Goal: Task Accomplishment & Management: Use online tool/utility

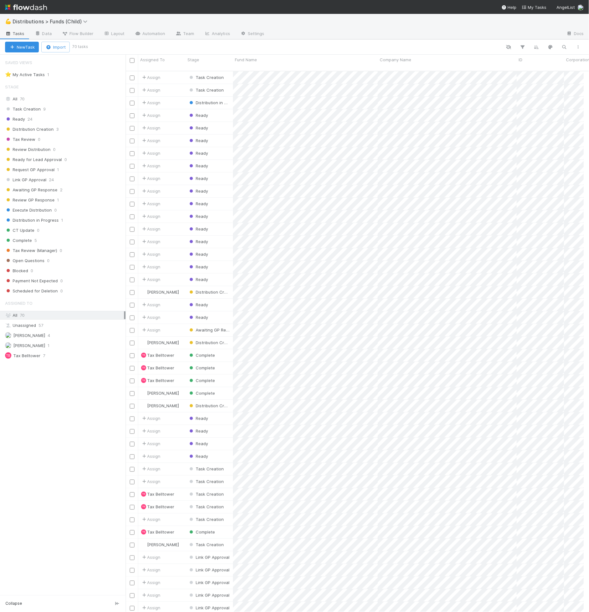
scroll to position [5, 5]
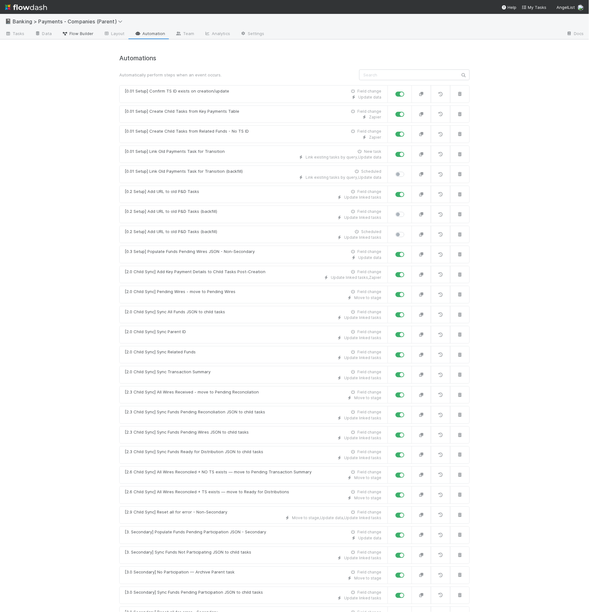
click at [87, 35] on span "Flow Builder" at bounding box center [78, 33] width 32 height 6
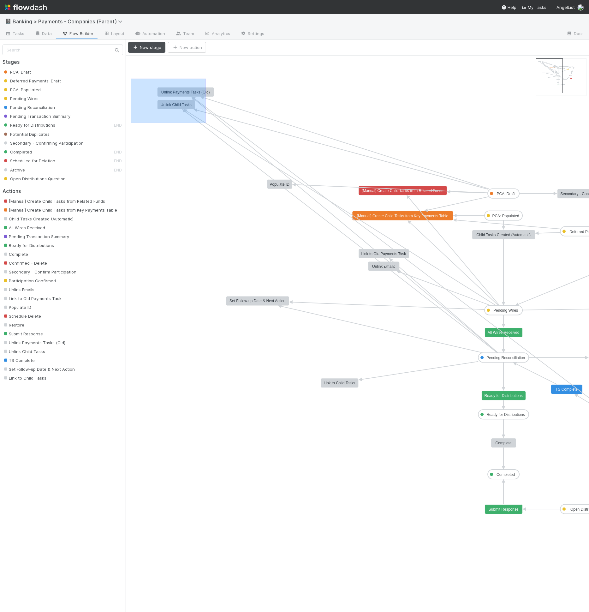
drag, startPoint x: 131, startPoint y: 77, endPoint x: 242, endPoint y: 141, distance: 127.5
click at [243, 142] on icon "PCA: Draft Deferred Payments: Draft PCA: Populated Pending Wires Pending Reconc…" at bounding box center [456, 334] width 660 height 557
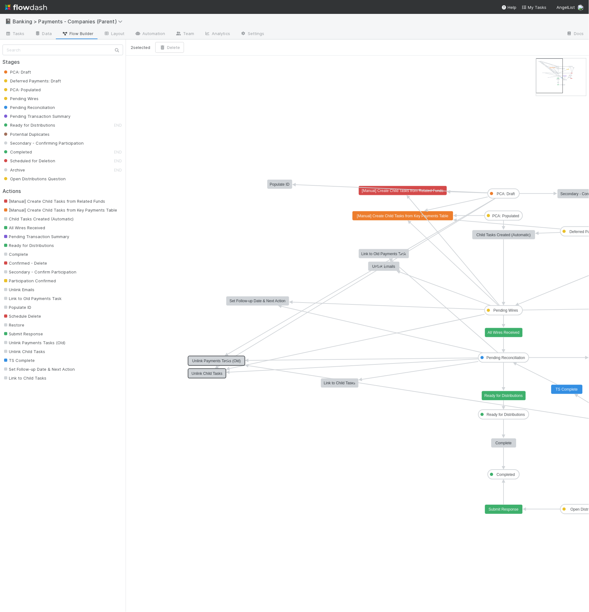
drag, startPoint x: 195, startPoint y: 98, endPoint x: 225, endPoint y: 345, distance: 248.8
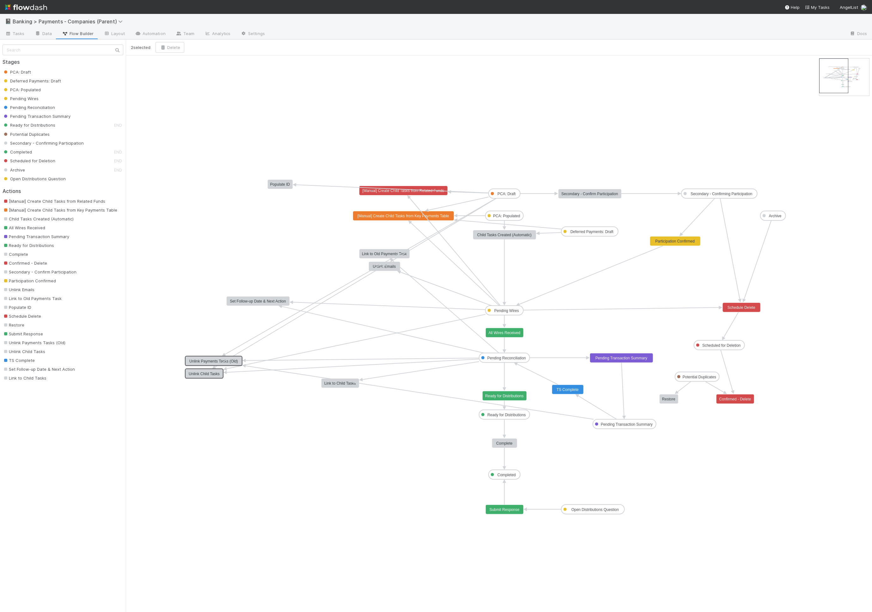
click at [531, 272] on icon "PCA: Draft Deferred Payments: Draft PCA: Populated Pending Wires Pending Reconc…" at bounding box center [499, 334] width 746 height 557
click at [154, 48] on button "New stage" at bounding box center [146, 47] width 37 height 11
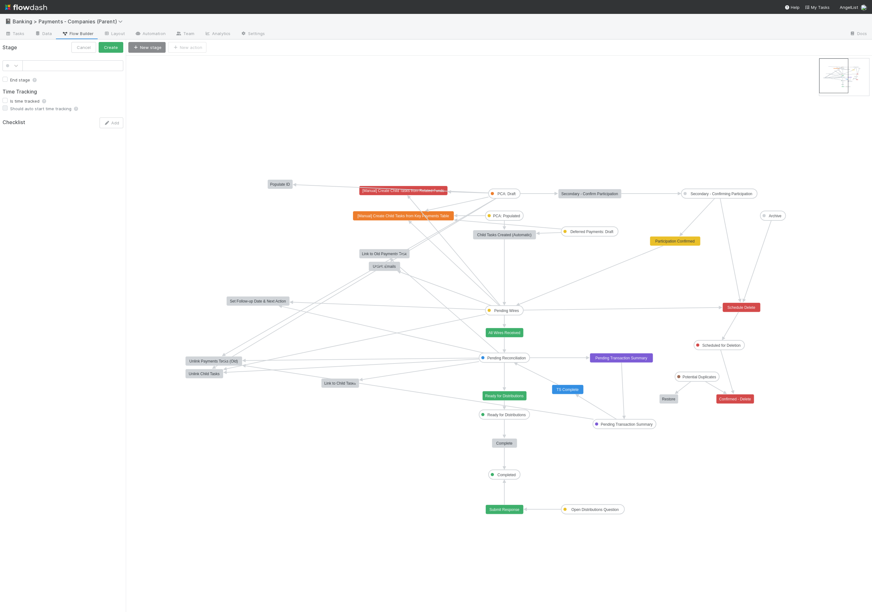
click at [74, 59] on div "End stage Time Tracking Is time tracked Should auto start time tracking Checkli…" at bounding box center [63, 93] width 126 height 76
click at [73, 63] on input "text" at bounding box center [72, 65] width 101 height 11
type input "Pending Wire Instructions"
click at [16, 68] on icon at bounding box center [16, 66] width 6 height 6
click at [13, 111] on div at bounding box center [12, 114] width 13 height 6
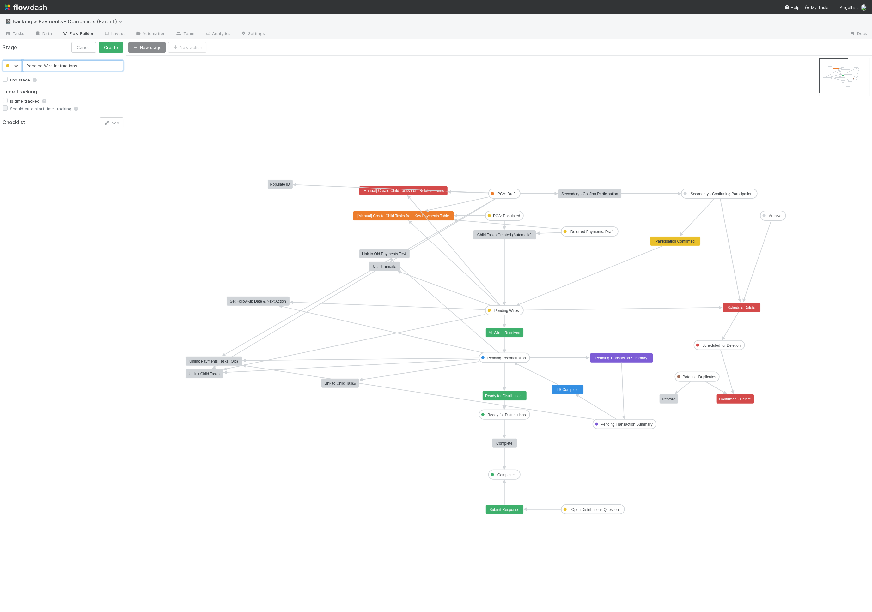
click at [43, 65] on input "Pending Wire Instructions" at bounding box center [72, 65] width 101 height 11
click at [100, 65] on input "Pending Wire Instructions" at bounding box center [72, 65] width 101 height 11
click at [98, 67] on input "Pending Wire Instructions" at bounding box center [72, 65] width 101 height 11
click at [110, 47] on button "Create" at bounding box center [111, 47] width 25 height 11
drag, startPoint x: 164, startPoint y: 64, endPoint x: 512, endPoint y: 267, distance: 403.2
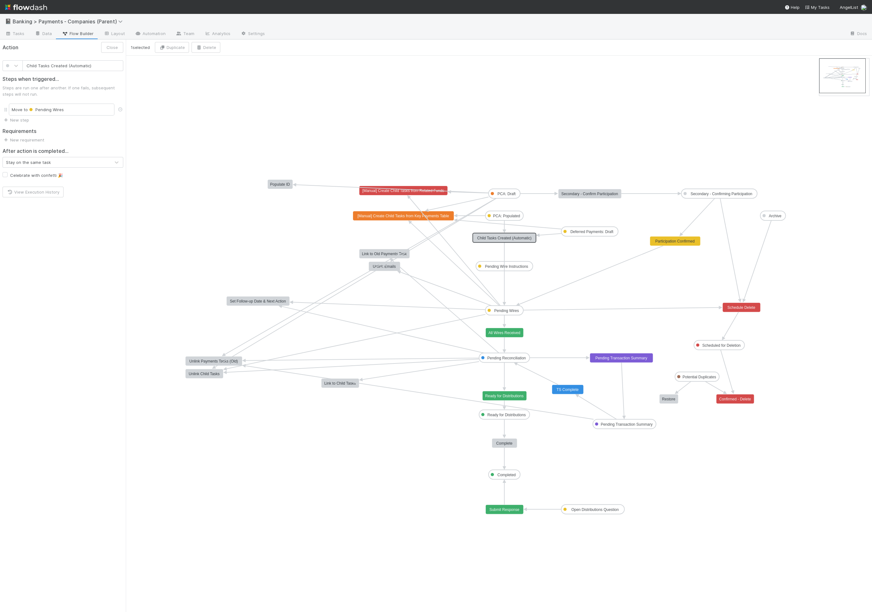
drag, startPoint x: 505, startPoint y: 237, endPoint x: 504, endPoint y: 240, distance: 3.3
drag, startPoint x: 517, startPoint y: 267, endPoint x: 556, endPoint y: 267, distance: 39.5
drag, startPoint x: 555, startPoint y: 268, endPoint x: 559, endPoint y: 268, distance: 4.1
drag, startPoint x: 77, startPoint y: 81, endPoint x: 90, endPoint y: 84, distance: 12.7
click at [77, 81] on input "Pending Wire Instructions" at bounding box center [72, 79] width 101 height 11
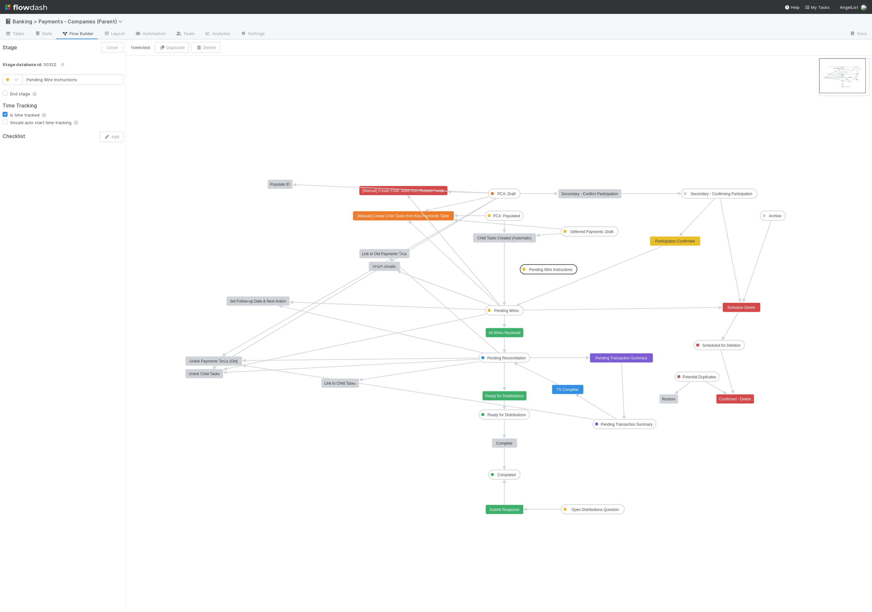
click at [90, 84] on div "Pending Wire Instructions End stage Time Tracking Is time tracked Should auto s…" at bounding box center [63, 107] width 126 height 76
click at [89, 81] on input "Pending Wire Instructions" at bounding box center [72, 79] width 101 height 11
type input "Pending Wire Instructions (TBC)"
click at [103, 42] on button "Save" at bounding box center [113, 47] width 21 height 11
click at [589, 154] on icon "PCA: Draft Deferred Payments: Draft PCA: Populated Pending Wires Pending Reconc…" at bounding box center [499, 334] width 746 height 557
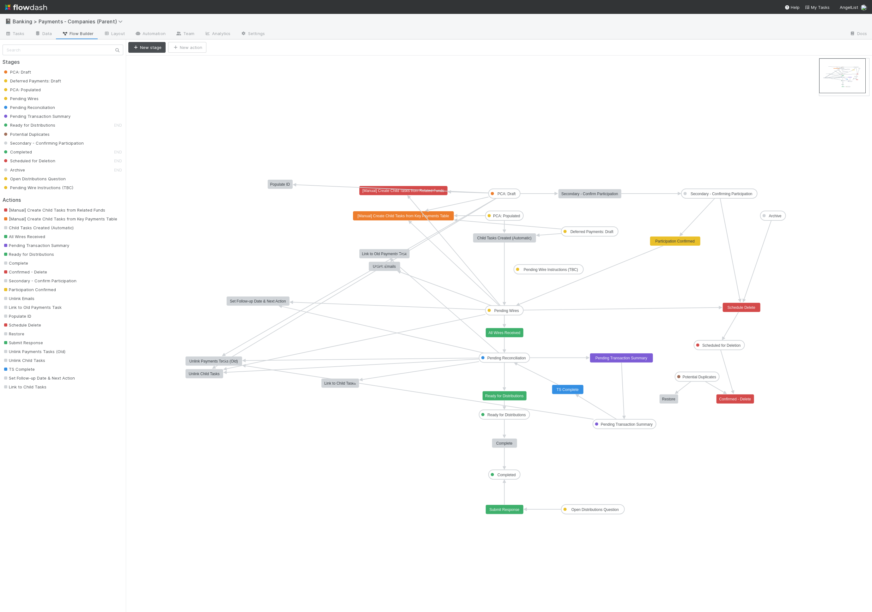
click at [530, 167] on icon "PCA: Draft Deferred Payments: Draft PCA: Populated Pending Wires Pending Reconc…" at bounding box center [499, 334] width 746 height 557
click at [399, 196] on icon "PCA: Draft Deferred Payments: Draft PCA: Populated Pending Wires Pending Reconc…" at bounding box center [499, 334] width 746 height 557
click at [394, 188] on icon at bounding box center [392, 189] width 193 height 8
click at [393, 191] on text "[Manual] Create Child Tasks from Related Funds" at bounding box center [403, 191] width 82 height 4
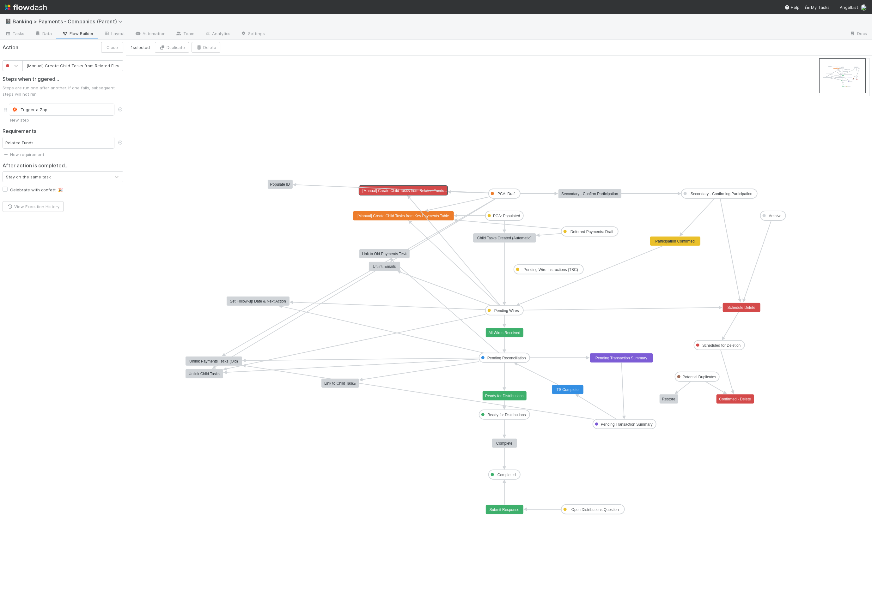
scroll to position [0, 1]
drag, startPoint x: 280, startPoint y: 184, endPoint x: 293, endPoint y: 153, distance: 34.1
type input "[Manual] Create Child Tasks from Related Funds"
click at [386, 192] on text "[Manual] Create Child Tasks from Related Funds" at bounding box center [403, 191] width 82 height 4
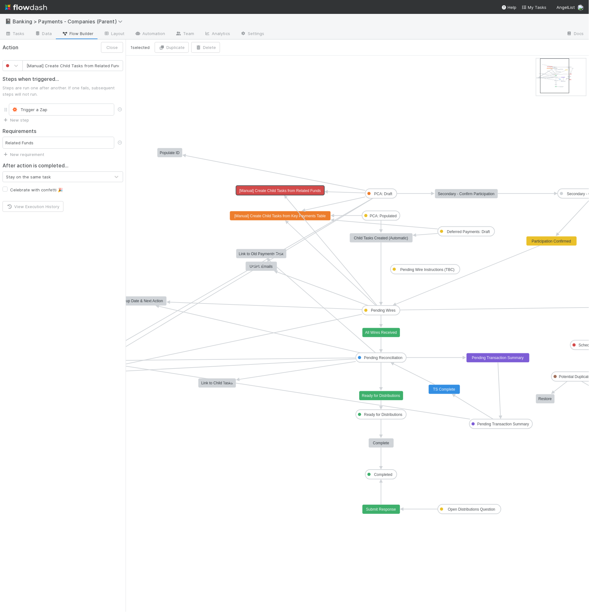
click at [162, 78] on icon "PCA: Draft Deferred Payments: Draft PCA: Populated Pending Wires Pending Reconc…" at bounding box center [426, 334] width 601 height 557
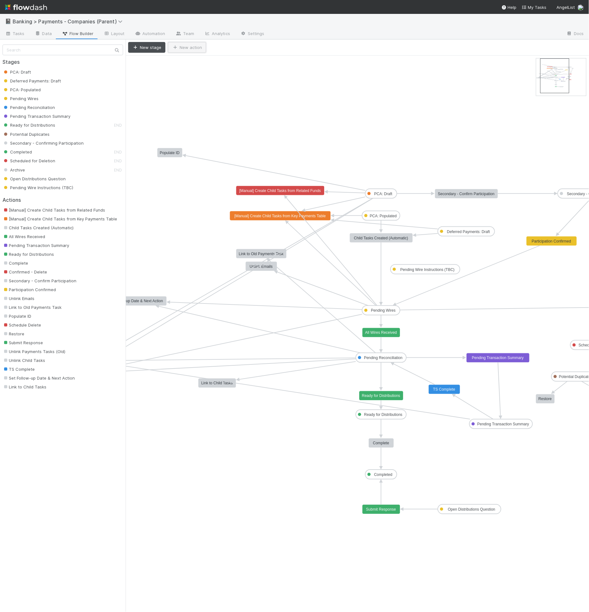
click at [193, 50] on button "New action" at bounding box center [187, 47] width 38 height 11
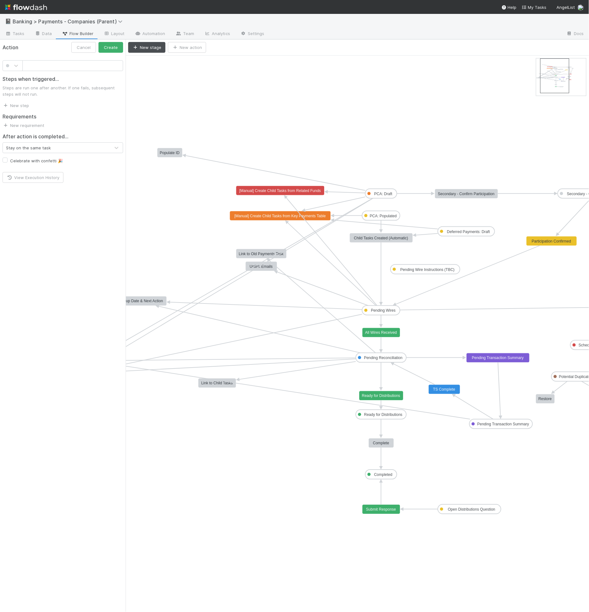
click at [73, 68] on input "text" at bounding box center [72, 65] width 101 height 11
click at [73, 67] on input "text" at bounding box center [72, 65] width 101 height 11
click at [28, 65] on input "Create Child Task" at bounding box center [72, 65] width 101 height 11
click at [26, 65] on input "Create Child Task" at bounding box center [72, 65] width 101 height 11
type input "[Manual] Create Child Task"
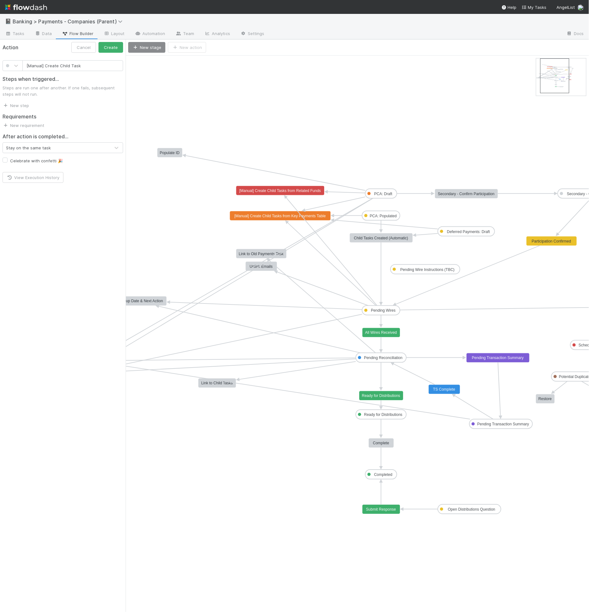
click at [16, 74] on div "Steps when triggered... Steps are run one after another. If one fails, subseque…" at bounding box center [63, 90] width 126 height 38
click at [15, 67] on icon at bounding box center [16, 66] width 6 height 6
click at [13, 149] on div at bounding box center [12, 148] width 13 height 6
click at [111, 48] on button "Create" at bounding box center [111, 47] width 25 height 11
click at [49, 33] on link "Data" at bounding box center [43, 34] width 27 height 10
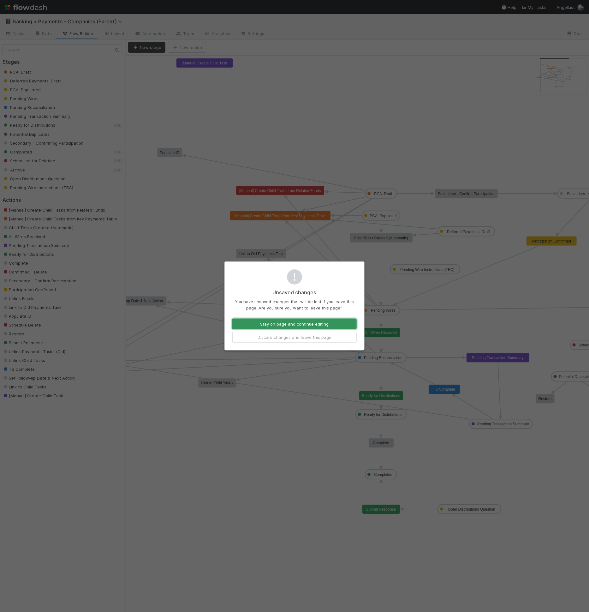
click at [271, 325] on button "Stay on page and continue editing" at bounding box center [295, 324] width 124 height 11
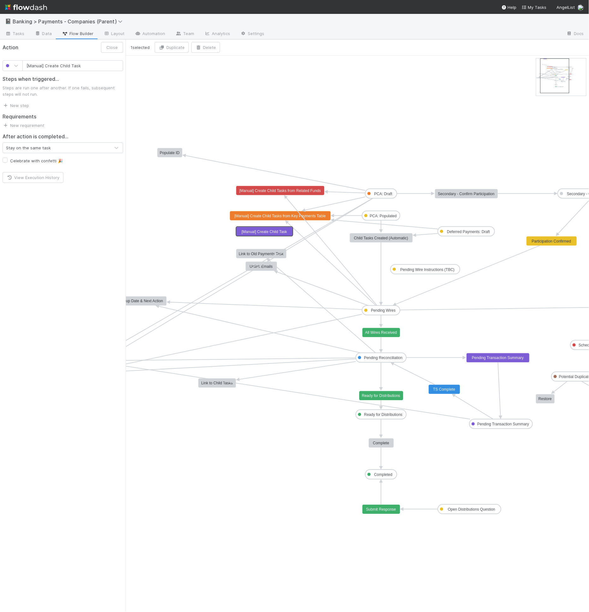
drag, startPoint x: 231, startPoint y: 81, endPoint x: 323, endPoint y: 236, distance: 180.6
drag, startPoint x: 381, startPoint y: 220, endPoint x: 277, endPoint y: 233, distance: 104.7
drag, startPoint x: 277, startPoint y: 232, endPoint x: 268, endPoint y: 243, distance: 14.4
type input "Link to Old Payments Task"
click at [244, 254] on text "Link to Old Payments Task" at bounding box center [261, 254] width 45 height 4
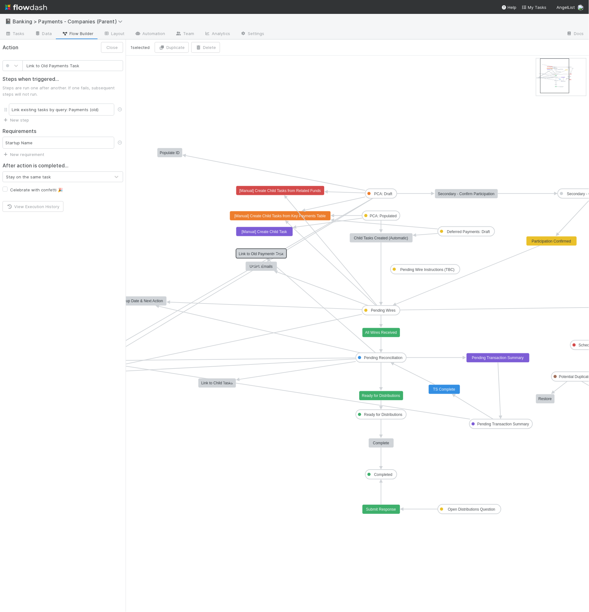
click at [256, 268] on icon at bounding box center [232, 282] width 281 height 169
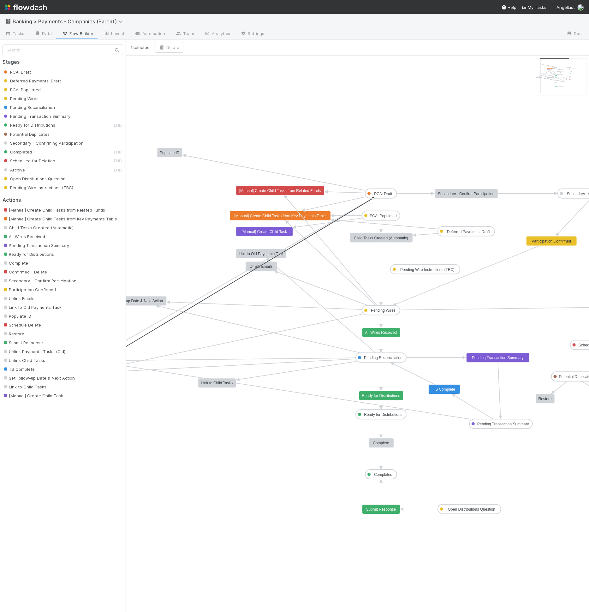
click at [266, 267] on text "Unlink Emails" at bounding box center [261, 266] width 23 height 4
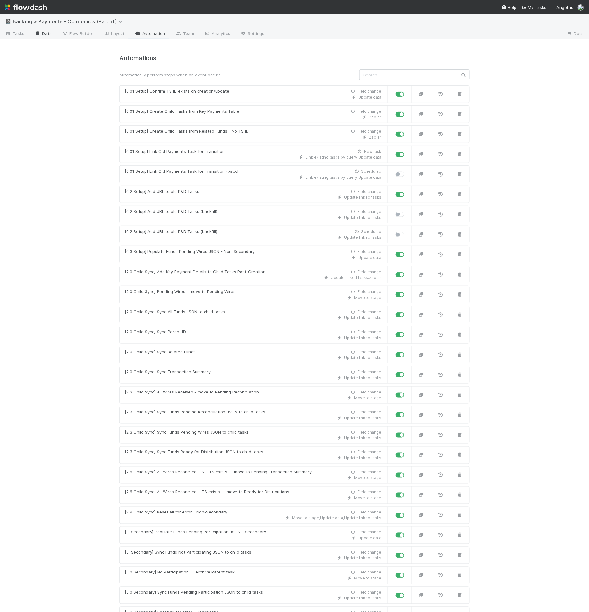
click at [52, 33] on link "Data" at bounding box center [43, 34] width 27 height 10
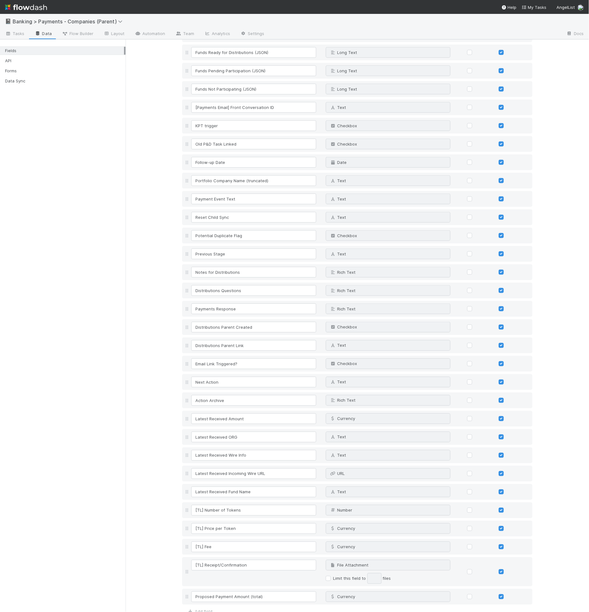
scroll to position [1051, 0]
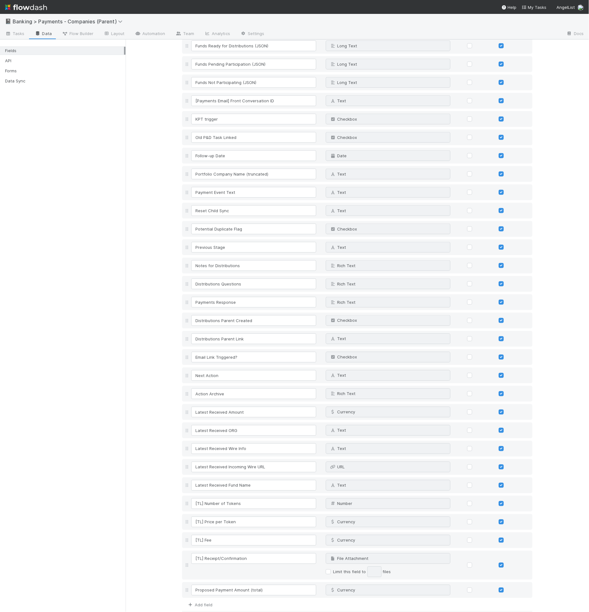
click at [207, 603] on link "Add field" at bounding box center [199, 605] width 25 height 5
click at [202, 603] on input "Child task" at bounding box center [253, 608] width 125 height 11
type input "Create Manual Child Task Trigger"
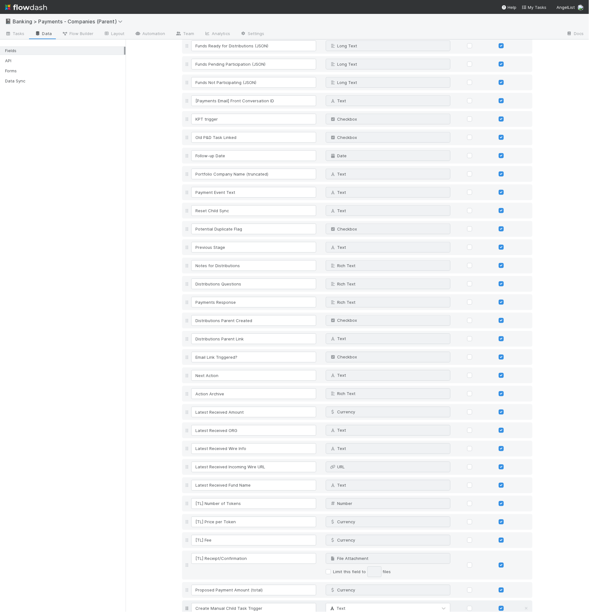
click at [317, 603] on div "Create Manual Child Task Trigger" at bounding box center [255, 608] width 131 height 11
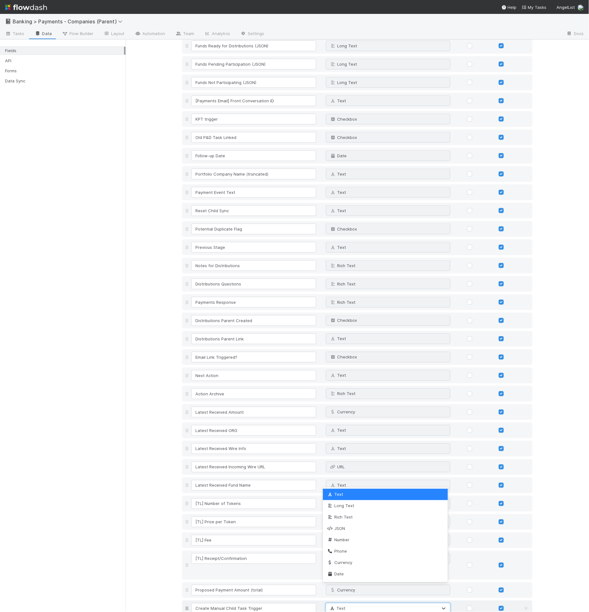
click at [339, 606] on span "Text" at bounding box center [337, 608] width 16 height 5
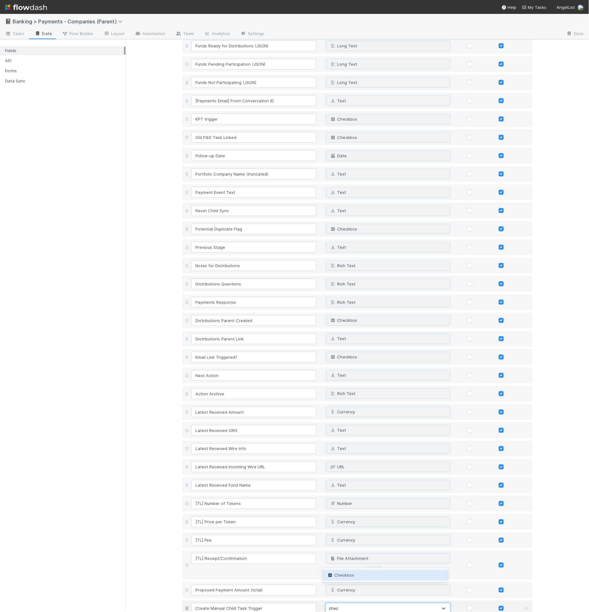
type input "check"
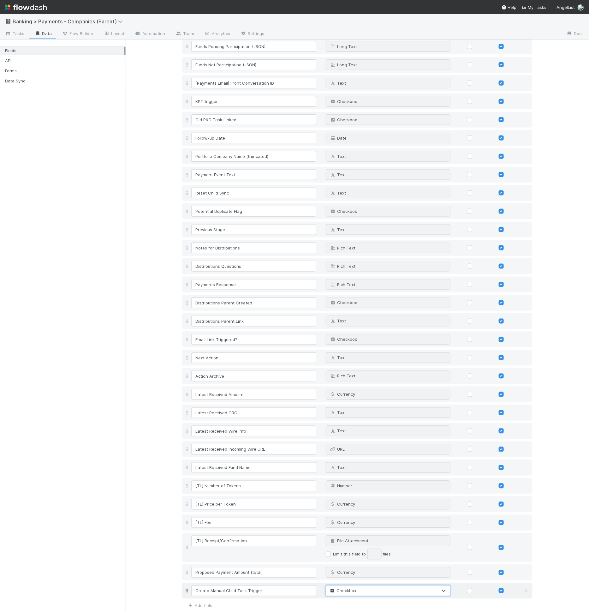
scroll to position [1069, 0]
click at [210, 612] on button "Save Changes" at bounding box center [200, 620] width 37 height 11
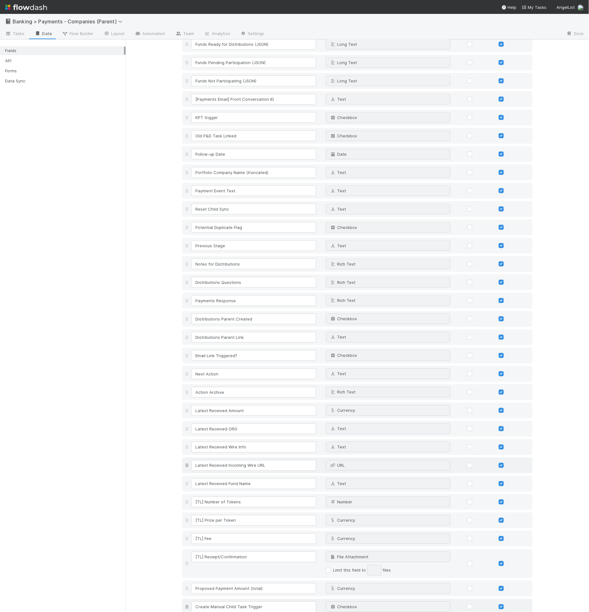
scroll to position [1086, 0]
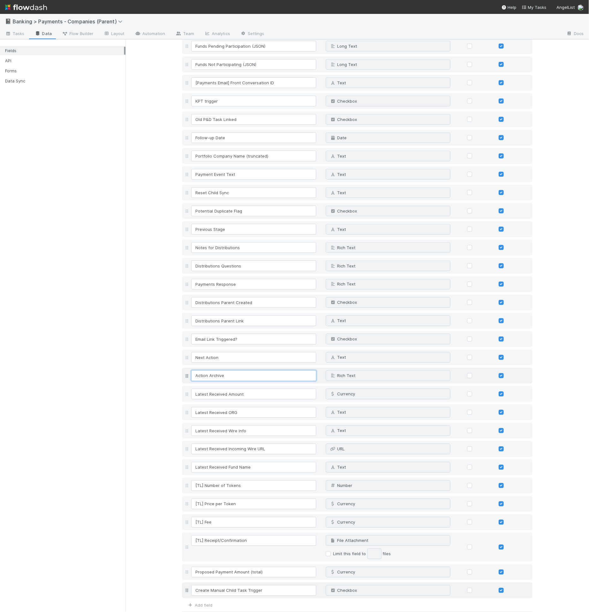
drag, startPoint x: 235, startPoint y: 353, endPoint x: 236, endPoint y: 350, distance: 3.3
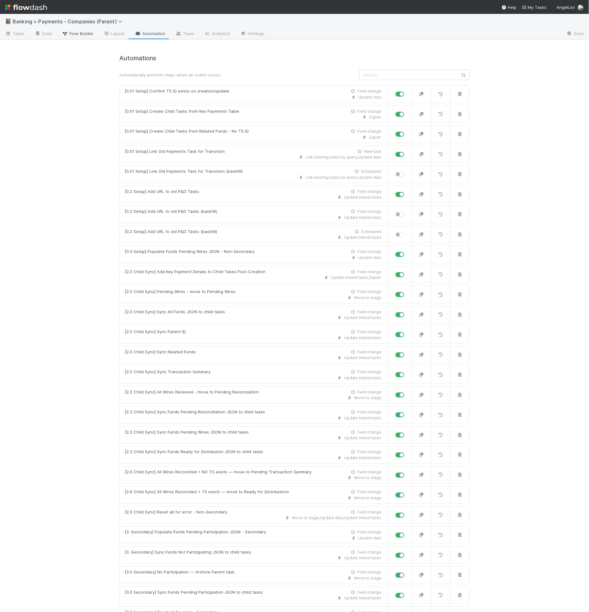
click at [67, 33] on icon at bounding box center [65, 34] width 6 height 4
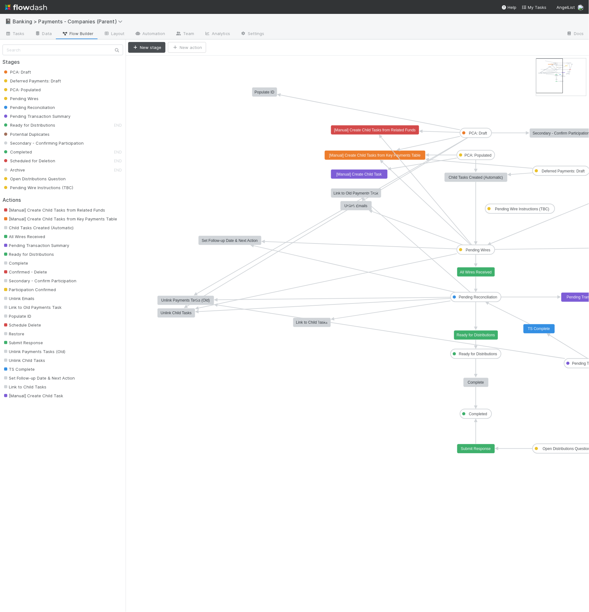
click at [347, 172] on text "[Manual] Create Child Task" at bounding box center [360, 174] width 46 height 4
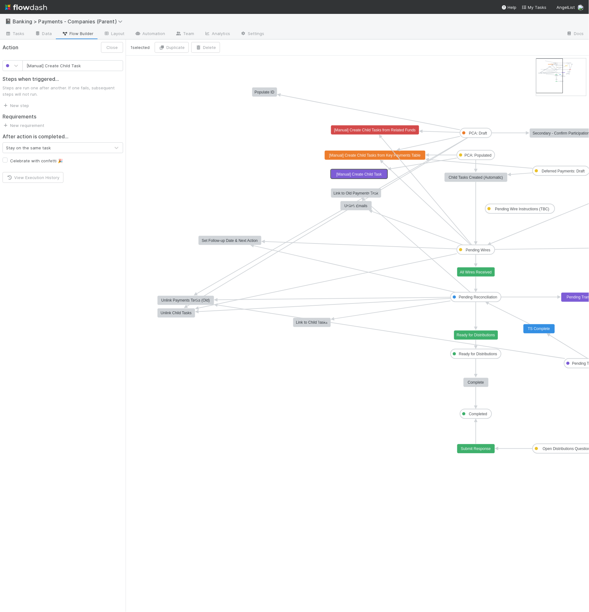
click at [18, 100] on div "Steps when triggered... Steps are run one after another. If one fails, subseque…" at bounding box center [63, 90] width 126 height 38
click at [18, 103] on link "New step" at bounding box center [16, 105] width 27 height 5
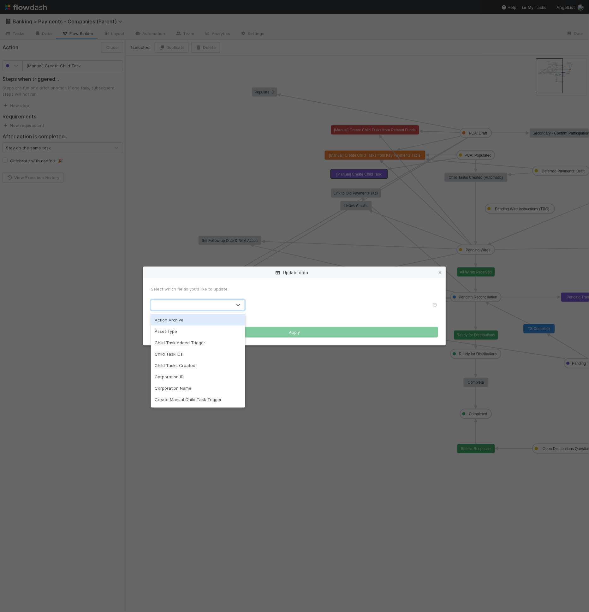
click at [182, 306] on div at bounding box center [191, 305] width 81 height 10
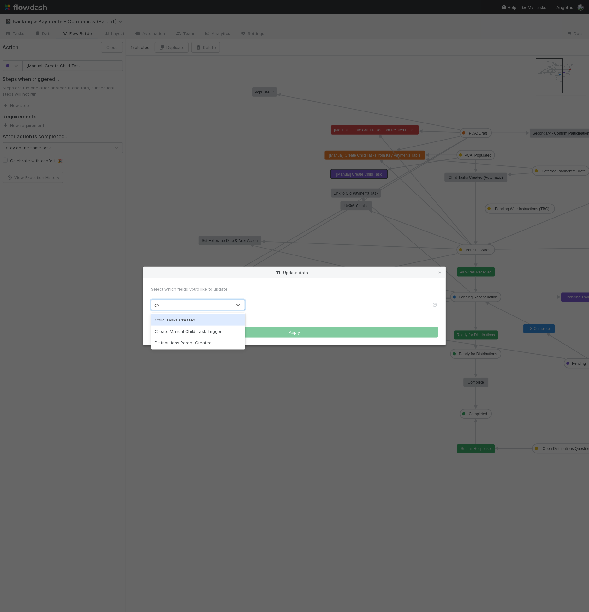
type input "crea"
click at [211, 332] on div "Create Manual Child Task Trigger" at bounding box center [198, 331] width 94 height 11
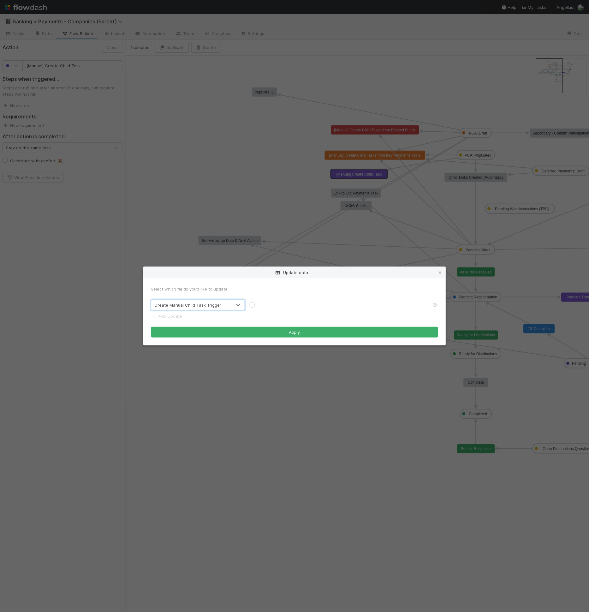
click at [257, 302] on label at bounding box center [257, 302] width 0 height 0
click at [252, 305] on input "checkbox" at bounding box center [252, 305] width 5 height 6
checkbox input "true"
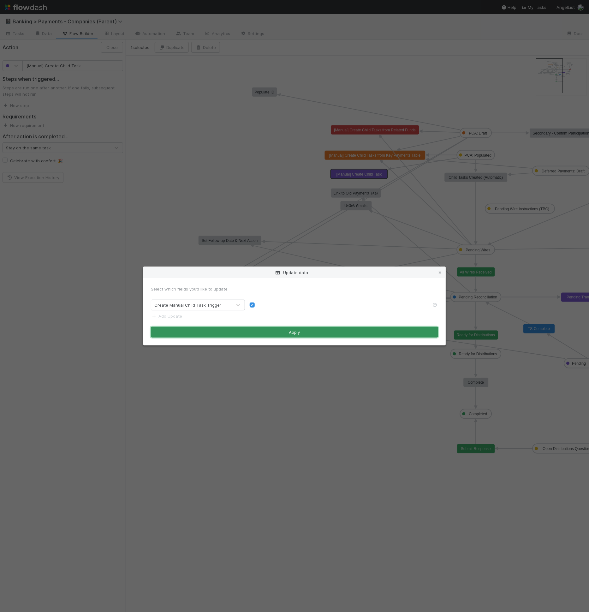
click at [257, 332] on button "Apply" at bounding box center [294, 332] width 287 height 11
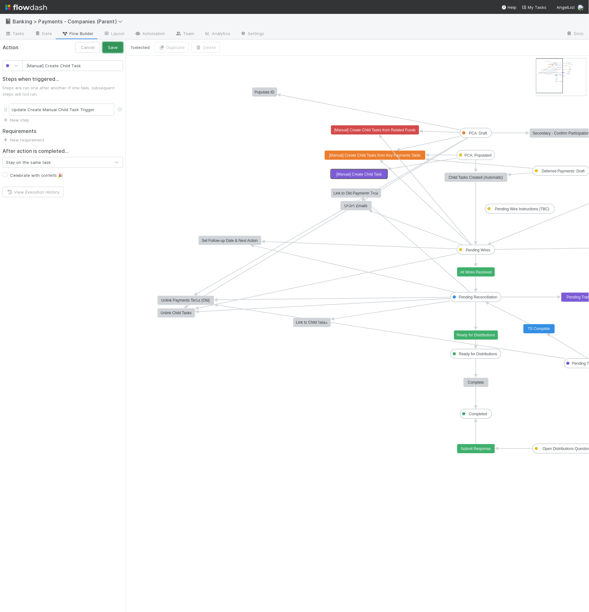
click at [116, 52] on button "Save" at bounding box center [113, 47] width 21 height 11
click at [365, 174] on text "[Manual] Create Child Task" at bounding box center [360, 174] width 46 height 4
click at [30, 139] on link "New requirement" at bounding box center [24, 139] width 42 height 5
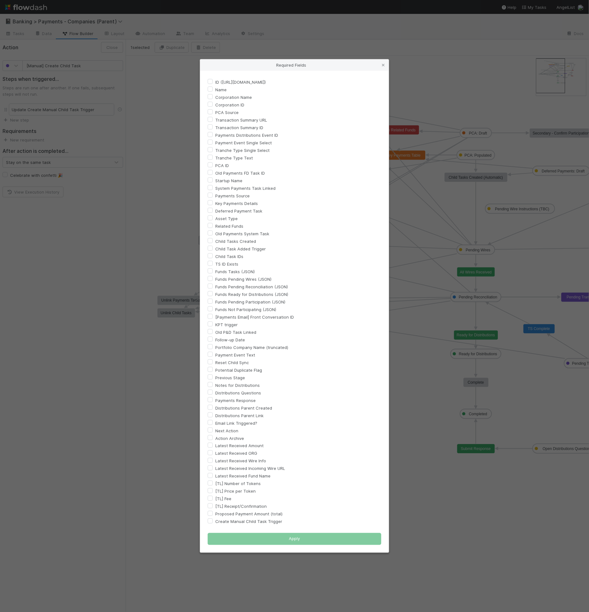
click at [42, 176] on div "Required Fields ID (TS_PCA.ID) Name Corporation Name Corporation ID PCA Source …" at bounding box center [294, 306] width 589 height 612
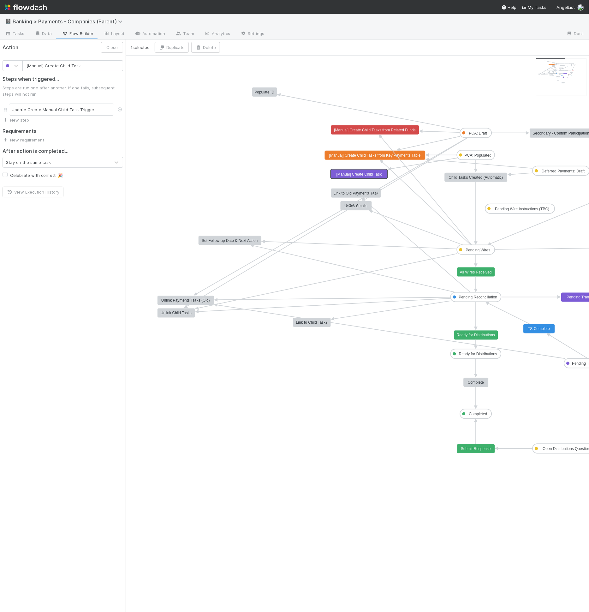
click at [38, 142] on span "New requirement" at bounding box center [24, 140] width 42 height 6
click at [38, 141] on link "New requirement" at bounding box center [24, 139] width 42 height 5
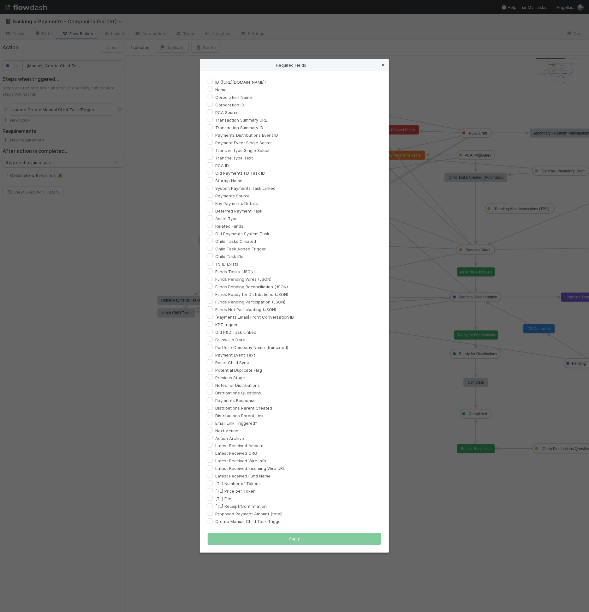
click at [384, 66] on icon at bounding box center [383, 65] width 6 height 4
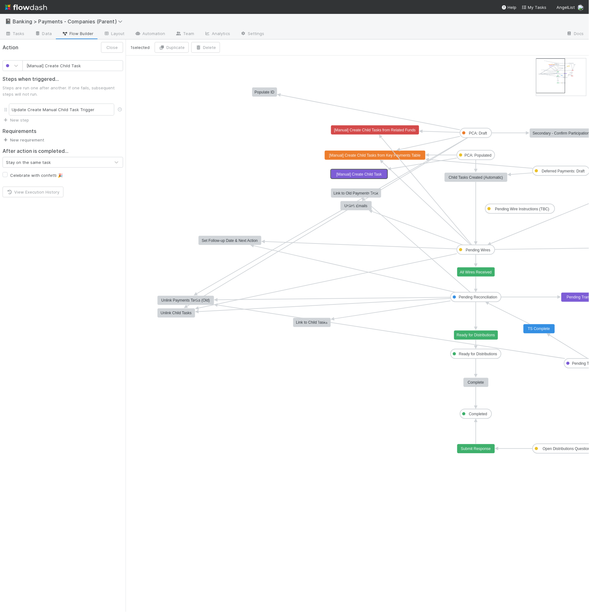
click at [375, 178] on rect at bounding box center [359, 174] width 57 height 9
click at [27, 65] on input "[Manual] Create Child Task" at bounding box center [72, 65] width 101 height 11
type input "TBC [Manual] Create Child Task"
click at [103, 42] on button "Save" at bounding box center [113, 47] width 21 height 11
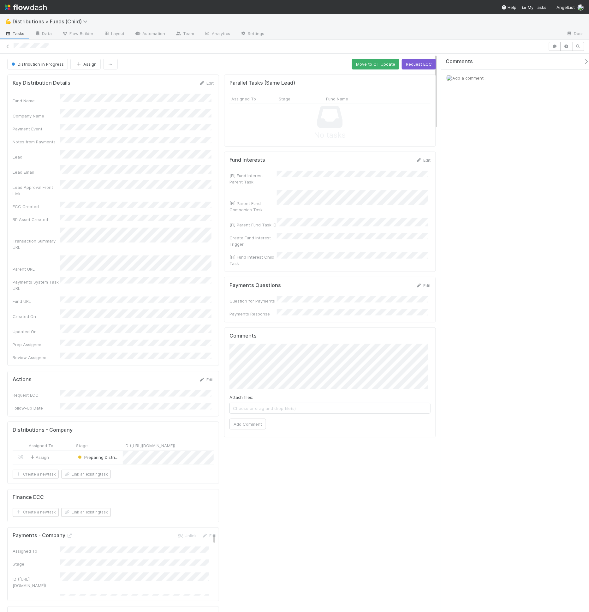
click at [65, 451] on div "Assign" at bounding box center [50, 457] width 47 height 13
click at [110, 90] on form "Key Distribution Details Edit Fund Name Company Name Payment Event Notes from P…" at bounding box center [113, 220] width 201 height 281
click at [153, 36] on link "Automation" at bounding box center [150, 34] width 41 height 10
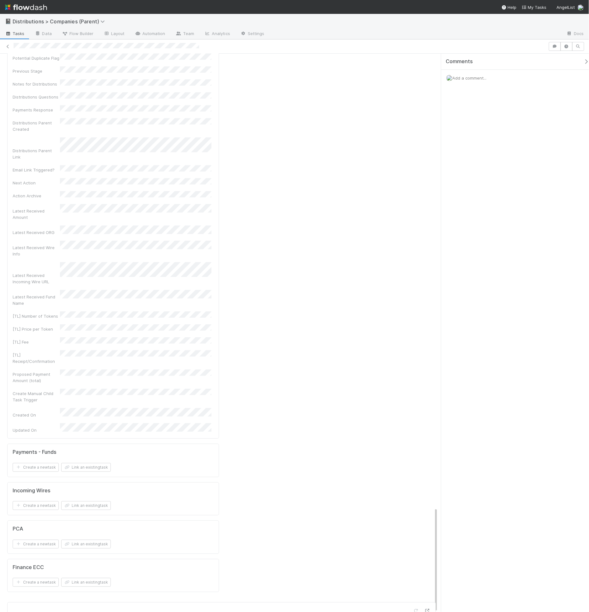
scroll to position [146, 0]
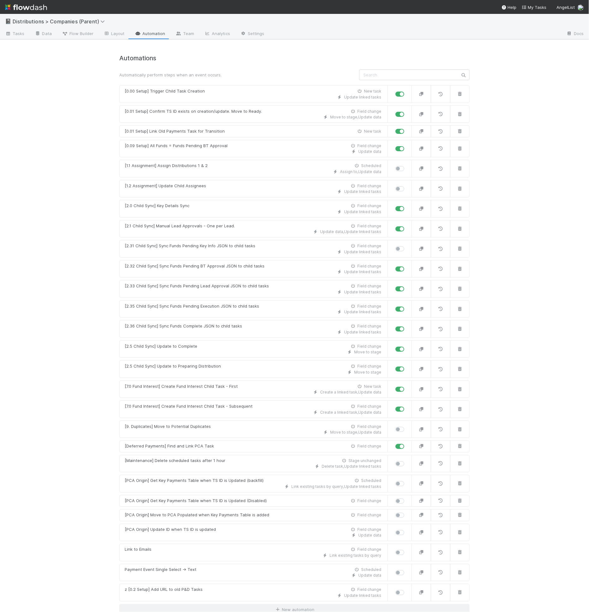
click at [407, 166] on label at bounding box center [407, 166] width 0 height 0
click at [399, 167] on input "checkbox" at bounding box center [398, 169] width 5 height 6
checkbox input "true"
click at [407, 186] on label at bounding box center [407, 186] width 0 height 0
click at [401, 187] on input "checkbox" at bounding box center [398, 189] width 5 height 6
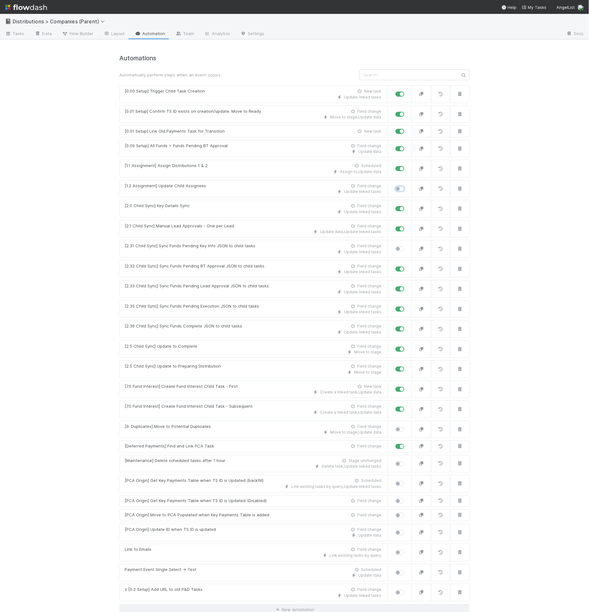
checkbox input "true"
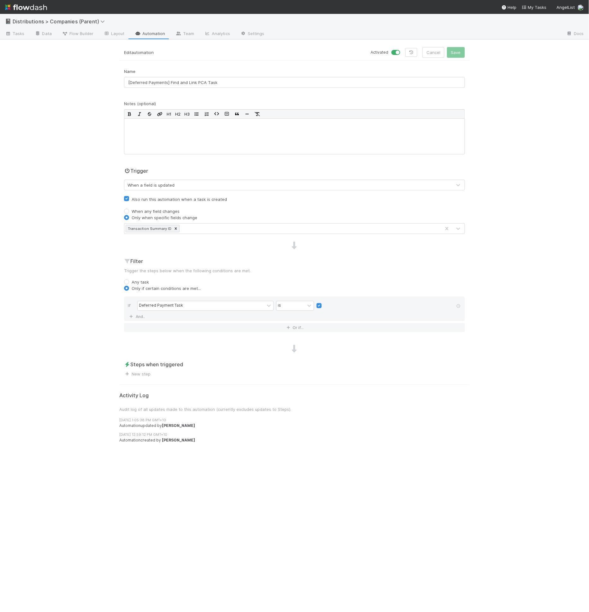
click at [212, 71] on div "Name [Deferred Payments] Find and Link PCA Task" at bounding box center [294, 78] width 341 height 20
click at [142, 372] on link "New step" at bounding box center [137, 374] width 27 height 5
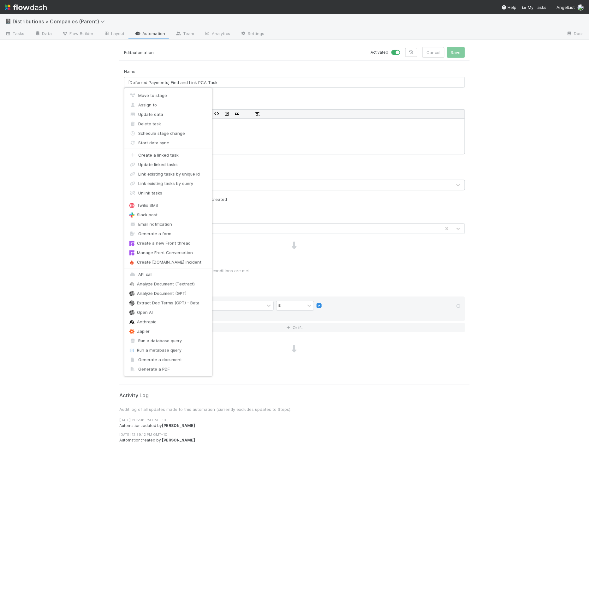
click at [142, 371] on div "Move to stage Assign to Update data Delete task Schedule stage change Start dat…" at bounding box center [294, 306] width 589 height 612
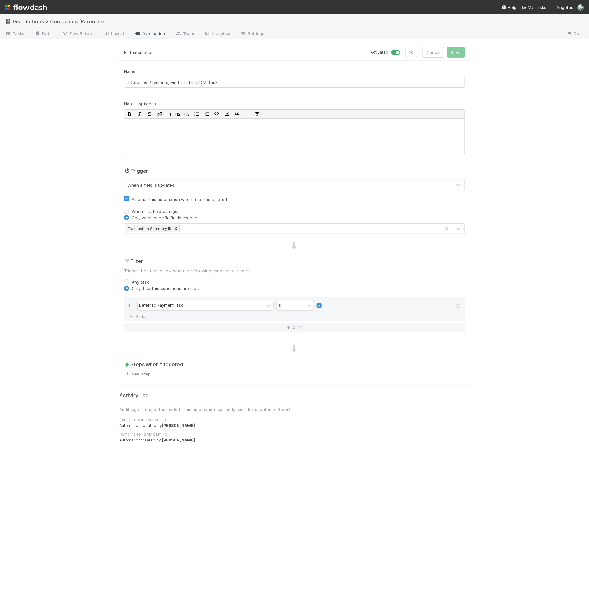
click at [143, 372] on link "New step" at bounding box center [137, 374] width 27 height 5
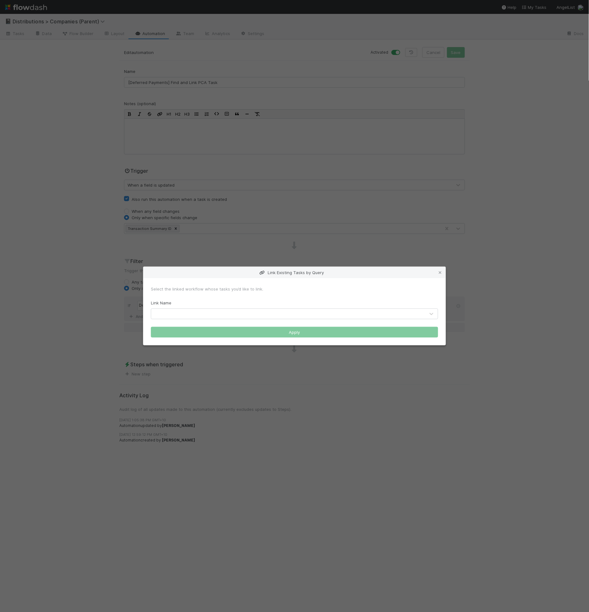
click at [217, 323] on form "Select the linked workflow whose tasks you’d like to link. Link Name Apply" at bounding box center [294, 312] width 287 height 52
click at [217, 319] on div at bounding box center [288, 314] width 274 height 10
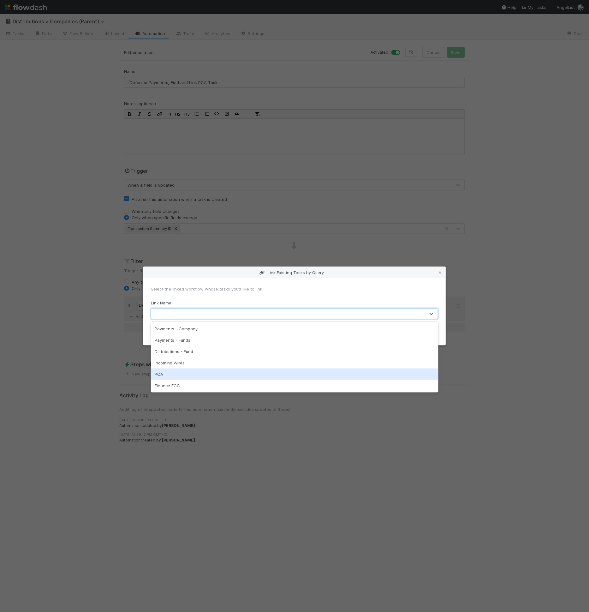
click at [210, 372] on div "PCA" at bounding box center [295, 374] width 288 height 11
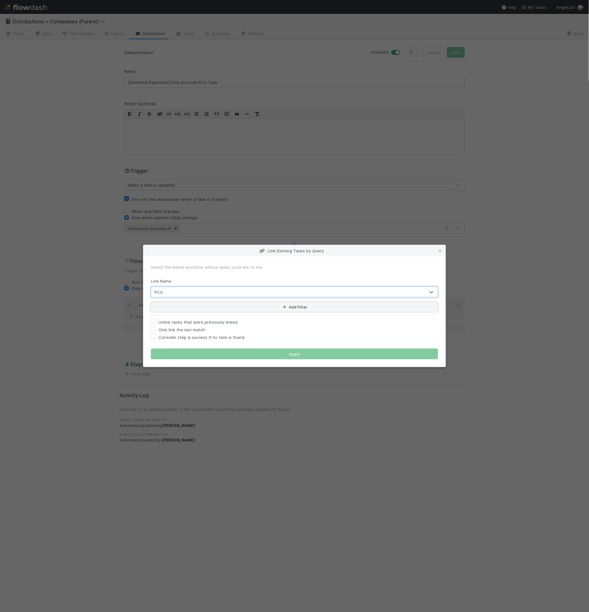
click at [199, 303] on button "Add Filter" at bounding box center [294, 307] width 287 height 9
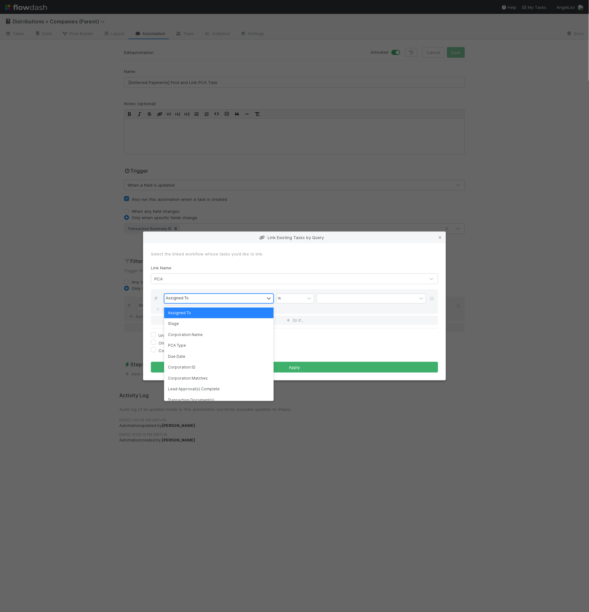
click at [199, 299] on div "Assigned To" at bounding box center [215, 298] width 100 height 9
type input "trans"
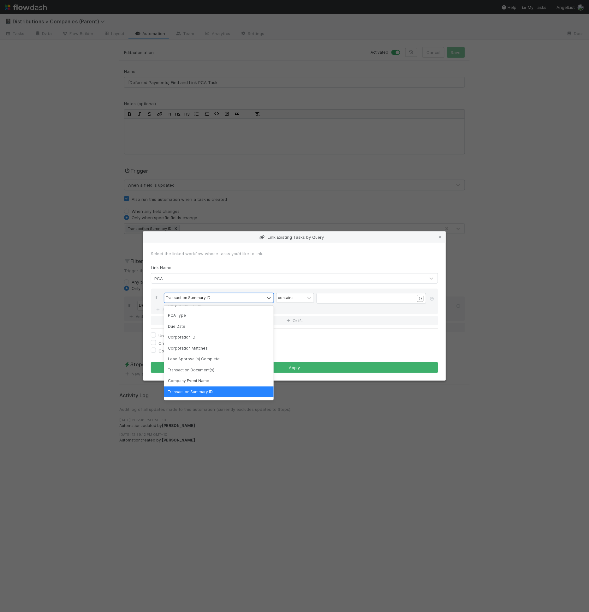
click at [328, 300] on pre "​" at bounding box center [370, 298] width 99 height 6
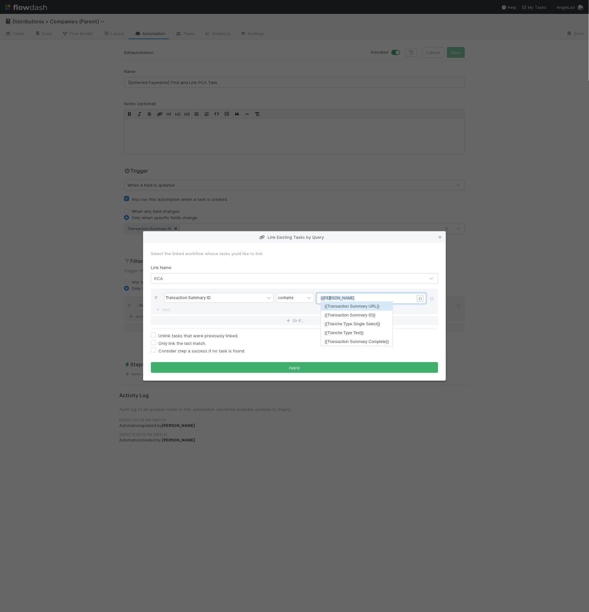
type textarea "{{trand"
type textarea "s"
click at [165, 307] on link "And.." at bounding box center [165, 309] width 20 height 9
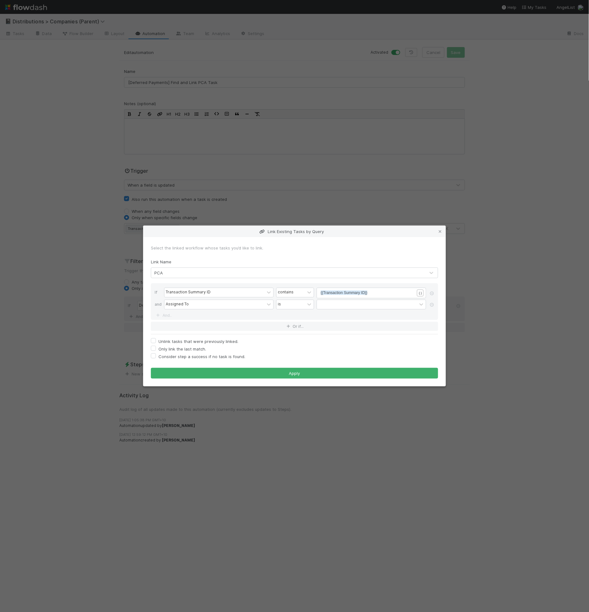
click at [188, 311] on div "If Transaction Summary ID contains xxxxxxxxxx {{Transaction Summary ID}} { } an…" at bounding box center [294, 301] width 287 height 37
click at [193, 306] on div "Assigned To" at bounding box center [215, 304] width 100 height 9
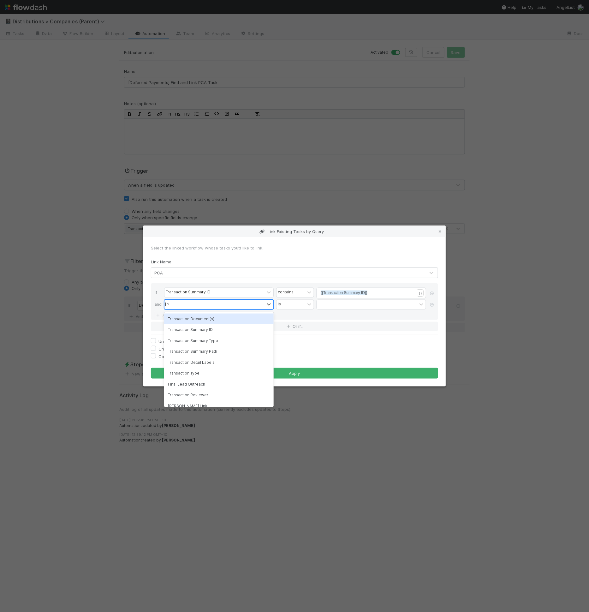
type input "trans"
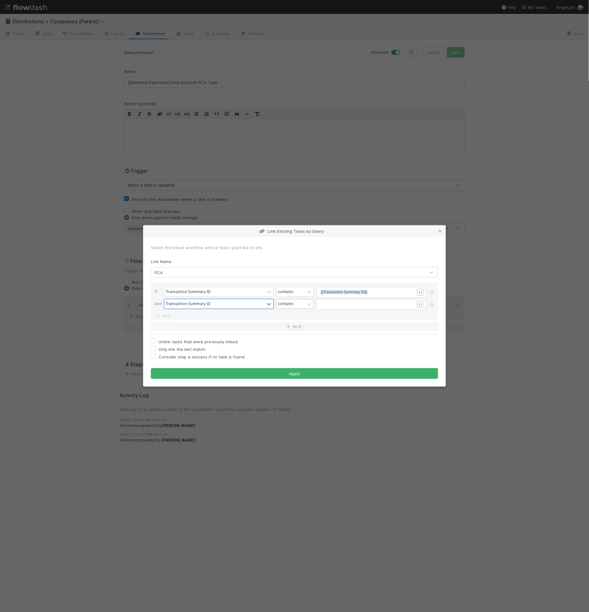
click at [293, 306] on div "contains" at bounding box center [286, 304] width 16 height 6
click at [291, 395] on div "is not empty" at bounding box center [295, 400] width 38 height 11
click at [245, 329] on button "Or if..." at bounding box center [294, 326] width 287 height 9
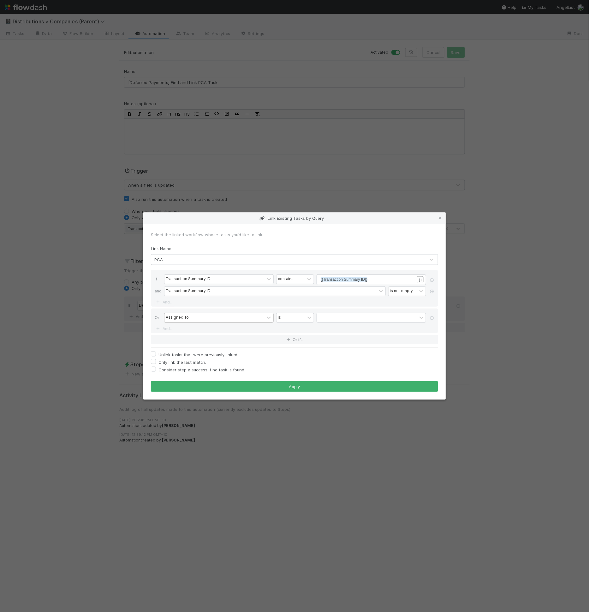
click at [243, 320] on div "Assigned To" at bounding box center [215, 317] width 100 height 9
type input "p"
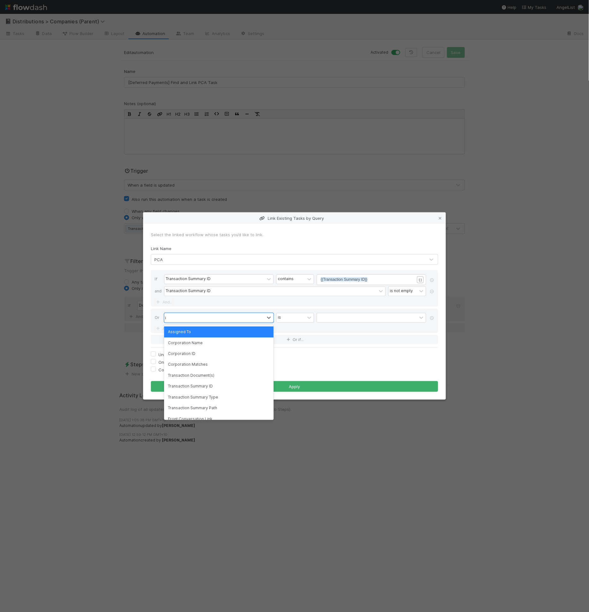
type input "id"
click at [187, 366] on div "ID" at bounding box center [219, 364] width 110 height 11
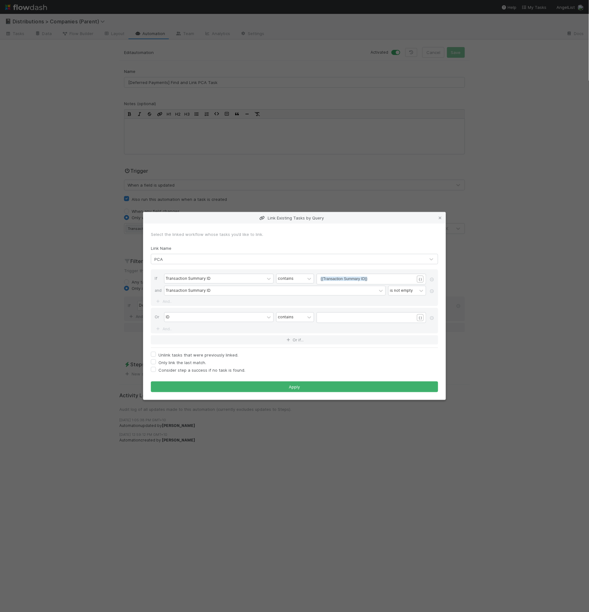
click at [325, 314] on div "​" at bounding box center [372, 317] width 110 height 11
click at [325, 321] on div "​" at bounding box center [376, 326] width 110 height 22
click at [308, 319] on icon at bounding box center [309, 317] width 6 height 6
click at [293, 367] on div "is" at bounding box center [295, 370] width 38 height 11
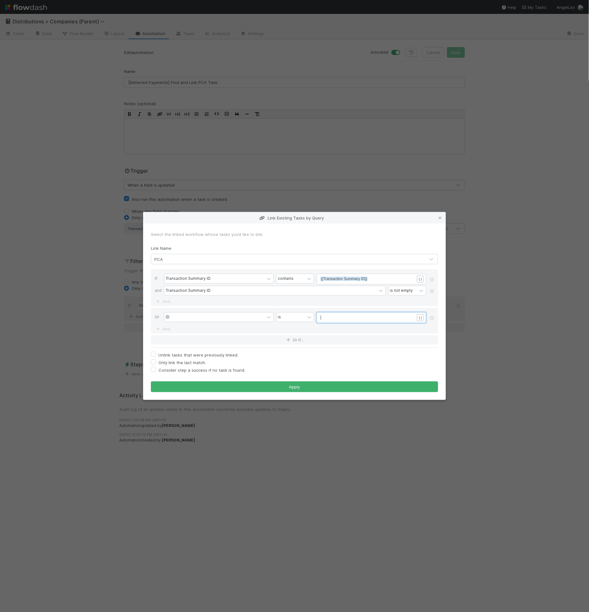
click at [323, 318] on pre "​" at bounding box center [370, 318] width 99 height 6
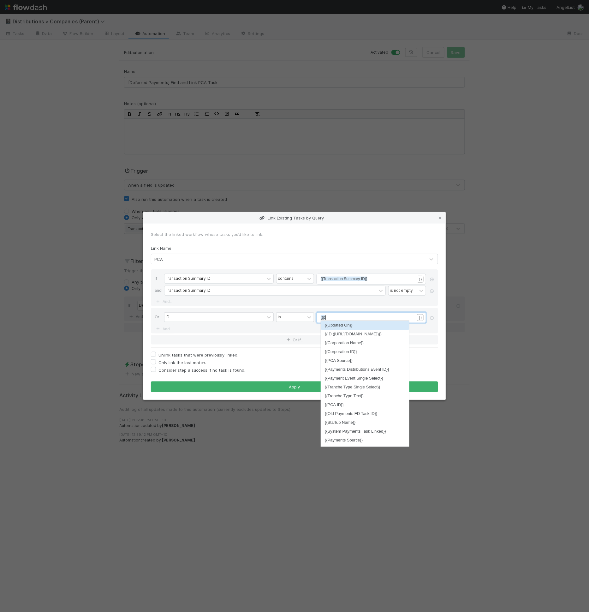
type textarea "{{pca"
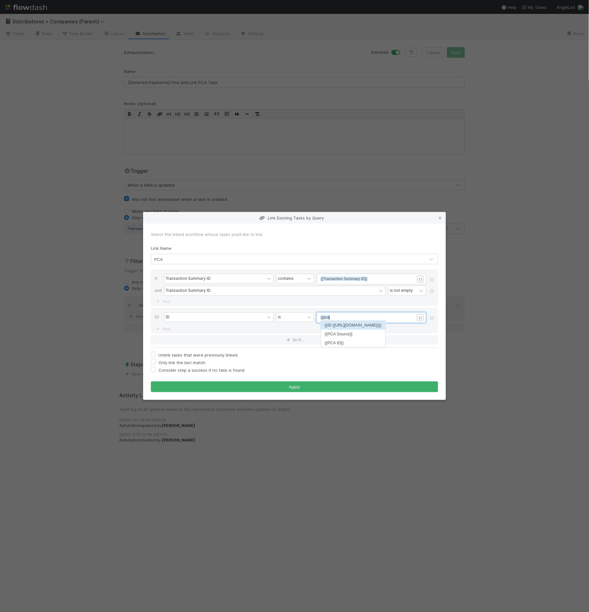
scroll to position [2, 8]
click at [167, 327] on link "And.." at bounding box center [165, 328] width 20 height 9
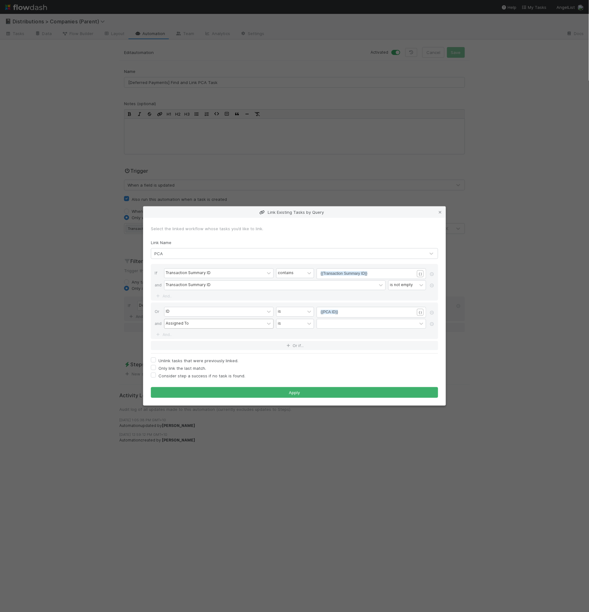
click at [181, 326] on div "Assigned To" at bounding box center [177, 324] width 23 height 6
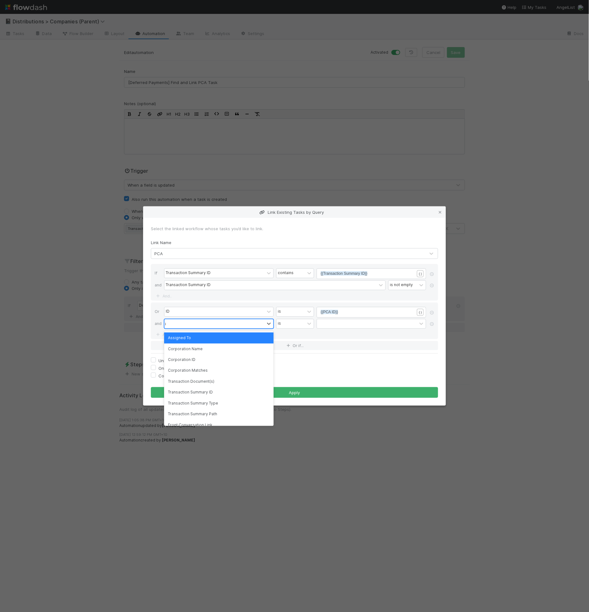
type input "id"
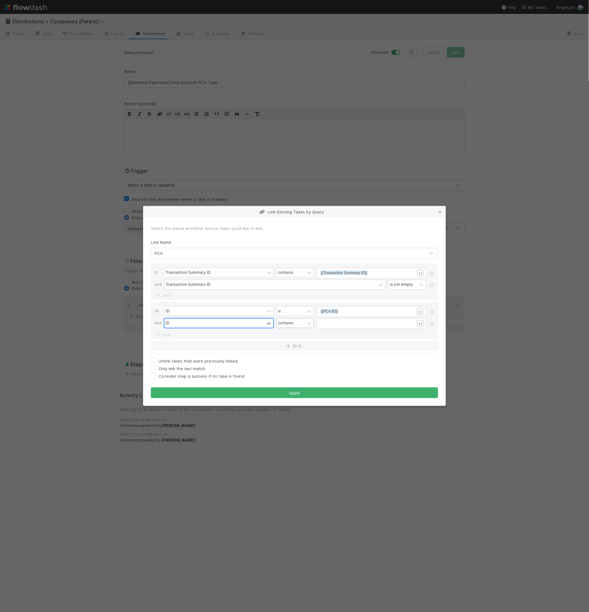
click at [299, 321] on div "contains" at bounding box center [291, 323] width 28 height 9
click at [289, 414] on div "is not empty" at bounding box center [295, 419] width 38 height 11
click at [194, 345] on button "Or if..." at bounding box center [294, 345] width 287 height 9
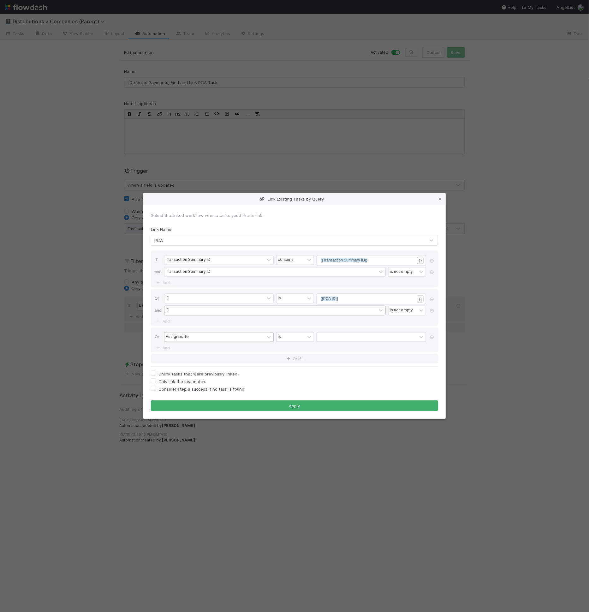
click at [196, 338] on div "Assigned To" at bounding box center [215, 337] width 100 height 9
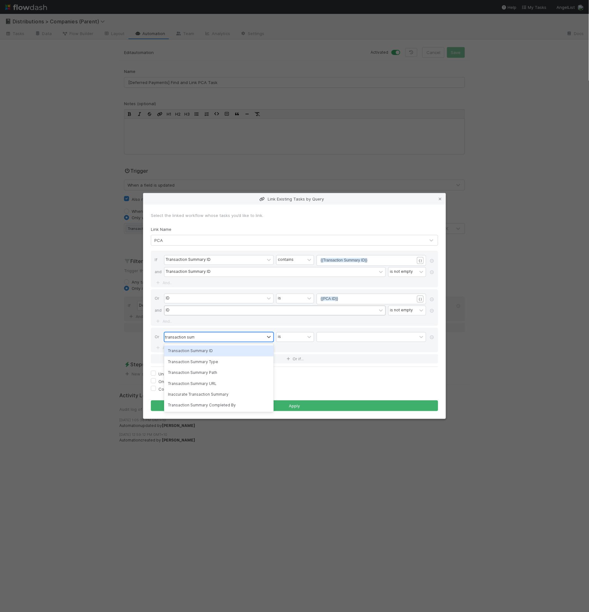
type input "transaction summa"
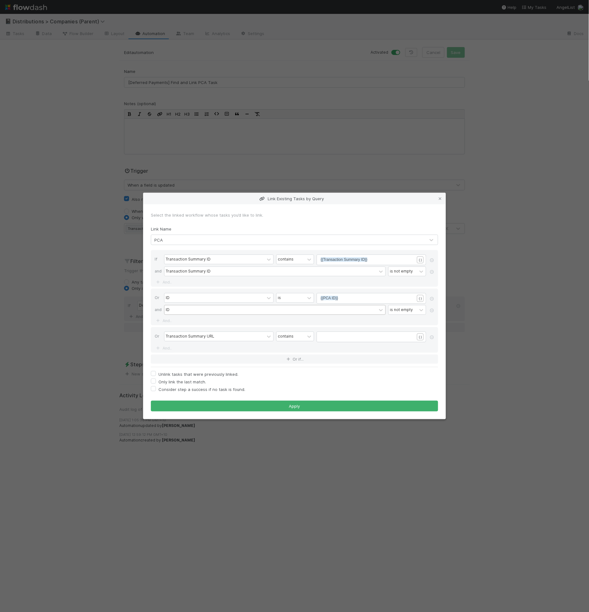
click at [282, 331] on div "Or Transaction Summary URL contains ​ { } And.." at bounding box center [294, 340] width 287 height 26
click at [282, 334] on div "contains" at bounding box center [286, 337] width 16 height 6
click at [258, 356] on button "Or if..." at bounding box center [294, 359] width 287 height 9
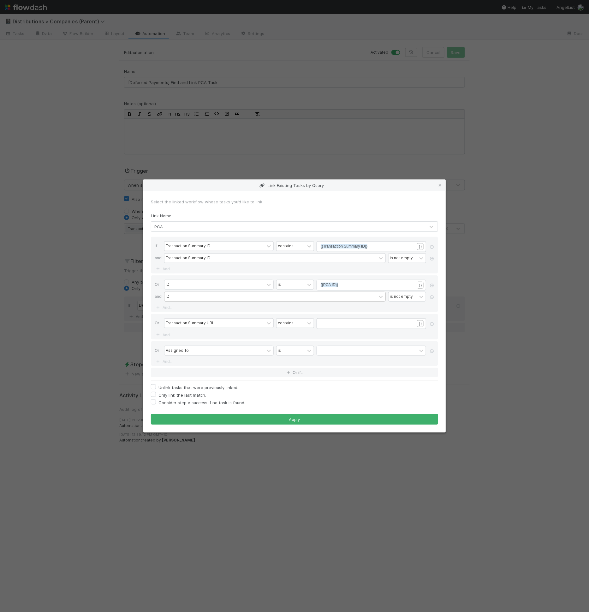
click at [256, 356] on div "Assigned To is" at bounding box center [296, 351] width 265 height 11
click at [255, 349] on div "Assigned To" at bounding box center [215, 350] width 100 height 9
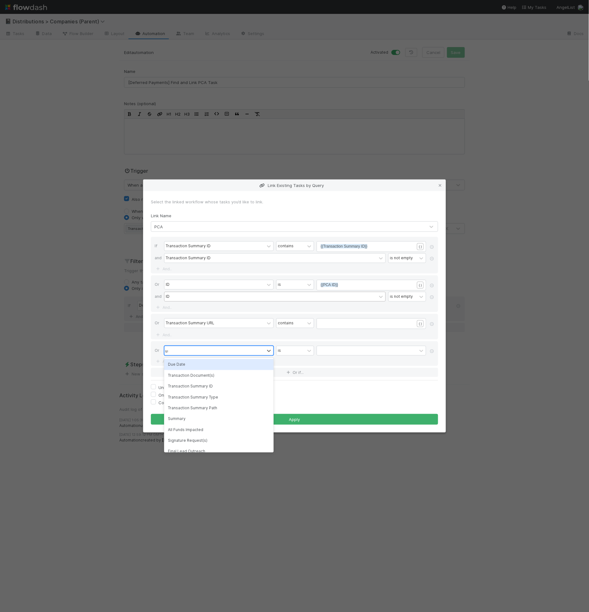
type input "url"
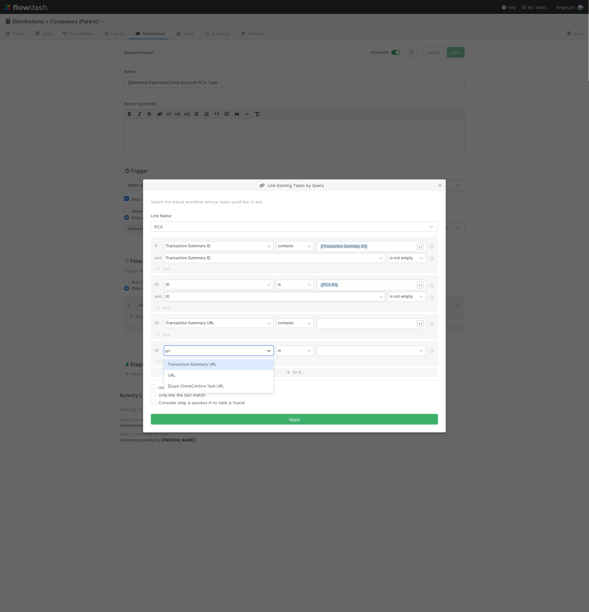
click at [248, 365] on div "Transaction Summary URL" at bounding box center [219, 364] width 110 height 11
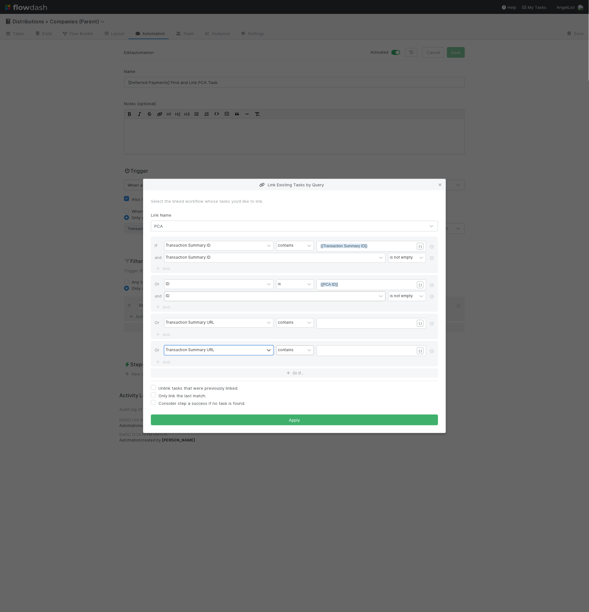
click at [293, 351] on div "contains" at bounding box center [291, 350] width 28 height 9
click at [292, 393] on div "is within" at bounding box center [295, 391] width 38 height 11
click at [331, 329] on div "Transaction Summary URL contains ​ { }" at bounding box center [296, 324] width 265 height 12
click at [333, 326] on div "​" at bounding box center [376, 331] width 110 height 22
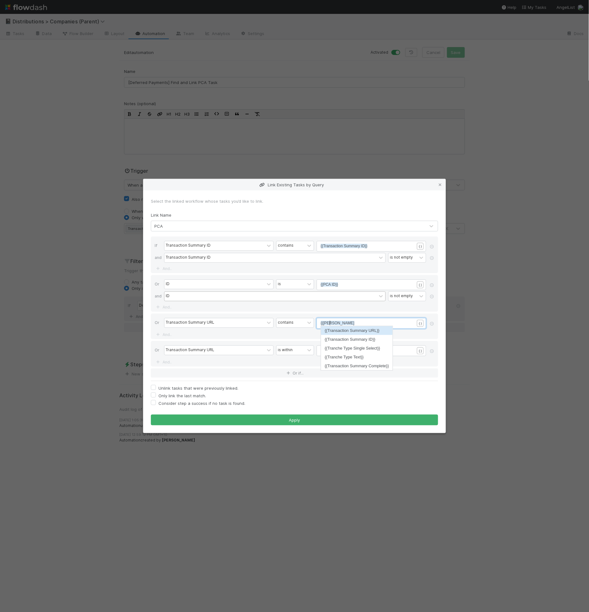
type textarea "{{trans"
click at [333, 352] on pre "​" at bounding box center [370, 351] width 99 height 6
type textarea "{{trans"
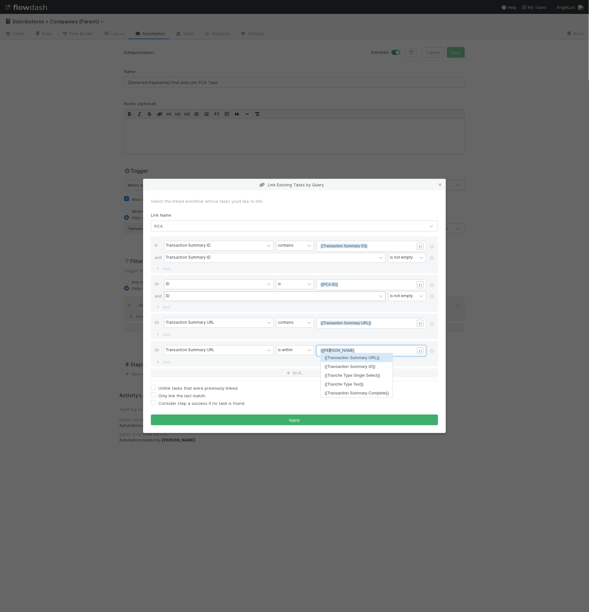
scroll to position [2, 10]
click at [170, 335] on link "And.." at bounding box center [165, 334] width 20 height 9
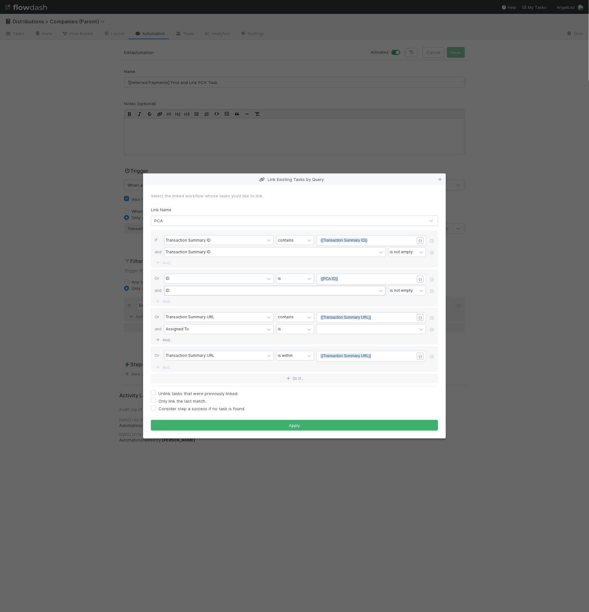
click at [179, 335] on div "Assigned To is" at bounding box center [296, 329] width 265 height 11
click at [182, 334] on div "Assigned To" at bounding box center [215, 329] width 100 height 9
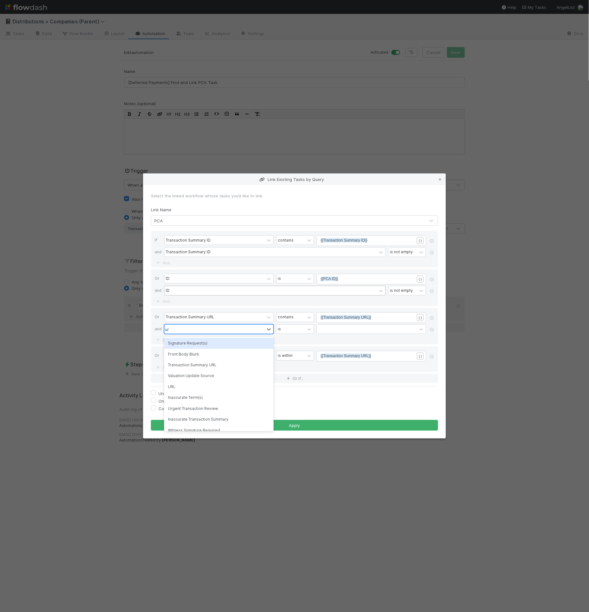
type input "url"
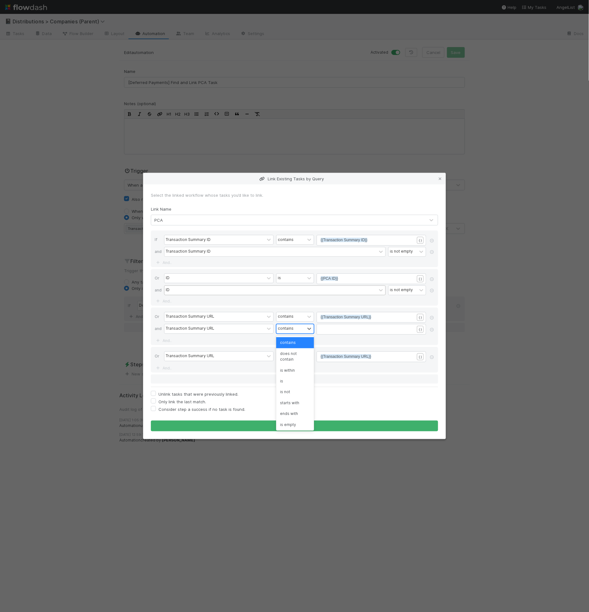
click at [290, 325] on div "contains" at bounding box center [291, 328] width 28 height 9
click at [291, 424] on div "is not empty" at bounding box center [295, 424] width 38 height 11
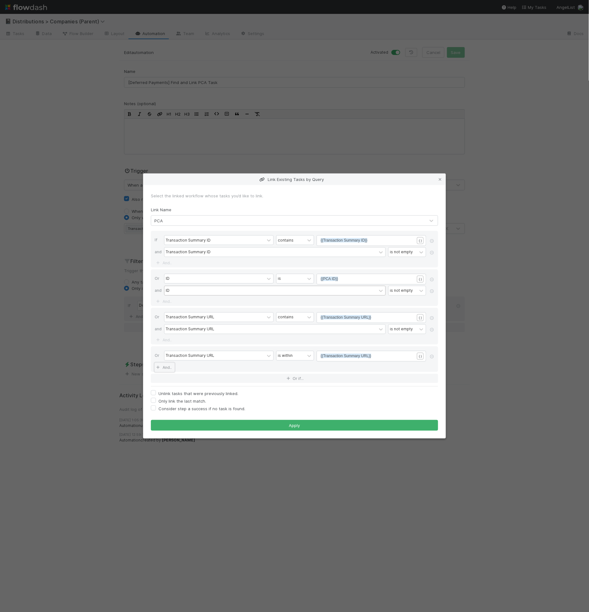
click at [172, 364] on link "And.." at bounding box center [165, 367] width 20 height 9
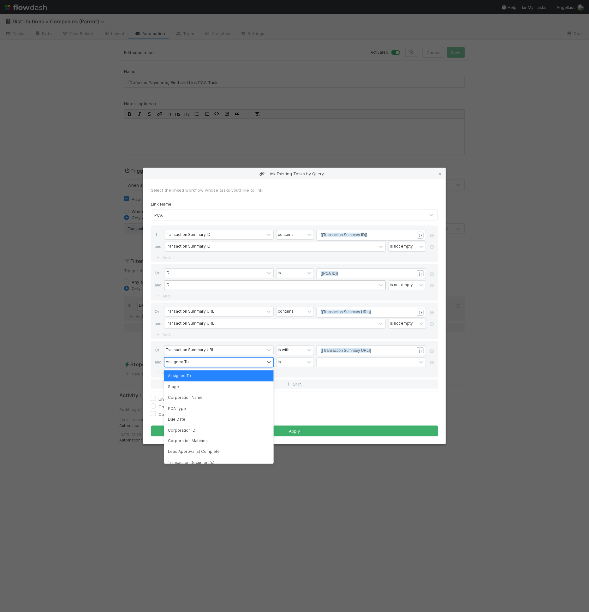
click at [177, 360] on div "Assigned To" at bounding box center [177, 362] width 23 height 6
type input "url"
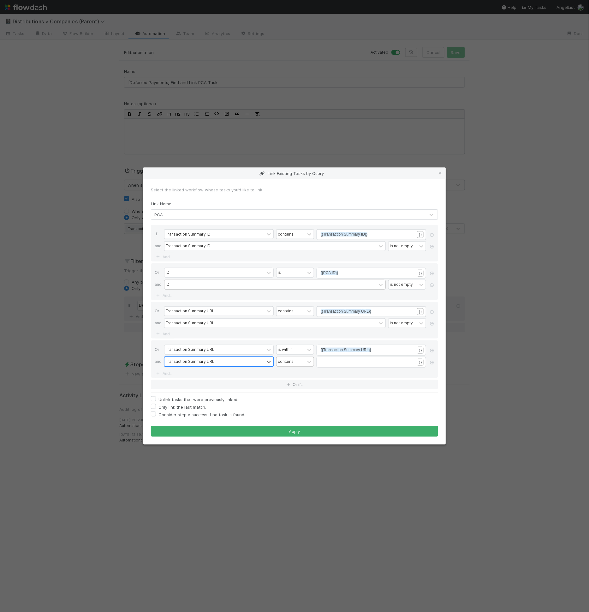
click at [304, 361] on div "contains" at bounding box center [291, 361] width 28 height 9
click at [288, 455] on div "is not empty" at bounding box center [295, 456] width 38 height 11
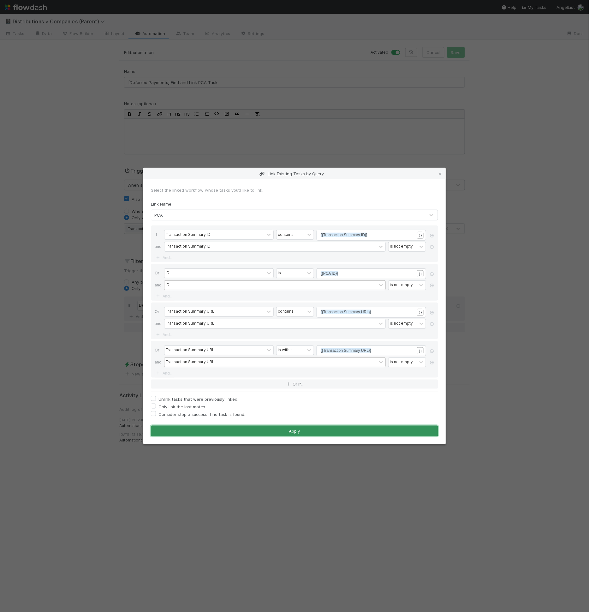
click at [316, 430] on button "Apply" at bounding box center [294, 431] width 287 height 11
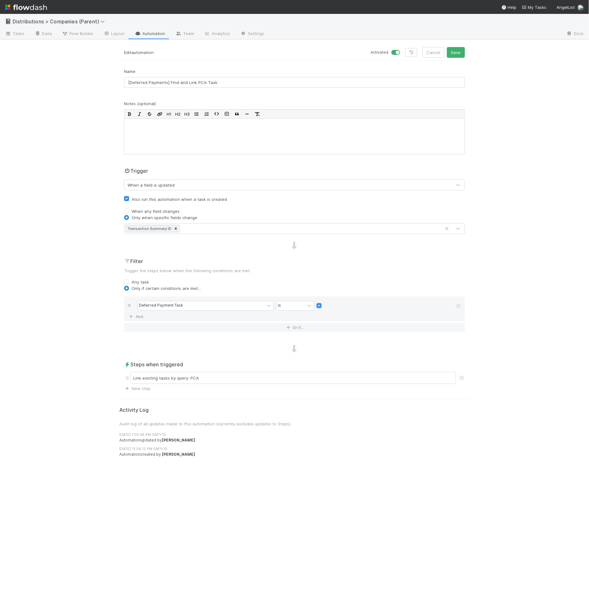
click at [200, 228] on div "Transaction Summary ID" at bounding box center [282, 229] width 317 height 10
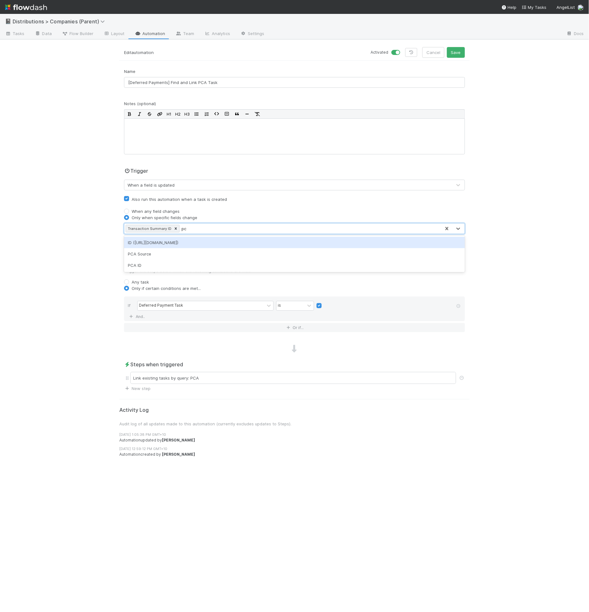
type input "pca"
click at [232, 225] on div "Transaction Summary ID PCA ID" at bounding box center [282, 229] width 317 height 10
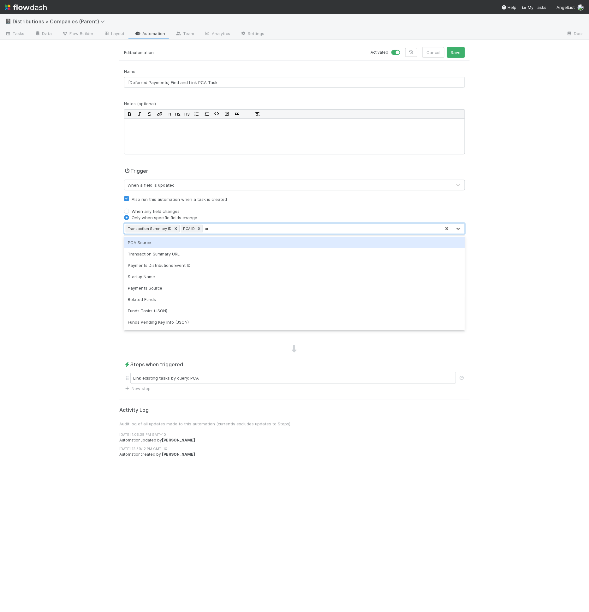
type input "url"
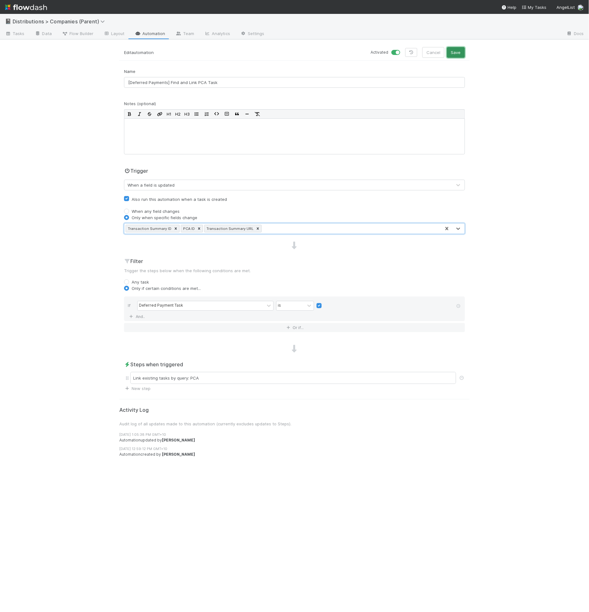
click at [453, 56] on button "Save" at bounding box center [456, 52] width 18 height 11
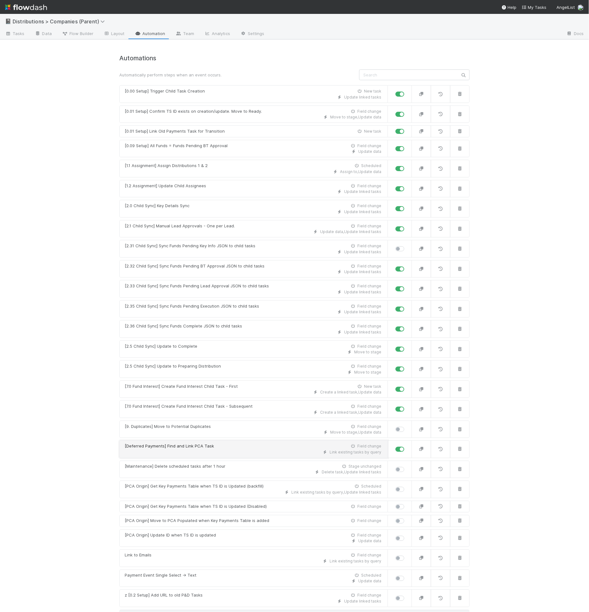
click at [171, 444] on div "[Deferred Payments] Find and Link PCA Task" at bounding box center [169, 447] width 89 height 6
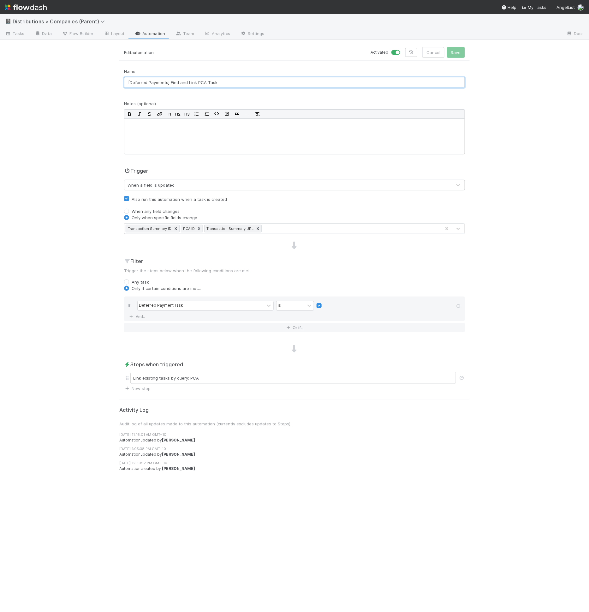
click at [131, 82] on input "[Deferred Payments] Find and Link PCA Task" at bounding box center [294, 82] width 341 height 11
click at [194, 81] on input "[0.01 Setup] - Deferred Payments] Find and Link PCA Task" at bounding box center [294, 82] width 341 height 11
click at [157, 81] on input "[0.01 Setup] - Deferred Payments - Find and Link PCA Task" at bounding box center [294, 82] width 341 height 11
type input "[0.01 Setup] Deferred Payments - Find and Link PCA Task"
click at [464, 53] on button "Save" at bounding box center [456, 52] width 18 height 11
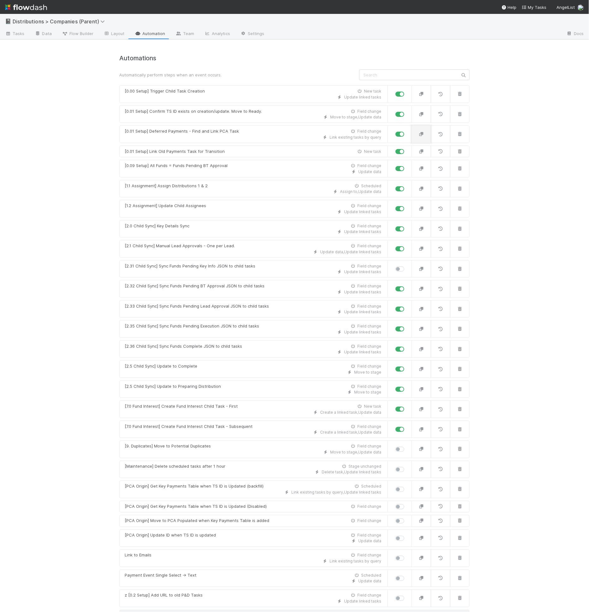
click at [417, 136] on button "button" at bounding box center [422, 134] width 20 height 18
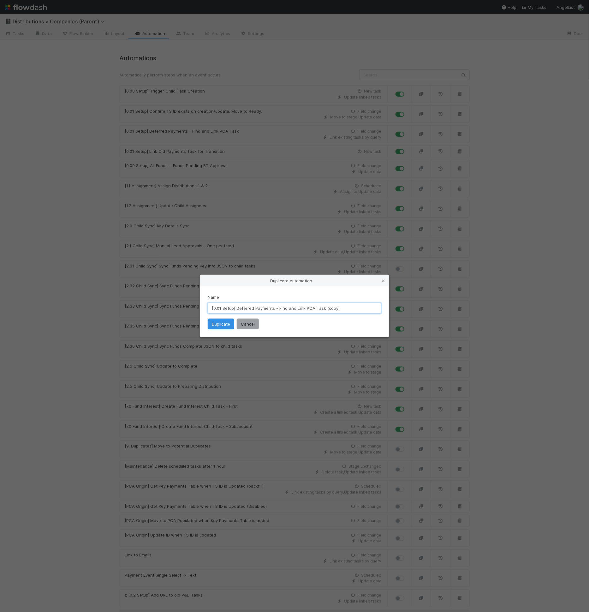
click at [237, 308] on input "[0.01 Setup] Deferred Payments - Find and Link PCA Task (copy)" at bounding box center [295, 308] width 174 height 11
drag, startPoint x: 237, startPoint y: 310, endPoint x: 273, endPoint y: 309, distance: 36.3
click at [273, 309] on input "[0.01 Setup] Deferred Payments - Find and Link PCA Task (copy)" at bounding box center [295, 308] width 174 height 11
drag, startPoint x: 303, startPoint y: 306, endPoint x: 334, endPoint y: 306, distance: 31.0
click at [334, 306] on input "[0.01 Setup] Standard - Find and Link PCA Task (copy)" at bounding box center [295, 308] width 174 height 11
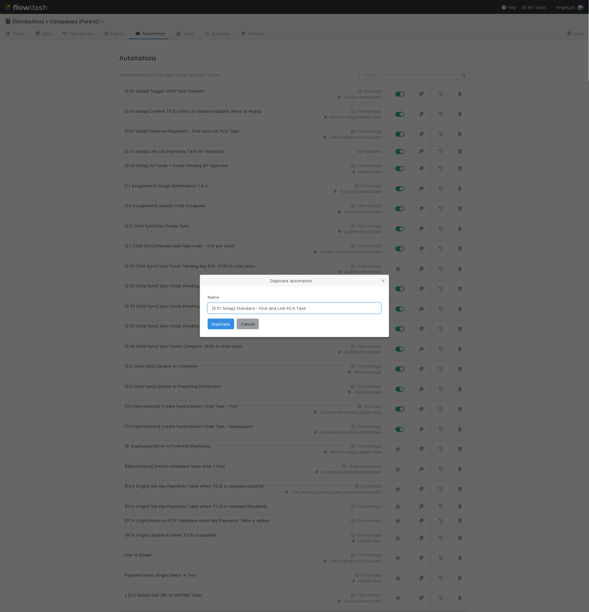
drag, startPoint x: 260, startPoint y: 308, endPoint x: 237, endPoint y: 308, distance: 23.4
click at [237, 308] on input "[0.01 Setup] Standard - Find and Link PCA Task" at bounding box center [295, 308] width 174 height 11
click at [286, 302] on div "Name [0.01 Setup] Find and Link PCA Task" at bounding box center [295, 304] width 174 height 20
click at [286, 309] on input "[0.01 Setup] Find and Link PCA Task" at bounding box center [295, 308] width 174 height 11
type input "[0.01 Setup] Find and Link PCA Task - Standard"
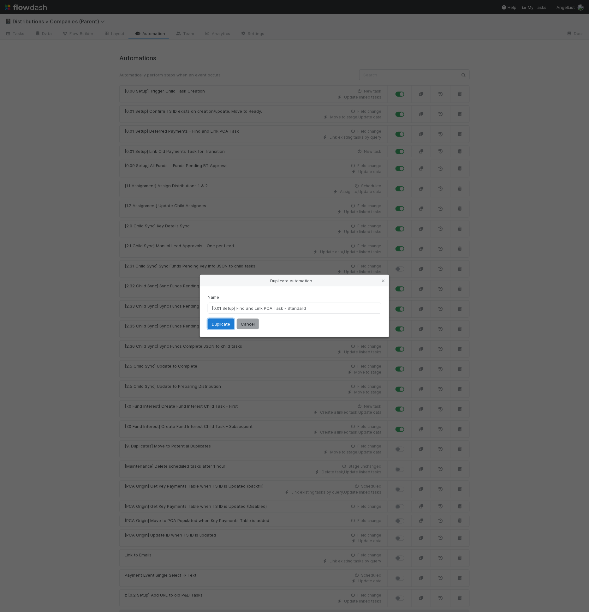
click at [229, 323] on button "Duplicate" at bounding box center [221, 324] width 27 height 11
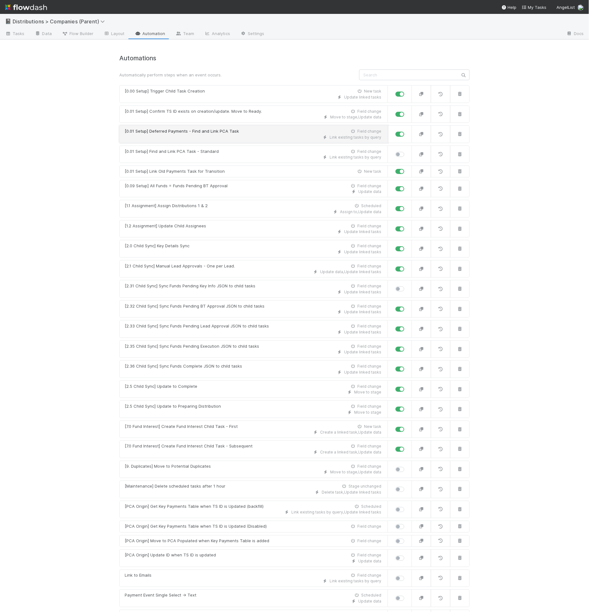
click at [182, 139] on div "Link existing tasks by query" at bounding box center [253, 138] width 257 height 6
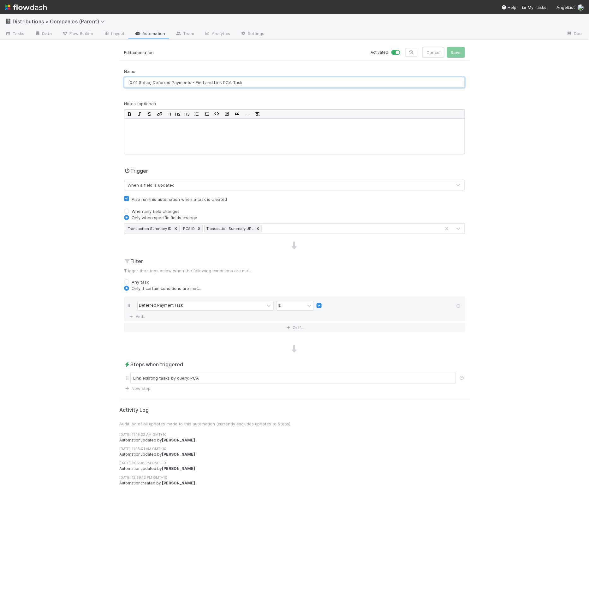
drag, startPoint x: 154, startPoint y: 82, endPoint x: 193, endPoint y: 79, distance: 39.3
click at [193, 79] on input "[0.01 Setup] Deferred Payments - Find and Link PCA Task" at bounding box center [294, 82] width 341 height 11
click at [194, 78] on input "[0.01 Setup] Deferred Payments - Find and Link PCA Task" at bounding box center [294, 82] width 341 height 11
drag, startPoint x: 194, startPoint y: 81, endPoint x: 154, endPoint y: 81, distance: 40.4
click at [154, 81] on input "[0.01 Setup] Deferred Payments - Find and Link PCA Task" at bounding box center [294, 82] width 341 height 11
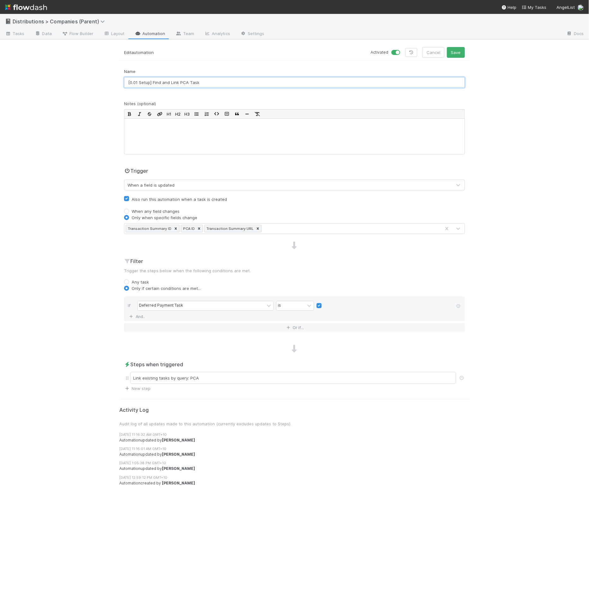
click at [239, 82] on input "[0.01 Setup] Find and Link PCA Task" at bounding box center [294, 82] width 341 height 11
paste input "Deferred Payments -"
type input "[0.01 Setup] Find and Link PCA Task - Deferred Payments"
click at [447, 47] on button "Save" at bounding box center [456, 52] width 18 height 11
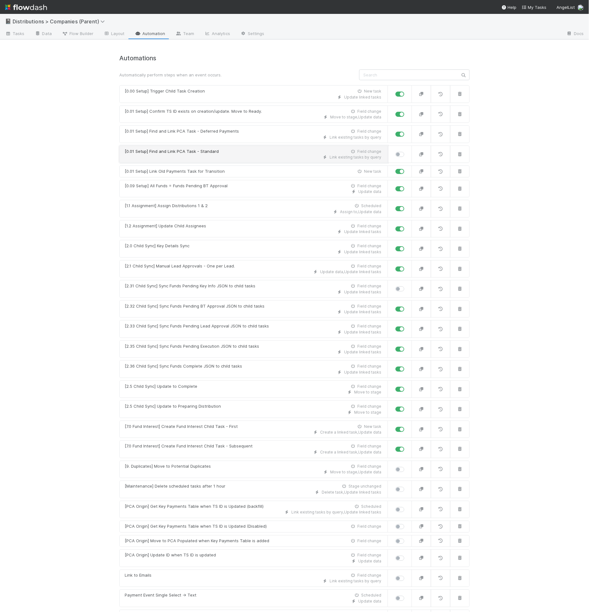
click at [228, 157] on div "Link existing tasks by query" at bounding box center [253, 157] width 257 height 6
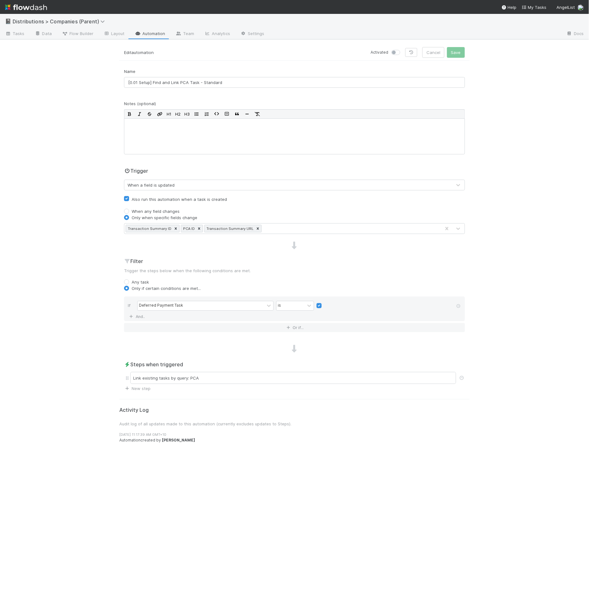
click at [324, 303] on label at bounding box center [324, 303] width 0 height 0
click at [321, 303] on input "checkbox" at bounding box center [319, 307] width 5 height 9
checkbox input "false"
click at [151, 188] on div "When a field is updated" at bounding box center [288, 185] width 328 height 10
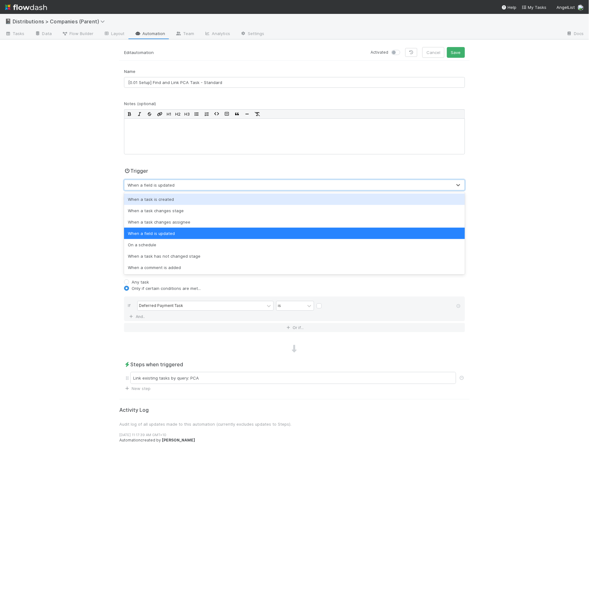
click at [153, 196] on div "When a task is created" at bounding box center [294, 199] width 341 height 11
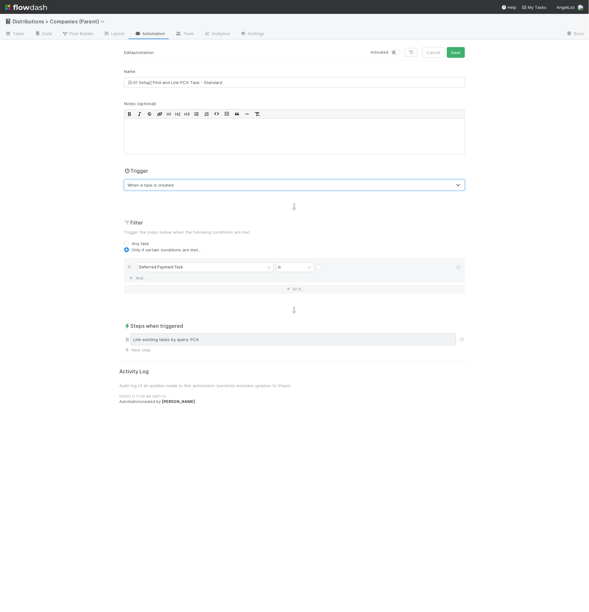
click at [179, 337] on div "Link existing tasks by query: PCA" at bounding box center [293, 340] width 326 height 12
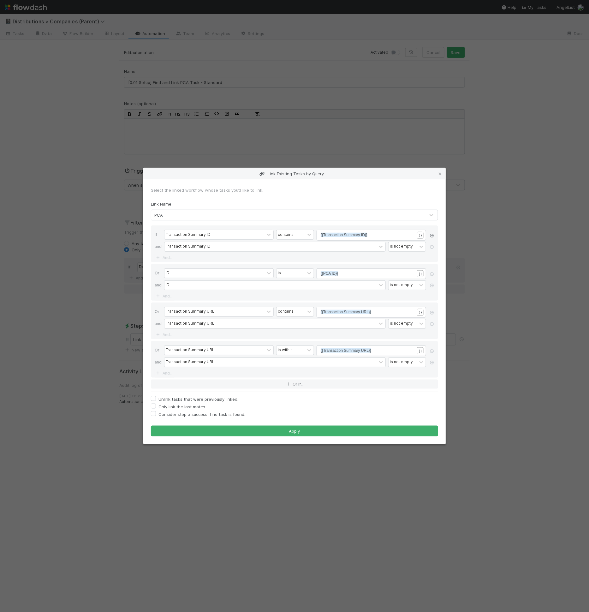
click at [434, 235] on link at bounding box center [432, 236] width 6 height 6
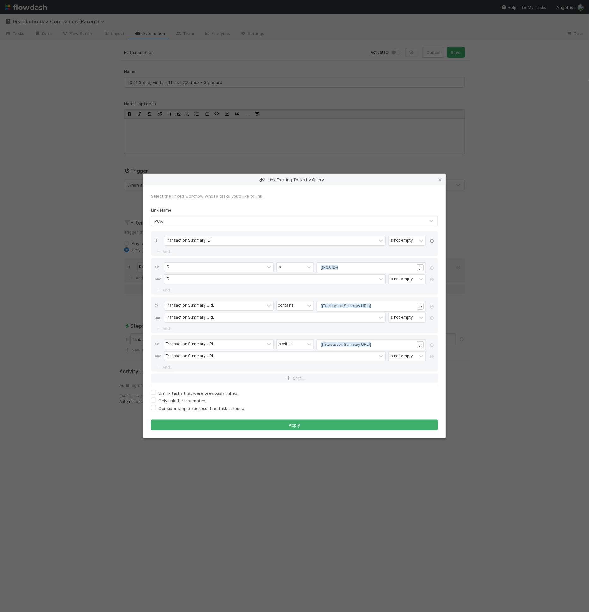
click at [432, 240] on link at bounding box center [432, 242] width 6 height 6
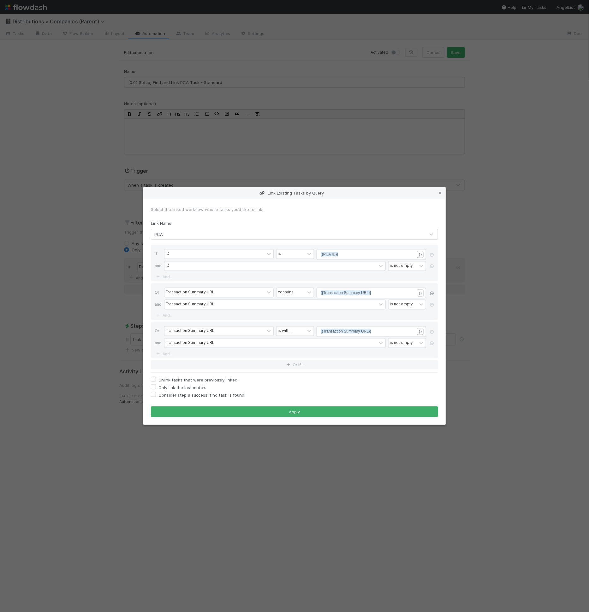
click at [431, 294] on icon at bounding box center [432, 294] width 6 height 4
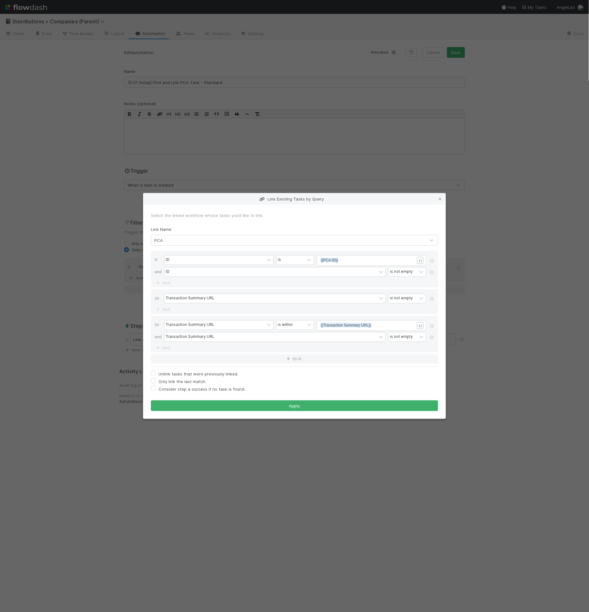
click at [431, 301] on icon at bounding box center [432, 299] width 6 height 4
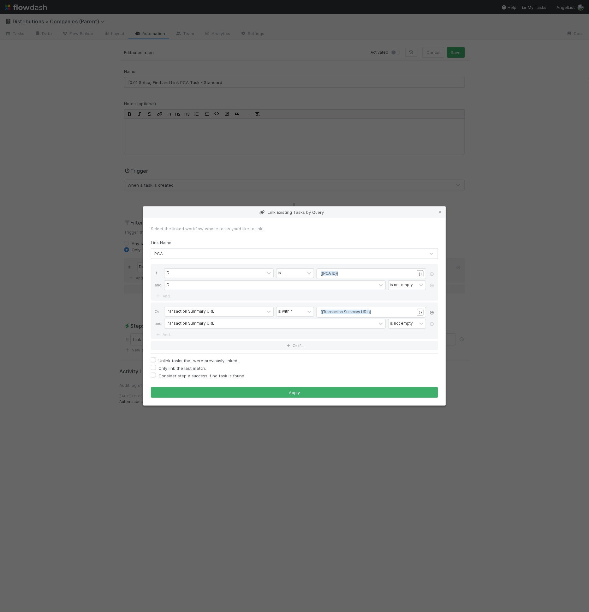
drag, startPoint x: 433, startPoint y: 312, endPoint x: 433, endPoint y: 317, distance: 5.7
click at [433, 312] on icon at bounding box center [432, 313] width 6 height 4
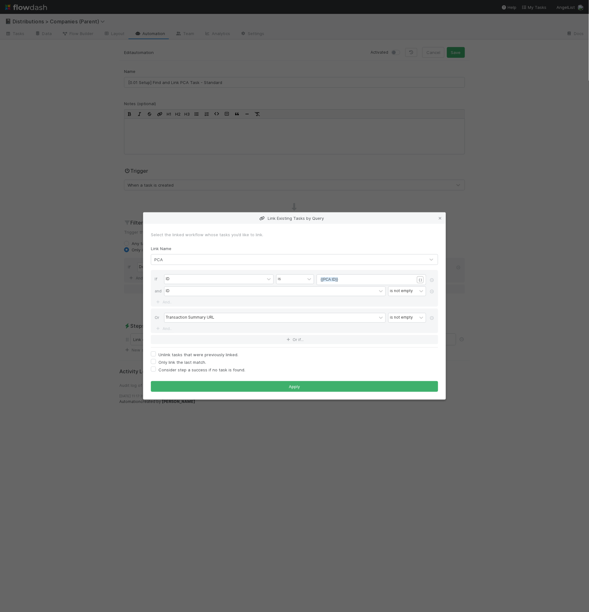
click at [432, 321] on link at bounding box center [432, 319] width 6 height 6
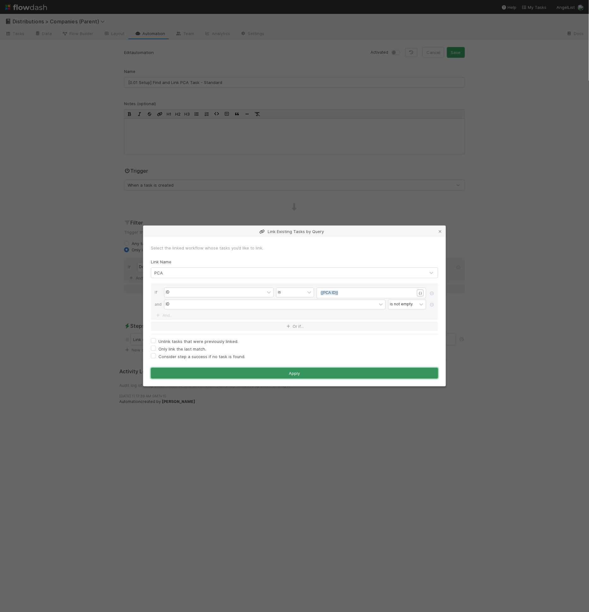
click at [268, 375] on button "Apply" at bounding box center [294, 373] width 287 height 11
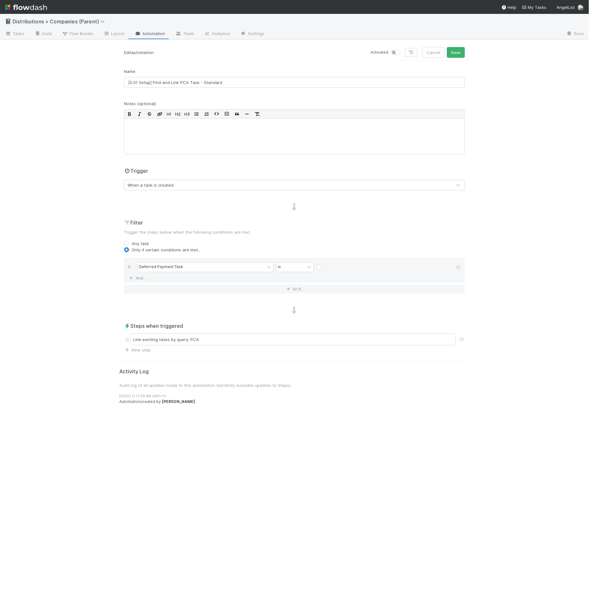
click at [403, 49] on label at bounding box center [403, 49] width 0 height 0
click at [397, 51] on input "checkbox" at bounding box center [394, 52] width 5 height 6
checkbox input "true"
click at [462, 53] on button "Save" at bounding box center [456, 52] width 18 height 11
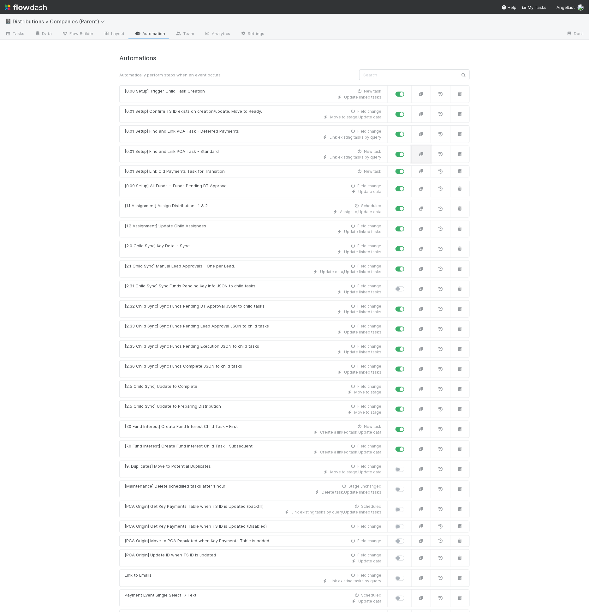
click at [415, 155] on button "button" at bounding box center [422, 155] width 20 height 18
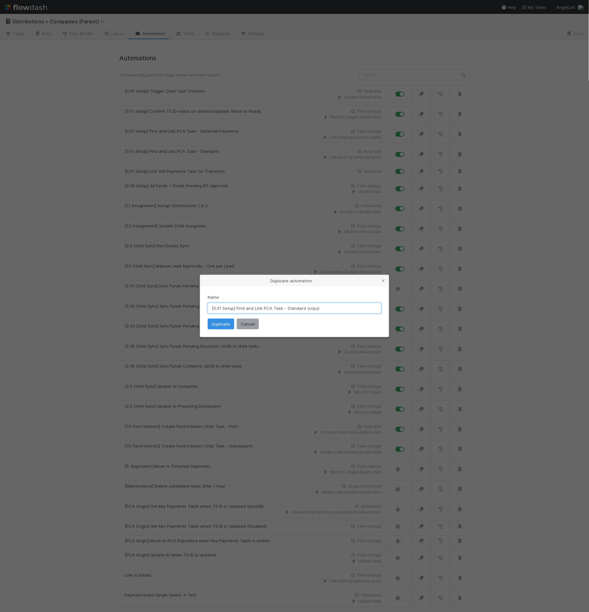
click at [310, 307] on input "[0.01 Setup] Find and Link PCA Task - Standard (copy)" at bounding box center [295, 308] width 174 height 11
type input "[0.01 Setup] Find and Link PCA Task - Standard (backfill)"
click at [222, 328] on button "Duplicate" at bounding box center [221, 324] width 27 height 11
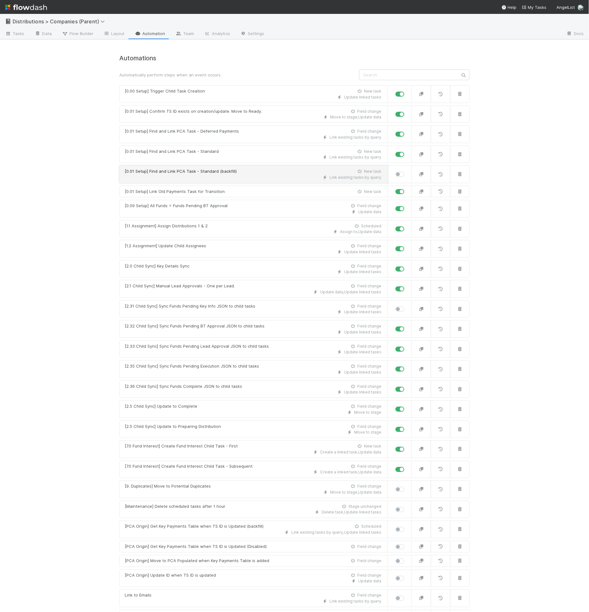
click at [240, 169] on div "[0.01 Setup] Find and Link PCA Task - Standard (backfill) New task" at bounding box center [253, 171] width 257 height 6
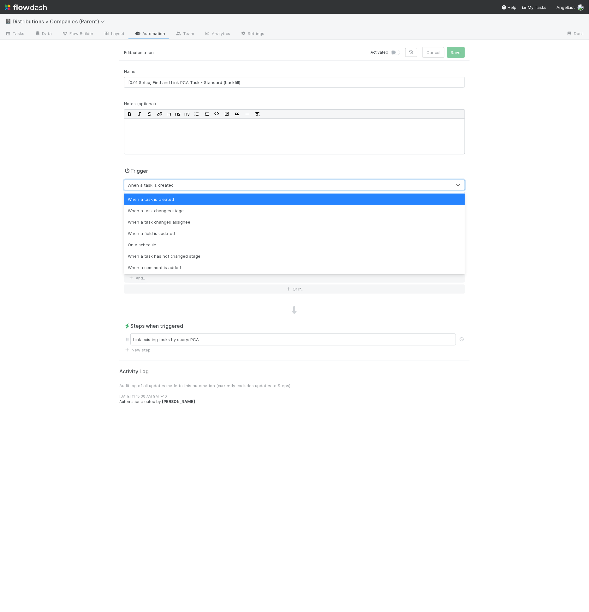
click at [159, 188] on div "When a task is created" at bounding box center [288, 185] width 328 height 10
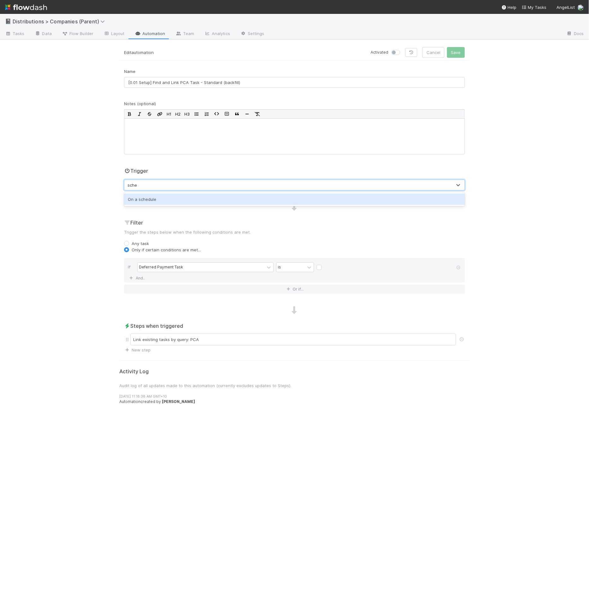
type input "sched"
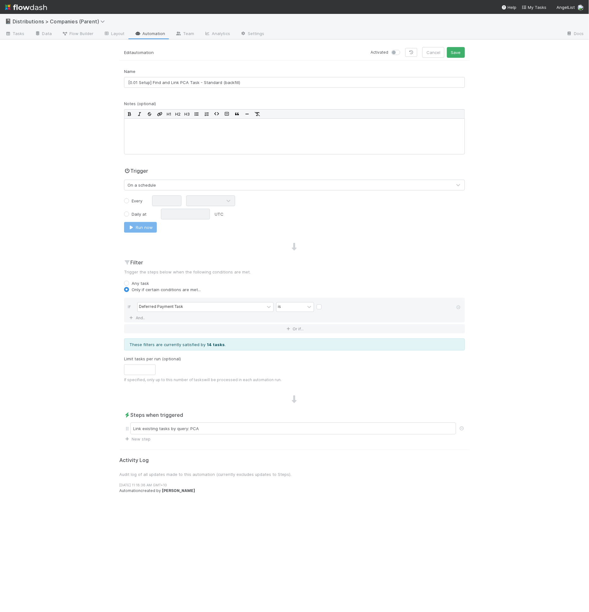
click at [132, 198] on label "Every" at bounding box center [137, 201] width 11 height 6
click at [129, 198] on input "Every" at bounding box center [126, 201] width 5 height 6
radio input "true"
click at [170, 202] on input "text" at bounding box center [166, 201] width 29 height 11
type input "4"
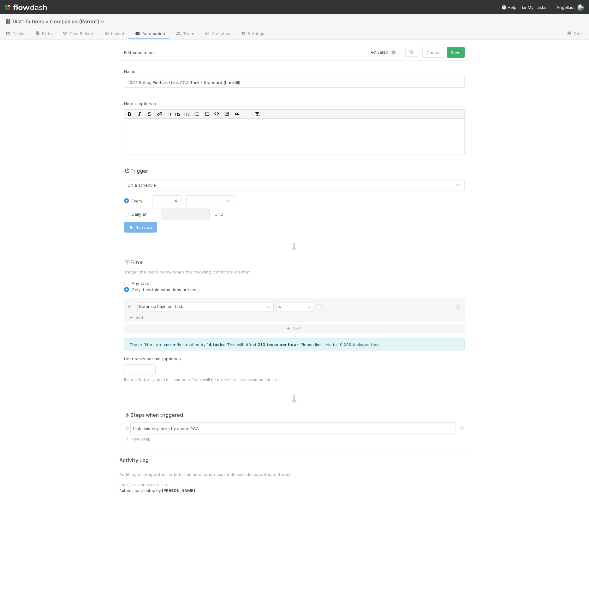
drag, startPoint x: 241, startPoint y: 204, endPoint x: 224, endPoint y: 203, distance: 17.1
click at [241, 204] on div "Every 4" at bounding box center [294, 201] width 351 height 11
click at [220, 202] on div at bounding box center [205, 201] width 36 height 10
click at [213, 225] on div "Hours" at bounding box center [210, 226] width 49 height 11
click at [460, 53] on button "Save" at bounding box center [456, 52] width 18 height 11
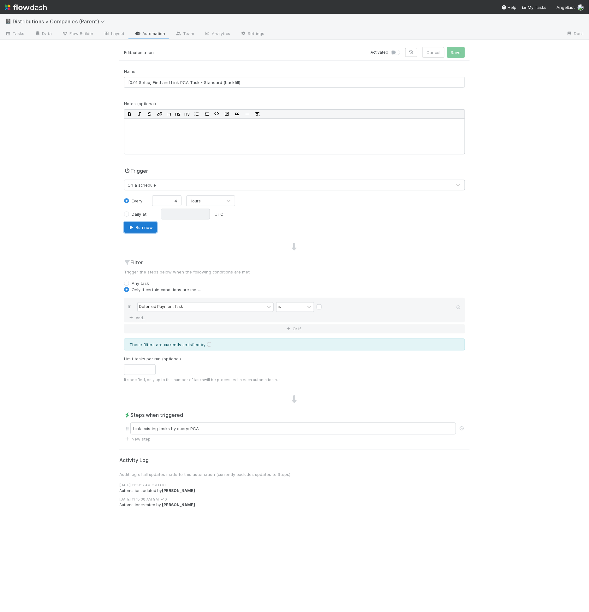
click at [141, 225] on button "Run now" at bounding box center [140, 227] width 33 height 11
click at [155, 37] on link "Automation" at bounding box center [150, 34] width 41 height 10
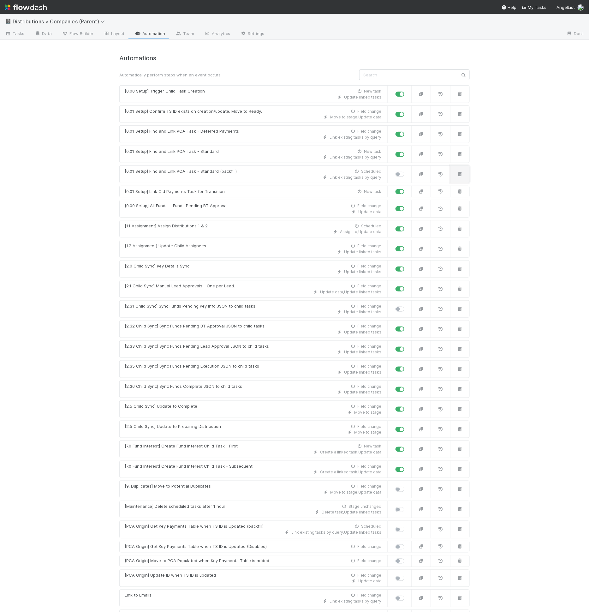
click at [458, 169] on button "button" at bounding box center [460, 175] width 20 height 18
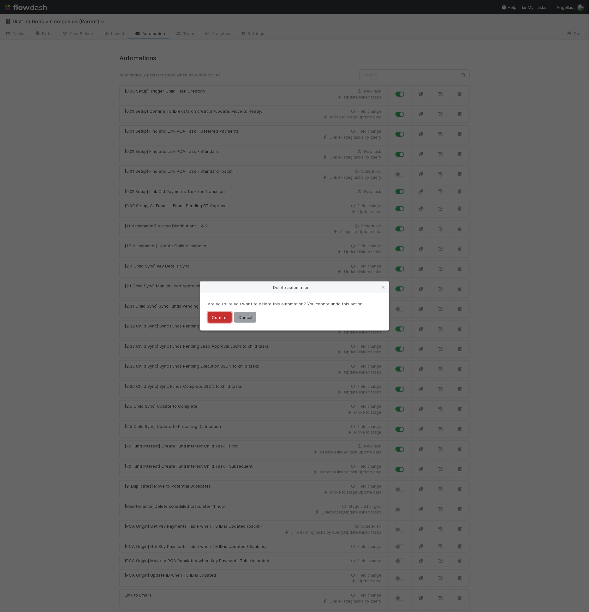
click at [215, 321] on button "Confirm" at bounding box center [220, 317] width 24 height 11
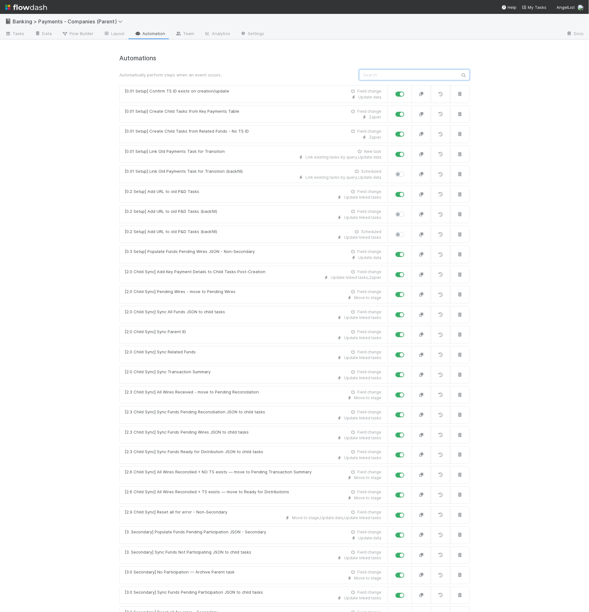
click at [365, 74] on input "text" at bounding box center [414, 74] width 111 height 11
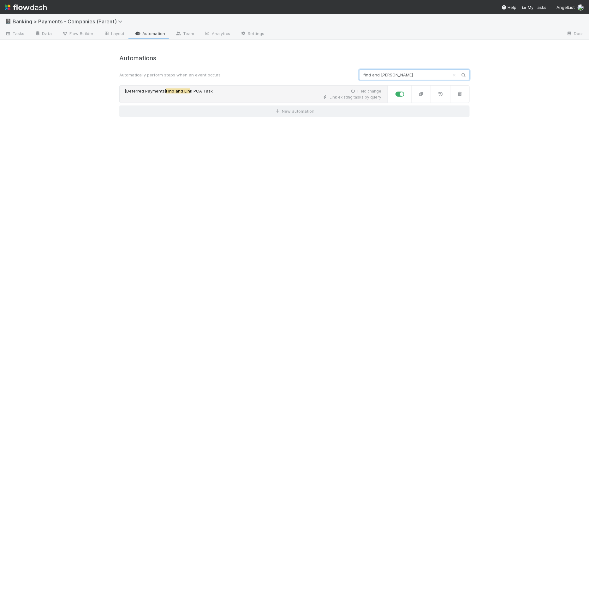
type input "find and [PERSON_NAME]"
click at [273, 93] on div "[Deferred Payments] Find and [PERSON_NAME] k PCA Task Field change" at bounding box center [253, 91] width 257 height 6
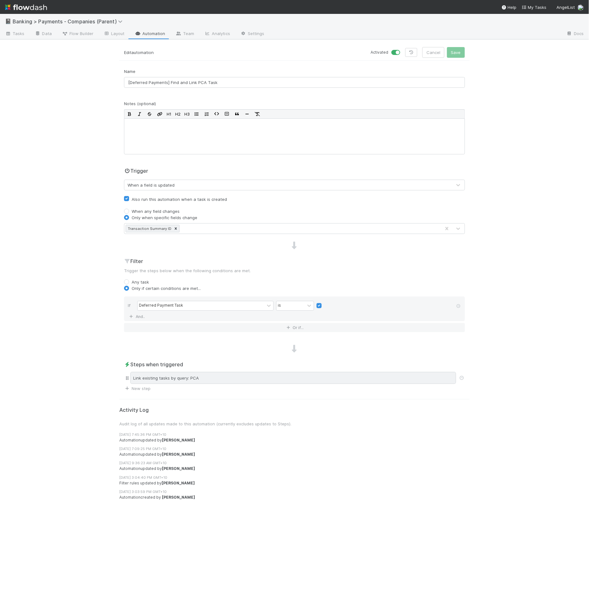
click at [262, 372] on div "Link existing tasks by query: PCA" at bounding box center [293, 378] width 326 height 12
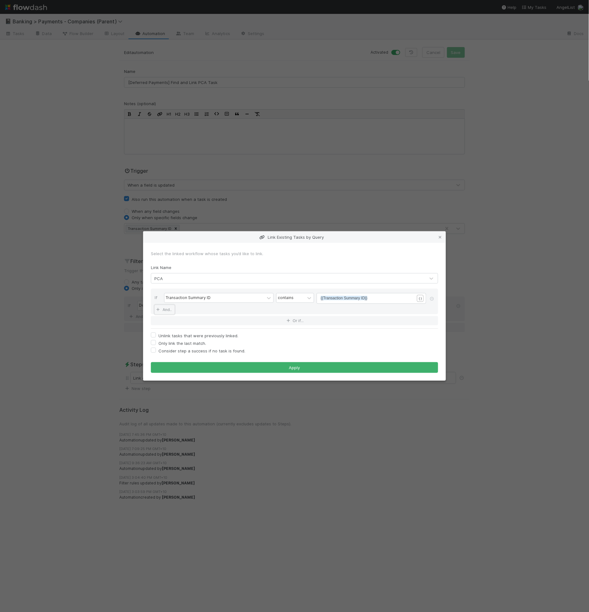
click at [166, 308] on link "And.." at bounding box center [165, 309] width 20 height 9
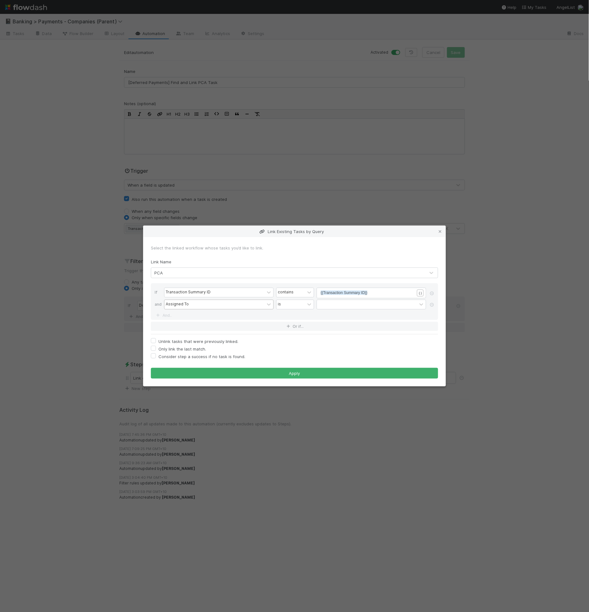
click at [180, 309] on div "Assigned To" at bounding box center [215, 304] width 100 height 9
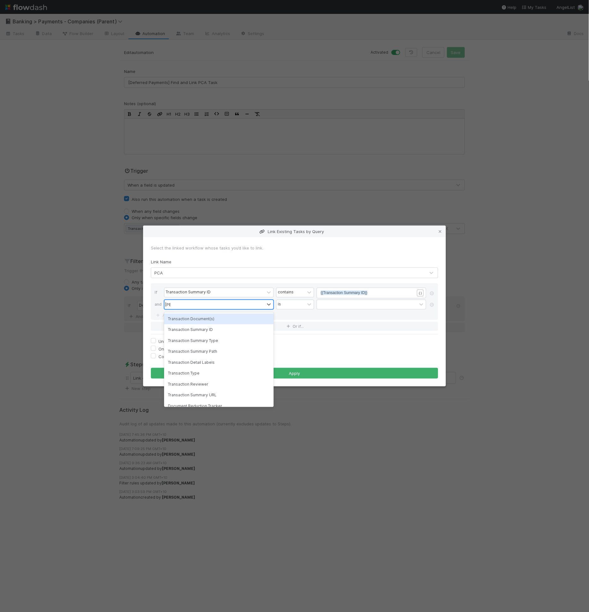
type input "trans"
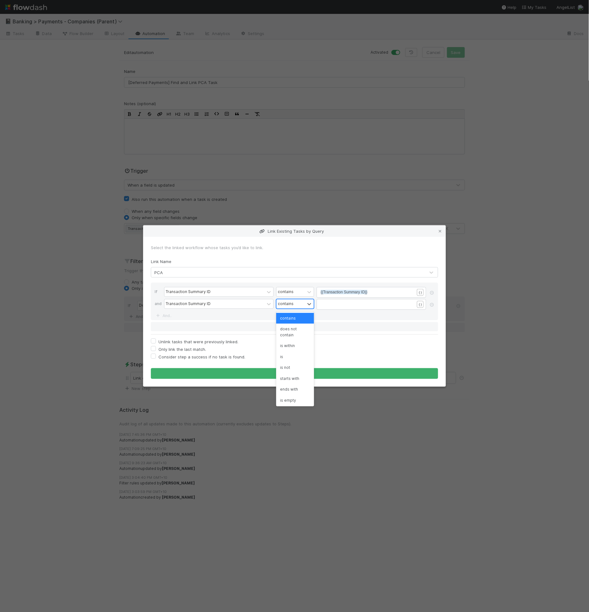
click at [283, 302] on div "contains" at bounding box center [286, 304] width 16 height 6
click at [290, 401] on div "is not empty" at bounding box center [295, 400] width 38 height 11
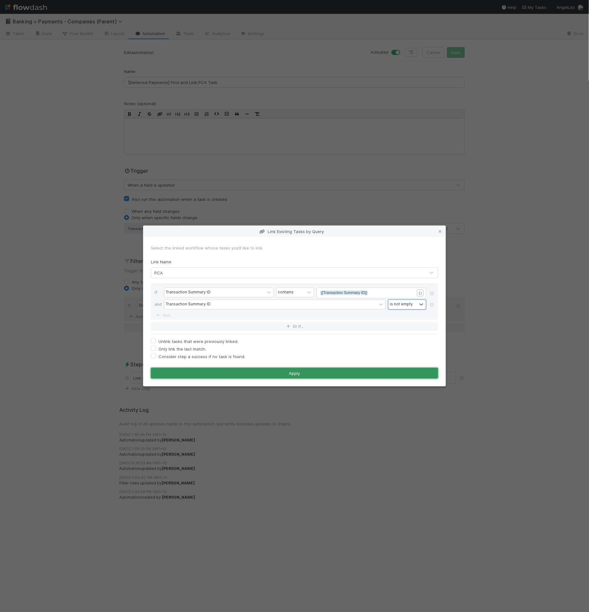
click at [290, 371] on button "Apply" at bounding box center [294, 373] width 287 height 11
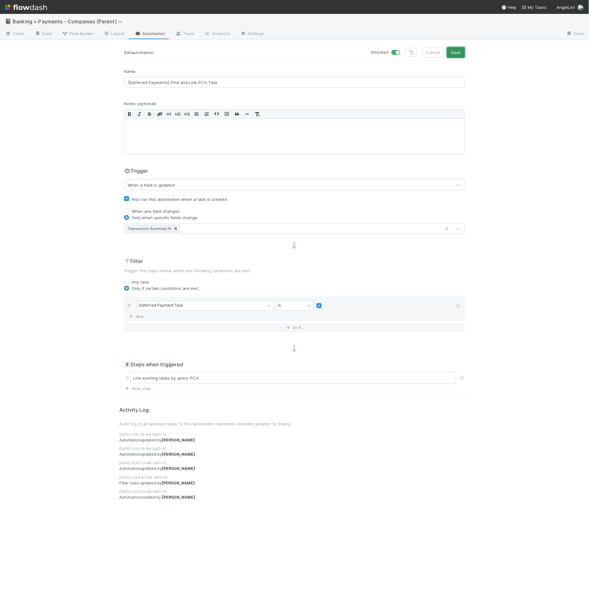
click at [463, 51] on button "Save" at bounding box center [456, 52] width 18 height 11
click at [274, 378] on div "Link existing tasks by query: PCA" at bounding box center [293, 378] width 326 height 12
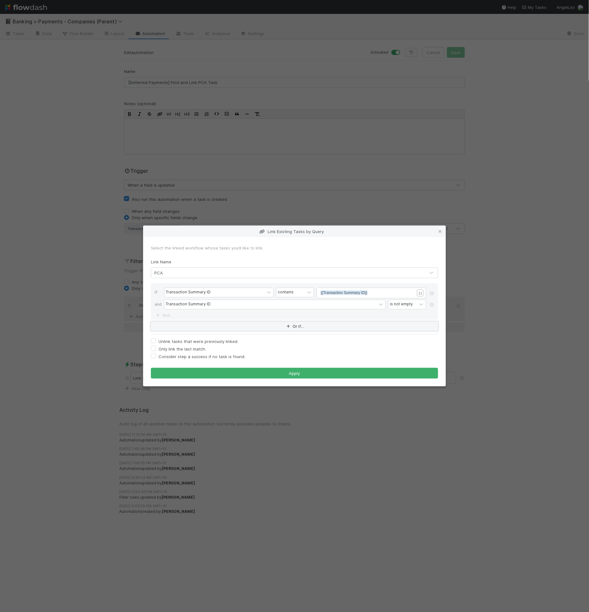
click at [194, 329] on button "Or if..." at bounding box center [294, 326] width 287 height 9
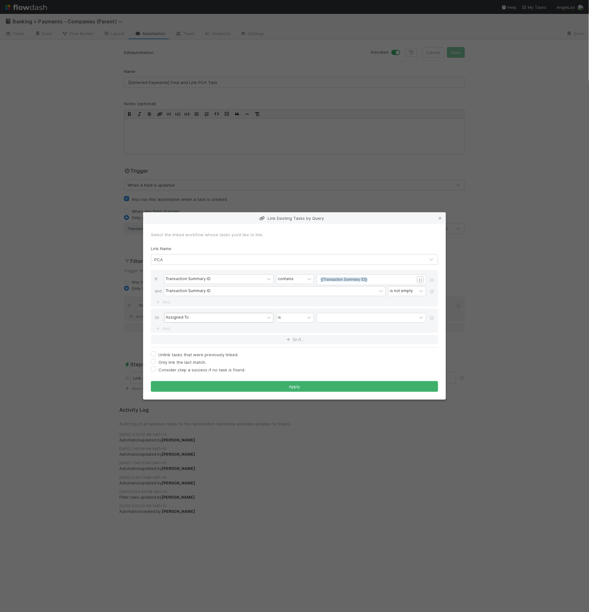
click at [199, 316] on div "Assigned To" at bounding box center [215, 317] width 100 height 9
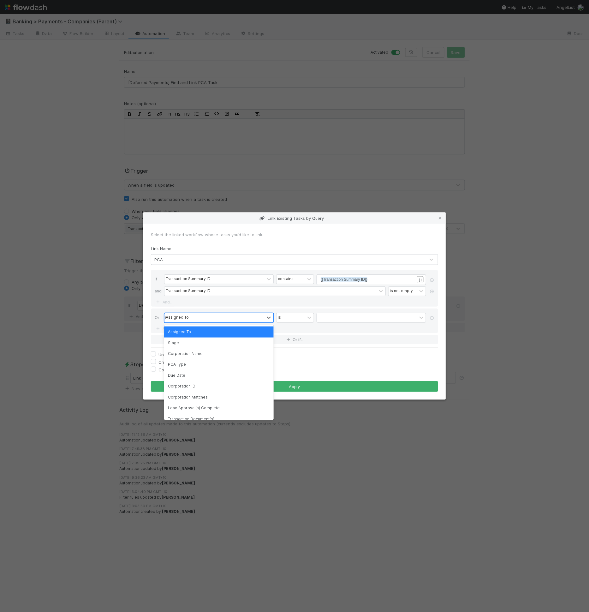
type input "id"
click at [199, 327] on div "ID" at bounding box center [219, 326] width 110 height 11
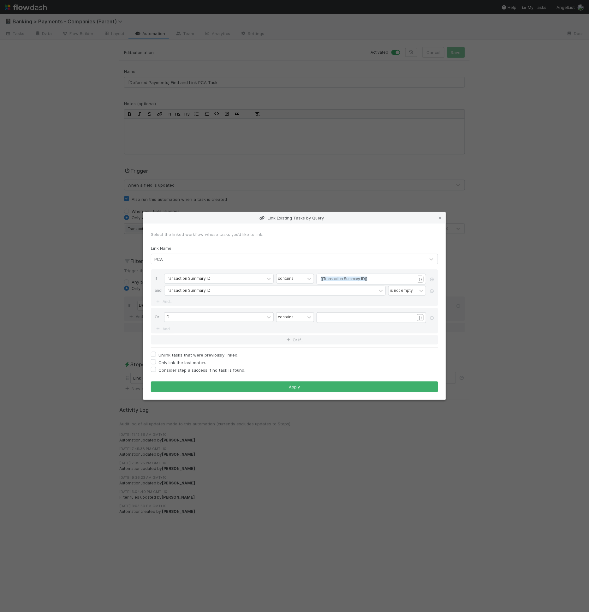
click at [193, 326] on div "Or ID contains ​ { } And.." at bounding box center [294, 321] width 287 height 26
click at [170, 326] on link "And.." at bounding box center [165, 328] width 20 height 9
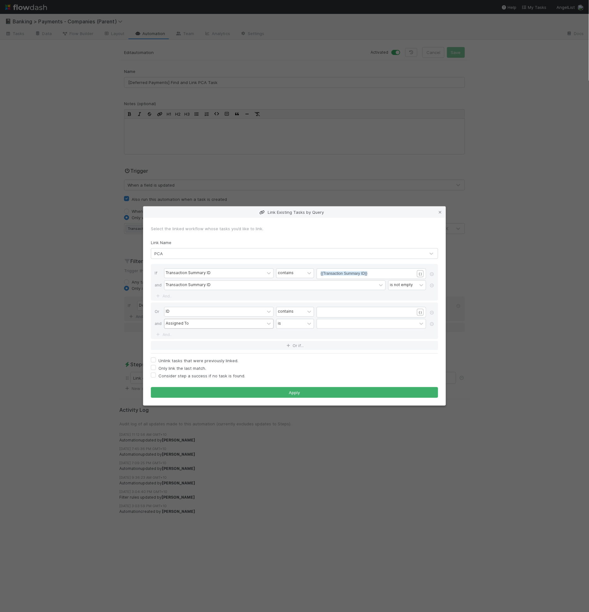
click at [176, 325] on div "Assigned To" at bounding box center [177, 324] width 23 height 6
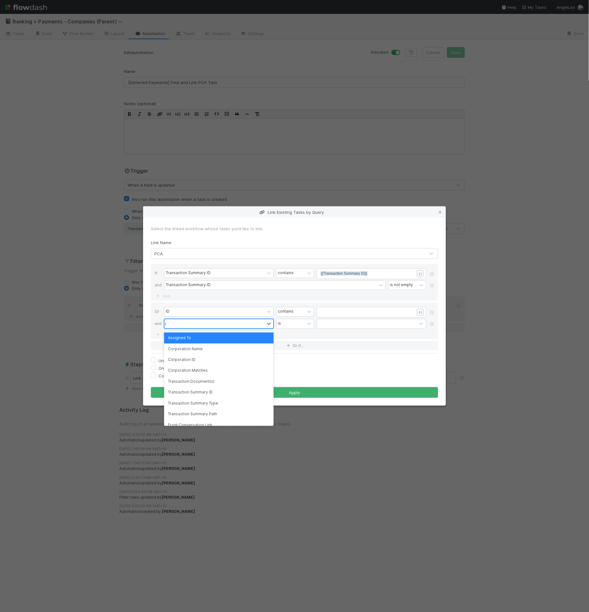
type input "id"
click at [177, 371] on div "ID" at bounding box center [219, 370] width 110 height 11
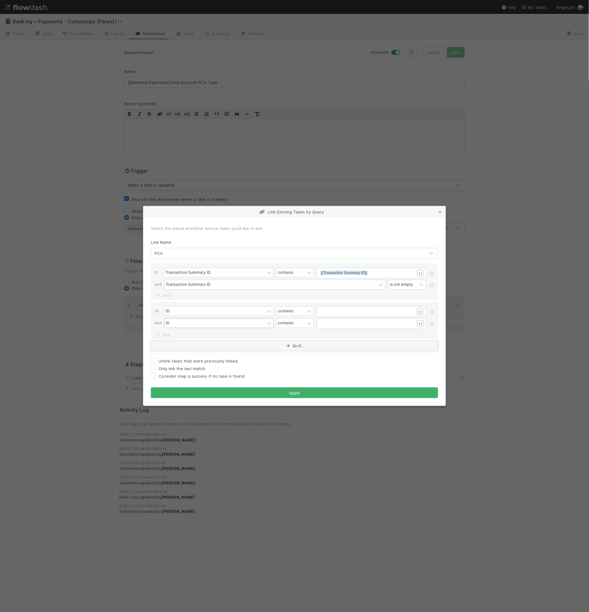
click at [168, 345] on button "Or if..." at bounding box center [294, 345] width 287 height 9
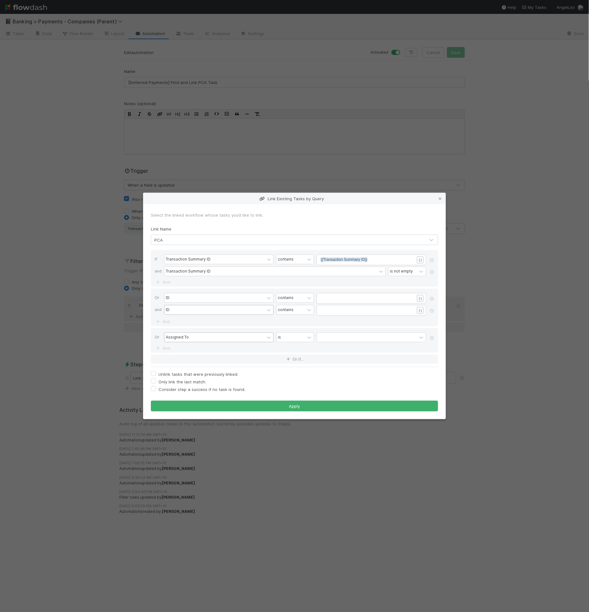
click at [178, 337] on div "Assigned To" at bounding box center [177, 338] width 23 height 6
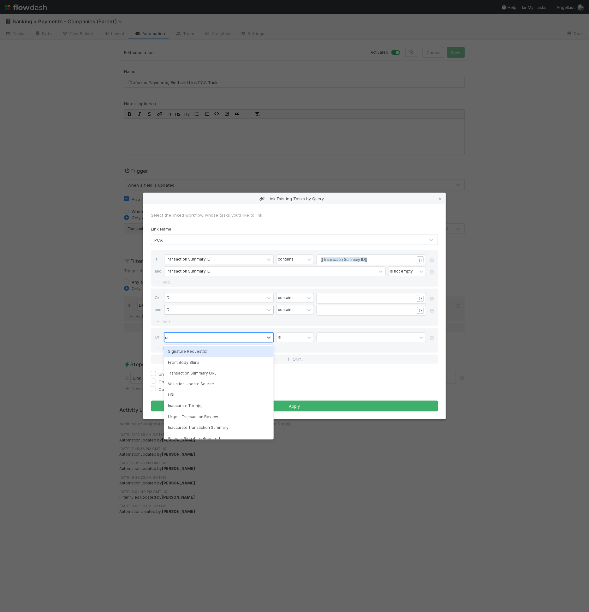
type input "url"
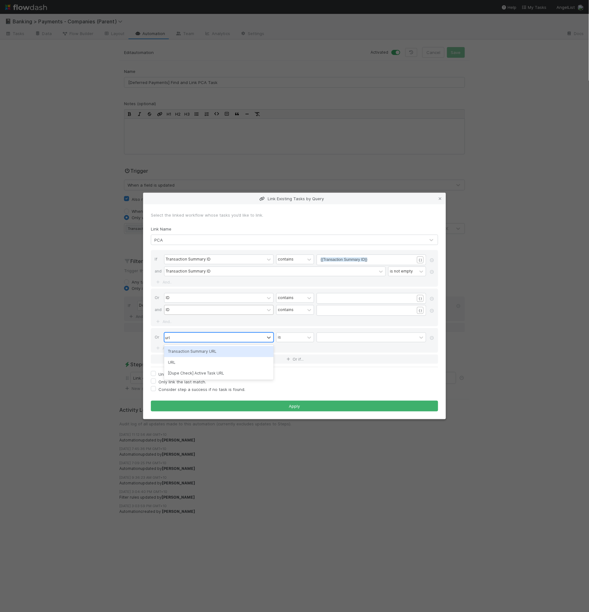
click at [184, 349] on div "Transaction Summary URL" at bounding box center [219, 351] width 110 height 11
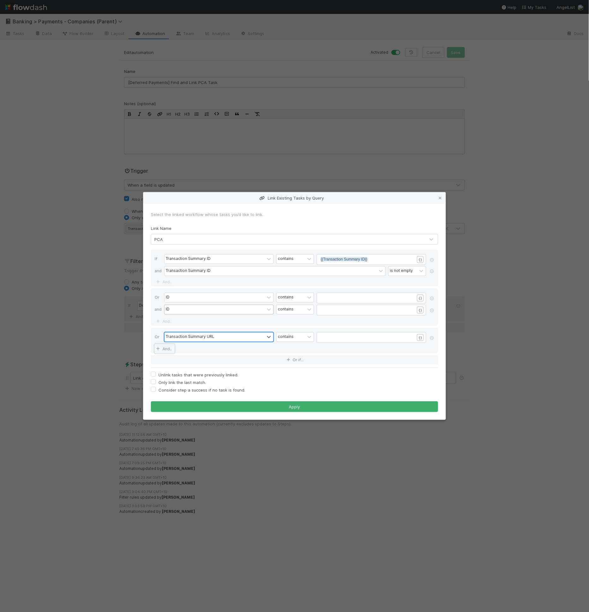
click at [169, 346] on link "And.." at bounding box center [165, 348] width 20 height 9
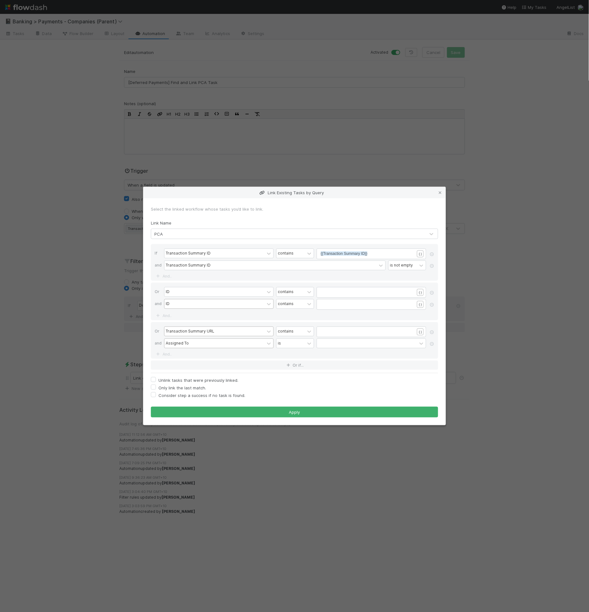
click at [184, 343] on div "Assigned To" at bounding box center [177, 344] width 23 height 6
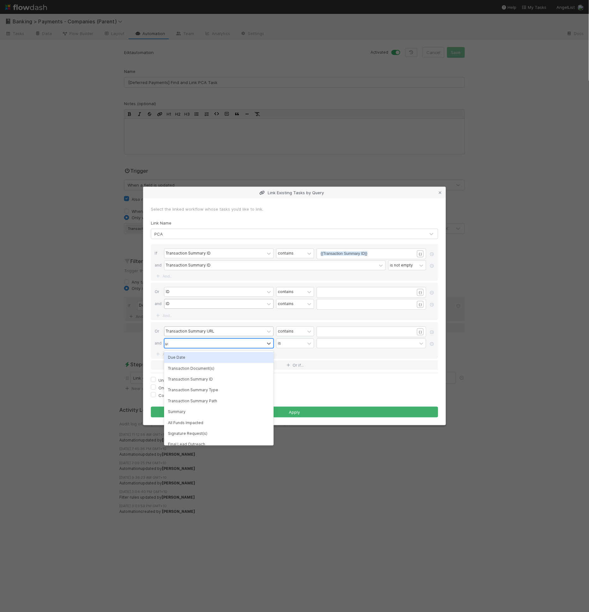
type input "url"
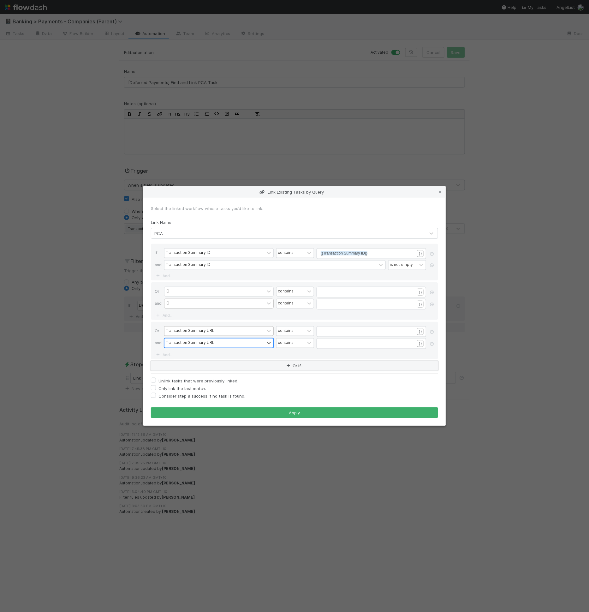
click at [175, 364] on button "Or if..." at bounding box center [294, 365] width 287 height 9
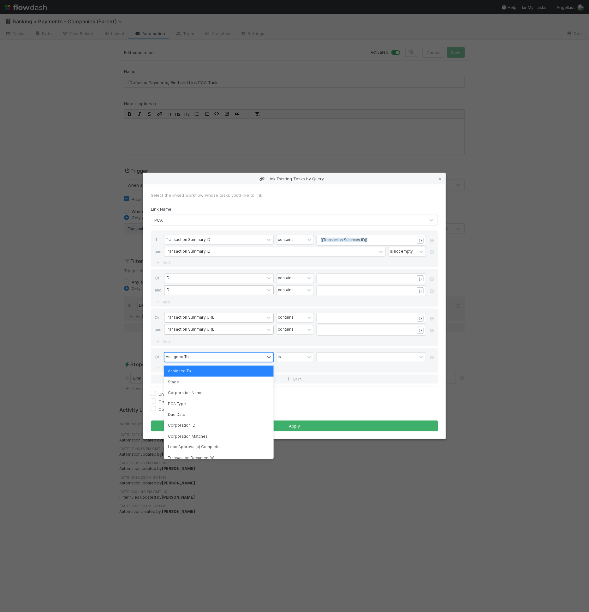
click at [182, 359] on div "Assigned To" at bounding box center [177, 357] width 23 height 6
type input "url"
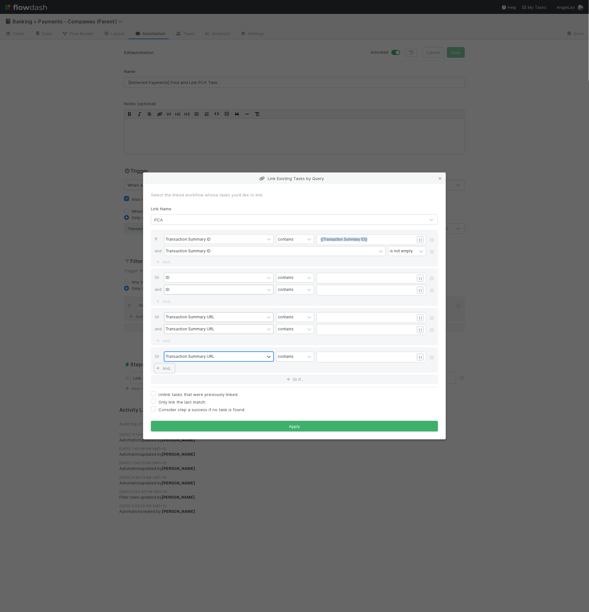
click at [169, 368] on link "And.." at bounding box center [165, 368] width 20 height 9
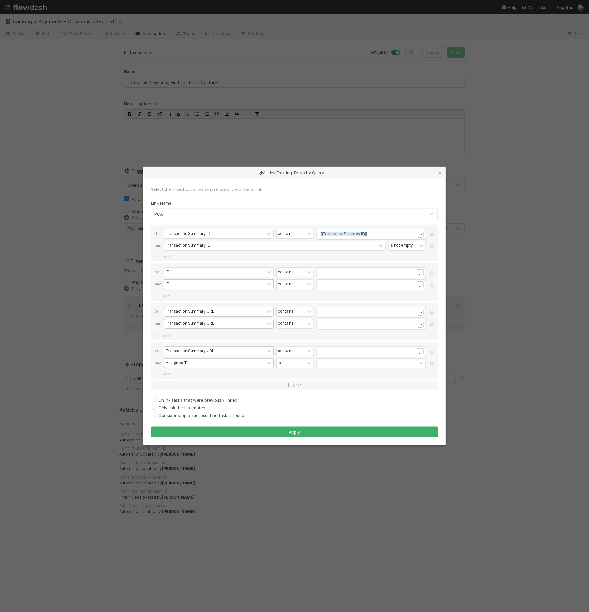
click at [184, 365] on div "Assigned To" at bounding box center [177, 363] width 23 height 6
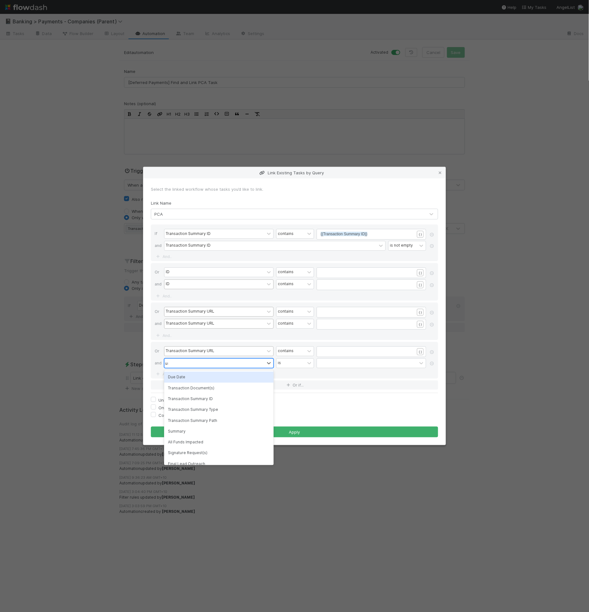
type input "url"
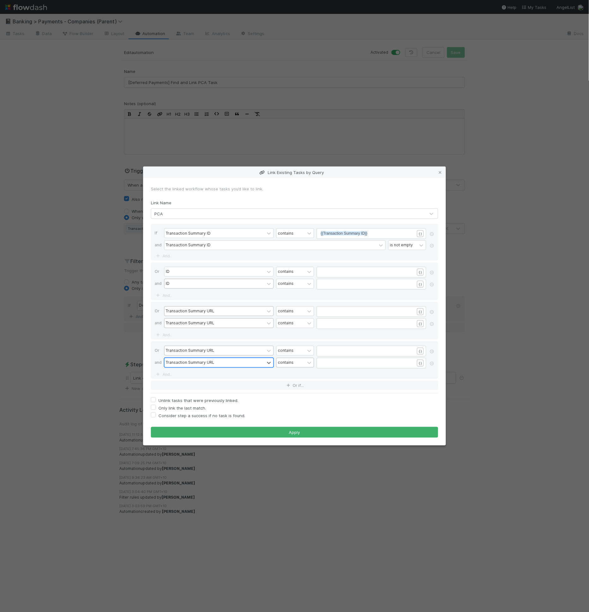
click at [296, 361] on div "contains" at bounding box center [291, 362] width 28 height 9
click at [295, 458] on div "is not empty" at bounding box center [295, 458] width 38 height 11
click at [294, 325] on div "contains" at bounding box center [291, 323] width 28 height 9
drag, startPoint x: 291, startPoint y: 418, endPoint x: 298, endPoint y: 367, distance: 51.3
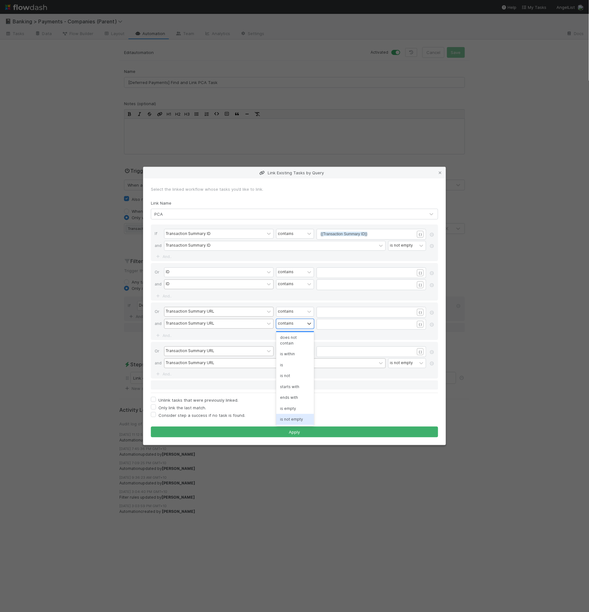
click at [292, 418] on div "is not empty" at bounding box center [295, 419] width 38 height 11
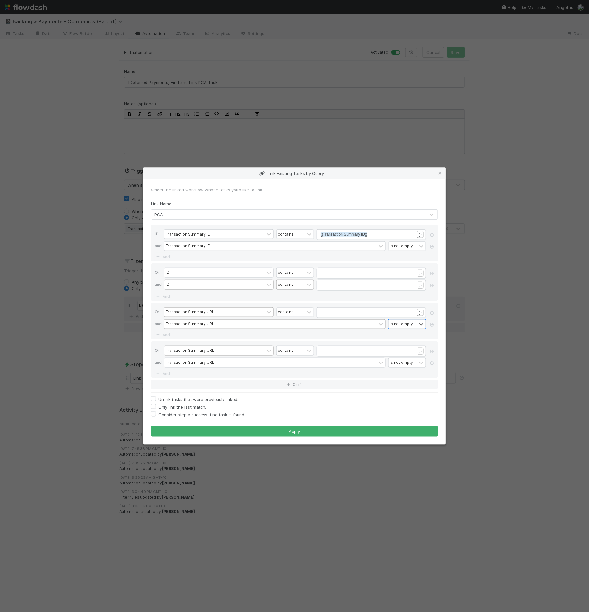
click at [298, 284] on div "contains" at bounding box center [291, 284] width 28 height 9
click at [296, 381] on div "is not empty" at bounding box center [295, 381] width 38 height 11
click at [351, 275] on pre "​" at bounding box center [370, 274] width 99 height 6
type textarea "{{pca"
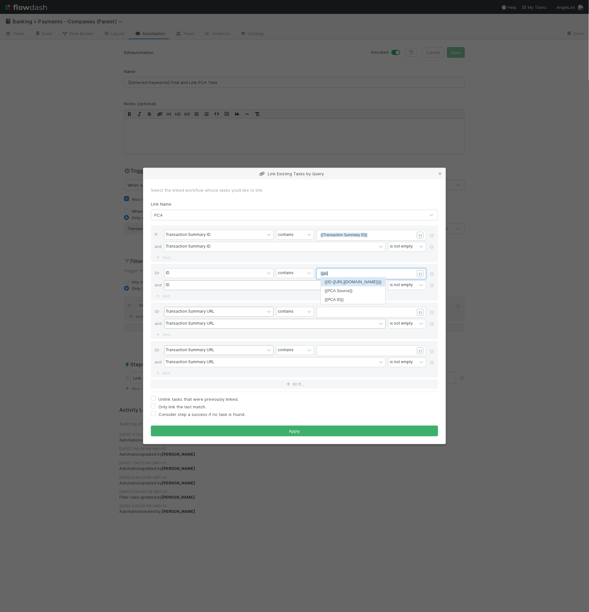
scroll to position [2, 8]
click at [351, 310] on pre "​" at bounding box center [370, 312] width 99 height 6
click at [351, 311] on pre "​" at bounding box center [370, 312] width 99 height 6
type textarea "{{trans"
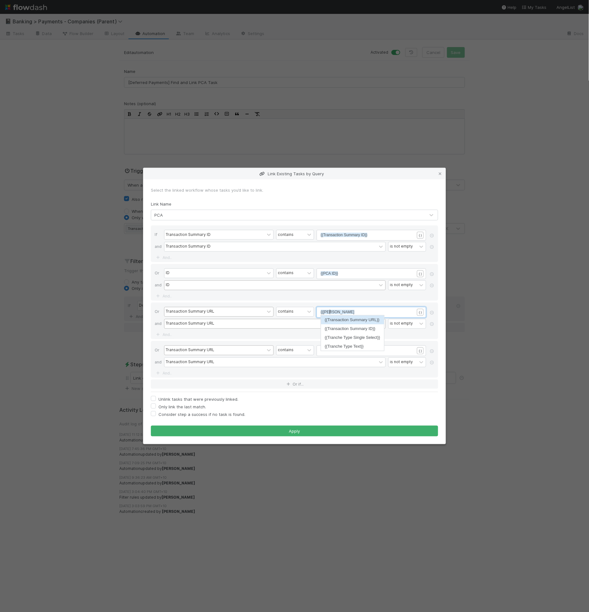
scroll to position [2, 10]
click at [302, 351] on div "contains" at bounding box center [291, 350] width 28 height 9
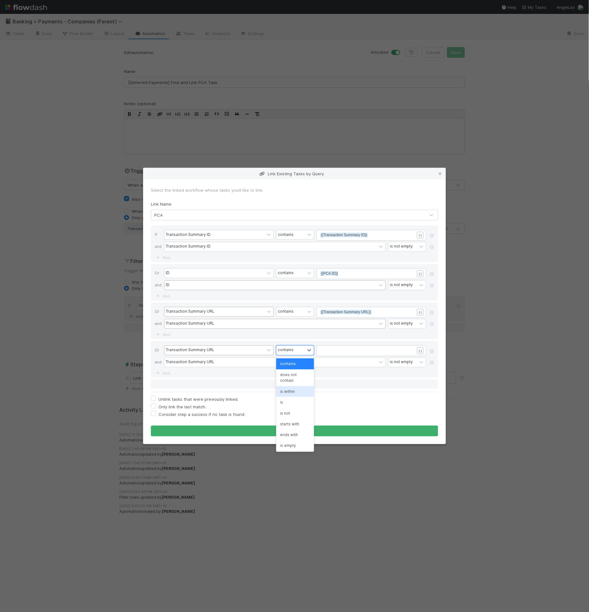
click at [295, 392] on div "is within" at bounding box center [295, 391] width 38 height 11
click at [351, 312] on span "{{Transaction Summary URL}}" at bounding box center [346, 312] width 51 height 4
type textarea "{{Transaction Summary URL}}"
click at [346, 359] on div "Transaction Summary URL" at bounding box center [271, 362] width 212 height 9
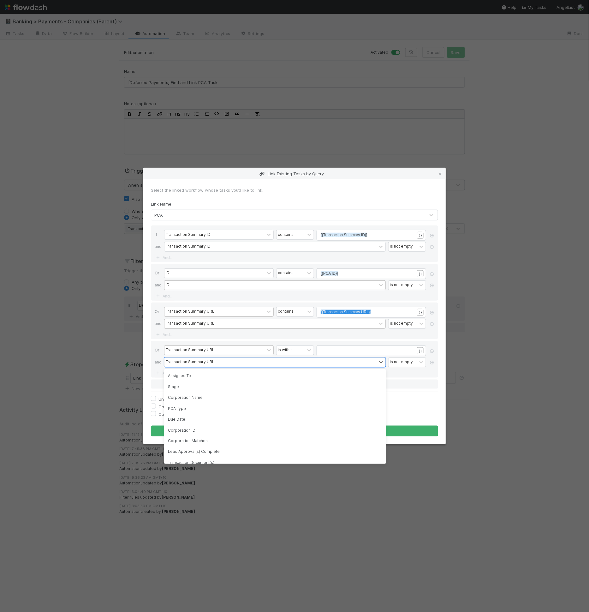
scroll to position [0, 0]
click at [348, 352] on pre "​" at bounding box center [370, 351] width 99 height 6
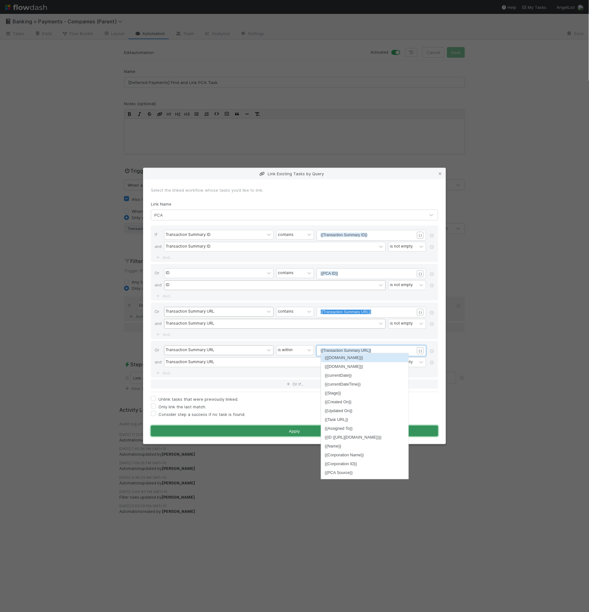
click at [279, 427] on button "Apply" at bounding box center [294, 431] width 287 height 11
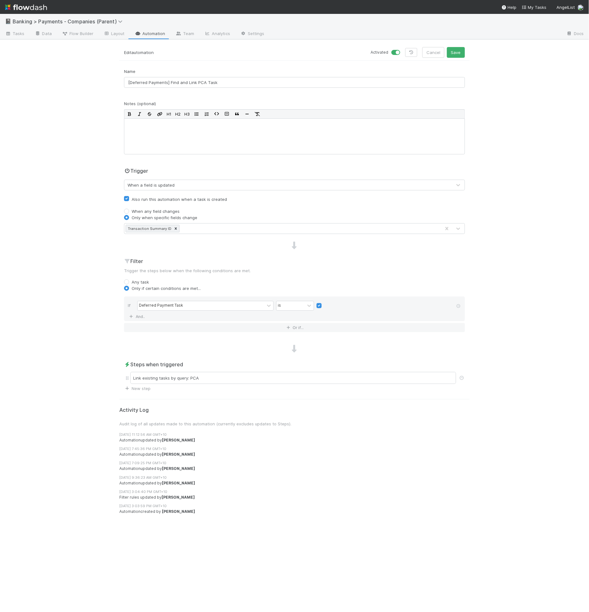
click at [204, 231] on div "Transaction Summary ID" at bounding box center [282, 229] width 317 height 10
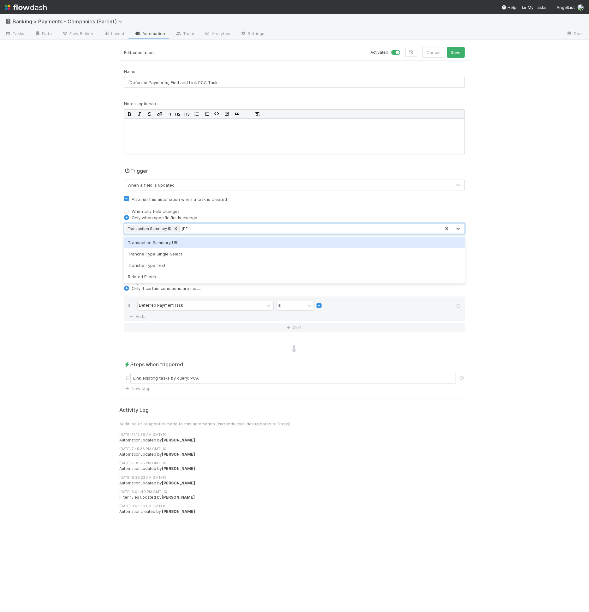
type input "trans"
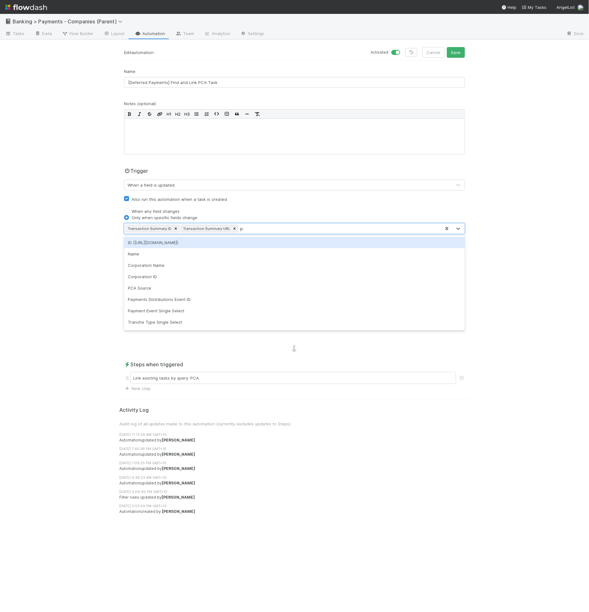
type input "pca"
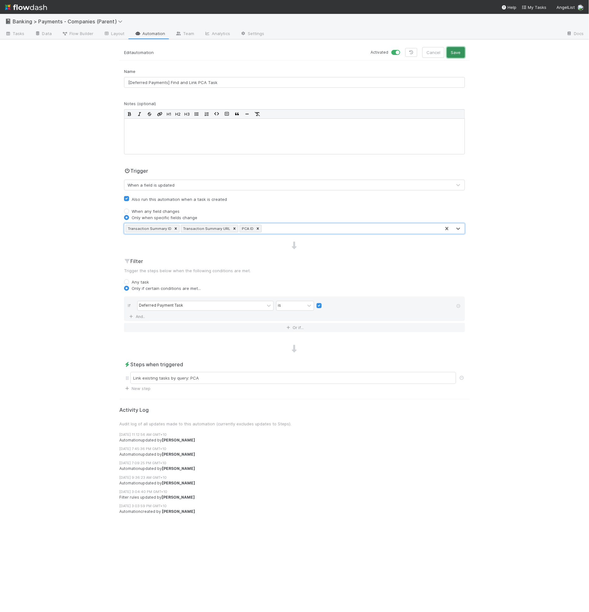
click at [456, 54] on button "Save" at bounding box center [456, 52] width 18 height 11
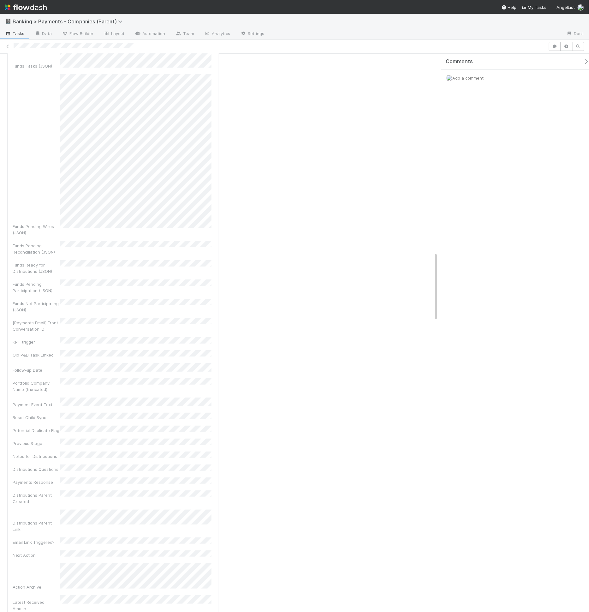
scroll to position [413, 0]
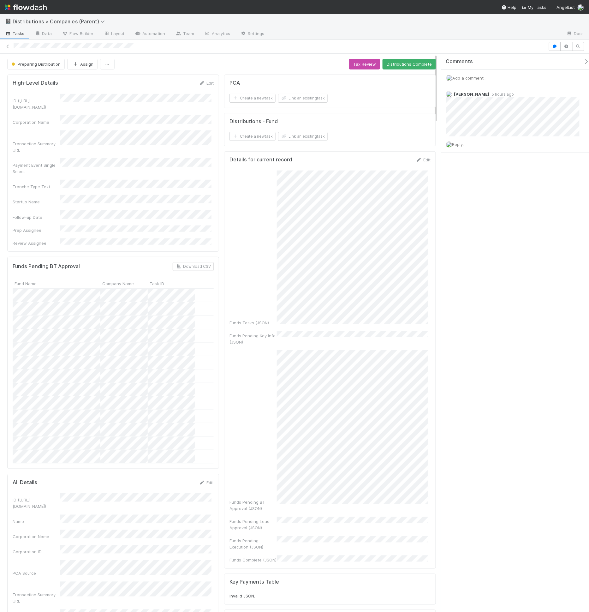
click at [297, 100] on button "Link an existing task" at bounding box center [303, 98] width 50 height 9
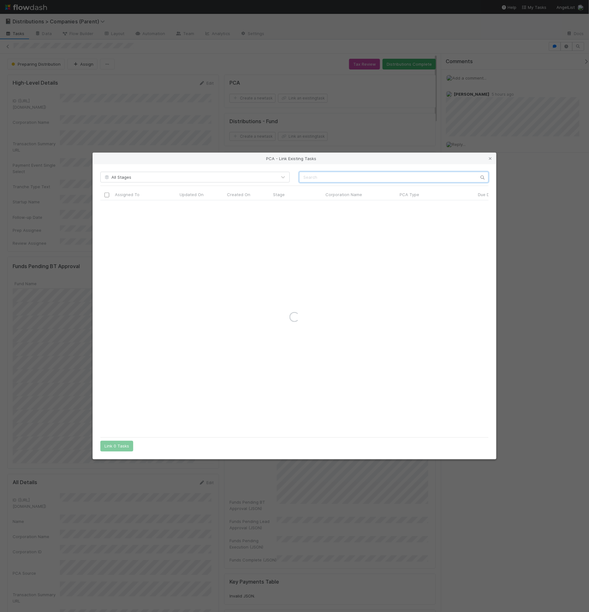
click at [418, 183] on input "text" at bounding box center [394, 177] width 190 height 11
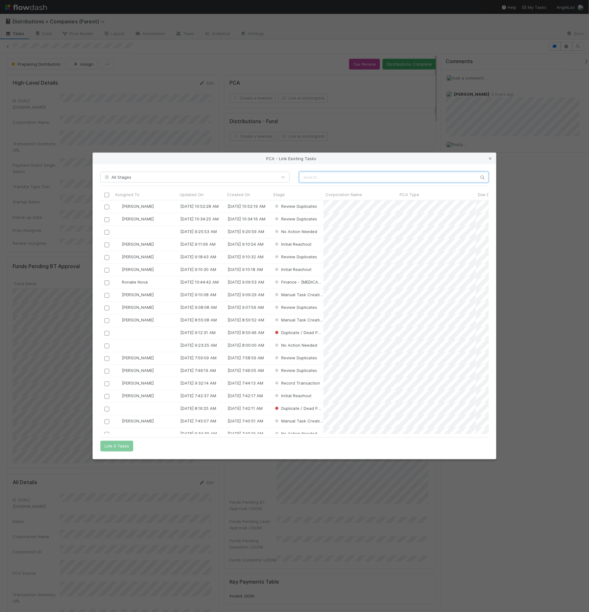
scroll to position [228, 383]
click at [491, 160] on icon at bounding box center [491, 159] width 6 height 4
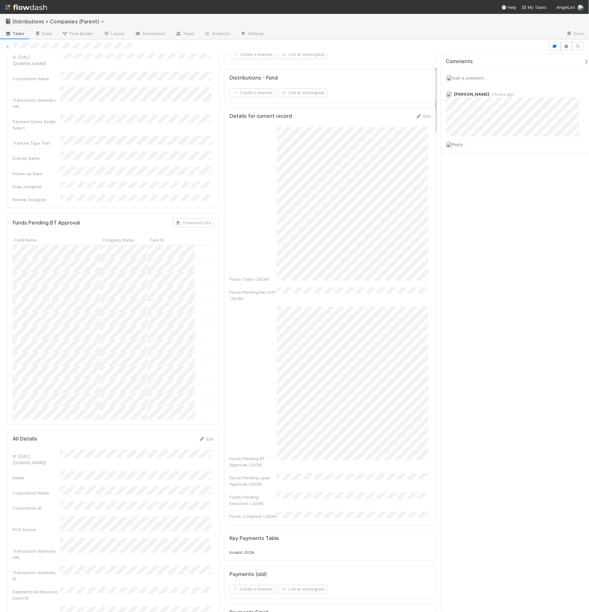
scroll to position [0, 0]
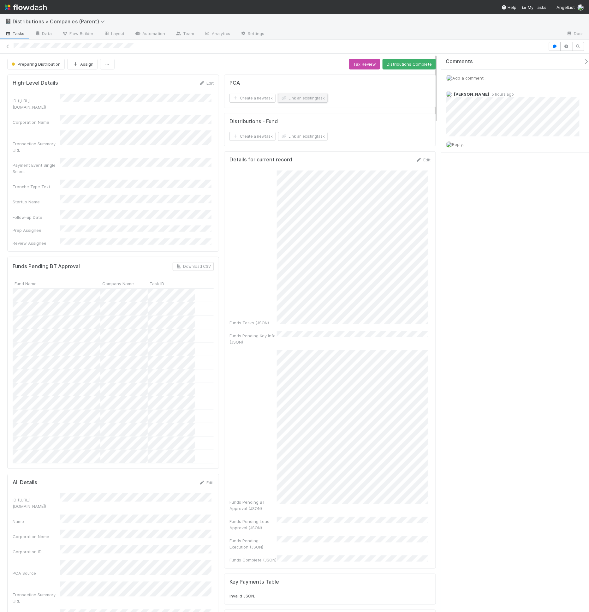
click at [301, 99] on button "Link an existing task" at bounding box center [303, 98] width 50 height 9
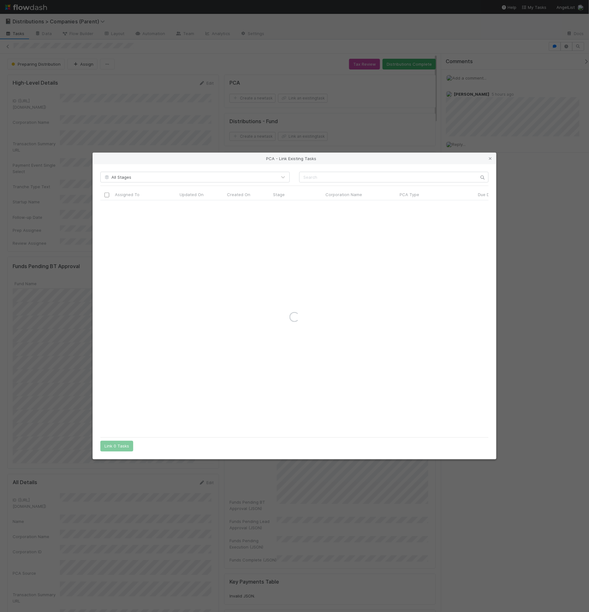
click at [320, 170] on div "All Stages Assigned To Updated On Created On Stage Corporation Name PCA Type Du…" at bounding box center [295, 311] width 404 height 295
click at [321, 175] on input "text" at bounding box center [394, 177] width 190 height 11
paste input "34587"
type input "34587"
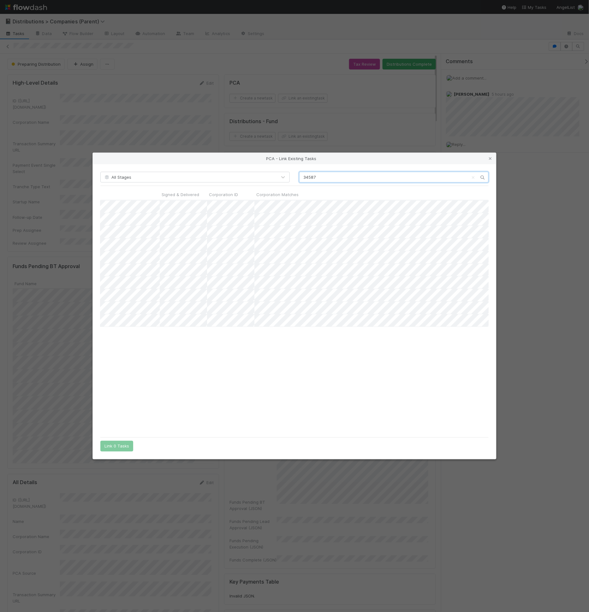
scroll to position [0, 900]
click at [491, 161] on link at bounding box center [491, 158] width 6 height 6
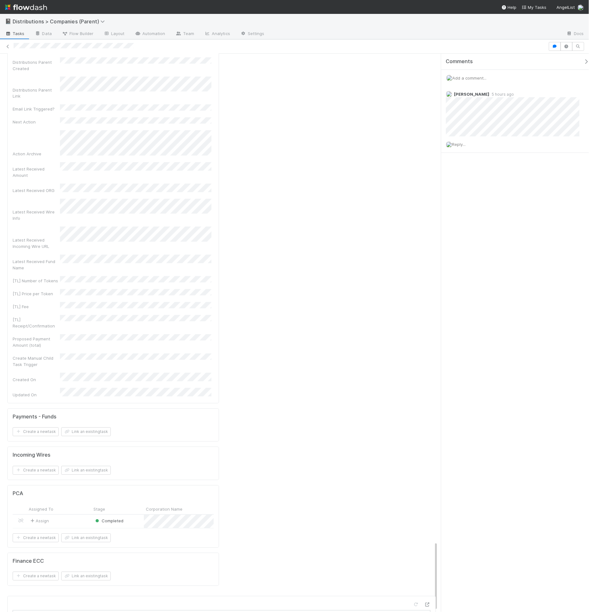
scroll to position [3941, 0]
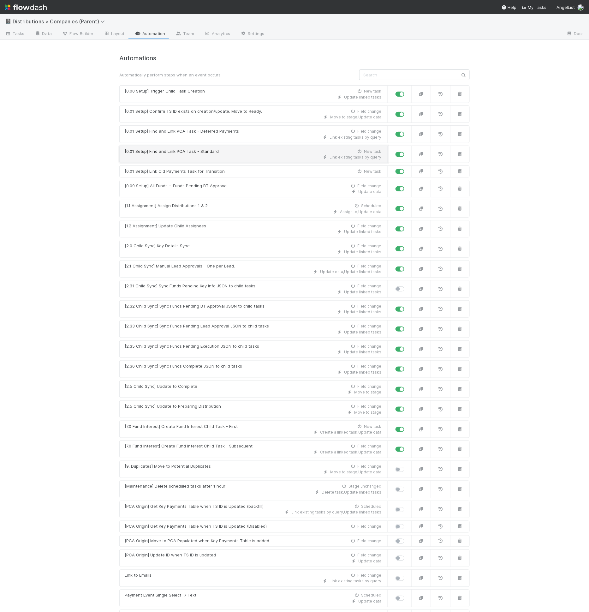
click at [225, 153] on div "[0.01 Setup] Find and Link PCA Task - Standard New task" at bounding box center [253, 151] width 257 height 6
click at [416, 156] on button "button" at bounding box center [422, 155] width 20 height 18
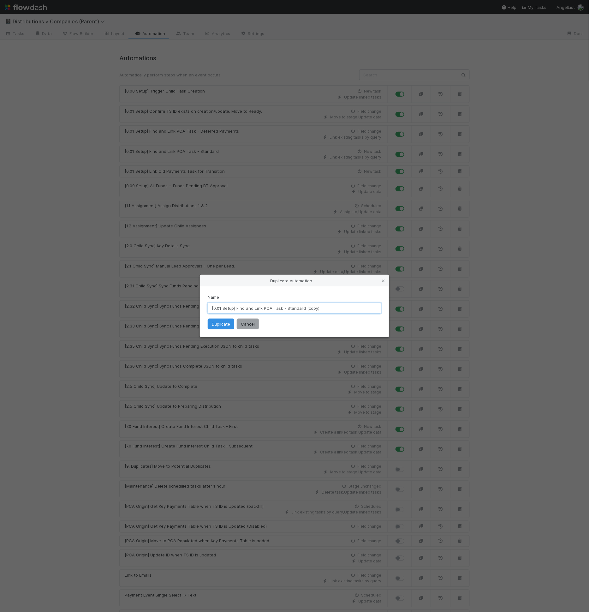
click at [308, 311] on input "[0.01 Setup] Find and Link PCA Task - Standard (copy)" at bounding box center [295, 308] width 174 height 11
click at [309, 310] on input "[0.01 Setup] Find and Link PCA Task - Standard (copy)" at bounding box center [295, 308] width 174 height 11
type input "[0.01 Setup] Find and Link PCA Task - Standard (backfill)"
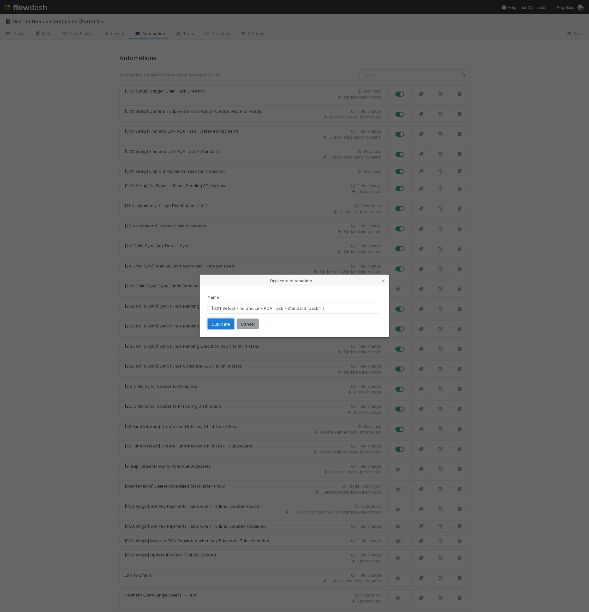
click at [226, 326] on button "Duplicate" at bounding box center [221, 324] width 27 height 11
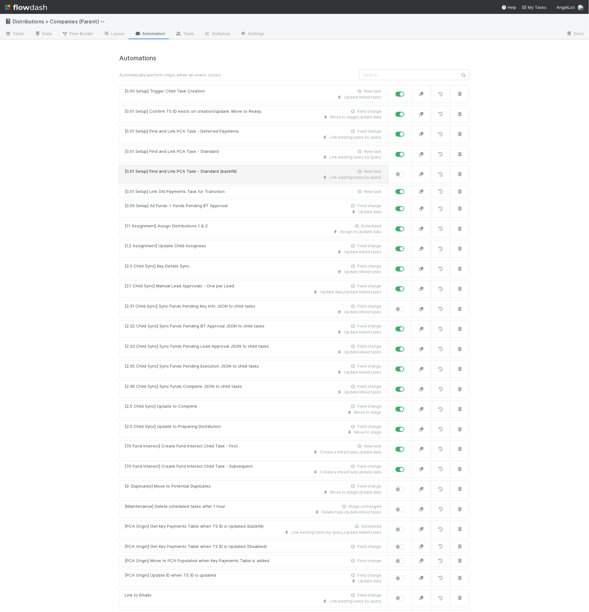
click at [218, 175] on div "Link existing tasks by query" at bounding box center [253, 178] width 257 height 6
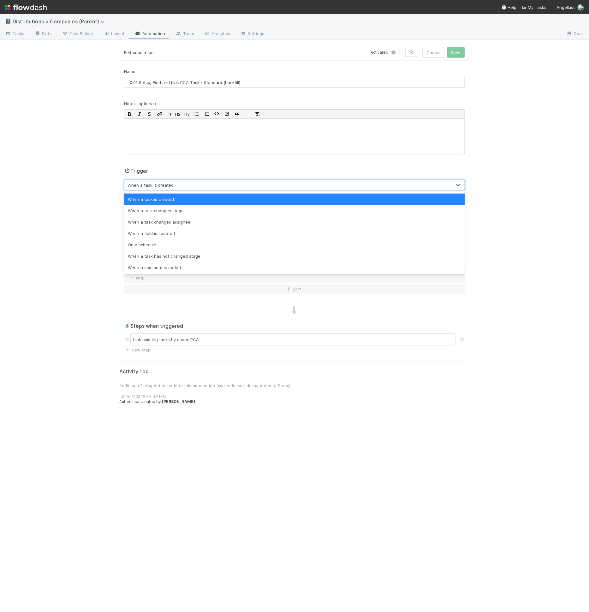
click at [183, 180] on div "When a task is created" at bounding box center [288, 185] width 328 height 10
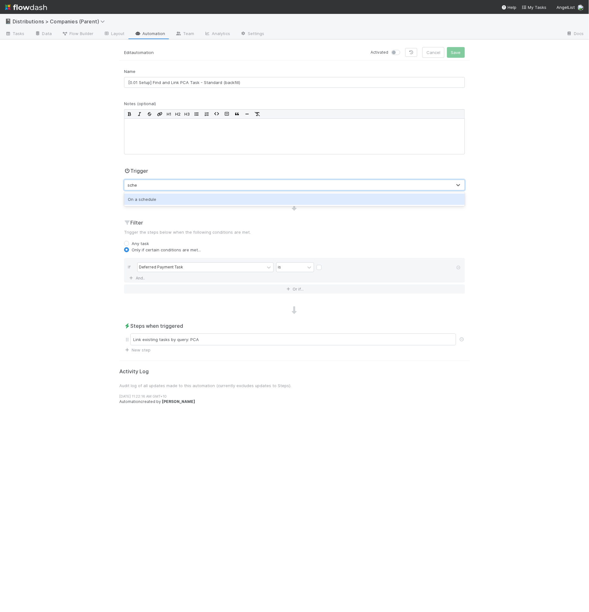
type input "sched"
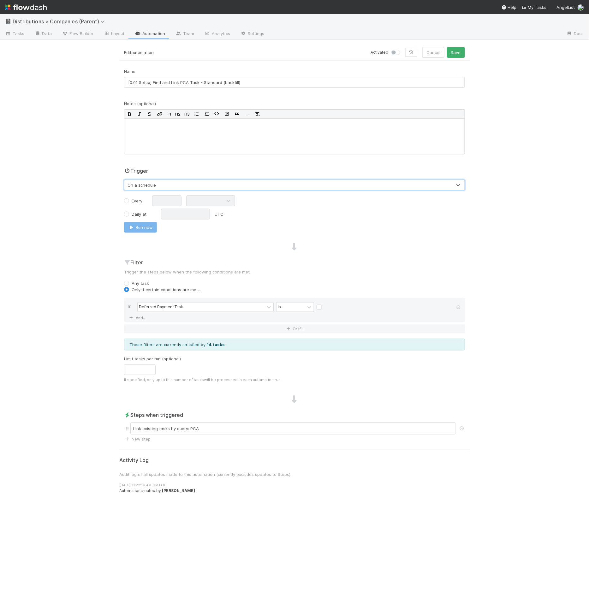
click at [124, 198] on div "Every" at bounding box center [135, 201] width 33 height 6
click at [147, 206] on div "Every Daily at [GEOGRAPHIC_DATA] now" at bounding box center [294, 214] width 341 height 37
click at [133, 202] on label "Every" at bounding box center [137, 201] width 11 height 6
click at [129, 202] on input "Every" at bounding box center [126, 201] width 5 height 6
radio input "true"
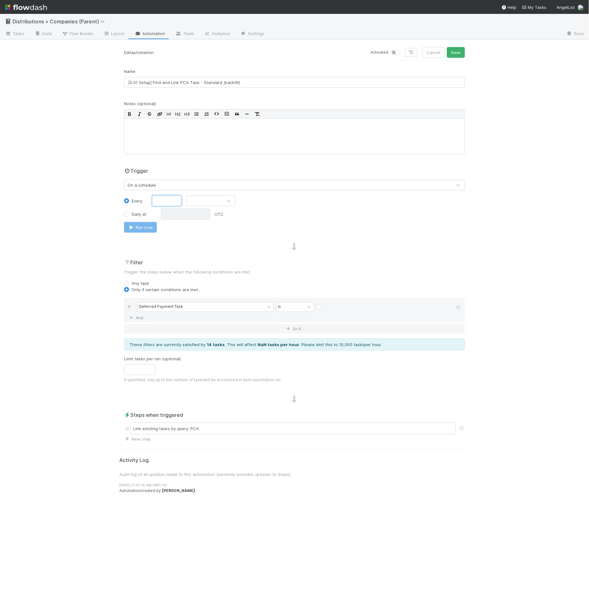
click at [171, 201] on input "text" at bounding box center [166, 201] width 29 height 11
type input "4"
drag, startPoint x: 212, startPoint y: 200, endPoint x: 209, endPoint y: 222, distance: 22.6
click at [211, 200] on div at bounding box center [205, 201] width 36 height 10
click at [211, 226] on div "Hours" at bounding box center [210, 226] width 49 height 11
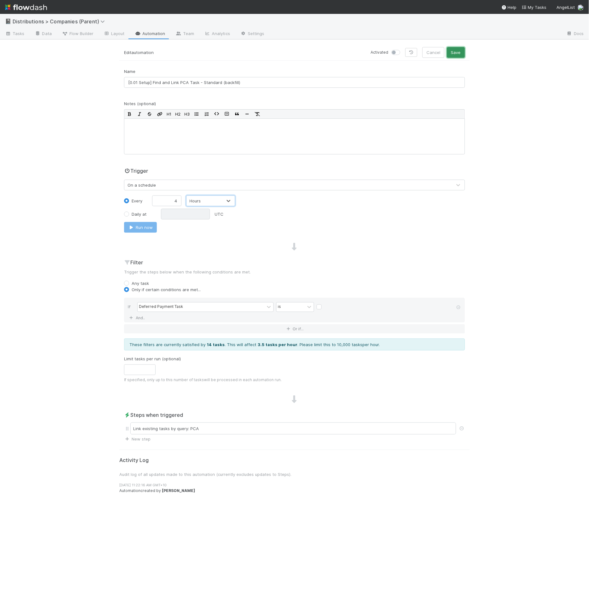
click at [458, 50] on button "Save" at bounding box center [456, 52] width 18 height 11
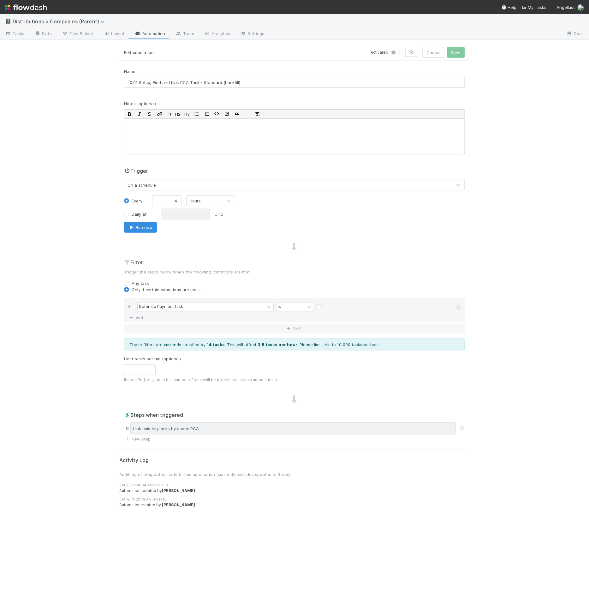
click at [240, 428] on div "Link existing tasks by query: PCA" at bounding box center [293, 429] width 326 height 12
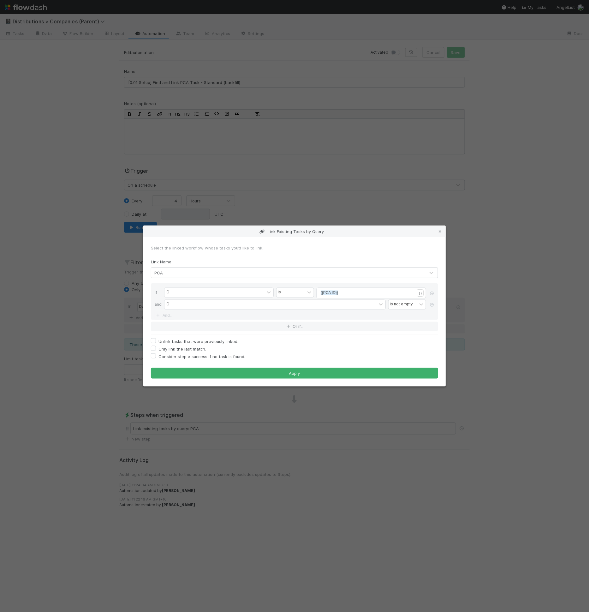
scroll to position [2, 0]
click at [340, 293] on pre "{{PCA ID}}" at bounding box center [370, 293] width 99 height 6
click at [299, 296] on div "is" at bounding box center [291, 292] width 28 height 9
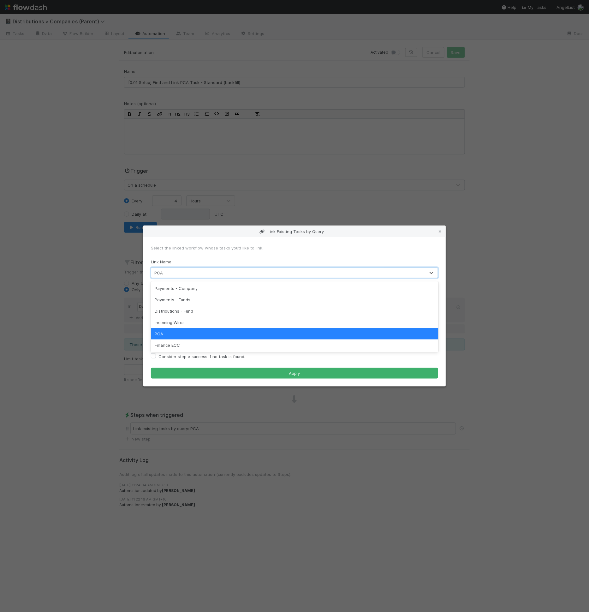
click at [317, 270] on div "PCA" at bounding box center [288, 273] width 274 height 10
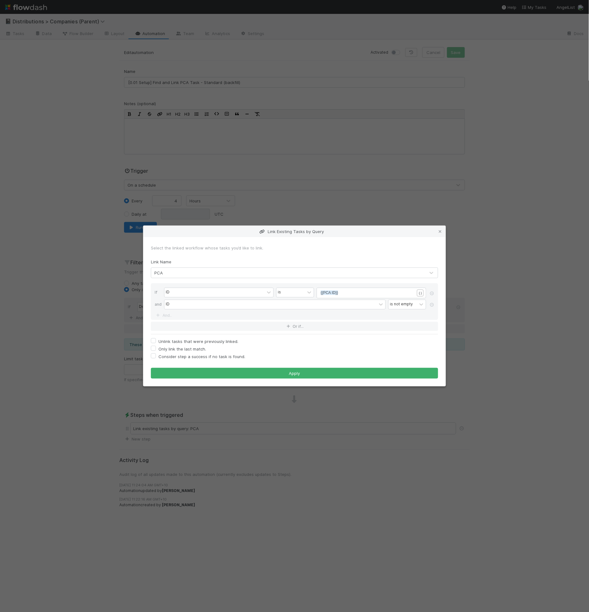
click at [326, 242] on div "Select the linked workflow whose tasks you’d like to link. Link Name PCA If ID …" at bounding box center [294, 311] width 303 height 149
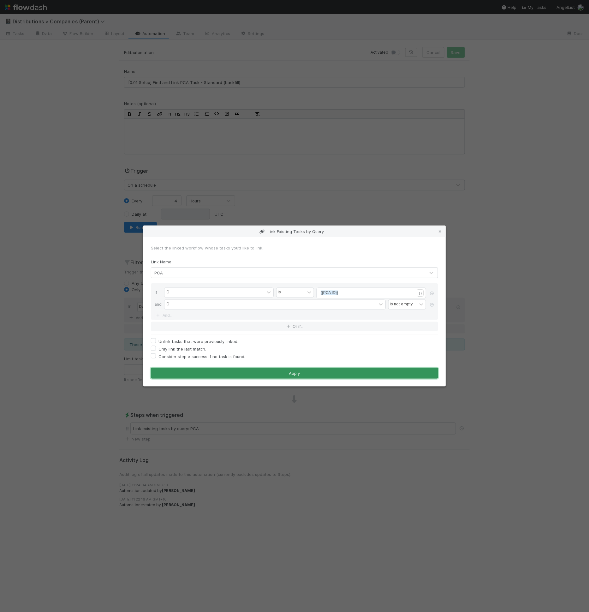
click at [312, 368] on button "Apply" at bounding box center [294, 373] width 287 height 11
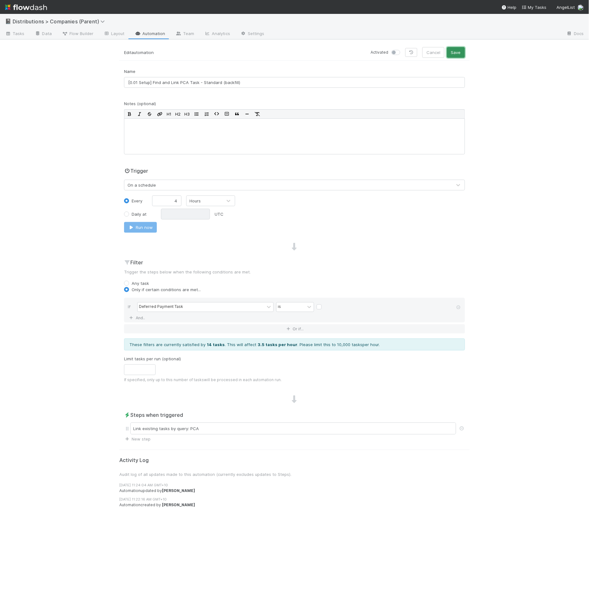
click at [450, 52] on button "Save" at bounding box center [456, 52] width 18 height 11
click at [154, 231] on button "Run now" at bounding box center [140, 227] width 33 height 11
click at [236, 426] on div "Link existing tasks by query: PCA" at bounding box center [293, 429] width 326 height 12
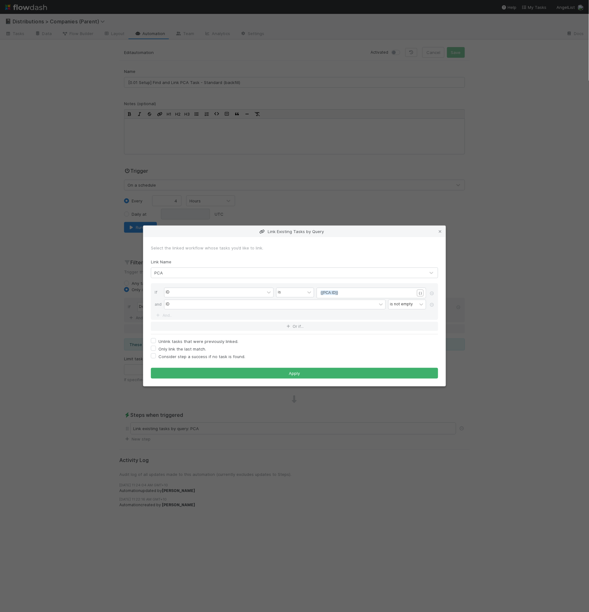
click at [392, 63] on div "Link Existing Tasks by Query Select the linked workflow whose tasks you’d like …" at bounding box center [294, 306] width 589 height 612
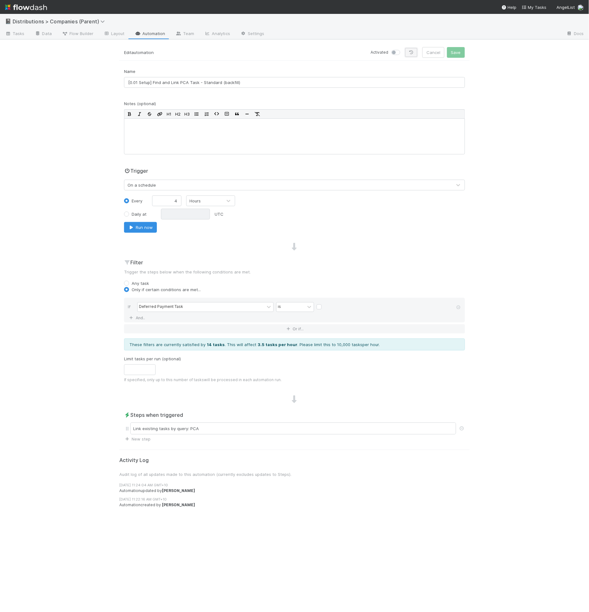
click at [415, 51] on icon at bounding box center [411, 53] width 6 height 4
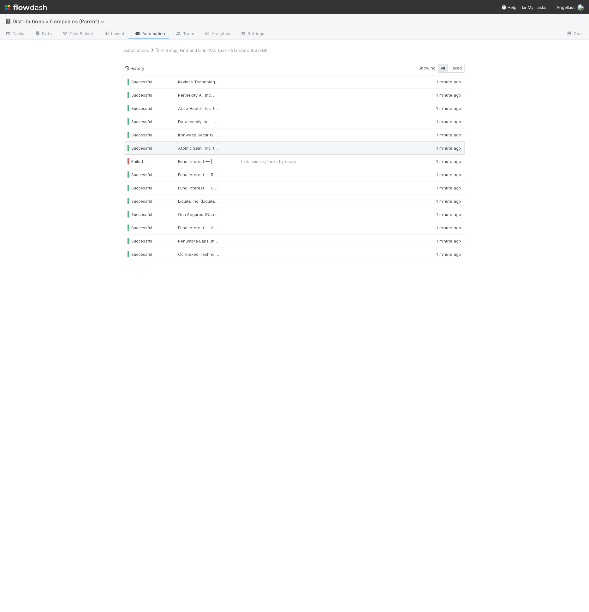
click at [216, 150] on div "Successful Atomic Semi, Inc. (Atomic, Atomic Semi) — ["Secondary Sale"] 1 minut…" at bounding box center [294, 148] width 341 height 13
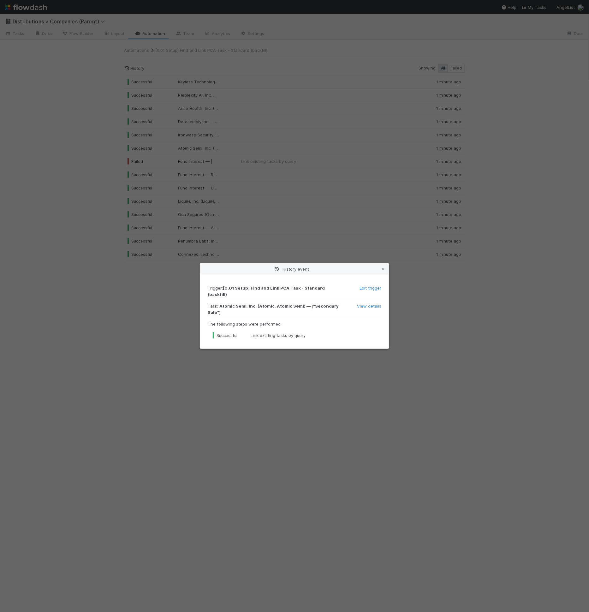
click at [260, 84] on div "History event Trigger : [0.01 Setup] Find and Link PCA Task - Standard (backfil…" at bounding box center [294, 306] width 589 height 612
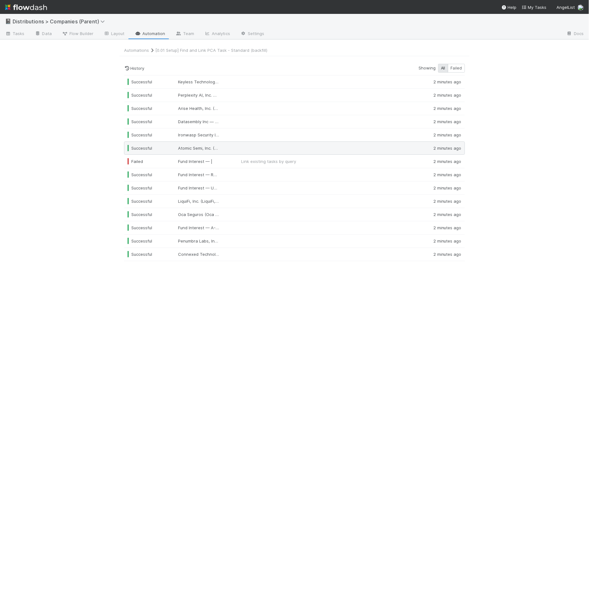
click at [254, 145] on div at bounding box center [326, 148] width 179 height 6
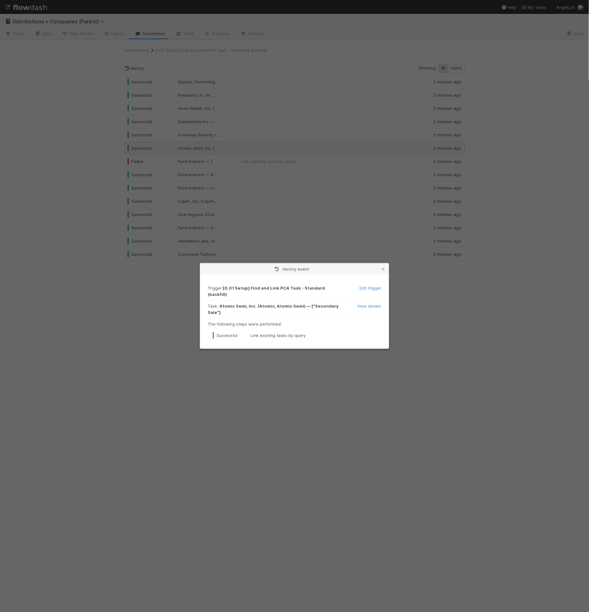
click at [254, 143] on div "History event Trigger : [0.01 Setup] Find and Link PCA Task - Standard (backfil…" at bounding box center [294, 306] width 589 height 612
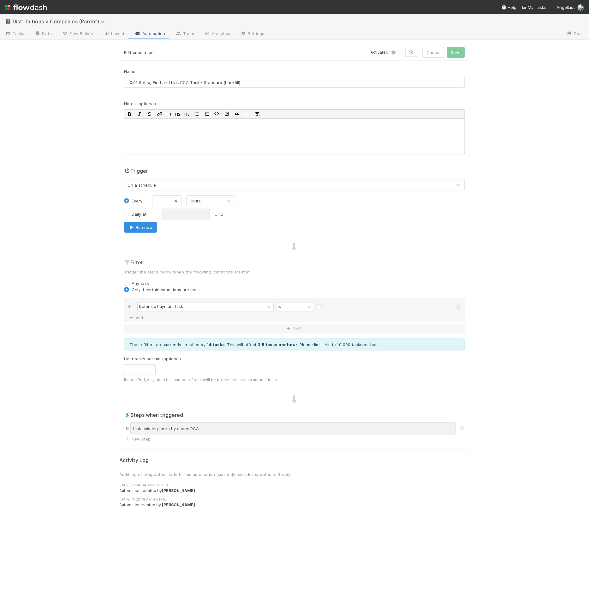
click at [210, 429] on div "Link existing tasks by query: PCA" at bounding box center [293, 429] width 326 height 12
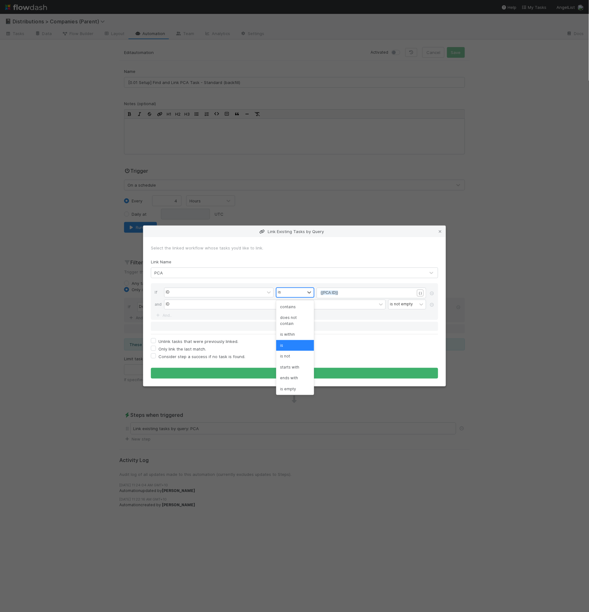
click at [296, 293] on div "is" at bounding box center [291, 292] width 28 height 9
click at [296, 307] on div "contains" at bounding box center [295, 307] width 38 height 11
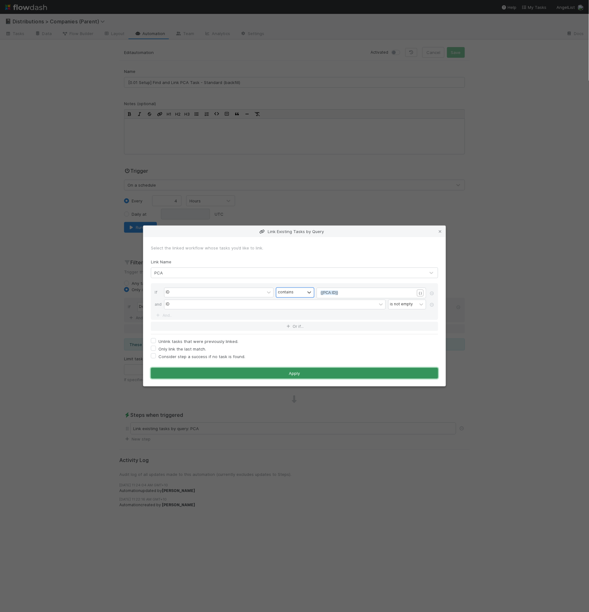
click at [334, 376] on button "Apply" at bounding box center [294, 373] width 287 height 11
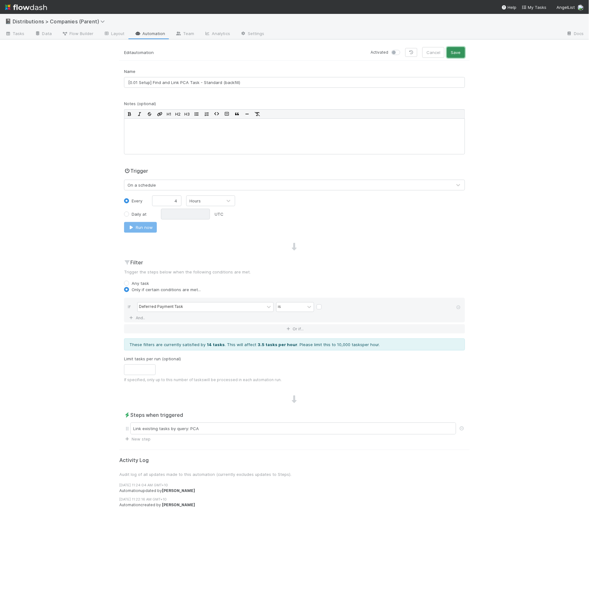
click at [460, 56] on button "Save" at bounding box center [456, 52] width 18 height 11
click at [154, 227] on button "Run now" at bounding box center [140, 227] width 33 height 11
click at [225, 426] on div "Link existing tasks by query: PCA" at bounding box center [293, 429] width 326 height 12
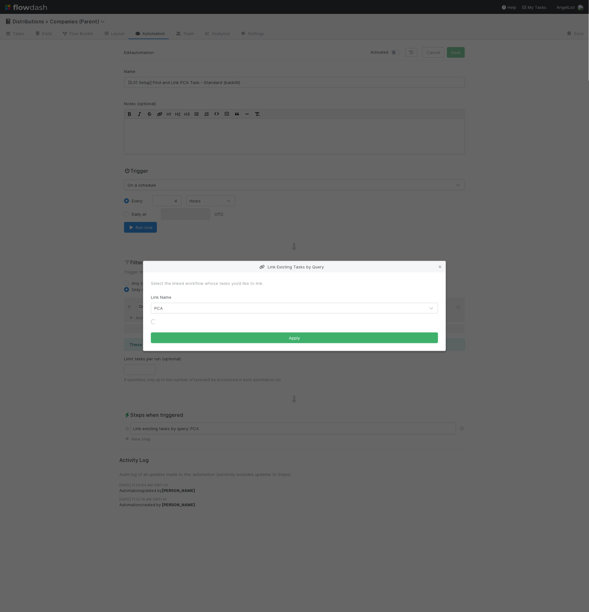
click at [296, 303] on div "PCA" at bounding box center [294, 308] width 287 height 11
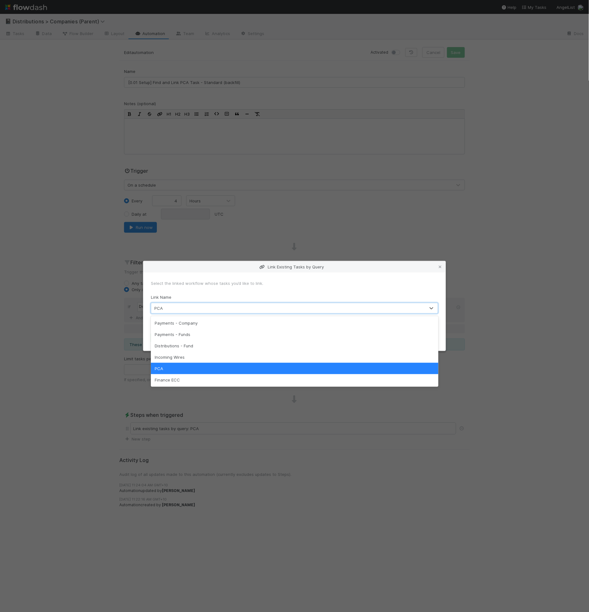
click at [305, 297] on div "Link Name option PCA focused, 5 of 6. 6 results available. Use Up and Down to c…" at bounding box center [294, 304] width 287 height 20
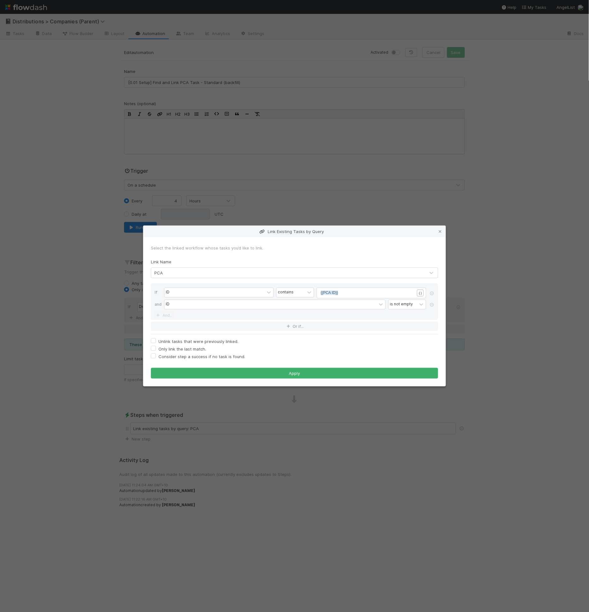
click at [303, 282] on form "Select the linked workflow whose tasks you’d like to link. Link Name PCA If ID …" at bounding box center [294, 312] width 287 height 134
click at [306, 273] on div "PCA" at bounding box center [288, 273] width 274 height 10
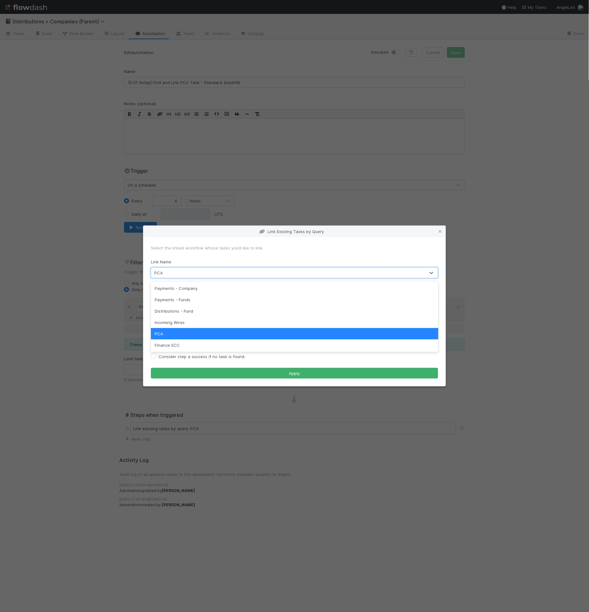
click at [306, 272] on div "PCA" at bounding box center [288, 273] width 274 height 10
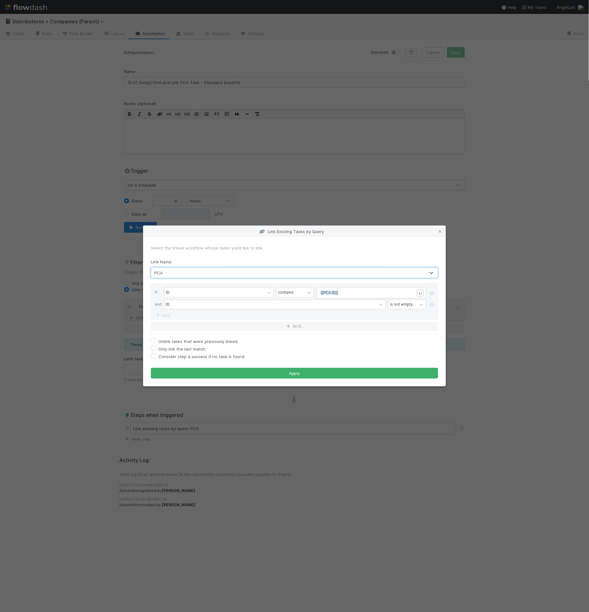
click at [307, 298] on div "contains" at bounding box center [295, 293] width 38 height 11
click at [308, 293] on icon at bounding box center [309, 292] width 6 height 6
click at [290, 341] on div "is" at bounding box center [295, 345] width 38 height 11
click at [431, 308] on link at bounding box center [432, 305] width 6 height 6
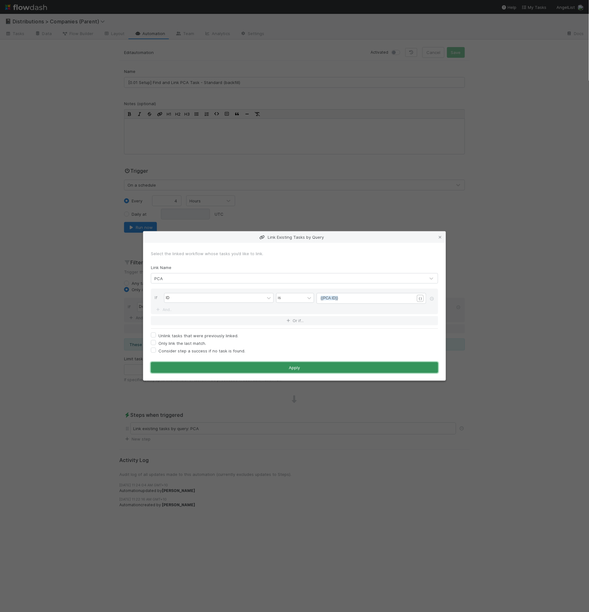
click at [299, 367] on button "Apply" at bounding box center [294, 367] width 287 height 11
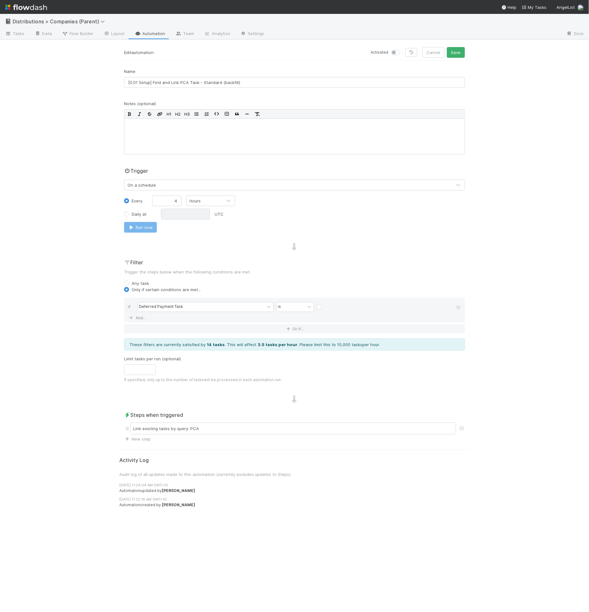
click at [458, 60] on form "Edit automation Activated Cancel Save Name [0.01 Setup] Find and Link PCA Task …" at bounding box center [294, 244] width 351 height 395
click at [459, 57] on div "Edit automation Activated Cancel Save" at bounding box center [294, 54] width 351 height 14
click at [460, 56] on button "Save" at bounding box center [456, 52] width 18 height 11
click at [150, 229] on button "Run now" at bounding box center [140, 227] width 33 height 11
click at [229, 423] on div "Link existing tasks by query: PCA" at bounding box center [293, 429] width 326 height 12
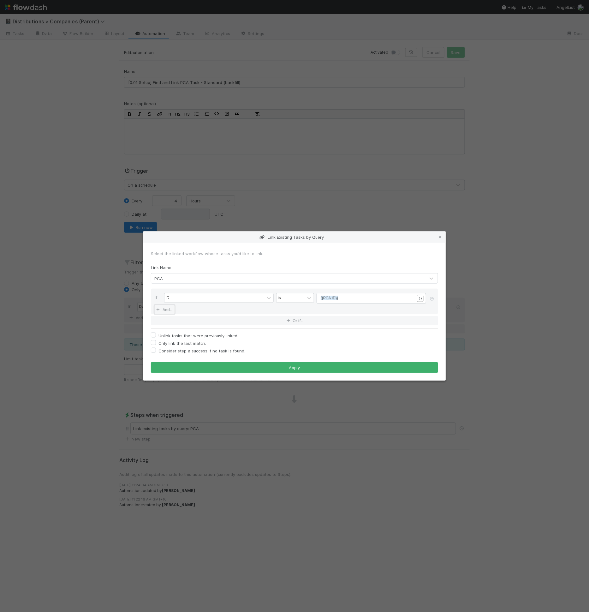
click at [161, 309] on icon at bounding box center [158, 310] width 6 height 4
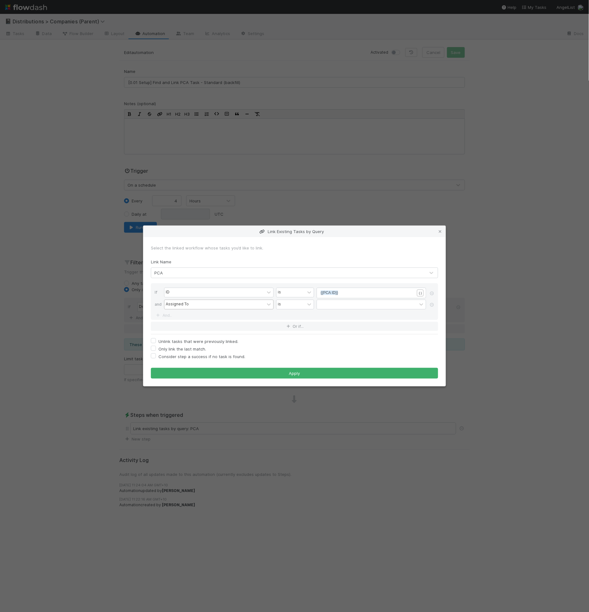
click at [172, 310] on div "Assigned To" at bounding box center [219, 305] width 110 height 10
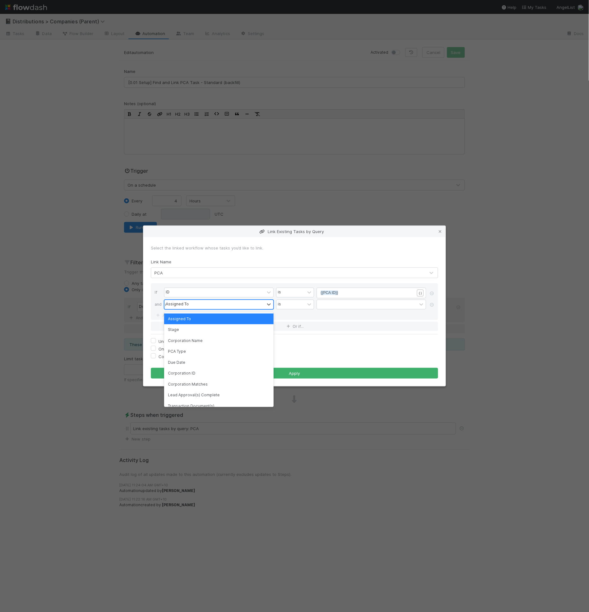
type input "id"
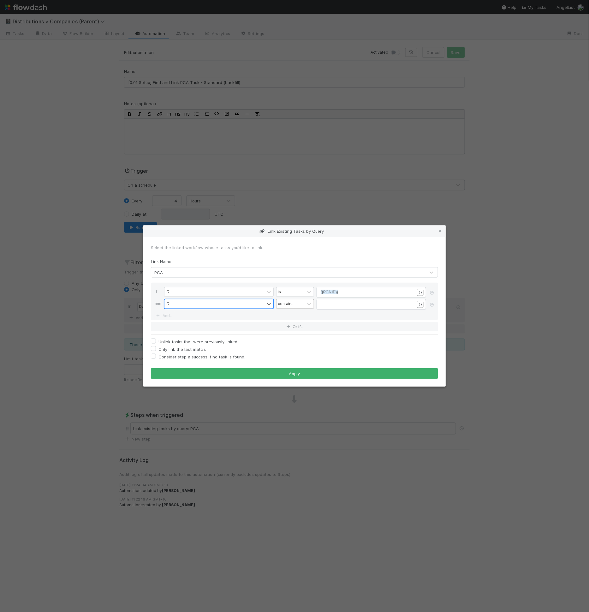
click at [290, 305] on div "contains" at bounding box center [286, 304] width 16 height 6
click at [286, 398] on div "is not empty" at bounding box center [295, 400] width 38 height 11
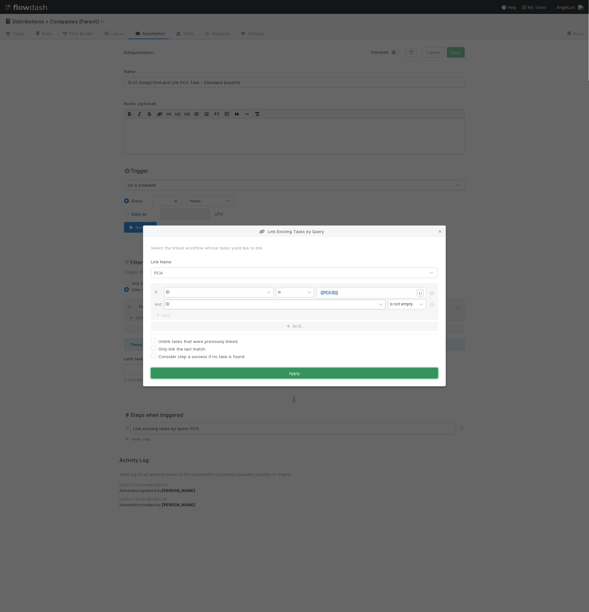
click at [273, 370] on button "Apply" at bounding box center [294, 373] width 287 height 11
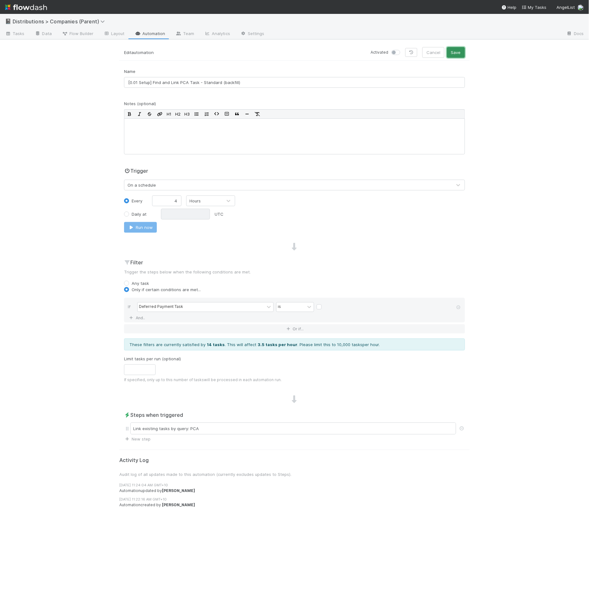
click at [454, 50] on button "Save" at bounding box center [456, 52] width 18 height 11
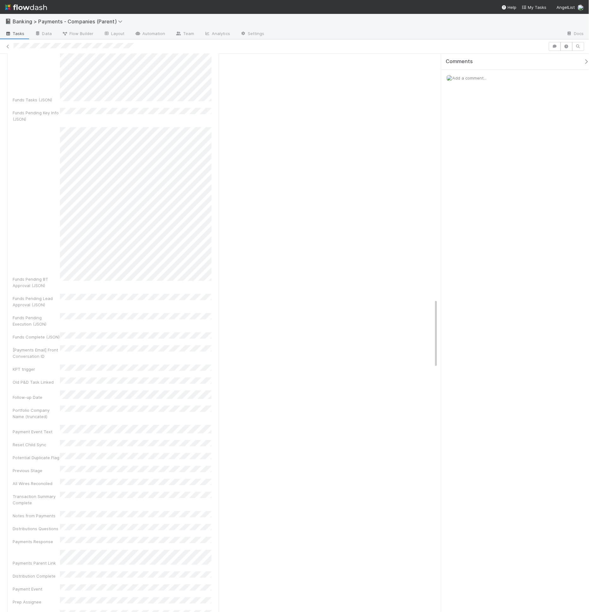
scroll to position [3978, 0]
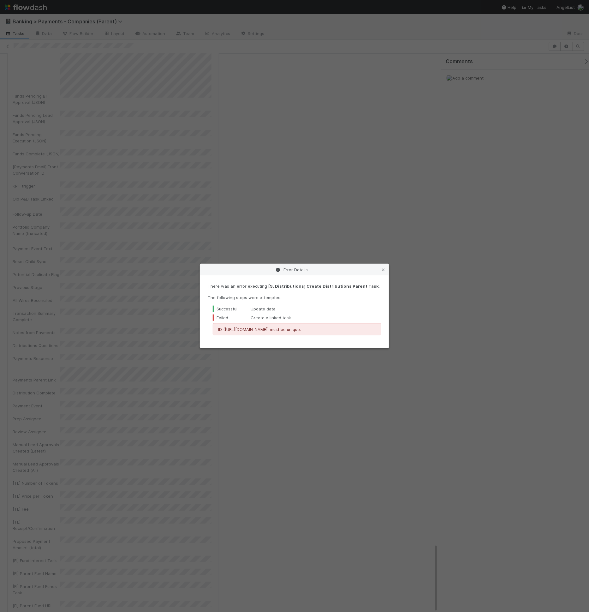
click at [277, 318] on div "Failed Create a linked task" at bounding box center [297, 318] width 169 height 6
click at [384, 269] on icon at bounding box center [383, 270] width 6 height 4
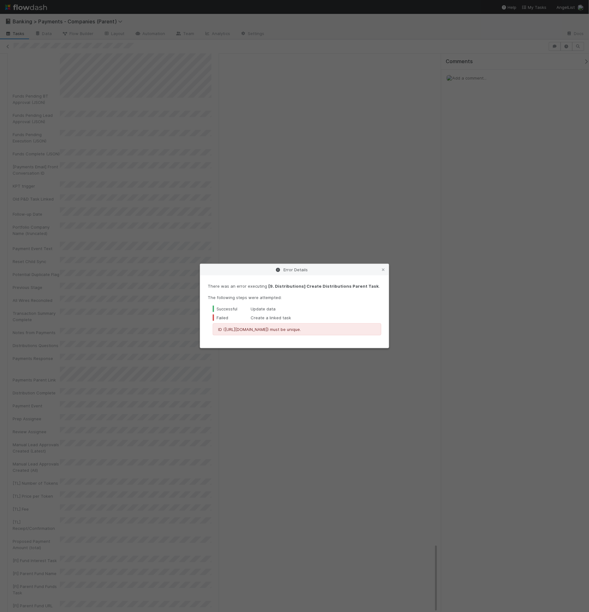
click at [321, 330] on p "ID (TS_PCA.ID) must be unique." at bounding box center [297, 329] width 158 height 6
click at [385, 270] on icon at bounding box center [383, 270] width 6 height 4
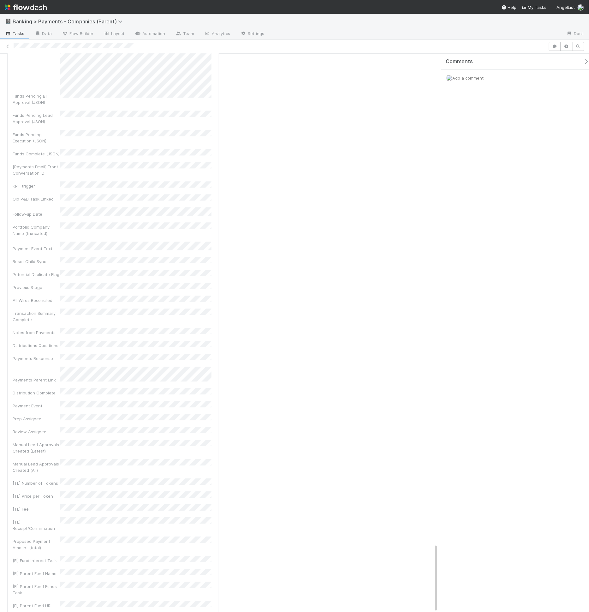
drag, startPoint x: 223, startPoint y: 547, endPoint x: 227, endPoint y: 542, distance: 6.1
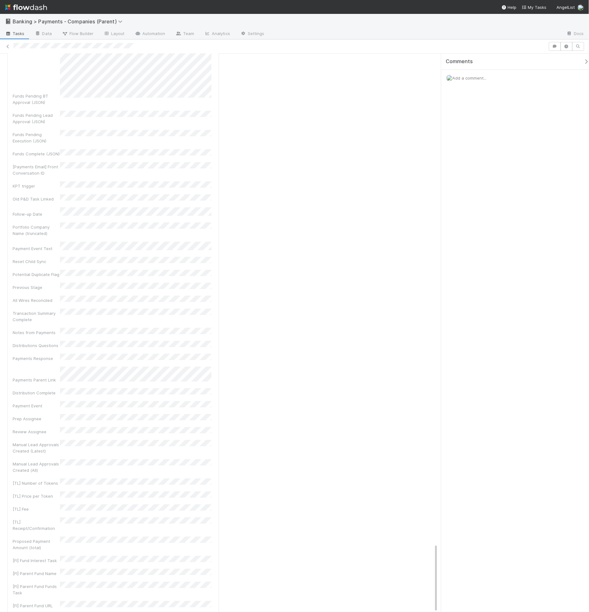
scroll to position [110, 0]
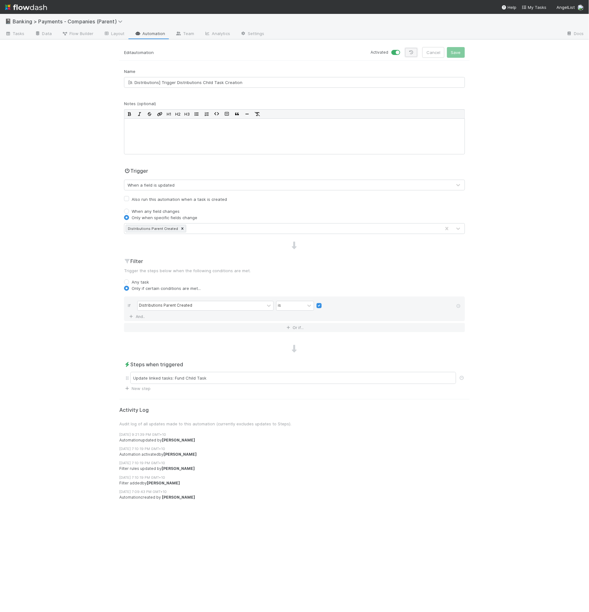
click at [415, 53] on icon at bounding box center [411, 53] width 6 height 4
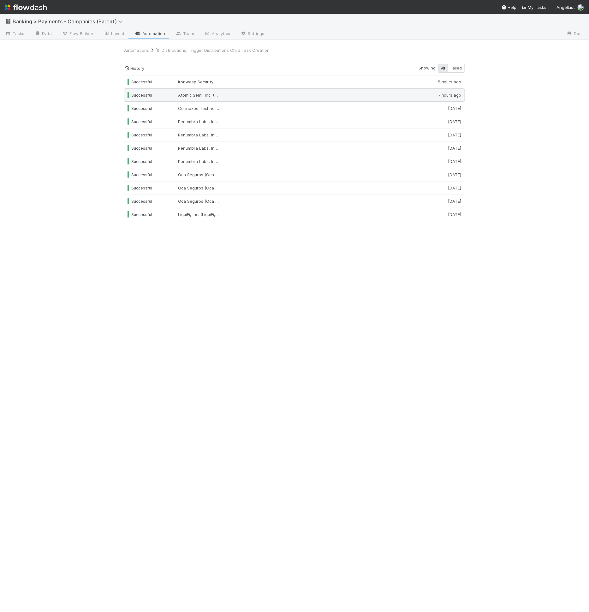
click at [197, 98] on div "Successful Atomic Semi, Inc. (Atomic, Atomic Semi) — ["Secondary Sale"] 7 hours…" at bounding box center [294, 94] width 341 height 13
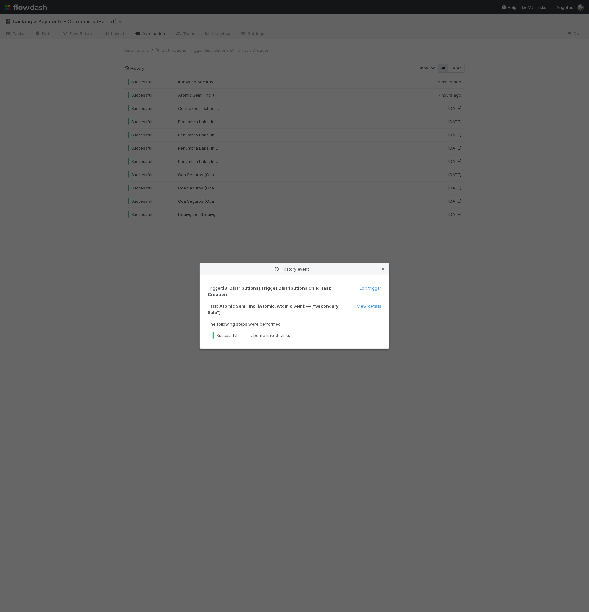
click at [381, 271] on icon at bounding box center [383, 269] width 6 height 4
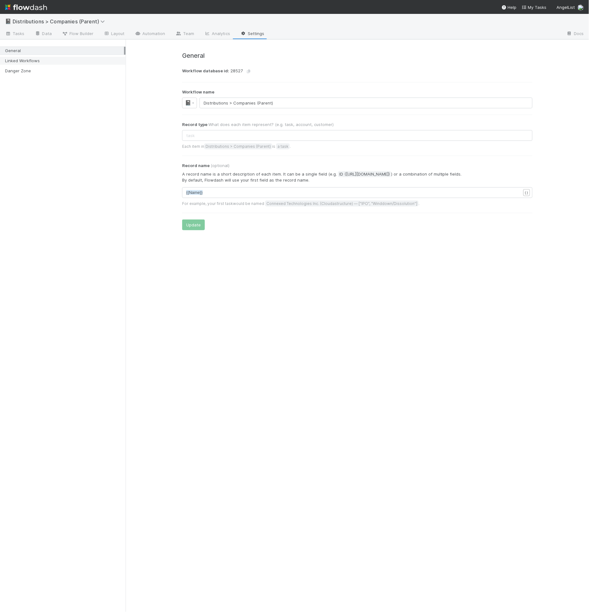
click at [57, 62] on div "Linked Workflows" at bounding box center [64, 61] width 119 height 8
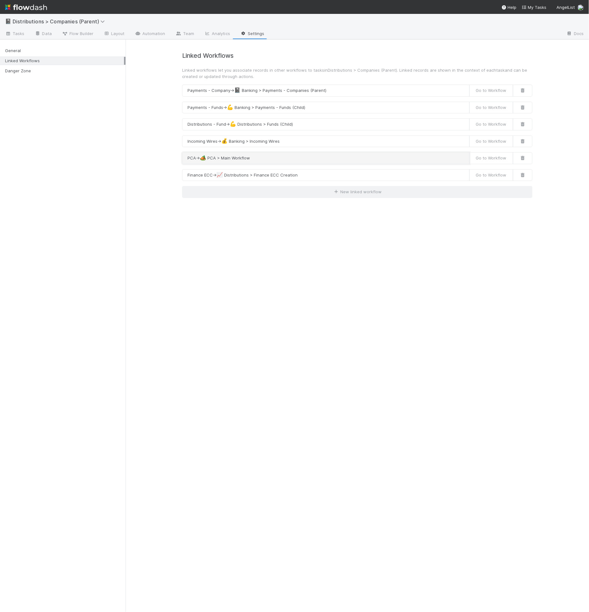
click at [229, 156] on button "PCA → 🏕️ PCA > Main Workflow" at bounding box center [326, 158] width 288 height 12
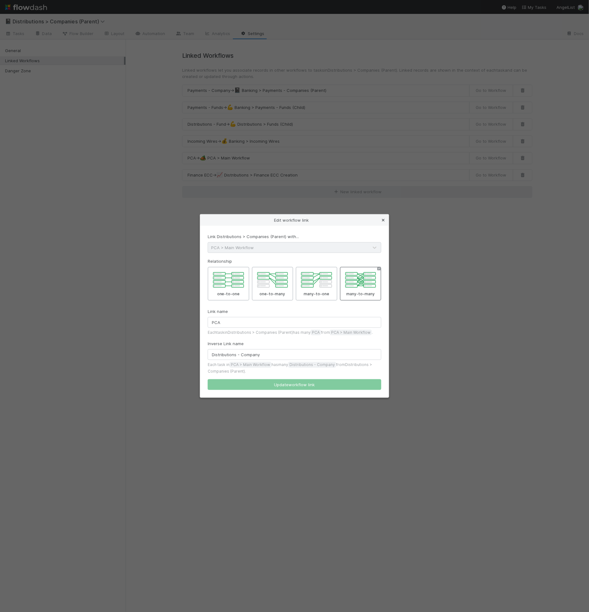
click at [384, 218] on link at bounding box center [383, 220] width 6 height 6
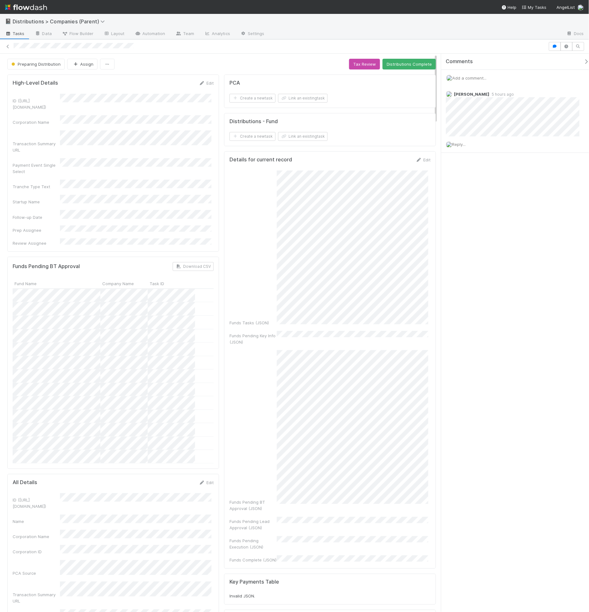
click at [272, 86] on form "PCA Create a new task Link an existing task" at bounding box center [330, 91] width 201 height 23
click at [281, 97] on icon "button" at bounding box center [284, 98] width 6 height 4
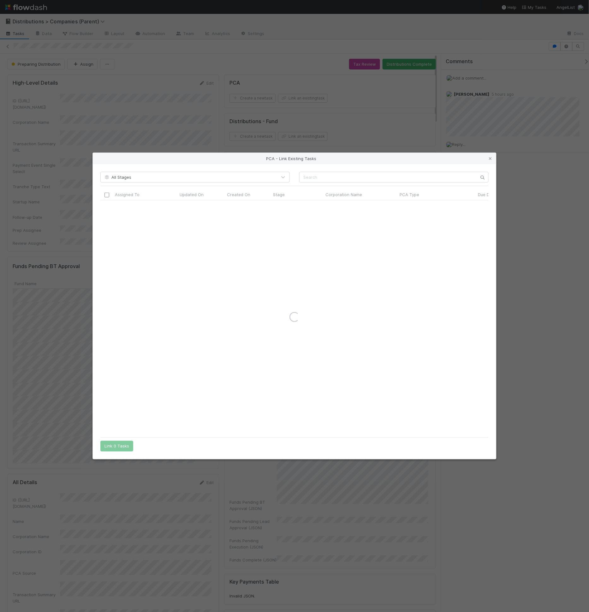
click at [275, 79] on div "PCA - Link Existing Tasks All Stages Assigned To Updated On Created On Stage Co…" at bounding box center [294, 306] width 589 height 612
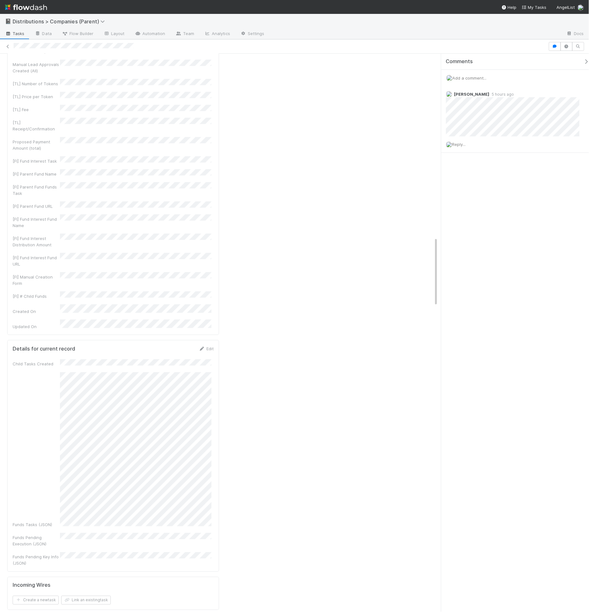
scroll to position [2182, 0]
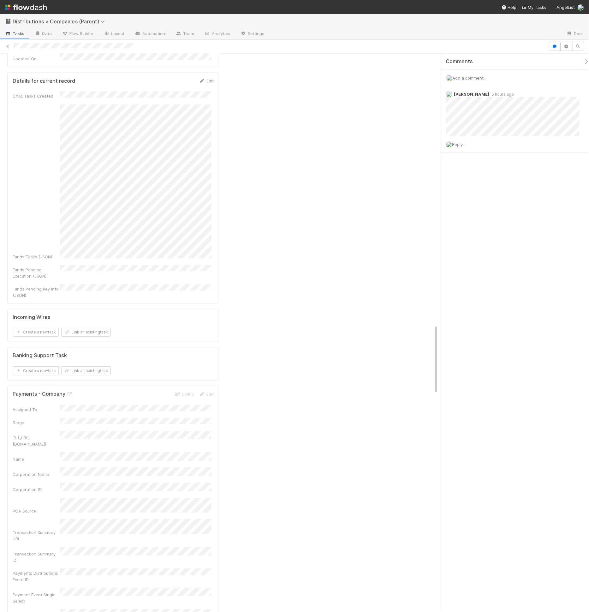
click at [244, 305] on div "PCA Create a new task Link an existing task Distributions - Fund Create a new t…" at bounding box center [330, 121] width 217 height 4462
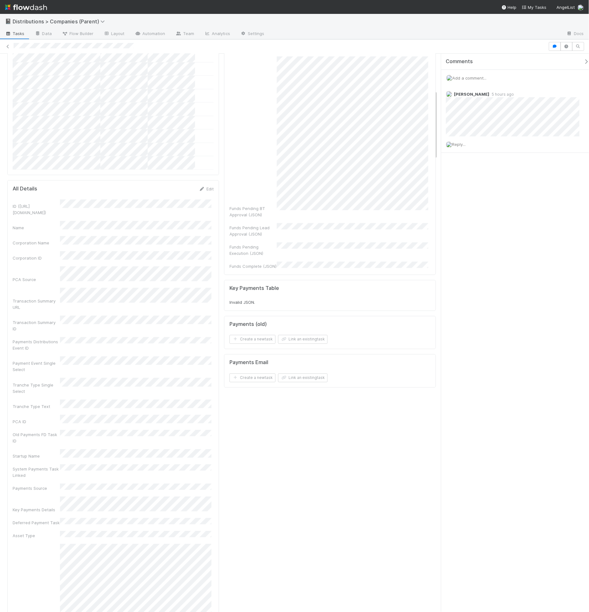
scroll to position [0, 0]
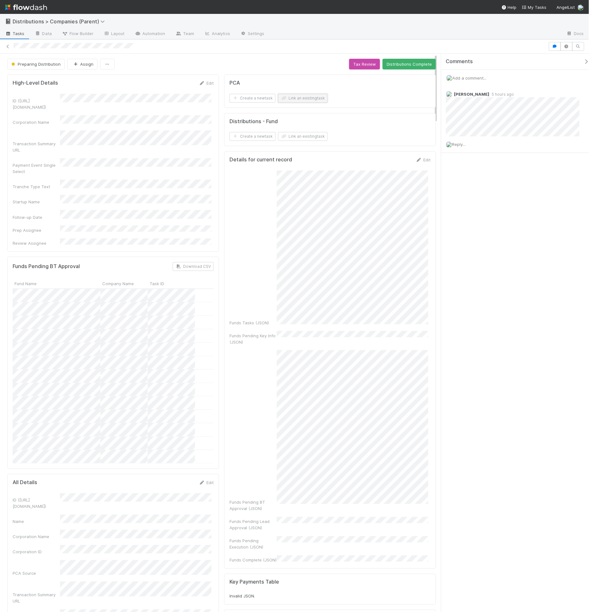
click at [304, 96] on button "Link an existing task" at bounding box center [303, 98] width 50 height 9
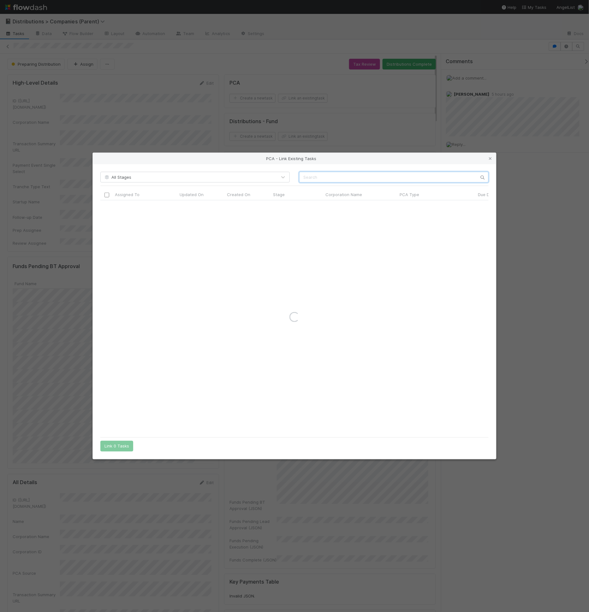
click at [342, 174] on input "text" at bounding box center [394, 177] width 190 height 11
paste input "34587"
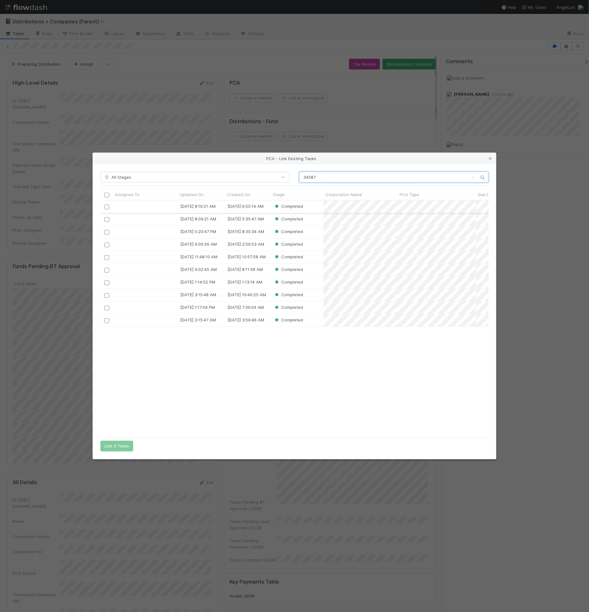
scroll to position [228, 383]
type input "34587"
click at [300, 207] on span "Completed" at bounding box center [288, 206] width 29 height 5
click at [316, 207] on div "Completed" at bounding box center [297, 207] width 52 height 12
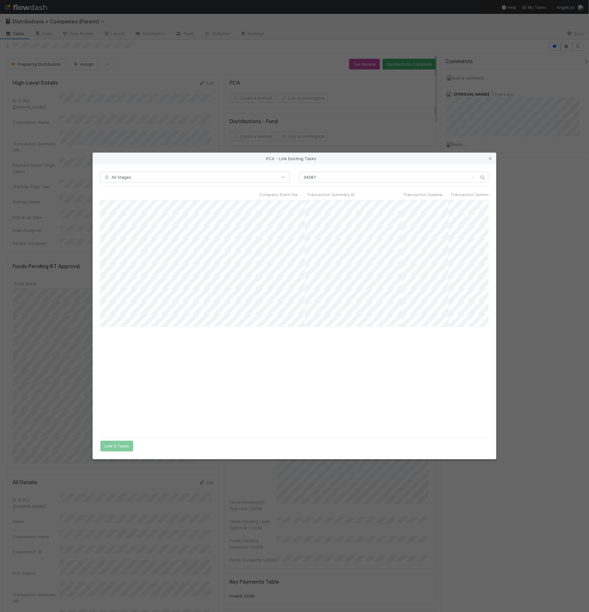
scroll to position [0, 1611]
click at [494, 160] on icon at bounding box center [491, 159] width 6 height 4
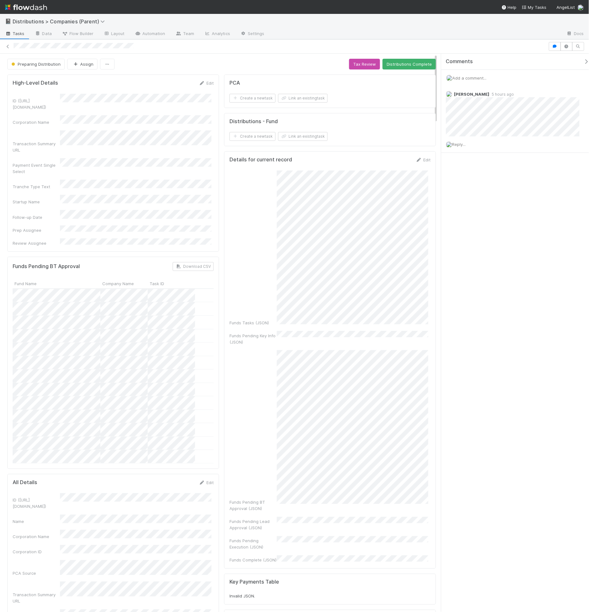
click at [288, 76] on div "PCA Create a new task Link an existing task" at bounding box center [330, 91] width 212 height 33
click at [249, 76] on div "PCA Create a new task Link an existing task" at bounding box center [330, 91] width 212 height 33
click at [21, 36] on span "Tasks" at bounding box center [15, 33] width 20 height 6
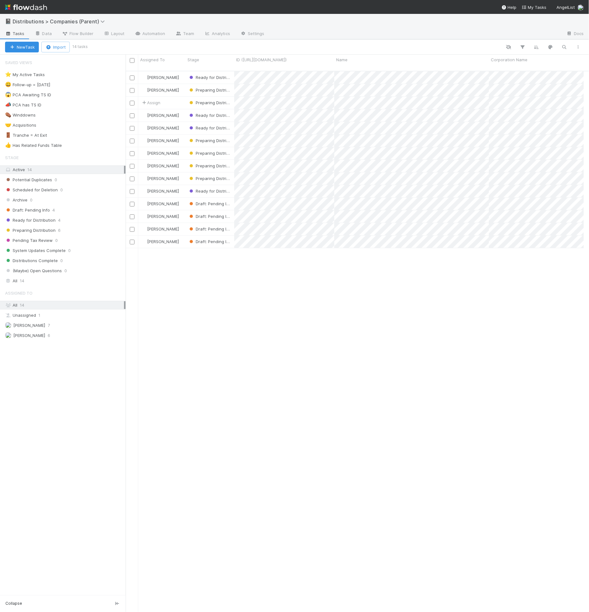
scroll to position [541, 453]
click at [130, 21] on div "📓 Distributions > Companies (Parent)" at bounding box center [294, 21] width 589 height 15
click at [564, 45] on icon "button" at bounding box center [565, 47] width 6 height 6
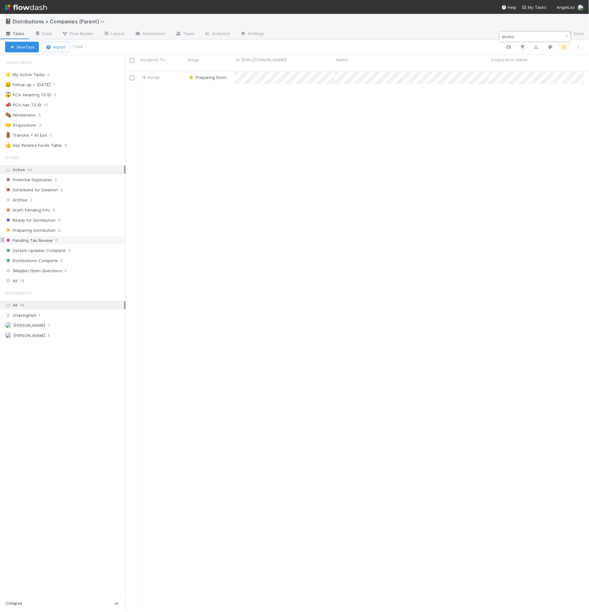
type input "atomic"
click at [220, 96] on div "Assign Preparing Distribution 9/3/25, 4:14:34 AM 9/3/25, 4:59:14 AM 1 0 0 0 1 0" at bounding box center [355, 344] width 459 height 547
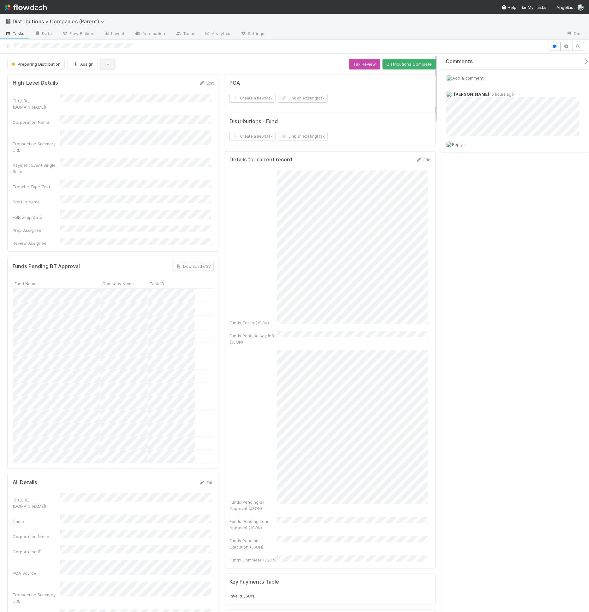
click at [106, 65] on button "button" at bounding box center [107, 64] width 15 height 11
click at [182, 57] on div "Duplicate Delete" at bounding box center [294, 306] width 589 height 612
click at [18, 34] on span "Tasks" at bounding box center [15, 33] width 20 height 6
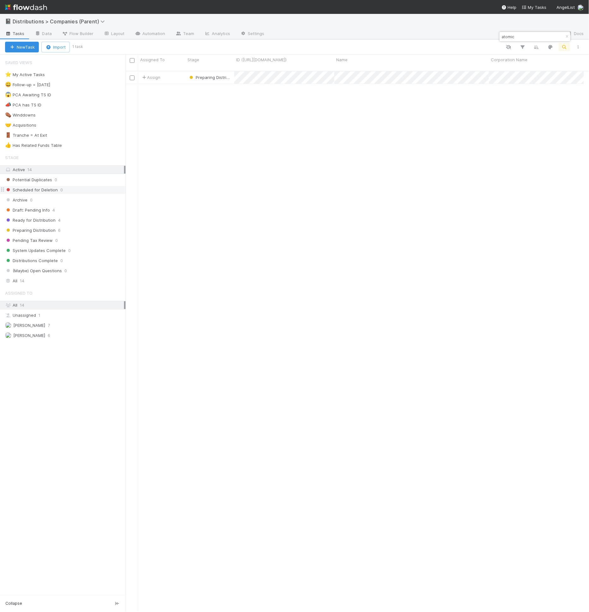
scroll to position [541, 453]
click at [568, 34] on button "button" at bounding box center [567, 37] width 7 height 8
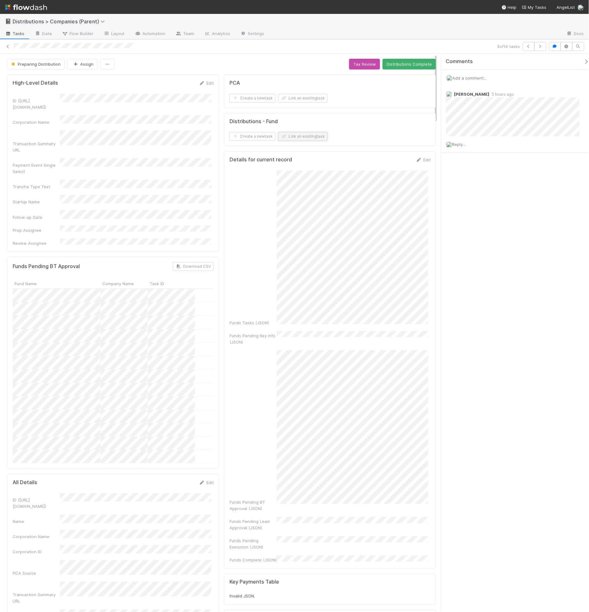
click at [288, 135] on button "Link an existing task" at bounding box center [303, 136] width 50 height 9
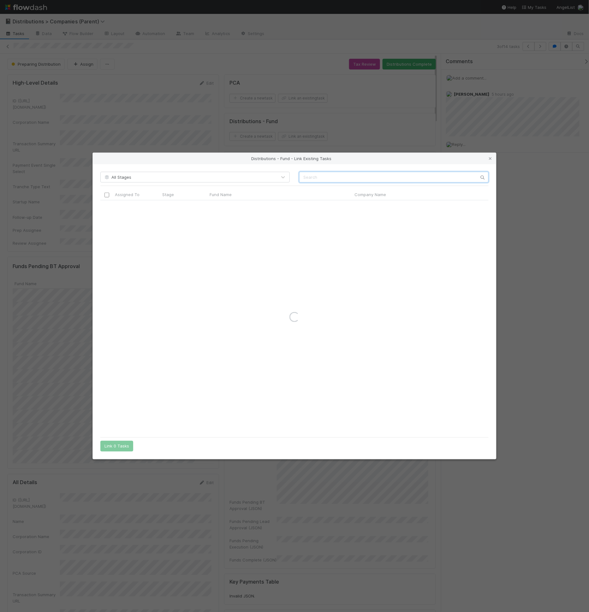
click at [363, 178] on input "text" at bounding box center [394, 177] width 190 height 11
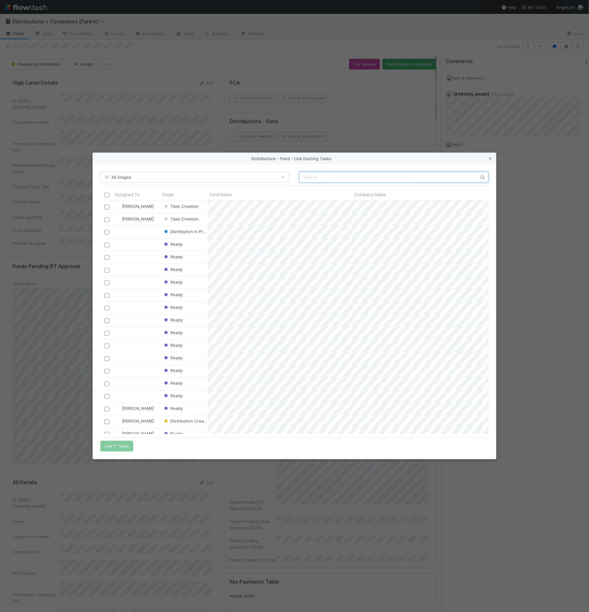
scroll to position [228, 383]
click at [345, 182] on input "atomic" at bounding box center [394, 177] width 190 height 11
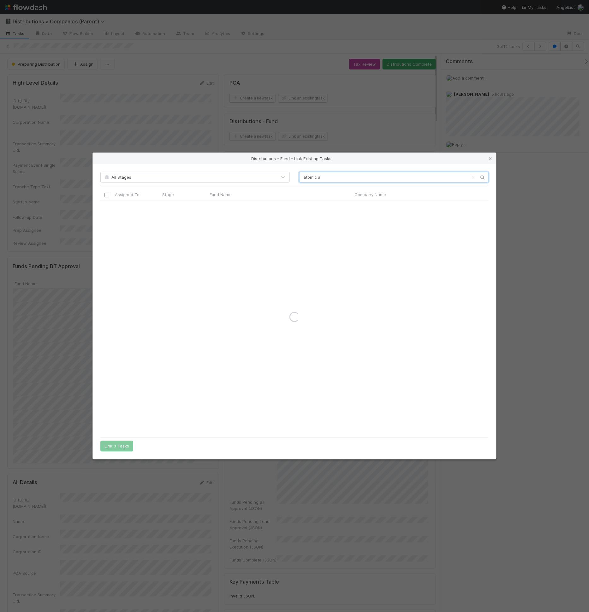
click at [341, 181] on input "atomic a" at bounding box center [394, 177] width 190 height 11
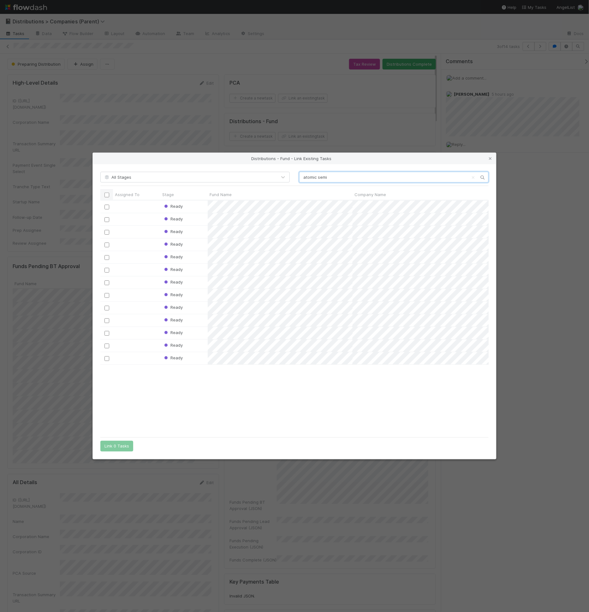
type input "atomic semi"
click at [108, 195] on input "checkbox" at bounding box center [107, 195] width 5 height 5
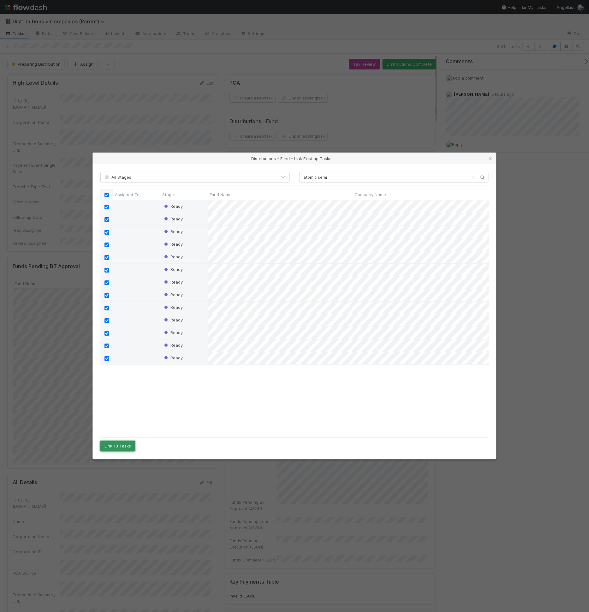
click at [118, 447] on button "Link 13 Tasks" at bounding box center [117, 446] width 35 height 11
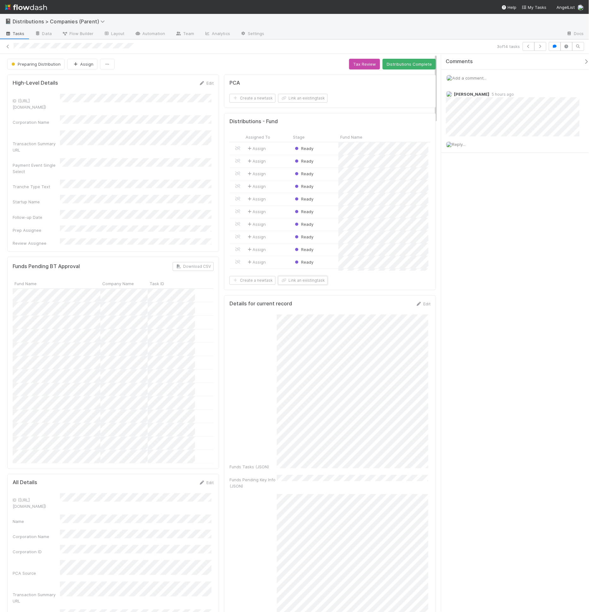
scroll to position [124, 194]
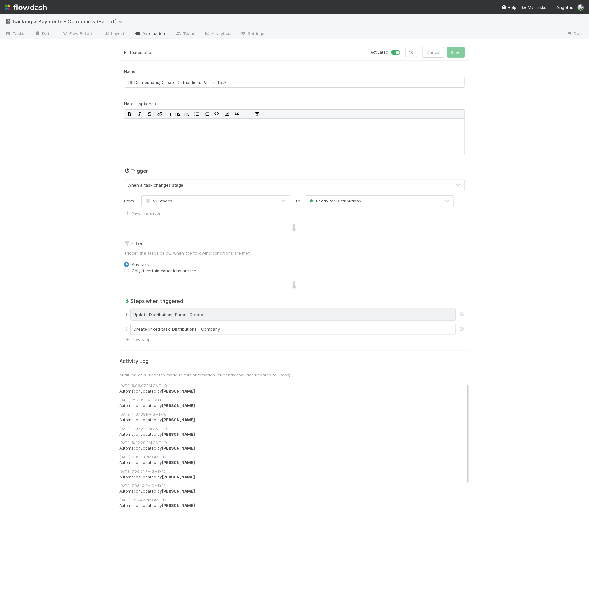
click at [204, 317] on div "Update Distributions Parent Created" at bounding box center [293, 315] width 326 height 12
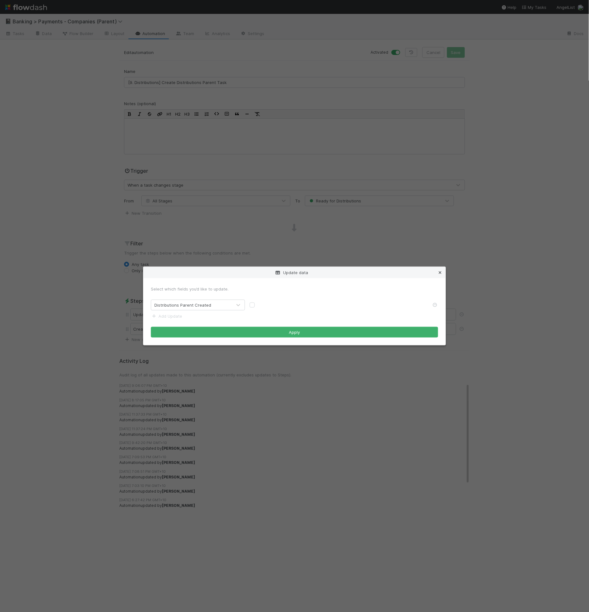
click at [442, 272] on icon at bounding box center [440, 273] width 6 height 4
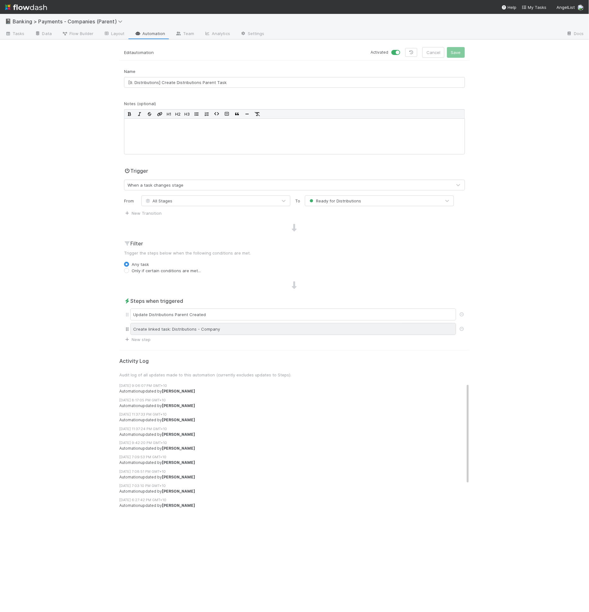
click at [272, 330] on div "Create linked task: Distributions - Company" at bounding box center [293, 329] width 326 height 12
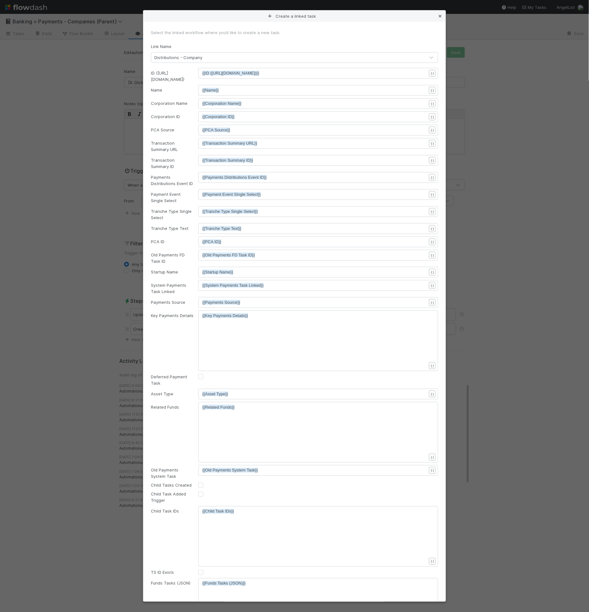
click at [439, 15] on icon at bounding box center [440, 16] width 6 height 4
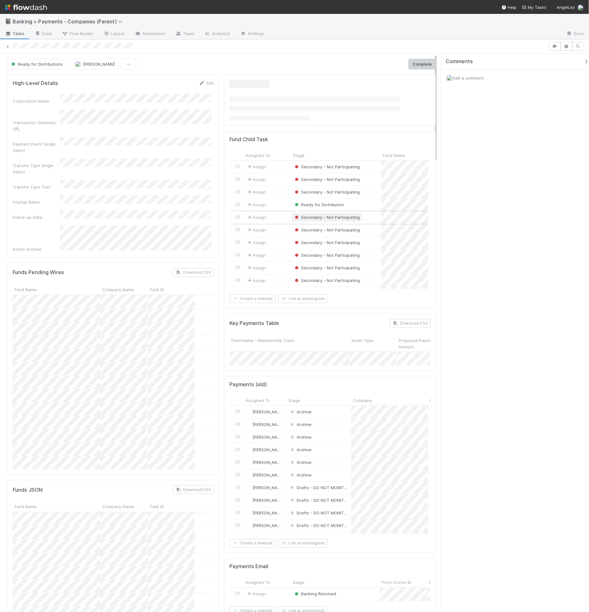
scroll to position [124, 194]
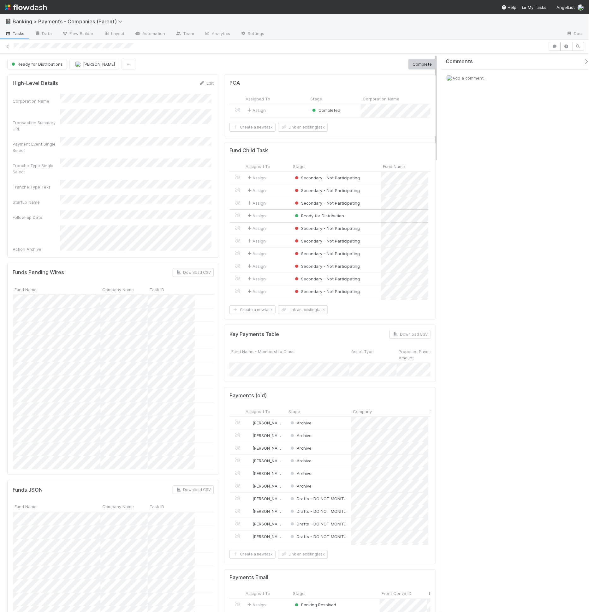
click at [355, 218] on div "Ready for Distribution" at bounding box center [336, 216] width 90 height 12
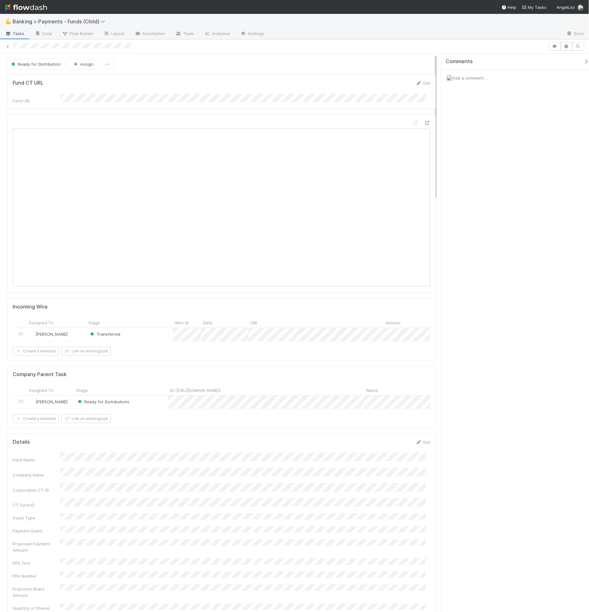
click at [245, 80] on div "Fund CT URL Edit" at bounding box center [222, 83] width 418 height 6
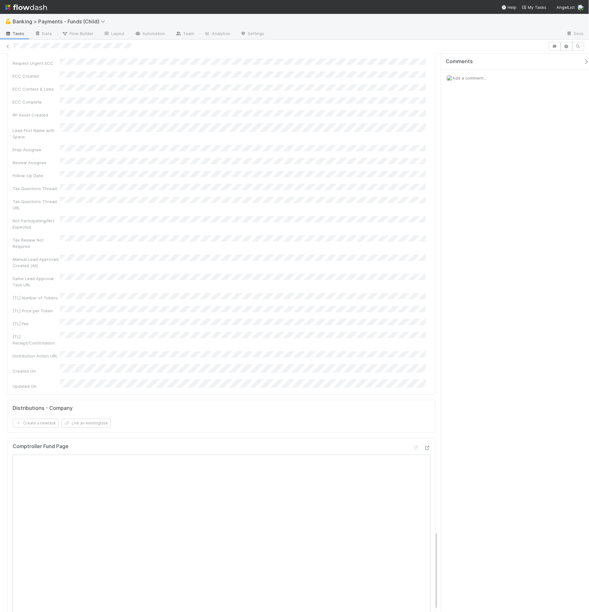
scroll to position [3399, 0]
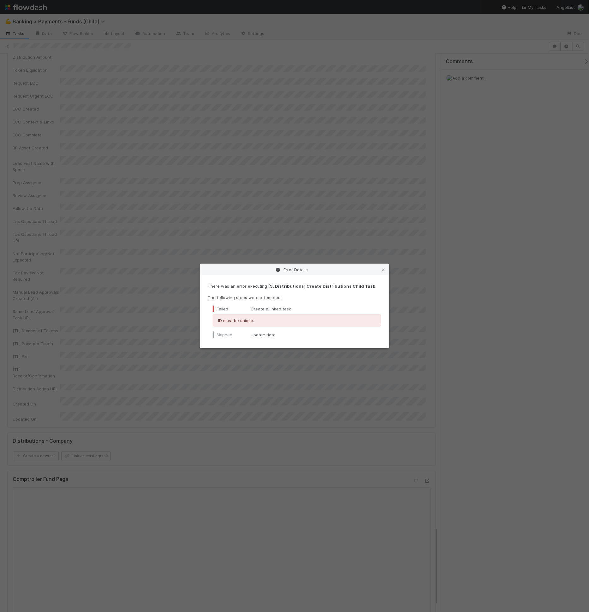
click at [269, 316] on div "ID must be unique." at bounding box center [297, 321] width 169 height 12
click at [165, 369] on div "Error Details There was an error executing [9. Distributions] Create Distributi…" at bounding box center [294, 306] width 589 height 612
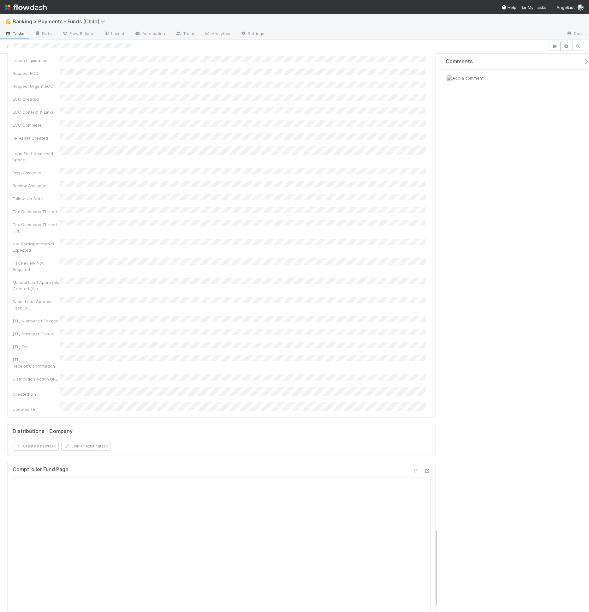
scroll to position [273, 0]
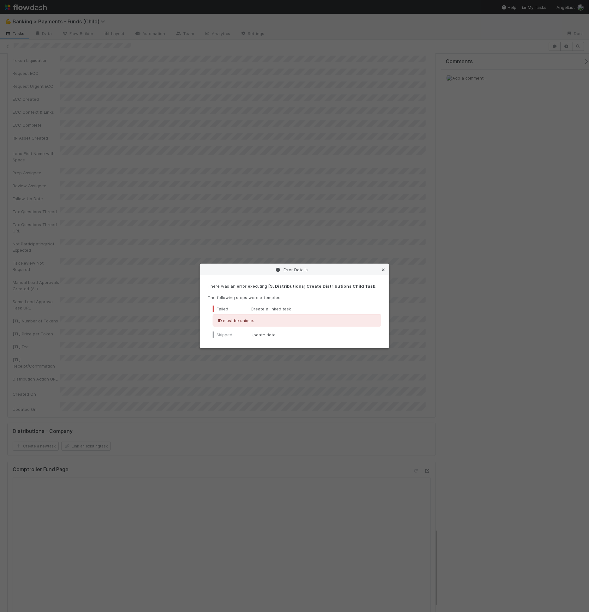
click at [382, 270] on icon at bounding box center [383, 270] width 6 height 4
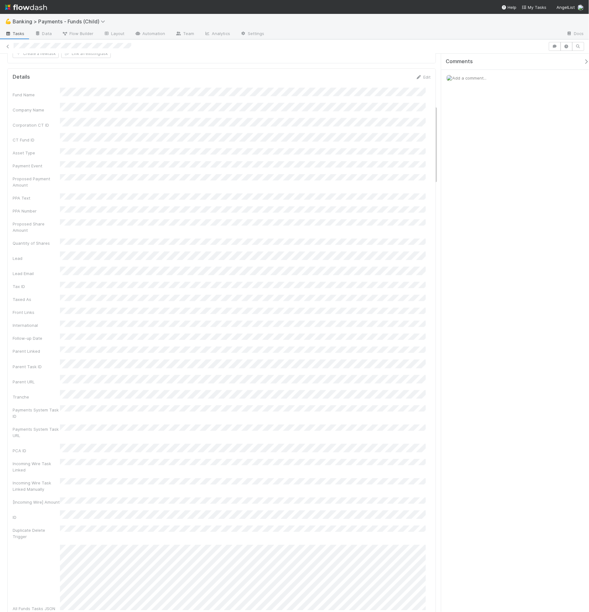
scroll to position [369, 0]
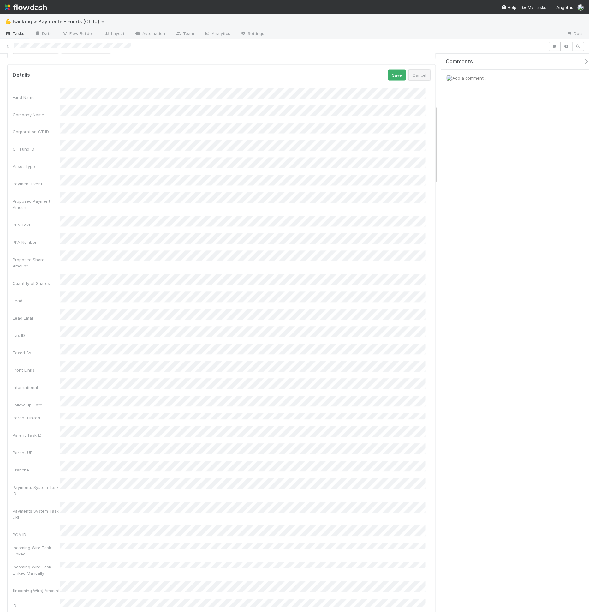
click at [418, 81] on button "Cancel" at bounding box center [420, 75] width 22 height 11
click at [151, 37] on link "Automation" at bounding box center [150, 34] width 41 height 10
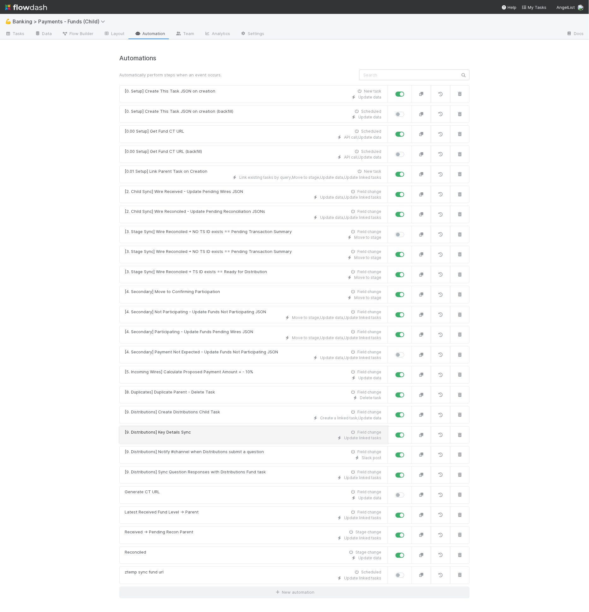
click at [206, 429] on div "[9. Distributions] Key Details Sync Field change" at bounding box center [253, 432] width 257 height 6
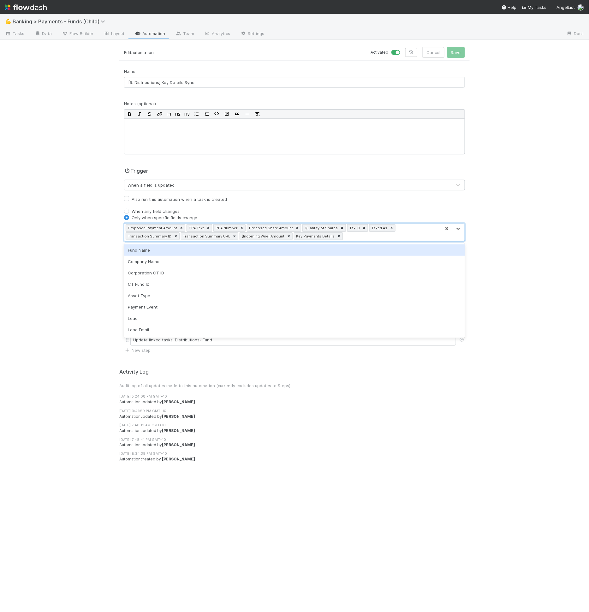
click at [310, 237] on div "Proposed Payment Amount PPA Text PPA Number Proposed Share Amount Quantity of S…" at bounding box center [282, 233] width 317 height 18
type input "parent"
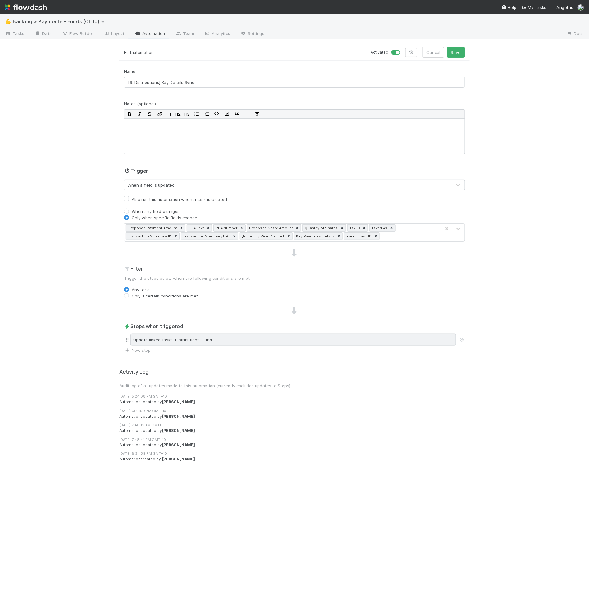
click at [245, 337] on div "Update linked tasks: Distributions- Fund" at bounding box center [293, 340] width 326 height 12
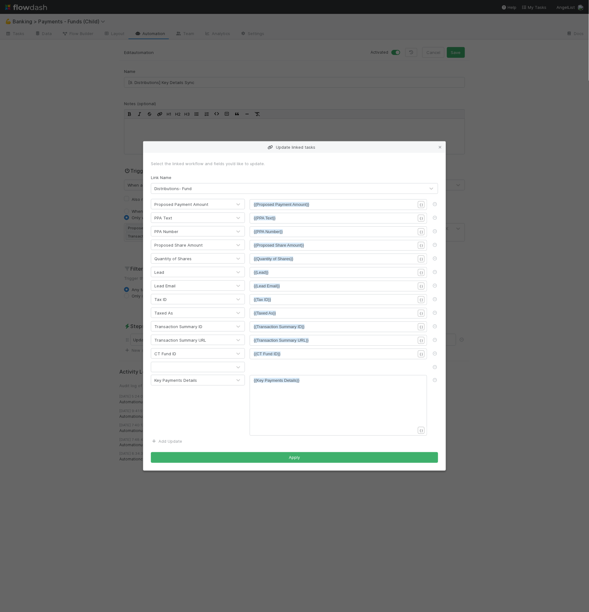
click at [178, 439] on link "Add Update" at bounding box center [166, 441] width 31 height 5
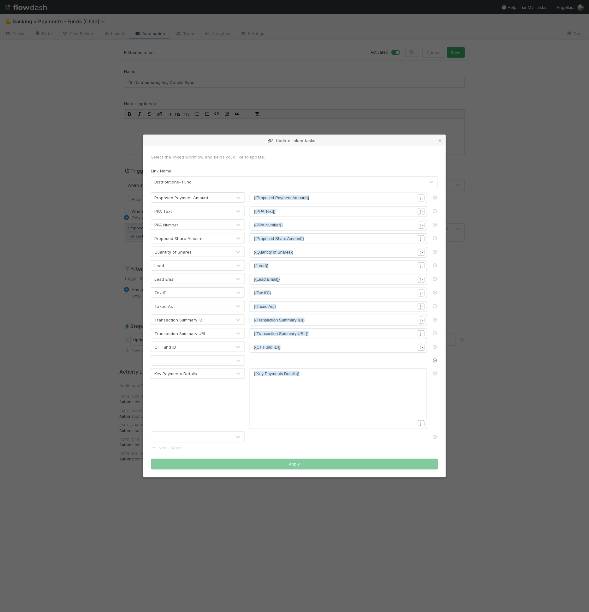
click at [434, 359] on icon at bounding box center [435, 361] width 6 height 4
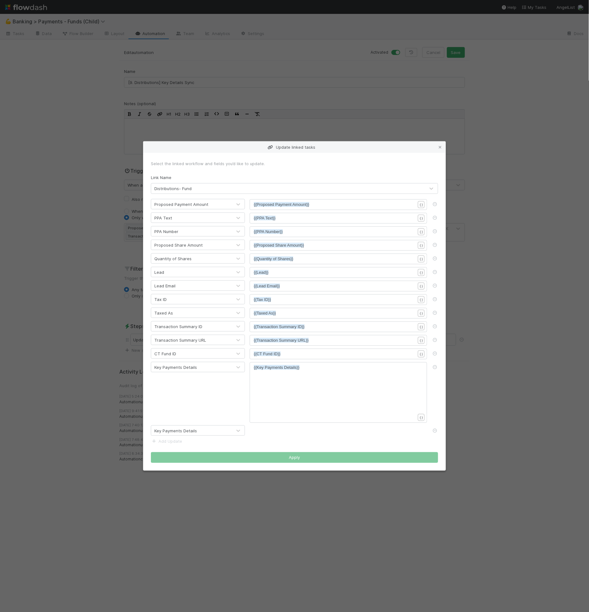
click at [176, 434] on div "Key Payments Details" at bounding box center [191, 431] width 81 height 10
type input "parent tas"
click at [263, 439] on form "Select the linked workflow and fields you’d like to update. Link Name Distribut…" at bounding box center [294, 311] width 287 height 303
click at [266, 435] on div "​" at bounding box center [339, 431] width 178 height 11
click at [272, 431] on pre "​" at bounding box center [337, 431] width 167 height 6
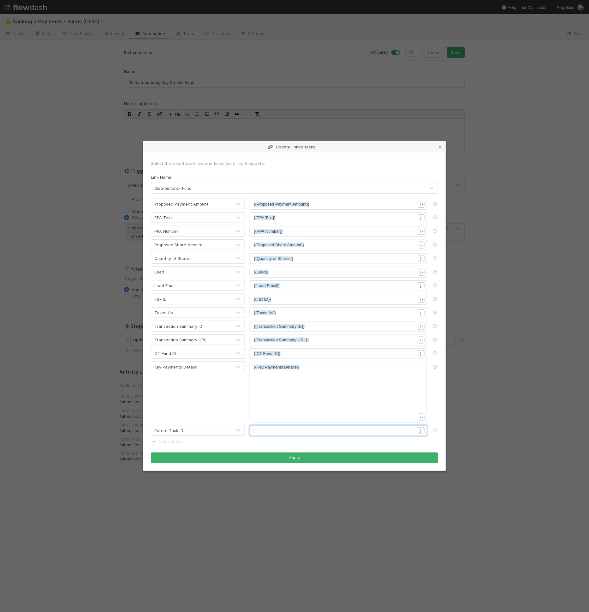
scroll to position [2, 0]
type textarea "{{parent"
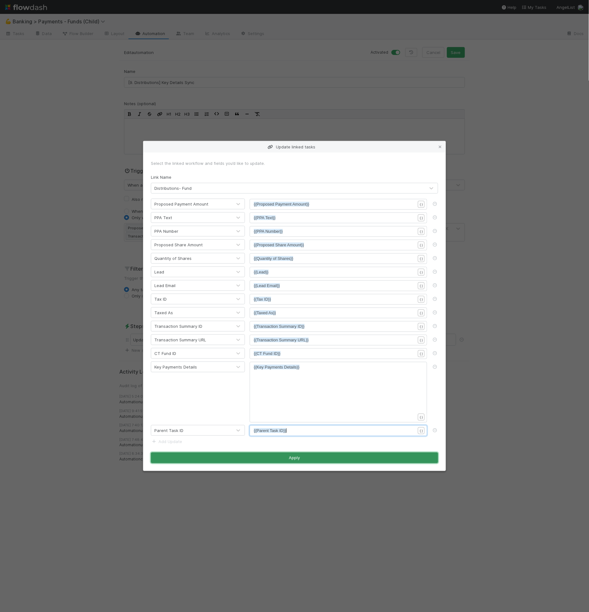
click at [312, 455] on button "Apply" at bounding box center [294, 458] width 287 height 11
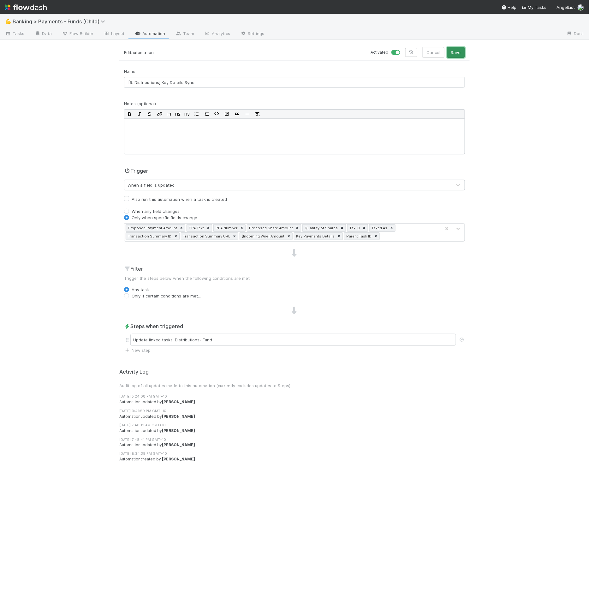
click at [457, 56] on button "Save" at bounding box center [456, 52] width 18 height 11
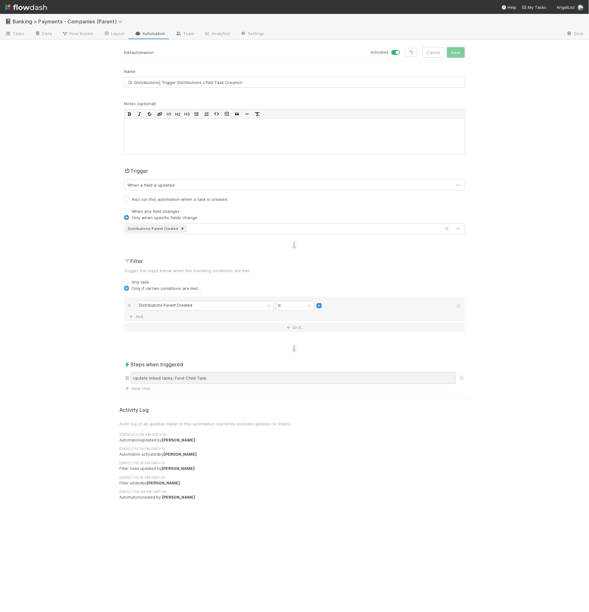
click at [344, 380] on div "Update linked tasks: Fund Child Task" at bounding box center [293, 378] width 326 height 12
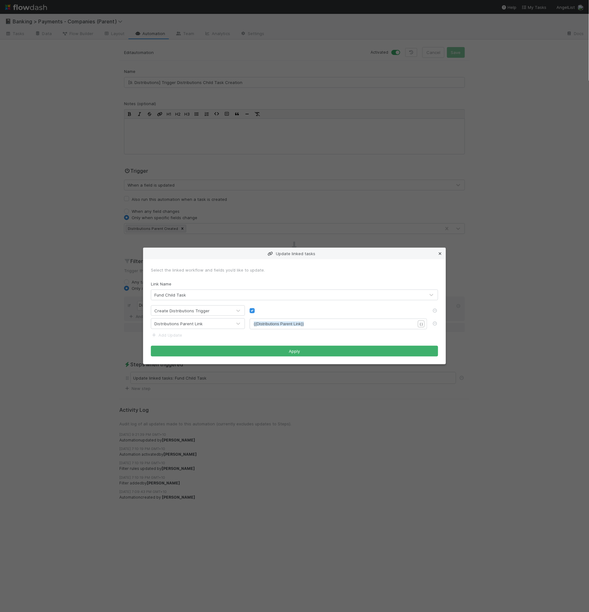
click at [440, 253] on icon at bounding box center [440, 254] width 6 height 4
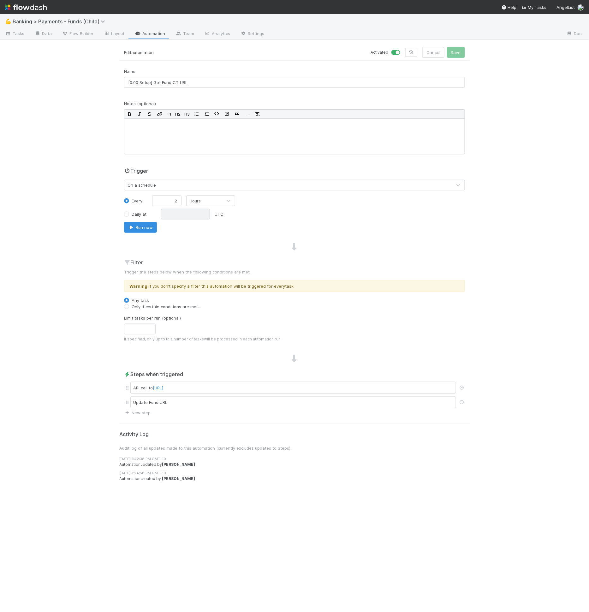
click at [156, 306] on label "Only if certain conditions are met..." at bounding box center [166, 307] width 69 height 6
click at [129, 306] on input "Only if certain conditions are met..." at bounding box center [126, 307] width 5 height 6
radio input "true"
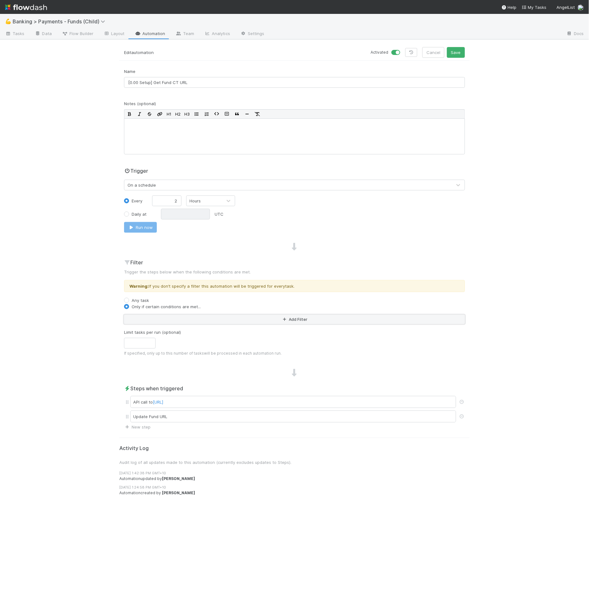
click at [158, 316] on button "Add Filter" at bounding box center [294, 319] width 341 height 9
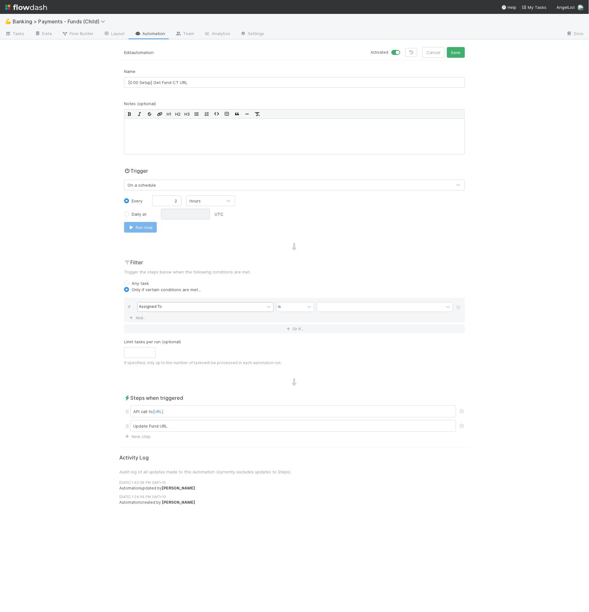
click at [158, 307] on div "Assigned To" at bounding box center [150, 307] width 23 height 6
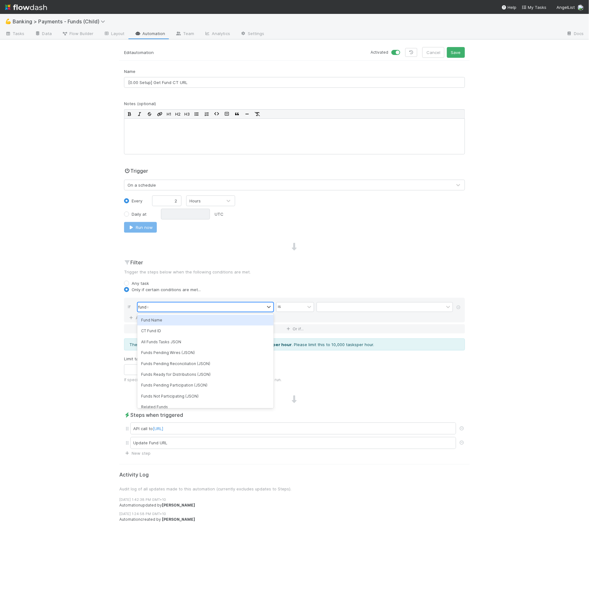
type input "fund url"
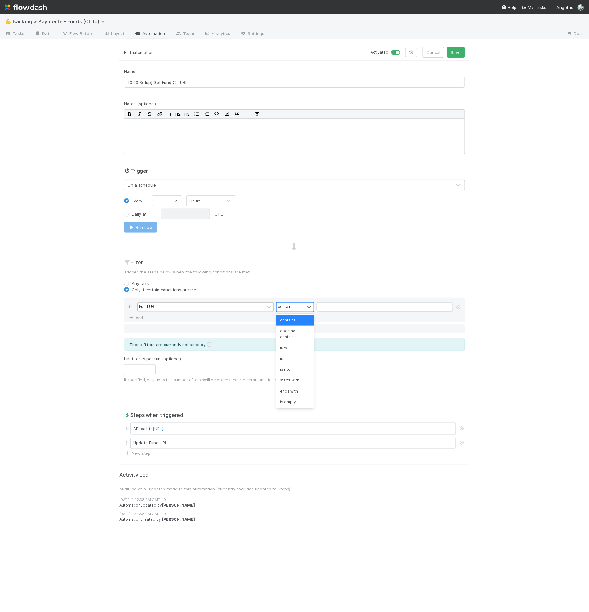
click at [284, 307] on div "contains" at bounding box center [286, 307] width 16 height 6
click at [292, 391] on div "is empty" at bounding box center [295, 390] width 38 height 11
click at [456, 56] on button "Save" at bounding box center [456, 52] width 18 height 11
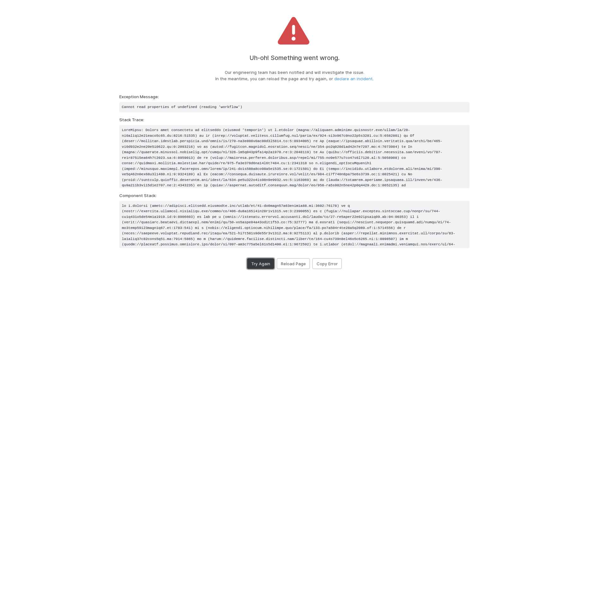
click at [264, 265] on button "Try Again" at bounding box center [260, 263] width 27 height 11
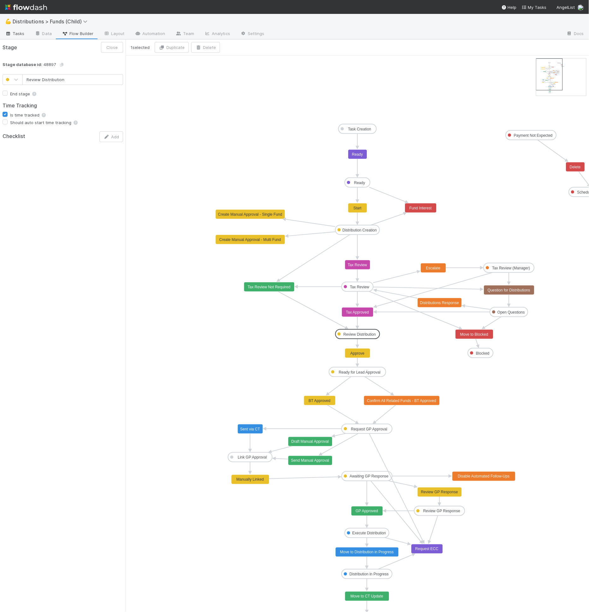
click at [27, 39] on link "Tasks" at bounding box center [15, 34] width 30 height 10
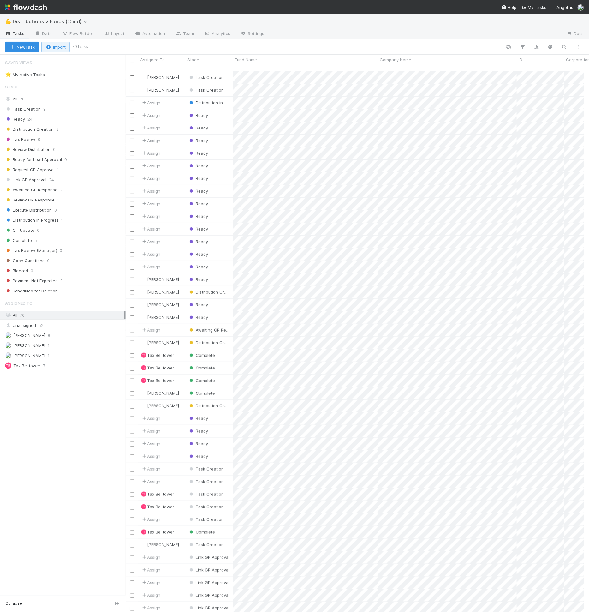
scroll to position [541, 453]
click at [519, 47] on button "button" at bounding box center [522, 47] width 11 height 8
click at [393, 64] on button "Add Filter" at bounding box center [427, 66] width 190 height 9
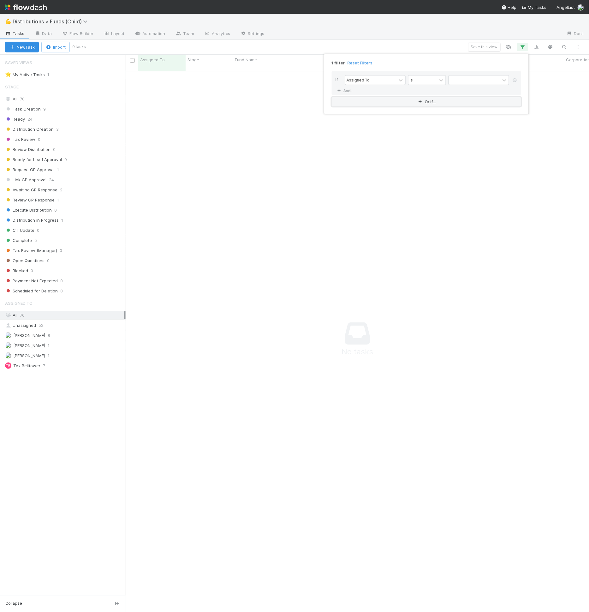
scroll to position [536, 448]
click at [393, 62] on div "1 filter Reset Filters" at bounding box center [427, 61] width 200 height 9
click at [389, 78] on div "Assigned To" at bounding box center [371, 80] width 51 height 9
type input "id"
click at [439, 79] on icon at bounding box center [441, 80] width 6 height 6
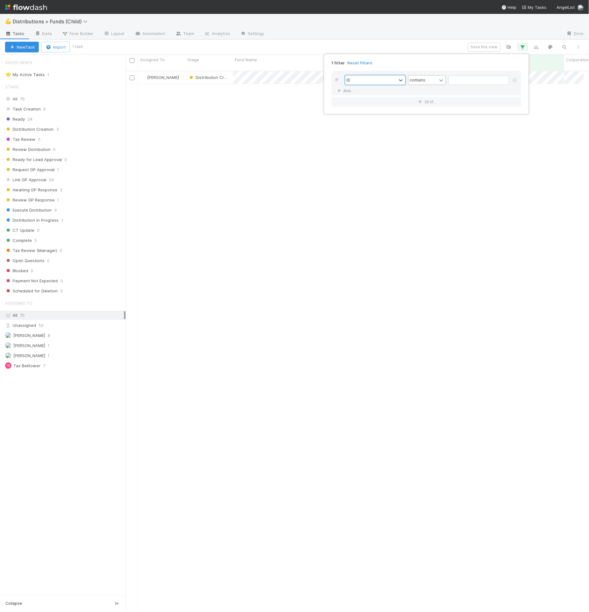
scroll to position [541, 453]
click at [422, 130] on div "is" at bounding box center [427, 132] width 38 height 11
click at [460, 80] on input "text" at bounding box center [479, 80] width 61 height 9
paste input "255"
type input "255"
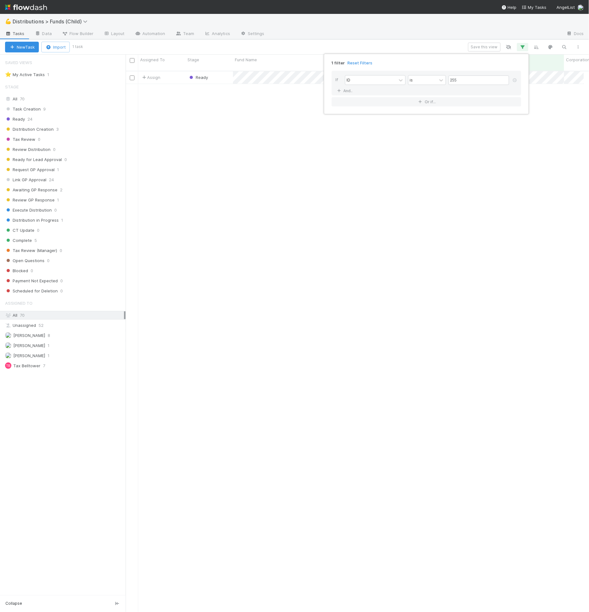
click at [382, 45] on div "1 filter Reset Filters If ID is 255 And.. Or if..." at bounding box center [294, 306] width 589 height 612
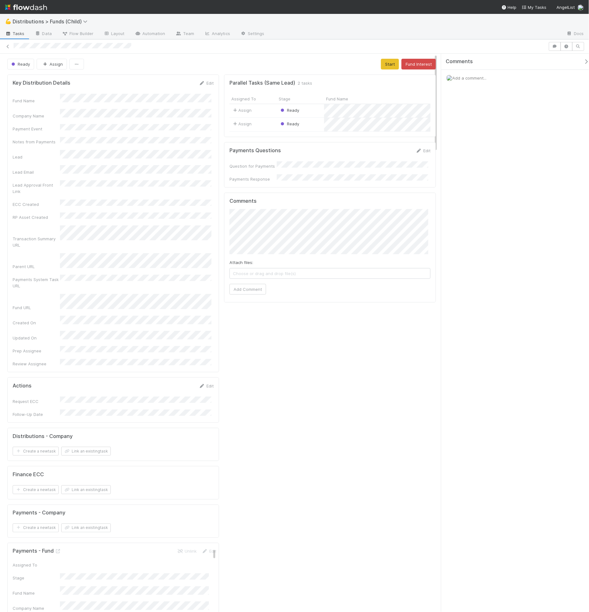
click at [225, 53] on div at bounding box center [294, 46] width 589 height 14
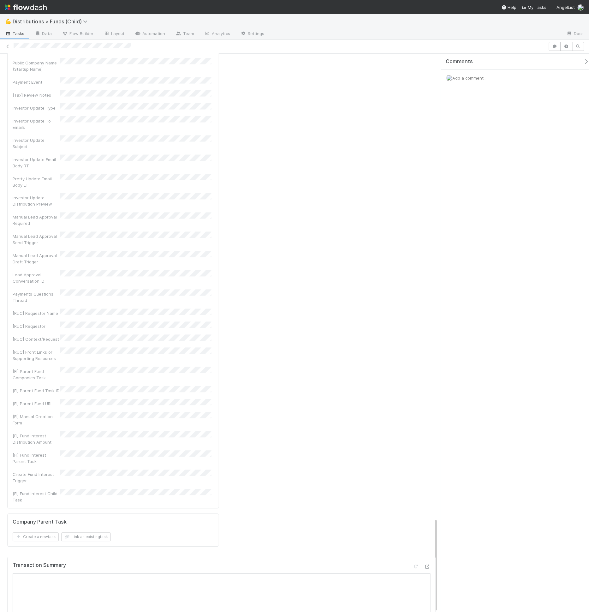
scroll to position [2752, 0]
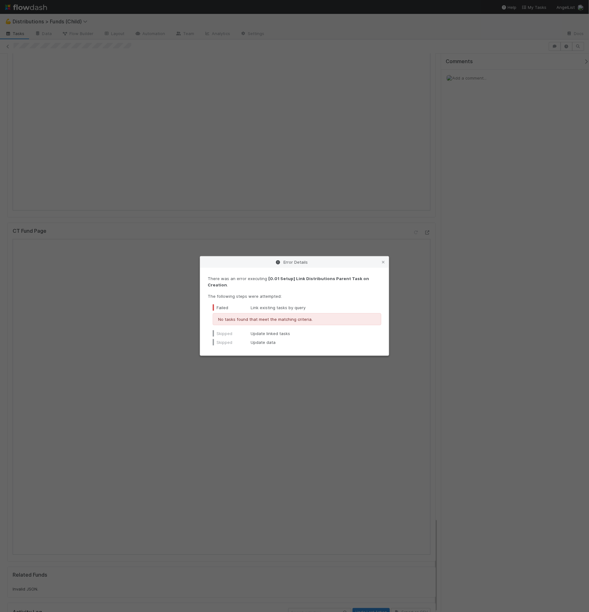
click at [303, 313] on div "No tasks found that meet the matching criteria." at bounding box center [297, 319] width 169 height 12
click at [384, 264] on icon at bounding box center [383, 262] width 6 height 4
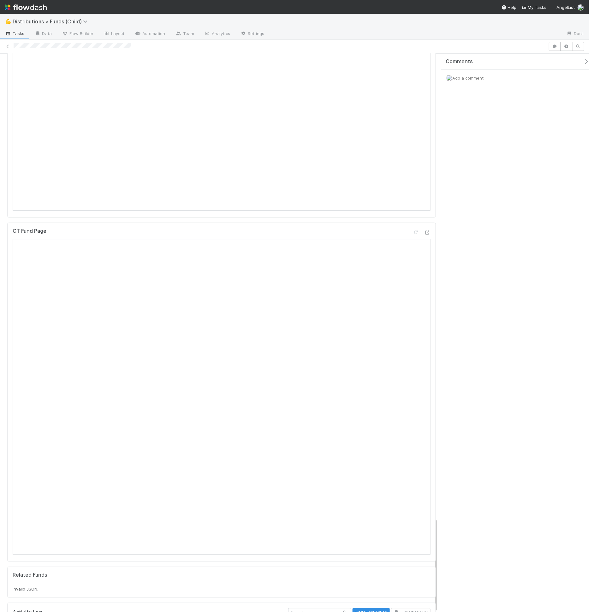
click at [200, 567] on div "Related Funds Invalid JSON." at bounding box center [221, 582] width 429 height 31
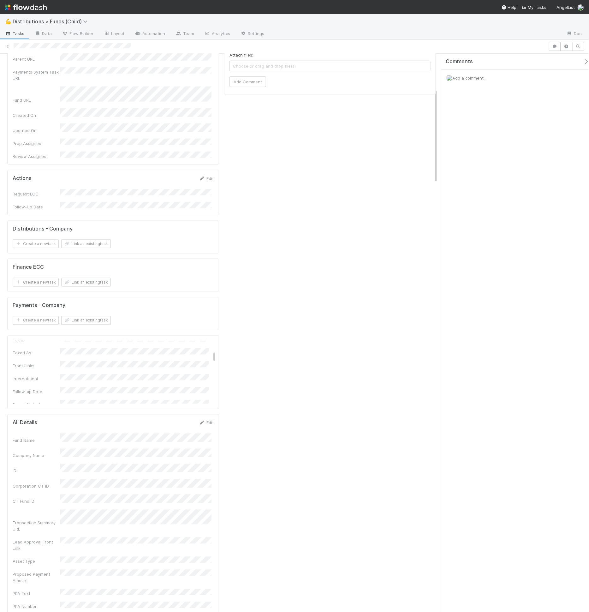
click at [89, 33] on span "Flow Builder" at bounding box center [78, 33] width 32 height 6
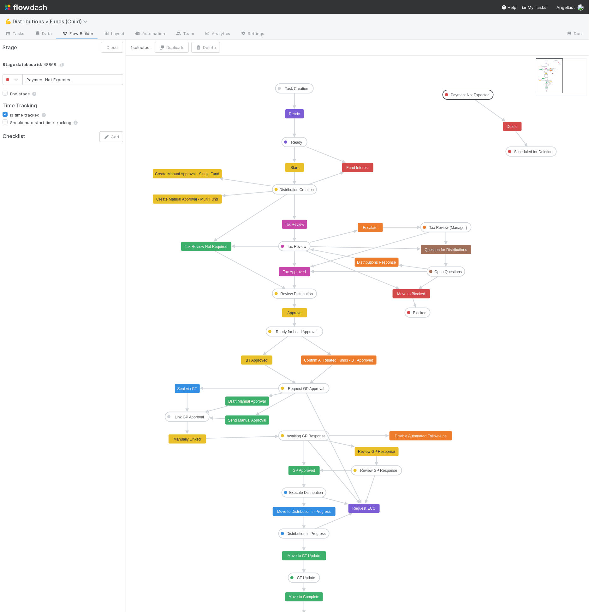
click at [474, 93] on text "Payment Not Expected" at bounding box center [470, 95] width 39 height 4
click at [154, 33] on link "Automation" at bounding box center [150, 34] width 41 height 10
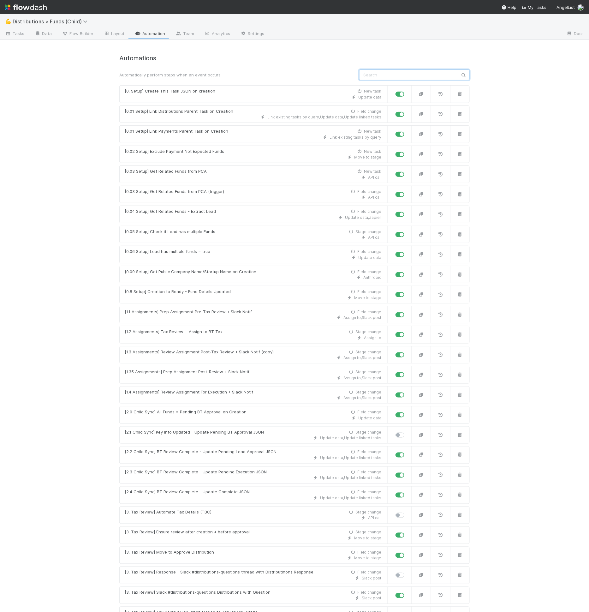
click at [406, 76] on input "text" at bounding box center [414, 74] width 111 height 11
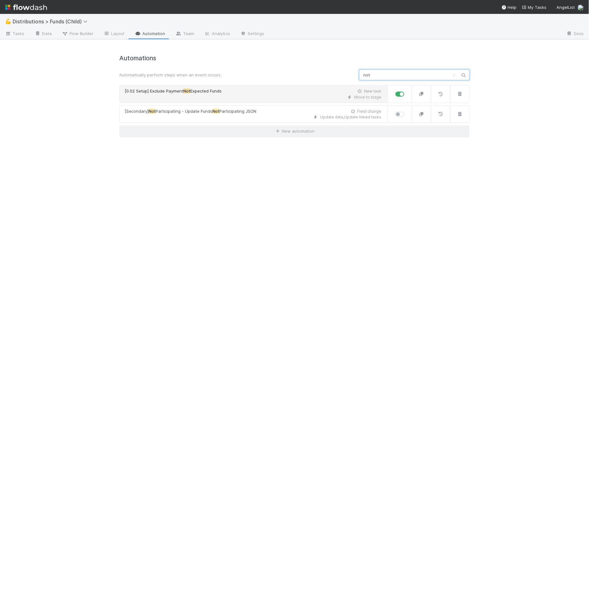
type input "not"
click at [229, 92] on div "[0.02 Setup] Exclude Payment Not Expected Funds New task" at bounding box center [253, 91] width 257 height 6
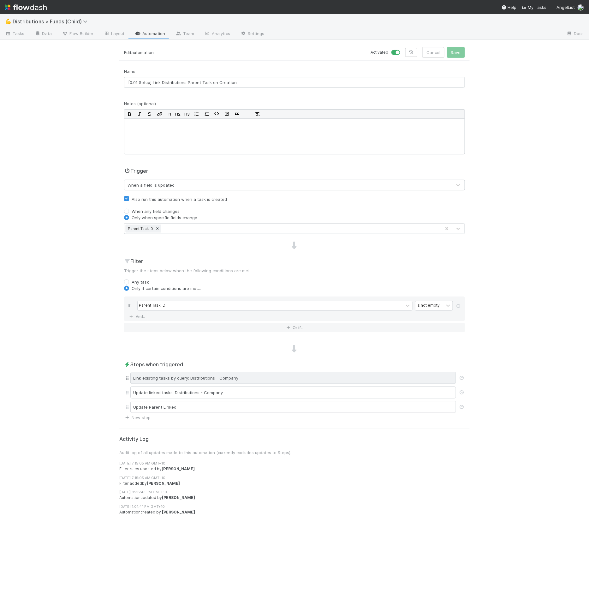
click at [205, 380] on div "Link existing tasks by query: Distributions - Company" at bounding box center [293, 378] width 326 height 12
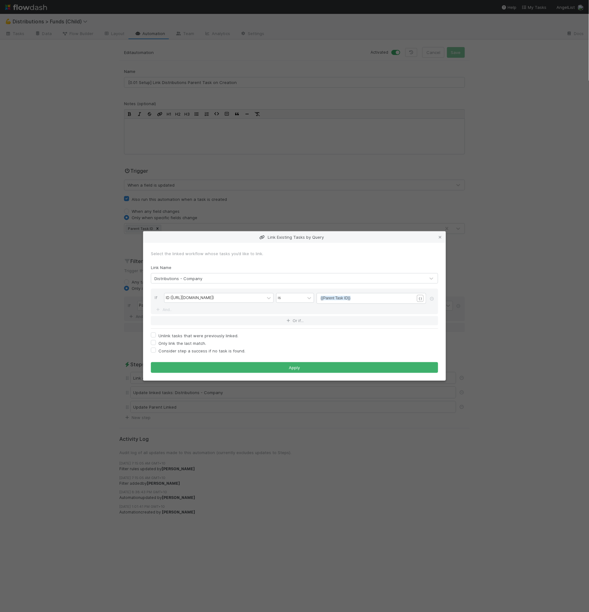
click at [87, 144] on div "Link Existing Tasks by Query Select the linked workflow whose tasks you’d like …" at bounding box center [294, 306] width 589 height 612
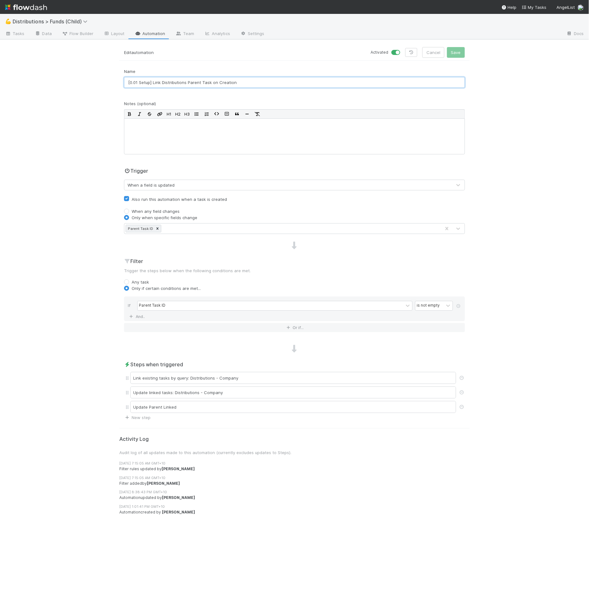
click at [273, 82] on input "[0.01 Setup] Link Distributions Parent Task on Creation" at bounding box center [294, 82] width 341 height 11
click at [210, 375] on div "Link existing tasks by query: Distributions - Company" at bounding box center [293, 378] width 326 height 12
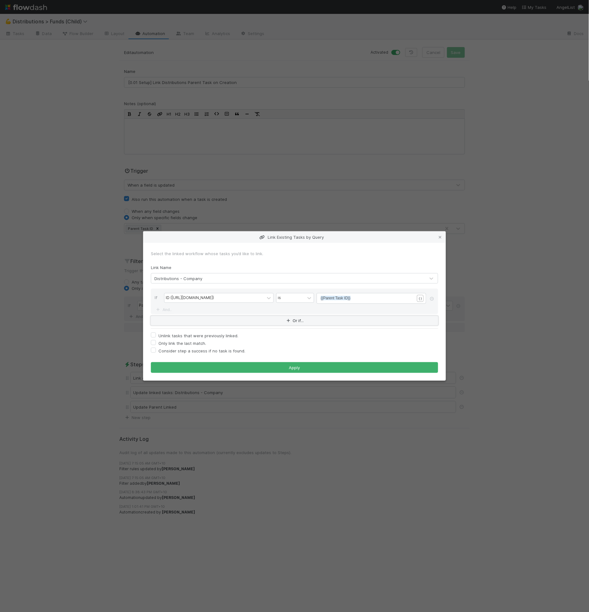
click at [174, 320] on button "Or if..." at bounding box center [294, 320] width 287 height 9
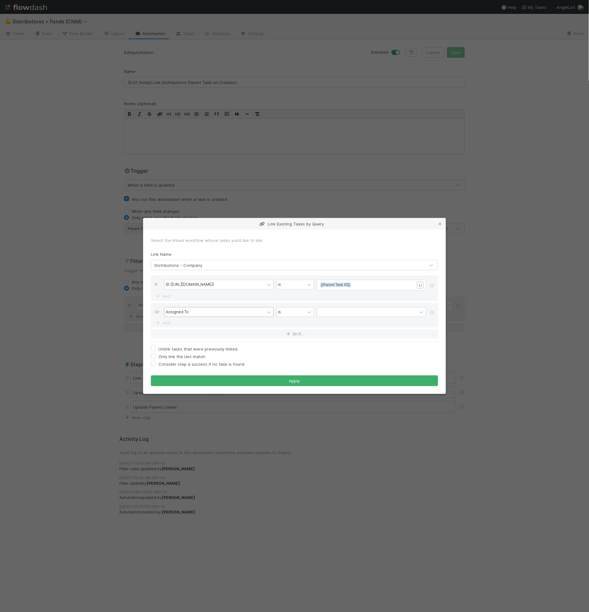
click at [186, 313] on div "Assigned To" at bounding box center [177, 313] width 23 height 6
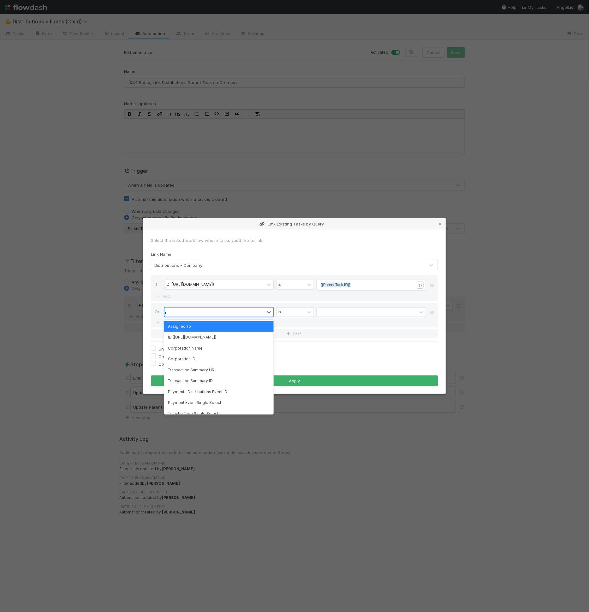
type input "id"
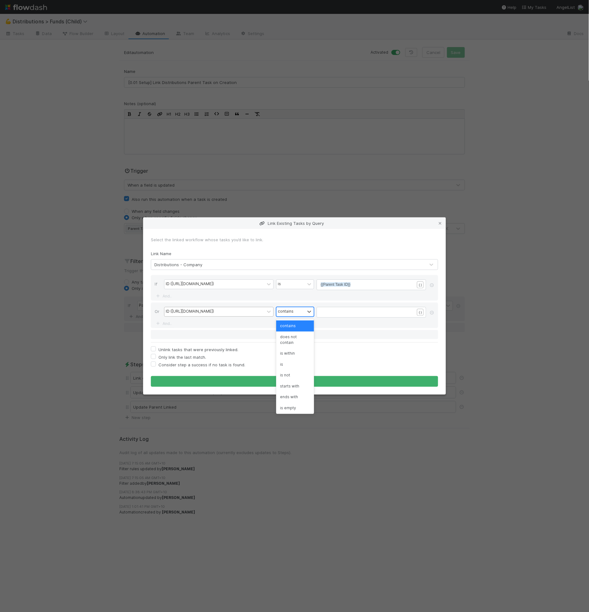
click at [289, 316] on div "contains" at bounding box center [291, 311] width 28 height 9
click at [287, 365] on div "is" at bounding box center [295, 364] width 38 height 11
click at [325, 317] on div "​" at bounding box center [376, 320] width 110 height 22
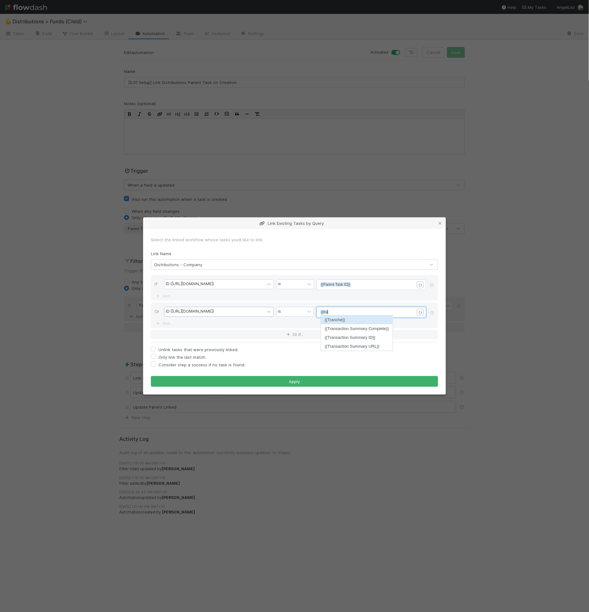
type textarea "{{trans"
type textarea "_{{pca"
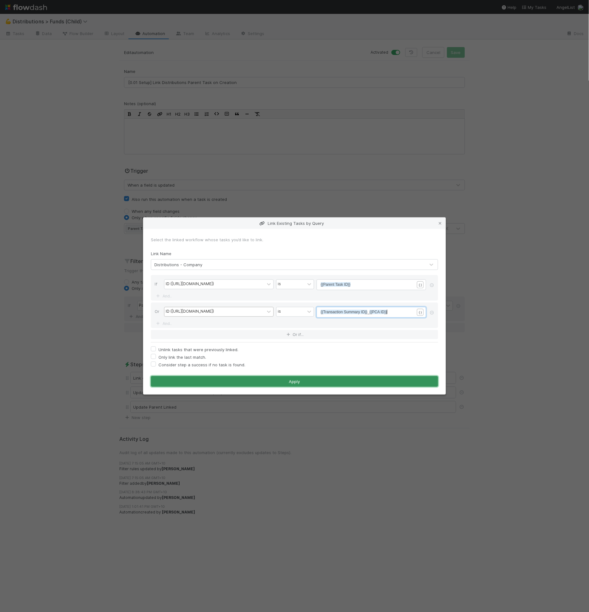
click at [280, 383] on button "Apply" at bounding box center [294, 381] width 287 height 11
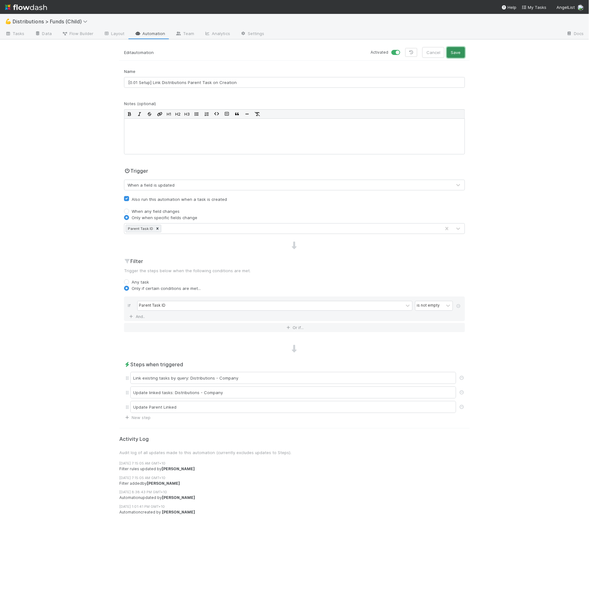
click at [457, 55] on button "Save" at bounding box center [456, 52] width 18 height 11
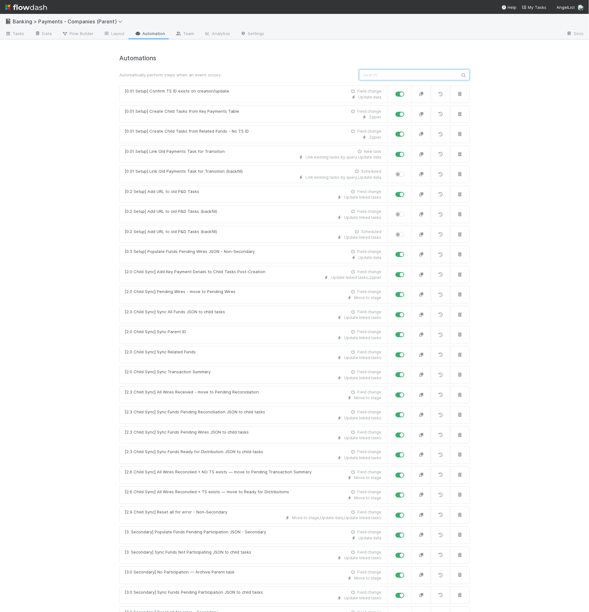
click at [383, 74] on input "text" at bounding box center [414, 74] width 111 height 11
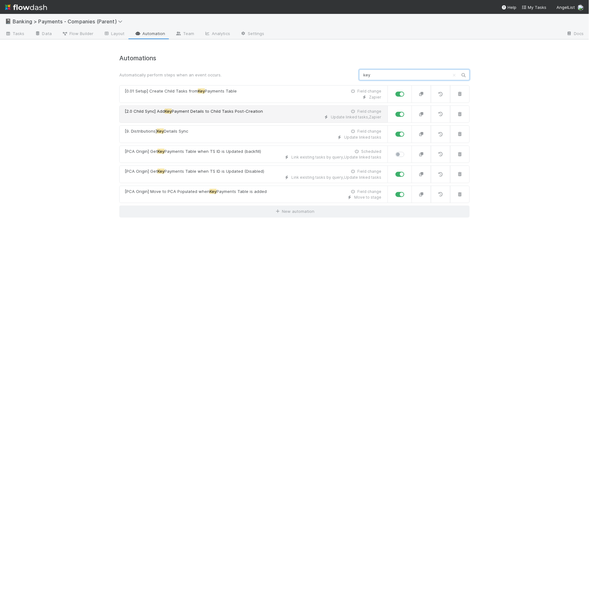
type input "key"
click at [261, 114] on div "Update linked tasks , Zapier" at bounding box center [253, 117] width 257 height 6
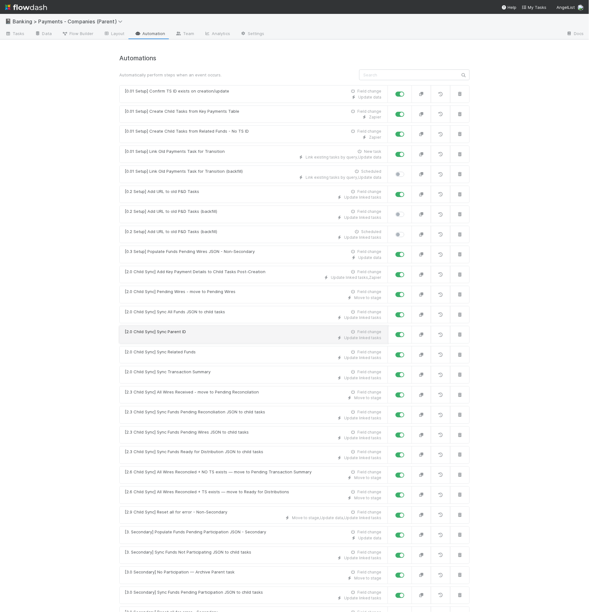
click at [221, 329] on div "[2.0 Child Sync] Sync Parent ID Field change" at bounding box center [253, 332] width 257 height 6
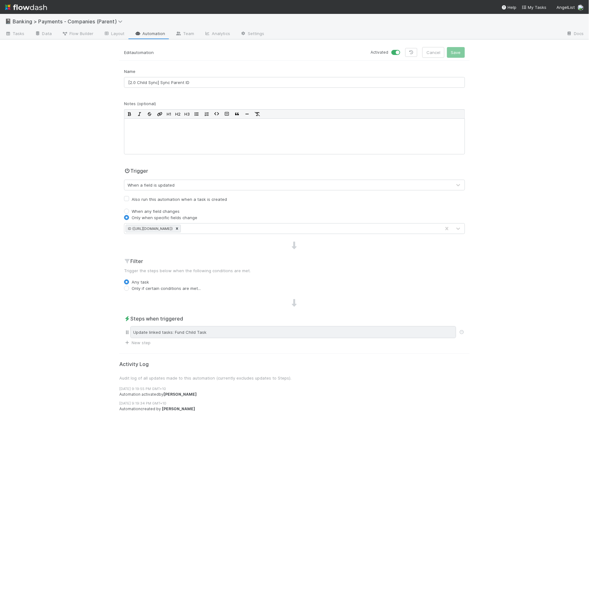
click at [181, 329] on div "Update linked tasks: Fund Child Task" at bounding box center [293, 332] width 326 height 12
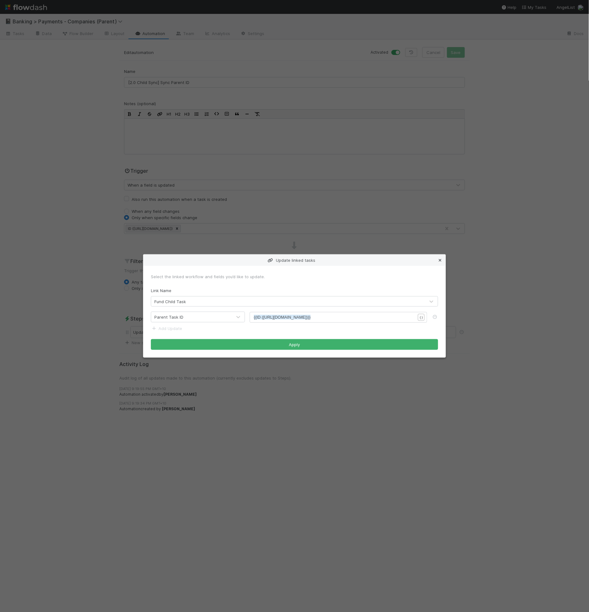
click at [442, 262] on icon at bounding box center [440, 260] width 6 height 4
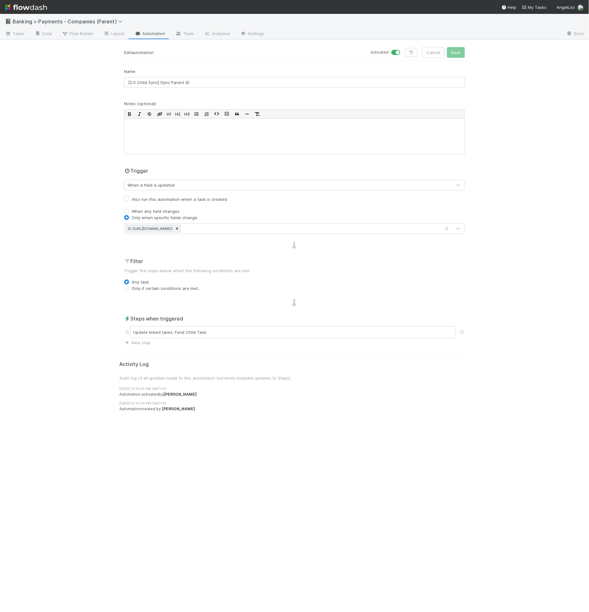
click at [193, 176] on div "Trigger When a field is updated" at bounding box center [294, 178] width 341 height 23
click at [154, 33] on link "Automation" at bounding box center [150, 34] width 41 height 10
click at [146, 31] on link "Automation" at bounding box center [150, 34] width 41 height 10
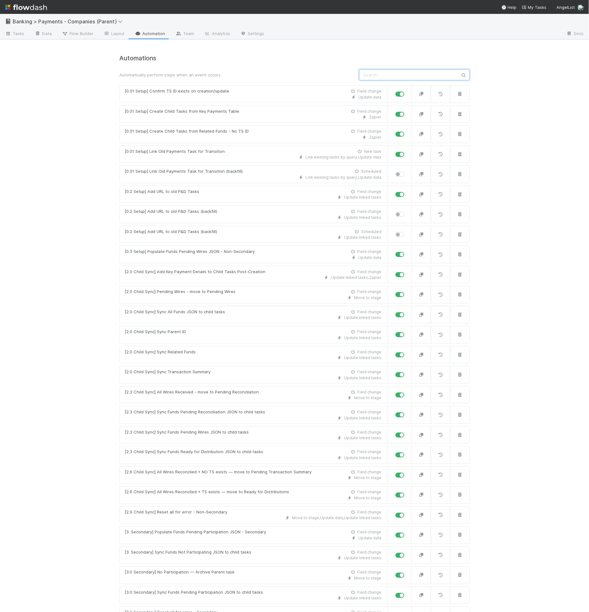
click at [366, 72] on input "text" at bounding box center [414, 74] width 111 height 11
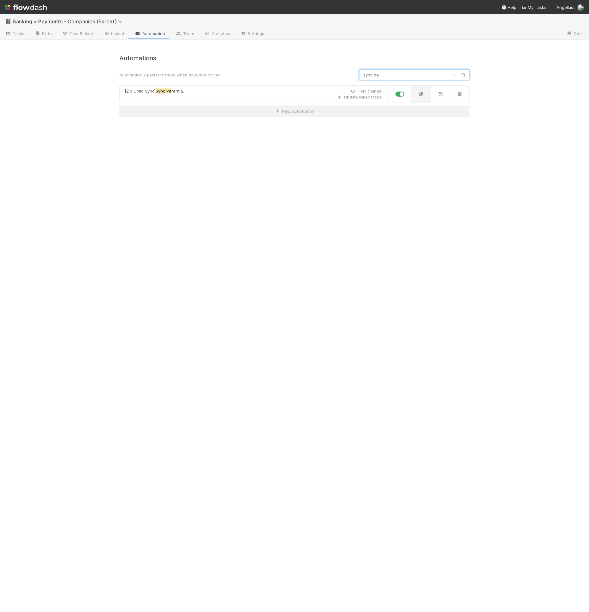
type input "sync pa"
click at [426, 98] on button "button" at bounding box center [422, 94] width 20 height 18
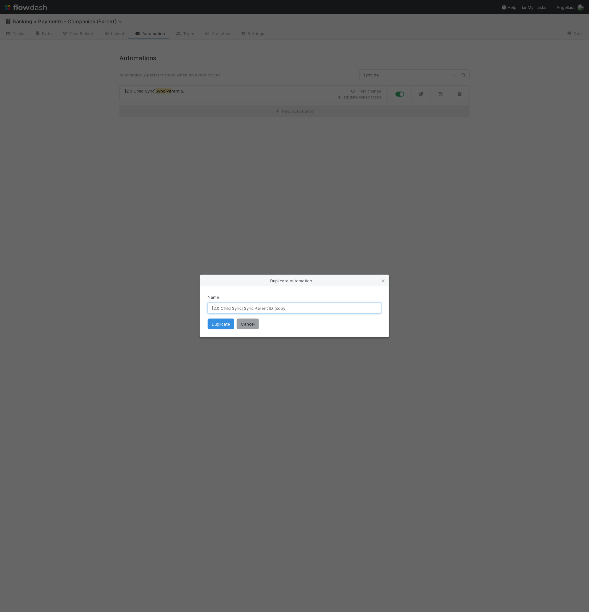
click at [282, 306] on input "[2.0 Child Sync] Sync Parent ID (copy)" at bounding box center [295, 308] width 174 height 11
type input "[2.0 Child Sync] Sync Parent ID (backfill)"
click at [223, 325] on button "Duplicate" at bounding box center [221, 324] width 27 height 11
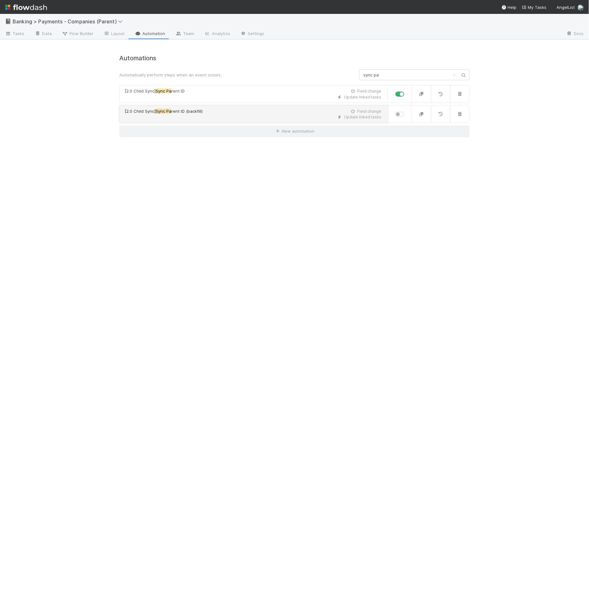
click at [247, 118] on div "Update linked tasks" at bounding box center [253, 117] width 257 height 6
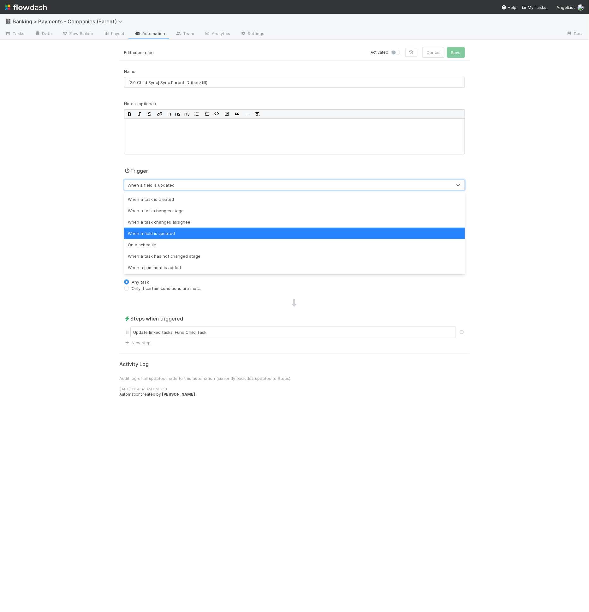
click at [174, 185] on div "When a field is updated" at bounding box center [288, 185] width 328 height 10
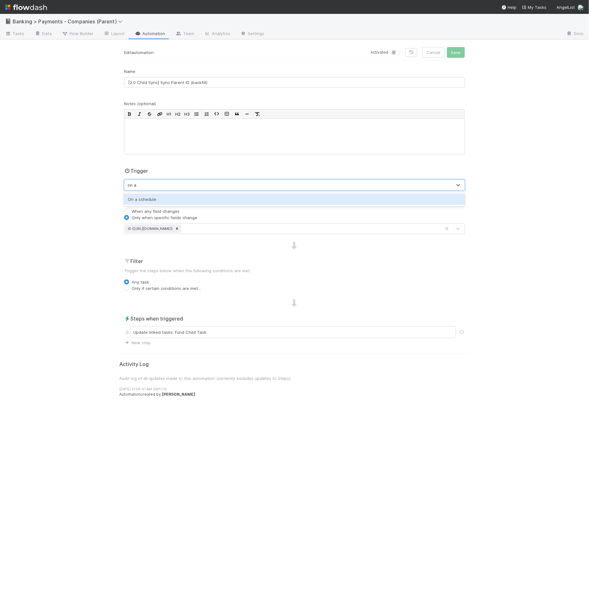
type input "on a"
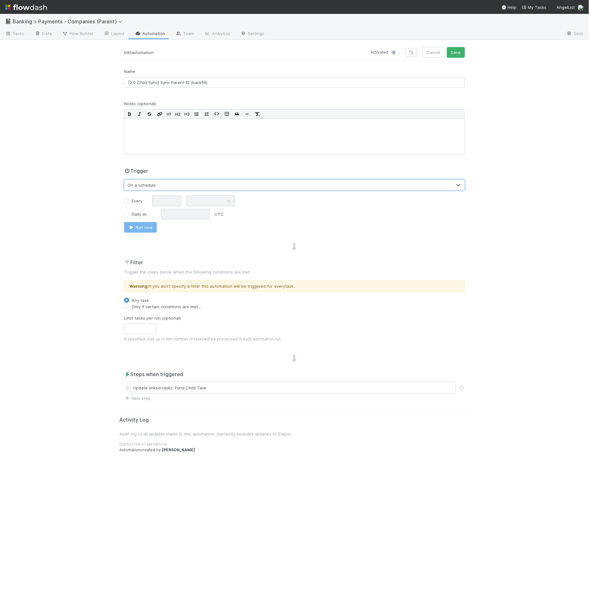
click at [135, 200] on label "Every" at bounding box center [137, 201] width 11 height 6
click at [129, 200] on input "Every" at bounding box center [126, 201] width 5 height 6
radio input "true"
click at [163, 196] on input "text" at bounding box center [166, 201] width 29 height 11
click at [142, 213] on label "Daily at" at bounding box center [139, 214] width 15 height 6
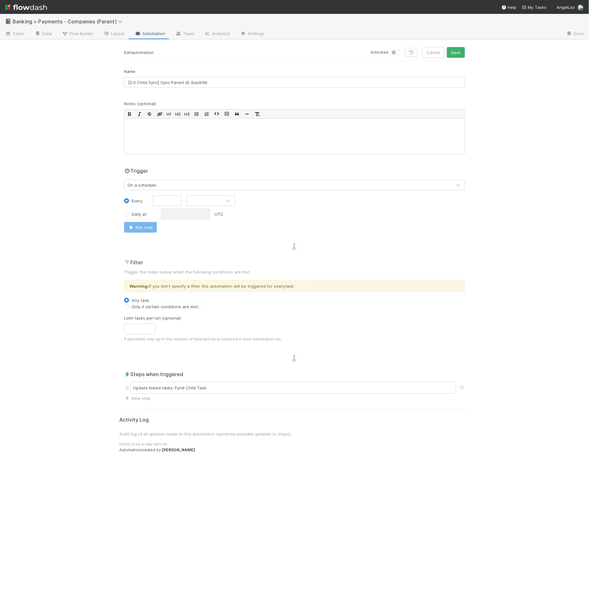
click at [127, 219] on div "Every Daily at UTC Run now" at bounding box center [294, 214] width 341 height 37
click at [132, 214] on label "Daily at" at bounding box center [139, 214] width 15 height 6
click at [129, 214] on input "Daily at" at bounding box center [126, 214] width 5 height 6
radio input "true"
click at [172, 216] on input "text" at bounding box center [185, 214] width 49 height 11
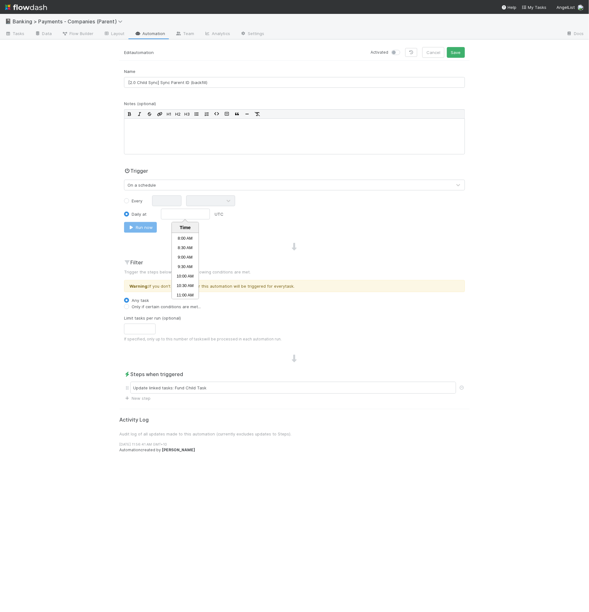
scroll to position [150, 0]
click at [184, 276] on li "10:00 AM" at bounding box center [185, 276] width 27 height 9
type input "10:00 AM"
click at [220, 232] on div "Trigger On a schedule Every Daily at Selected time: 10:00 AM 10:00 AM UTC Run n…" at bounding box center [294, 201] width 351 height 68
click at [149, 306] on label "Only if certain conditions are met..." at bounding box center [166, 307] width 69 height 6
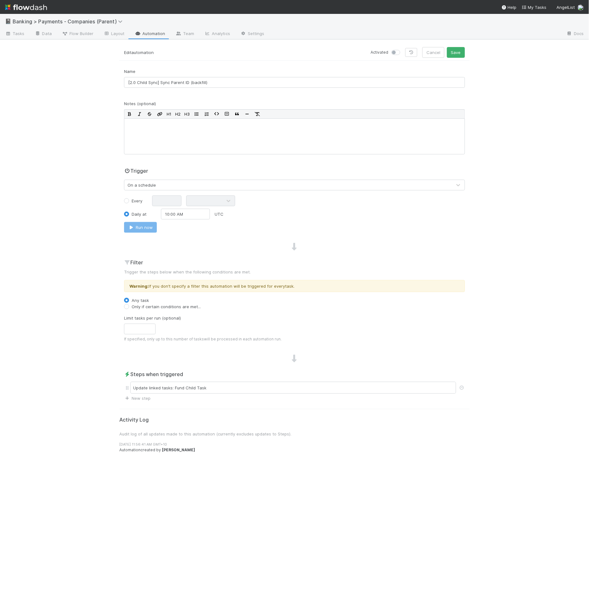
click at [129, 306] on input "Only if certain conditions are met..." at bounding box center [126, 307] width 5 height 6
radio input "true"
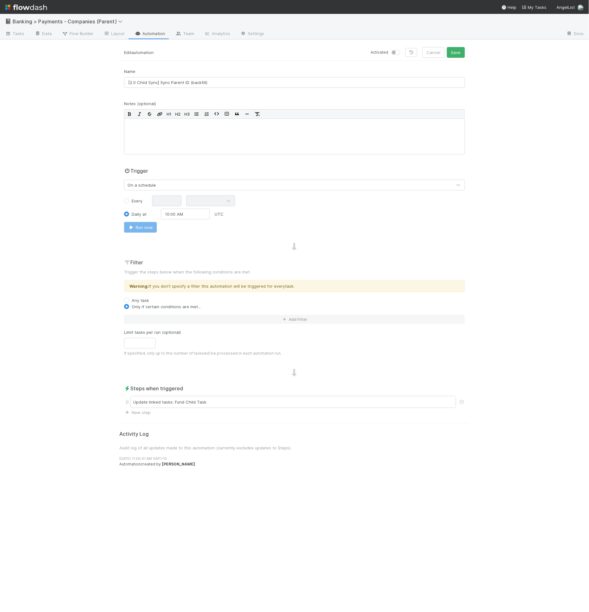
click at [147, 300] on label "Any task" at bounding box center [140, 300] width 17 height 6
click at [129, 300] on input "Any task" at bounding box center [126, 300] width 5 height 6
radio input "true"
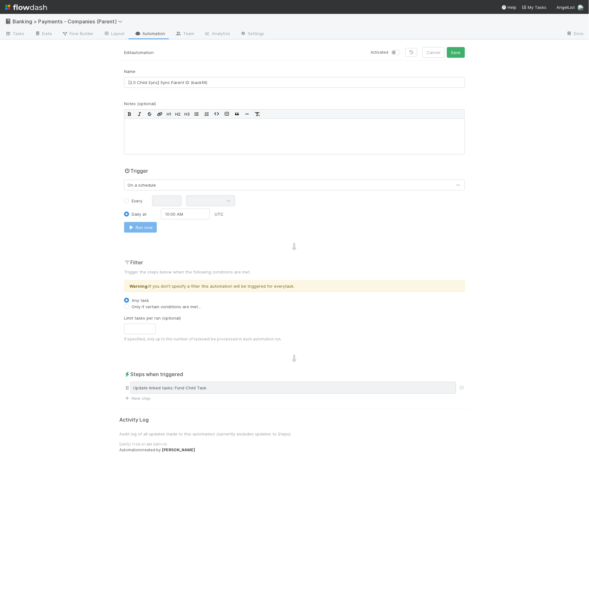
click at [194, 385] on div "Update linked tasks: Fund Child Task" at bounding box center [293, 388] width 326 height 12
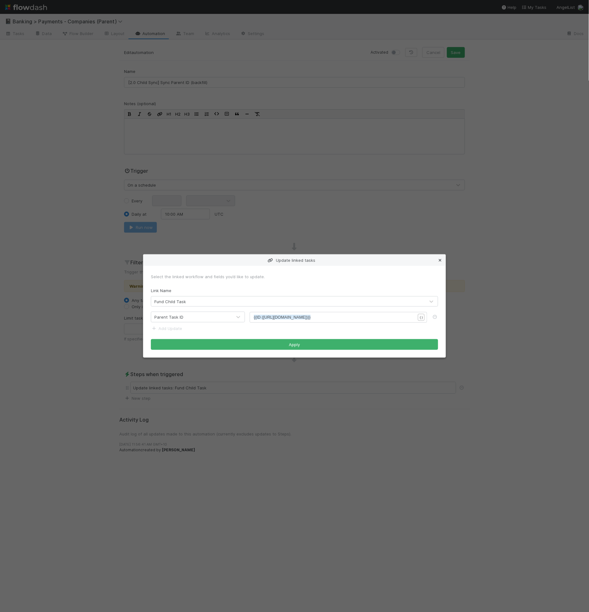
click at [438, 259] on icon at bounding box center [440, 260] width 6 height 4
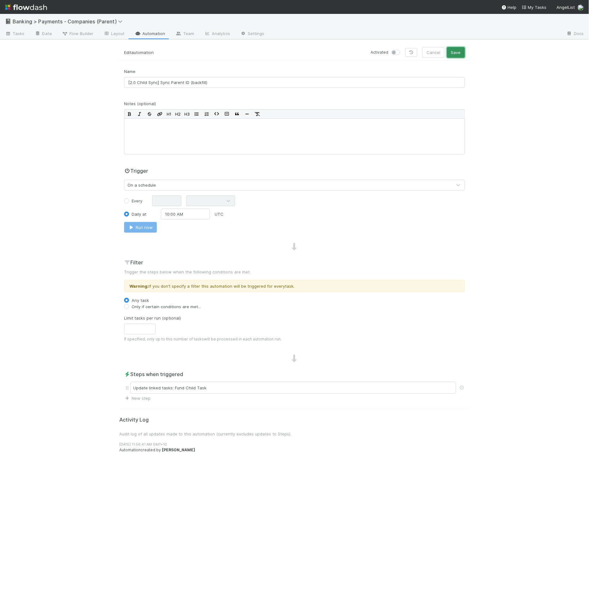
click at [458, 52] on button "Save" at bounding box center [456, 52] width 18 height 11
click at [146, 226] on button "Run now" at bounding box center [140, 227] width 33 height 11
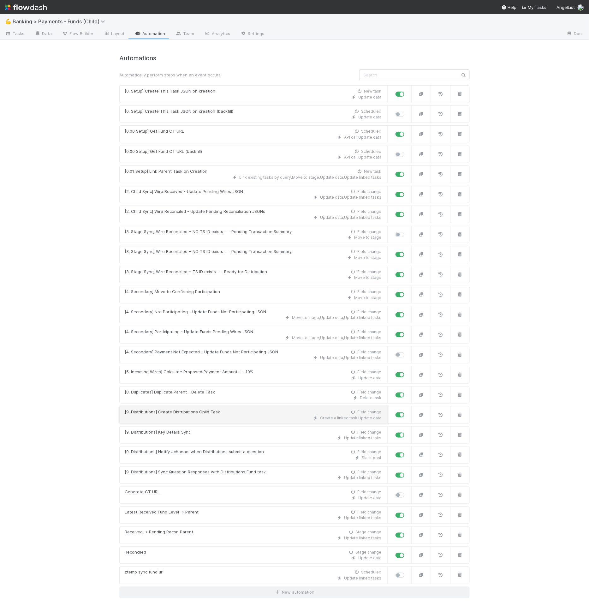
click at [253, 410] on div "[9. Distributions] Create Distributions Child Task Field change" at bounding box center [253, 412] width 257 height 6
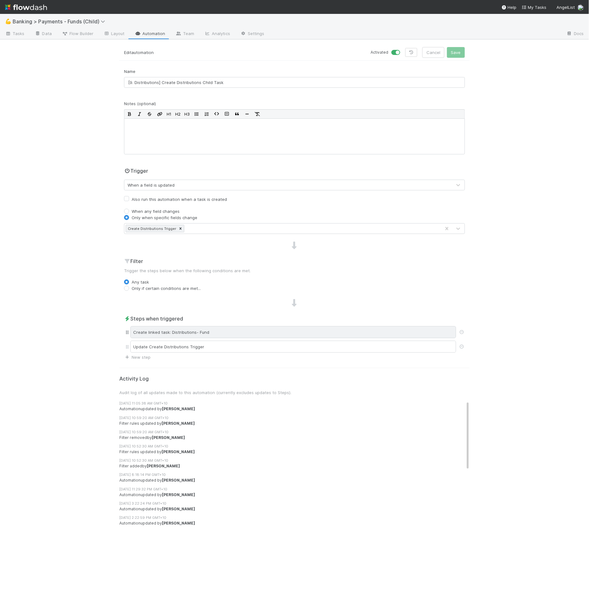
click at [198, 334] on div "Create linked task: Distributions- Fund" at bounding box center [293, 332] width 326 height 12
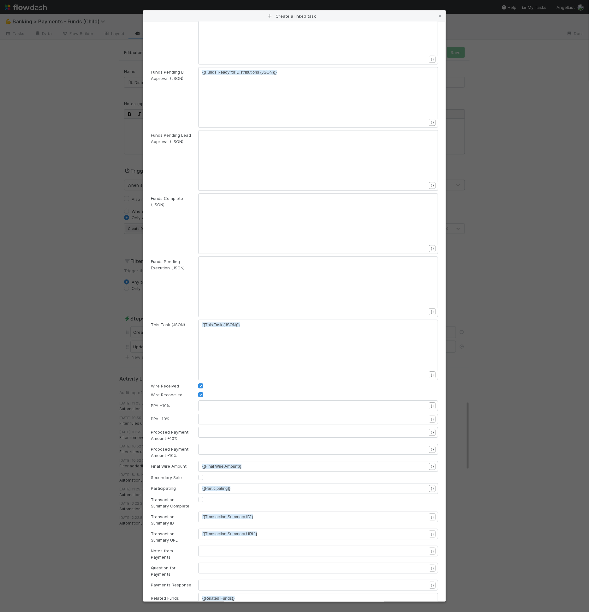
scroll to position [1866, 0]
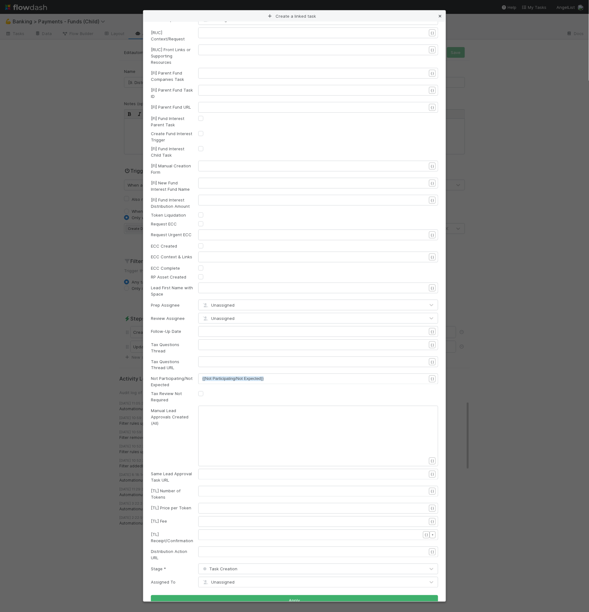
click at [442, 17] on icon at bounding box center [440, 16] width 6 height 4
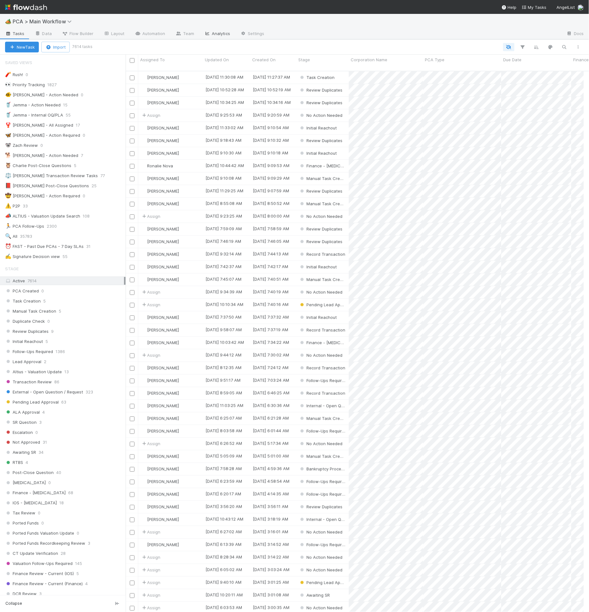
scroll to position [541, 453]
click at [139, 33] on icon at bounding box center [138, 34] width 6 height 4
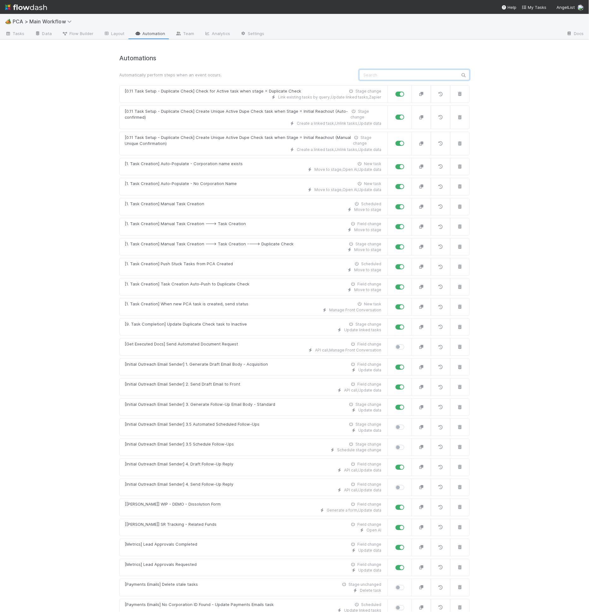
click at [432, 79] on input "text" at bounding box center [414, 74] width 111 height 11
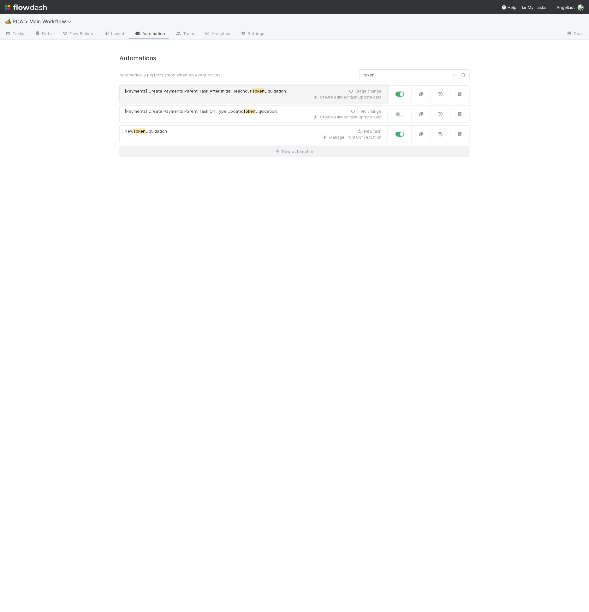
click at [274, 94] on div "Create a linked task , Update data" at bounding box center [253, 97] width 257 height 6
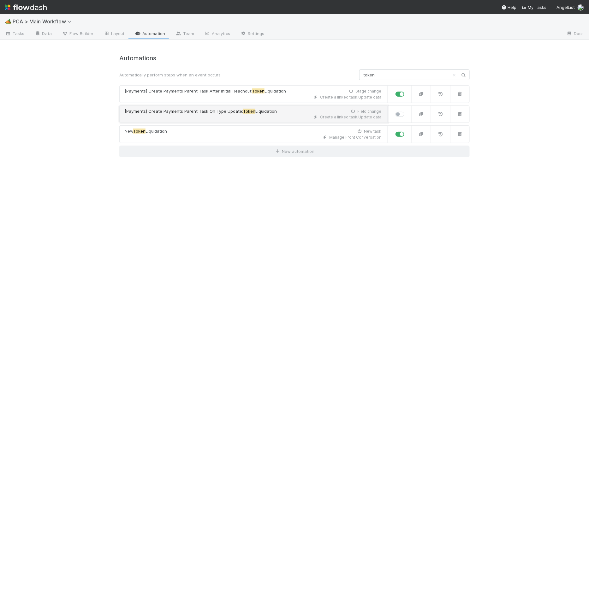
click at [269, 112] on span "Liquidation" at bounding box center [266, 111] width 21 height 5
click at [390, 67] on div "Automations Automatically perform steps when an event occurs. token [Payments] …" at bounding box center [294, 106] width 351 height 103
click at [386, 75] on input "token" at bounding box center [414, 74] width 111 height 11
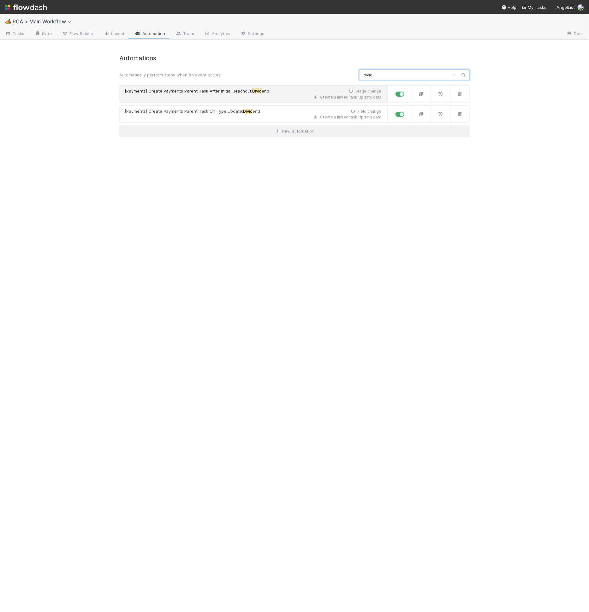
type input "divid"
click at [238, 91] on span "[Payments] Create Payments Parent Task After Initial Reachout:" at bounding box center [189, 90] width 128 height 5
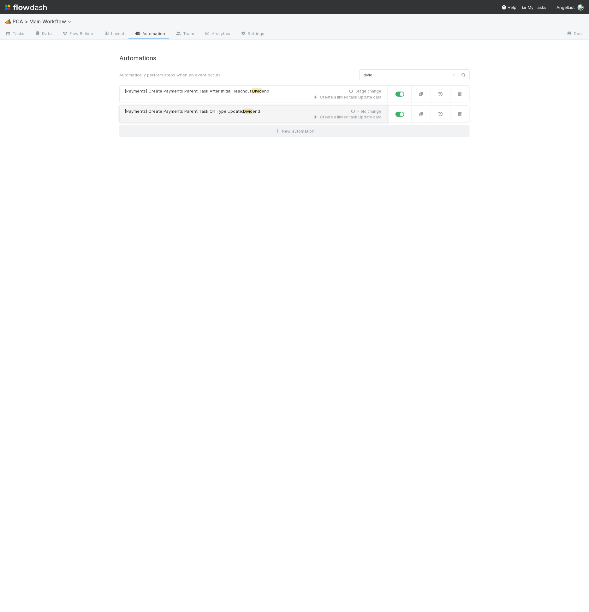
click at [239, 109] on span "[Payments] Create Payments Parent Task On Type Update:" at bounding box center [184, 111] width 118 height 5
click at [51, 33] on link "Data" at bounding box center [43, 34] width 27 height 10
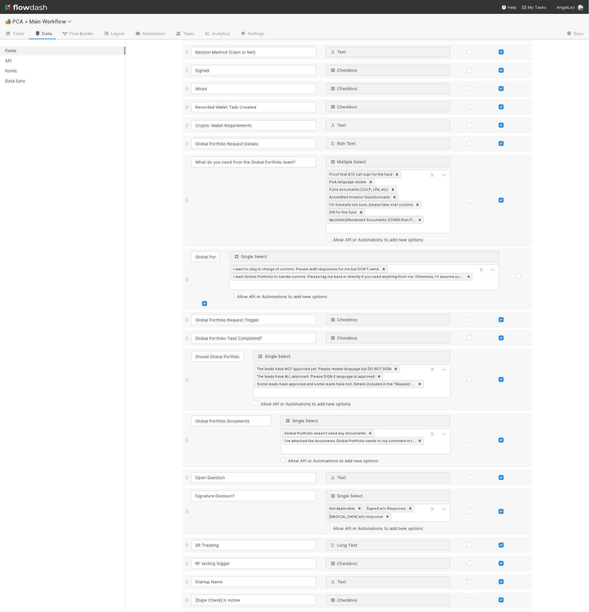
scroll to position [4932, 0]
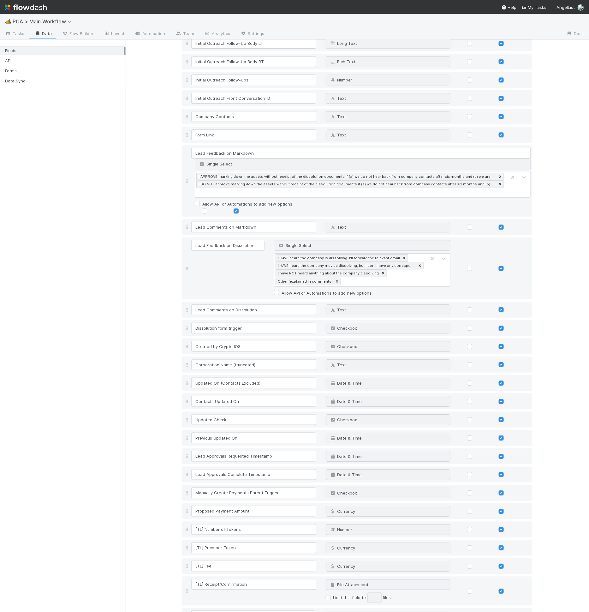
type input "[TL] Token Liquidation Details"
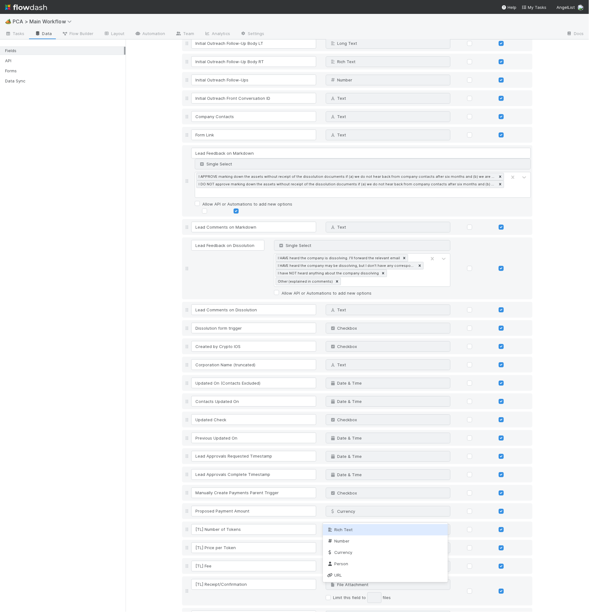
type input "rich"
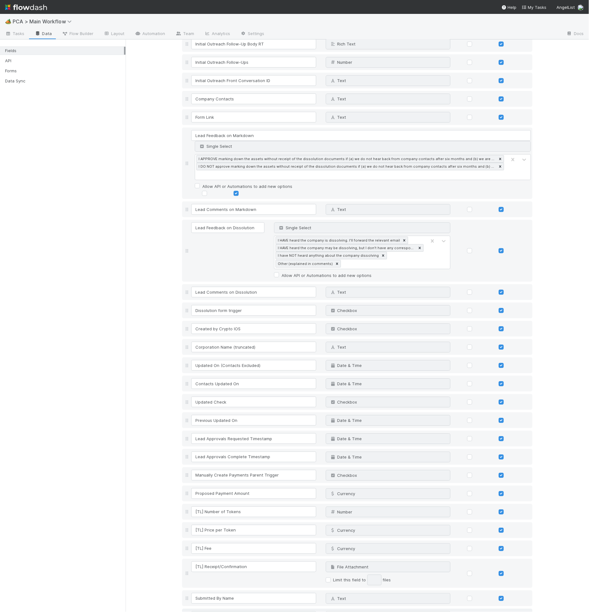
scroll to position [4969, 0]
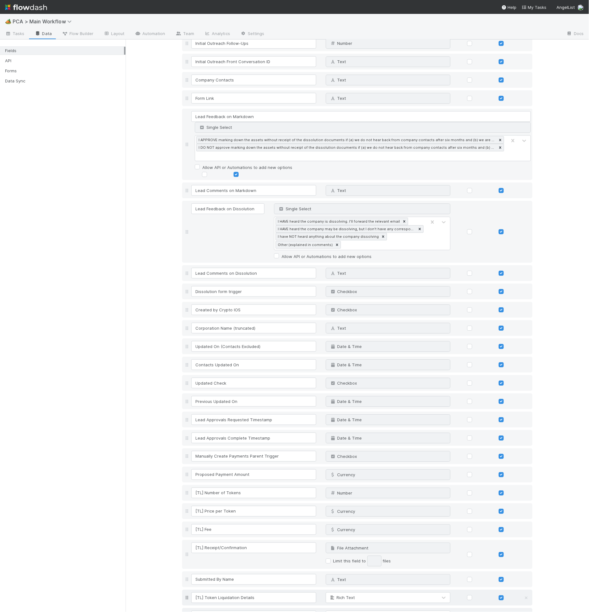
type input "Dividend Details"
click at [345, 611] on div "Text" at bounding box center [382, 616] width 112 height 10
type input "rich"
click at [202, 593] on input "[TL] Token Liquidation Details" at bounding box center [253, 598] width 125 height 11
type input "Token Liquidation Details"
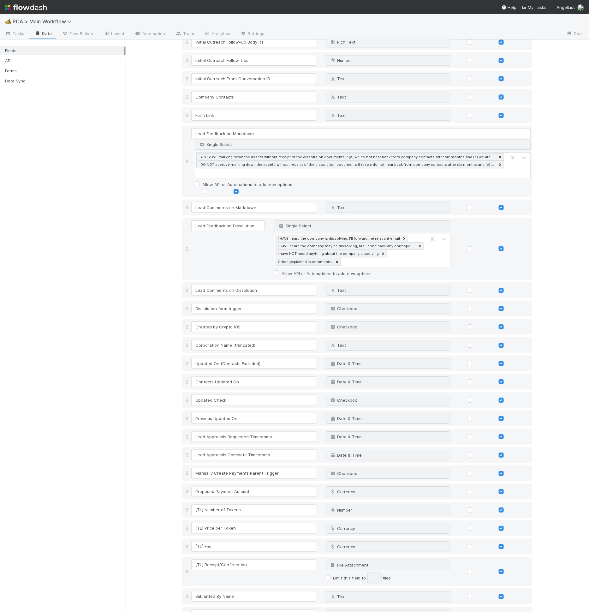
scroll to position [4985, 0]
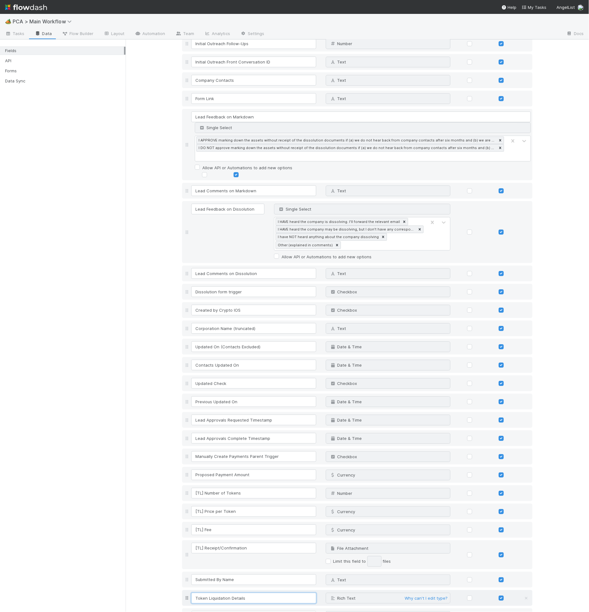
click at [234, 593] on input "Token Liquidation Details" at bounding box center [253, 598] width 125 height 11
click at [233, 593] on input "Token Liquidation Details" at bounding box center [253, 598] width 125 height 11
click at [245, 611] on input "Dividend Details" at bounding box center [253, 616] width 125 height 11
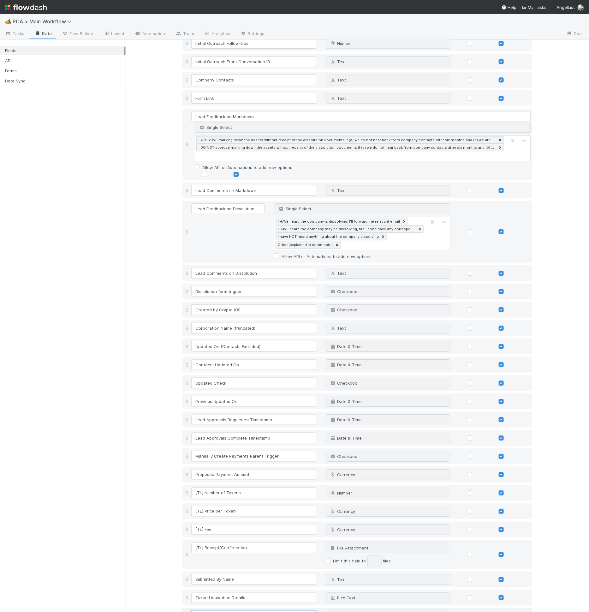
click at [245, 611] on input "Dividend Details" at bounding box center [253, 616] width 125 height 11
click at [250, 611] on input "Dividend Details" at bounding box center [253, 616] width 125 height 11
click at [249, 611] on input "Dividend Details" at bounding box center [253, 616] width 125 height 11
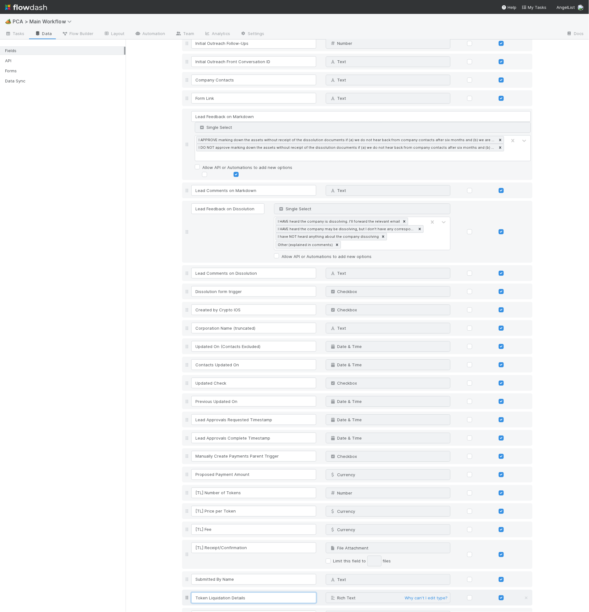
click at [263, 593] on input "Token Liquidation Details" at bounding box center [253, 598] width 125 height 11
click at [251, 611] on input "Dividend Details" at bounding box center [253, 616] width 125 height 11
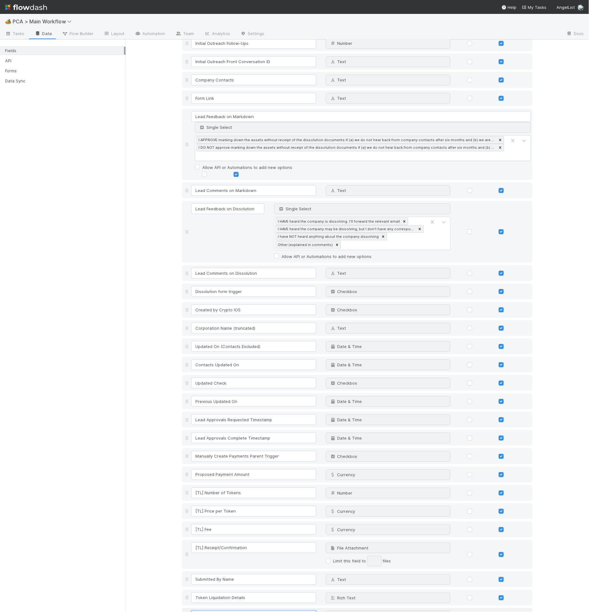
click at [251, 611] on input "Dividend Details" at bounding box center [253, 616] width 125 height 11
click at [253, 593] on input "Token Liquidation Details" at bounding box center [253, 598] width 125 height 11
click at [238, 611] on input "Dividend Details" at bounding box center [253, 616] width 125 height 11
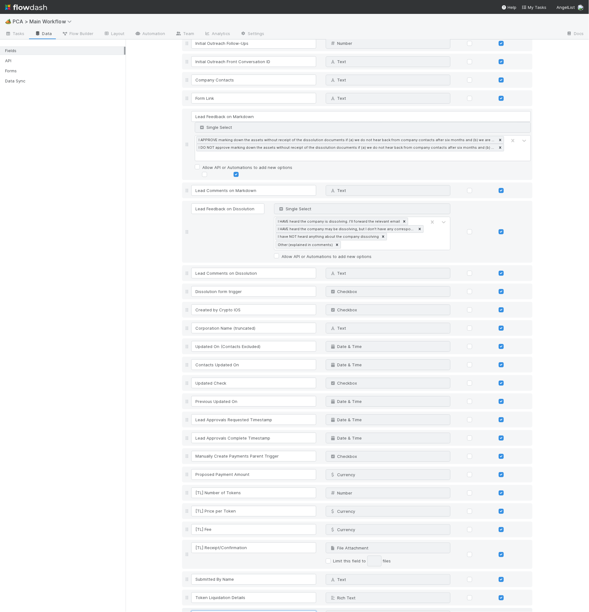
click at [238, 611] on input "Dividend Details" at bounding box center [253, 616] width 125 height 11
click at [247, 593] on input "Token Liquidation Details" at bounding box center [253, 598] width 125 height 11
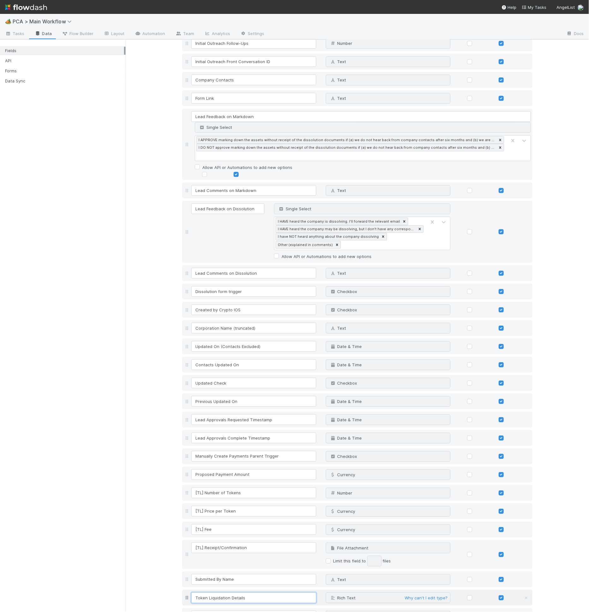
paste input "Payment Event"
click at [222, 611] on input "Dividend Details" at bounding box center [253, 616] width 125 height 11
click at [523, 612] on icon at bounding box center [526, 616] width 6 height 4
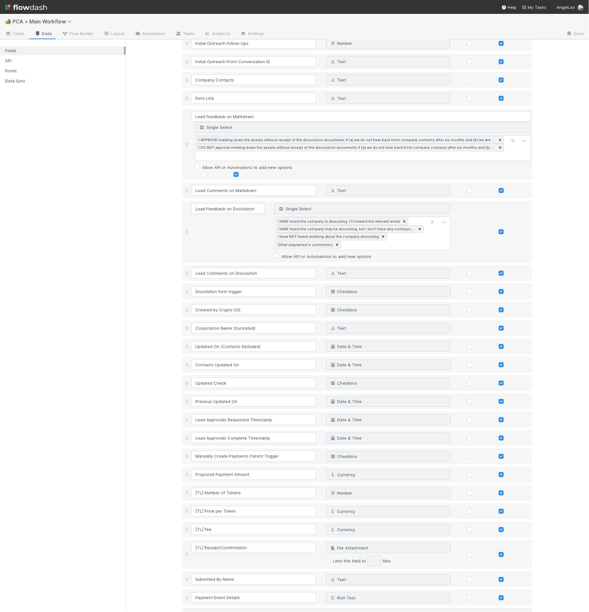
scroll to position [4981, 0]
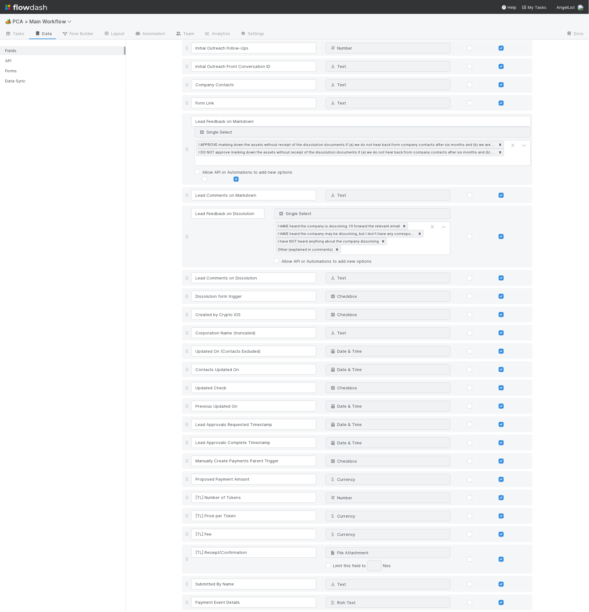
click at [228, 612] on link "undo" at bounding box center [230, 618] width 10 height 5
click at [210, 597] on input "Payment Event Details" at bounding box center [253, 602] width 125 height 11
click at [223, 597] on input "Payment Event Details" at bounding box center [253, 602] width 125 height 11
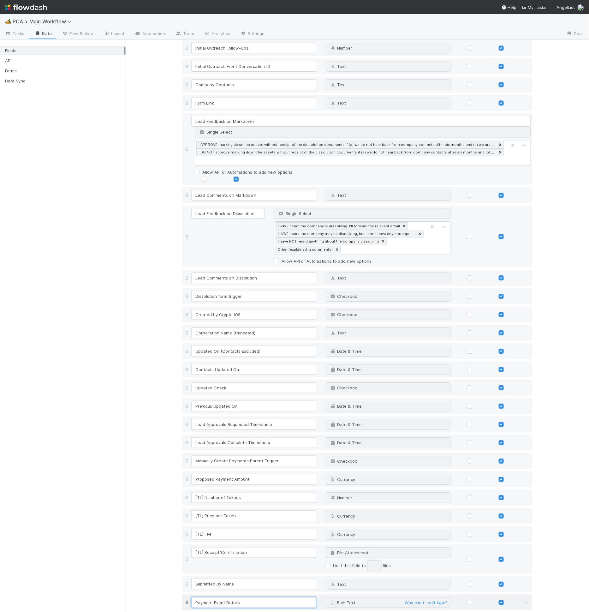
click at [223, 597] on input "Payment Event Details" at bounding box center [253, 602] width 125 height 11
type input "Token Liquidation Details"
click at [267, 597] on input "Token Liquidation Details" at bounding box center [253, 602] width 125 height 11
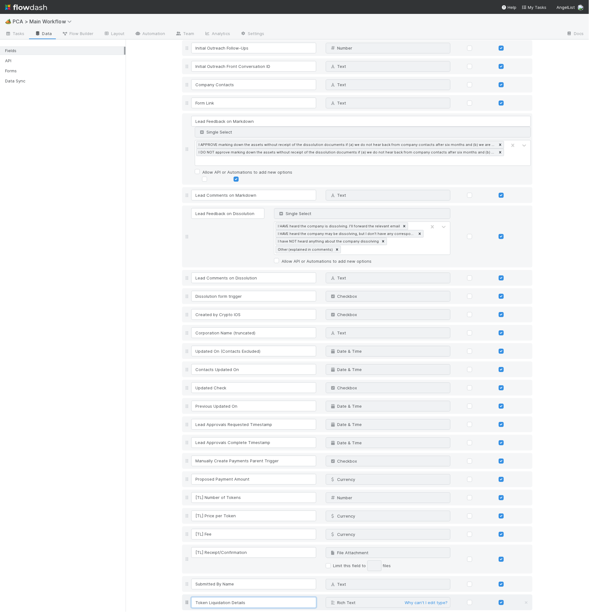
click at [267, 597] on input "Token Liquidation Details" at bounding box center [253, 602] width 125 height 11
click at [266, 612] on input "Dividend Details" at bounding box center [253, 621] width 125 height 11
click at [218, 597] on input "Token Liquidation Details" at bounding box center [253, 602] width 125 height 11
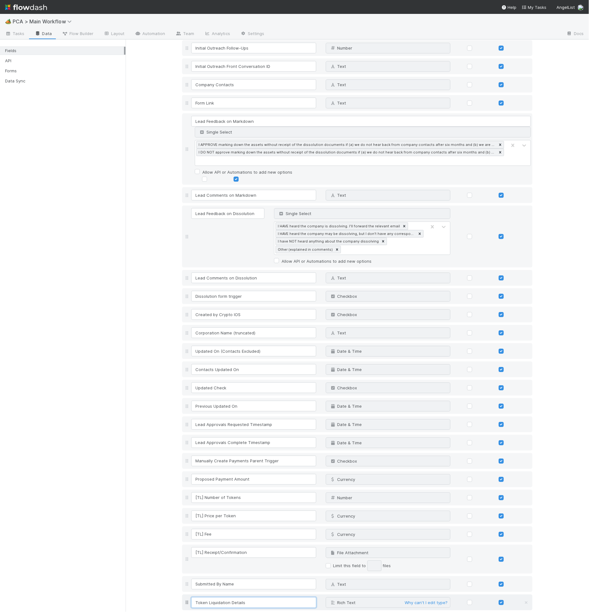
click at [218, 597] on input "Token Liquidation Details" at bounding box center [253, 602] width 125 height 11
click at [260, 612] on input "Dividend Details" at bounding box center [253, 621] width 125 height 11
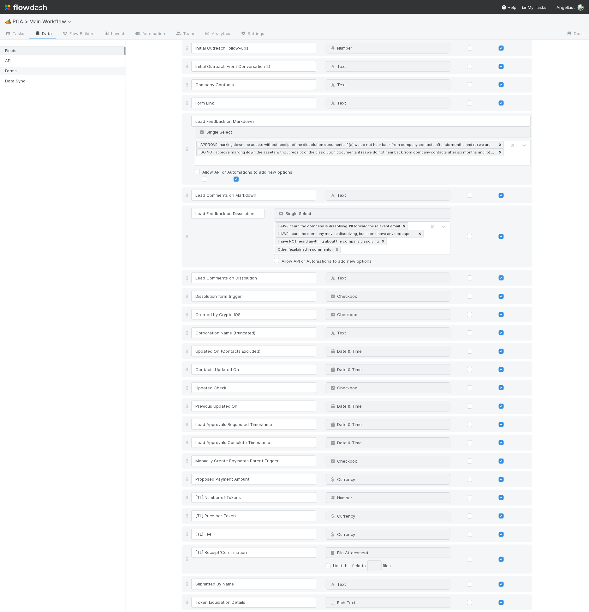
click at [39, 67] on div "Forms" at bounding box center [64, 71] width 119 height 8
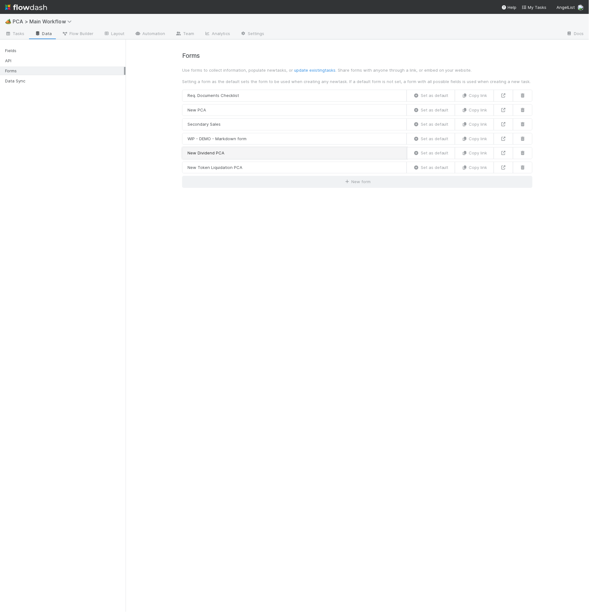
click at [257, 155] on link "New Dividend PCA" at bounding box center [294, 153] width 225 height 12
click at [257, 166] on link "New Token Liquidation PCA" at bounding box center [294, 168] width 225 height 12
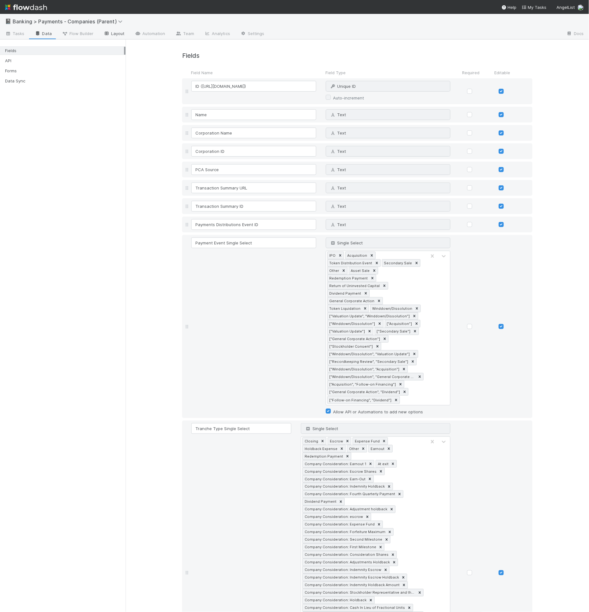
click at [126, 30] on link "Layout" at bounding box center [114, 34] width 31 height 10
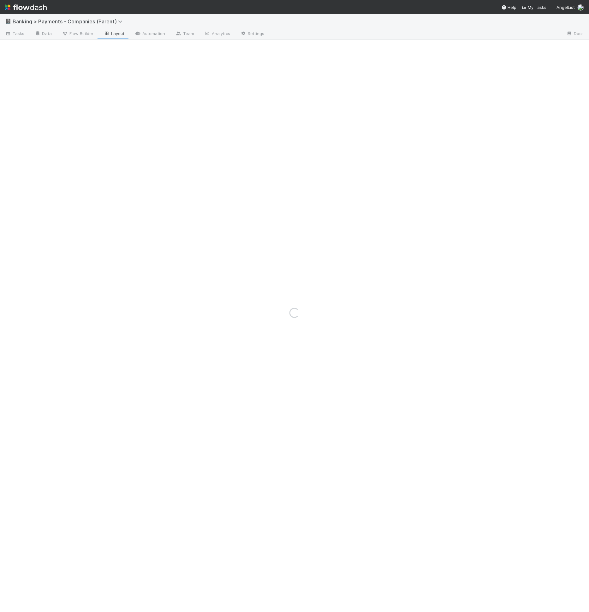
click at [137, 32] on div "Loading..." at bounding box center [294, 313] width 589 height 598
click at [148, 32] on div "Loading..." at bounding box center [294, 313] width 589 height 598
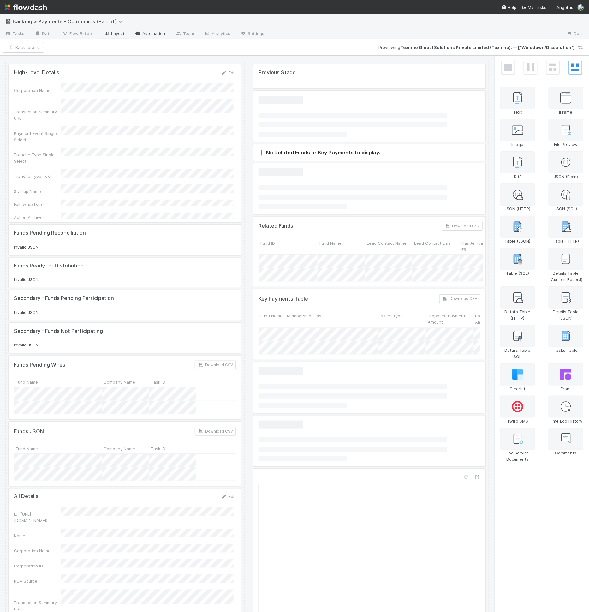
click at [150, 32] on link "Automation" at bounding box center [150, 34] width 41 height 10
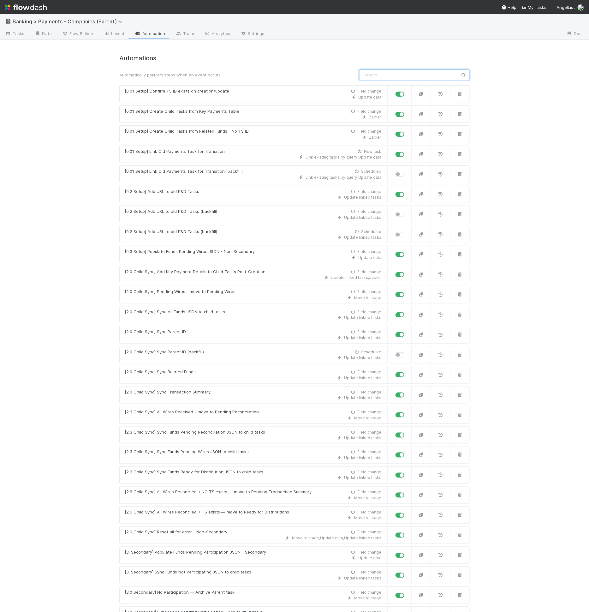
click at [371, 71] on input "text" at bounding box center [414, 74] width 111 height 11
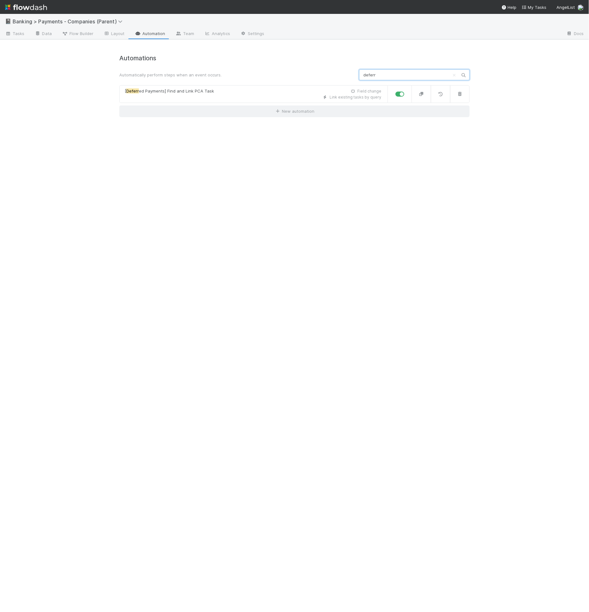
click at [385, 74] on input "deferr" at bounding box center [414, 74] width 111 height 11
type input "deferr"
click at [289, 95] on div "Link existing tasks by query" at bounding box center [253, 97] width 257 height 6
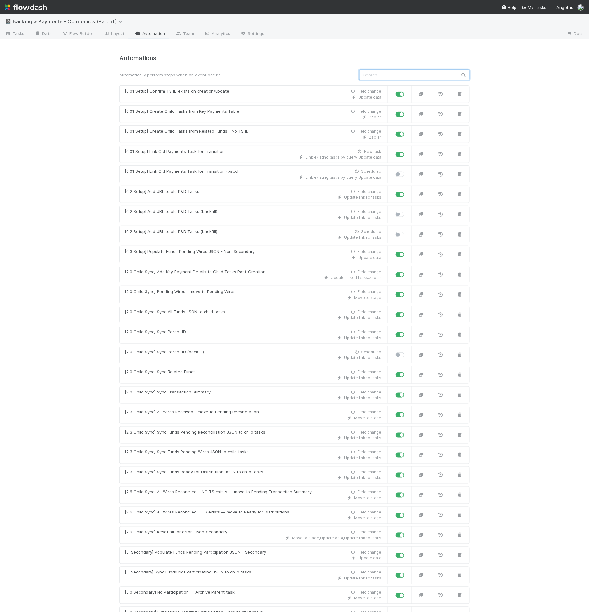
click at [370, 77] on input "text" at bounding box center [414, 74] width 111 height 11
click at [196, 159] on link "[0.01 Setup] Link Old Payments Task for Transition New task Link existing tasks…" at bounding box center [253, 155] width 269 height 18
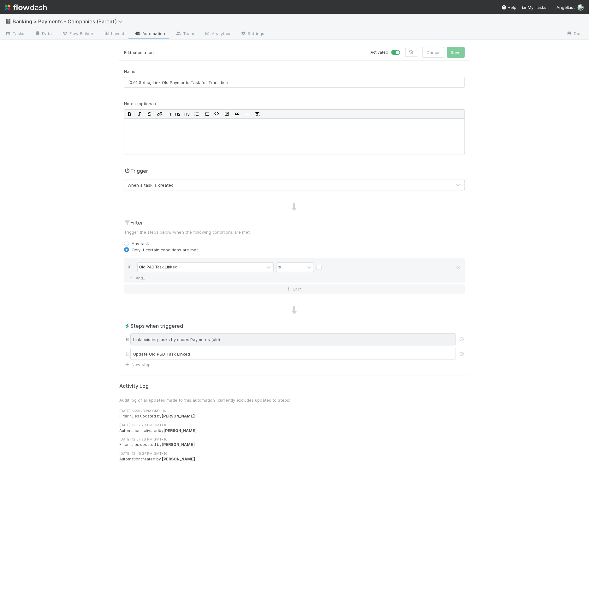
click at [209, 336] on div "Link existing tasks by query: Payments (old)" at bounding box center [293, 340] width 326 height 12
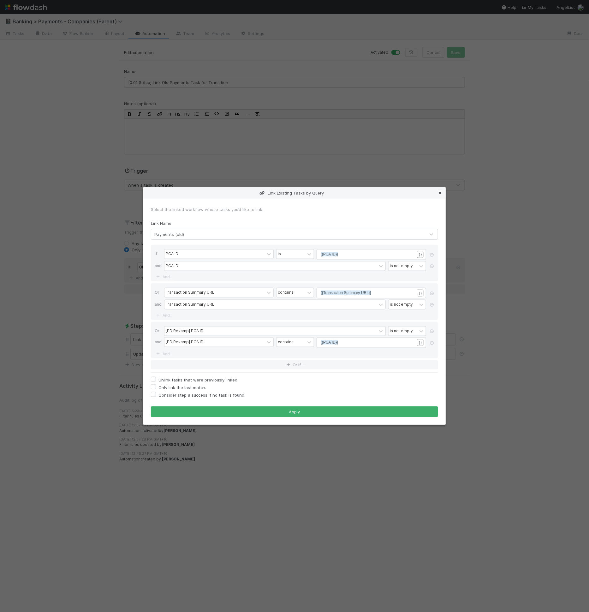
click at [442, 191] on link at bounding box center [440, 193] width 6 height 6
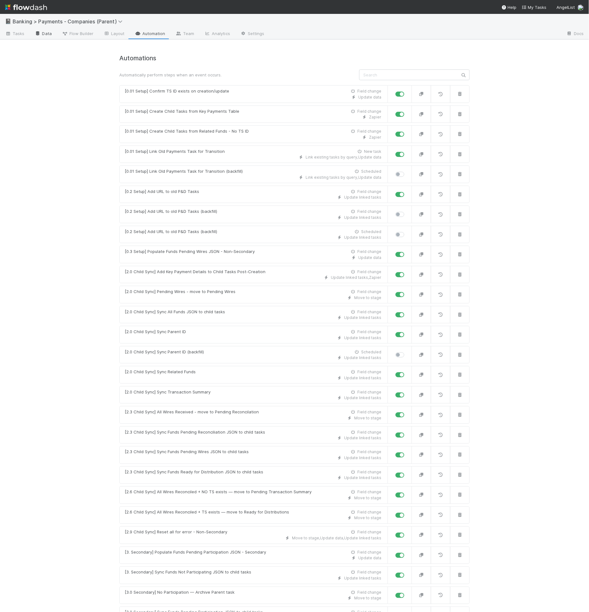
click at [48, 34] on link "Data" at bounding box center [43, 34] width 27 height 10
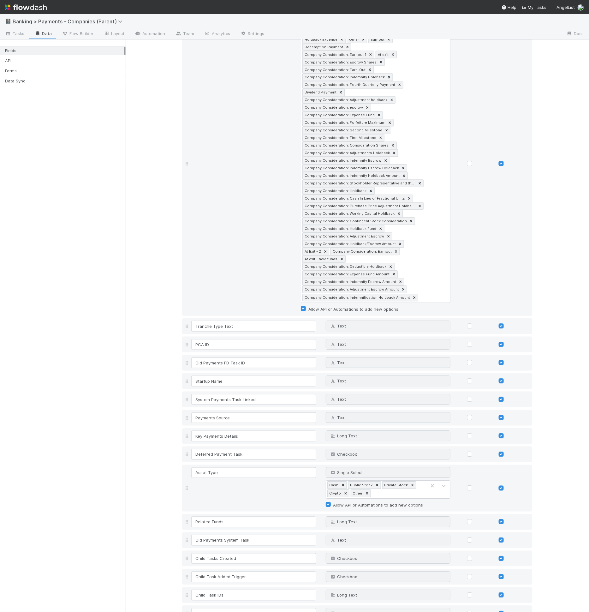
scroll to position [1069, 0]
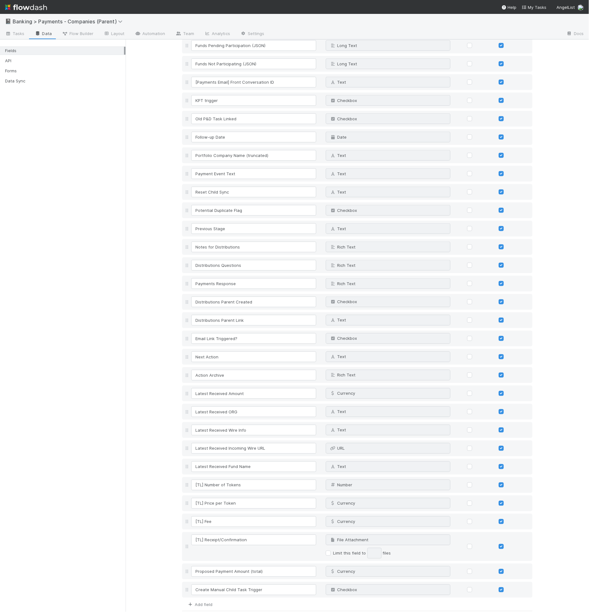
click at [202, 602] on link "Add field" at bounding box center [199, 604] width 25 height 5
click at [203, 601] on div "Text" at bounding box center [357, 609] width 351 height 16
click at [205, 603] on input at bounding box center [253, 608] width 125 height 11
paste input "Token Liquidation Details"
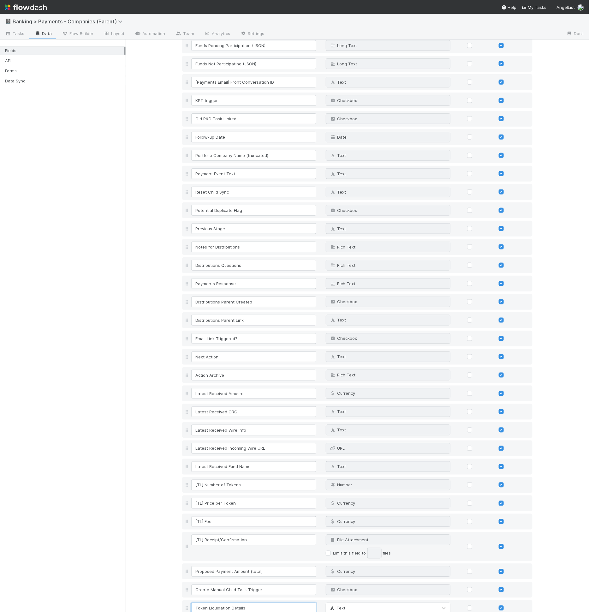
type input "Token Liquidation Details"
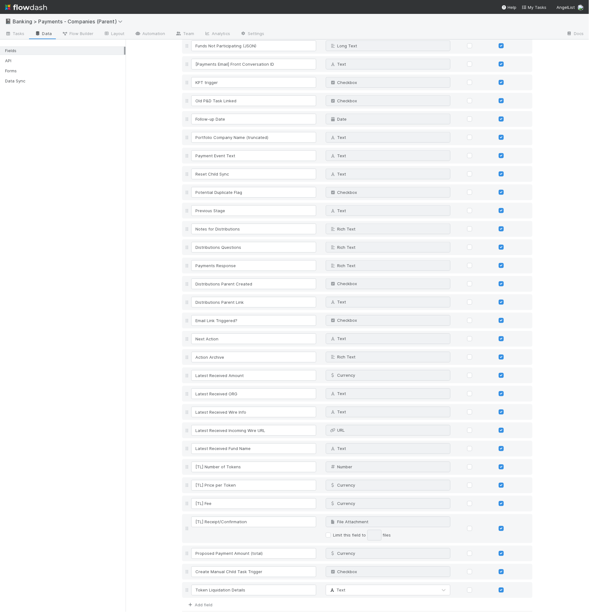
click at [200, 603] on link "Add field" at bounding box center [199, 605] width 25 height 5
click at [207, 603] on input at bounding box center [253, 608] width 125 height 11
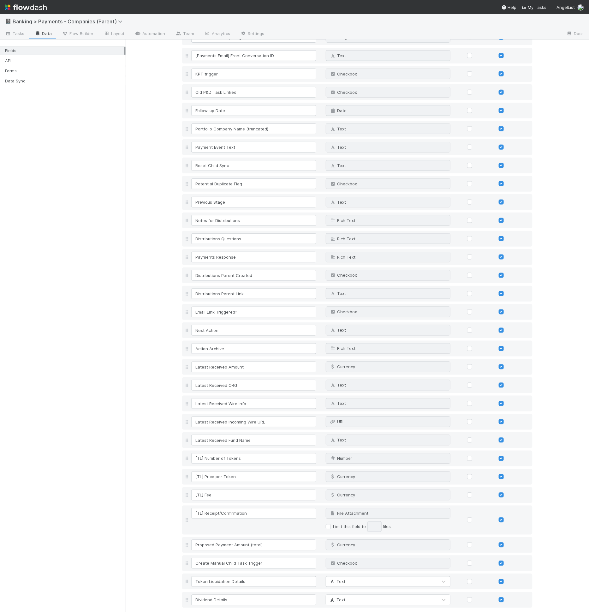
scroll to position [1106, 0]
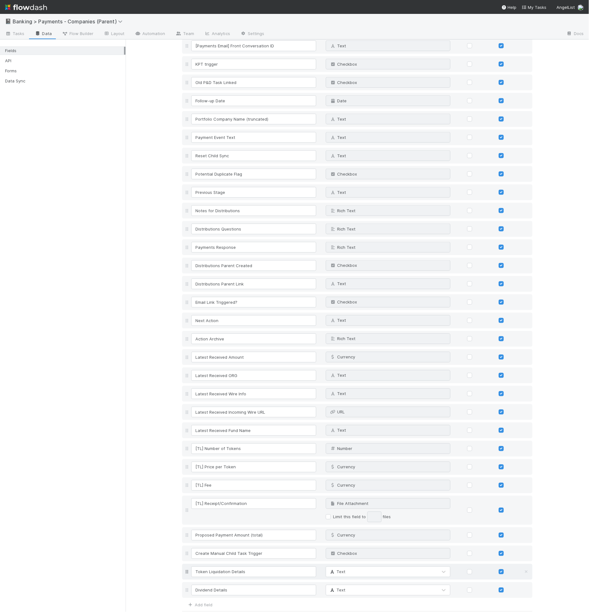
type input "Dividend Details"
click at [355, 567] on div "Text" at bounding box center [382, 572] width 112 height 10
type input "rich"
click at [342, 588] on span "Text" at bounding box center [337, 590] width 16 height 5
type input "rich"
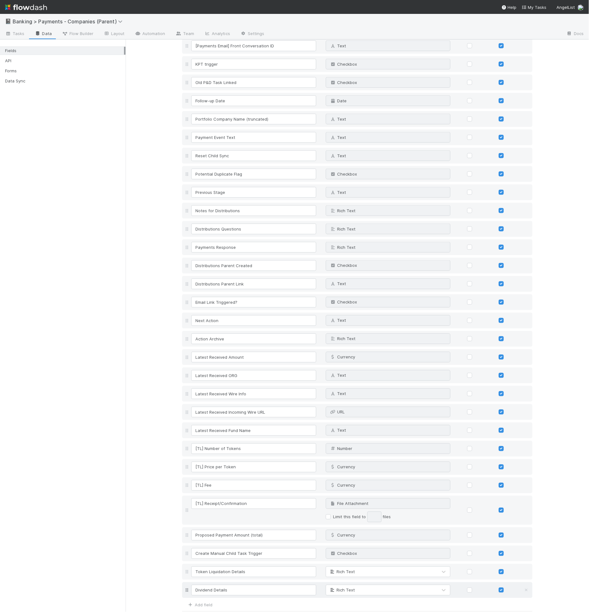
click at [207, 612] on button "Save Changes" at bounding box center [200, 620] width 37 height 11
click at [116, 33] on link "Layout" at bounding box center [114, 34] width 31 height 10
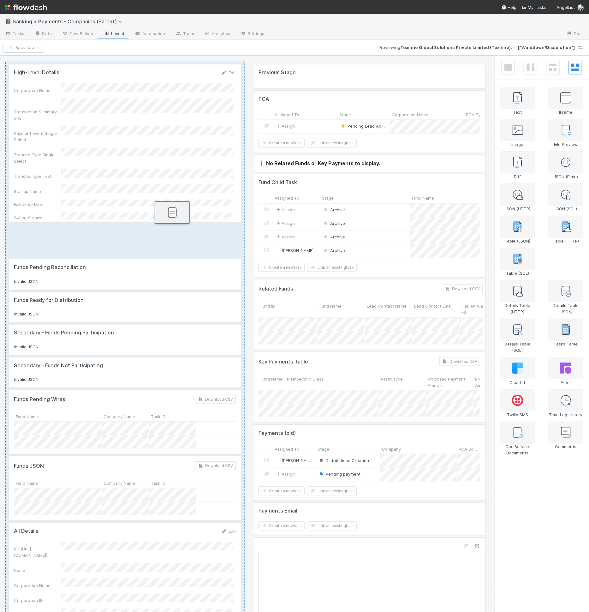
drag, startPoint x: 570, startPoint y: 265, endPoint x: 171, endPoint y: 223, distance: 400.5
click at [171, 223] on div "High-Level Details Edit Corporation Name Transaction Summary URL Payment Event …" at bounding box center [294, 334] width 589 height 557
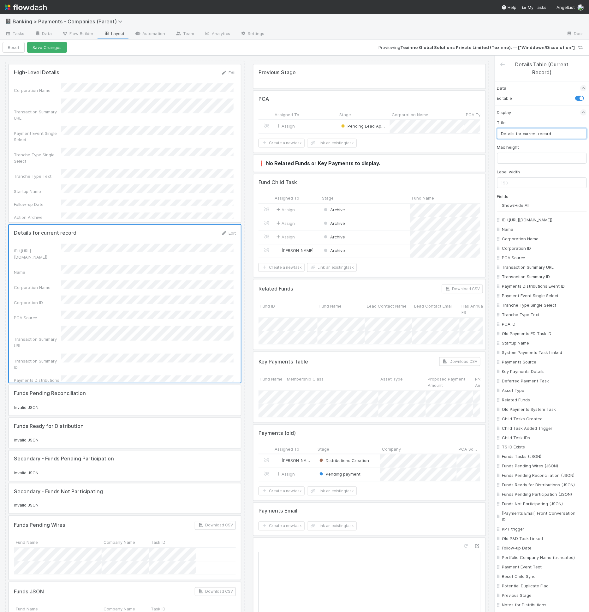
click at [532, 133] on input "Details for current record" at bounding box center [543, 133] width 90 height 11
click at [514, 134] on input "Dividen Details" at bounding box center [543, 133] width 90 height 11
click at [515, 134] on input "Dividen Details" at bounding box center [543, 133] width 90 height 11
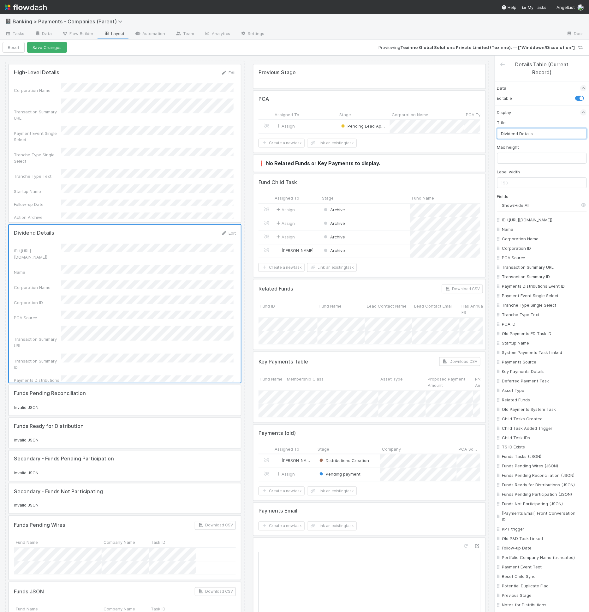
type input "Dividend Details"
drag, startPoint x: 504, startPoint y: 202, endPoint x: 508, endPoint y: 226, distance: 24.2
click at [504, 202] on input "Show/Hide All" at bounding box center [545, 205] width 85 height 6
checkbox input "false"
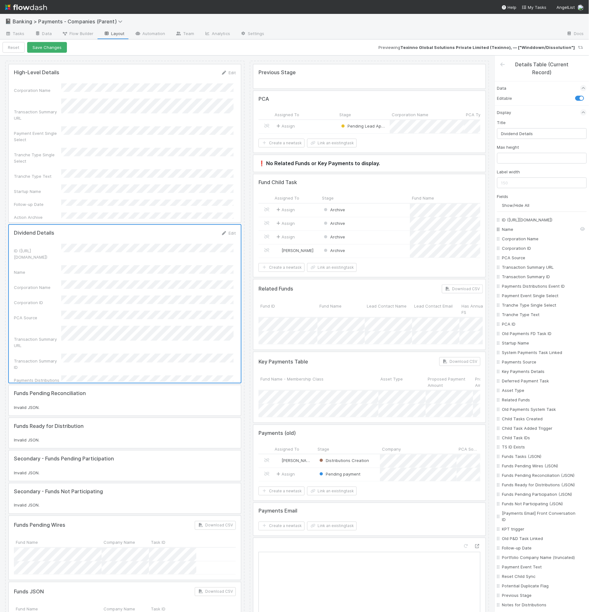
checkbox input "false"
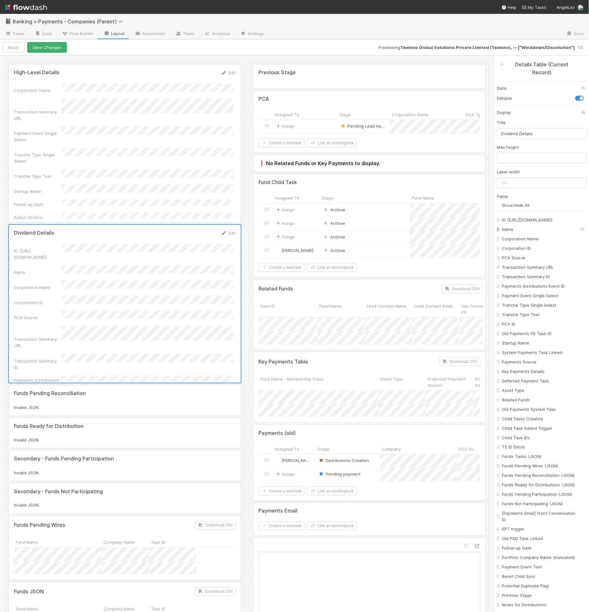
checkbox input "false"
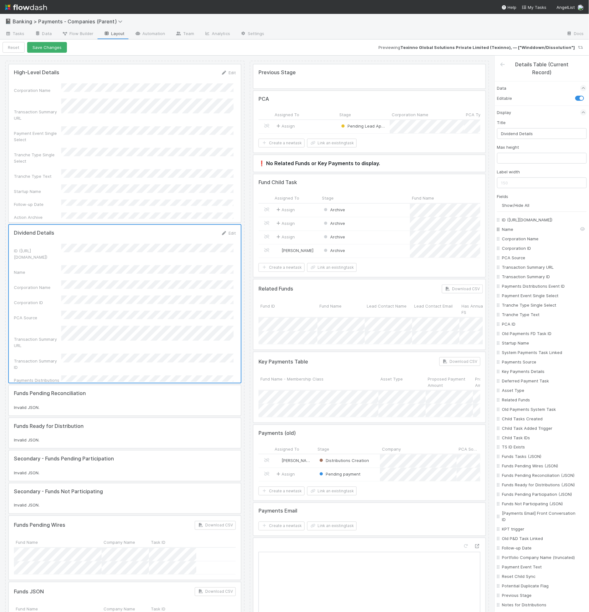
checkbox input "false"
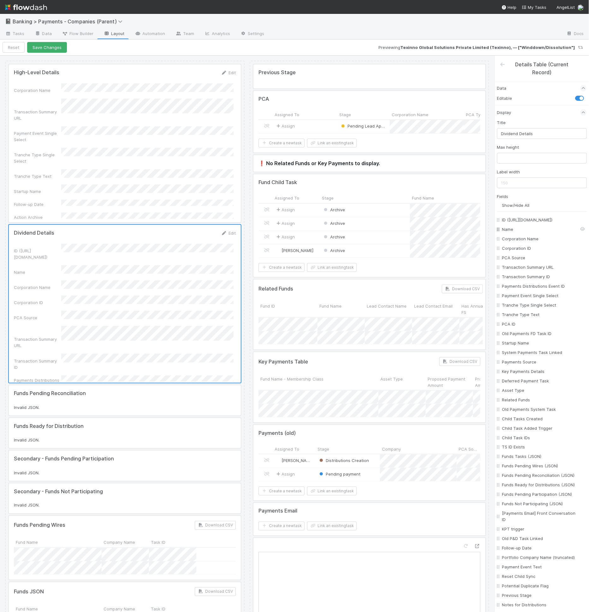
checkbox input "false"
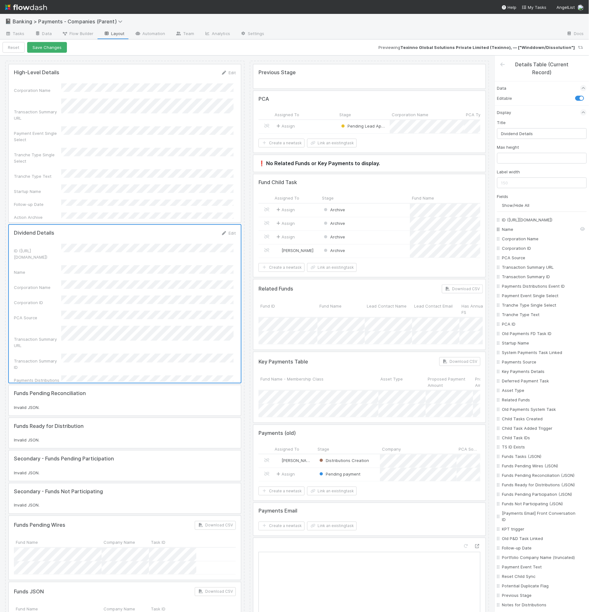
checkbox input "false"
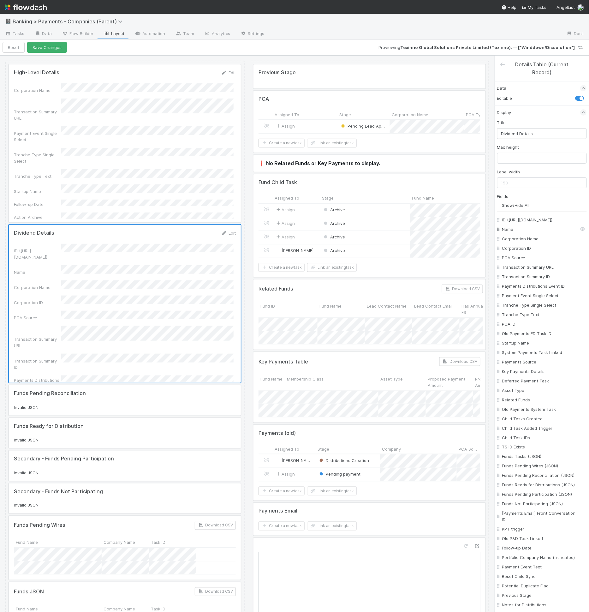
checkbox input "false"
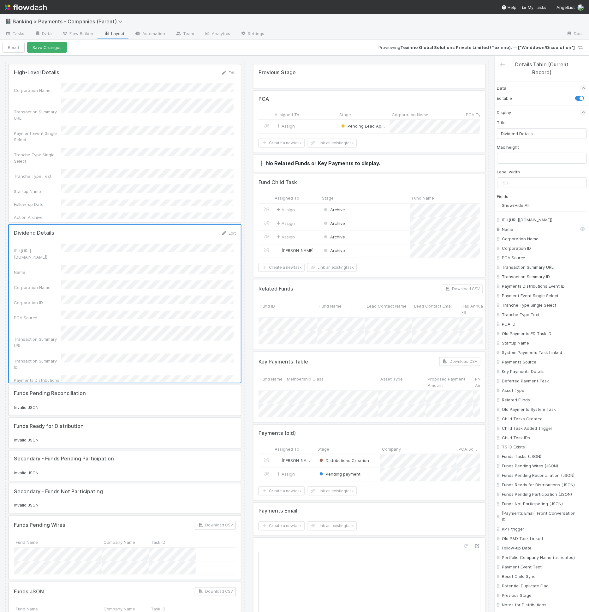
checkbox input "false"
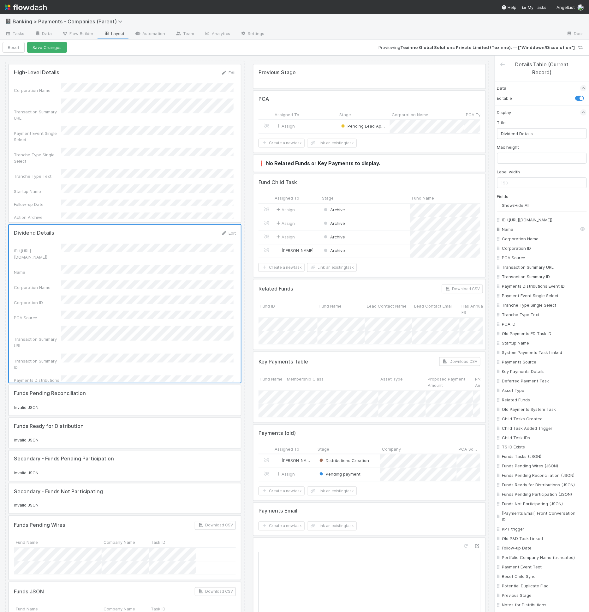
checkbox input "false"
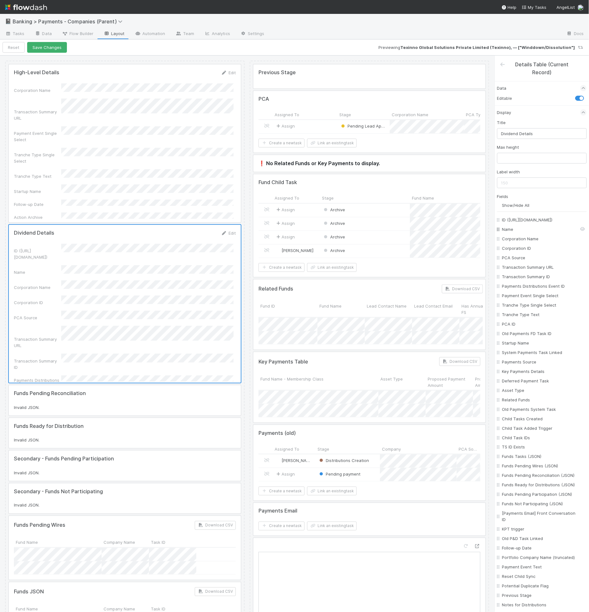
checkbox input "false"
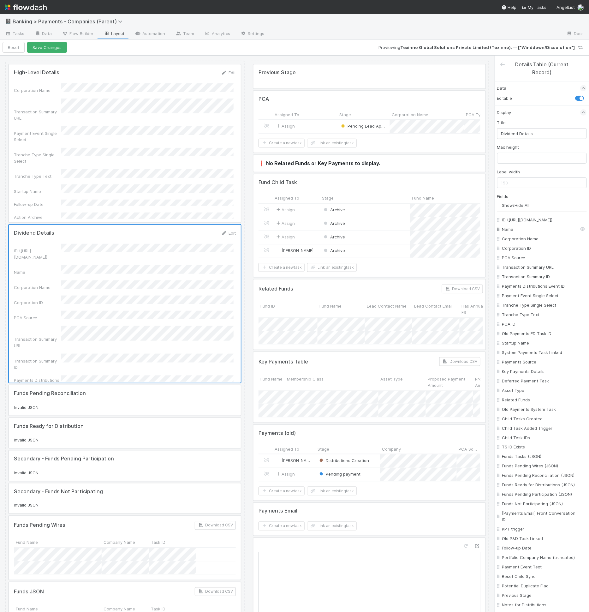
checkbox input "false"
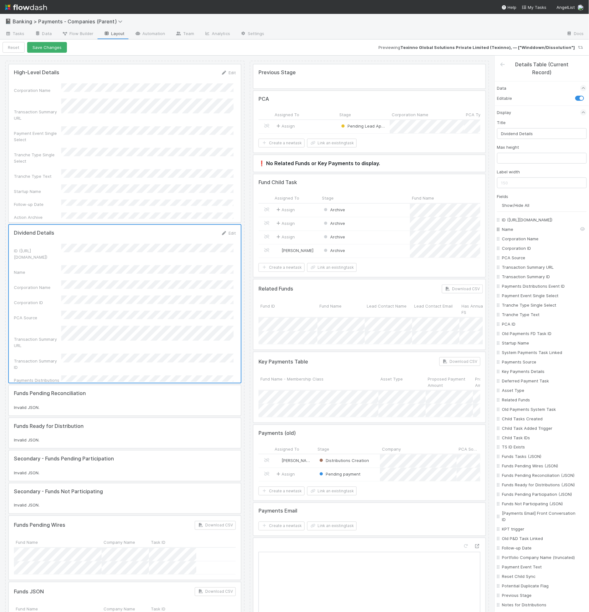
checkbox input "false"
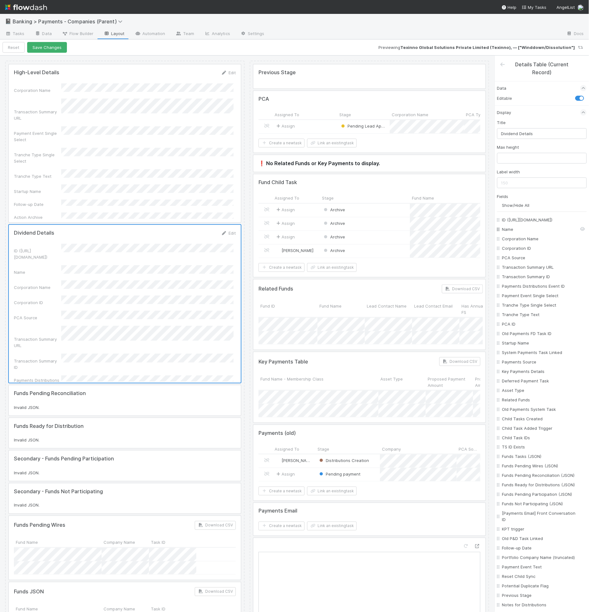
checkbox input "false"
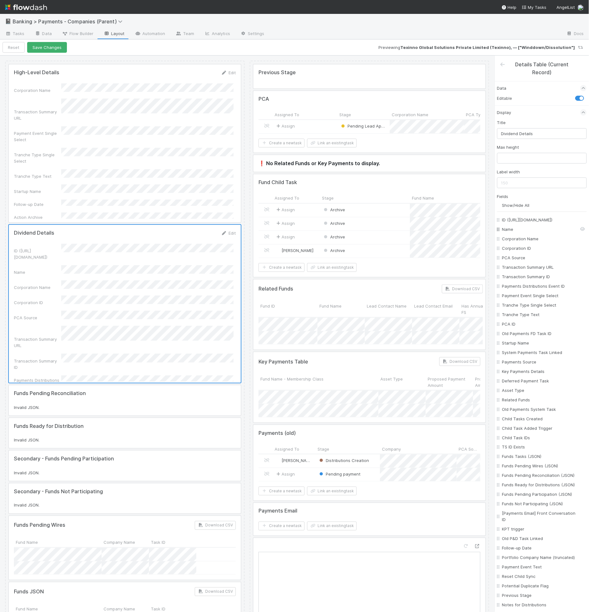
checkbox On "false"
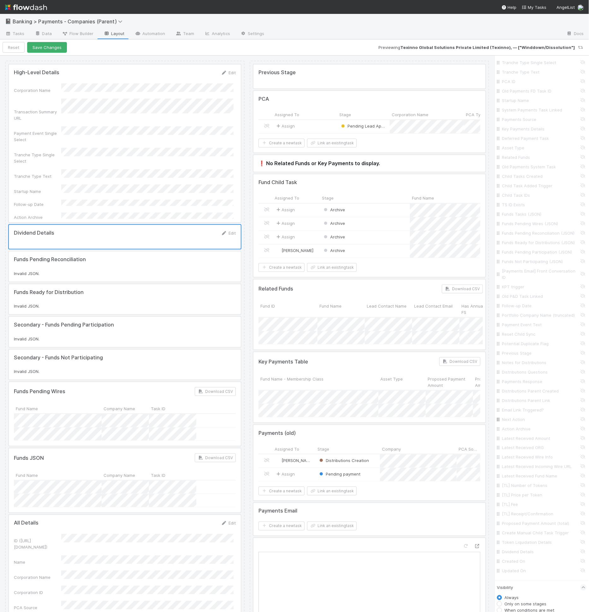
scroll to position [278, 0]
click at [527, 517] on input "Dividend Details" at bounding box center [544, 517] width 83 height 6
checkbox input "true"
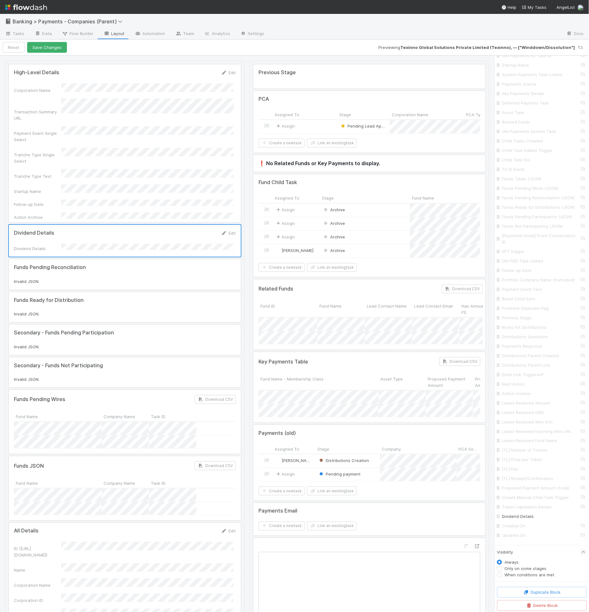
click at [527, 573] on label "When conditions are met" at bounding box center [530, 575] width 50 height 6
click at [503, 573] on input "When conditions are met" at bounding box center [500, 575] width 5 height 6
radio input "true"
radio input "false"
drag, startPoint x: 525, startPoint y: 577, endPoint x: 524, endPoint y: 582, distance: 4.5
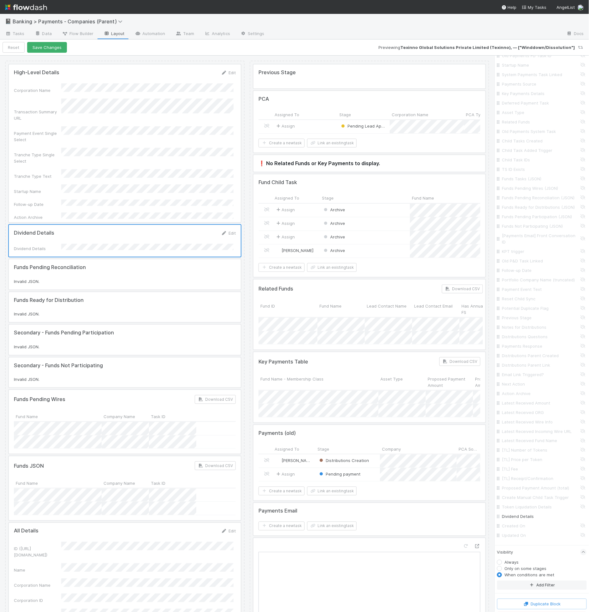
click at [524, 580] on div "Always Only on some stages When conditions are met Add Filter" at bounding box center [543, 576] width 90 height 34
click at [524, 582] on button "Add Filter" at bounding box center [543, 585] width 90 height 9
click at [525, 587] on div "Assigned To" at bounding box center [523, 590] width 23 height 6
type input "divid"
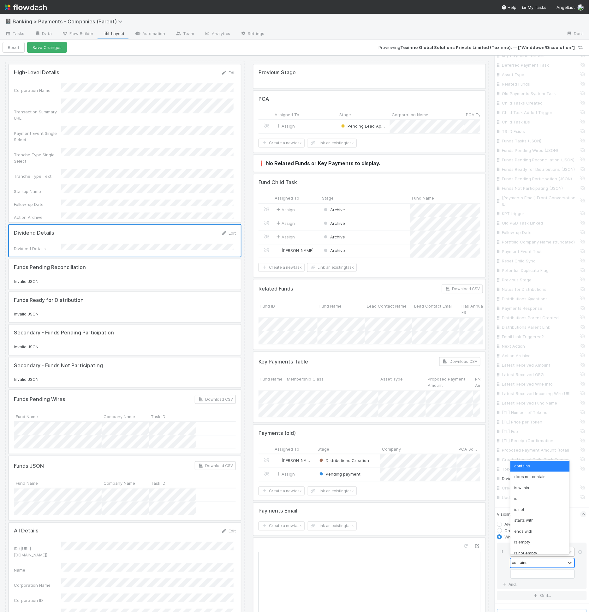
click at [539, 562] on div "contains" at bounding box center [538, 563] width 55 height 9
click at [530, 551] on div "is not empty" at bounding box center [540, 548] width 59 height 11
click at [47, 46] on button "Save Changes" at bounding box center [47, 47] width 40 height 11
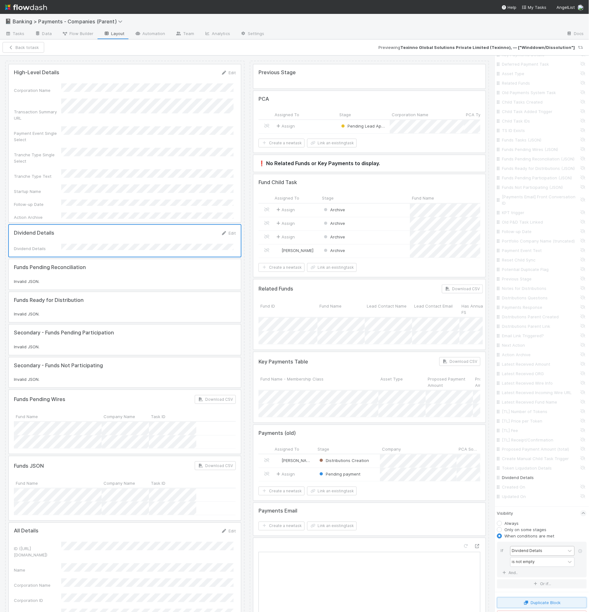
click at [540, 602] on button "Duplicate Block" at bounding box center [543, 603] width 90 height 11
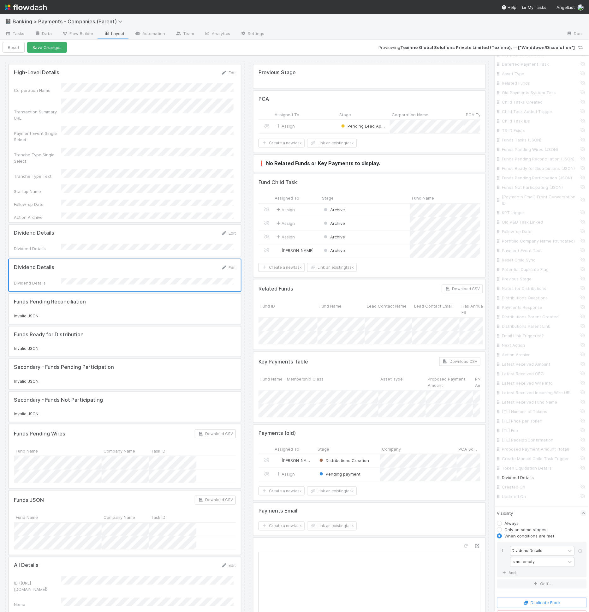
click at [121, 259] on div at bounding box center [125, 275] width 232 height 32
click at [511, 135] on input "Dividend Details" at bounding box center [543, 133] width 90 height 11
click at [511, 134] on input "Dividend Details" at bounding box center [543, 133] width 90 height 11
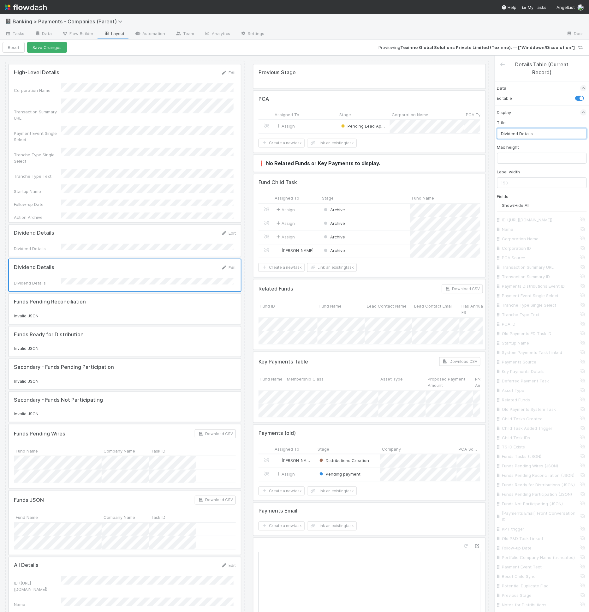
click at [511, 134] on input "Dividend Details" at bounding box center [543, 133] width 90 height 11
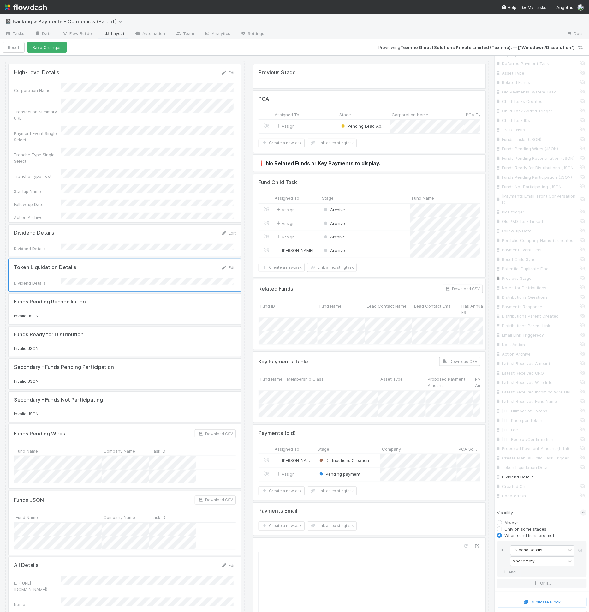
scroll to position [326, 0]
type input "Token Liquidation Details"
click at [525, 464] on div "Dividend Details" at bounding box center [543, 468] width 90 height 9
click at [523, 468] on input "Dividend Details" at bounding box center [544, 469] width 83 height 6
checkbox input "false"
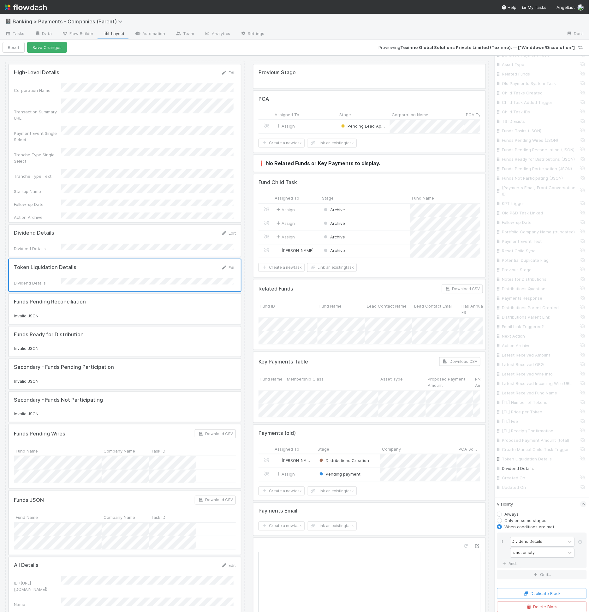
checkbox input "false"
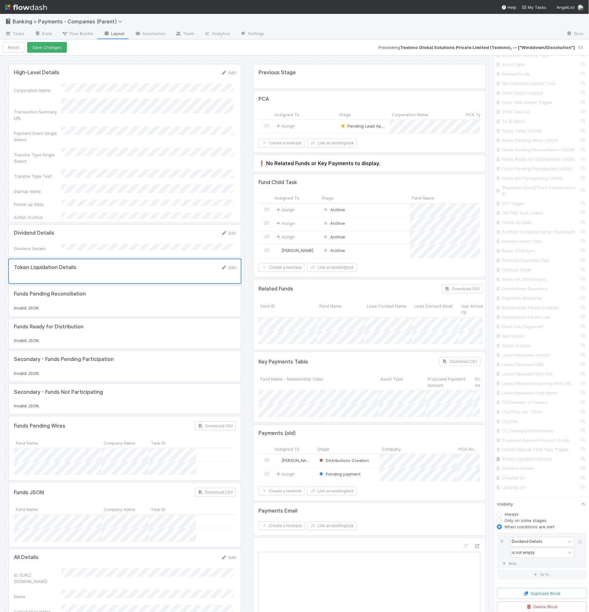
click at [528, 461] on input "Token Liquidation Details" at bounding box center [544, 459] width 83 height 6
checkbox input "true"
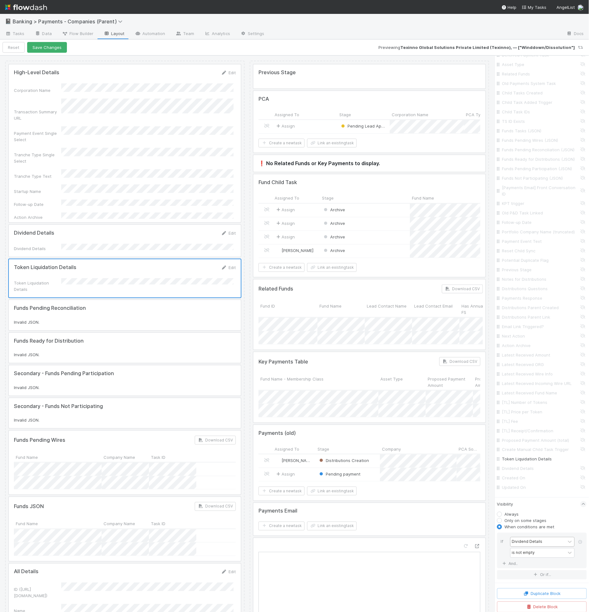
click at [535, 544] on div "Dividend Details" at bounding box center [538, 542] width 55 height 9
type input "token"
click at [539, 552] on div "contains" at bounding box center [538, 553] width 55 height 9
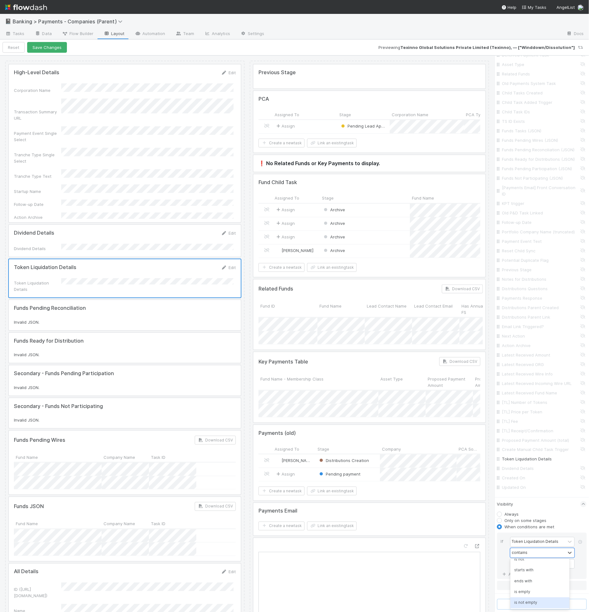
click at [521, 602] on div "is not empty" at bounding box center [540, 603] width 59 height 11
click at [56, 50] on button "Save Changes" at bounding box center [47, 47] width 40 height 11
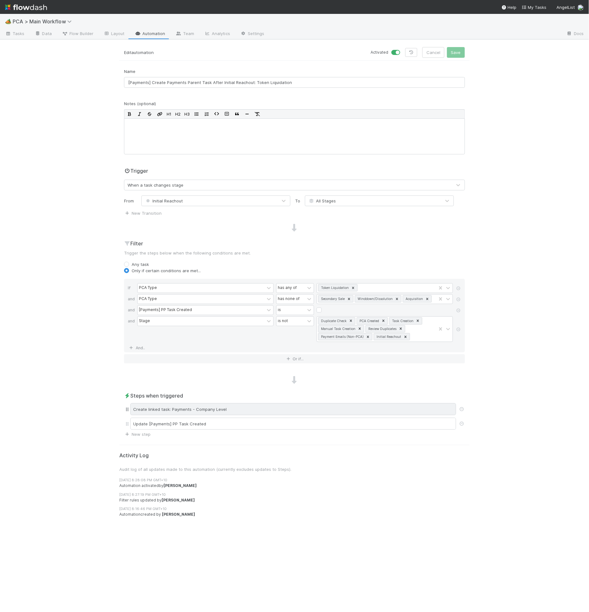
click at [261, 407] on div "Create linked task: Payments - Company Level" at bounding box center [293, 409] width 326 height 12
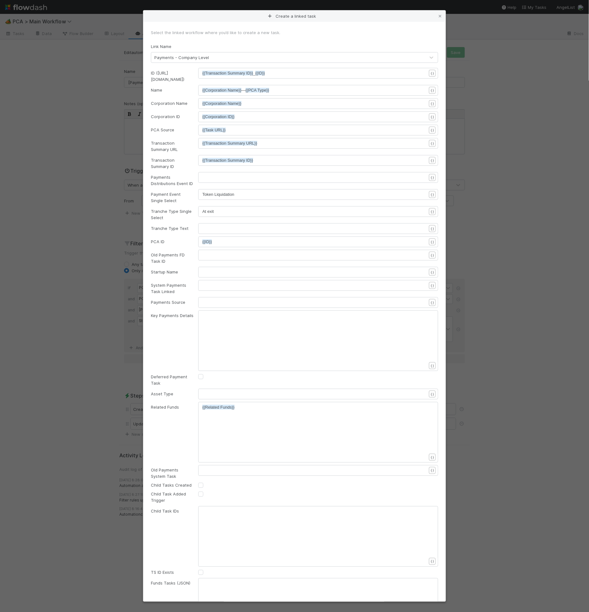
click at [222, 208] on pre "At exit" at bounding box center [317, 211] width 230 height 6
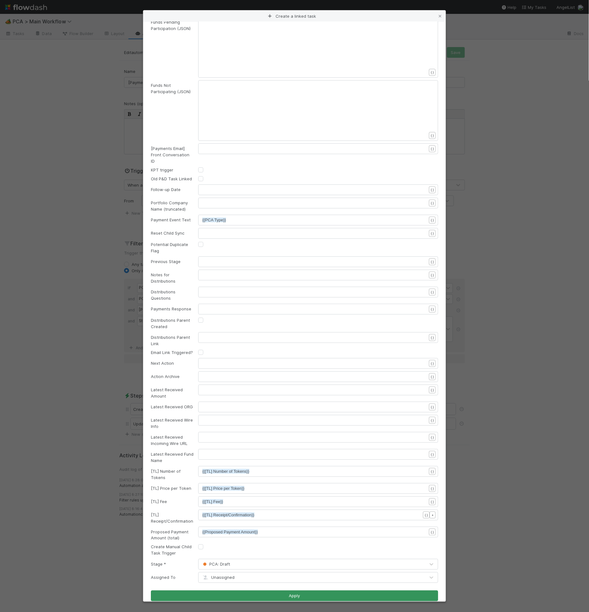
type textarea "Other"
click at [217, 591] on button "Apply" at bounding box center [294, 596] width 287 height 11
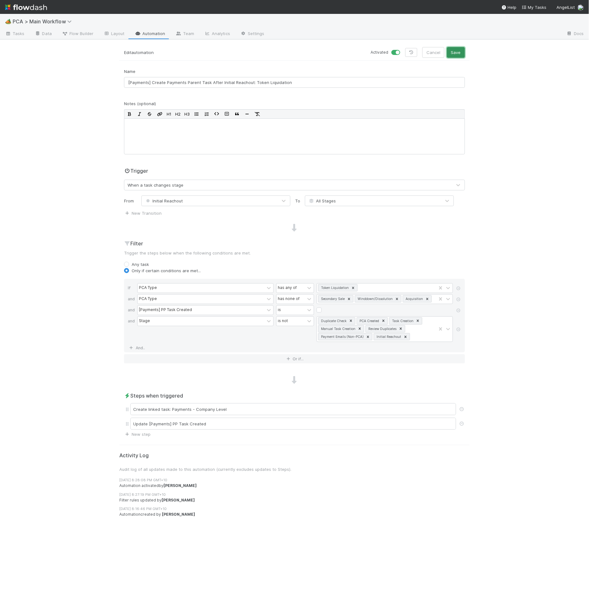
click at [462, 51] on button "Save" at bounding box center [456, 52] width 18 height 11
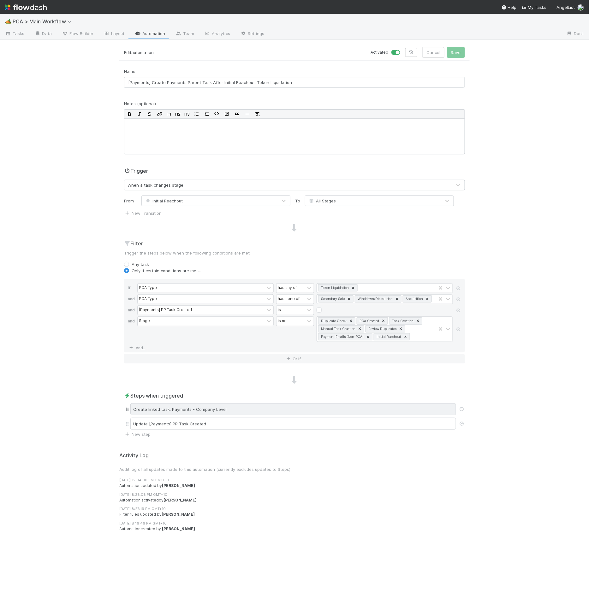
click at [215, 412] on div "Create linked task: Payments - Company Level" at bounding box center [293, 409] width 326 height 12
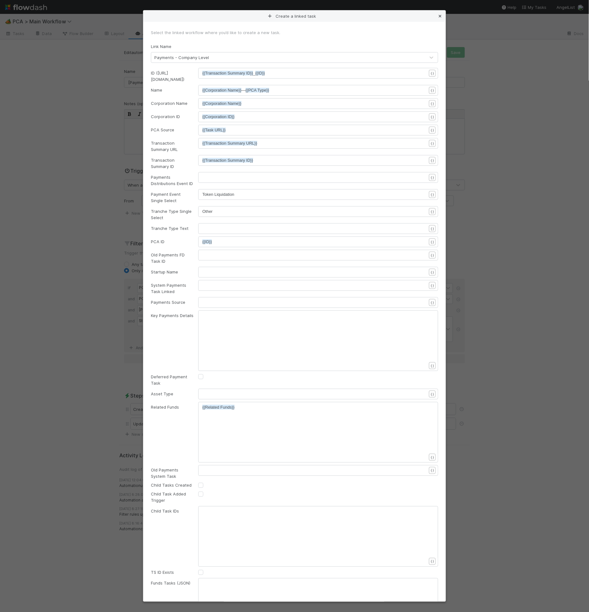
click at [442, 16] on icon at bounding box center [440, 16] width 6 height 4
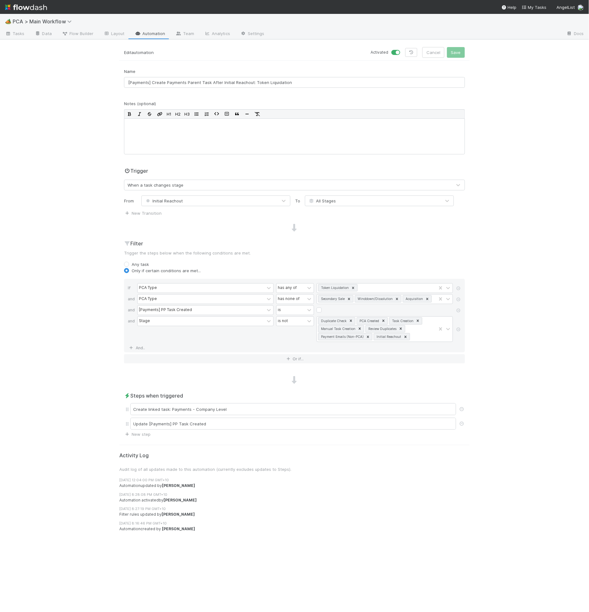
click at [403, 49] on label at bounding box center [403, 49] width 0 height 0
click at [396, 54] on input "checkbox" at bounding box center [394, 52] width 5 height 6
checkbox input "false"
click at [456, 53] on button "Save" at bounding box center [456, 52] width 18 height 11
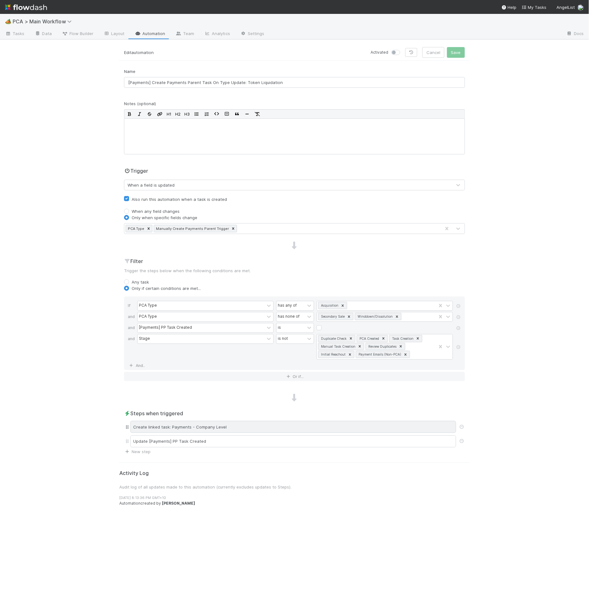
click at [231, 426] on div "Create linked task: Payments - Company Level" at bounding box center [293, 427] width 326 height 12
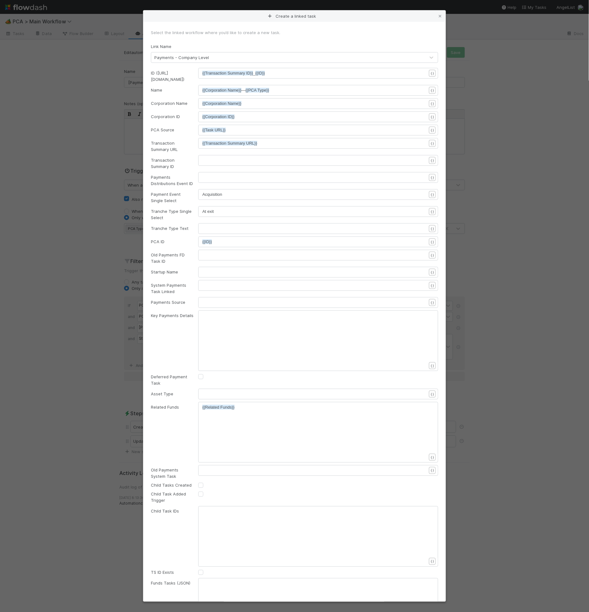
click at [214, 208] on pre "At exit" at bounding box center [317, 211] width 230 height 6
type textarea "At exit"
click at [135, 159] on div "Create a linked task Select the linked workflow where you’d like to create a ne…" at bounding box center [294, 306] width 589 height 612
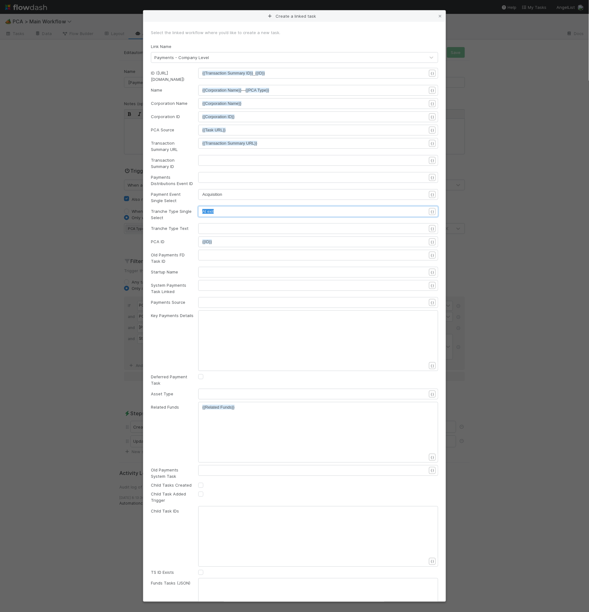
click at [96, 153] on div "Create a linked task Select the linked workflow where you’d like to create a ne…" at bounding box center [294, 306] width 589 height 612
click at [440, 16] on icon at bounding box center [440, 16] width 6 height 4
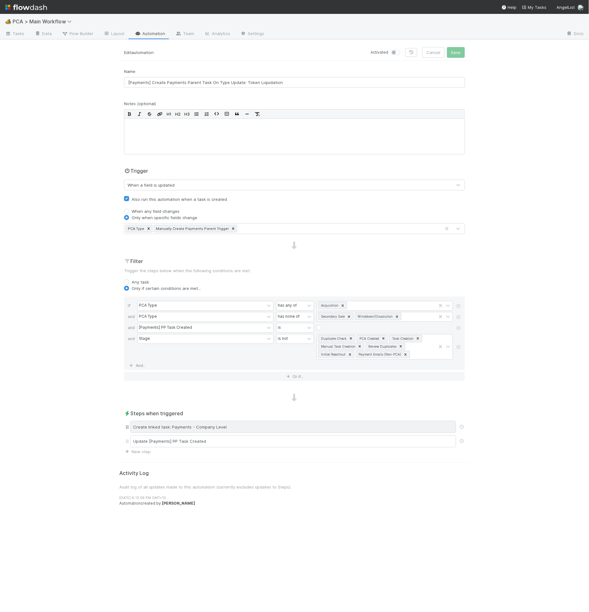
click at [189, 422] on div "Create linked task: Payments - Company Level" at bounding box center [293, 427] width 326 height 12
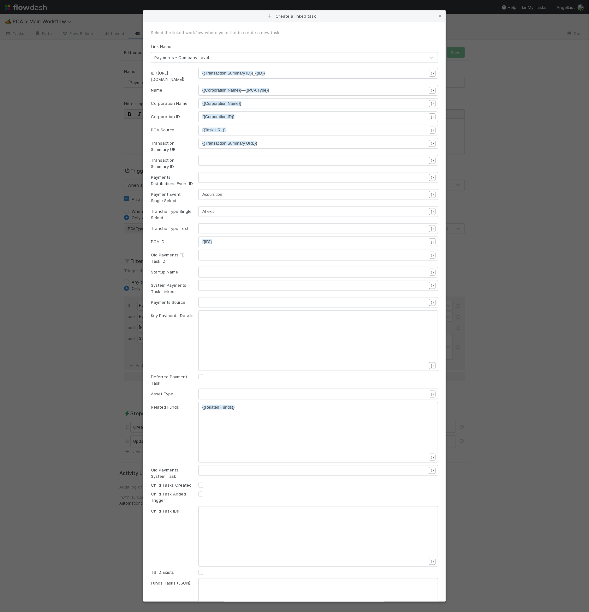
click at [236, 191] on pre "Acquisition" at bounding box center [317, 194] width 230 height 6
type textarea "Token Loiq"
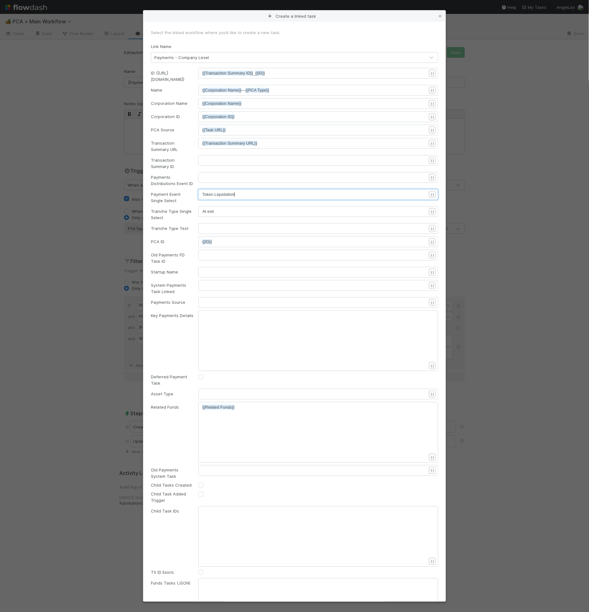
scroll to position [2, 17]
type textarea "iquidation"
click at [255, 208] on pre "At exit" at bounding box center [317, 211] width 230 height 6
type textarea "Other"
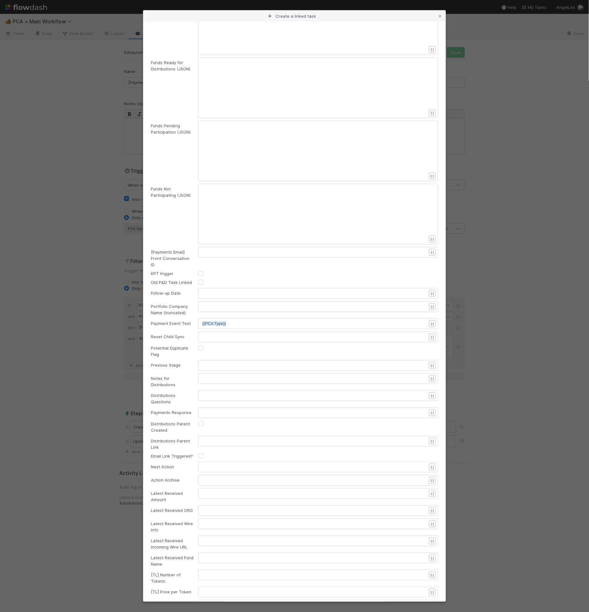
scroll to position [814, 0]
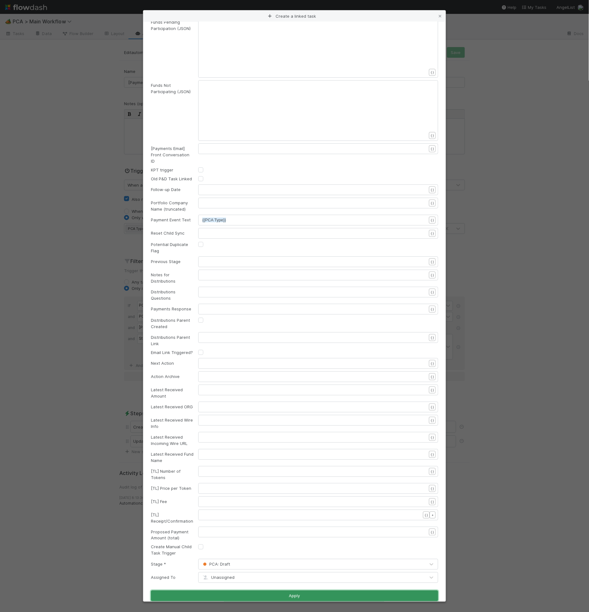
click at [397, 591] on button "Apply" at bounding box center [294, 596] width 287 height 11
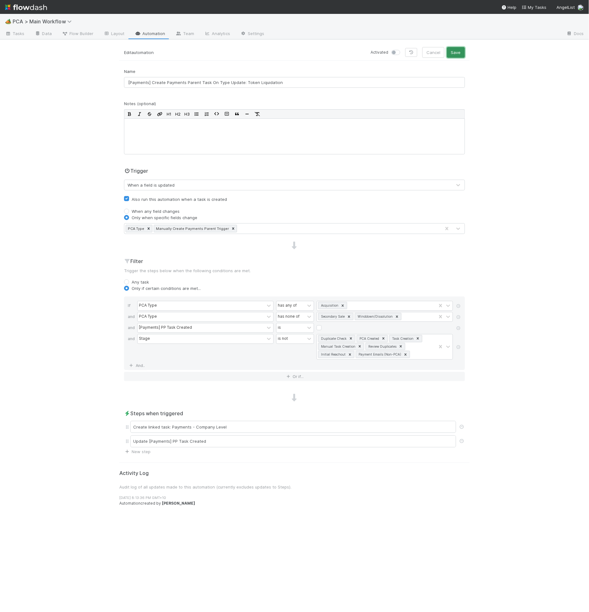
click at [455, 52] on button "Save" at bounding box center [456, 52] width 18 height 11
click at [403, 49] on label at bounding box center [403, 49] width 0 height 0
click at [397, 53] on input "checkbox" at bounding box center [394, 52] width 5 height 6
checkbox input "true"
click at [463, 57] on button "Save" at bounding box center [456, 52] width 18 height 11
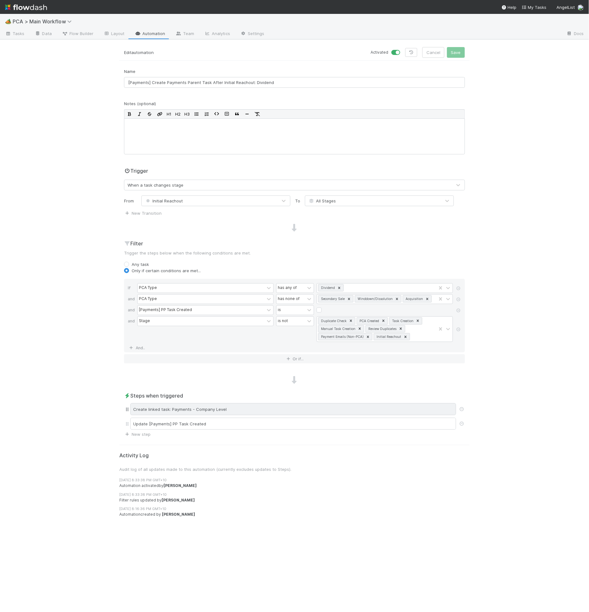
click at [269, 408] on div "Create linked task: Payments - Company Level" at bounding box center [293, 409] width 326 height 12
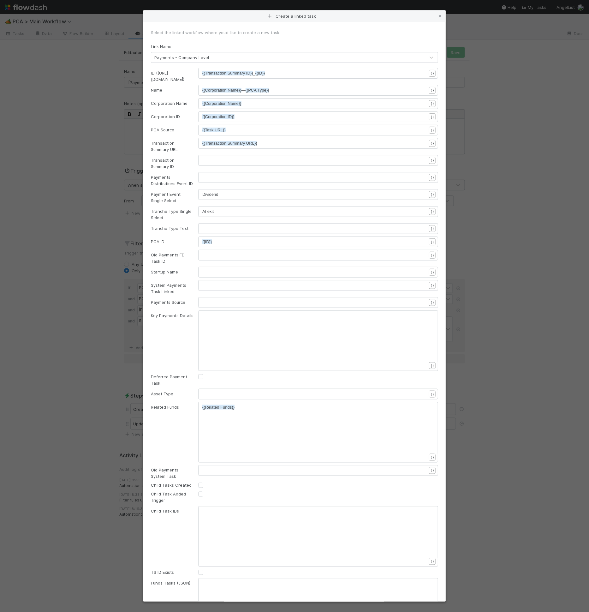
click at [236, 208] on pre "At exit" at bounding box center [317, 211] width 230 height 6
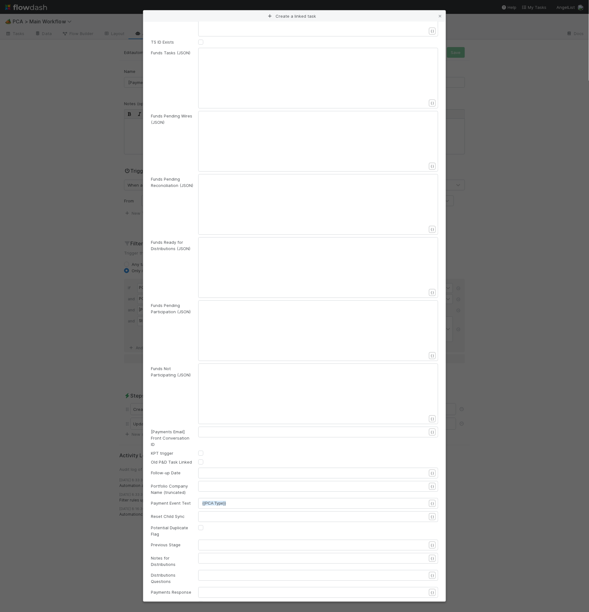
scroll to position [814, 0]
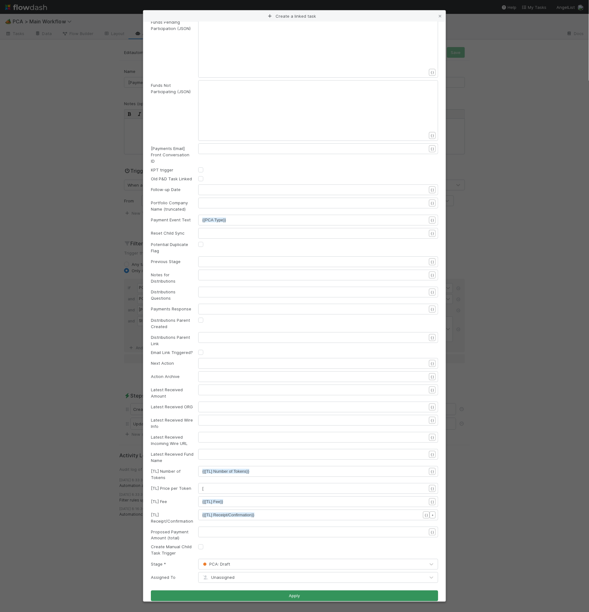
type textarea "Other"
click at [342, 591] on button "Apply" at bounding box center [294, 596] width 287 height 11
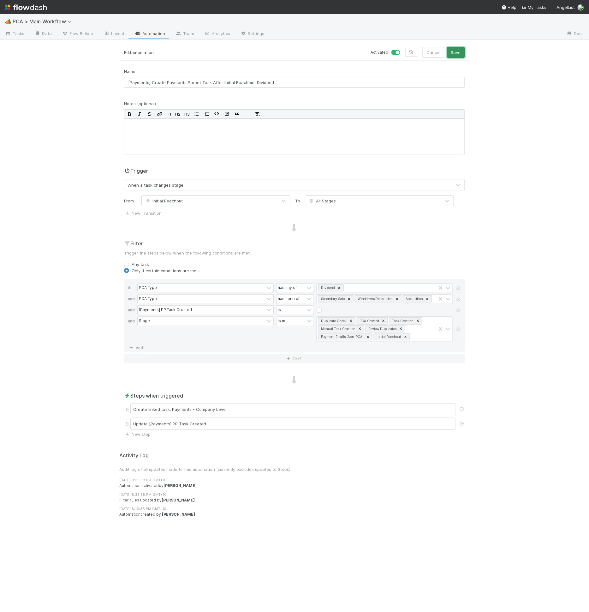
click at [460, 48] on button "Save" at bounding box center [456, 52] width 18 height 11
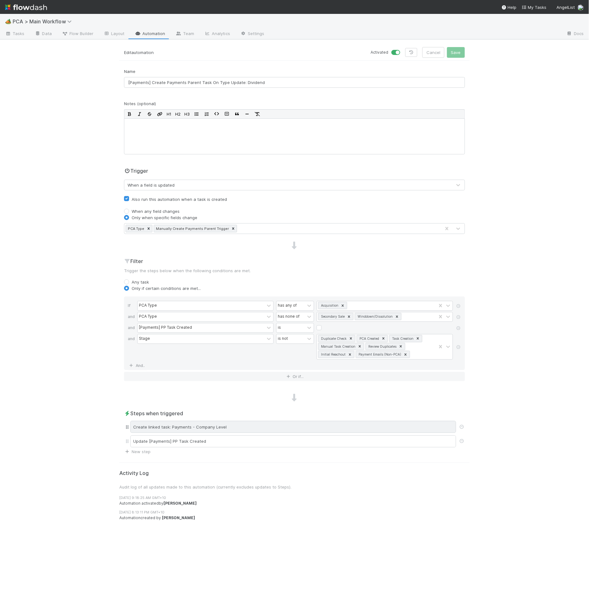
click at [257, 421] on div "Create linked task: Payments - Company Level" at bounding box center [293, 427] width 326 height 12
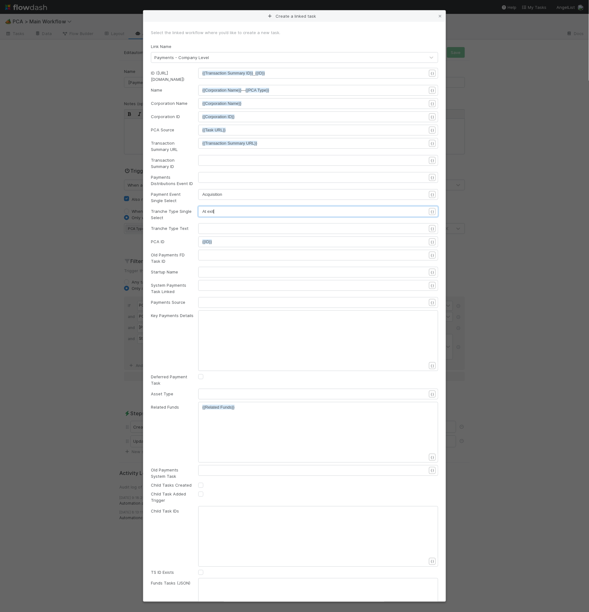
click at [252, 208] on pre "At exit" at bounding box center [317, 211] width 230 height 6
type textarea "Other"
click at [234, 193] on pre "Acquisition" at bounding box center [317, 194] width 230 height 6
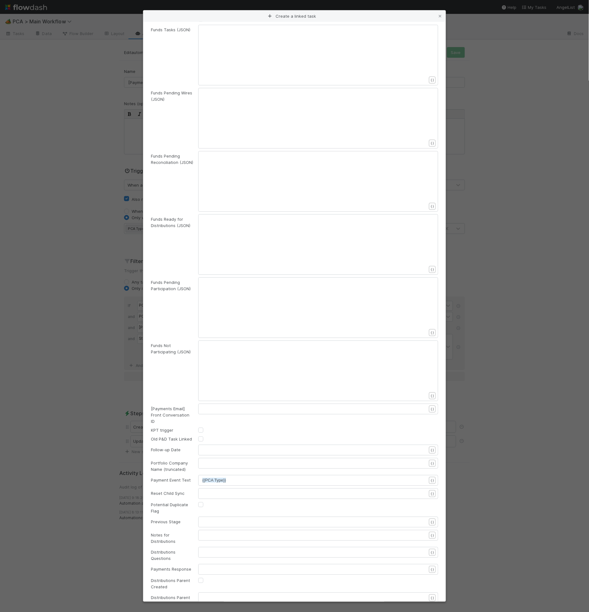
scroll to position [814, 0]
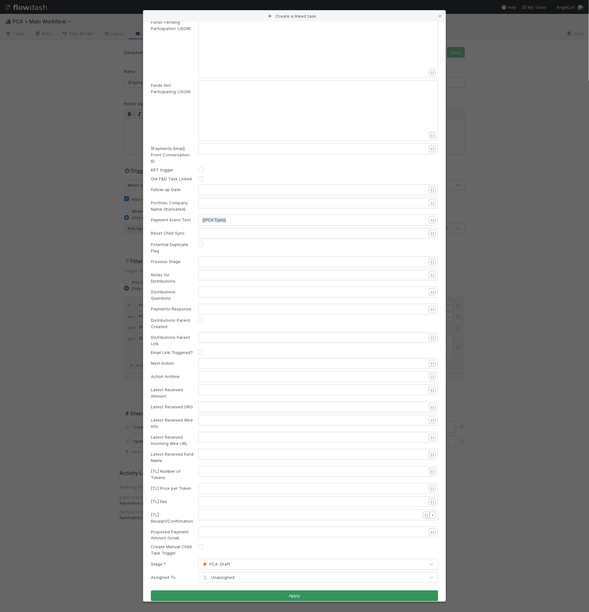
type textarea "Dividend"
click at [257, 591] on button "Apply" at bounding box center [294, 596] width 287 height 11
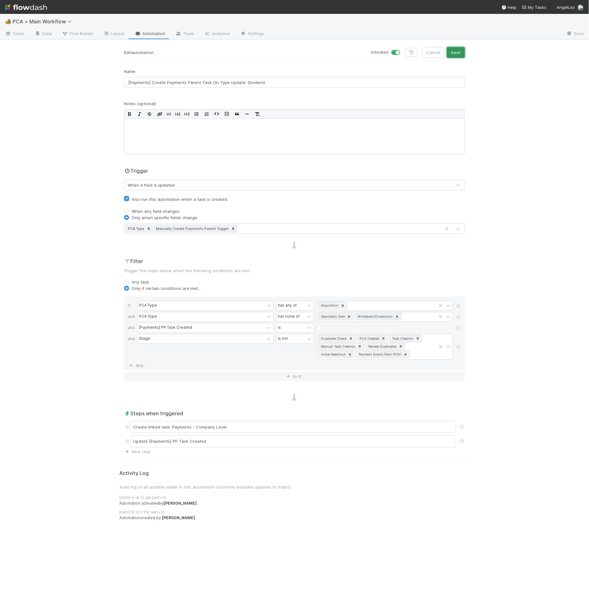
click at [462, 52] on button "Save" at bounding box center [456, 52] width 18 height 11
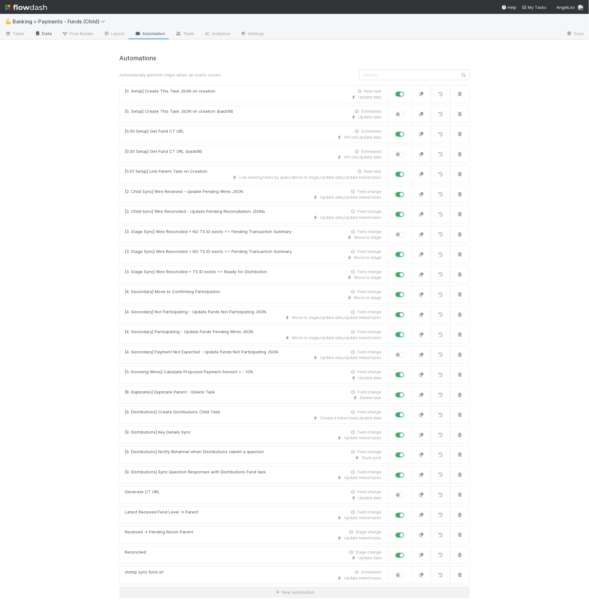
click at [46, 33] on link "Data" at bounding box center [43, 34] width 27 height 10
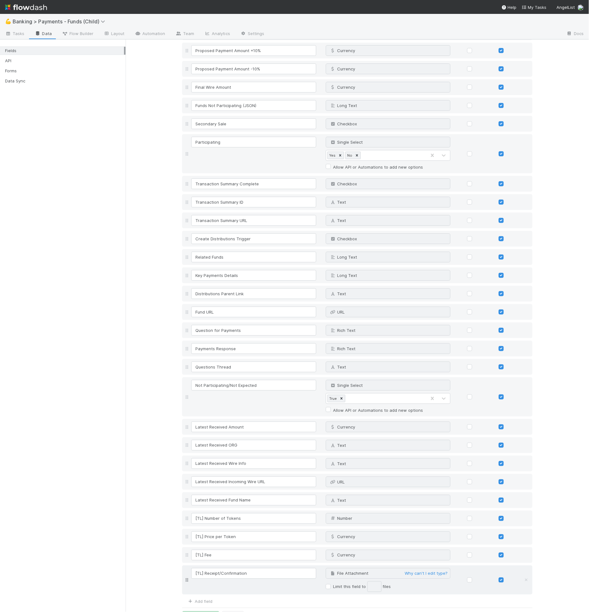
scroll to position [853, 0]
click at [202, 601] on link "Add field" at bounding box center [199, 603] width 25 height 5
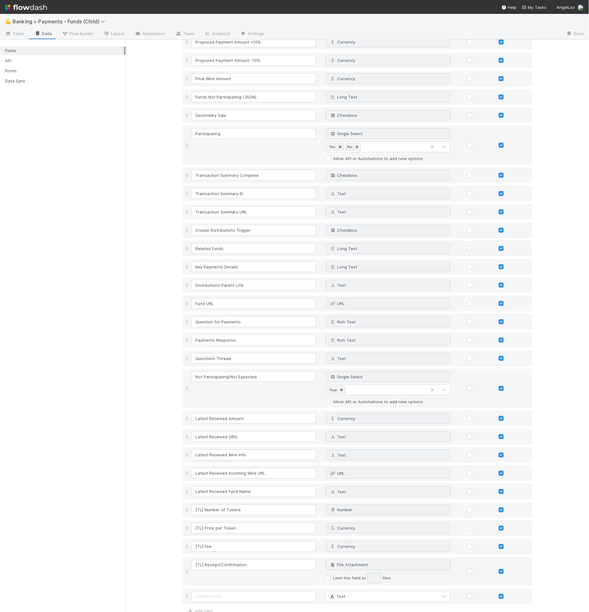
scroll to position [878, 0]
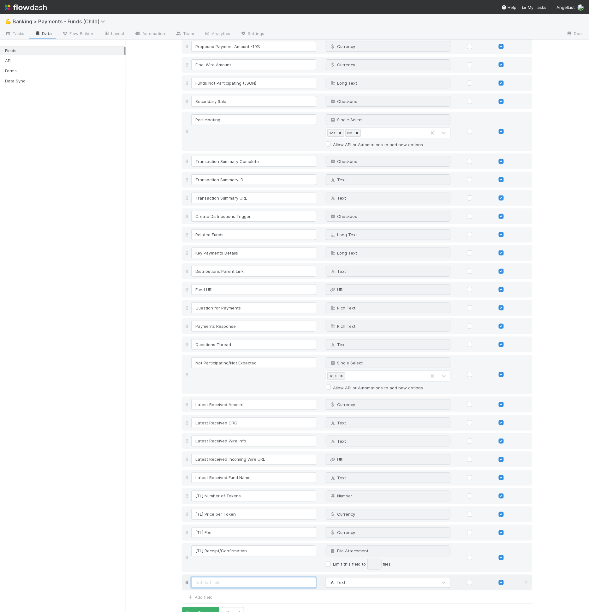
click at [221, 577] on input at bounding box center [253, 582] width 125 height 11
paste input "Token Liquidation Details"
type input "Token Liquidation Details"
click at [209, 595] on link "Add field" at bounding box center [199, 597] width 25 height 5
click at [244, 596] on input at bounding box center [253, 601] width 125 height 11
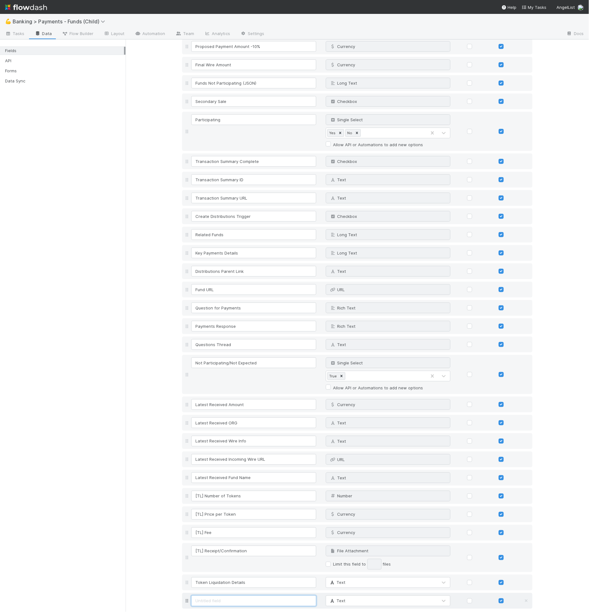
paste input "Dividend Details"
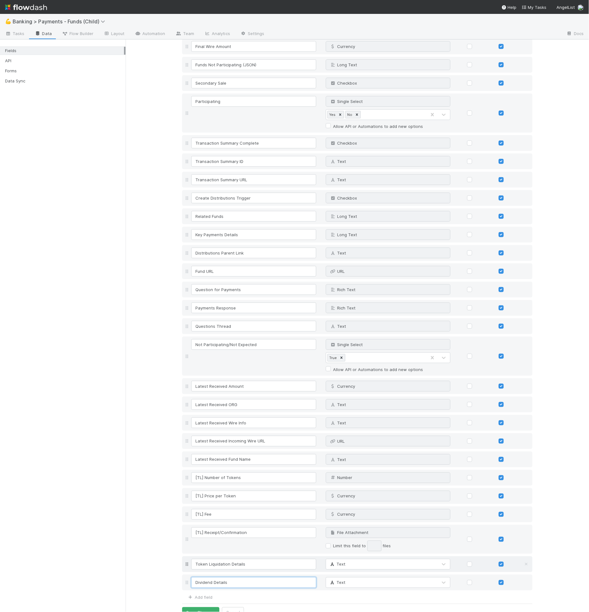
type input "Dividend Details"
click at [343, 559] on div "Text" at bounding box center [382, 564] width 112 height 10
type input "rich"
click at [335, 575] on div "Dividend Details Text" at bounding box center [357, 583] width 351 height 16
click at [334, 578] on div "Text" at bounding box center [382, 583] width 112 height 10
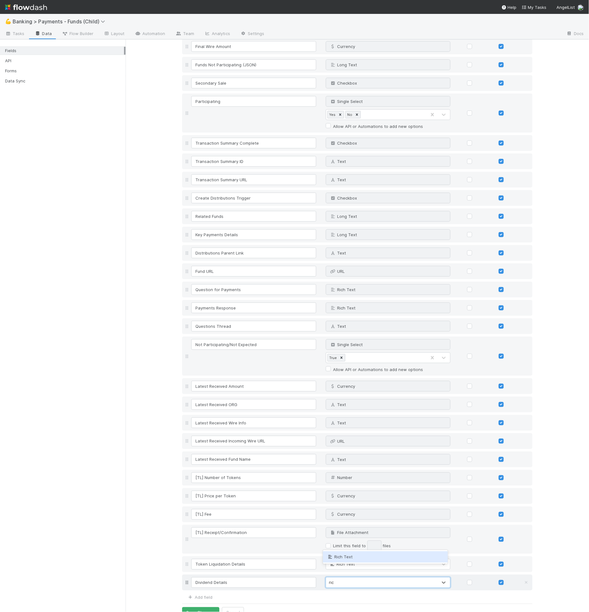
type input "rich"
click at [207, 607] on button "Save Changes" at bounding box center [200, 612] width 37 height 11
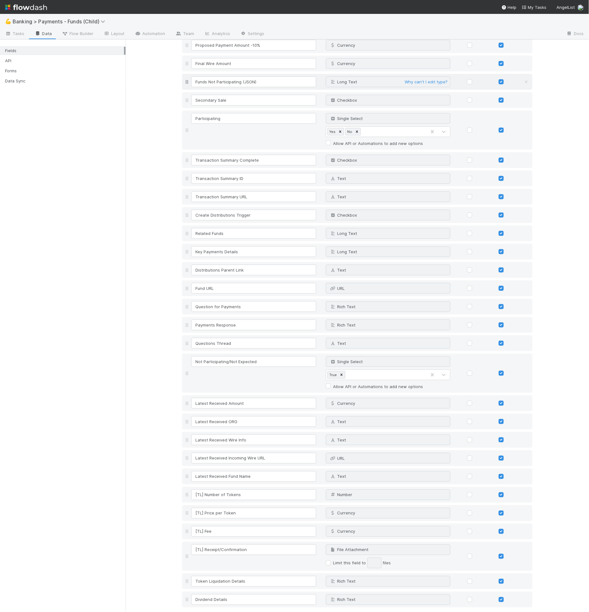
scroll to position [913, 0]
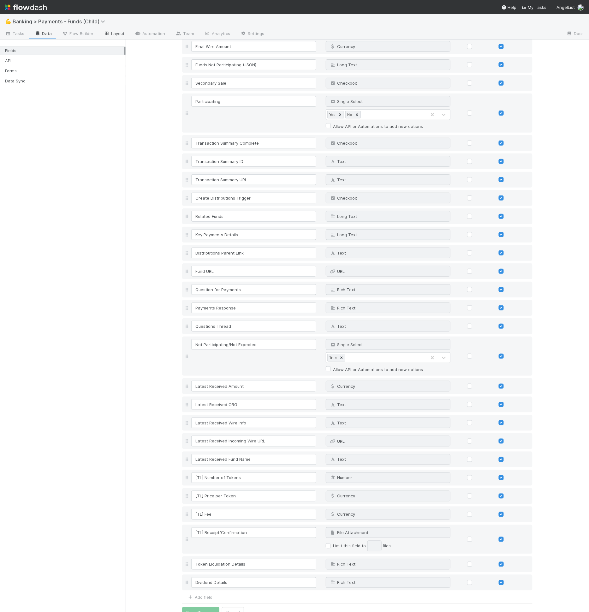
click at [117, 35] on link "Layout" at bounding box center [114, 34] width 31 height 10
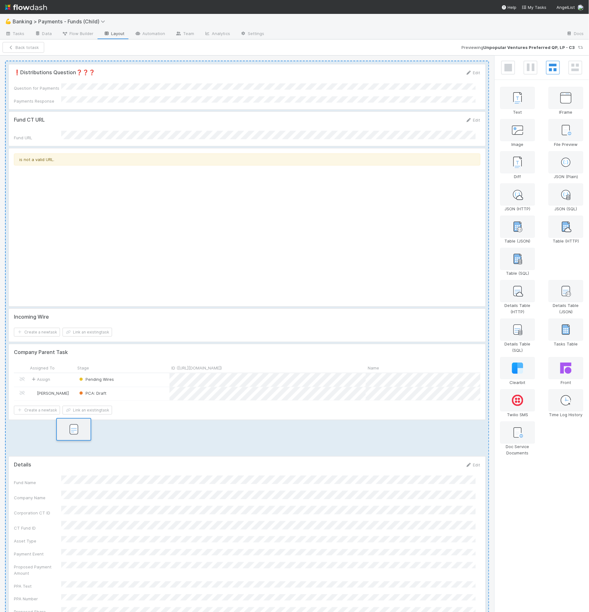
drag, startPoint x: 570, startPoint y: 262, endPoint x: 74, endPoint y: 434, distance: 525.2
click at [74, 434] on div "❗Distributions Question❓❓❓ Edit Question for Payments Payments Response Fund CT…" at bounding box center [294, 334] width 589 height 557
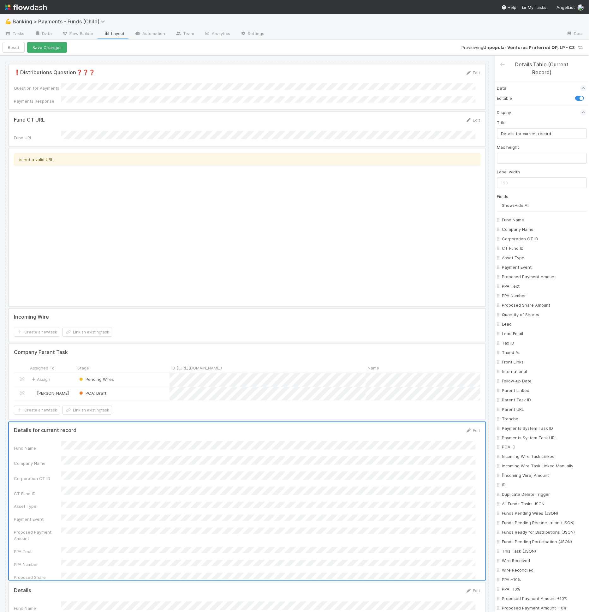
click at [514, 201] on div "Fields Show/Hide All Fund Name Company Name Corporation CT ID CT Fund ID Asset …" at bounding box center [543, 540] width 90 height 695
click at [513, 203] on input "Show/Hide All" at bounding box center [545, 205] width 85 height 6
checkbox input "false"
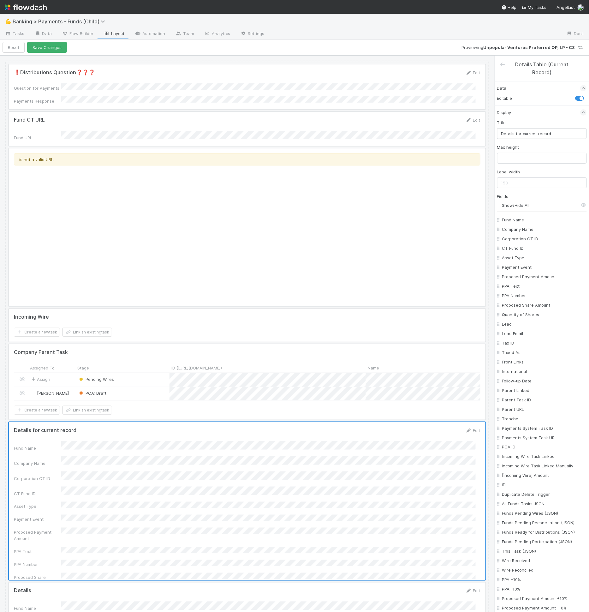
checkbox input "false"
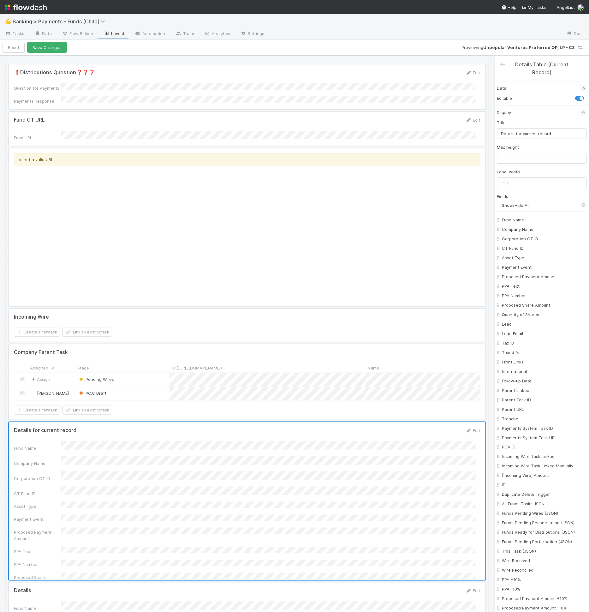
checkbox input "false"
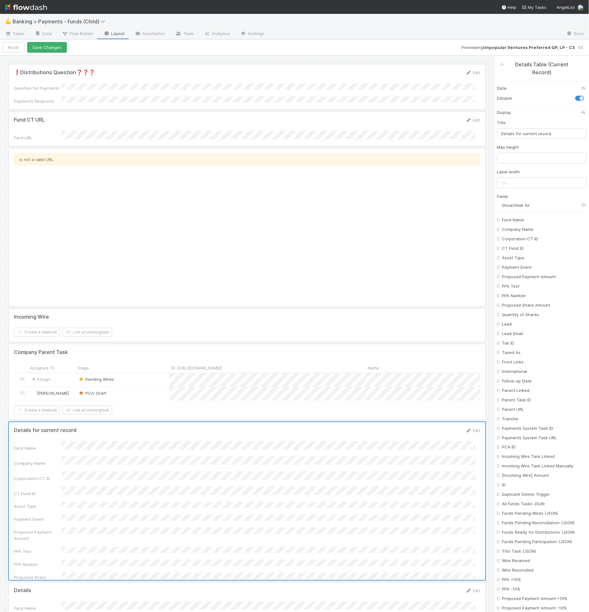
checkbox input "false"
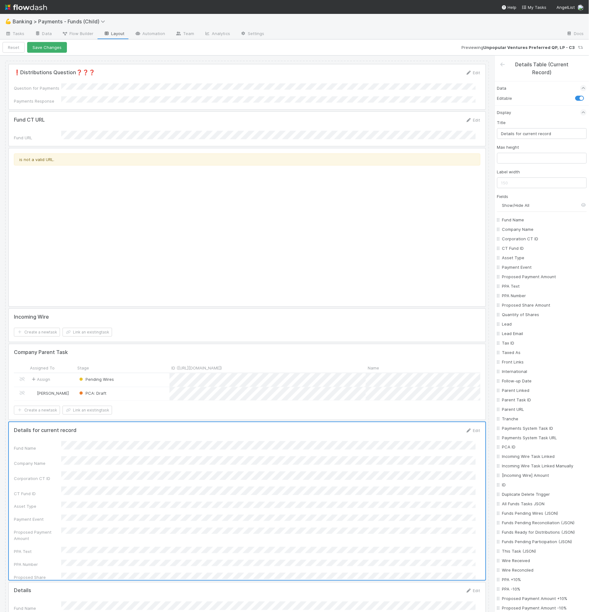
checkbox input "false"
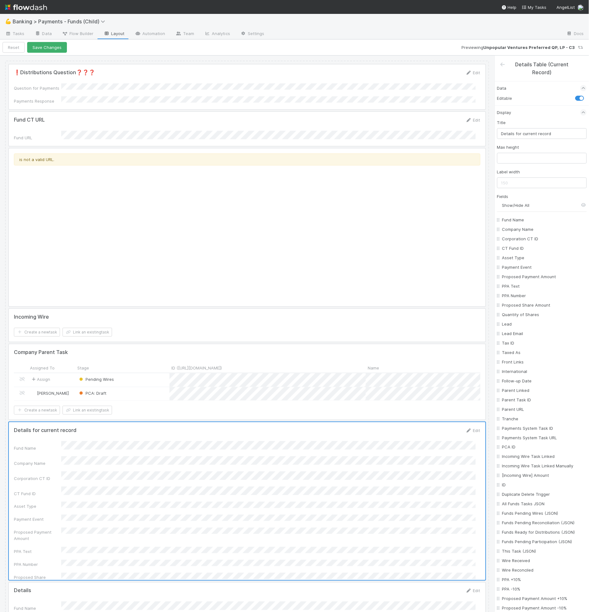
checkbox input "false"
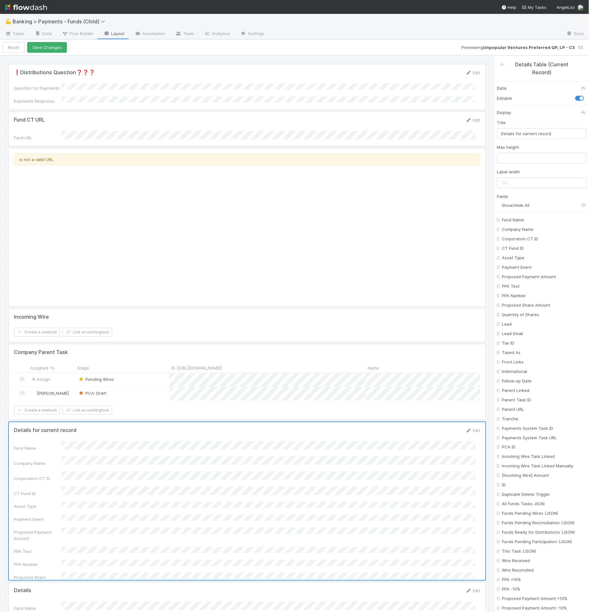
checkbox input "false"
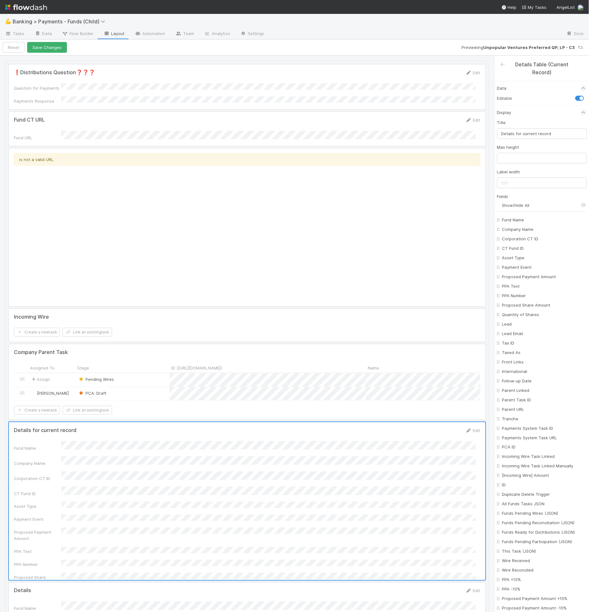
checkbox input "false"
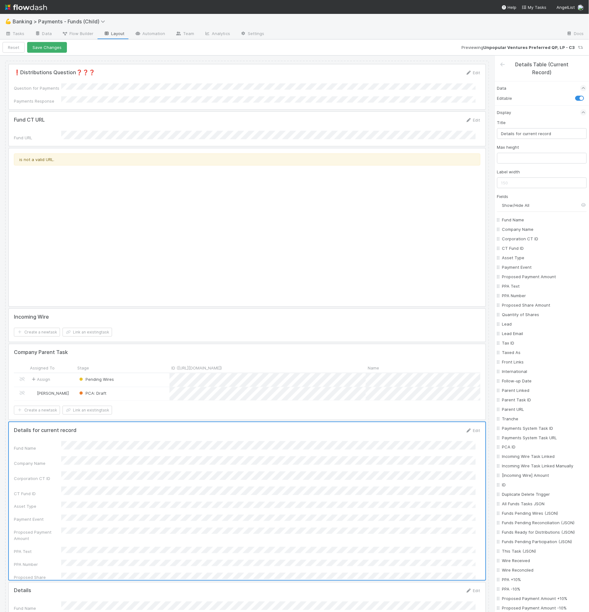
checkbox input "false"
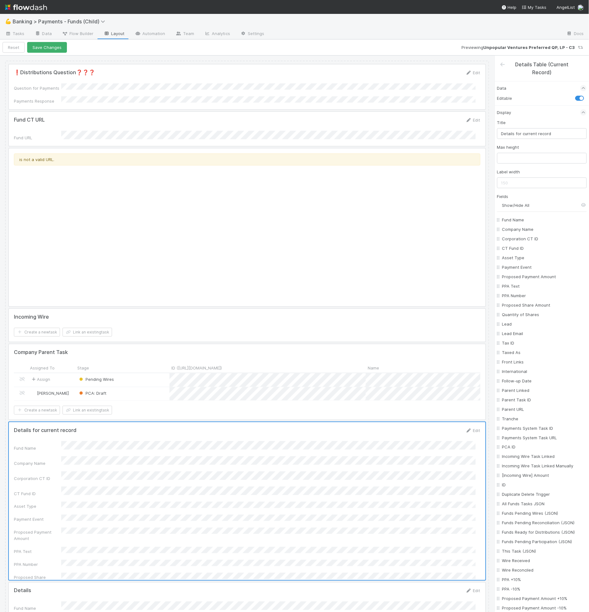
checkbox input "false"
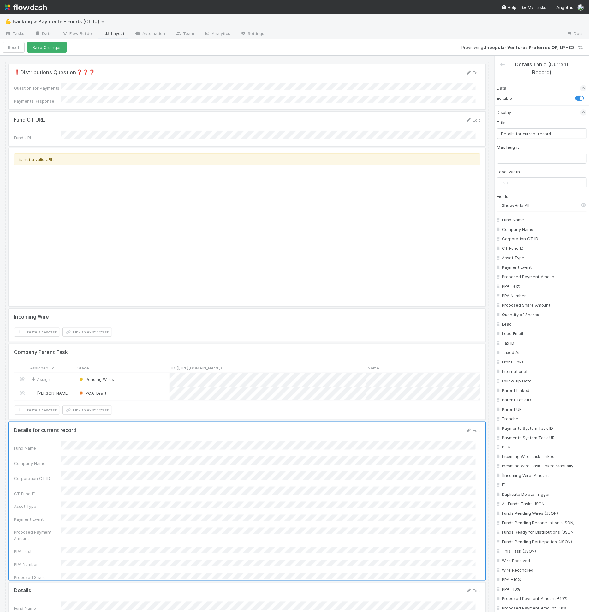
checkbox input "false"
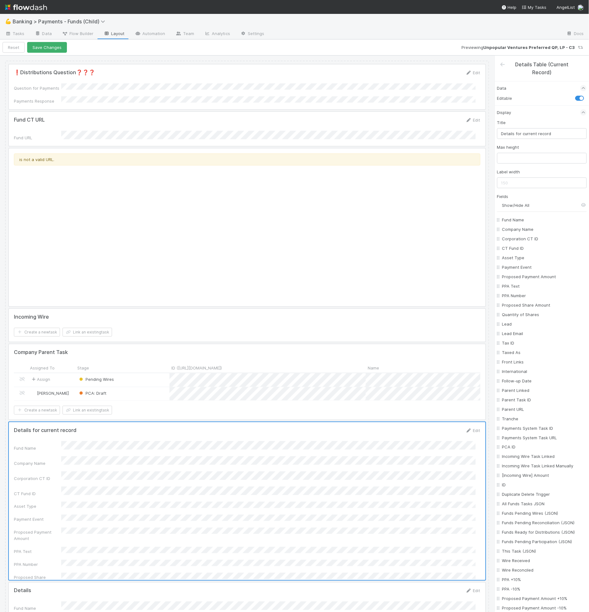
checkbox input "false"
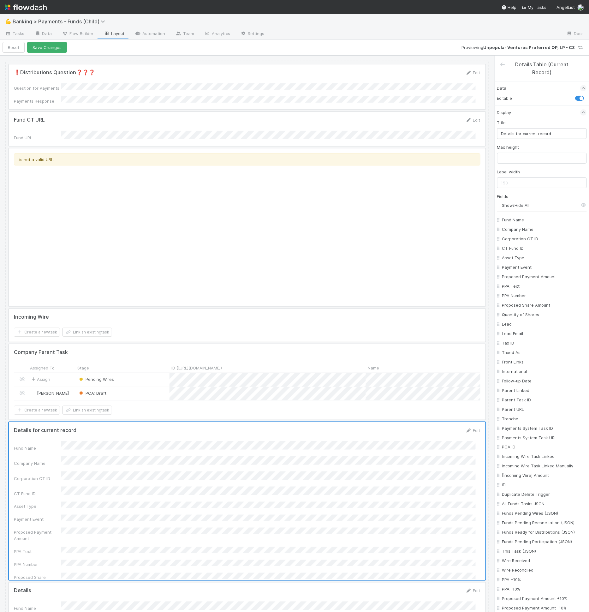
checkbox input "false"
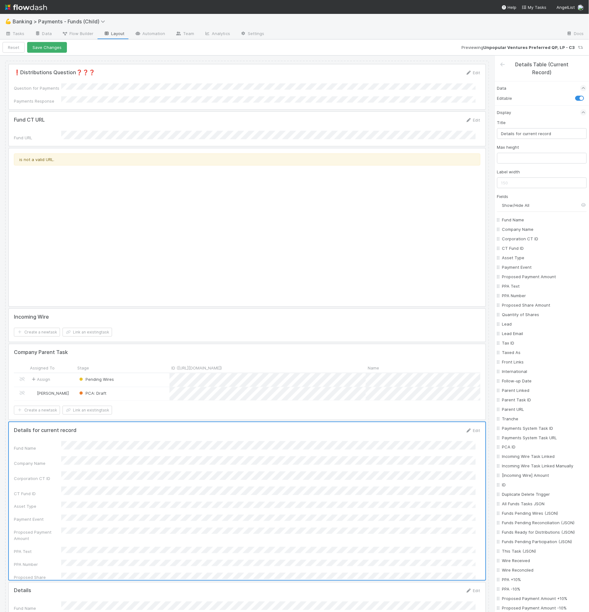
checkbox input "false"
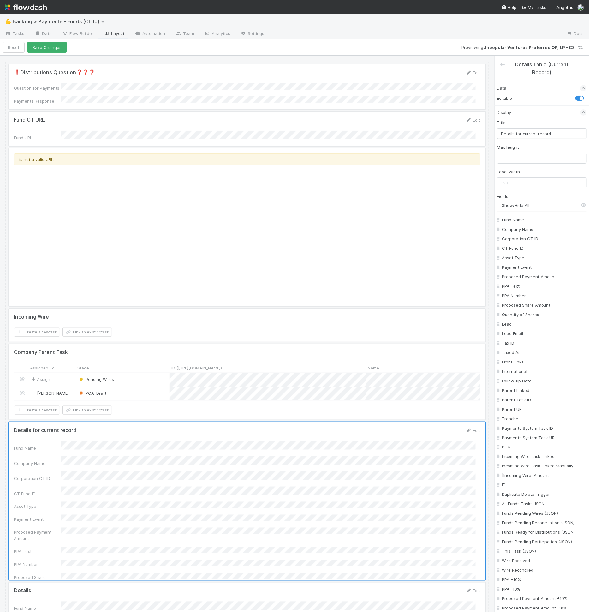
checkbox input "false"
checkbox On "false"
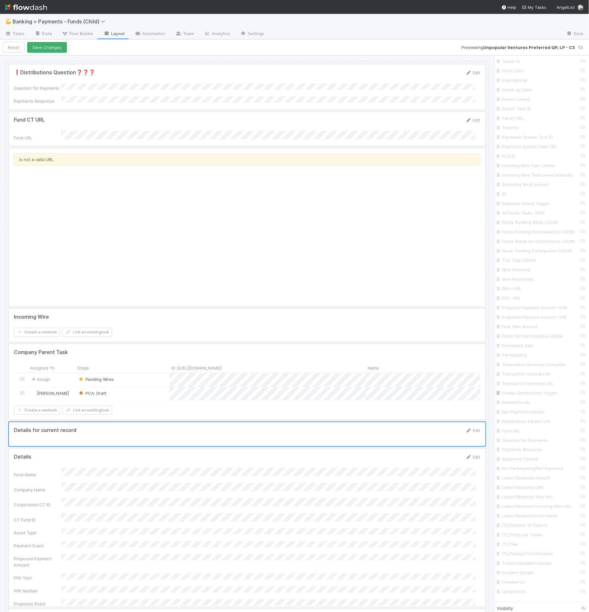
scroll to position [347, 0]
click at [519, 514] on input "Dividend Details" at bounding box center [544, 517] width 83 height 6
checkbox input "true"
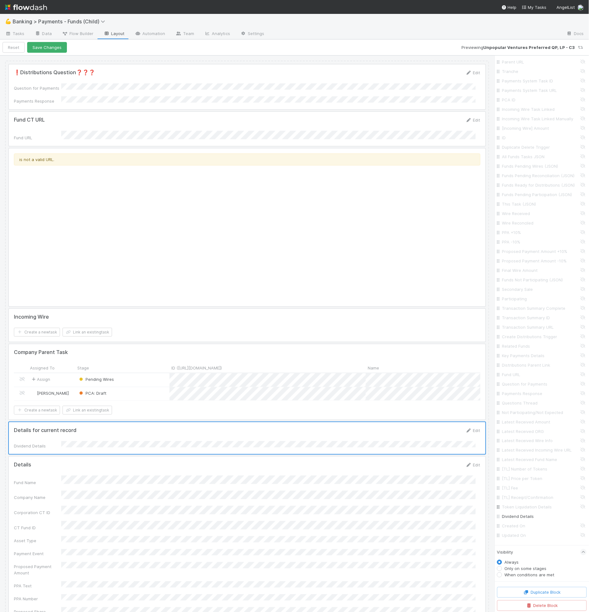
click at [532, 509] on input "Token Liquidation Details" at bounding box center [544, 507] width 83 height 6
checkbox input "true"
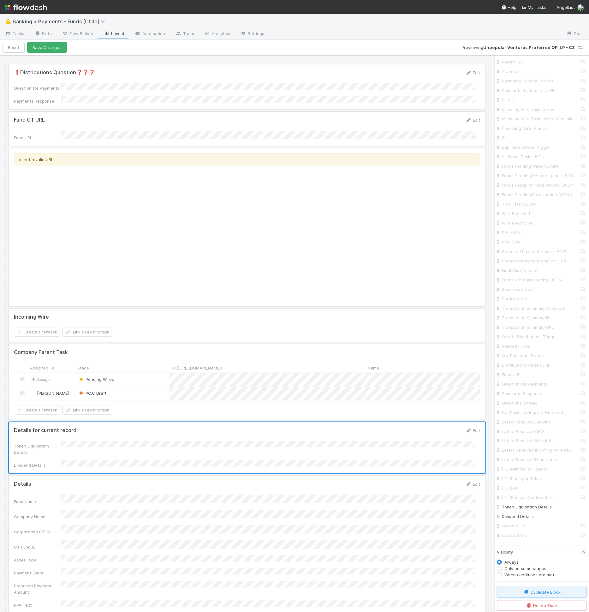
click at [536, 588] on button "Duplicate Block" at bounding box center [543, 592] width 90 height 11
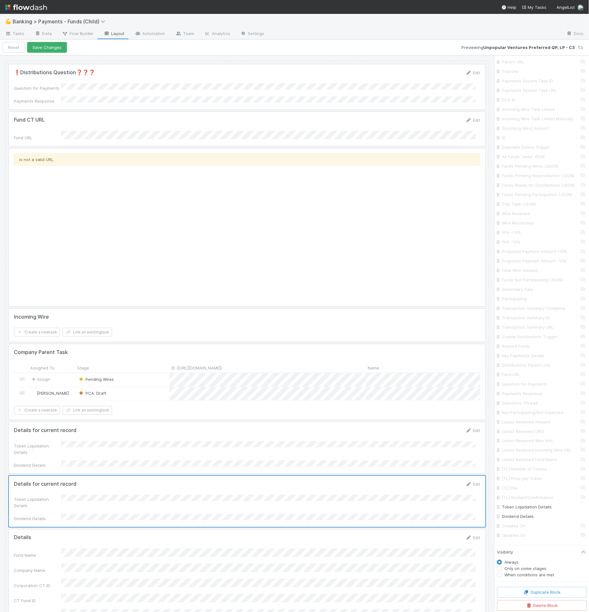
click at [195, 433] on div at bounding box center [247, 447] width 477 height 51
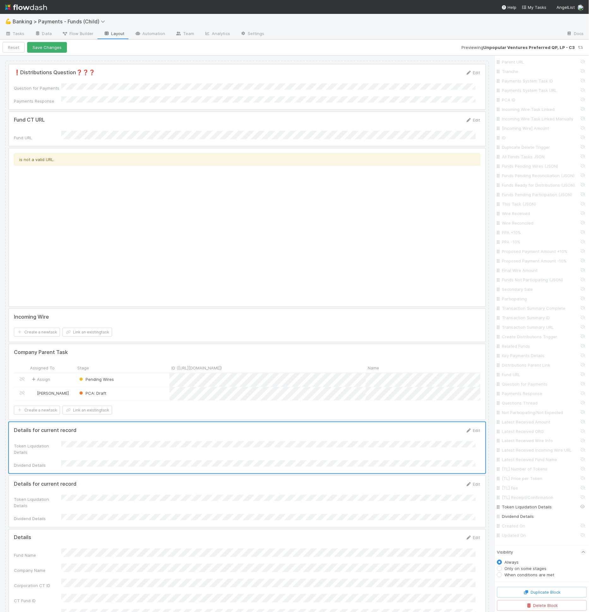
click at [529, 508] on input "Token Liquidation Details" at bounding box center [544, 507] width 83 height 6
checkbox input "false"
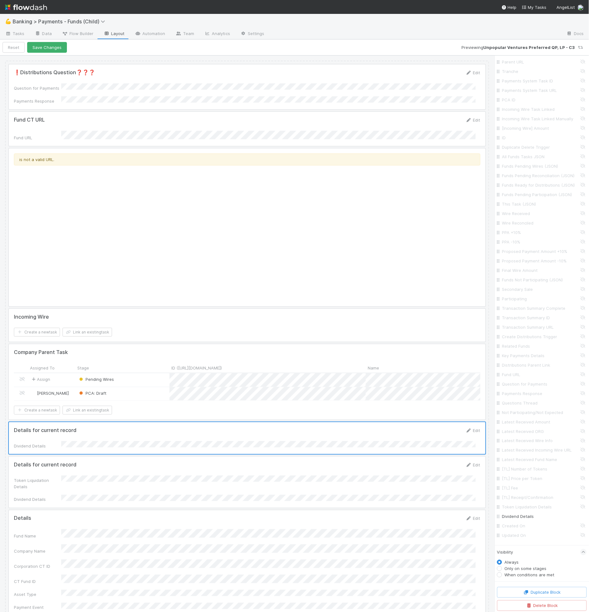
click at [524, 574] on label "When conditions are met" at bounding box center [530, 575] width 50 height 6
click at [503, 574] on input "When conditions are met" at bounding box center [500, 575] width 5 height 6
radio input "true"
radio input "false"
click at [522, 581] on button "Add Filter" at bounding box center [543, 585] width 90 height 9
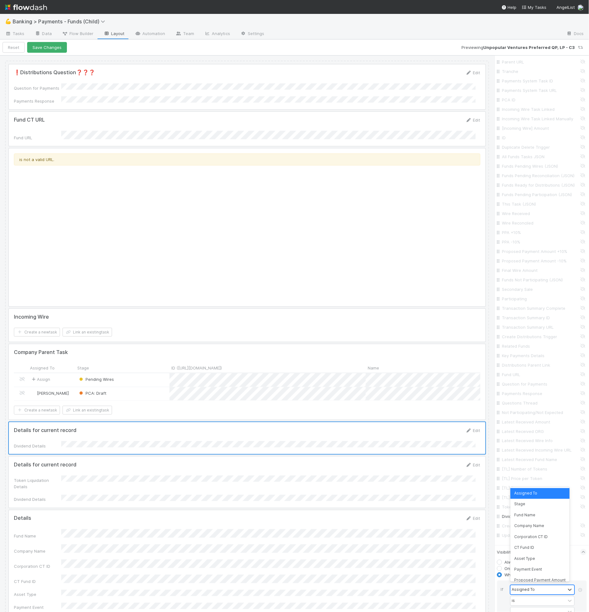
drag, startPoint x: 522, startPoint y: 585, endPoint x: 523, endPoint y: 588, distance: 3.4
click at [522, 586] on div "Assigned To" at bounding box center [538, 590] width 55 height 9
type input "divid"
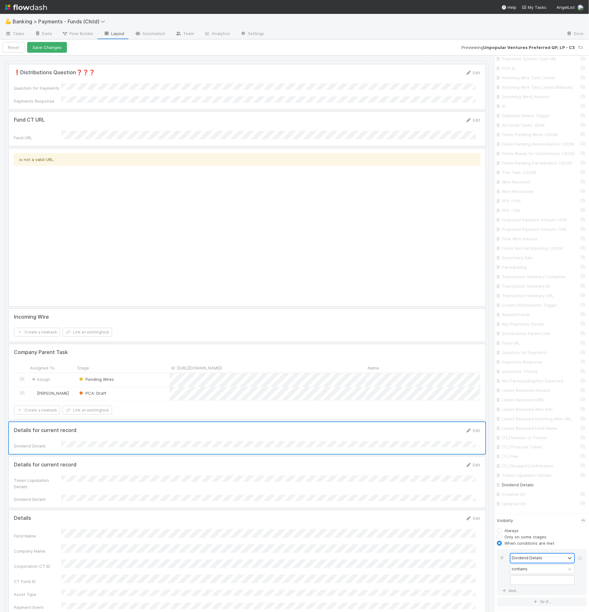
scroll to position [406, 0]
click at [525, 543] on div "contains" at bounding box center [520, 543] width 16 height 6
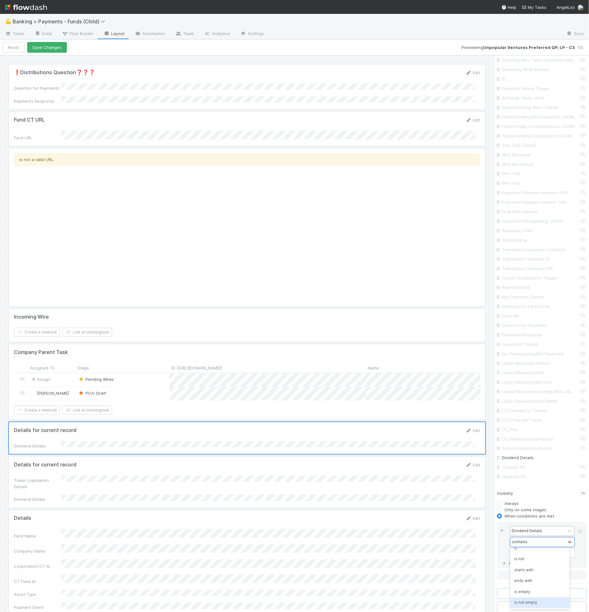
click at [525, 601] on div "is not empty" at bounding box center [540, 603] width 59 height 11
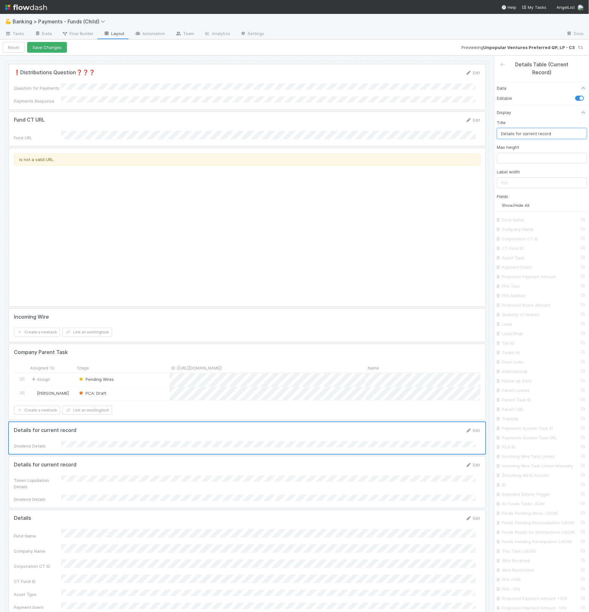
click at [530, 135] on input "Details for current record" at bounding box center [543, 133] width 90 height 11
type input "Dividend Details"
click at [64, 468] on div at bounding box center [247, 482] width 477 height 51
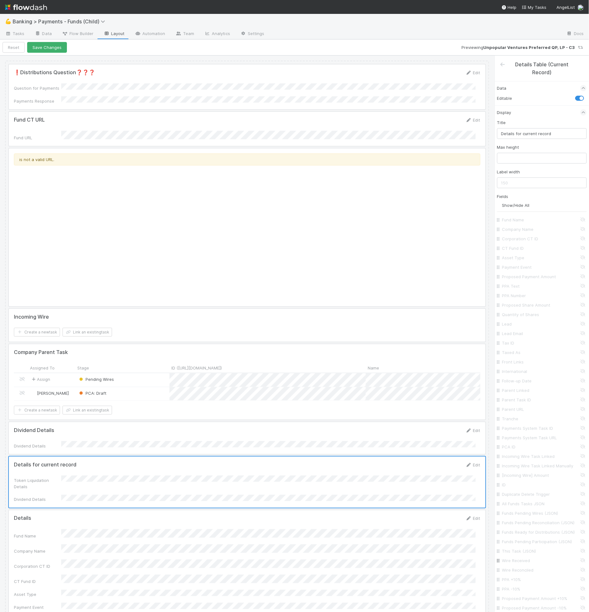
scroll to position [347, 0]
click at [524, 514] on input "Dividend Details" at bounding box center [544, 517] width 83 height 6
checkbox input "false"
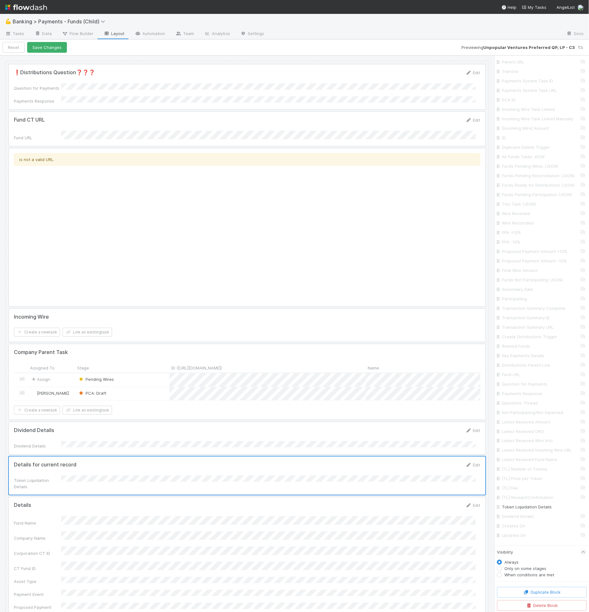
click at [515, 570] on label "Only on some stages" at bounding box center [526, 569] width 42 height 6
click at [503, 570] on input "Only on some stages" at bounding box center [500, 569] width 5 height 6
radio input "true"
radio input "false"
click at [529, 575] on label "When conditions are met" at bounding box center [530, 575] width 50 height 6
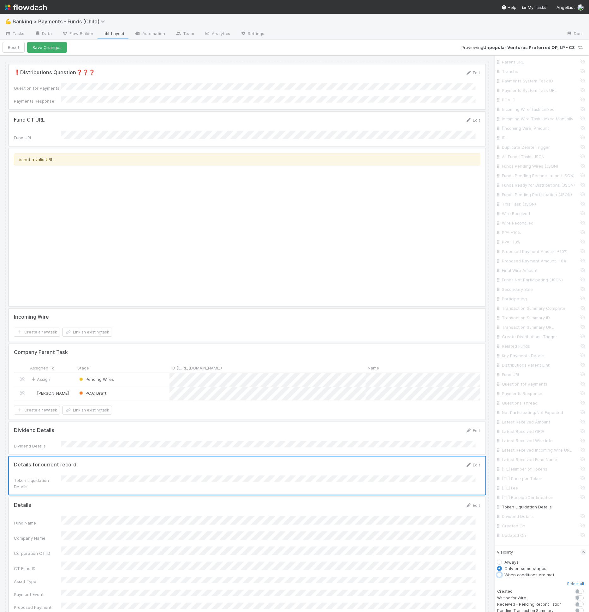
click at [503, 575] on input "When conditions are met" at bounding box center [500, 575] width 5 height 6
radio input "true"
radio input "false"
click at [530, 579] on div "Always Only on some stages When conditions are met Add Filter" at bounding box center [543, 576] width 90 height 34
click at [529, 586] on icon "button" at bounding box center [532, 586] width 6 height 4
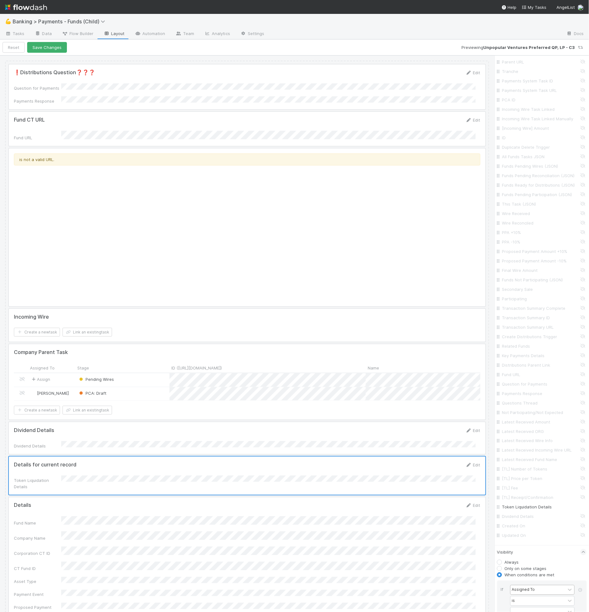
click at [529, 587] on div "Assigned To" at bounding box center [523, 590] width 23 height 6
type input "token"
click at [533, 540] on div "contains" at bounding box center [538, 542] width 55 height 9
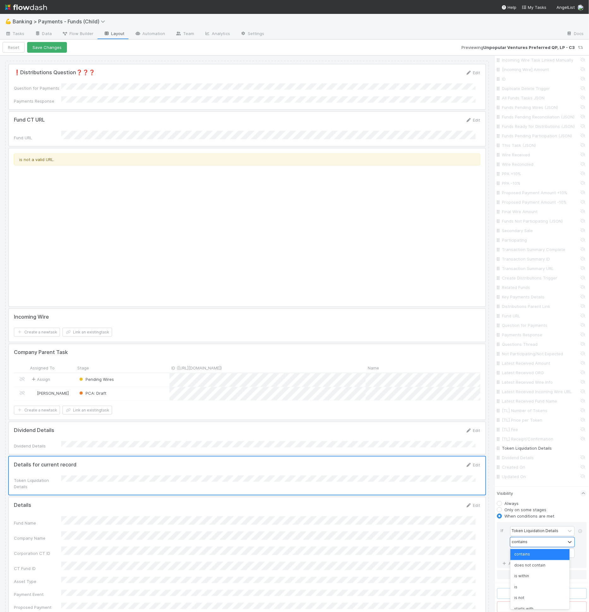
scroll to position [39, 0]
click at [534, 601] on div "is not empty" at bounding box center [540, 603] width 59 height 11
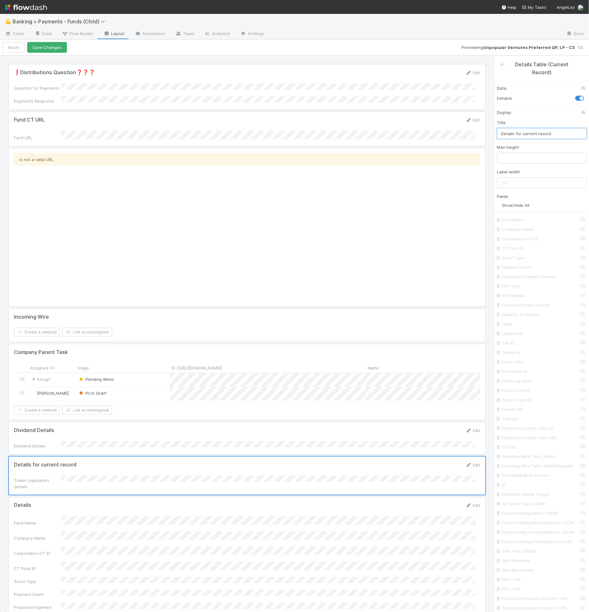
click at [526, 135] on input "Details for current record" at bounding box center [543, 133] width 90 height 11
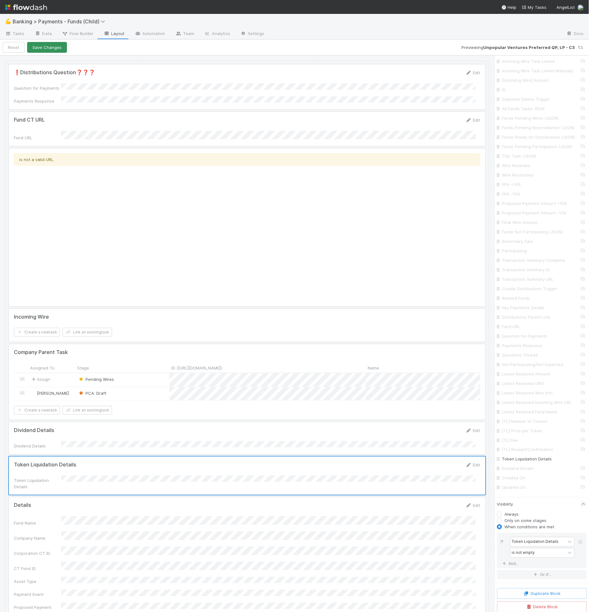
type input "Token Liquidation Details"
click at [54, 49] on button "Save Changes" at bounding box center [47, 47] width 40 height 11
click at [138, 32] on icon at bounding box center [138, 34] width 6 height 4
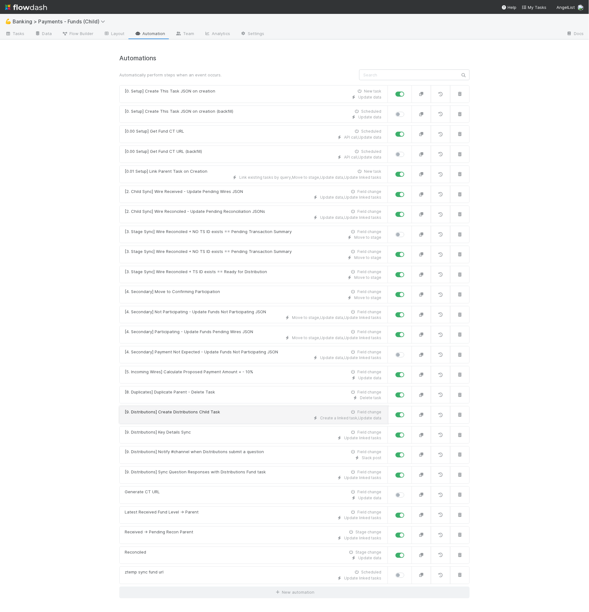
click at [215, 415] on div "Create a linked task , Update data" at bounding box center [253, 418] width 257 height 6
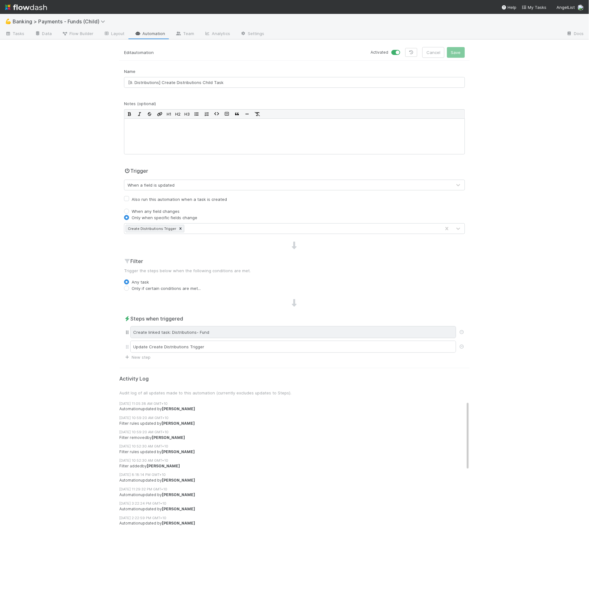
click at [188, 333] on div "Create linked task: Distributions- Fund" at bounding box center [293, 332] width 326 height 12
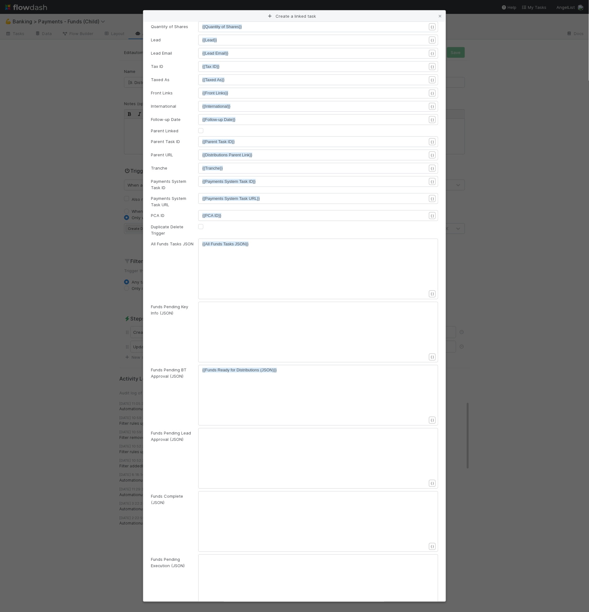
scroll to position [1897, 0]
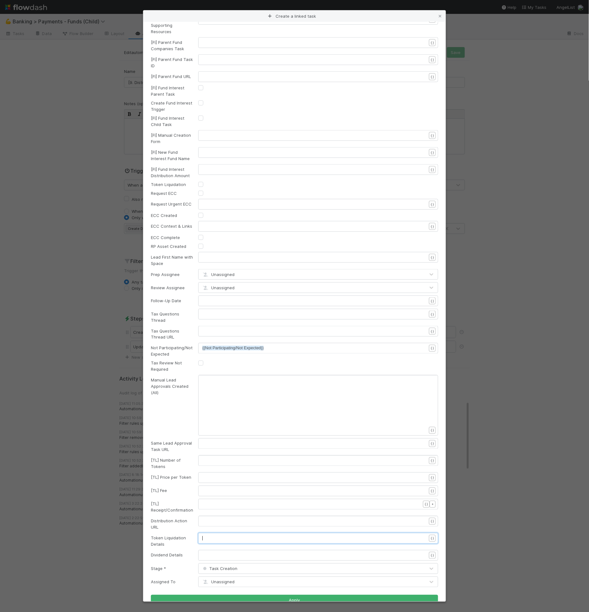
click at [208, 535] on pre "​" at bounding box center [317, 538] width 230 height 6
type textarea "{{toke"
click at [221, 550] on li "{{Token Liquidation Details}}" at bounding box center [231, 552] width 59 height 9
click at [211, 553] on pre "​" at bounding box center [317, 556] width 230 height 6
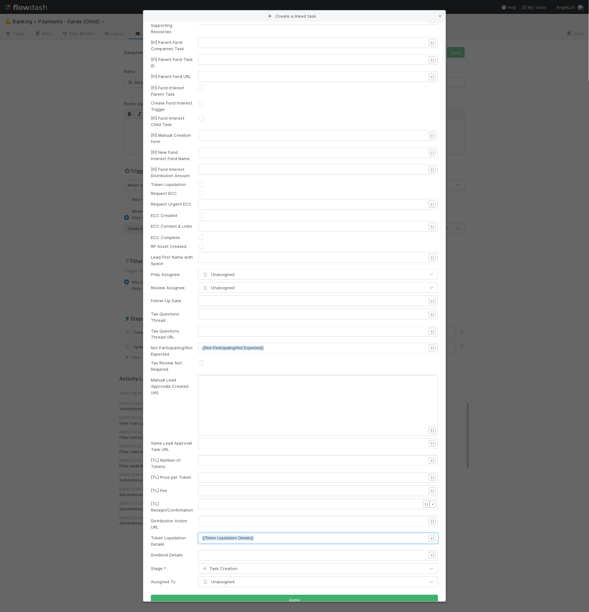
scroll to position [2, 0]
type textarea "{{dis"
type textarea "v"
click at [222, 539] on li "{{Dividend Details}}" at bounding box center [241, 536] width 79 height 9
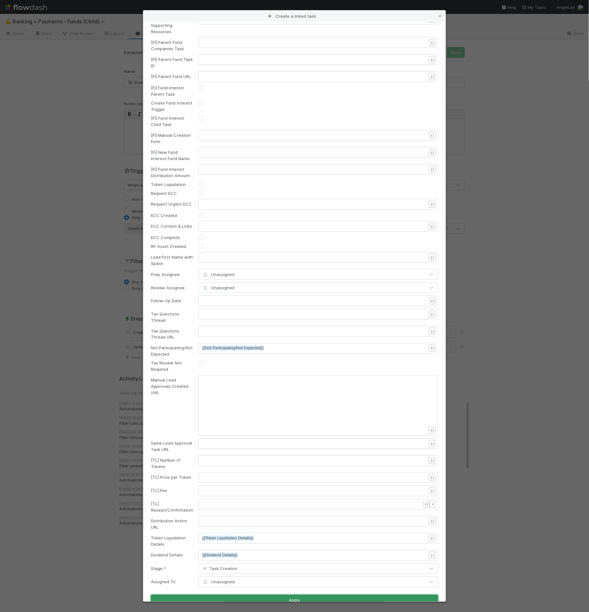
click at [294, 595] on button "Apply" at bounding box center [294, 600] width 287 height 11
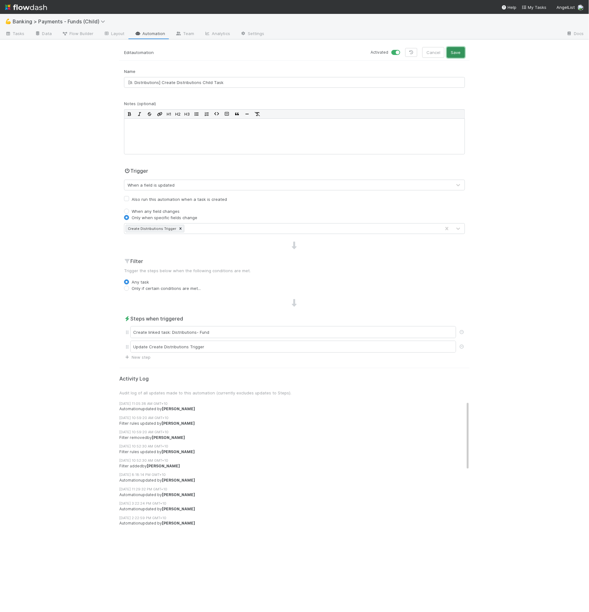
click at [457, 50] on button "Save" at bounding box center [456, 52] width 18 height 11
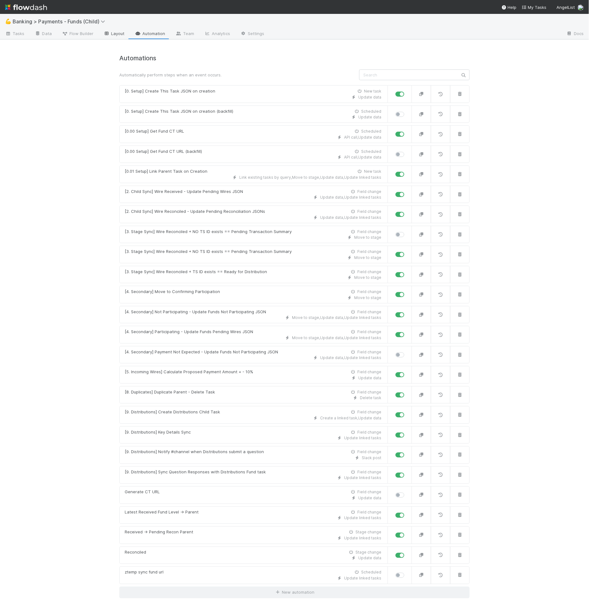
click at [106, 34] on icon at bounding box center [107, 34] width 6 height 4
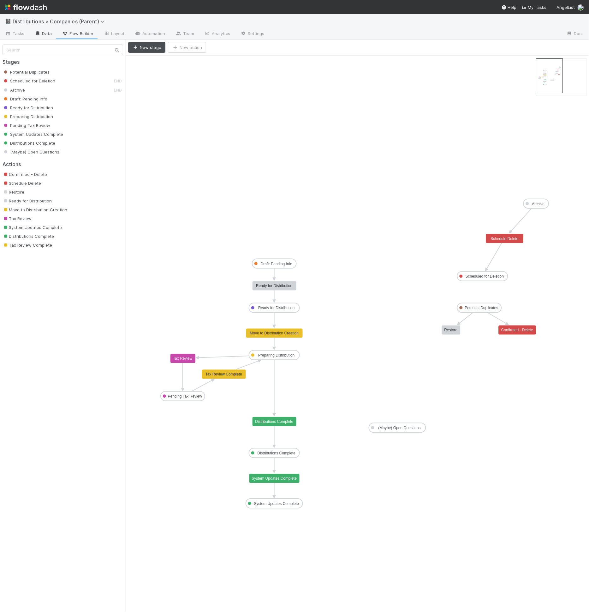
click at [47, 34] on link "Data" at bounding box center [43, 34] width 27 height 10
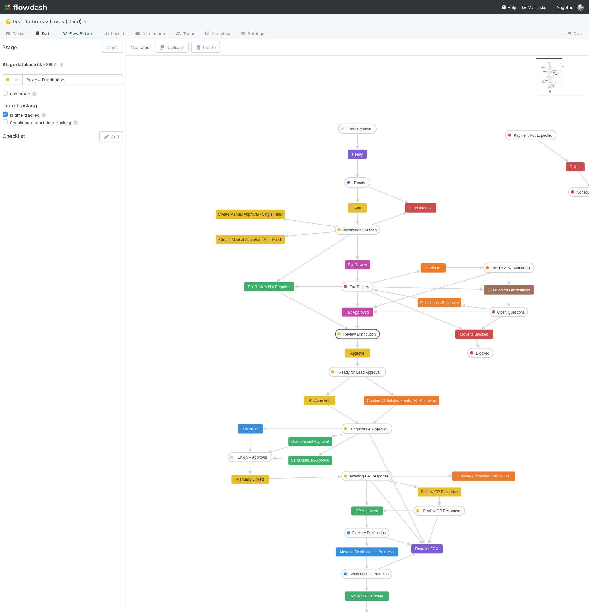
click at [32, 32] on link "Data" at bounding box center [43, 34] width 27 height 10
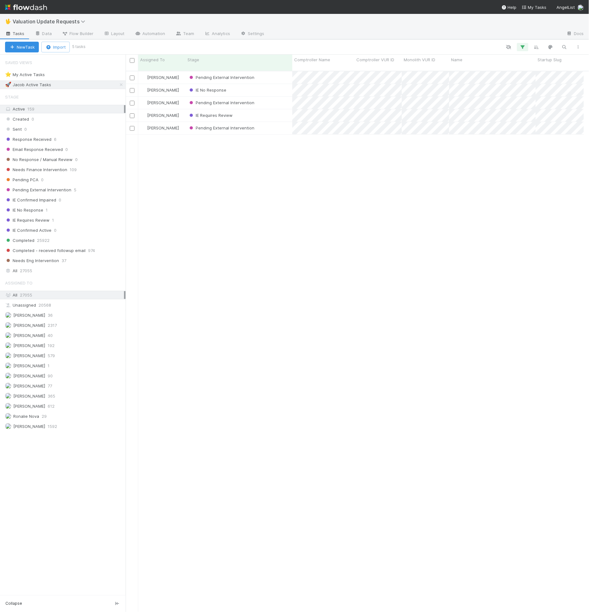
scroll to position [5, 5]
click at [97, 38] on link "Flow Builder" at bounding box center [78, 34] width 42 height 10
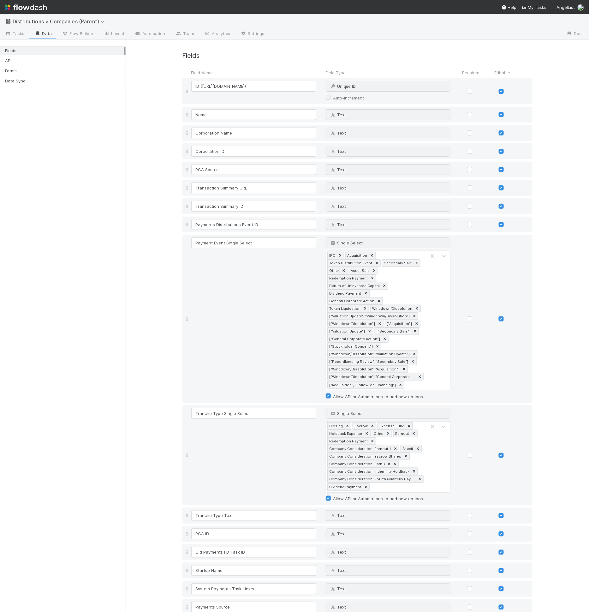
scroll to position [1046, 0]
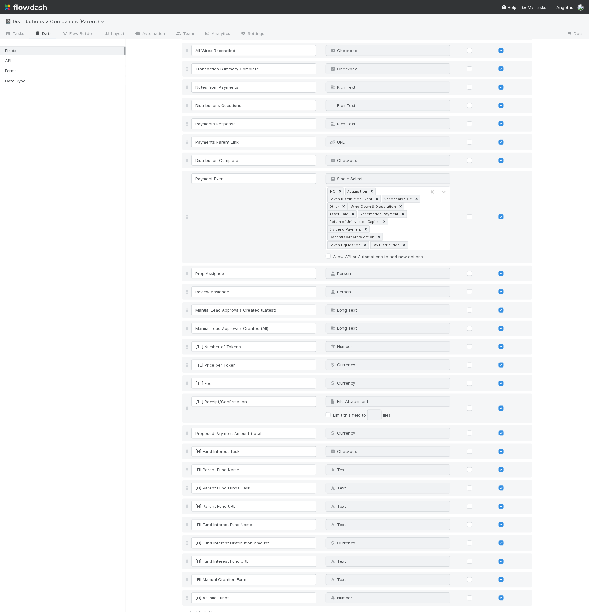
click at [196, 609] on div "Add field" at bounding box center [197, 613] width 30 height 8
click at [199, 611] on link "Add field" at bounding box center [199, 613] width 25 height 5
click at [199, 611] on input at bounding box center [253, 616] width 125 height 11
paste input "Token Liquidation Details"
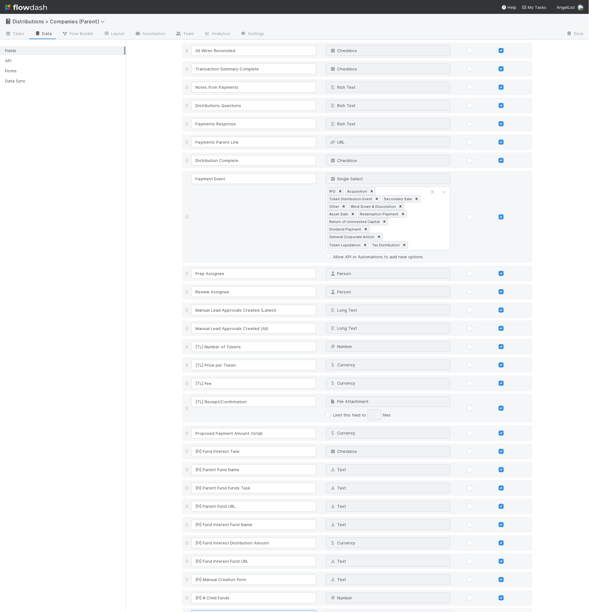
type input "Token Liquidation Details"
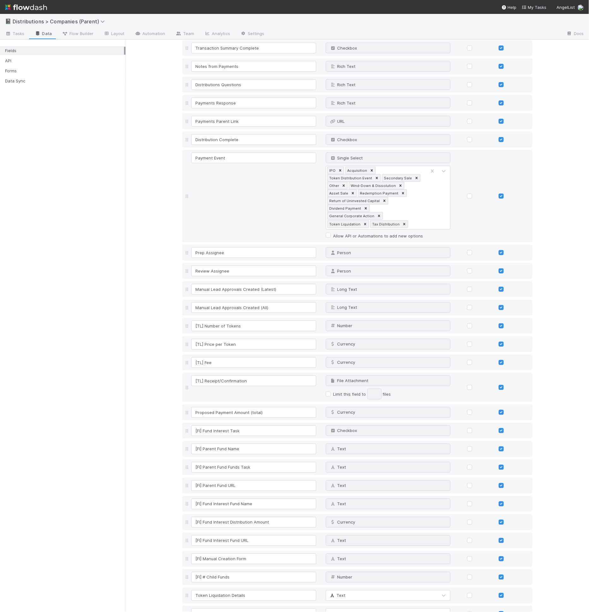
scroll to position [1083, 0]
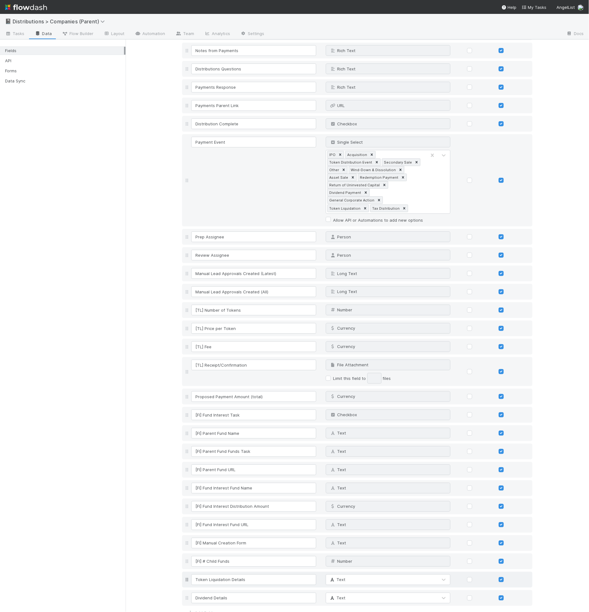
type input "Dividend Details"
drag, startPoint x: 339, startPoint y: 548, endPoint x: 342, endPoint y: 552, distance: 5.2
click at [340, 572] on div "Token Liquidation Details Text" at bounding box center [357, 580] width 351 height 16
click at [342, 575] on div "Text" at bounding box center [382, 580] width 112 height 10
type input "rich"
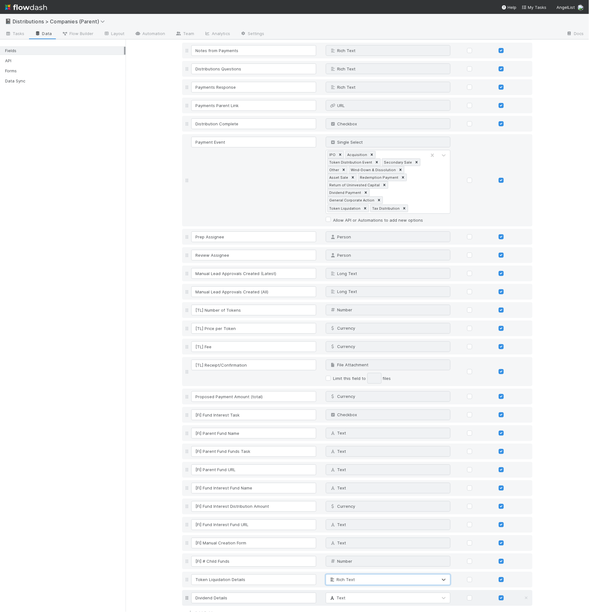
click at [342, 590] on div "Dividend Details Text" at bounding box center [357, 598] width 351 height 16
click at [344, 593] on div "Text" at bounding box center [382, 598] width 112 height 10
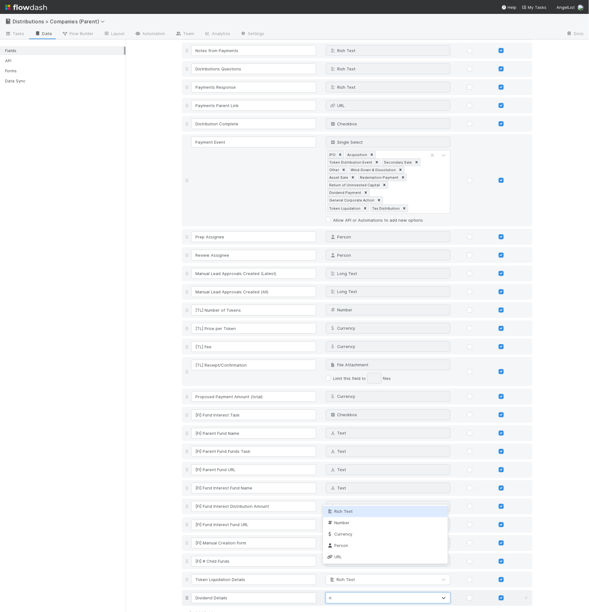
type input "rich"
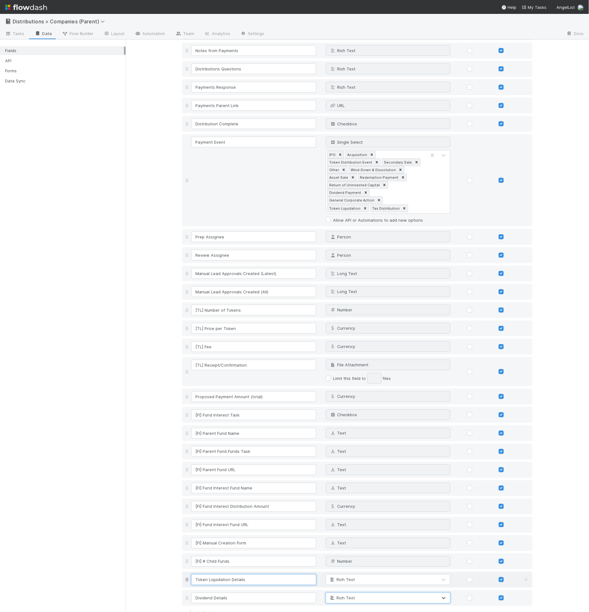
click at [214, 575] on input "Token Liquidation Details" at bounding box center [253, 580] width 125 height 11
click at [222, 575] on input "Token Liquidation Details" at bounding box center [253, 580] width 125 height 11
click at [225, 575] on input "Token Liquidation Details" at bounding box center [253, 580] width 125 height 11
drag, startPoint x: 227, startPoint y: 555, endPoint x: 181, endPoint y: 552, distance: 45.9
click at [182, 572] on div "Token Liquidation Details Rich Text" at bounding box center [357, 580] width 351 height 16
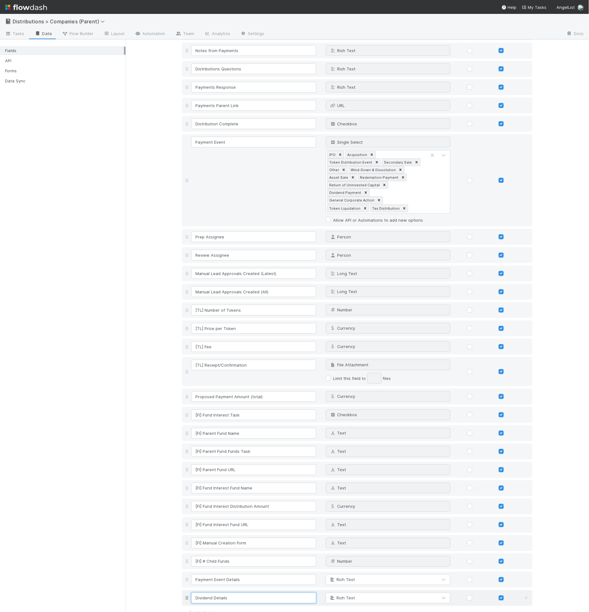
click at [213, 593] on input "Dividend Details" at bounding box center [253, 598] width 125 height 11
click at [524, 596] on link at bounding box center [526, 598] width 6 height 5
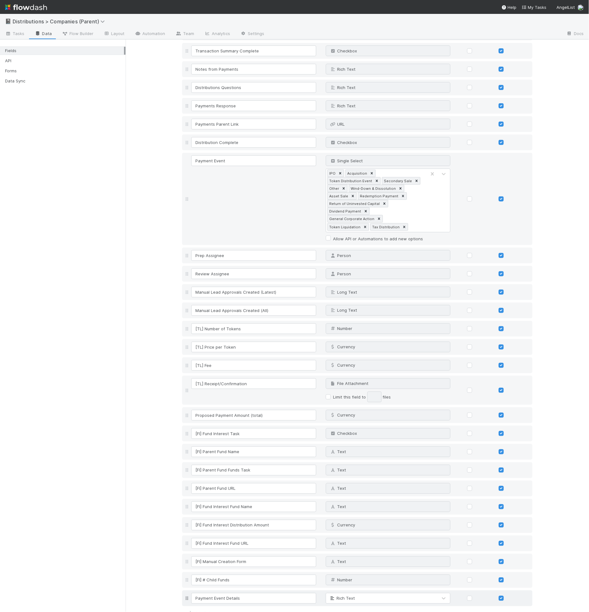
click at [220, 591] on div "Payment Event Details Rich Text" at bounding box center [357, 599] width 351 height 16
click at [220, 593] on input "Payment Event Details" at bounding box center [253, 598] width 125 height 11
click at [213, 593] on input "Payment Event Details" at bounding box center [253, 598] width 125 height 11
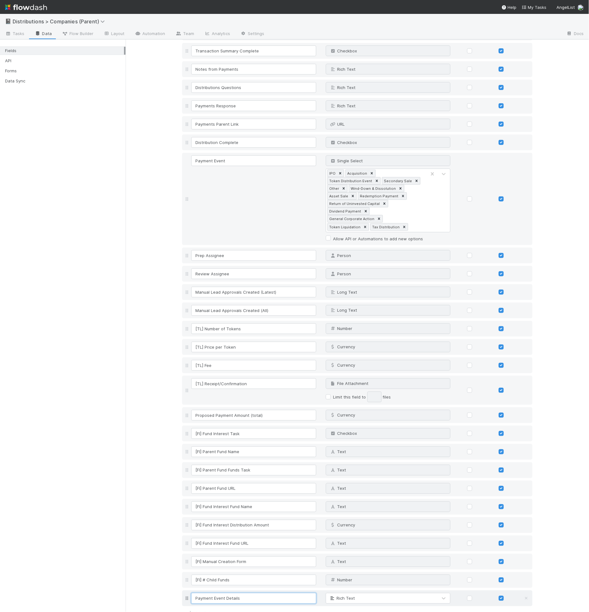
click at [213, 593] on input "Payment Event Details" at bounding box center [253, 598] width 125 height 11
click at [221, 593] on input "Payment Event Details" at bounding box center [253, 598] width 125 height 11
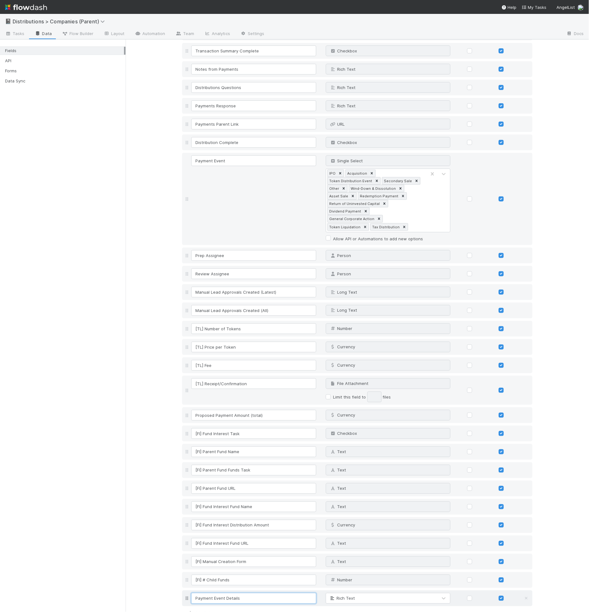
paste input "Token Liquidation"
type input "Token Liquidation Details"
click at [331, 596] on span "Rich Text" at bounding box center [342, 598] width 26 height 5
click at [266, 593] on input "Token Liquidation Details" at bounding box center [253, 598] width 125 height 11
click at [203, 611] on link "Add field" at bounding box center [199, 613] width 25 height 5
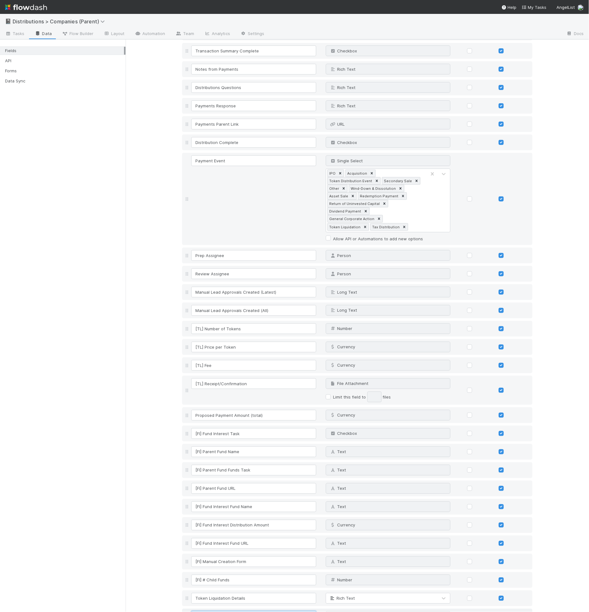
click at [221, 612] on input at bounding box center [253, 617] width 125 height 11
paste input "Dividend Details"
type input "Dividend Details"
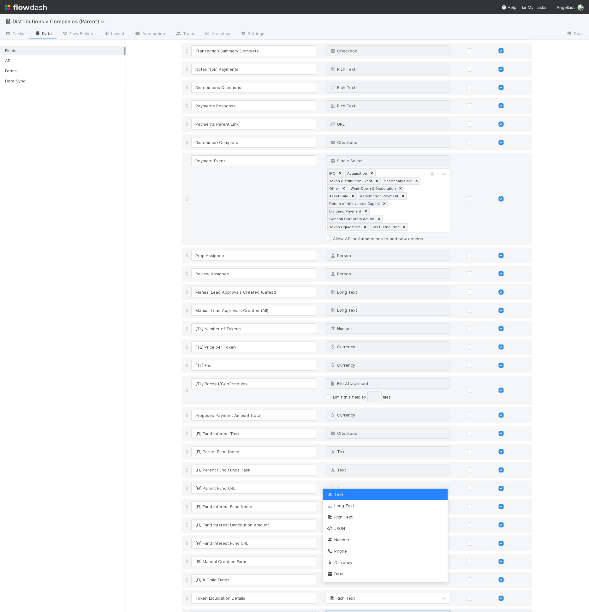
click at [339, 612] on span "Text" at bounding box center [337, 616] width 16 height 5
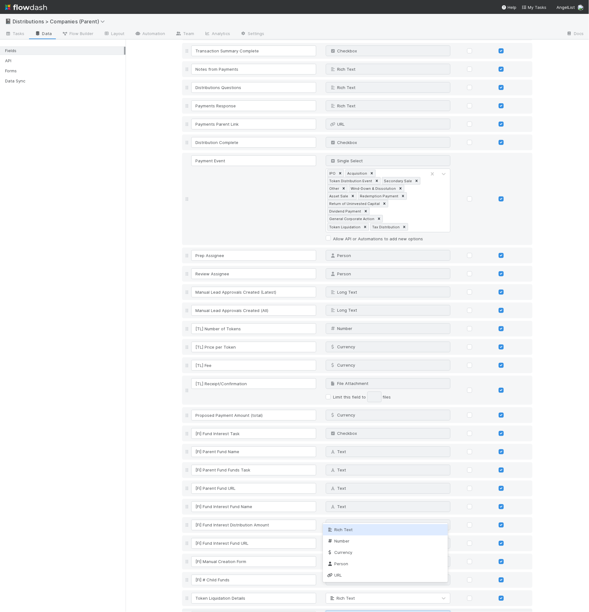
type input "rich"
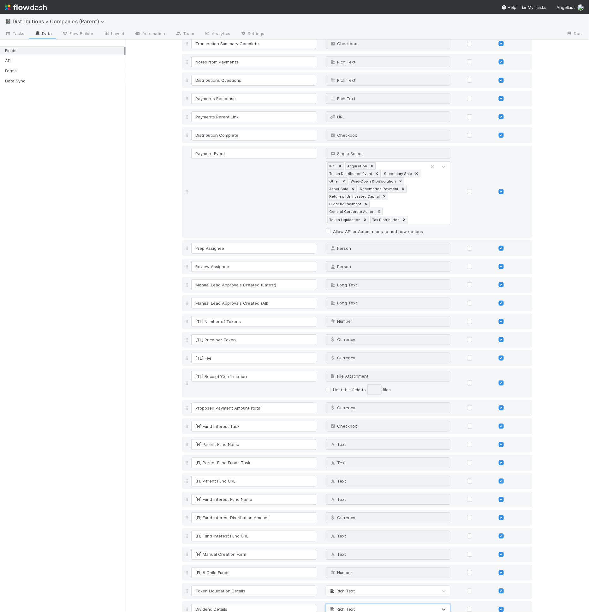
scroll to position [1083, 0]
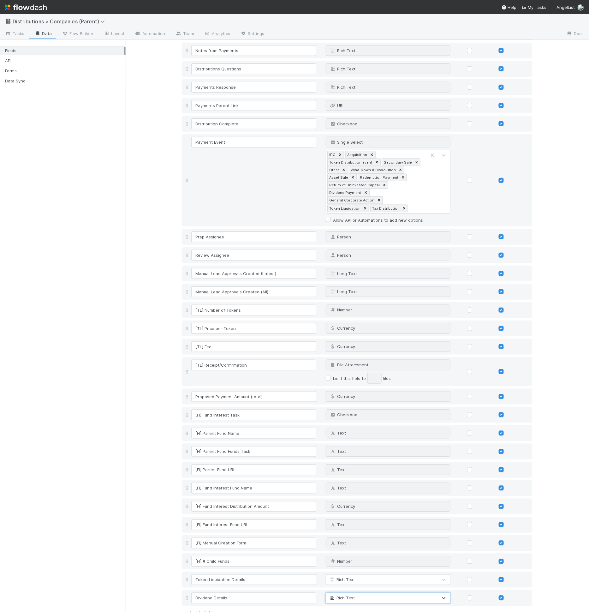
click at [104, 36] on link "Layout" at bounding box center [114, 34] width 31 height 10
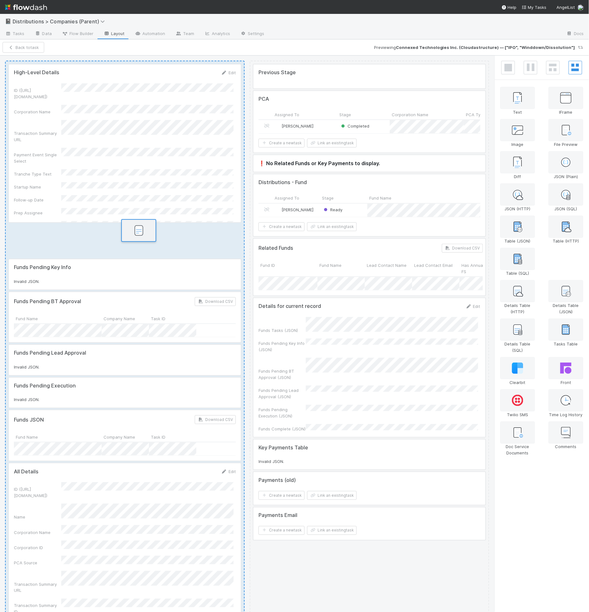
drag, startPoint x: 567, startPoint y: 254, endPoint x: 138, endPoint y: 229, distance: 430.0
click at [138, 229] on div "High-Level Details Edit ID ([URL][DOMAIN_NAME]) Corporation Name Transaction Su…" at bounding box center [294, 334] width 589 height 557
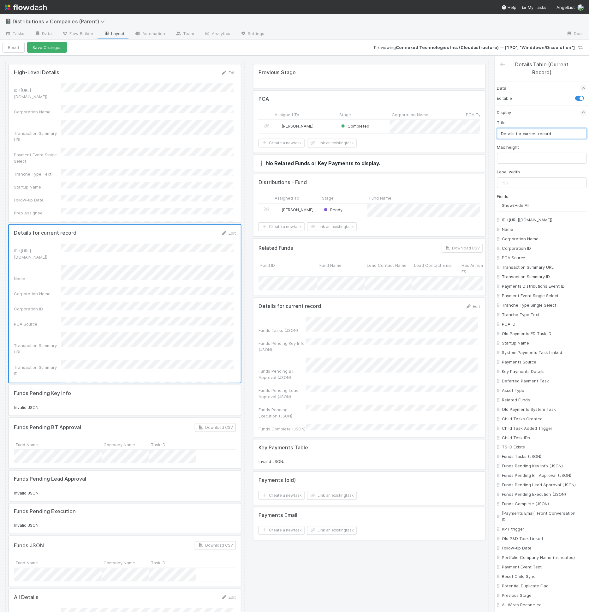
click at [524, 130] on input "Details for current record" at bounding box center [543, 133] width 90 height 11
type input "Dividend Details"
click at [519, 184] on input "text" at bounding box center [543, 183] width 90 height 11
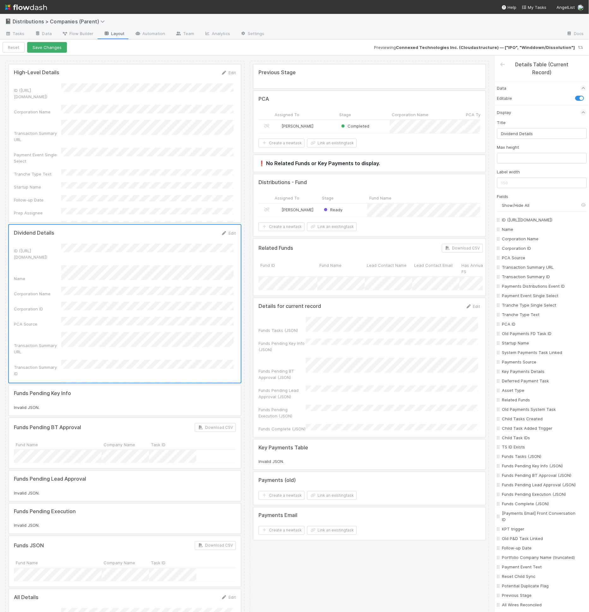
click at [519, 205] on input "Show/Hide All" at bounding box center [545, 205] width 85 height 6
checkbox input "false"
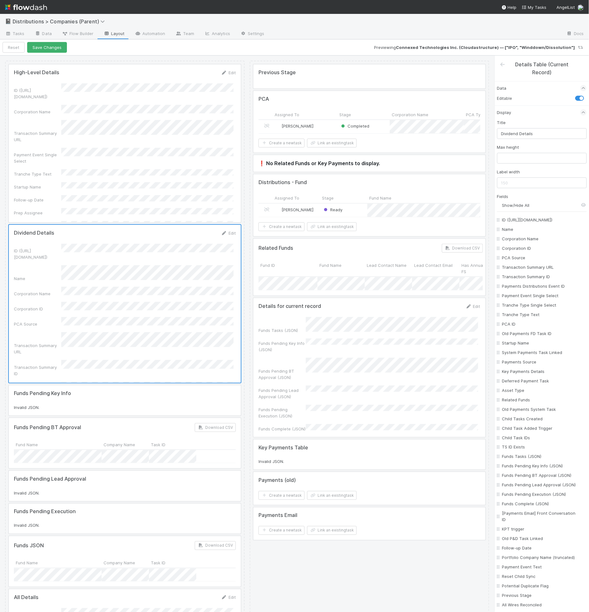
checkbox input "false"
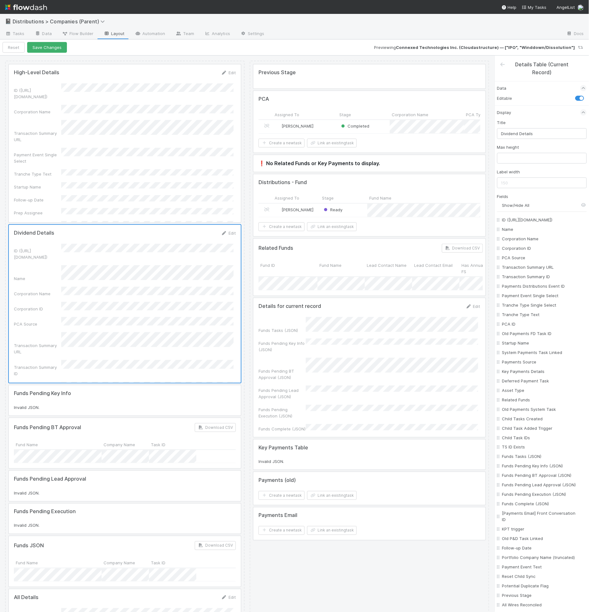
checkbox input "false"
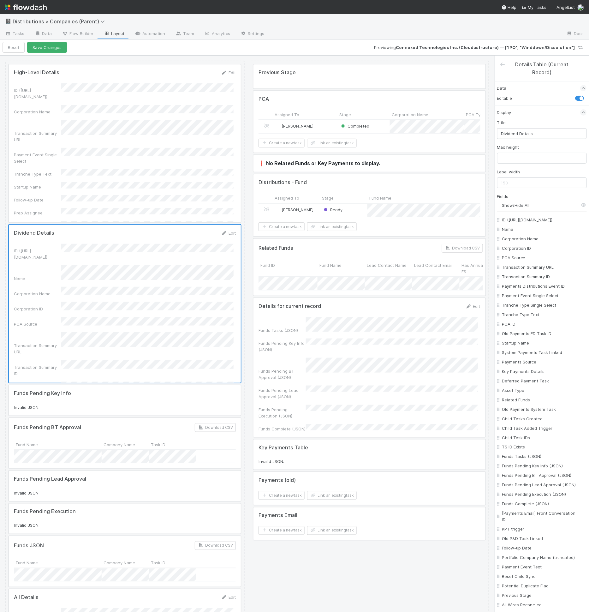
checkbox input "false"
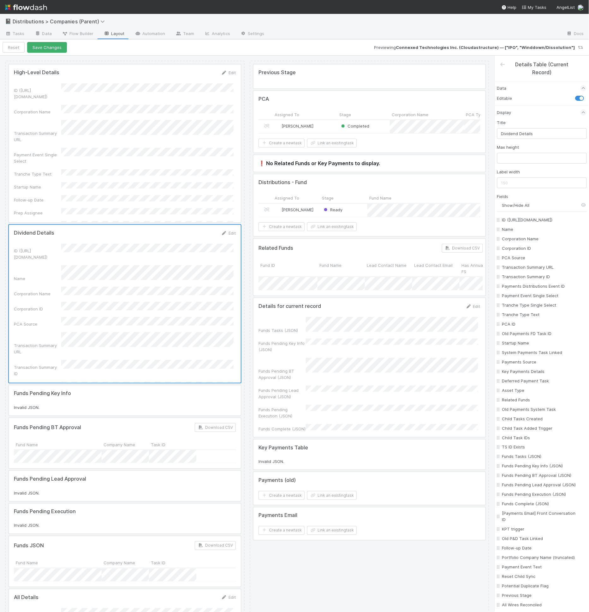
checkbox input "false"
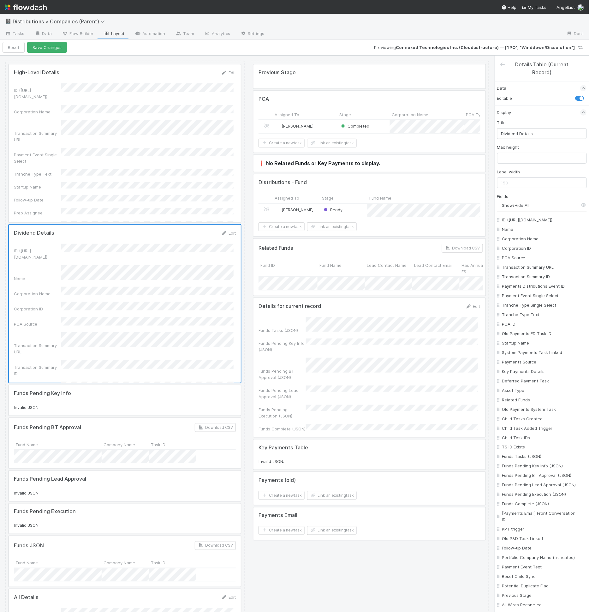
checkbox input "false"
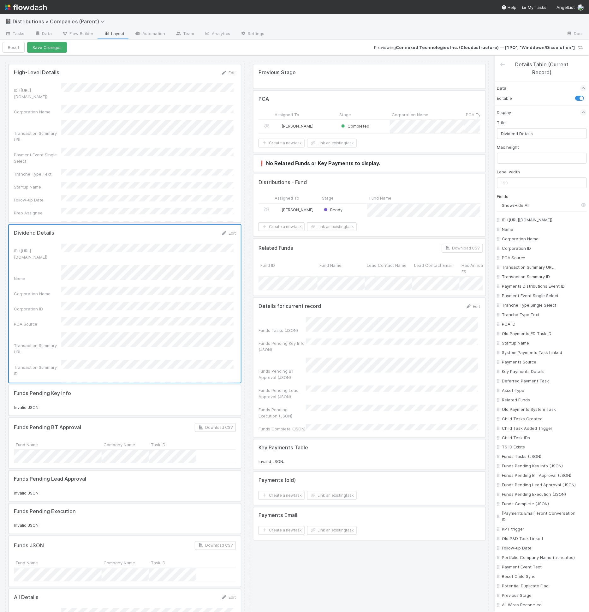
checkbox input "false"
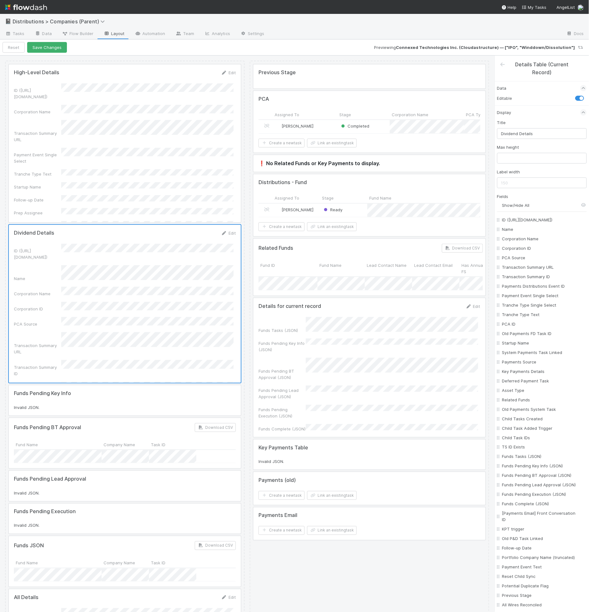
checkbox input "false"
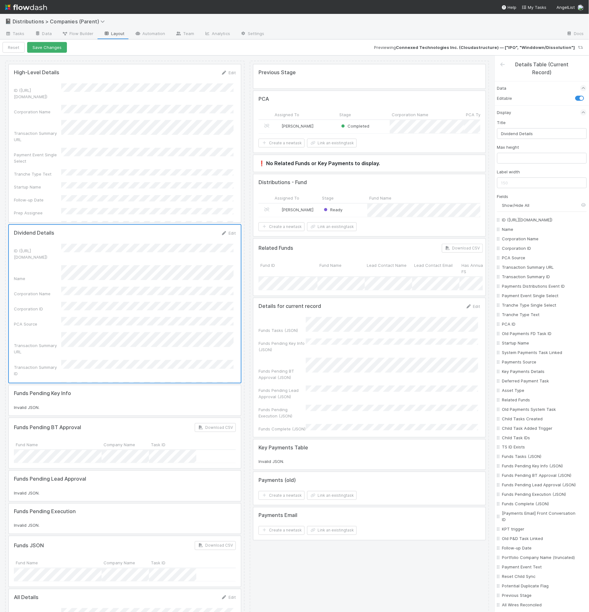
checkbox input "false"
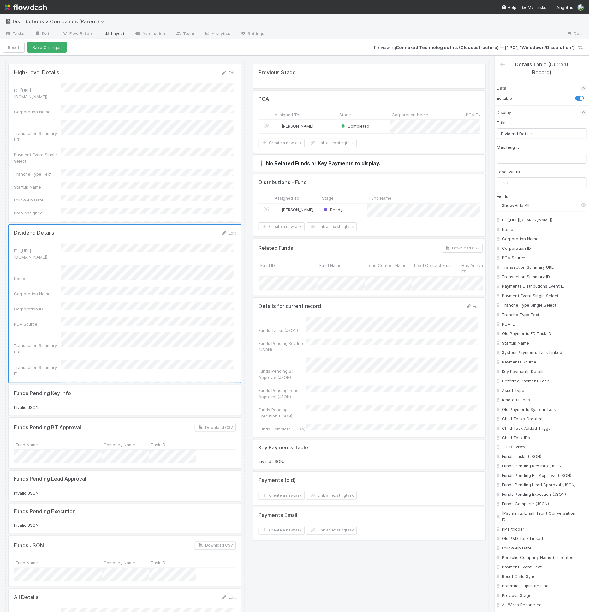
checkbox input "false"
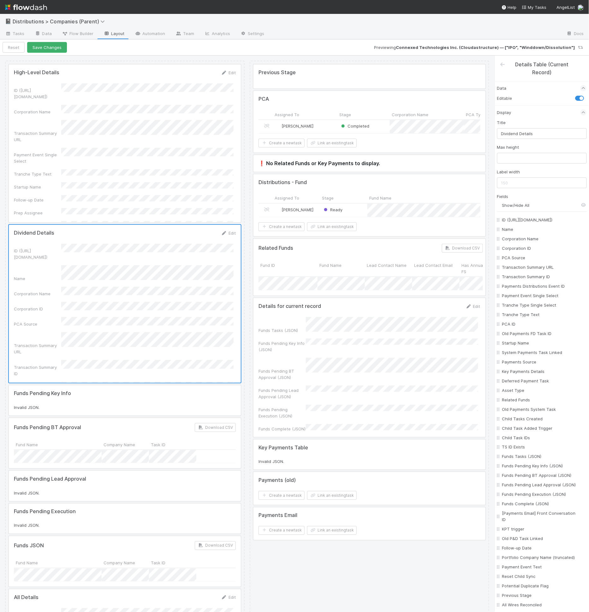
checkbox input "false"
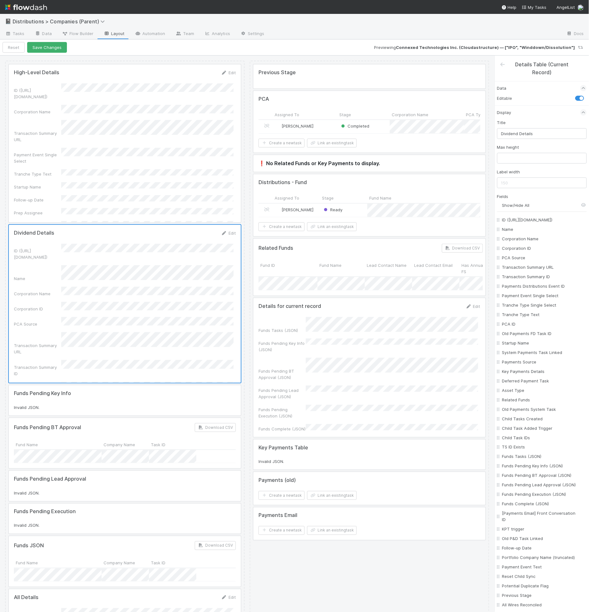
checkbox input "false"
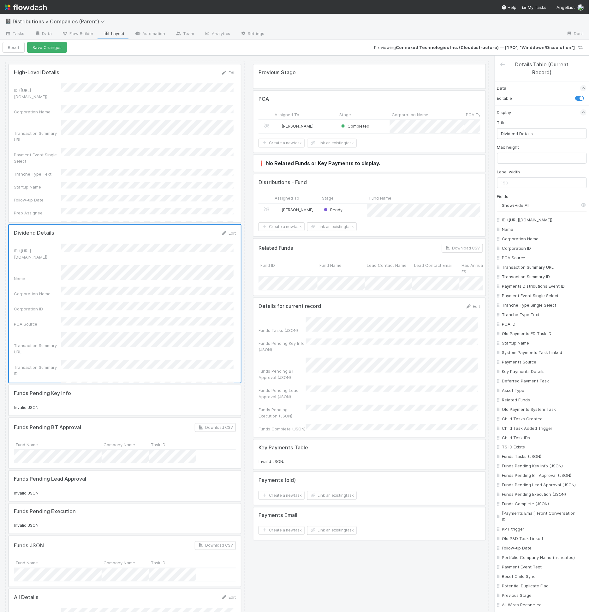
checkbox input "false"
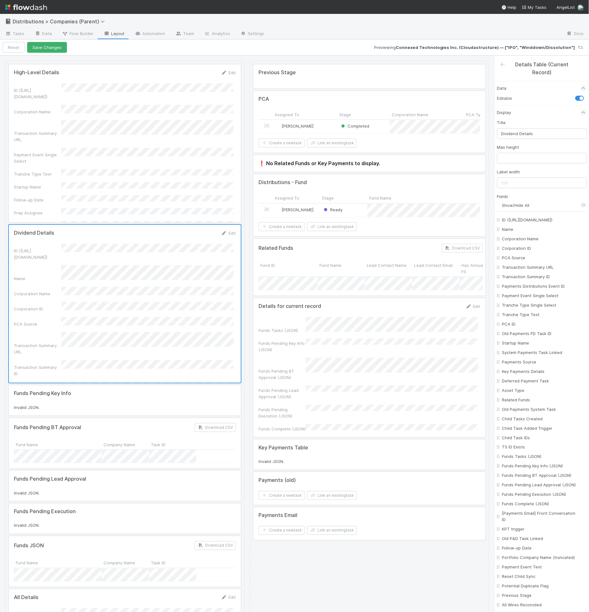
checkbox input "false"
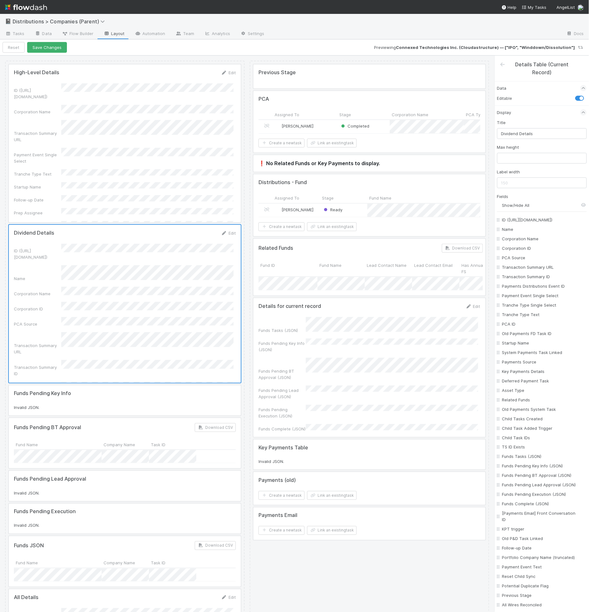
checkbox On "false"
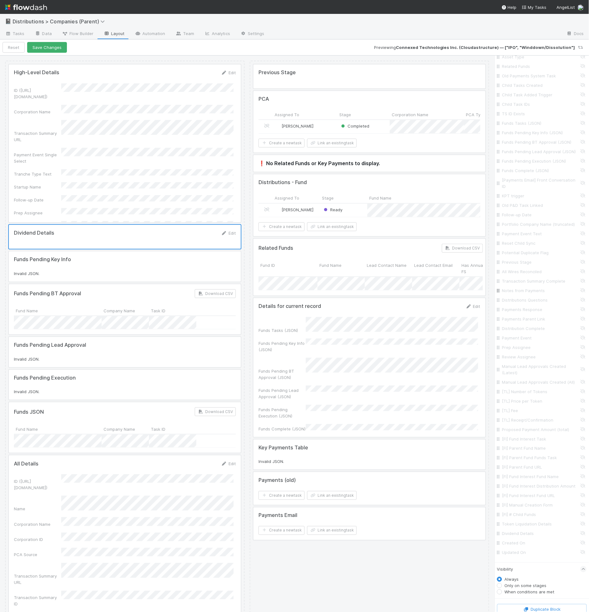
scroll to position [351, 0]
click at [513, 516] on input "Dividend Details" at bounding box center [544, 517] width 83 height 6
checkbox input "true"
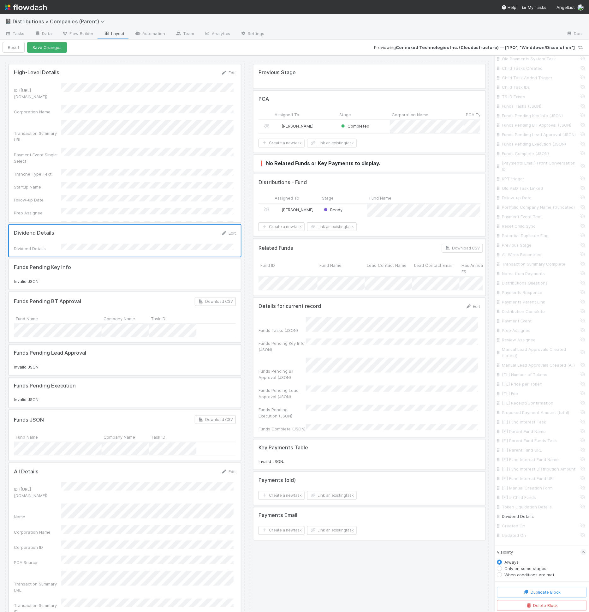
drag, startPoint x: 525, startPoint y: 575, endPoint x: 526, endPoint y: 579, distance: 4.8
click at [525, 574] on label "When conditions are met" at bounding box center [530, 575] width 50 height 6
click at [503, 574] on input "When conditions are met" at bounding box center [500, 575] width 5 height 6
radio input "true"
radio input "false"
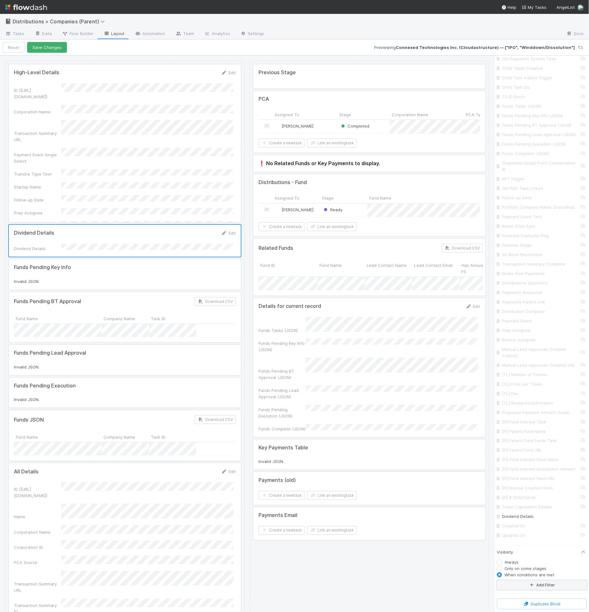
click at [526, 586] on button "Add Filter" at bounding box center [543, 585] width 90 height 9
click at [527, 587] on div "Assigned To" at bounding box center [523, 590] width 23 height 6
type input "divi"
click at [529, 542] on div "contains" at bounding box center [538, 542] width 55 height 9
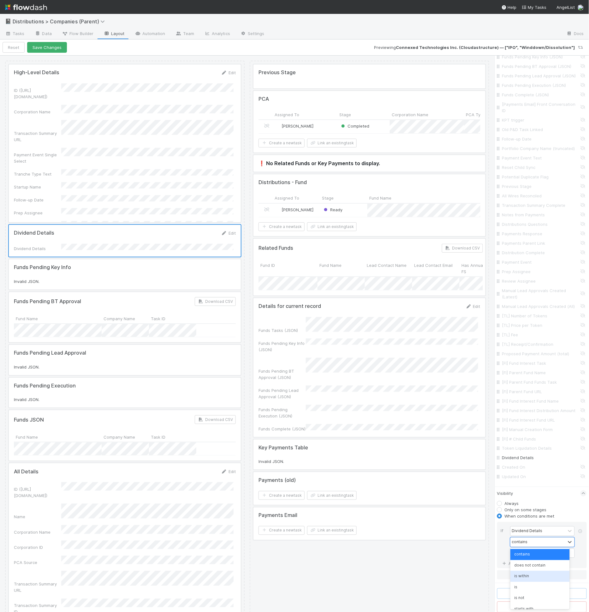
scroll to position [39, 0]
click at [537, 599] on div "is not empty" at bounding box center [540, 603] width 59 height 11
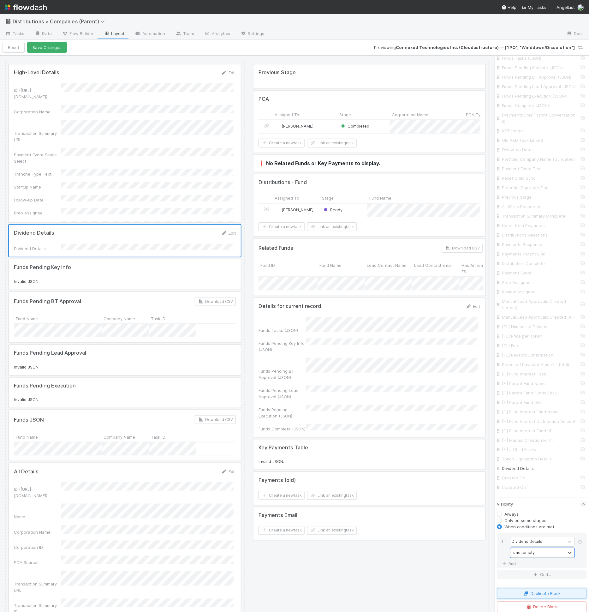
click at [545, 595] on button "Duplicate Block" at bounding box center [543, 594] width 90 height 11
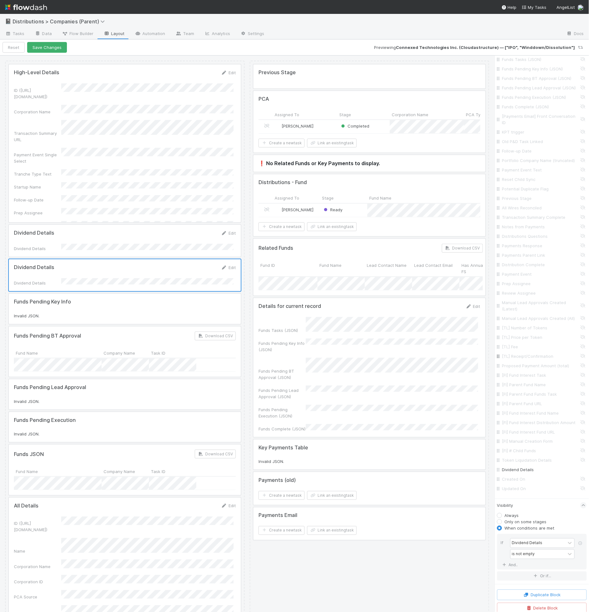
scroll to position [397, 0]
click at [528, 465] on div "ID (TS_PCA.ID) Name Corporation Name Corporation ID PCA Source Transaction Summ…" at bounding box center [543, 156] width 90 height 676
click at [528, 468] on input "Dividend Details" at bounding box center [544, 470] width 83 height 6
checkbox input "false"
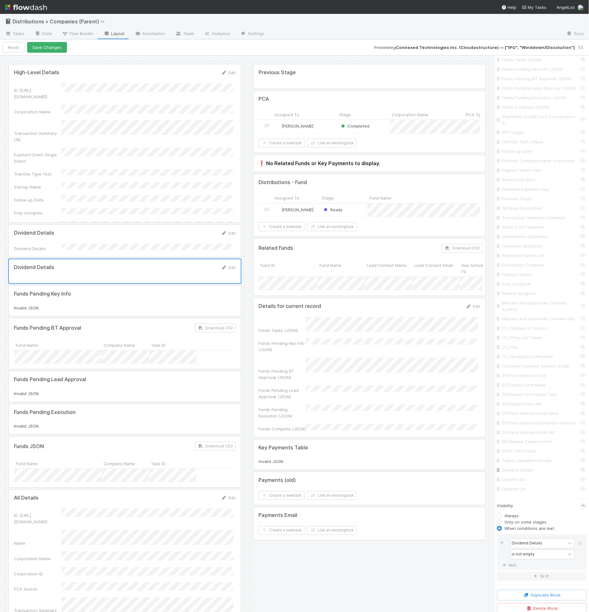
click at [530, 461] on input "Token Liquidation Details" at bounding box center [544, 461] width 83 height 6
checkbox input "true"
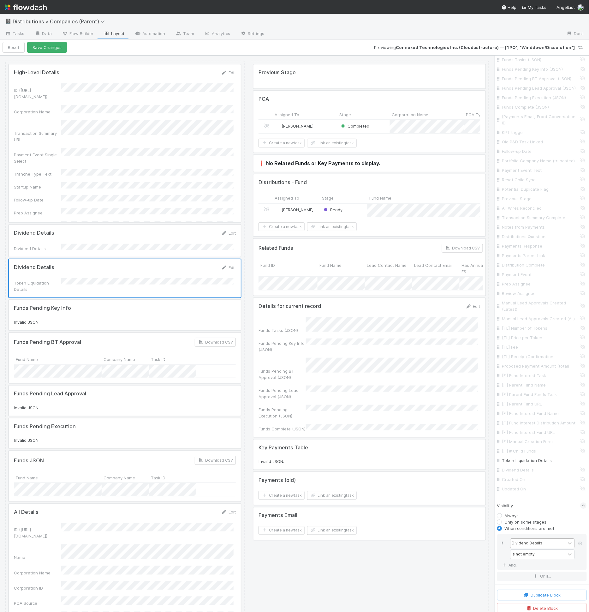
click at [528, 539] on div "Dividend Details" at bounding box center [538, 543] width 55 height 9
type input "token"
click at [553, 555] on div "contains" at bounding box center [538, 554] width 55 height 9
type input "is not"
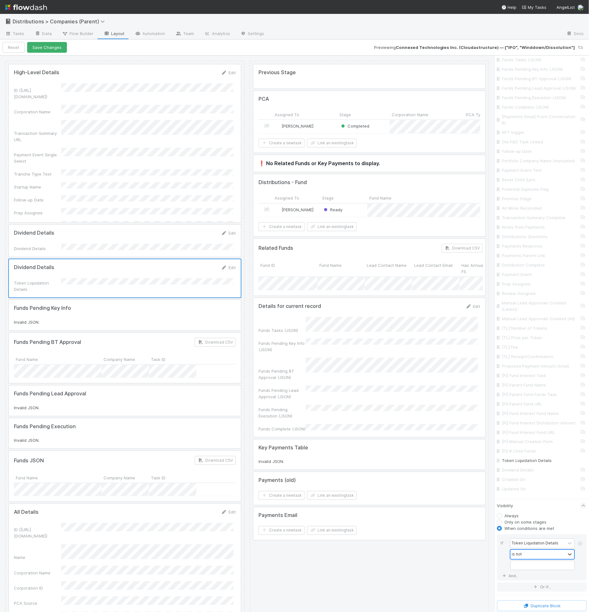
click at [553, 555] on div "is not" at bounding box center [538, 554] width 55 height 9
click at [547, 602] on div "is not empty" at bounding box center [540, 603] width 59 height 11
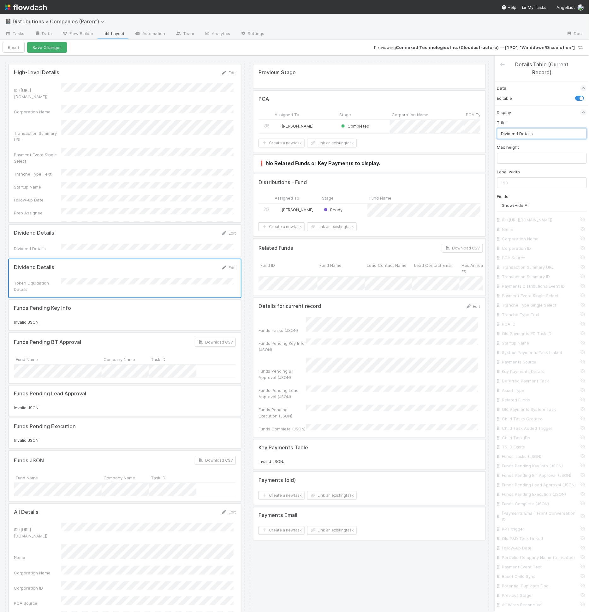
click at [513, 132] on input "Dividend Details" at bounding box center [543, 133] width 90 height 11
type input "Token Liquidation Details"
click at [51, 52] on button "Save Changes" at bounding box center [47, 47] width 40 height 11
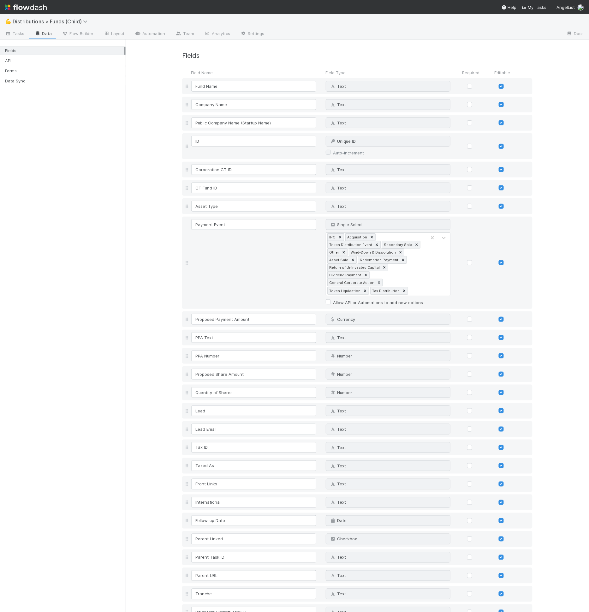
scroll to position [2271, 0]
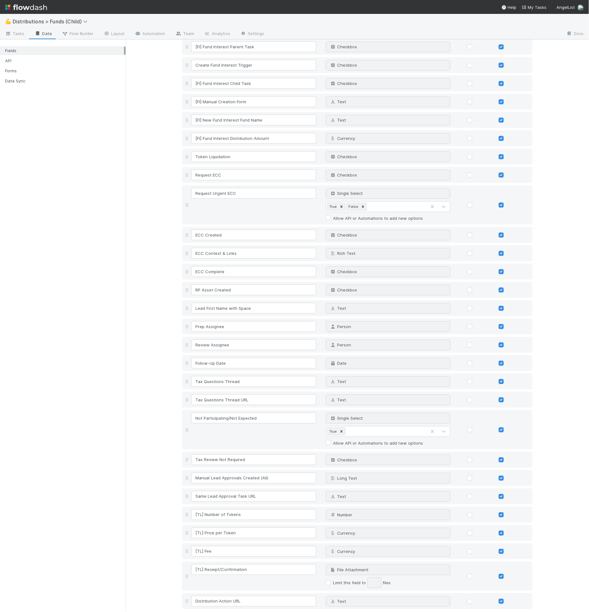
click at [206, 612] on link "Add field" at bounding box center [199, 616] width 25 height 5
click at [210, 612] on input at bounding box center [253, 619] width 125 height 11
click at [235, 612] on input at bounding box center [253, 619] width 125 height 11
paste input "Token Liquidation Details"
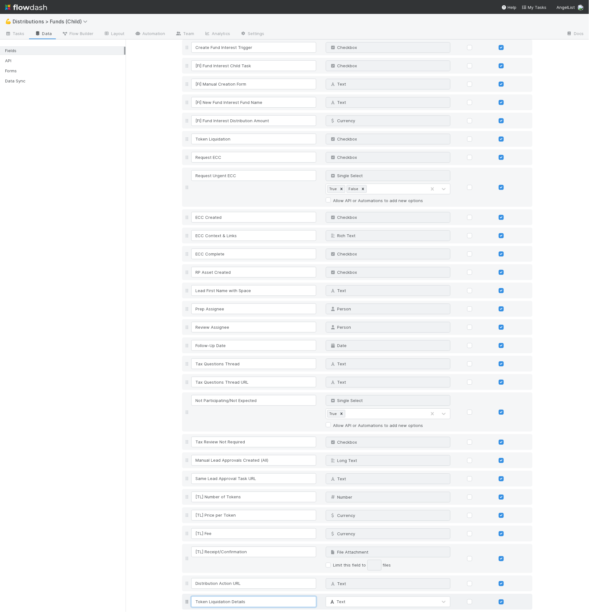
scroll to position [2289, 0]
type input "Token Liquidation Details"
click at [208, 612] on link "Add field" at bounding box center [199, 616] width 25 height 5
click at [207, 612] on input at bounding box center [253, 619] width 125 height 11
click at [231, 612] on input at bounding box center [253, 619] width 125 height 11
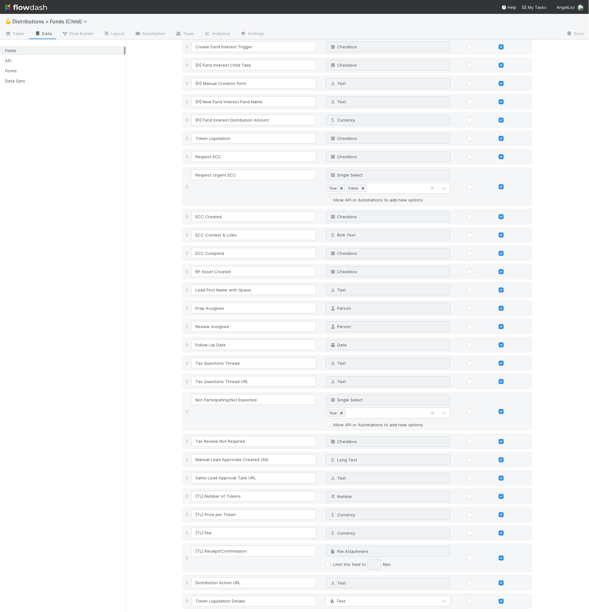
paste input "Dividend Details"
type input "Dividend Details"
click at [351, 596] on div "Text" at bounding box center [382, 601] width 112 height 10
type input "r"
type input "rich"
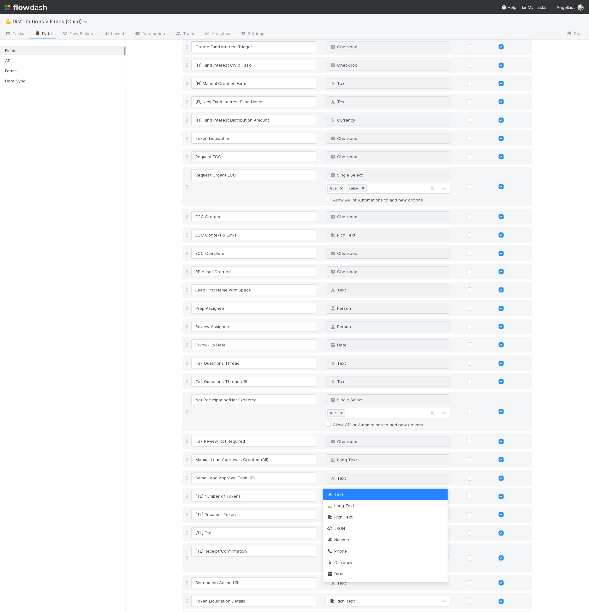
click at [328, 612] on div "Text" at bounding box center [382, 620] width 112 height 10
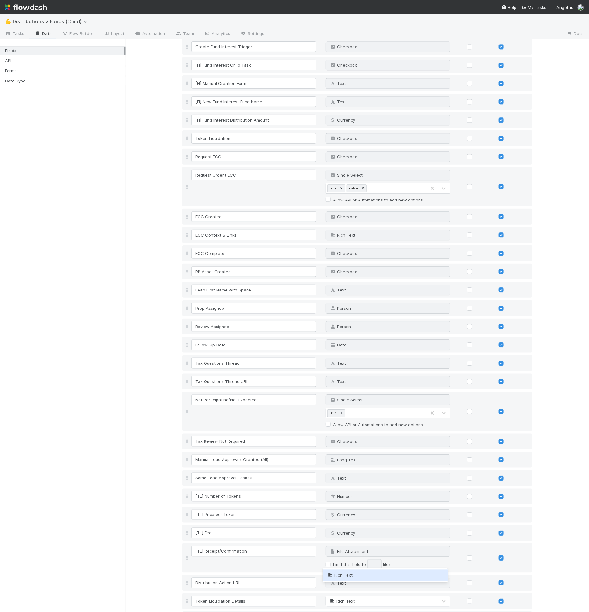
type input "rich"
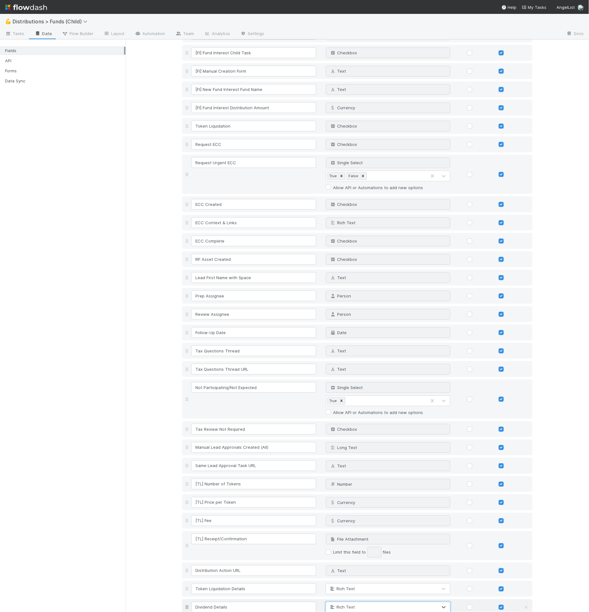
scroll to position [2308, 0]
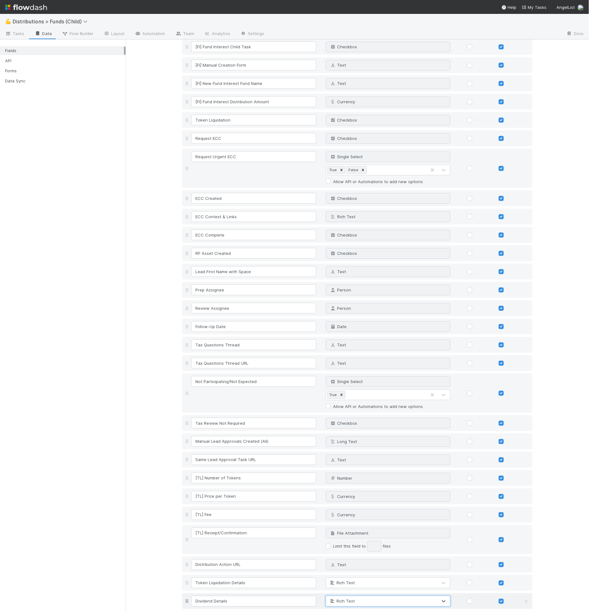
click at [122, 35] on link "Layout" at bounding box center [114, 34] width 31 height 10
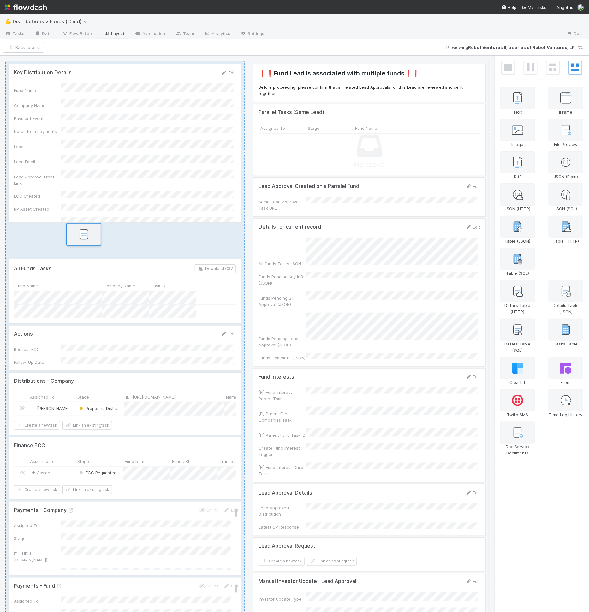
drag, startPoint x: 570, startPoint y: 266, endPoint x: 77, endPoint y: 246, distance: 493.2
click at [77, 246] on div "Key Distribution Details Edit Fund Name Company Name Payment Event Notes from P…" at bounding box center [294, 334] width 589 height 557
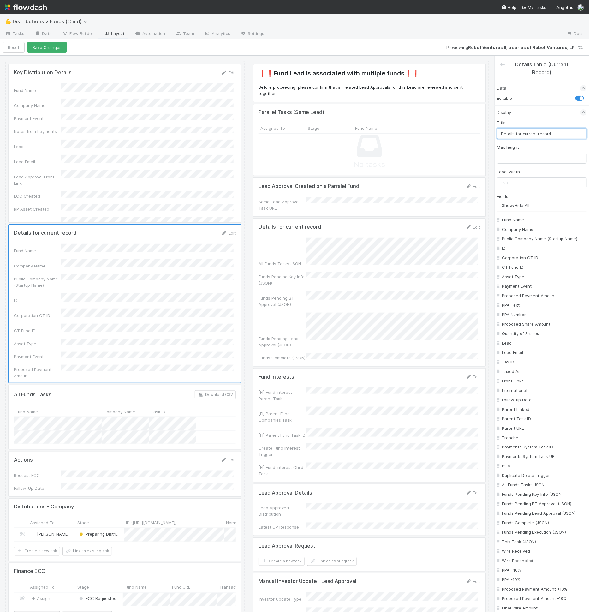
click at [521, 135] on input "Details for current record" at bounding box center [543, 133] width 90 height 11
click at [514, 134] on input "Dividen Details" at bounding box center [543, 133] width 90 height 11
click at [516, 136] on input "Dividen Details" at bounding box center [543, 133] width 90 height 11
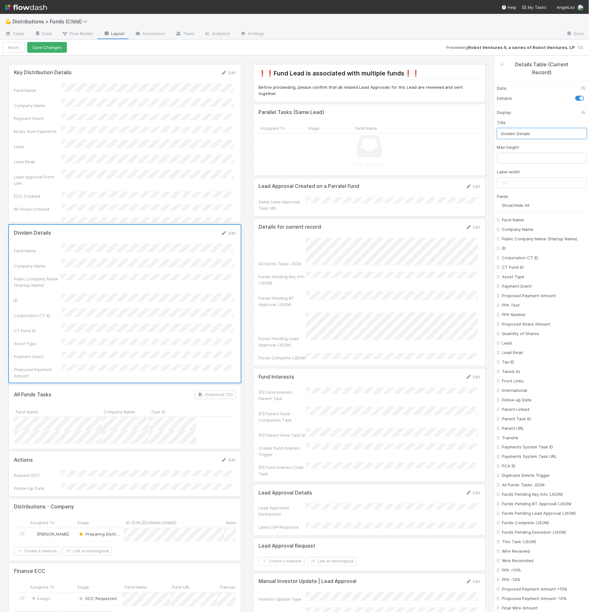
click at [515, 133] on input "Dividen Details" at bounding box center [543, 133] width 90 height 11
type input "Dividend Details"
click at [518, 203] on input "Show/Hide All" at bounding box center [545, 205] width 85 height 6
checkbox input "false"
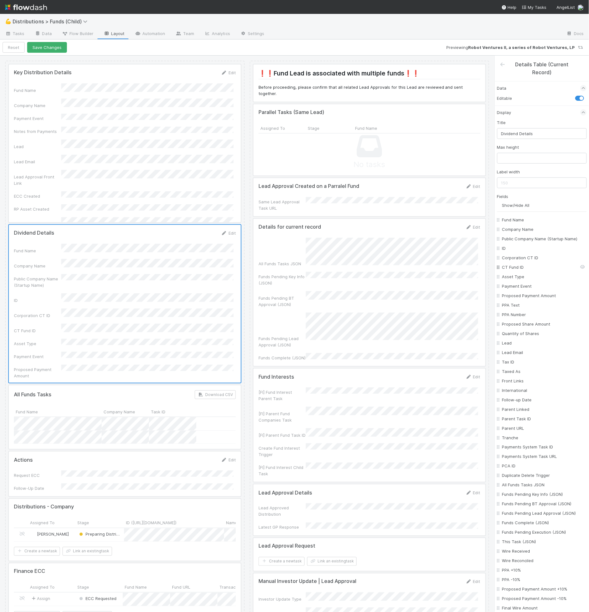
checkbox input "false"
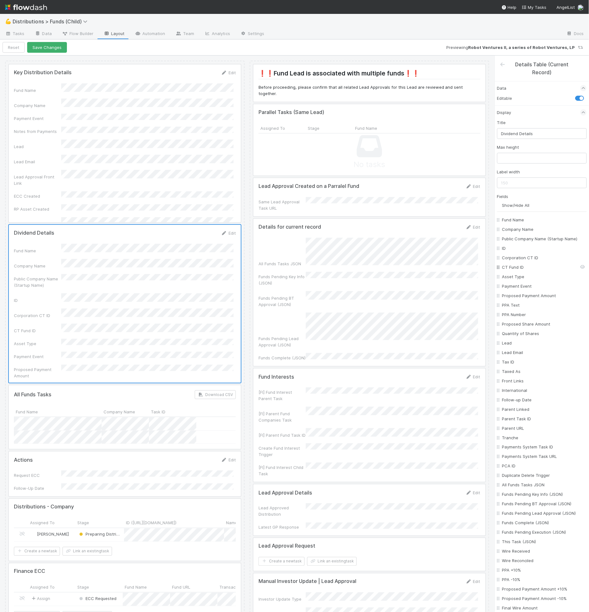
checkbox input "false"
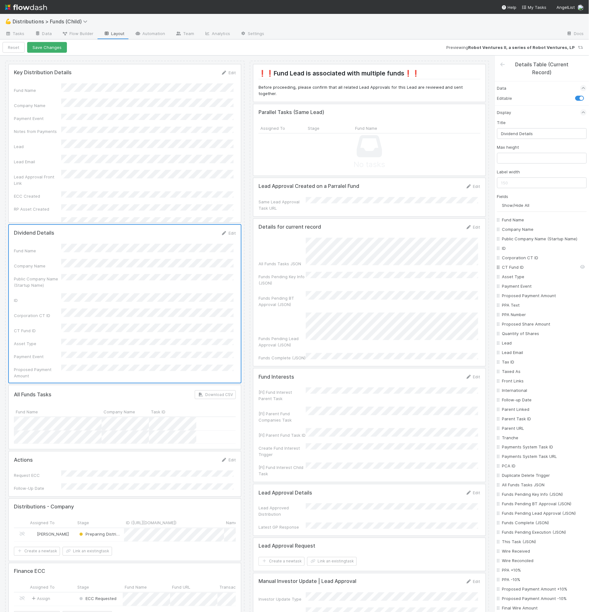
checkbox input "false"
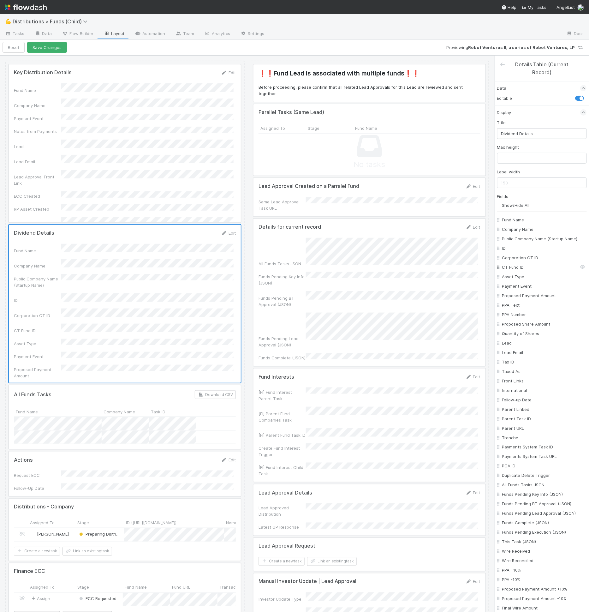
checkbox input "false"
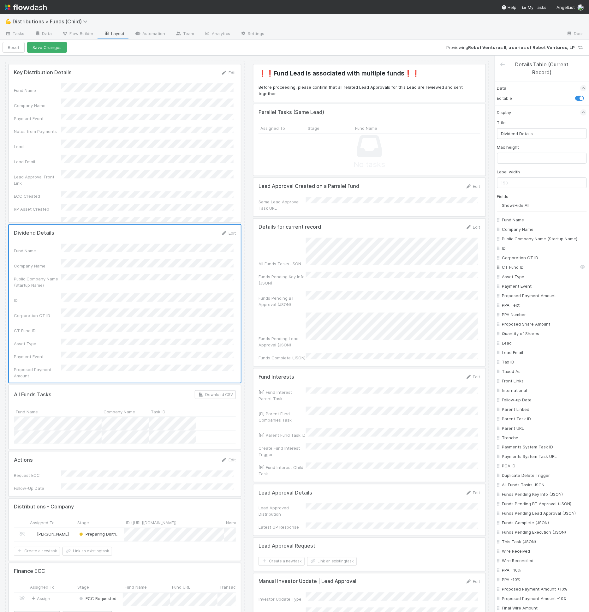
checkbox input "false"
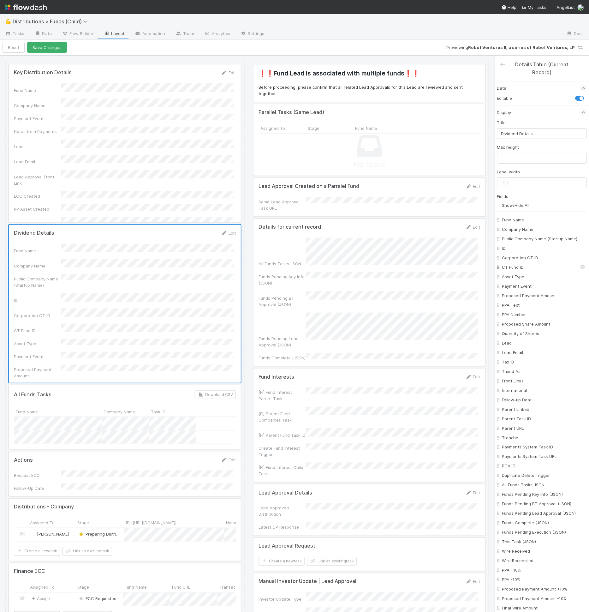
checkbox input "false"
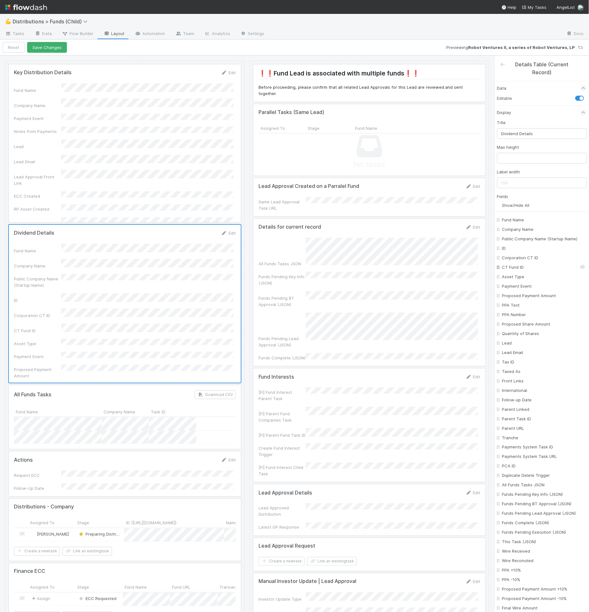
checkbox input "false"
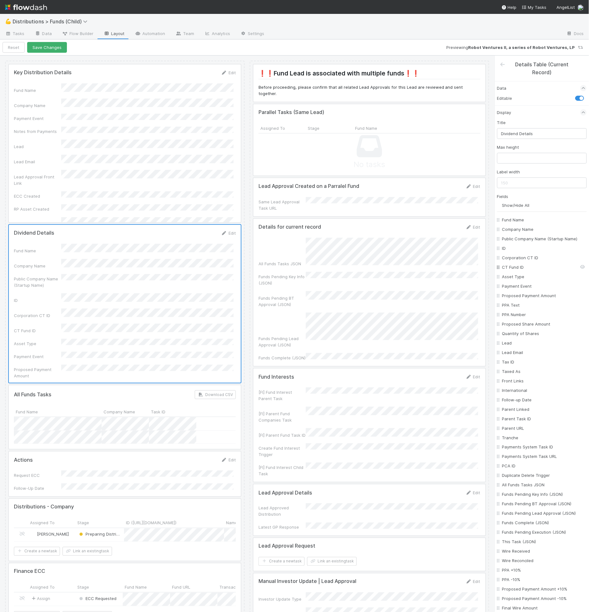
checkbox input "false"
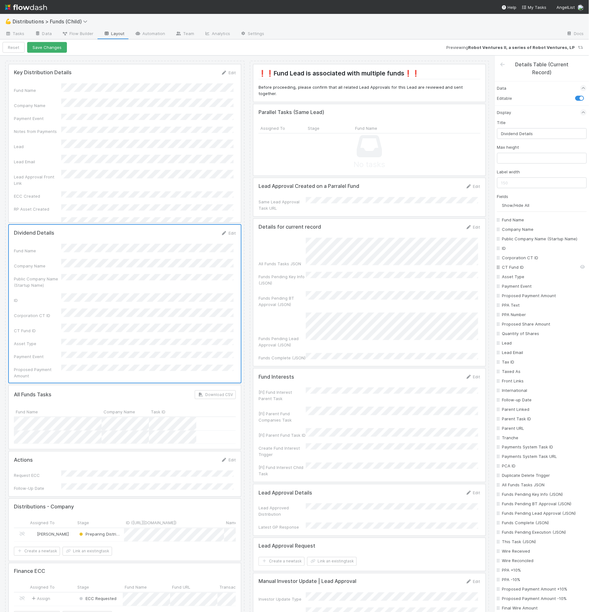
checkbox input "false"
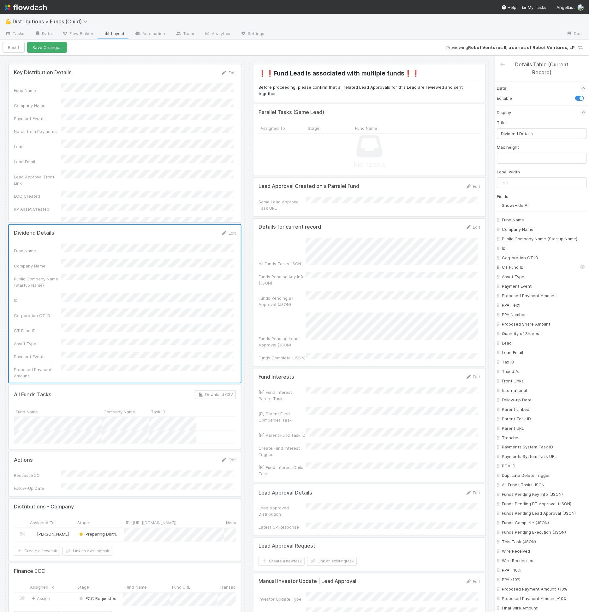
checkbox input "false"
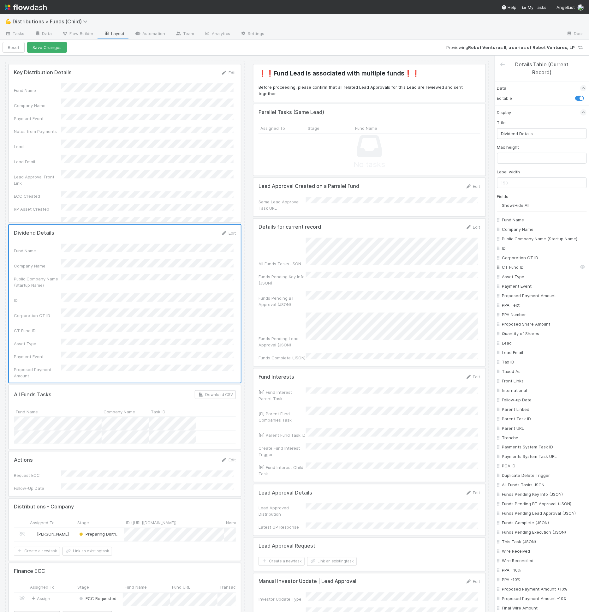
checkbox input "false"
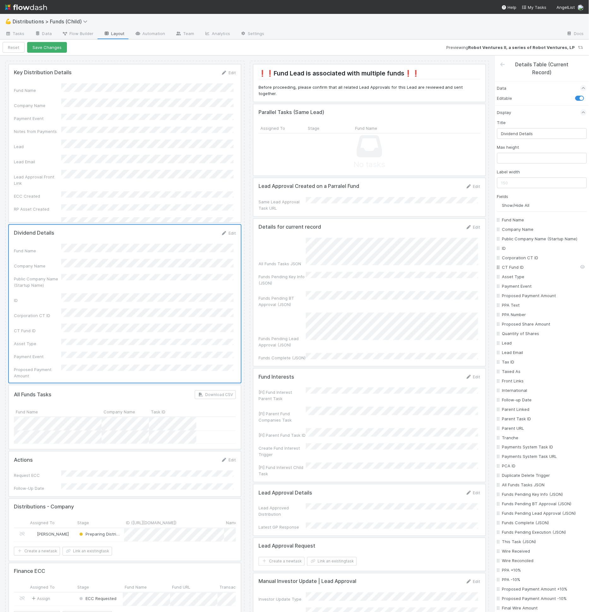
checkbox input "false"
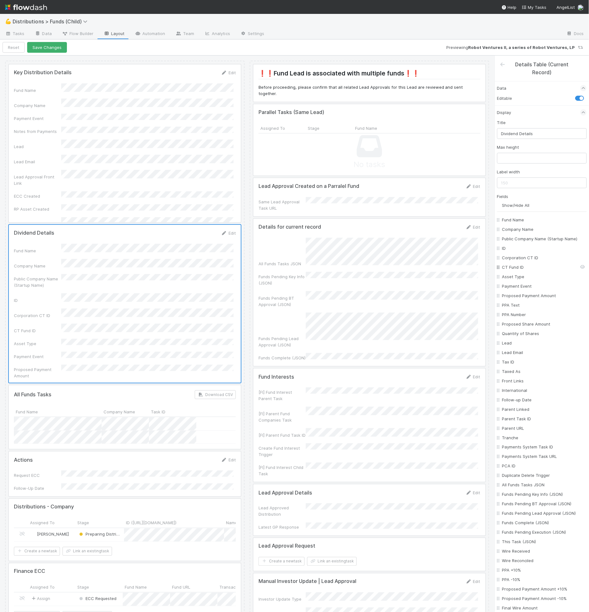
checkbox input "false"
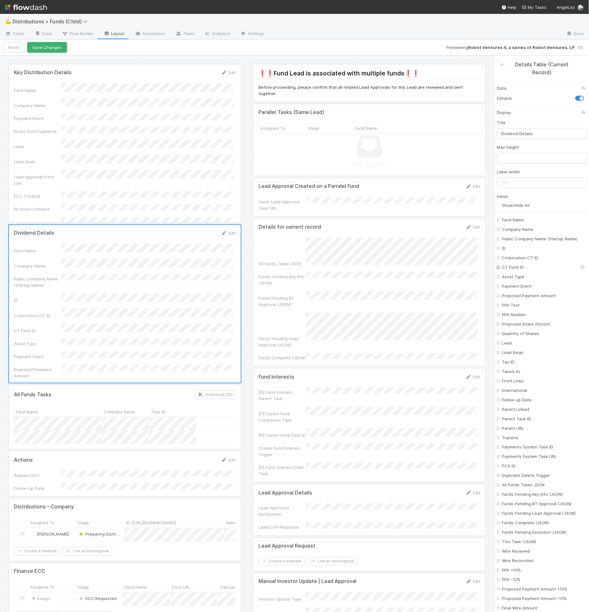
checkbox input "false"
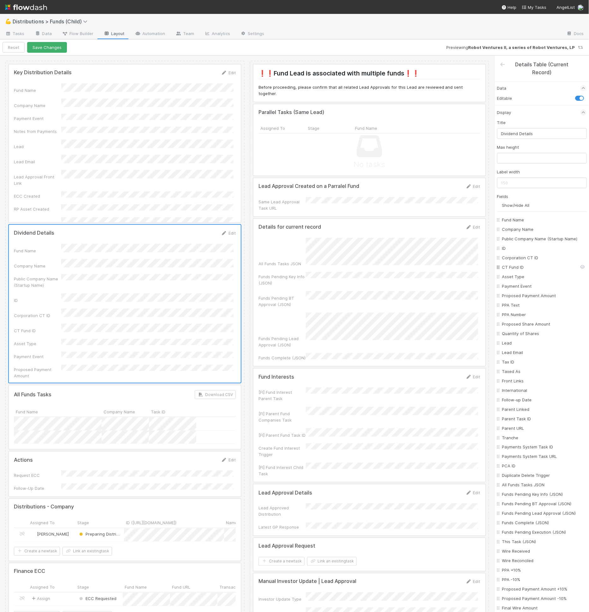
checkbox input "false"
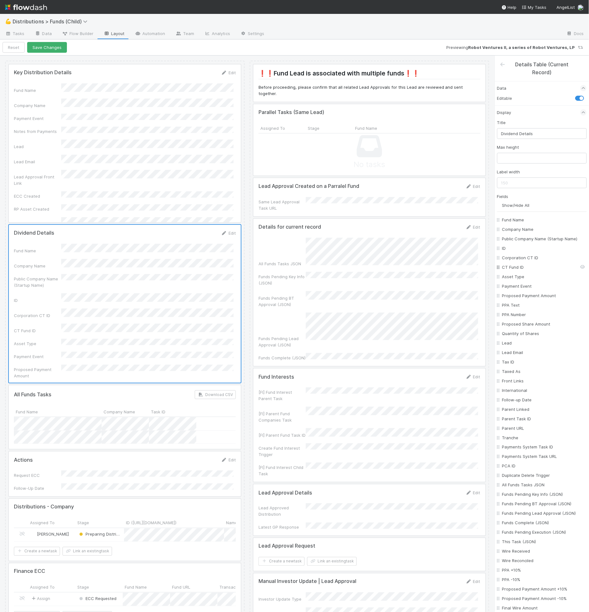
checkbox input "false"
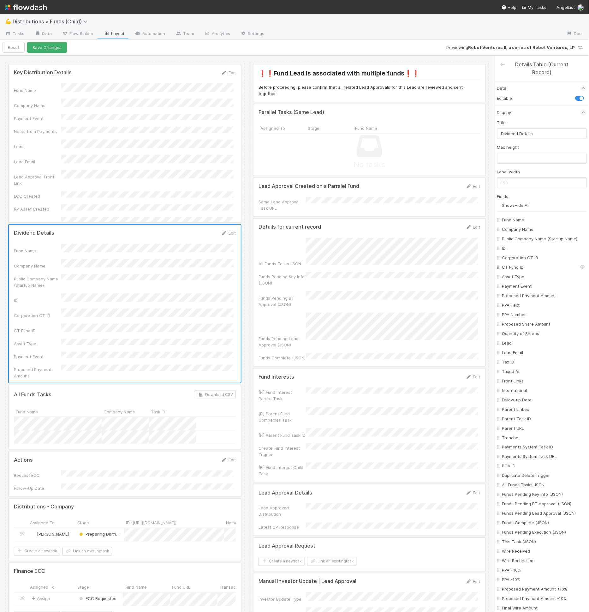
checkbox input "false"
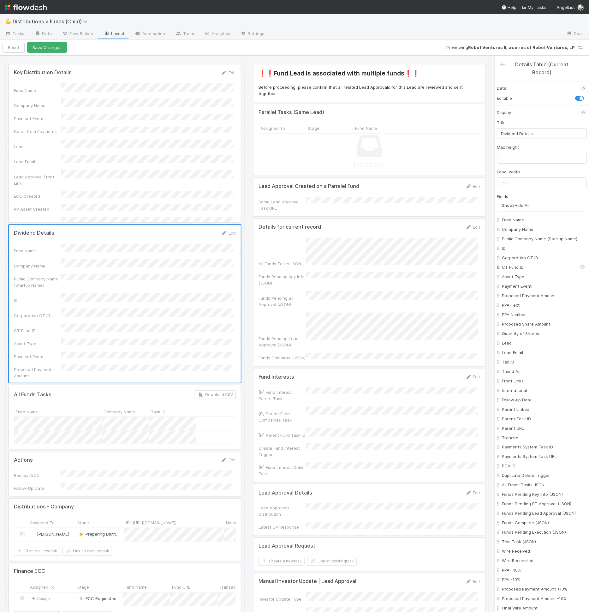
checkbox input "false"
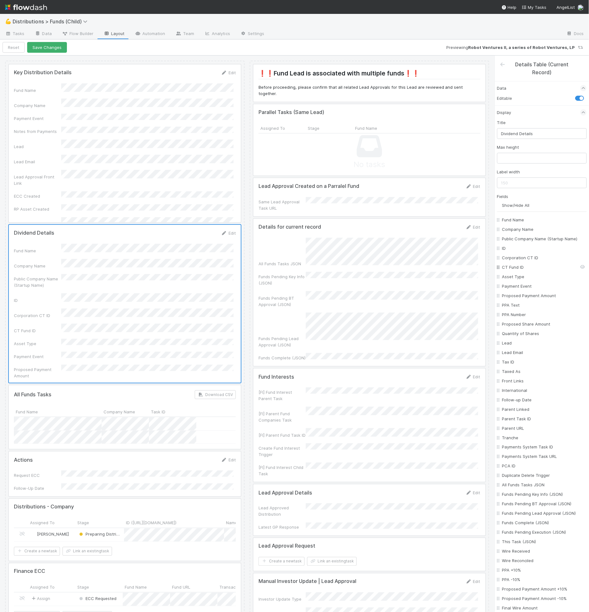
checkbox input "false"
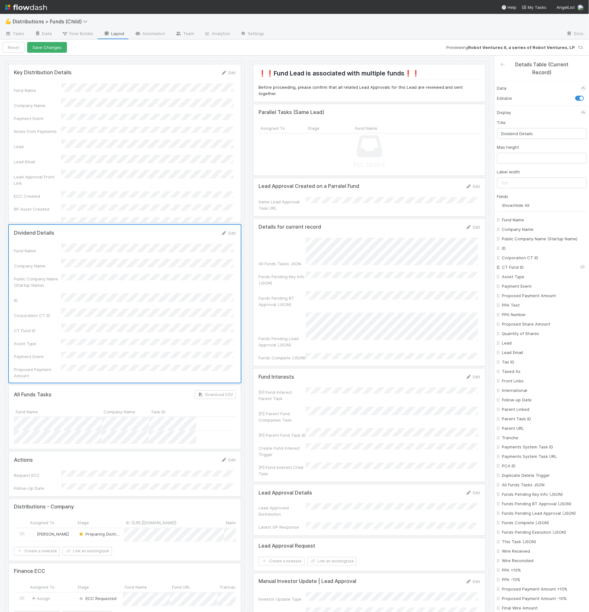
checkbox input "false"
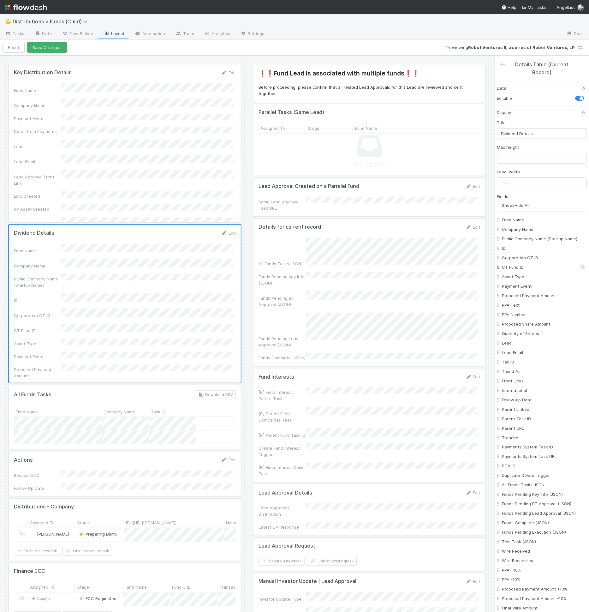
checkbox input "false"
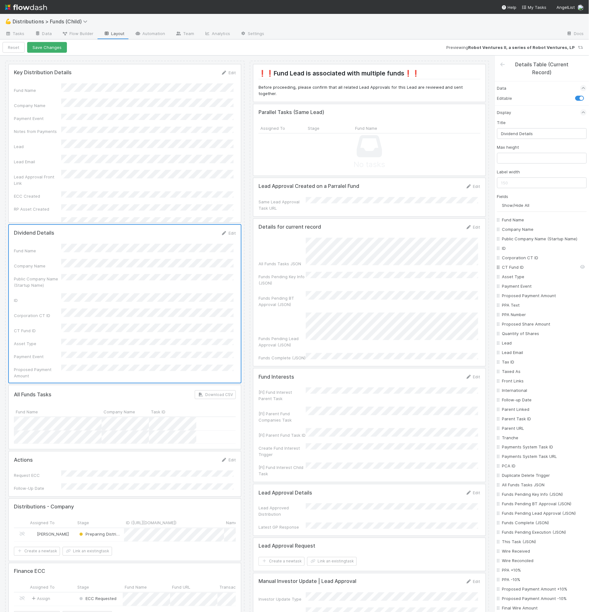
checkbox input "false"
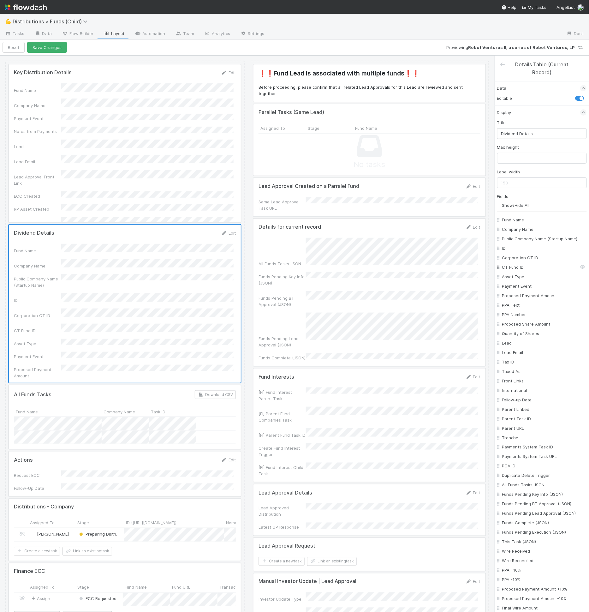
checkbox input "false"
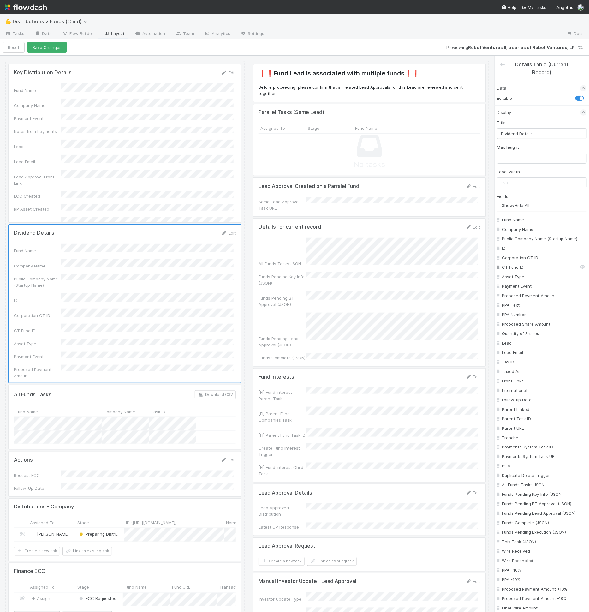
checkbox input "false"
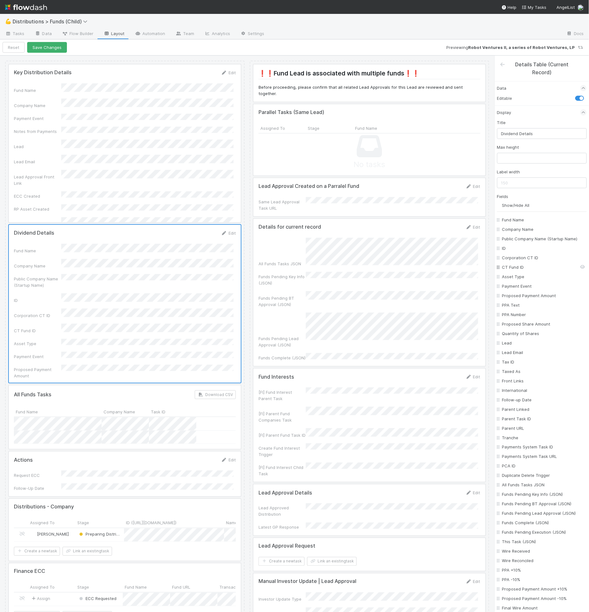
checkbox input "false"
checkbox On "false"
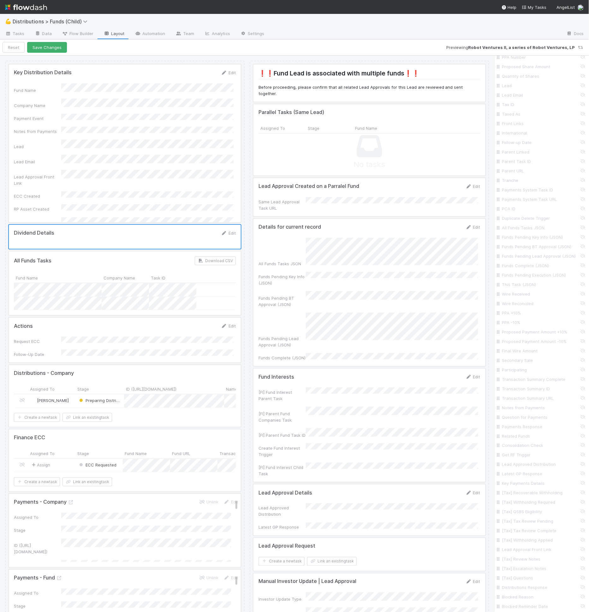
scroll to position [878, 0]
click at [529, 513] on input "Dividend Details" at bounding box center [544, 516] width 83 height 6
checkbox input "true"
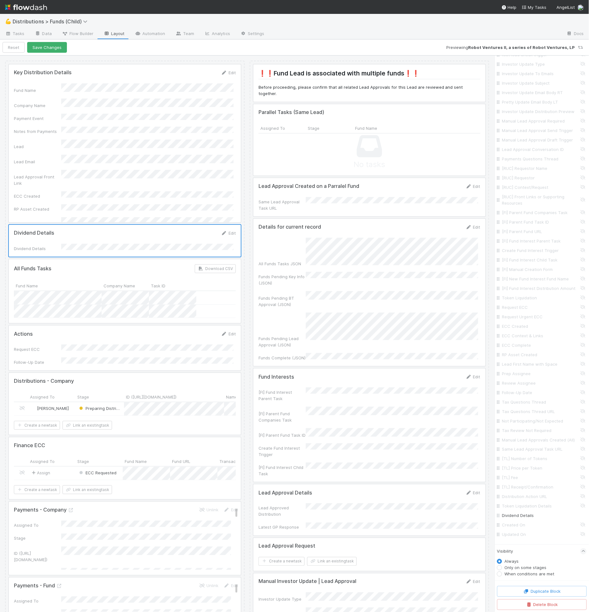
click at [526, 573] on label "When conditions are met" at bounding box center [530, 574] width 50 height 6
click at [523, 580] on div at bounding box center [543, 579] width 90 height 4
click at [521, 573] on label "When conditions are met" at bounding box center [530, 574] width 50 height 6
click at [503, 573] on input "When conditions are met" at bounding box center [500, 574] width 5 height 6
radio input "true"
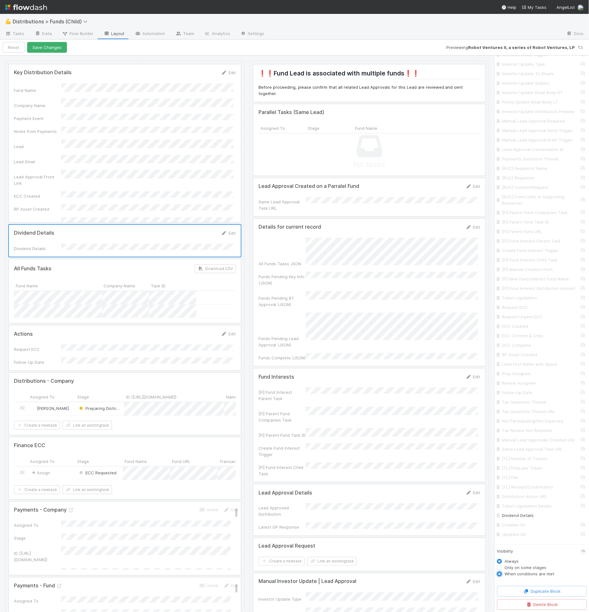
radio input "false"
click at [521, 577] on button "Add Filter" at bounding box center [543, 572] width 90 height 9
click at [523, 580] on div "Assigned To" at bounding box center [523, 578] width 23 height 6
type input "divid"
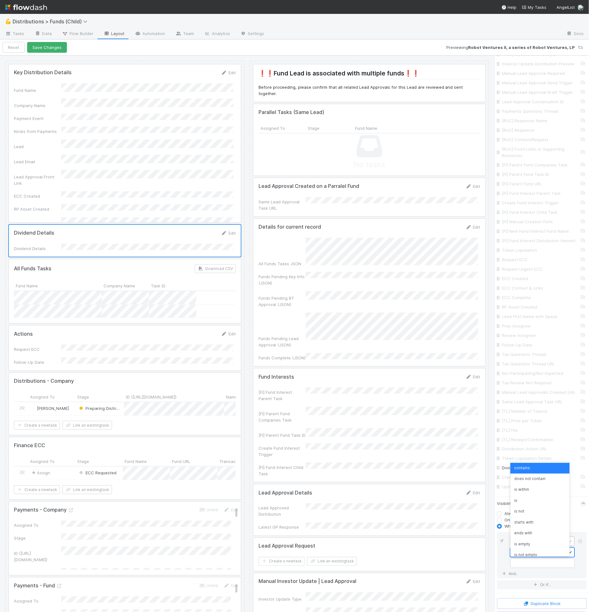
click at [521, 555] on div "contains" at bounding box center [520, 553] width 16 height 6
click at [526, 550] on div "is empty" at bounding box center [540, 544] width 59 height 11
click at [524, 555] on div "is empty" at bounding box center [520, 553] width 16 height 6
click at [531, 546] on div "Dividend Details" at bounding box center [538, 541] width 55 height 9
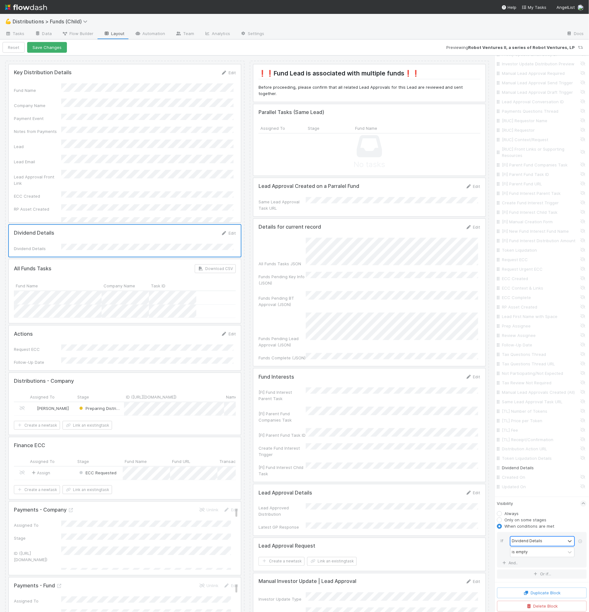
click at [531, 546] on div "Dividend Details" at bounding box center [538, 541] width 55 height 9
click at [525, 557] on div "Dividend Details is empty" at bounding box center [544, 546] width 67 height 22
click at [526, 550] on div "is empty" at bounding box center [520, 551] width 16 height 6
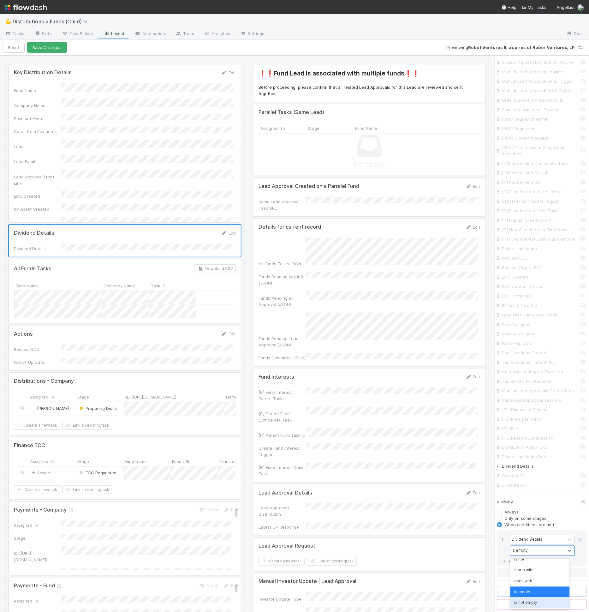
click at [532, 604] on div "is not empty" at bounding box center [540, 603] width 59 height 11
click at [559, 593] on button "Duplicate Block" at bounding box center [543, 591] width 90 height 11
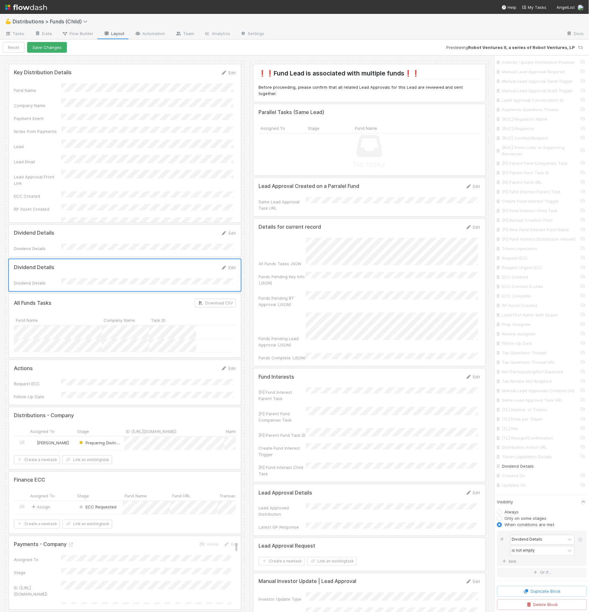
click at [116, 280] on div at bounding box center [125, 275] width 232 height 32
click at [529, 544] on div "Dividend Details" at bounding box center [538, 539] width 55 height 9
type input "token"
click at [534, 545] on div "contains" at bounding box center [538, 540] width 55 height 9
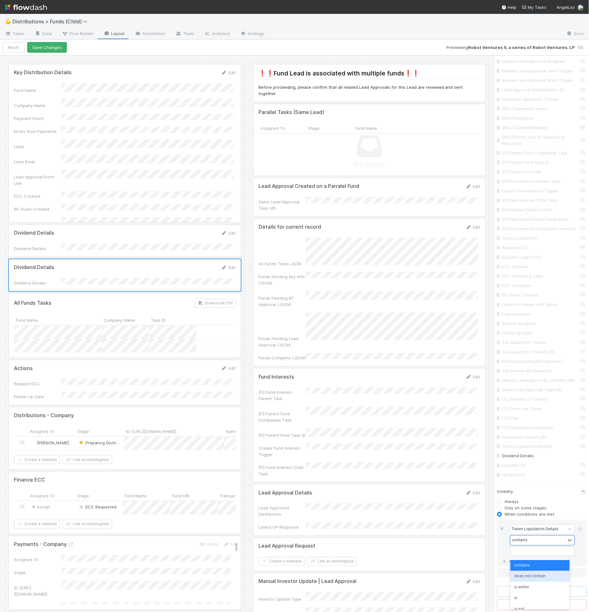
scroll to position [50, 0]
click at [538, 601] on div "is not empty" at bounding box center [540, 603] width 59 height 11
click at [526, 463] on div "Dividend Details" at bounding box center [543, 466] width 90 height 9
click at [528, 459] on input "Token Liquidation Details" at bounding box center [544, 457] width 83 height 6
checkbox input "true"
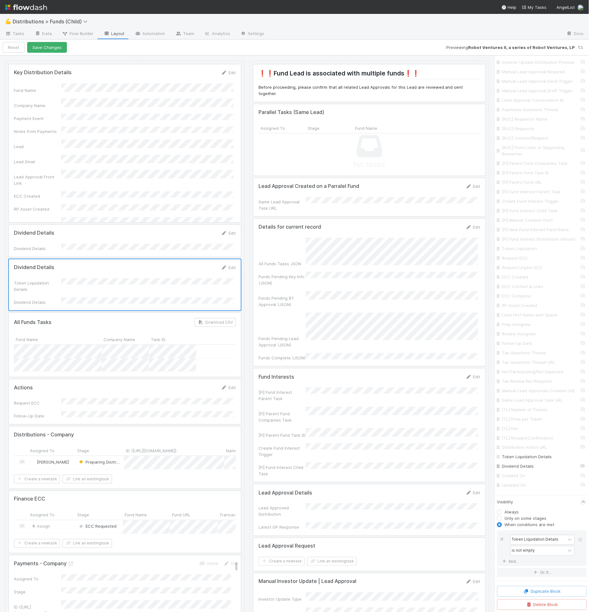
click at [527, 468] on input "Dividend Details" at bounding box center [544, 466] width 83 height 6
checkbox input "false"
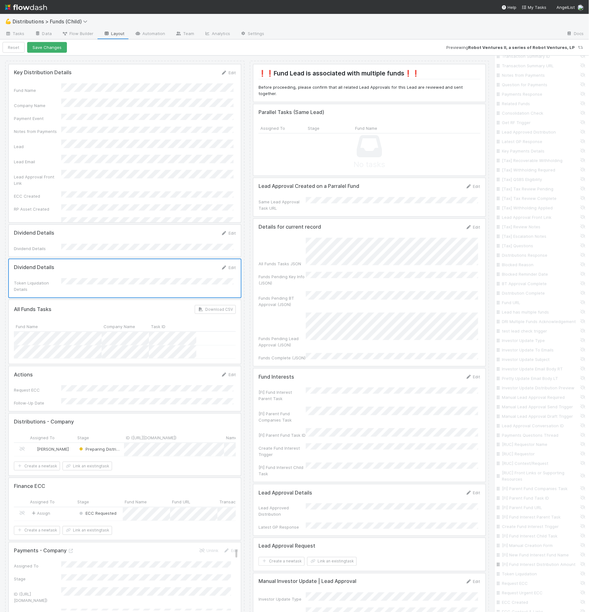
scroll to position [0, 0]
drag, startPoint x: 519, startPoint y: 135, endPoint x: 444, endPoint y: 133, distance: 75.5
click at [444, 133] on div "Key Distribution Details Edit Fund Name Company Name Payment Event Notes from P…" at bounding box center [294, 334] width 589 height 557
type input "Token Li Details"
click at [517, 134] on input "Token Li Details" at bounding box center [543, 133] width 90 height 11
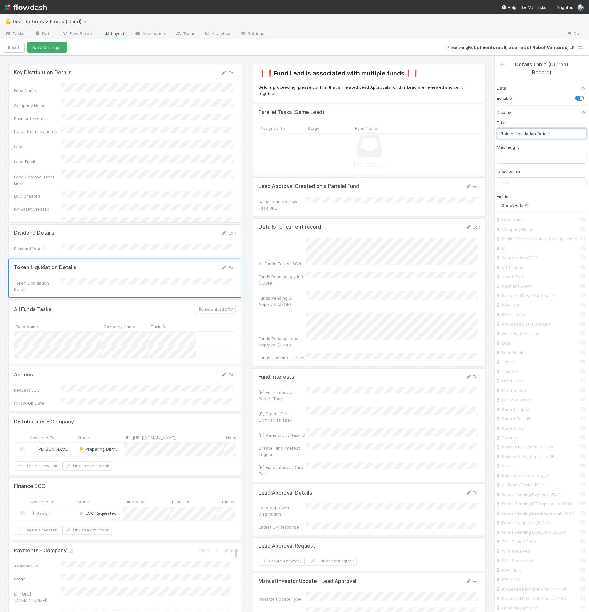
type input "Token Liquidation Details"
click at [47, 48] on button "Save Changes" at bounding box center [47, 47] width 40 height 11
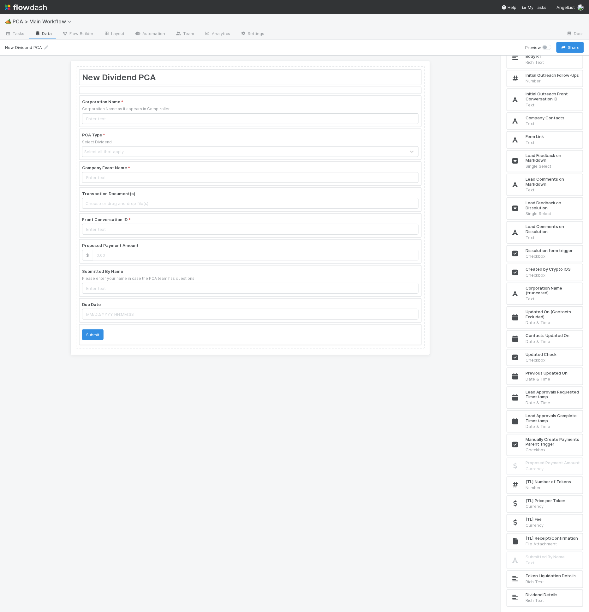
scroll to position [4376, 0]
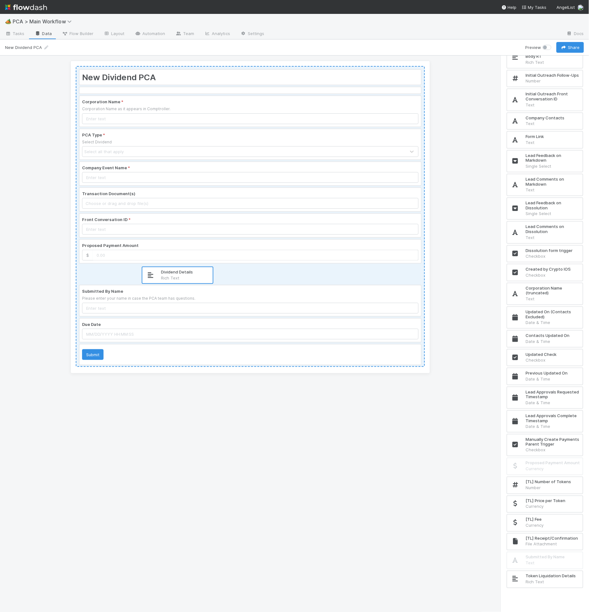
drag, startPoint x: 550, startPoint y: 595, endPoint x: 183, endPoint y: 271, distance: 489.5
click at [183, 271] on div "New Dividend PCA Corporation Name * Corporation Name as it appears in Comptroll…" at bounding box center [294, 334] width 589 height 557
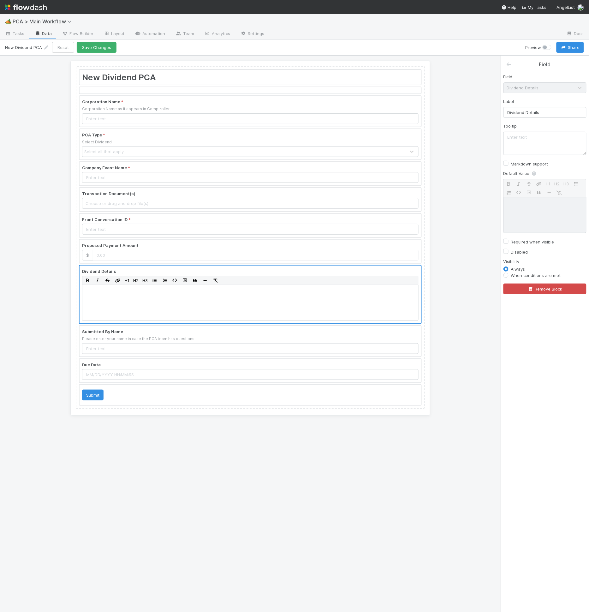
scroll to position [0, 0]
click at [173, 251] on div at bounding box center [251, 251] width 342 height 23
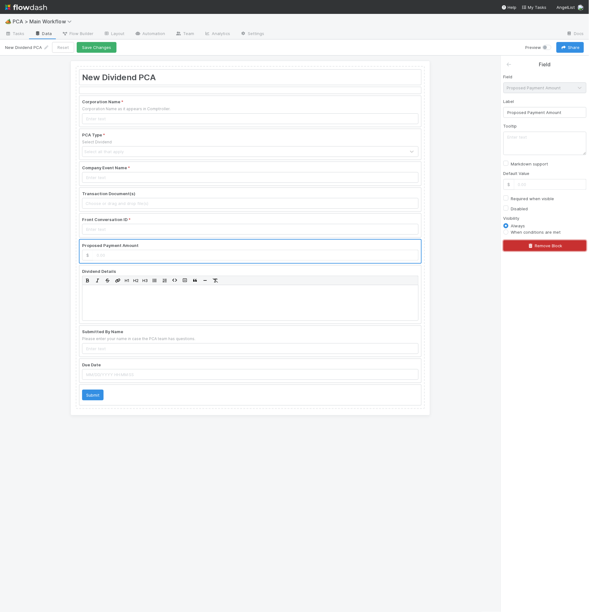
click at [546, 249] on button "Remove Block" at bounding box center [545, 245] width 83 height 11
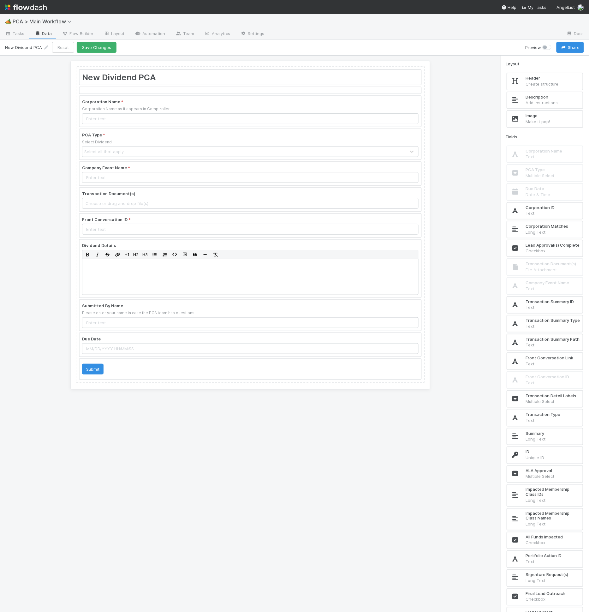
click at [266, 261] on div at bounding box center [251, 269] width 342 height 58
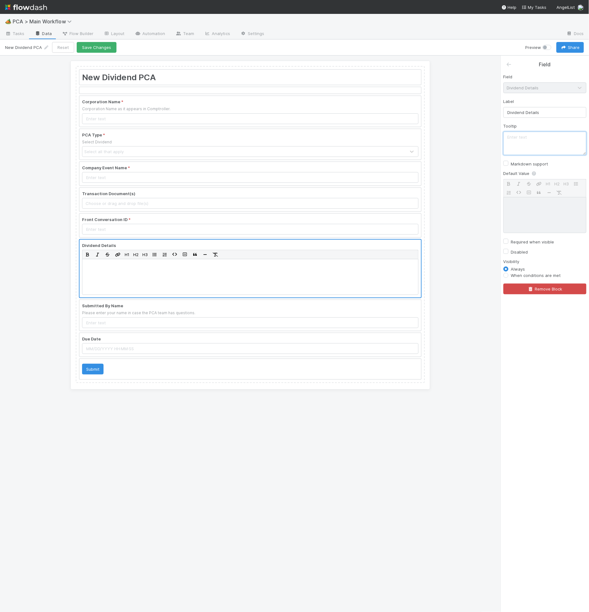
click at [523, 144] on textarea at bounding box center [545, 143] width 83 height 23
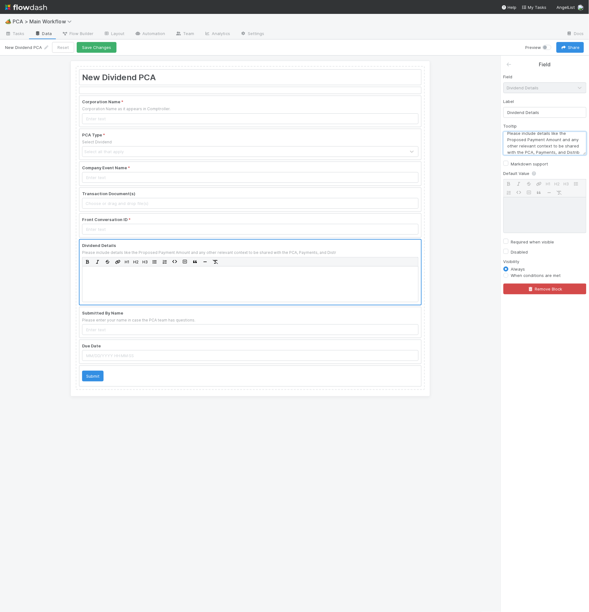
scroll to position [10, 0]
click at [190, 267] on div at bounding box center [251, 272] width 342 height 65
type textarea "Please include details like the Proposed Payment Amount and any other relevant …"
click at [517, 163] on label "Markdown support" at bounding box center [529, 164] width 37 height 8
click at [509, 163] on input "Markdown support" at bounding box center [506, 163] width 5 height 6
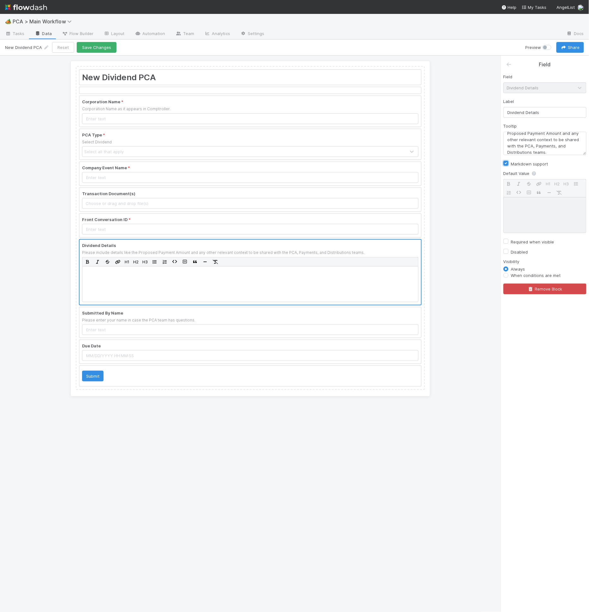
checkbox input "true"
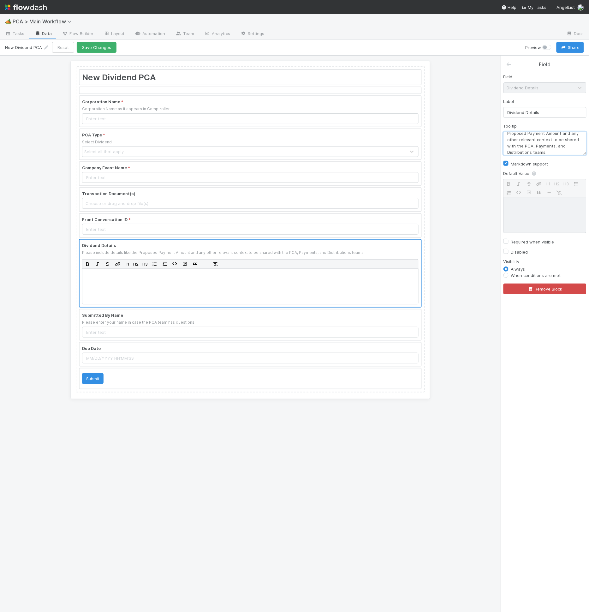
click at [531, 137] on textarea "Please include details like the Proposed Payment Amount and any other relevant …" at bounding box center [545, 143] width 83 height 23
click at [100, 48] on button "Save Changes" at bounding box center [97, 47] width 40 height 11
click at [91, 52] on div "New Dividend PCA Preview Share" at bounding box center [294, 47] width 589 height 16
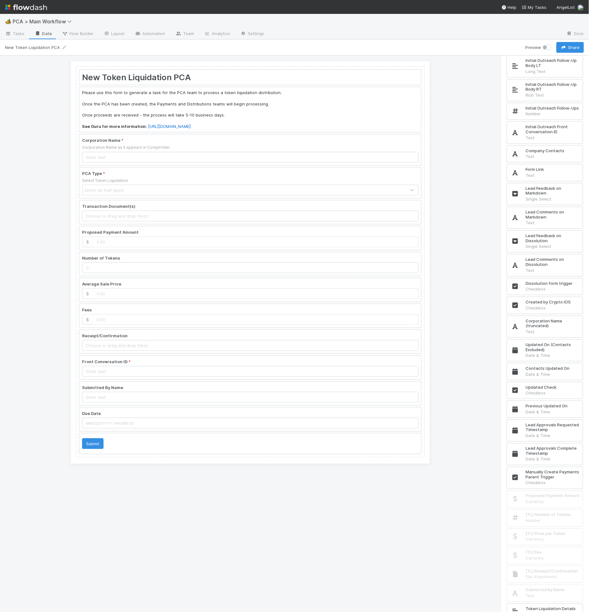
scroll to position [4376, 0]
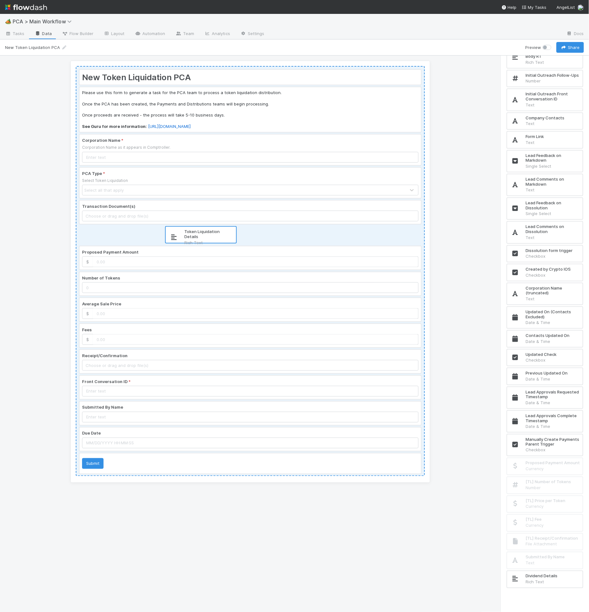
drag, startPoint x: 555, startPoint y: 584, endPoint x: 210, endPoint y: 236, distance: 489.6
click at [210, 236] on div "New Token Liquidation PCA Please use this form to generate a task for the PCA t…" at bounding box center [294, 334] width 589 height 557
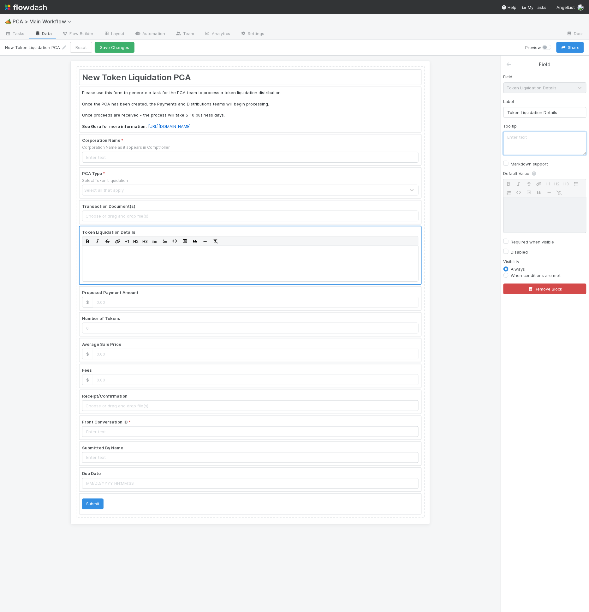
click at [537, 132] on textarea at bounding box center [545, 143] width 83 height 23
click at [537, 135] on textarea at bounding box center [545, 143] width 83 height 23
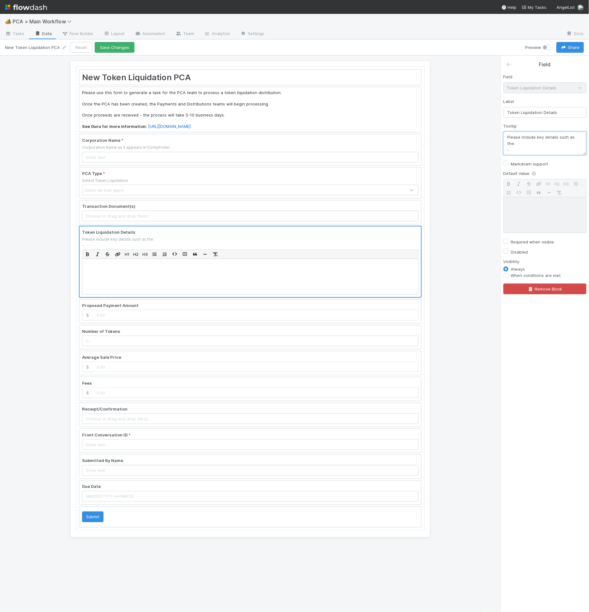
type textarea "Please include key details such as the: -"
click at [504, 162] on div "Field Token Liquidation Details Label Token Liquidation Details Tooltip Please …" at bounding box center [545, 182] width 88 height 226
click at [509, 162] on div "Markdown support" at bounding box center [545, 164] width 83 height 8
click at [511, 163] on label "Markdown support" at bounding box center [529, 164] width 37 height 8
click at [505, 163] on input "Markdown support" at bounding box center [506, 163] width 5 height 6
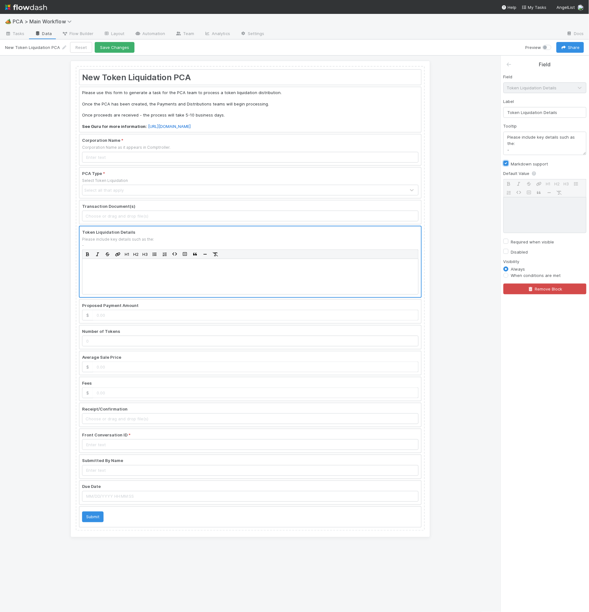
checkbox input "true"
click at [523, 140] on textarea "Please include key details such as the: -" at bounding box center [545, 143] width 83 height 23
click at [527, 142] on textarea "Please include key details such as the: -" at bounding box center [545, 143] width 83 height 23
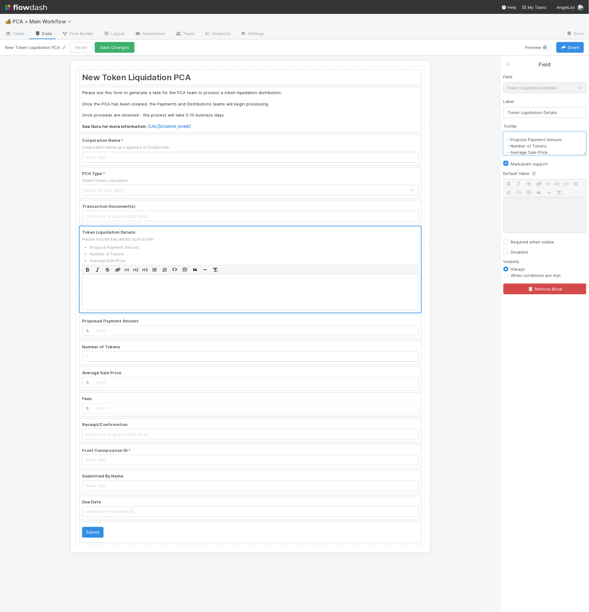
scroll to position [23, 0]
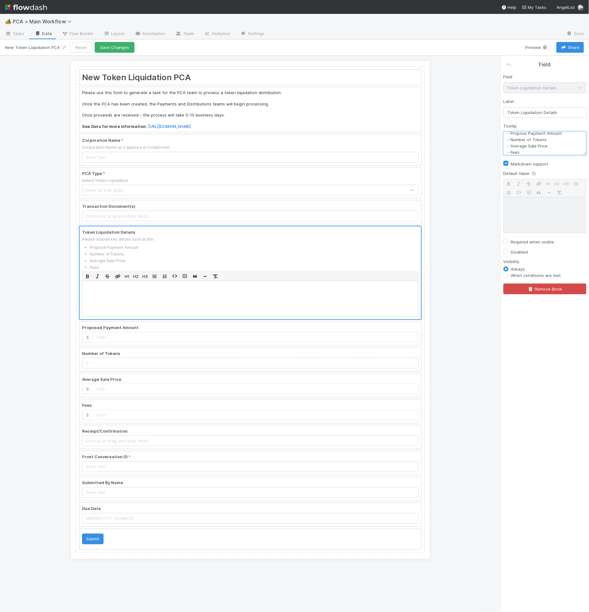
type textarea "Please include key details such as the: - Propose Payment Amount - Number of To…"
click at [116, 348] on div at bounding box center [251, 359] width 342 height 23
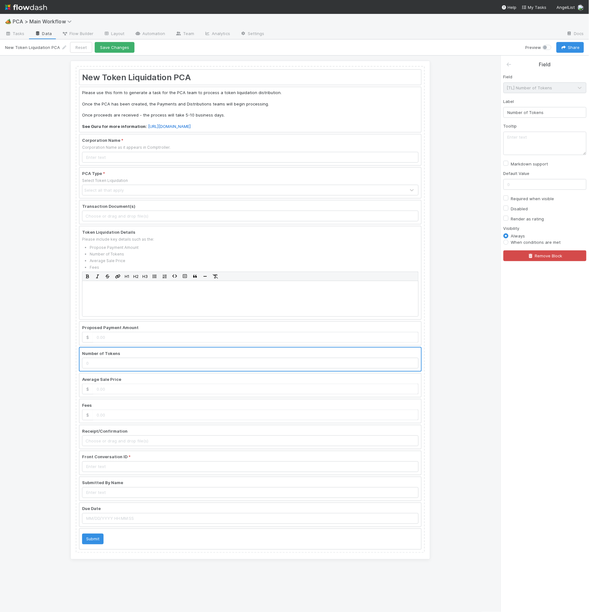
click at [121, 336] on div at bounding box center [251, 333] width 342 height 23
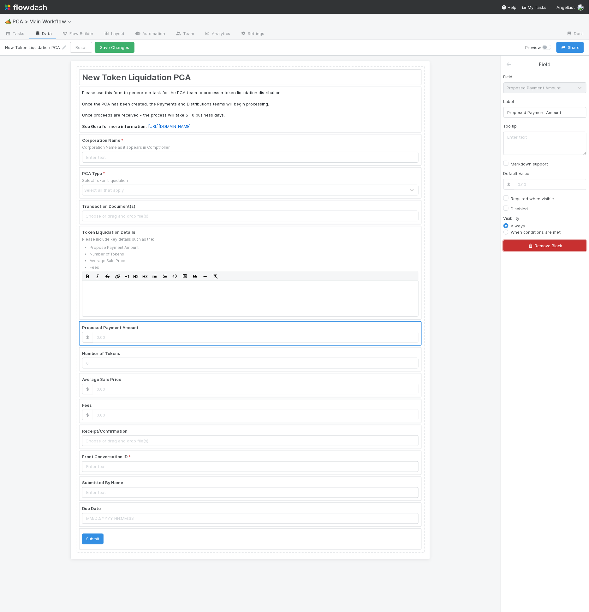
click at [560, 241] on button "Remove Block" at bounding box center [545, 245] width 83 height 11
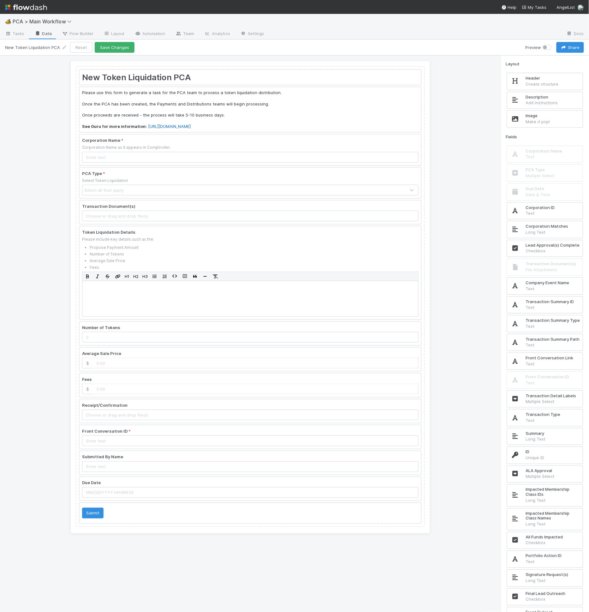
click at [315, 340] on div at bounding box center [251, 333] width 342 height 23
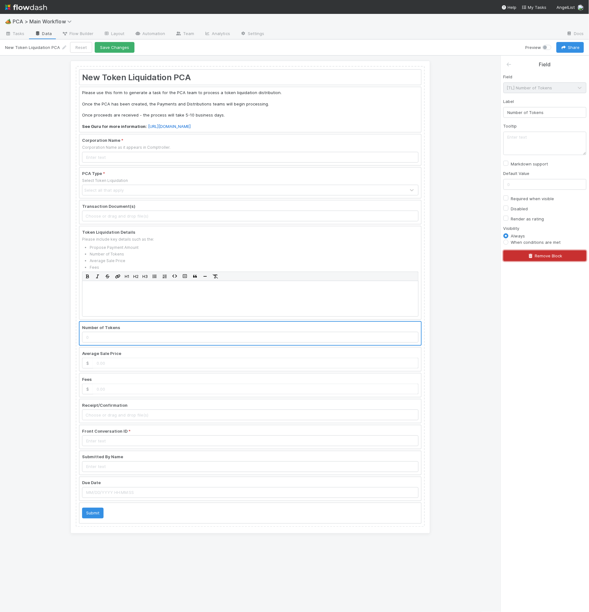
click at [551, 255] on button "Remove Block" at bounding box center [545, 256] width 83 height 11
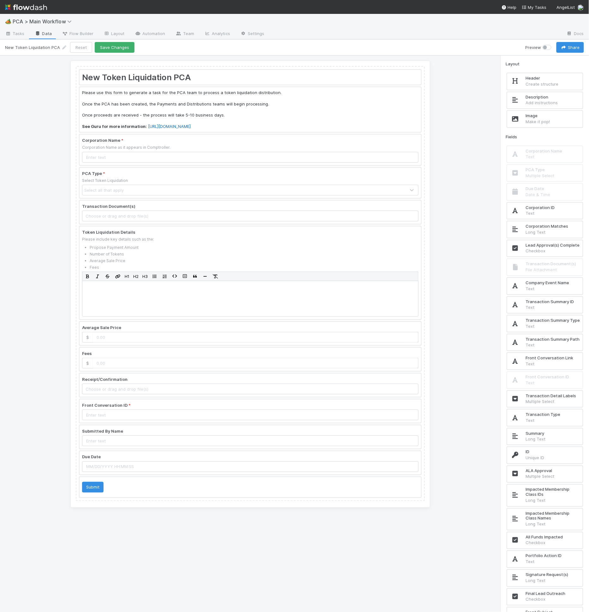
click at [217, 329] on div at bounding box center [251, 333] width 342 height 23
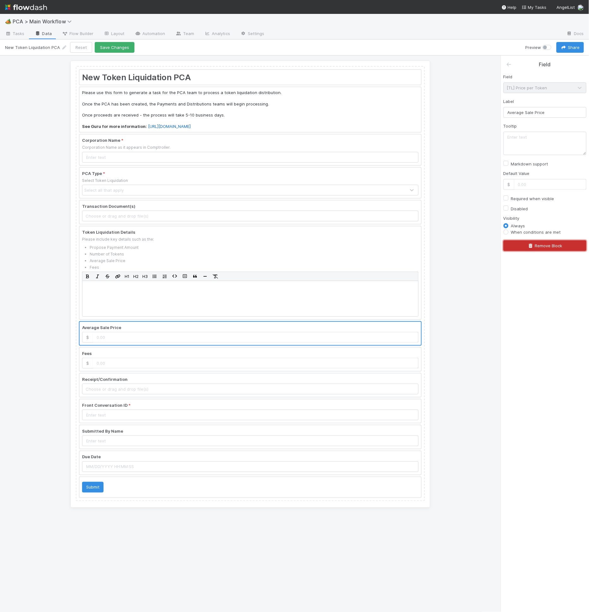
click at [530, 247] on button "Remove Block" at bounding box center [545, 245] width 83 height 11
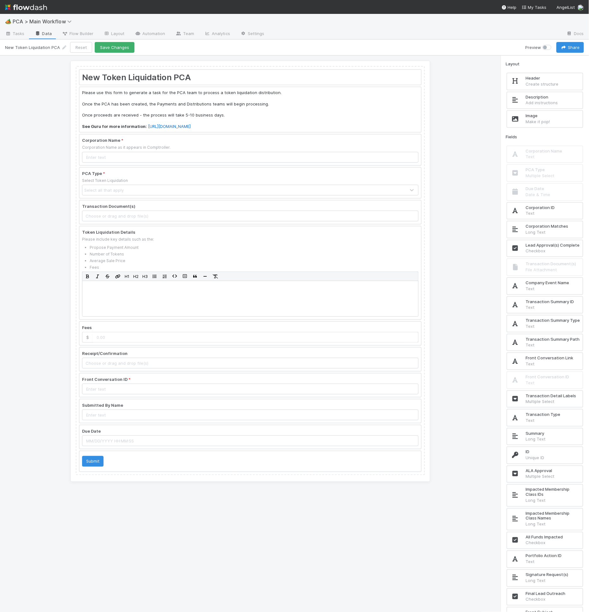
click at [242, 325] on div at bounding box center [251, 333] width 342 height 23
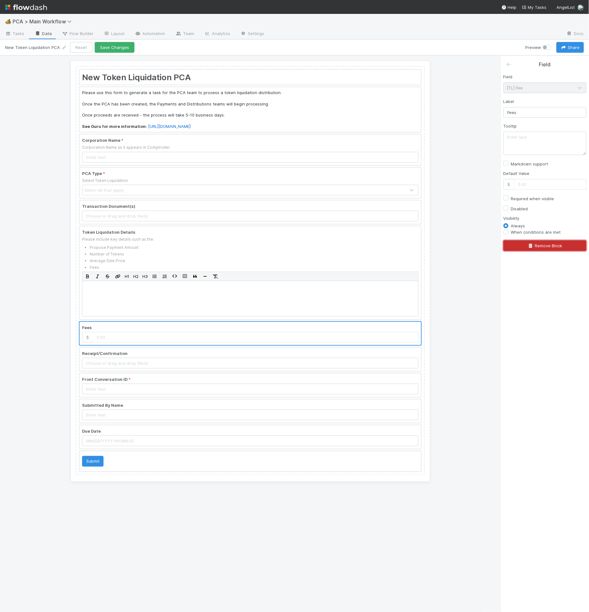
click at [557, 247] on button "Remove Block" at bounding box center [545, 245] width 83 height 11
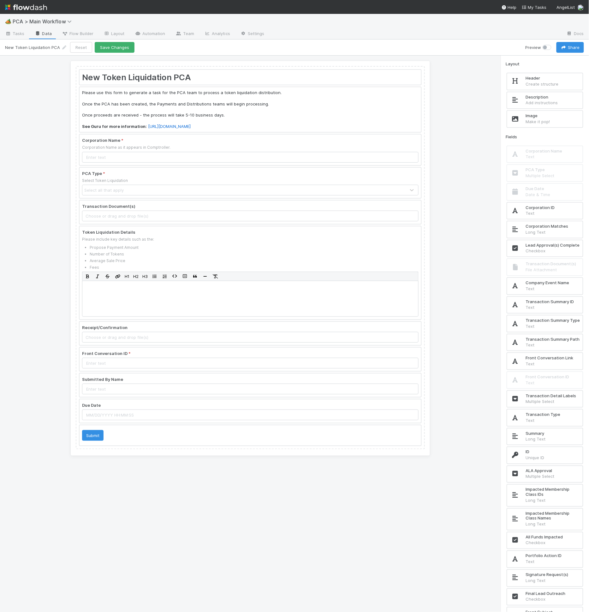
click at [221, 250] on div at bounding box center [251, 273] width 342 height 93
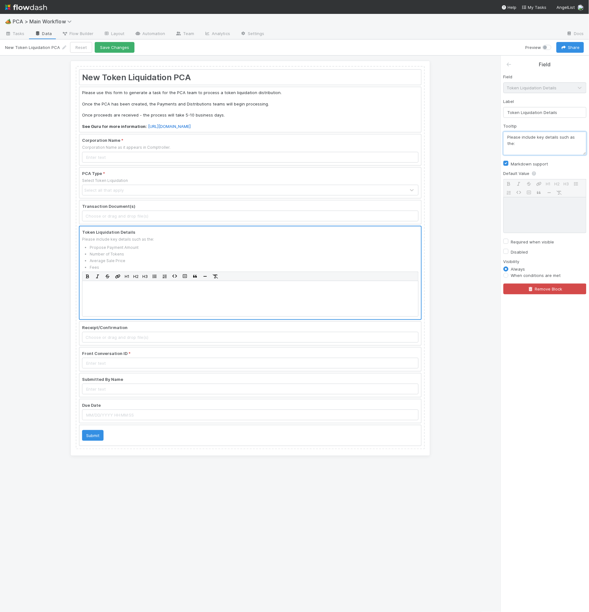
click at [556, 145] on textarea "Please include key details such as the: - Propose Payment Amount - Number of To…" at bounding box center [545, 143] width 83 height 23
click at [559, 149] on textarea "Please include key details such as the: - Propose Payment Amount - Number of To…" at bounding box center [545, 143] width 83 height 23
click at [517, 137] on textarea "Please include key details such as the: - Propose Payment Amount - Number of To…" at bounding box center [545, 143] width 83 height 23
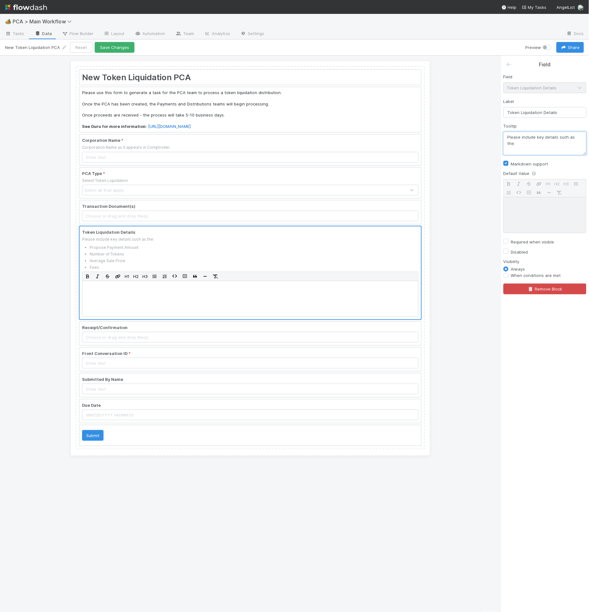
click at [517, 137] on textarea "Please include key details such as the: - Propose Payment Amount - Number of To…" at bounding box center [545, 143] width 83 height 23
type textarea "If available, please include key details such as the: - Propose Payment Amount …"
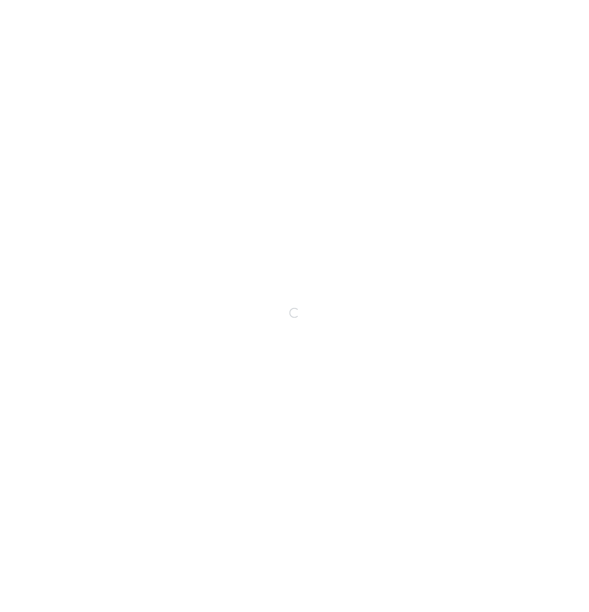
click at [299, 295] on div "Loading..." at bounding box center [294, 313] width 589 height 598
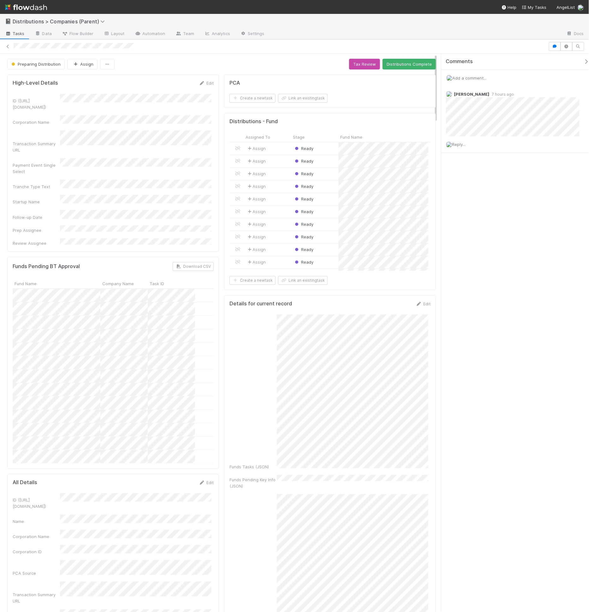
click at [265, 80] on div "PCA" at bounding box center [330, 83] width 201 height 6
click at [224, 77] on div "PCA Create a new task Link an existing task" at bounding box center [330, 91] width 212 height 33
click at [235, 78] on div "PCA Create a new task Link an existing task" at bounding box center [330, 91] width 212 height 33
click at [107, 34] on icon at bounding box center [107, 34] width 6 height 4
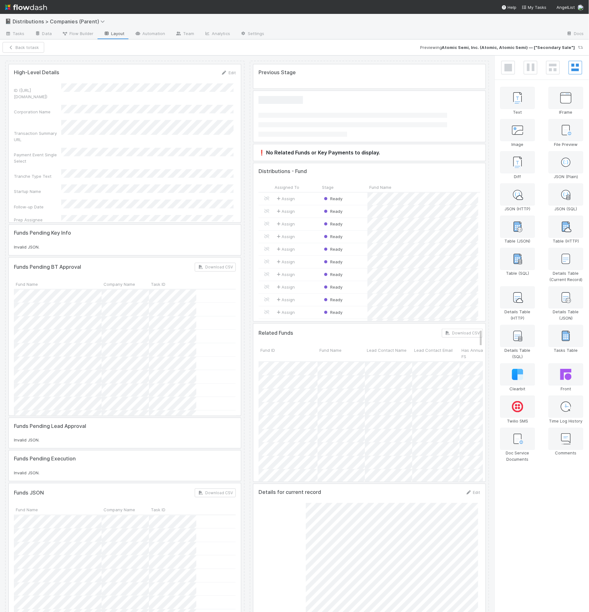
scroll to position [124, 215]
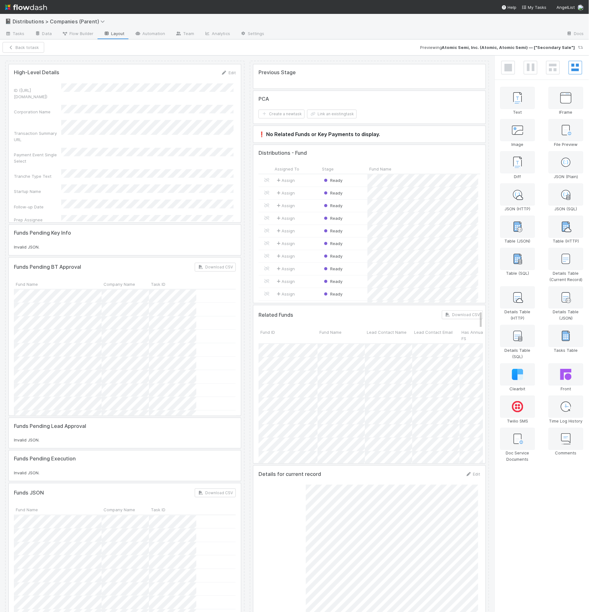
click at [340, 107] on div at bounding box center [370, 107] width 232 height 33
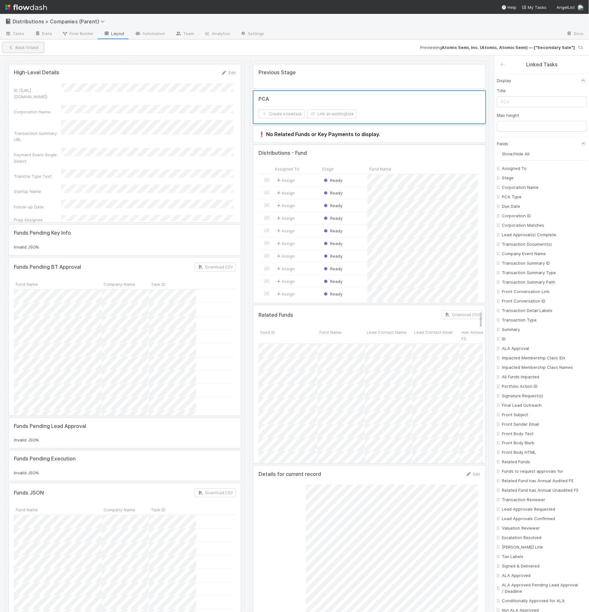
click at [17, 48] on button "Back to task" at bounding box center [24, 47] width 42 height 11
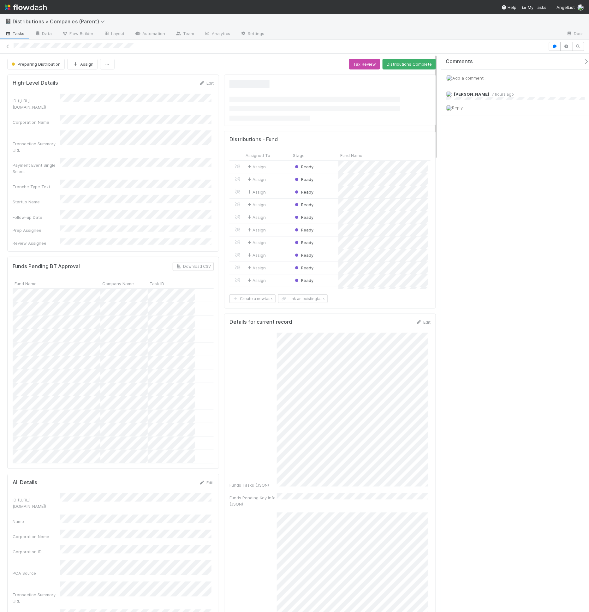
click at [248, 66] on div "Preparing Distribution Assign Tax Review Distributions Complete" at bounding box center [221, 64] width 429 height 11
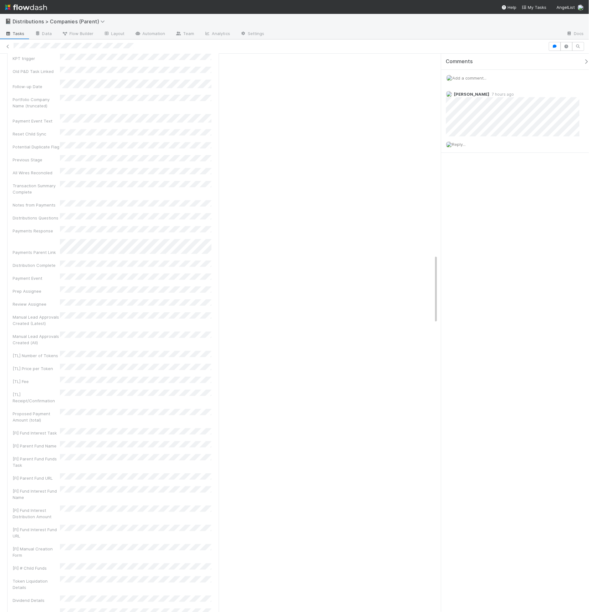
scroll to position [1640, 0]
click at [116, 39] on link "Layout" at bounding box center [114, 34] width 31 height 10
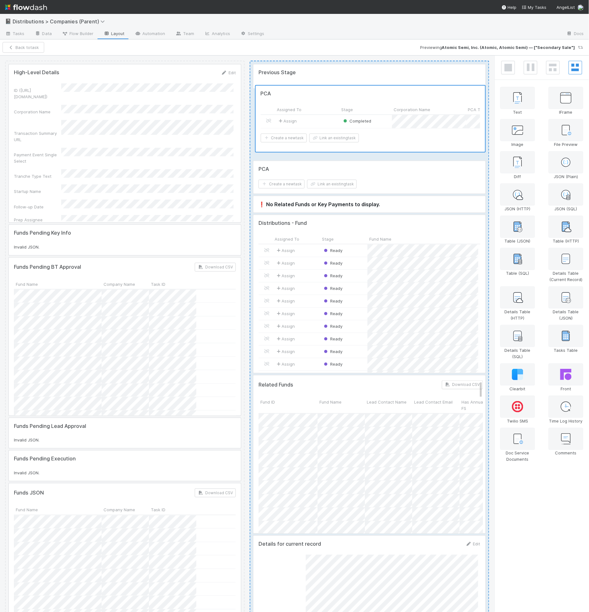
drag, startPoint x: 130, startPoint y: 333, endPoint x: 387, endPoint y: 114, distance: 337.7
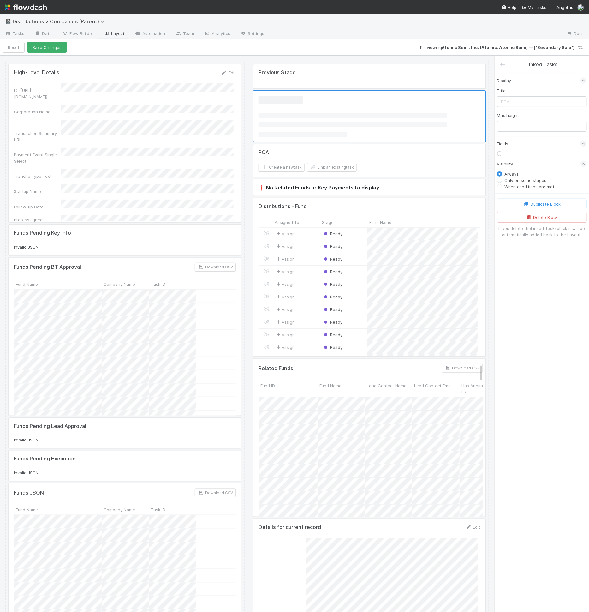
click at [354, 170] on div at bounding box center [370, 160] width 232 height 33
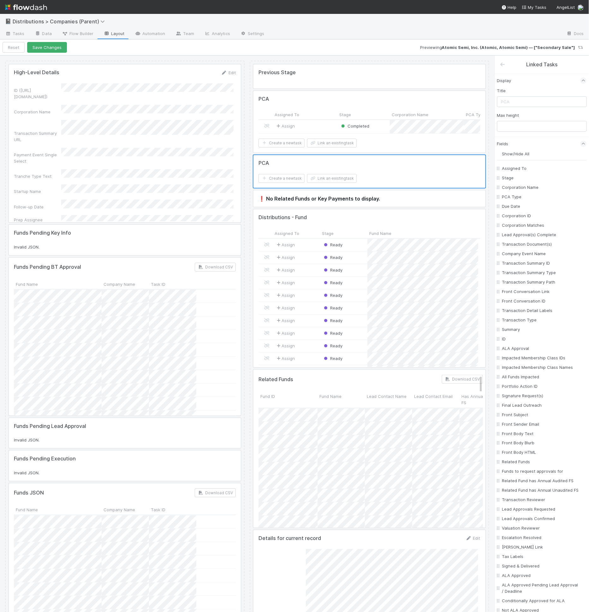
click at [549, 218] on div "Corporation ID" at bounding box center [543, 215] width 90 height 9
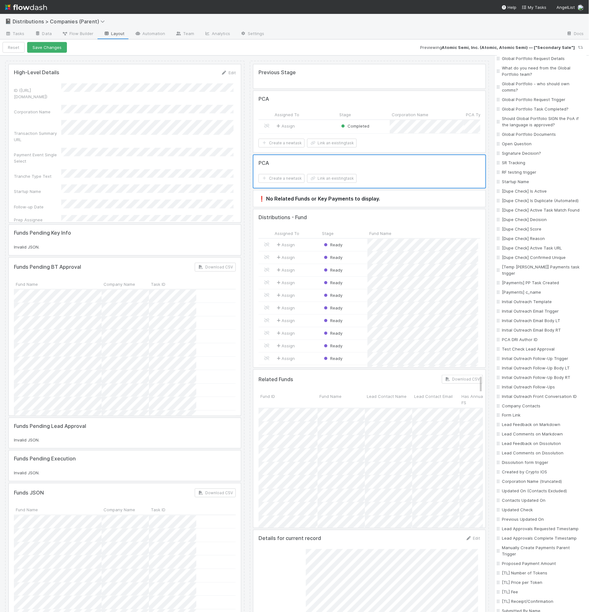
scroll to position [2001, 0]
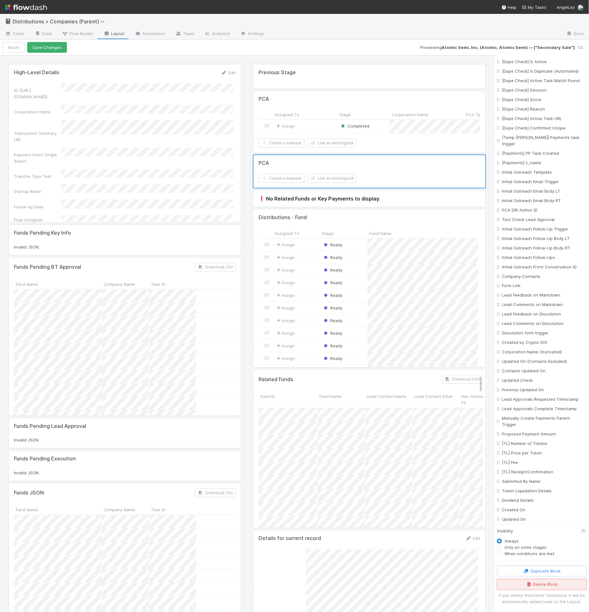
click at [526, 586] on icon "button" at bounding box center [529, 585] width 6 height 4
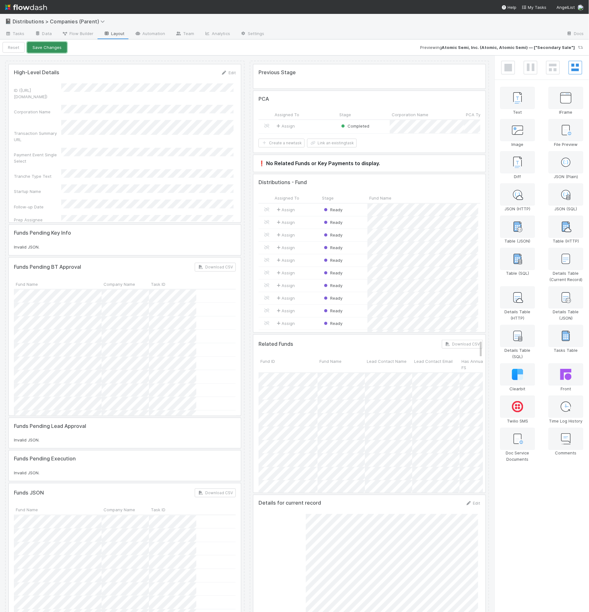
click at [51, 50] on button "Save Changes" at bounding box center [47, 47] width 40 height 11
click at [19, 47] on button "Back to task" at bounding box center [24, 47] width 42 height 11
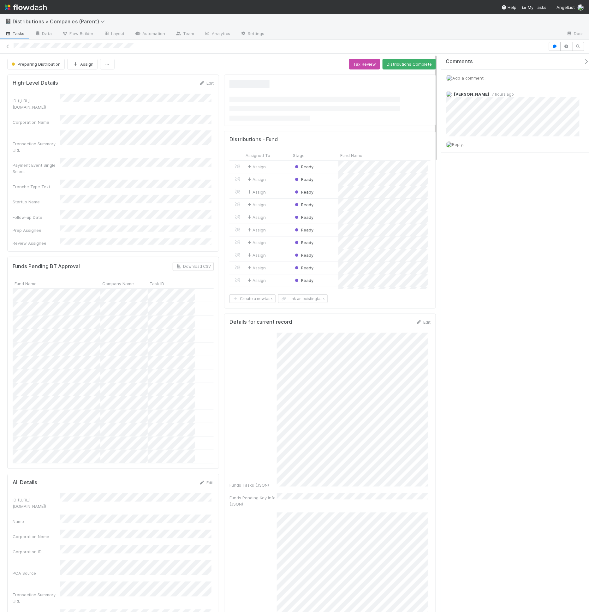
scroll to position [124, 194]
click at [120, 34] on link "Layout" at bounding box center [114, 34] width 31 height 10
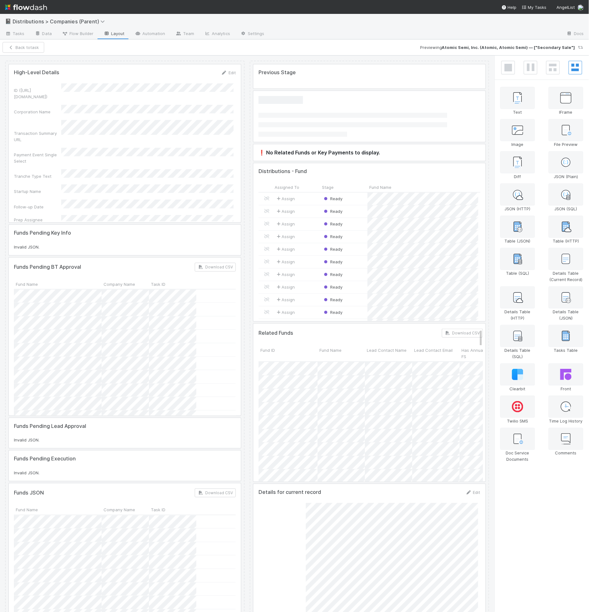
scroll to position [124, 215]
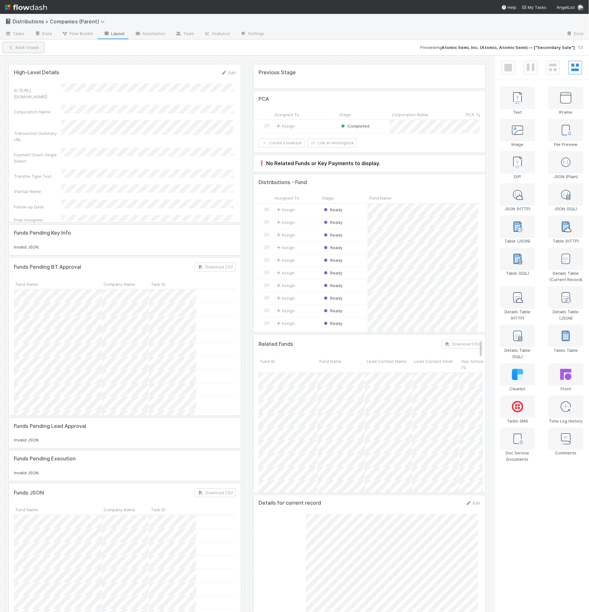
click at [39, 47] on button "Back to task" at bounding box center [24, 47] width 42 height 11
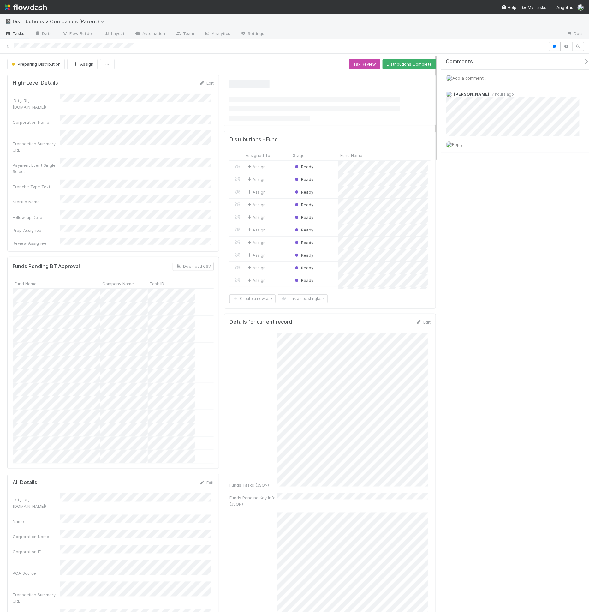
scroll to position [124, 194]
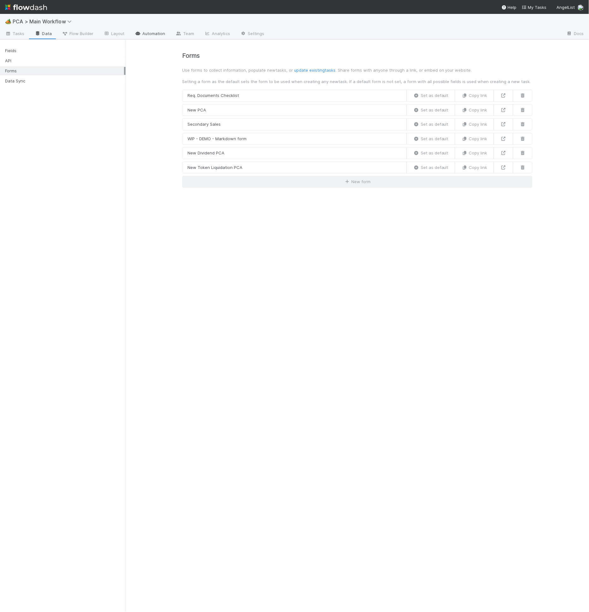
click at [154, 33] on link "Automation" at bounding box center [150, 34] width 41 height 10
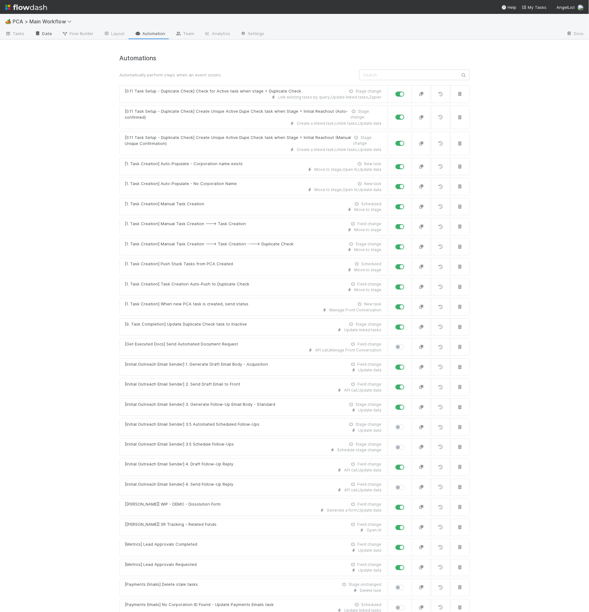
click at [45, 34] on link "Data" at bounding box center [43, 34] width 27 height 10
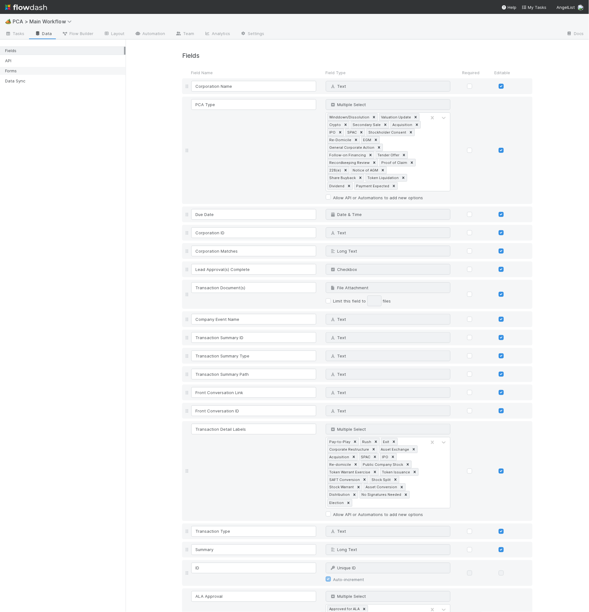
click at [49, 73] on div "Forms" at bounding box center [64, 71] width 119 height 8
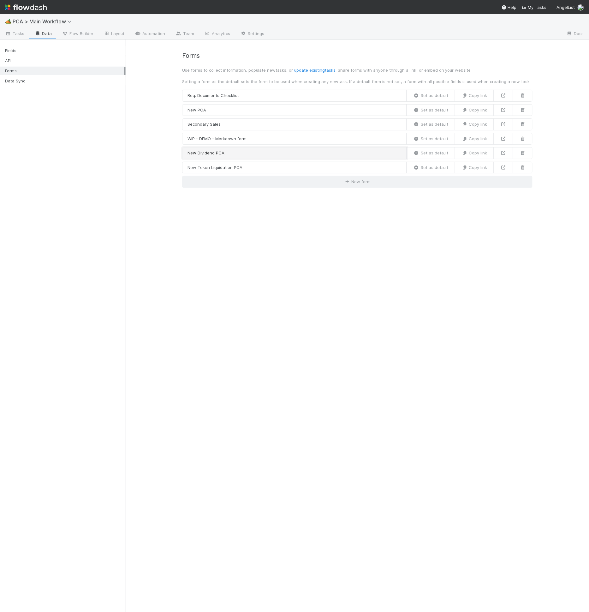
click at [269, 151] on link "New Dividend PCA" at bounding box center [294, 153] width 225 height 12
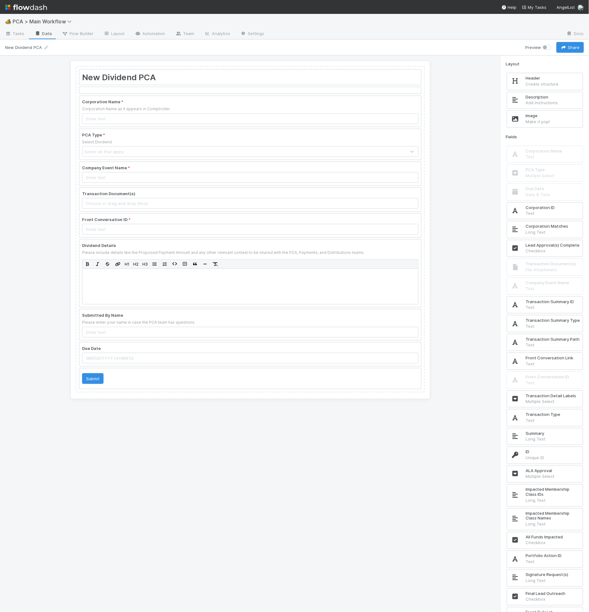
click at [233, 245] on div at bounding box center [251, 273] width 342 height 67
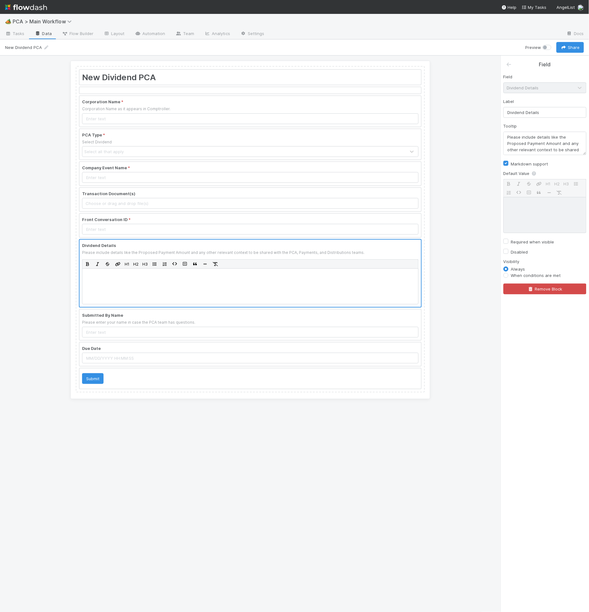
scroll to position [13, 0]
drag, startPoint x: 547, startPoint y: 148, endPoint x: 551, endPoint y: 137, distance: 11.7
click at [551, 137] on textarea "Please include details like the Proposed Payment Amount and any other relevant …" at bounding box center [545, 143] width 83 height 23
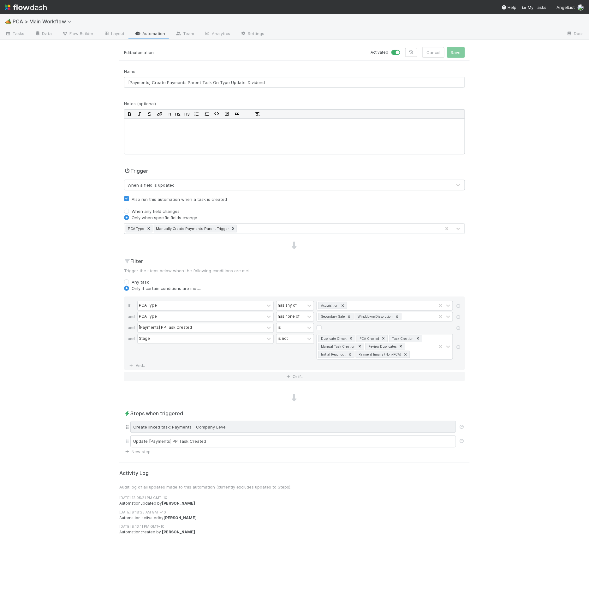
click at [209, 422] on div "Create linked task: Payments - Company Level" at bounding box center [293, 427] width 326 height 12
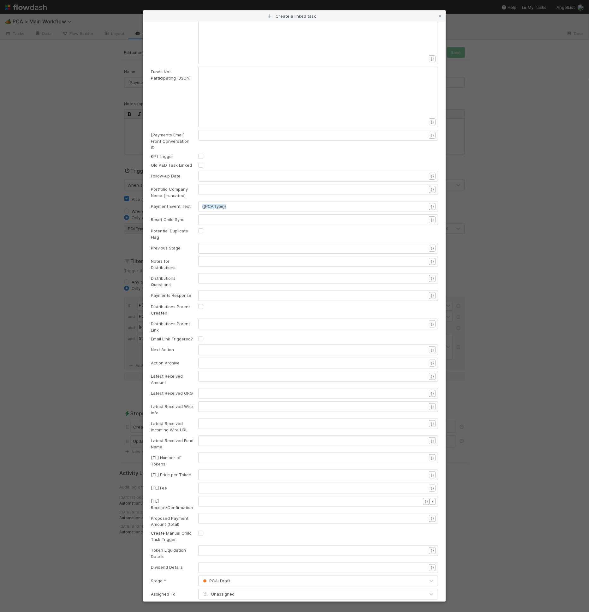
scroll to position [844, 0]
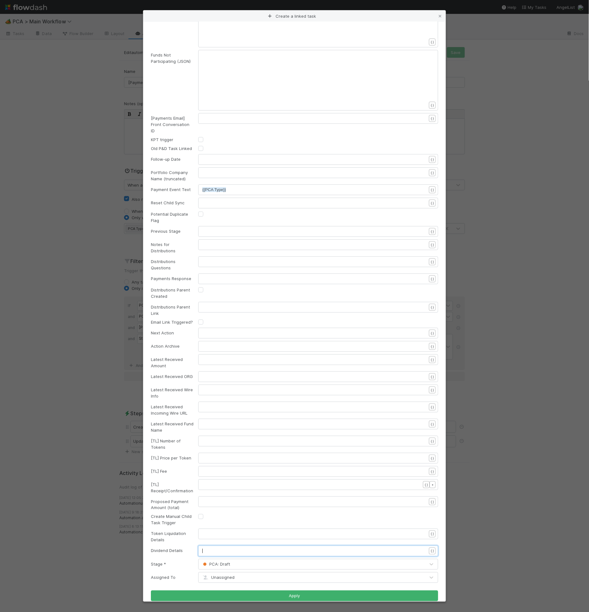
click at [221, 548] on pre "​" at bounding box center [317, 551] width 230 height 6
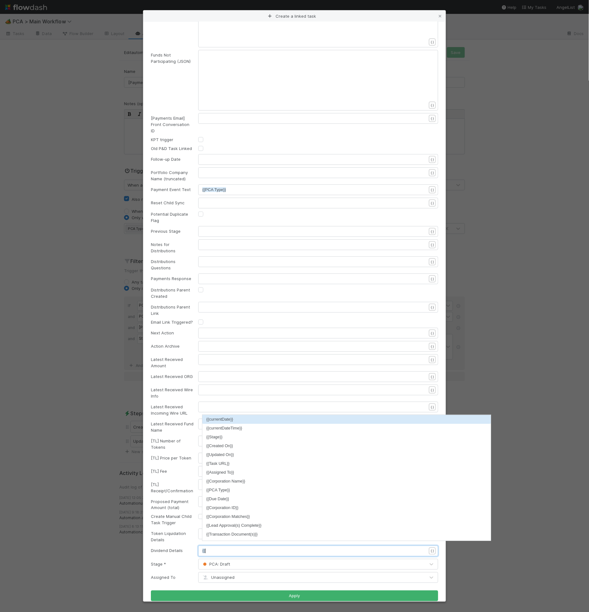
paste textarea "}"
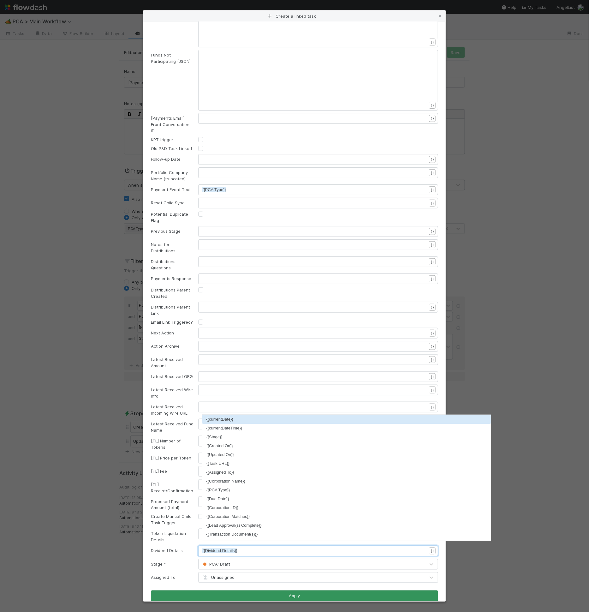
type textarea "{{}}"
click at [247, 591] on button "Apply" at bounding box center [294, 596] width 287 height 11
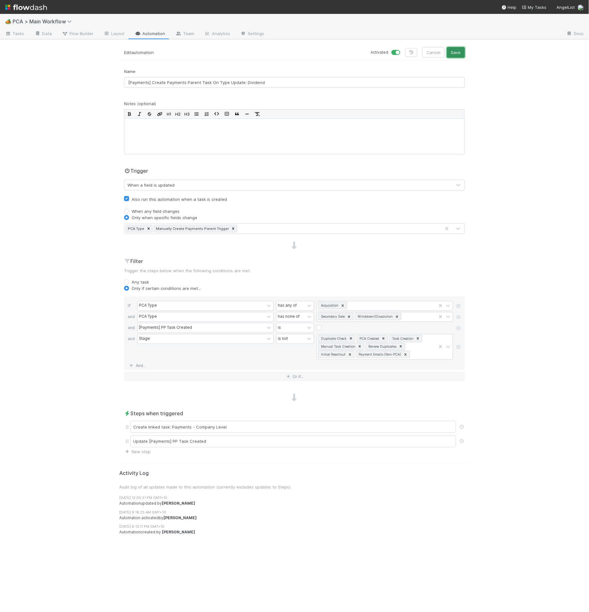
click at [461, 47] on button "Save" at bounding box center [456, 52] width 18 height 11
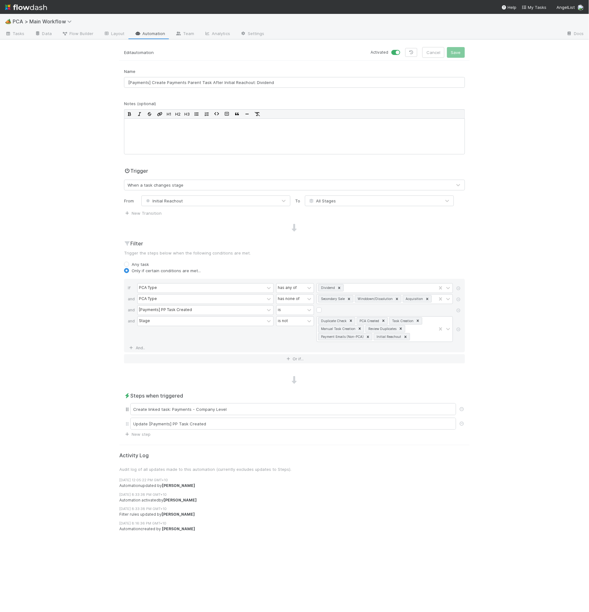
click at [203, 402] on div "Create linked task: Payments - Company Level" at bounding box center [294, 409] width 341 height 15
click at [203, 407] on div "Create linked task: Payments - Company Level" at bounding box center [293, 409] width 326 height 12
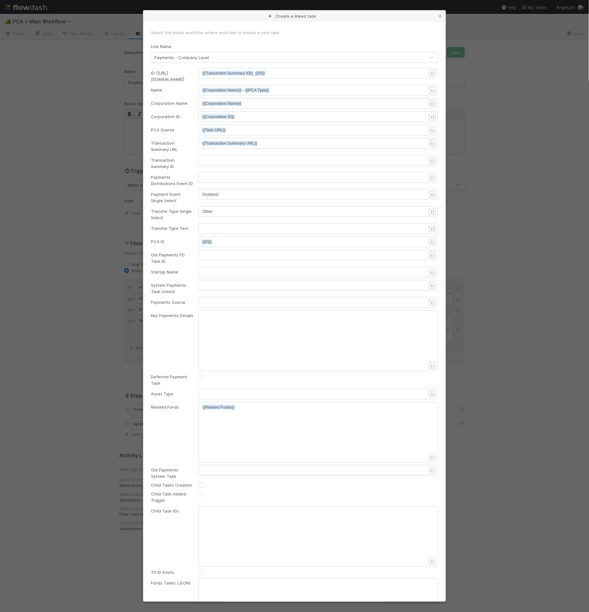
scroll to position [844, 0]
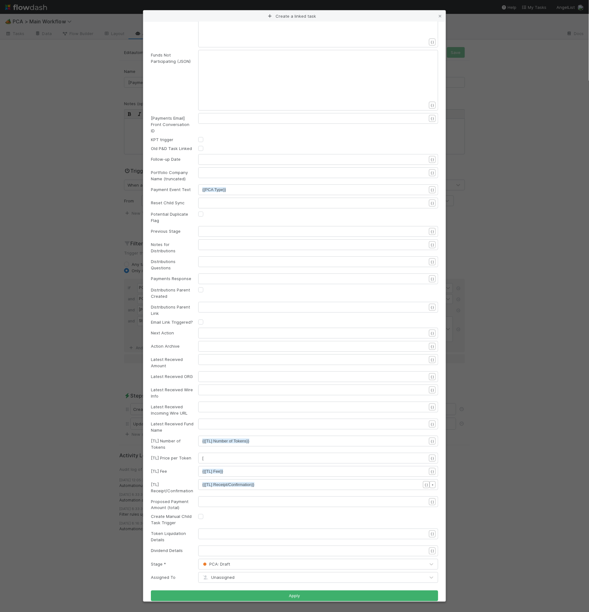
click at [174, 548] on div "Dividend Details" at bounding box center [169, 551] width 47 height 6
click at [175, 548] on div "Dividend Details" at bounding box center [169, 551] width 47 height 6
copy div "Dividend Details"
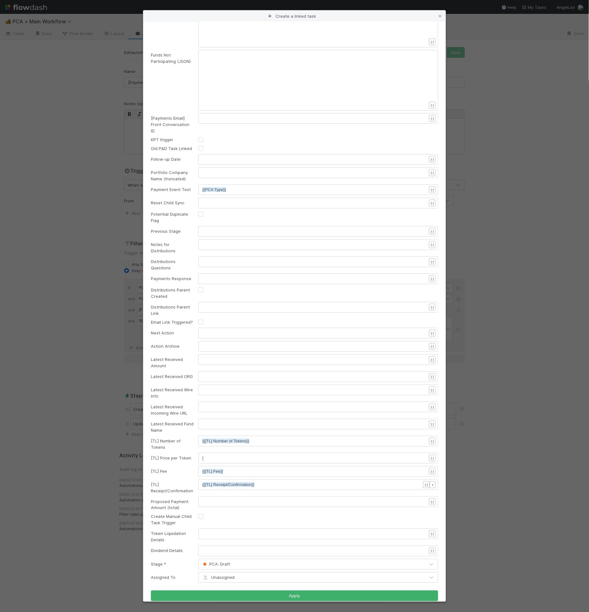
click at [229, 546] on div "​" at bounding box center [318, 551] width 240 height 11
click at [227, 548] on pre "​" at bounding box center [317, 551] width 230 height 6
paste textarea "}"
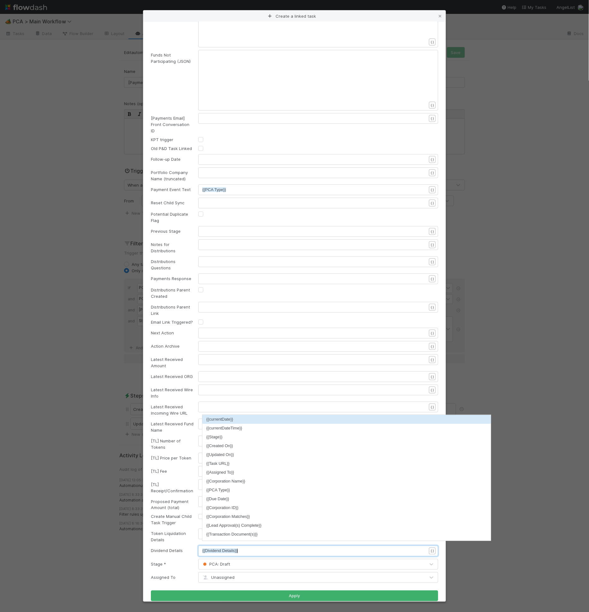
scroll to position [2, 5]
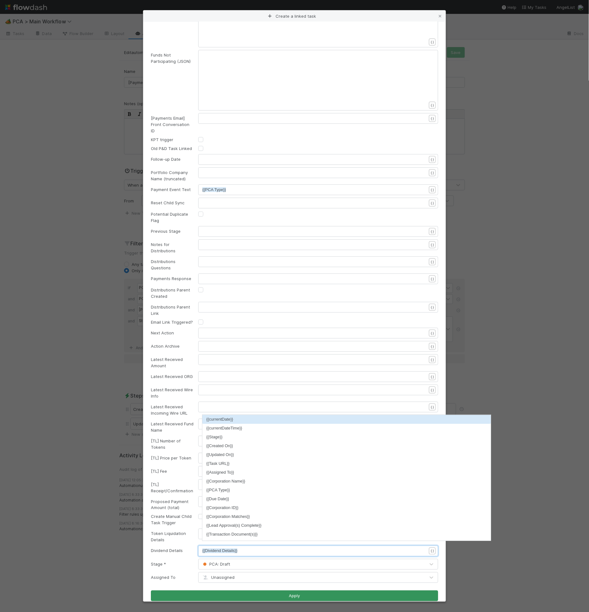
type textarea "{{}}"
click at [261, 591] on button "Apply" at bounding box center [294, 596] width 287 height 11
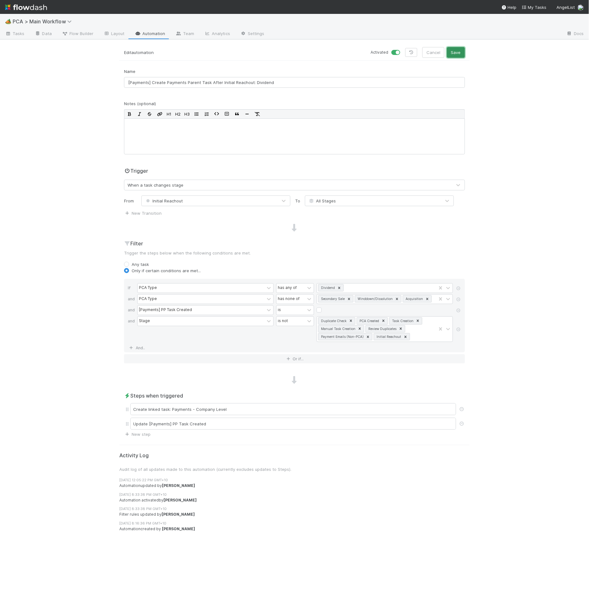
click at [461, 50] on button "Save" at bounding box center [456, 52] width 18 height 11
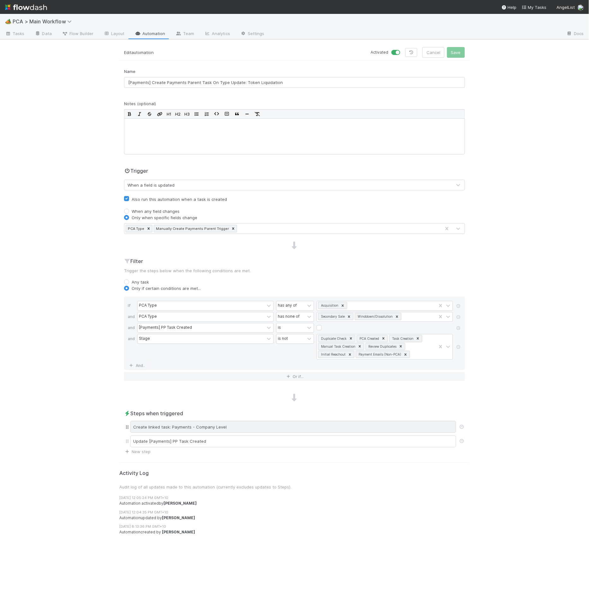
click at [239, 429] on div "Create linked task: Payments - Company Level" at bounding box center [293, 427] width 326 height 12
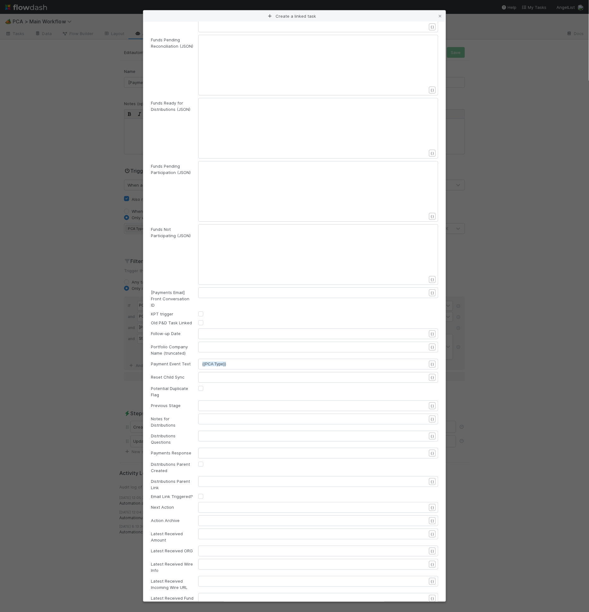
scroll to position [844, 0]
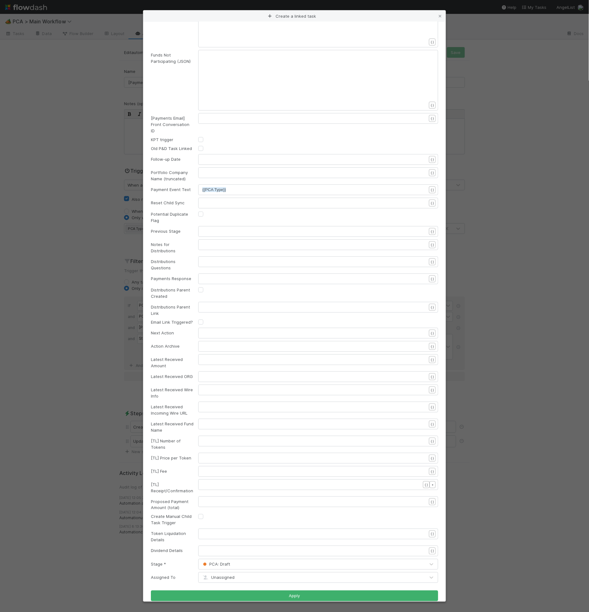
click at [178, 531] on div "Token Liquidation Details" at bounding box center [169, 537] width 47 height 13
copy div "Token Liquidation Details"
click at [223, 535] on div "Token Liquidation Details ​ { }" at bounding box center [294, 536] width 297 height 15
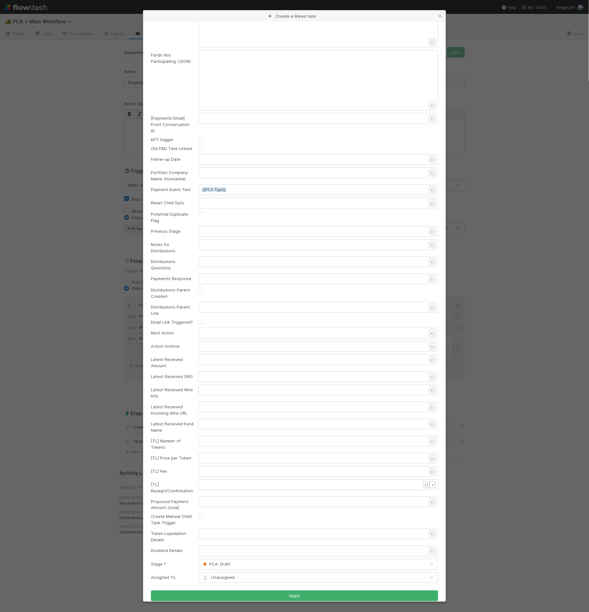
click at [225, 531] on div "​" at bounding box center [322, 542] width 240 height 22
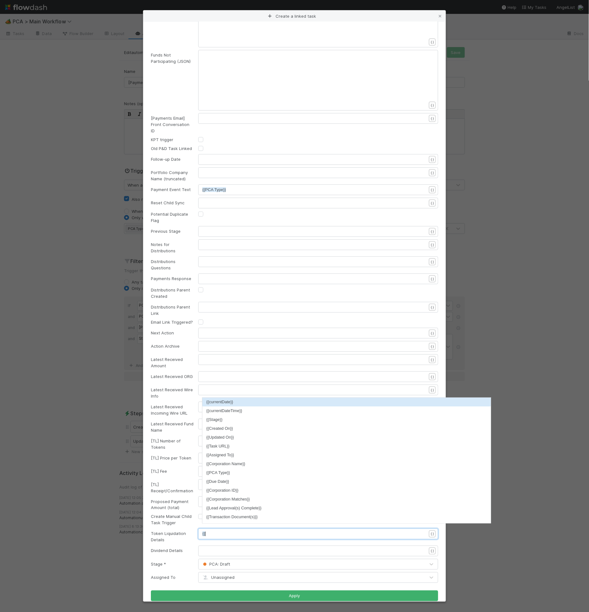
scroll to position [2, 2]
paste textarea "}"
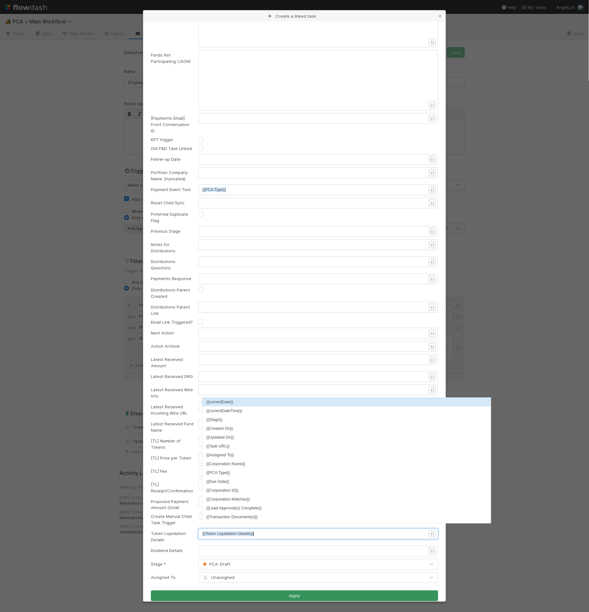
type textarea "{{}}"
click at [286, 591] on button "Apply" at bounding box center [294, 596] width 287 height 11
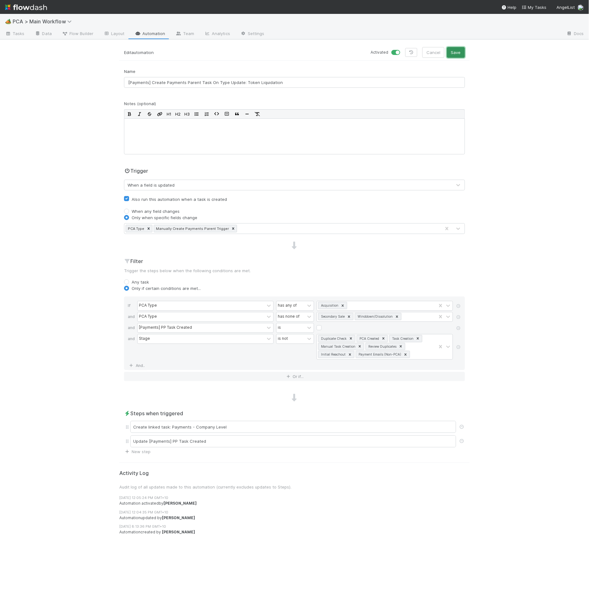
click at [464, 52] on button "Save" at bounding box center [456, 52] width 18 height 11
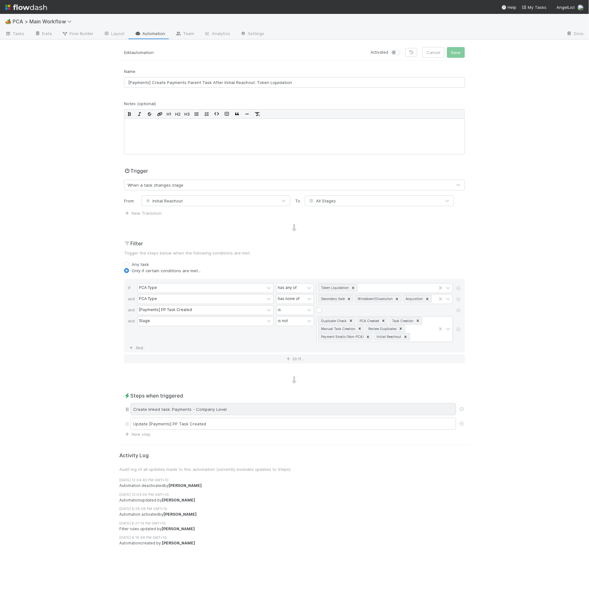
click at [224, 409] on div "Create linked task: Payments - Company Level" at bounding box center [293, 409] width 326 height 12
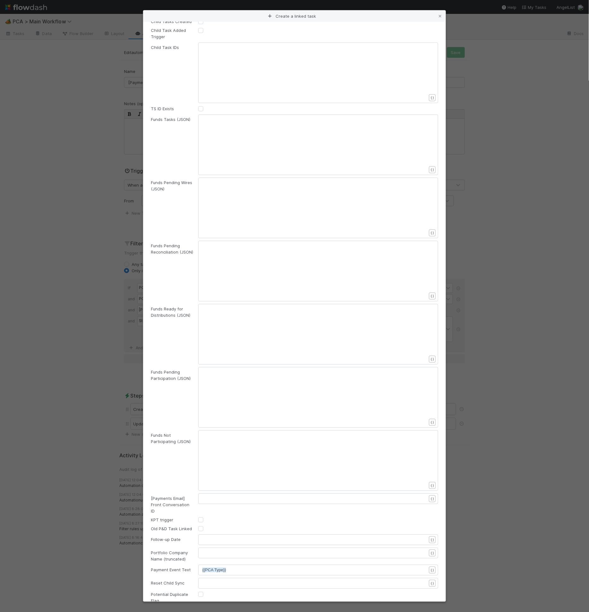
scroll to position [844, 0]
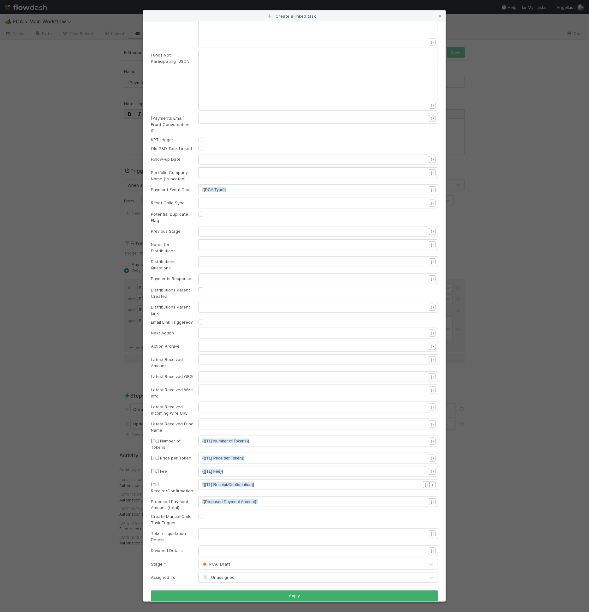
click at [221, 529] on div "xxxxxxxxxx ​" at bounding box center [318, 534] width 240 height 11
click at [220, 531] on pre "​" at bounding box center [317, 534] width 230 height 6
click at [167, 531] on div "Token Liquidation Details" at bounding box center [169, 537] width 47 height 13
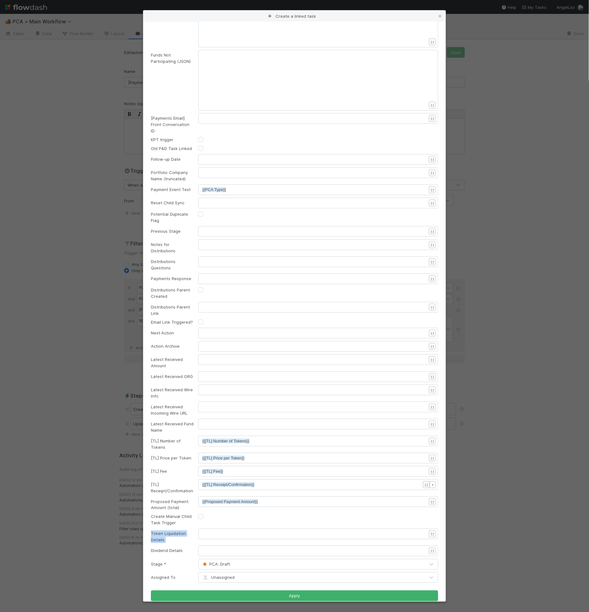
click at [167, 531] on div "Token Liquidation Details" at bounding box center [169, 537] width 47 height 13
copy div "Token Liquidation Details"
click at [208, 531] on pre "​" at bounding box center [317, 534] width 230 height 6
type textarea "{{"
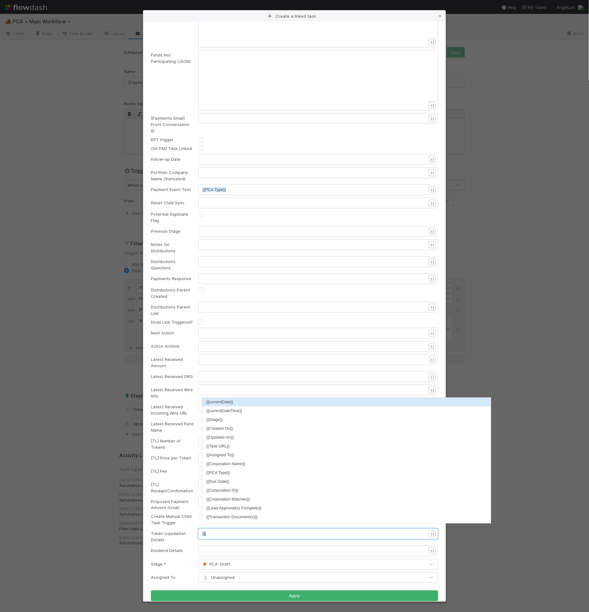
scroll to position [2, 2]
paste textarea
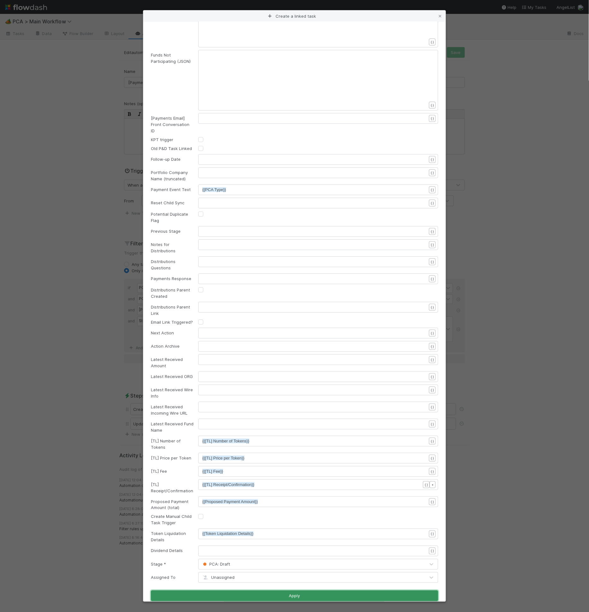
click at [251, 591] on button "Apply" at bounding box center [294, 596] width 287 height 11
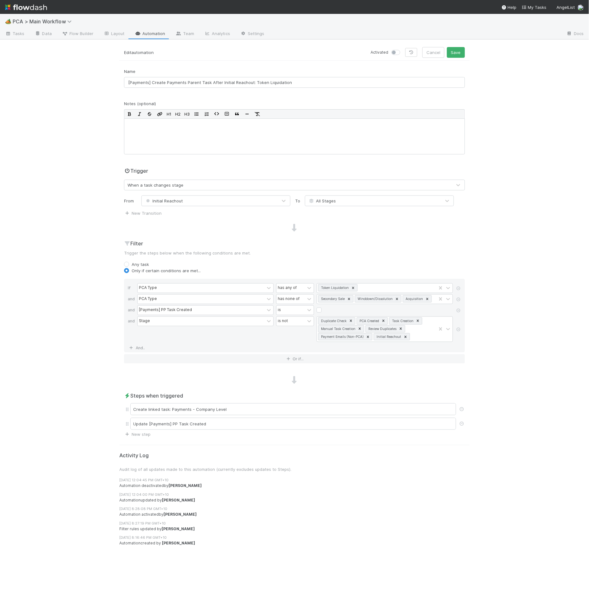
click at [403, 49] on label at bounding box center [403, 49] width 0 height 0
click at [397, 52] on input "checkbox" at bounding box center [394, 52] width 5 height 6
checkbox input "true"
click at [459, 54] on button "Save" at bounding box center [456, 52] width 18 height 11
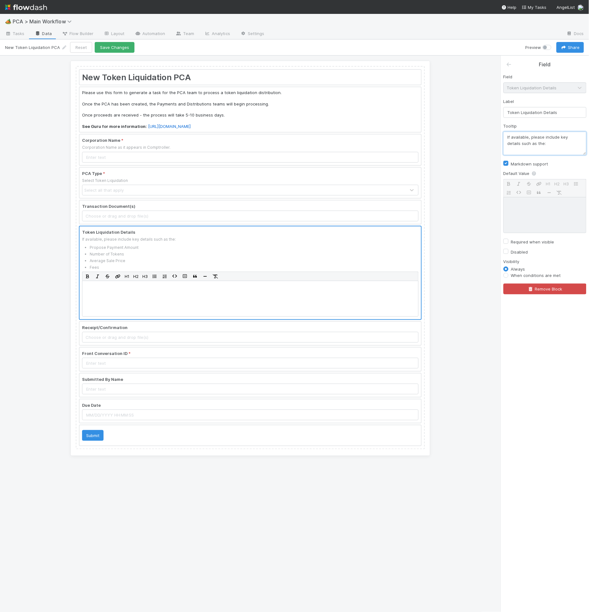
click at [563, 141] on textarea "If available, please include key details such as the: - Propose Payment Amount …" at bounding box center [545, 143] width 83 height 23
click at [559, 143] on textarea "If available, please include key details such as the: - Propose Payment Amount …" at bounding box center [545, 143] width 83 height 23
click at [557, 152] on textarea "If available, please include key details such as the: - Propose Payment Amount …" at bounding box center [545, 143] width 83 height 23
click at [549, 138] on textarea "If available, please include key details such as the: - Propose Payment Amount …" at bounding box center [545, 143] width 83 height 23
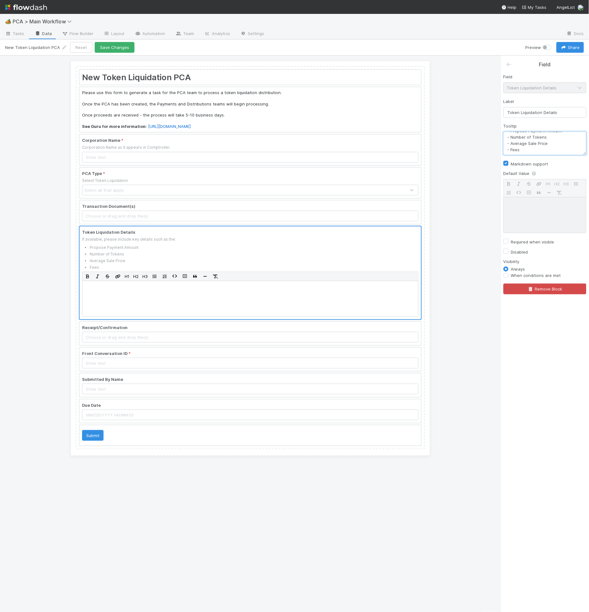
scroll to position [0, 0]
click at [543, 141] on textarea "If available, please include key details such as the: - Propose Payment Amount …" at bounding box center [545, 143] width 83 height 23
click at [528, 140] on textarea "If available, please include key details such as: - Propose Payment Amount - Nu…" at bounding box center [545, 143] width 83 height 23
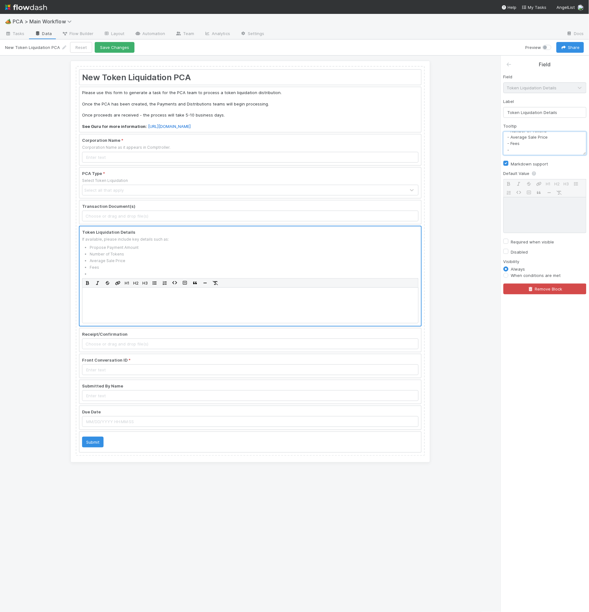
paste textarea "to be shared with the PCA, Payments, and Distributions teams."
drag, startPoint x: 553, startPoint y: 145, endPoint x: 512, endPoint y: 145, distance: 41.1
click at [512, 145] on textarea "If available, please include key details such as: - Propose Payment Amount - Nu…" at bounding box center [545, 143] width 83 height 23
type textarea "If available, please include key details such as: - Propose Payment Amount - Nu…"
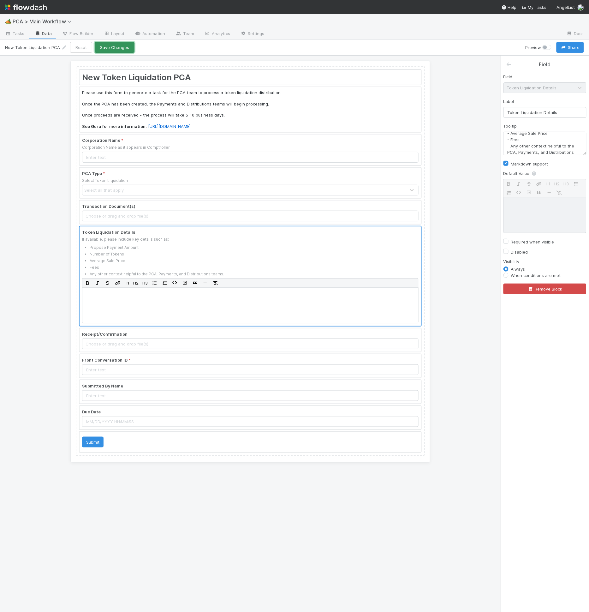
click at [108, 44] on button "Save Changes" at bounding box center [115, 47] width 40 height 11
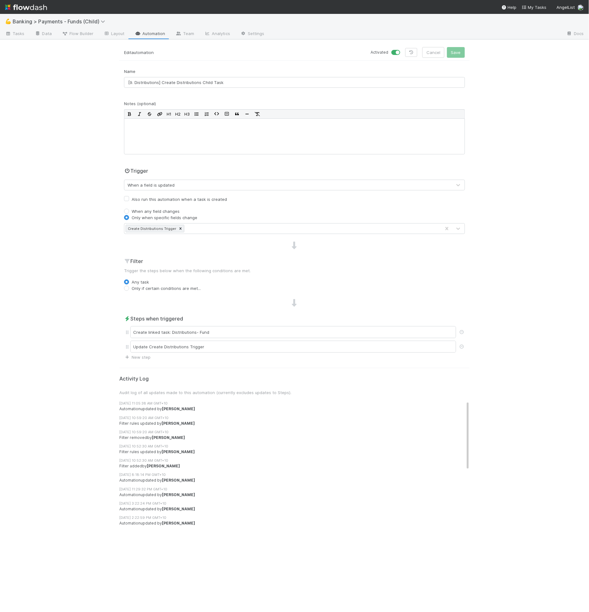
click at [265, 56] on p "Edit automation" at bounding box center [207, 53] width 166 height 10
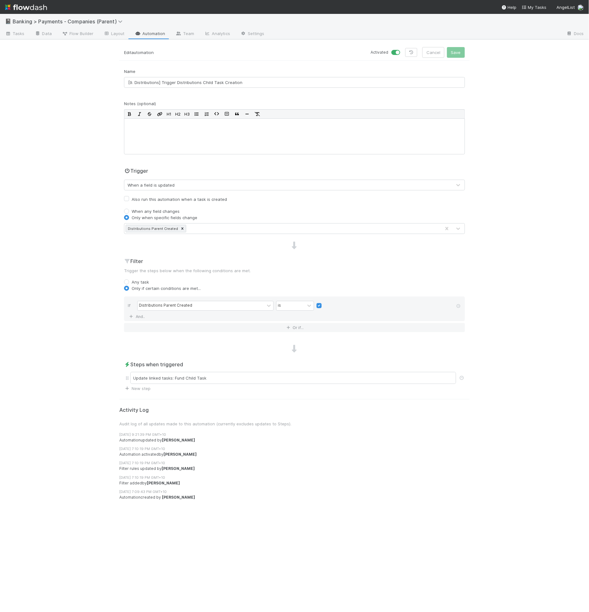
click at [156, 38] on link "Automation" at bounding box center [150, 34] width 41 height 10
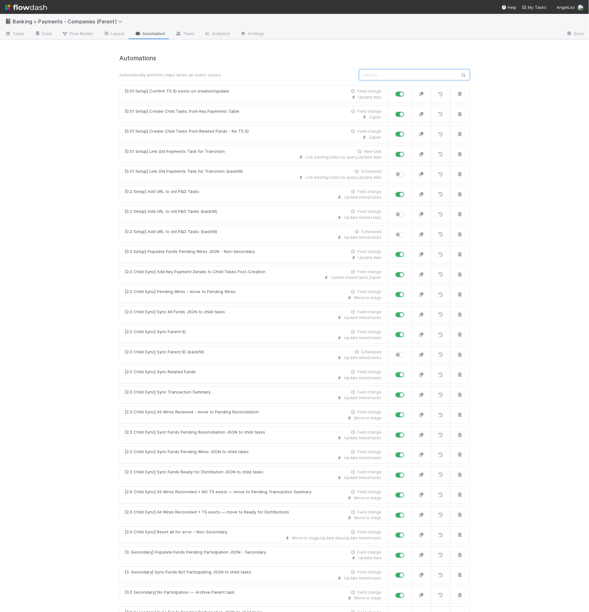
click at [414, 74] on input "text" at bounding box center [414, 74] width 111 height 11
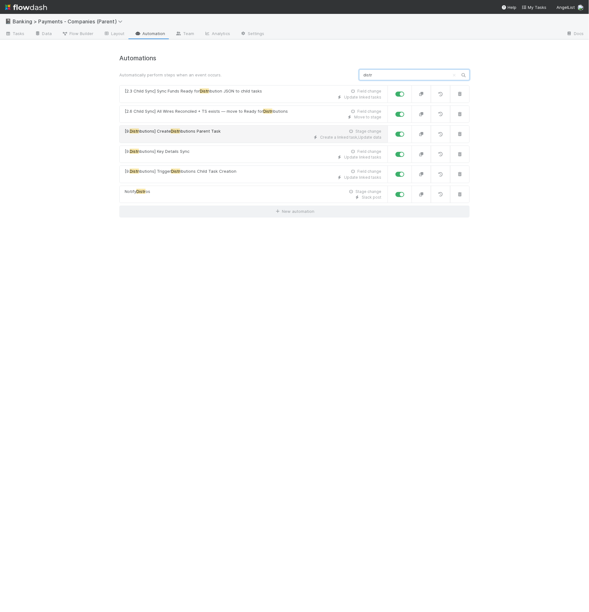
type input "distr"
click at [228, 135] on div "Create a linked task , Update data" at bounding box center [253, 138] width 257 height 6
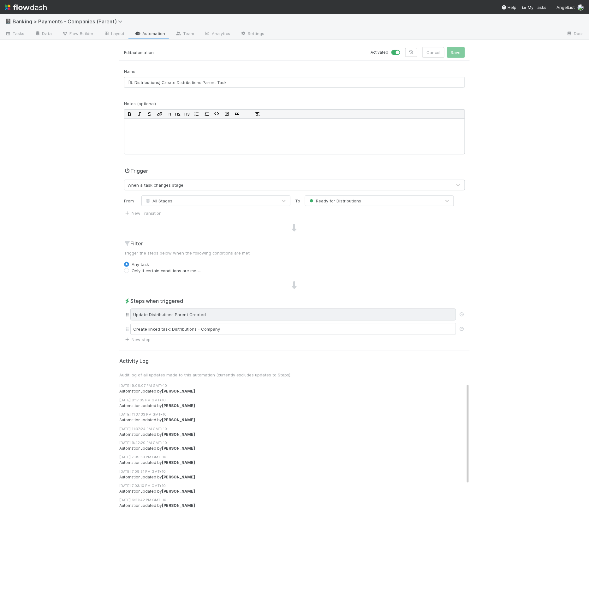
click at [194, 317] on div "Update Distributions Parent Created" at bounding box center [293, 315] width 326 height 12
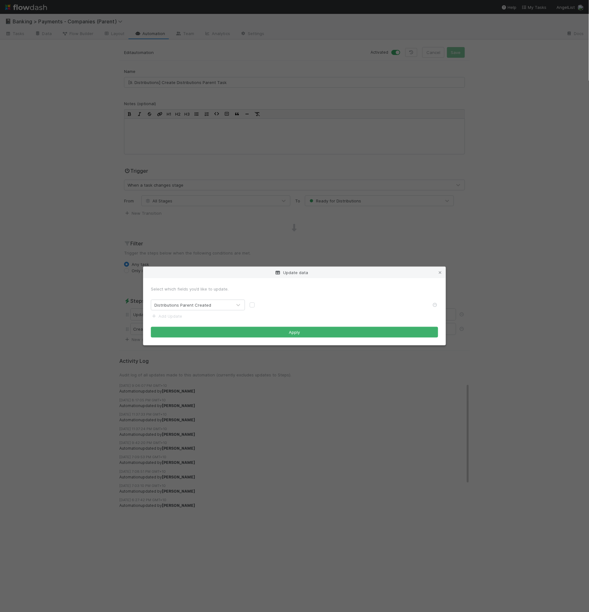
click at [110, 271] on div "Update data Select which fields you’d like to update. Distributions Parent Crea…" at bounding box center [294, 306] width 589 height 612
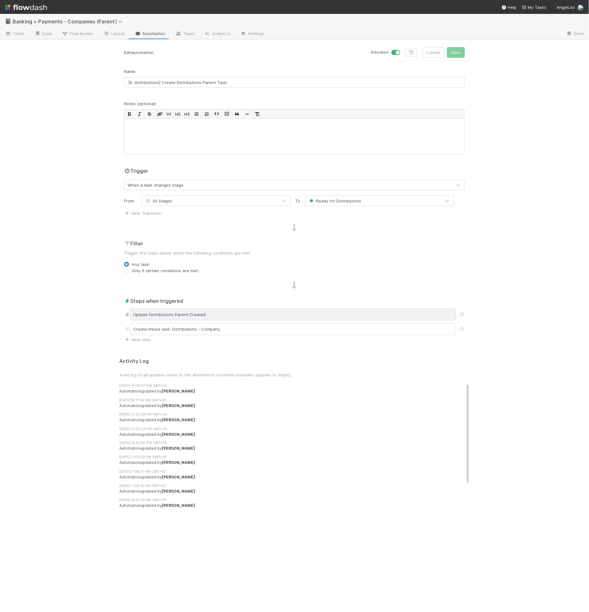
click at [184, 318] on div "Update Distributions Parent Created" at bounding box center [293, 315] width 326 height 12
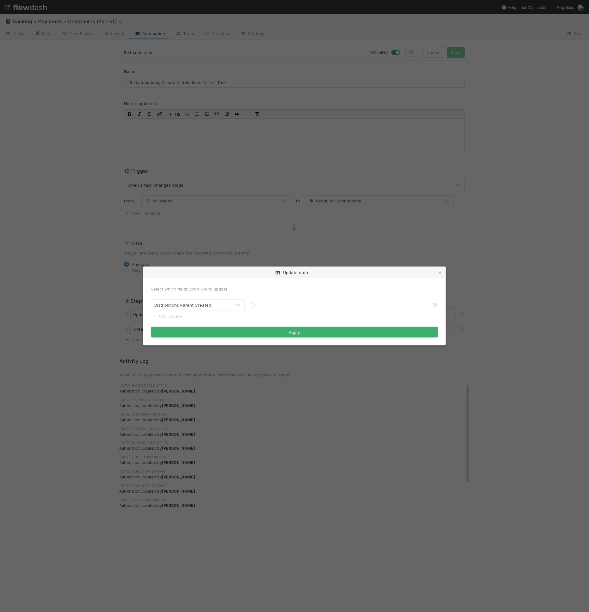
click at [117, 274] on div "Update data Select which fields you’d like to update. Distributions Parent Crea…" at bounding box center [294, 306] width 589 height 612
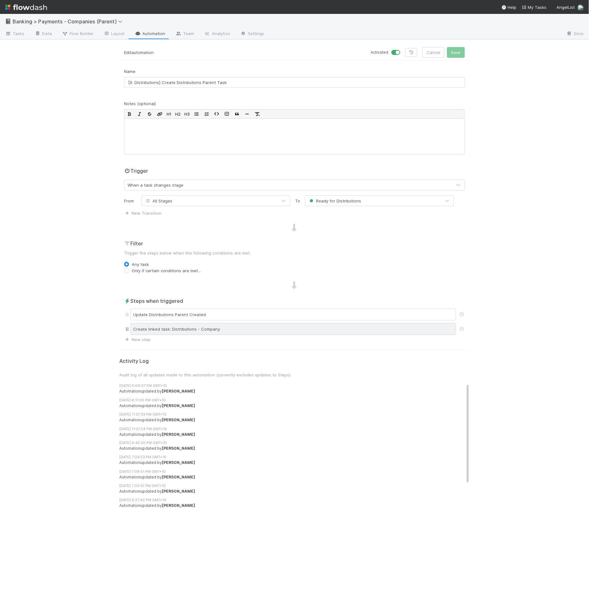
click at [166, 325] on div "Create linked task: Distributions - Company" at bounding box center [293, 329] width 326 height 12
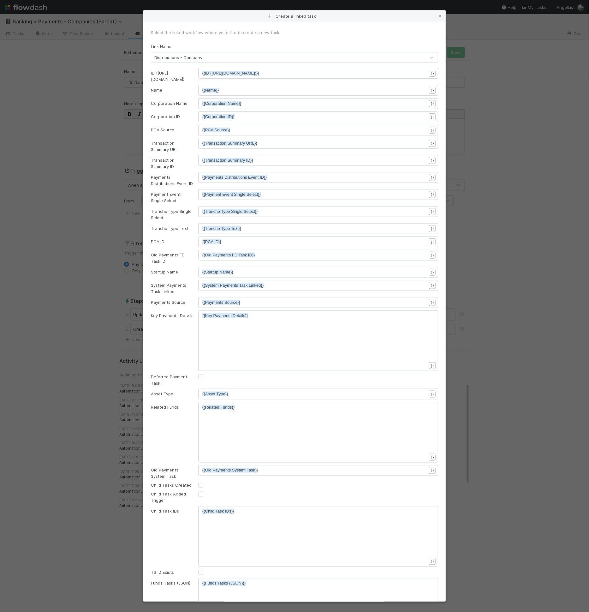
scroll to position [1033, 0]
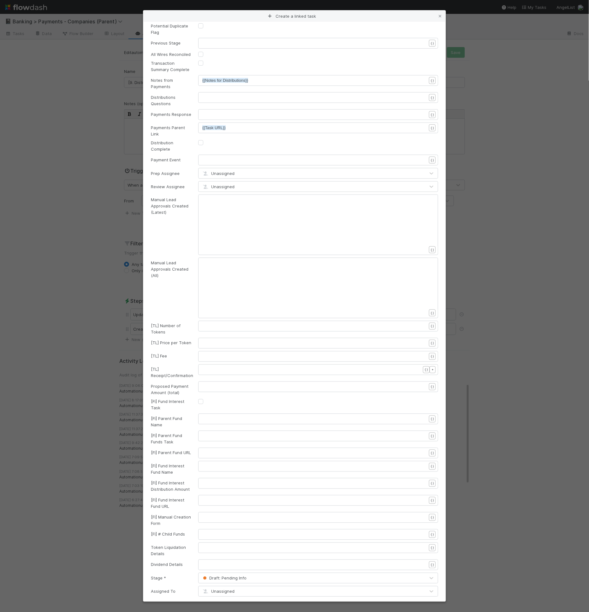
click at [202, 543] on div "​" at bounding box center [318, 548] width 240 height 11
click at [206, 545] on pre "​" at bounding box center [317, 548] width 230 height 6
type textarea "{{token liqw"
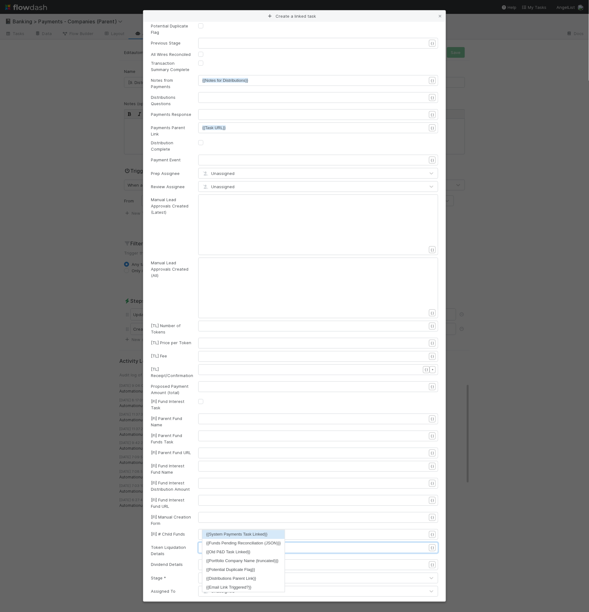
type textarea "iq"
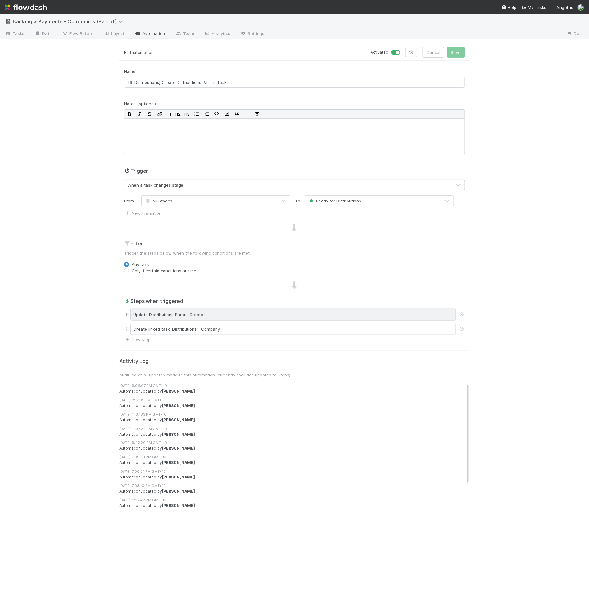
click at [265, 314] on div "Update Distributions Parent Created" at bounding box center [293, 315] width 326 height 12
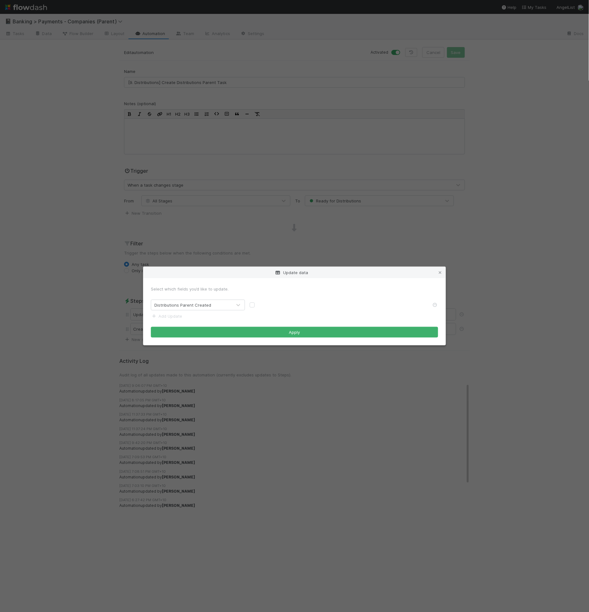
click at [329, 255] on div "Update data Select which fields you’d like to update. Distributions Parent Crea…" at bounding box center [294, 306] width 589 height 612
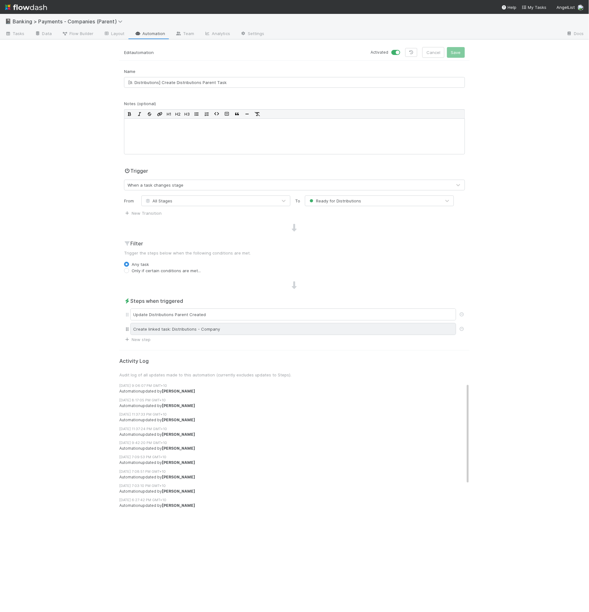
click at [240, 324] on div "Create linked task: Distributions - Company" at bounding box center [293, 329] width 326 height 12
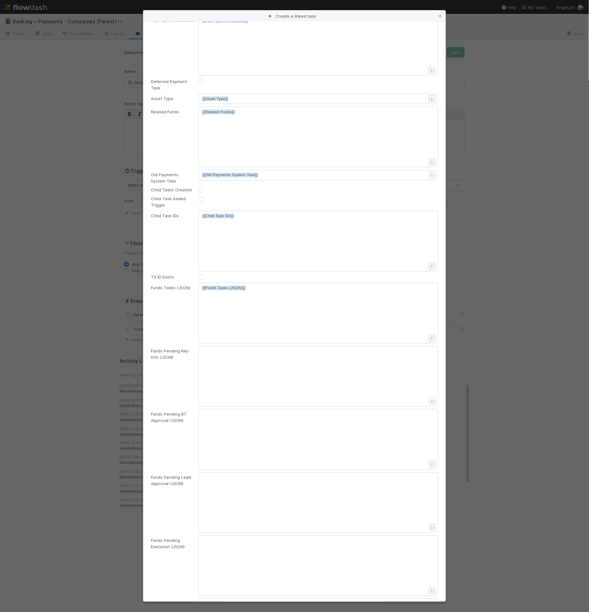
scroll to position [1033, 0]
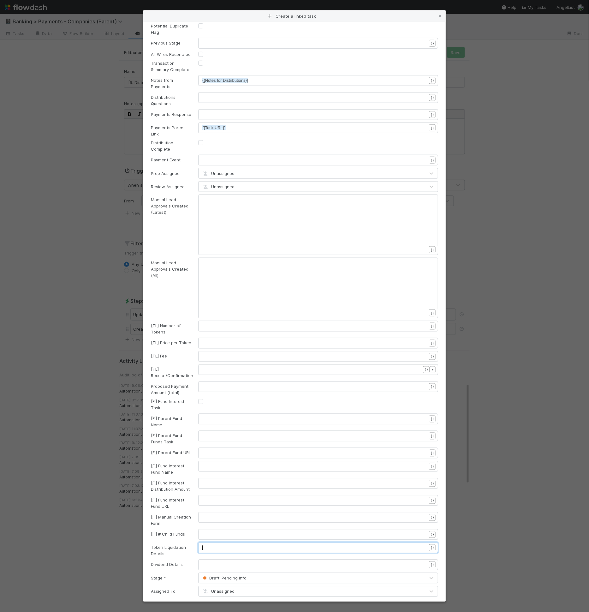
click at [228, 545] on pre "​" at bounding box center [317, 548] width 230 height 6
type textarea "{{token liq"
click at [227, 534] on li "{{Token Liquidation Details}}" at bounding box center [231, 534] width 59 height 9
click at [219, 562] on pre "​" at bounding box center [317, 565] width 230 height 6
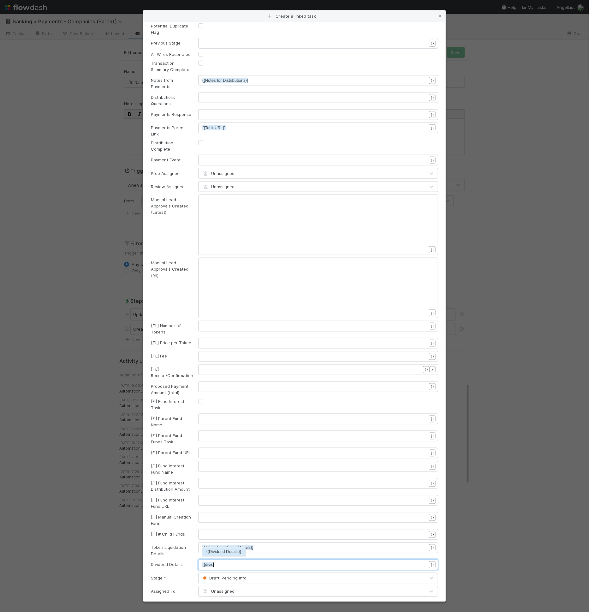
scroll to position [2, 10]
type textarea "{{divid"
click at [222, 550] on li "{{Dividend Details}}" at bounding box center [223, 552] width 43 height 9
click at [279, 605] on button "Apply" at bounding box center [294, 610] width 287 height 11
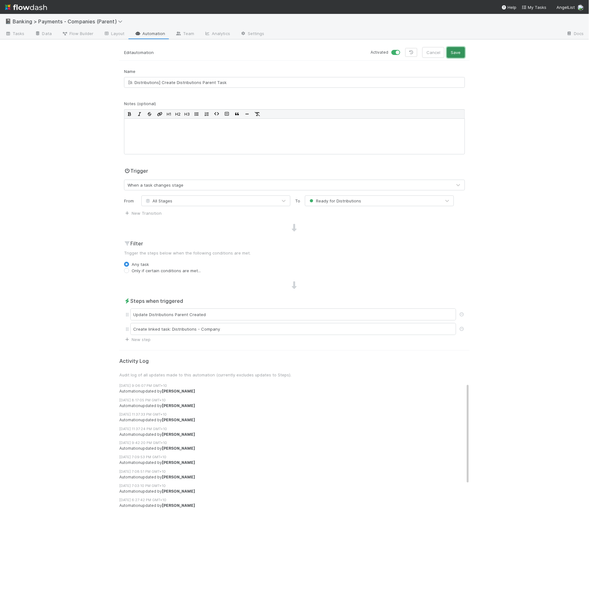
click at [458, 54] on button "Save" at bounding box center [456, 52] width 18 height 11
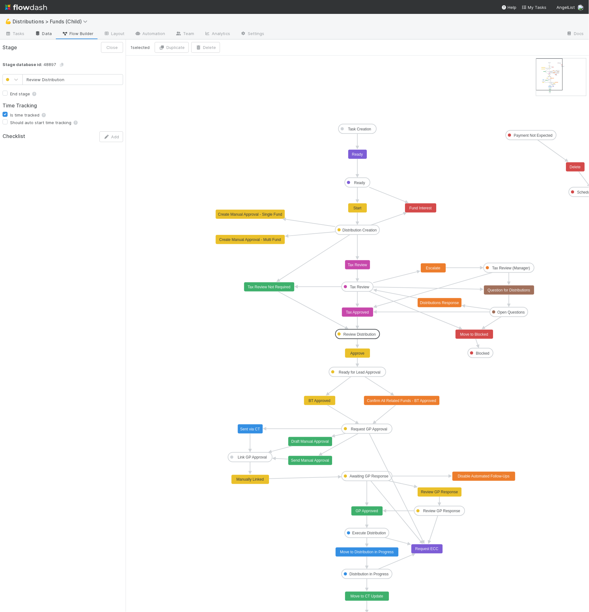
click at [53, 36] on link "Data" at bounding box center [43, 34] width 27 height 10
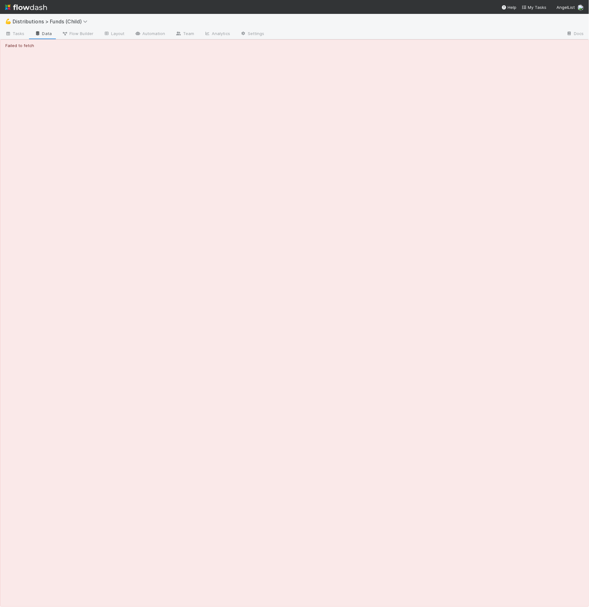
click at [45, 33] on link "Data" at bounding box center [43, 34] width 27 height 10
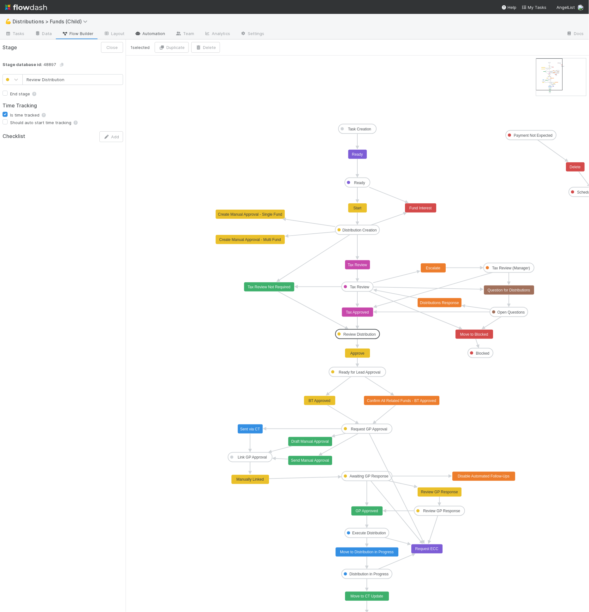
click at [131, 32] on link "Automation" at bounding box center [150, 34] width 41 height 10
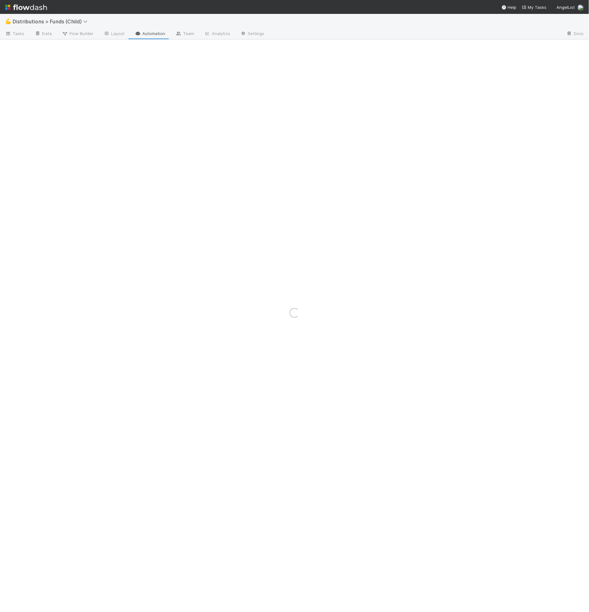
click at [102, 32] on div "Loading..." at bounding box center [294, 313] width 589 height 598
click at [112, 33] on div "Loading..." at bounding box center [294, 313] width 589 height 598
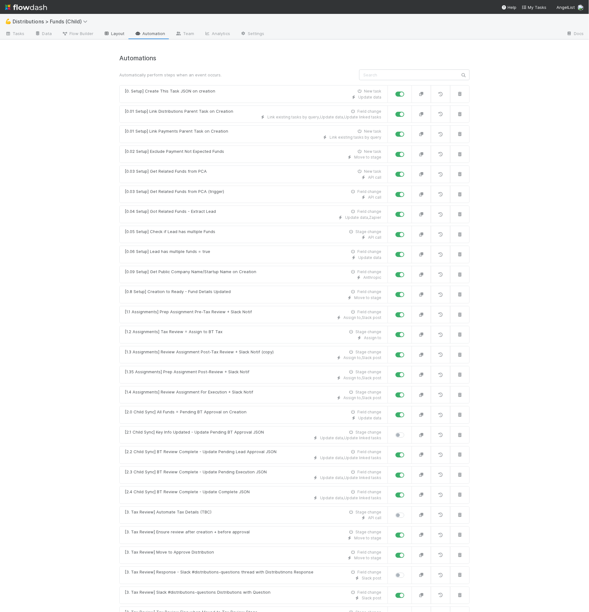
click at [113, 33] on link "Layout" at bounding box center [114, 34] width 31 height 10
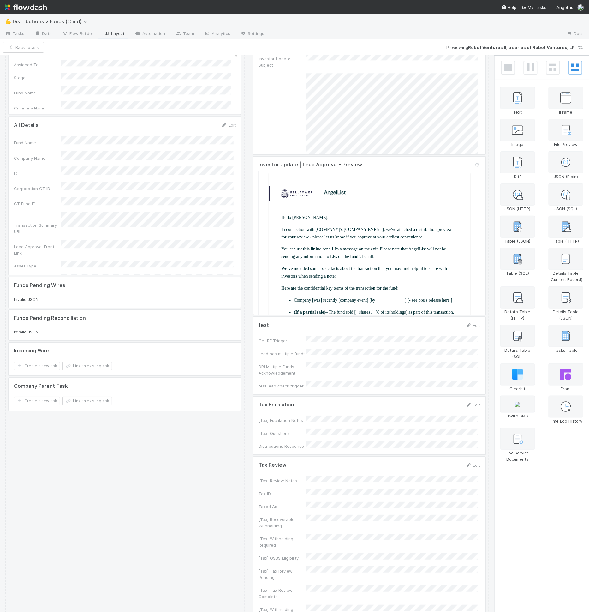
scroll to position [617, 0]
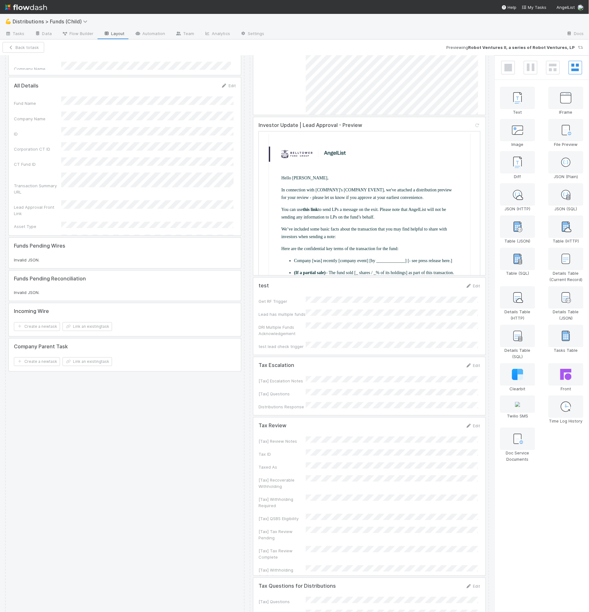
click at [307, 418] on div at bounding box center [370, 497] width 232 height 158
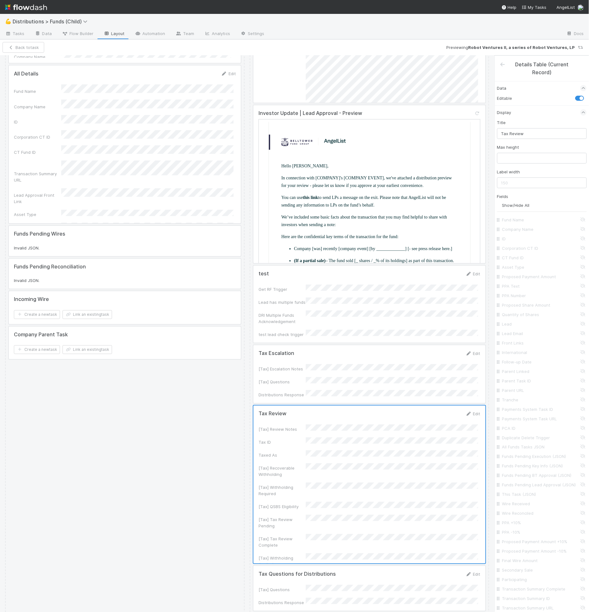
scroll to position [630, 0]
click at [328, 565] on div at bounding box center [370, 587] width 232 height 45
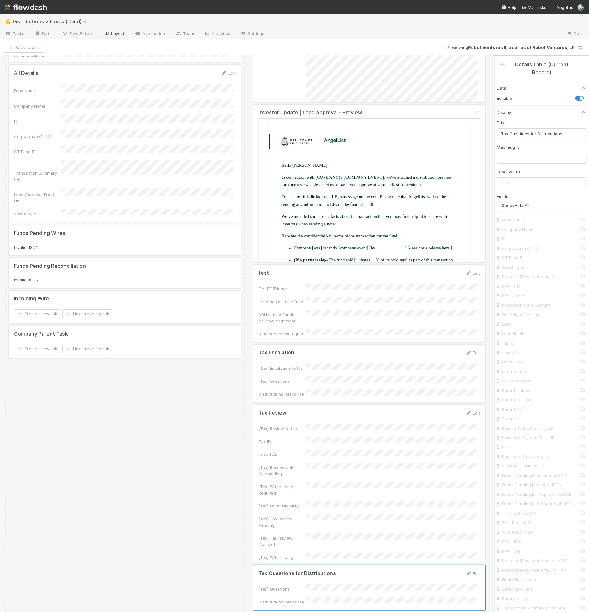
click at [358, 483] on div at bounding box center [370, 484] width 232 height 158
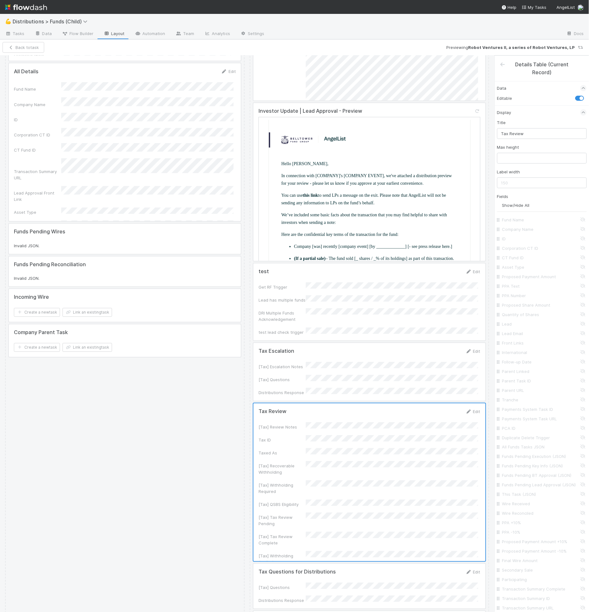
scroll to position [1250, 0]
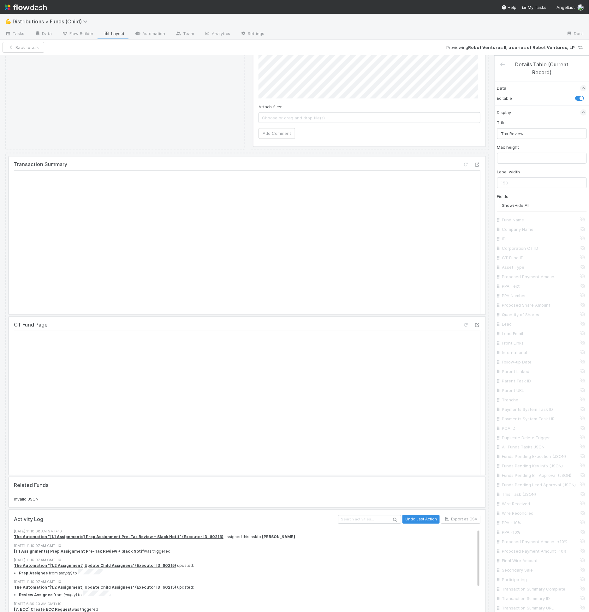
click at [182, 317] on div at bounding box center [247, 396] width 477 height 158
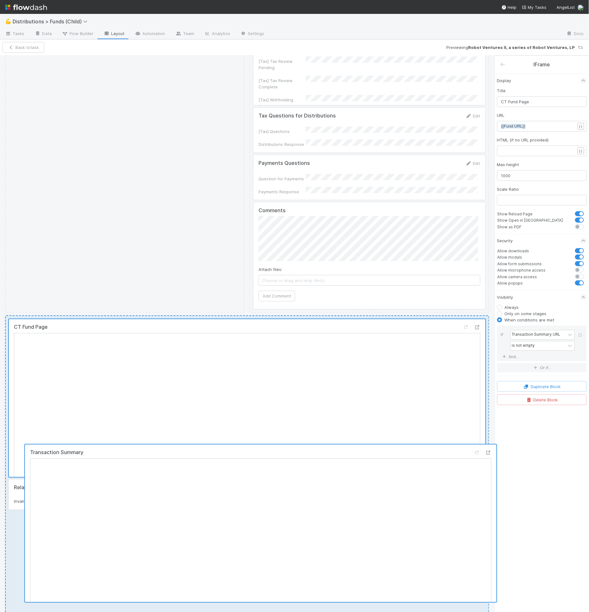
scroll to position [1106, 0]
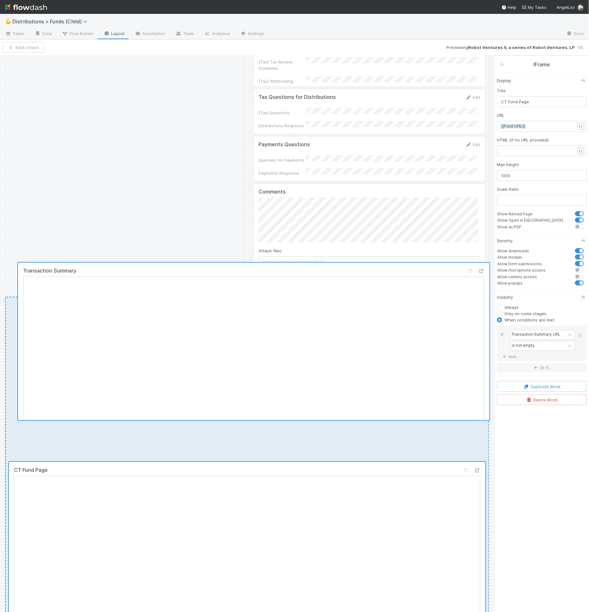
drag, startPoint x: 189, startPoint y: 188, endPoint x: 201, endPoint y: 393, distance: 205.4
click at [201, 394] on div "Transaction Summary CT Fund Page Related Funds Invalid JSON. Activity Log Undo …" at bounding box center [247, 556] width 485 height 519
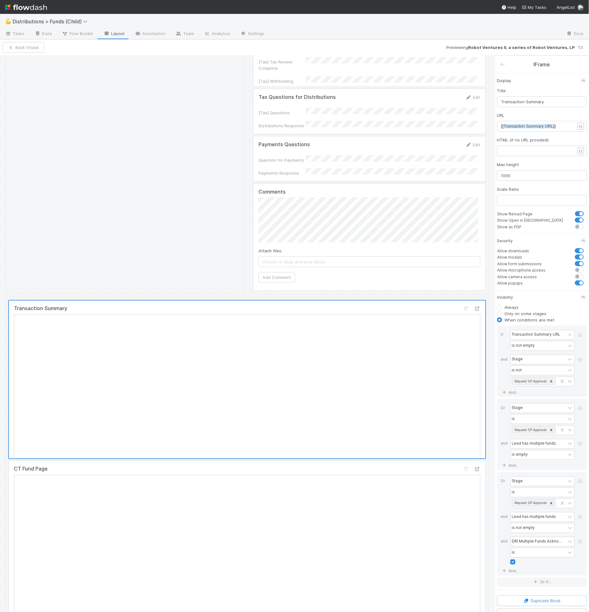
click at [507, 65] on div at bounding box center [508, 65] width 16 height 8
click at [506, 65] on div at bounding box center [508, 65] width 16 height 8
click at [506, 64] on icon at bounding box center [503, 64] width 6 height 5
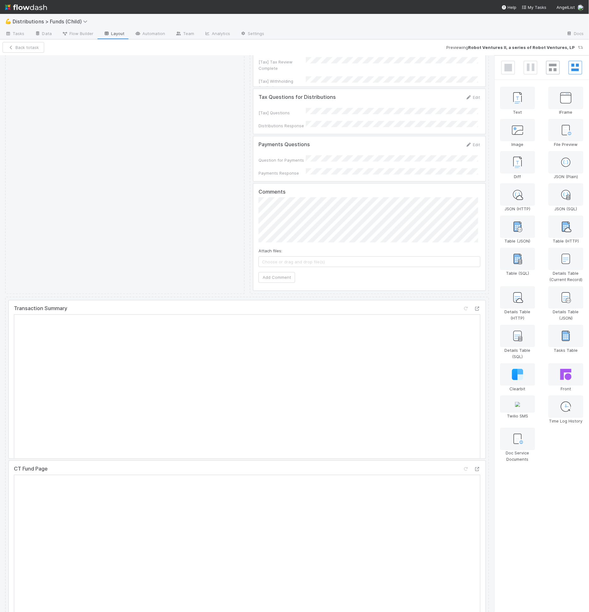
click at [550, 71] on span at bounding box center [554, 68] width 14 height 14
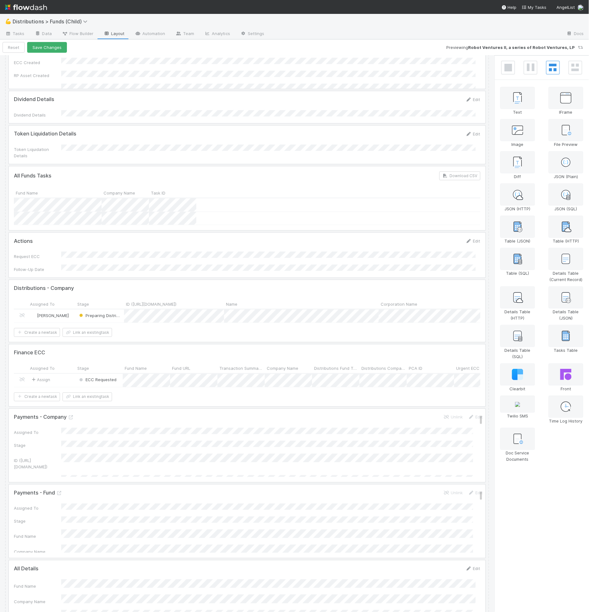
scroll to position [0, 0]
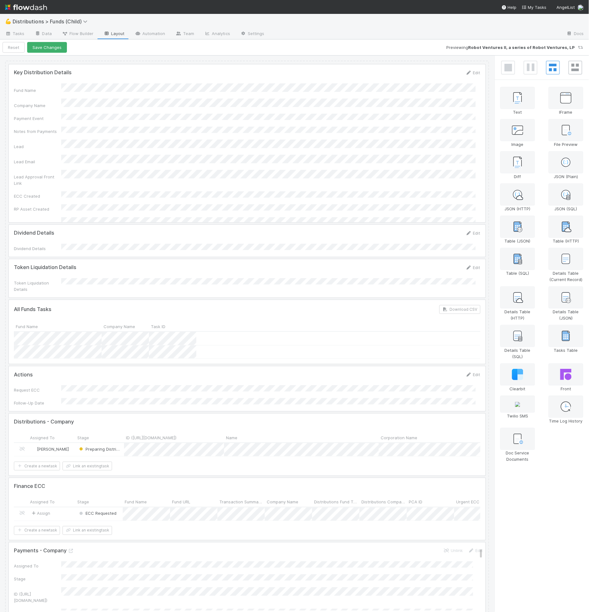
click at [575, 69] on icon at bounding box center [576, 68] width 8 height 8
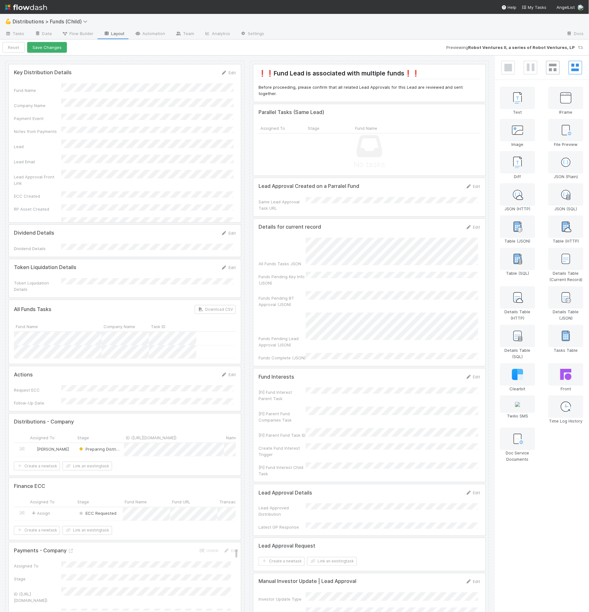
click at [560, 71] on span at bounding box center [554, 68] width 14 height 14
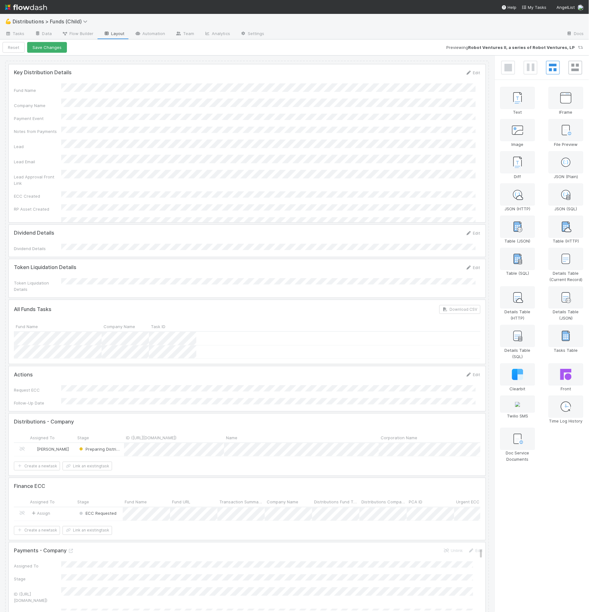
click at [576, 69] on icon at bounding box center [576, 68] width 8 height 8
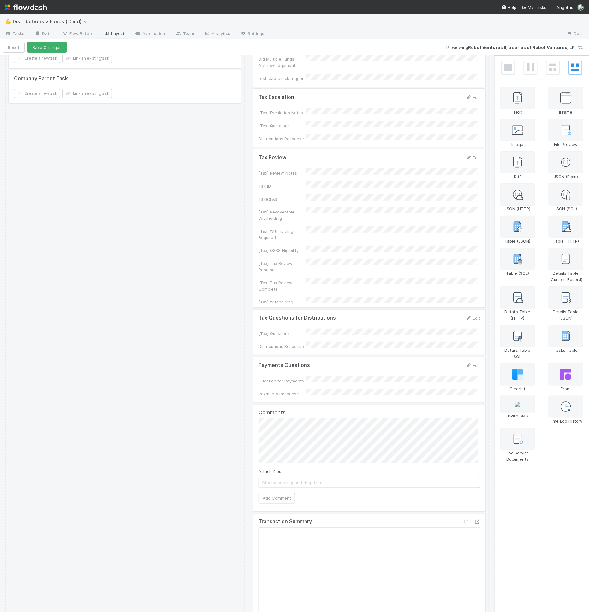
scroll to position [1261, 0]
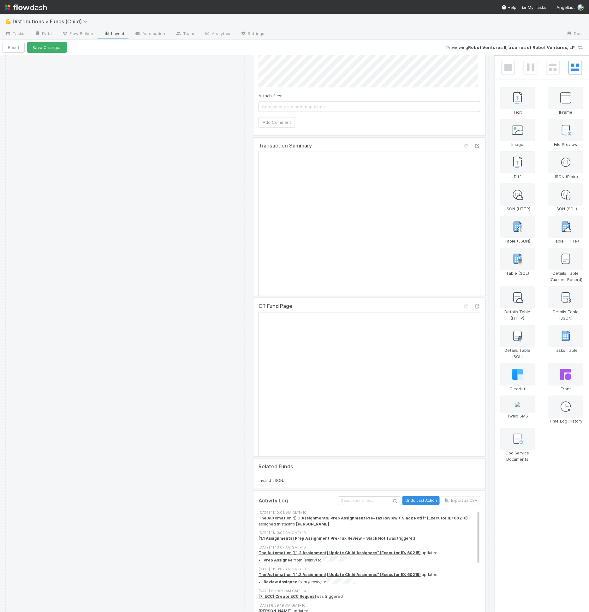
click at [381, 138] on div at bounding box center [370, 217] width 232 height 158
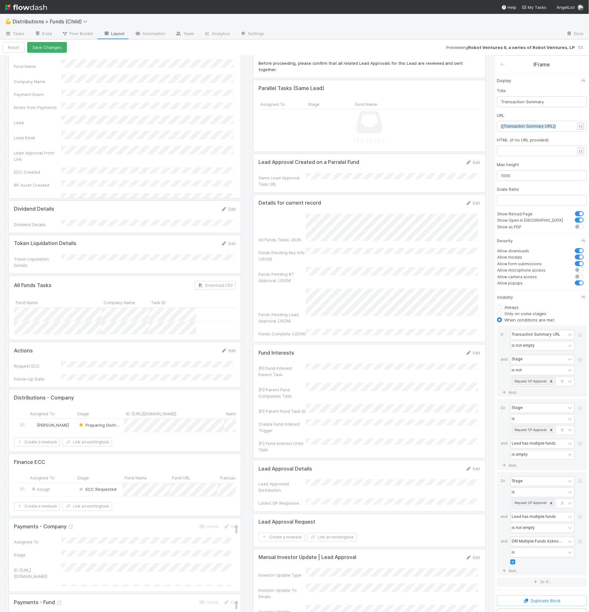
scroll to position [0, 0]
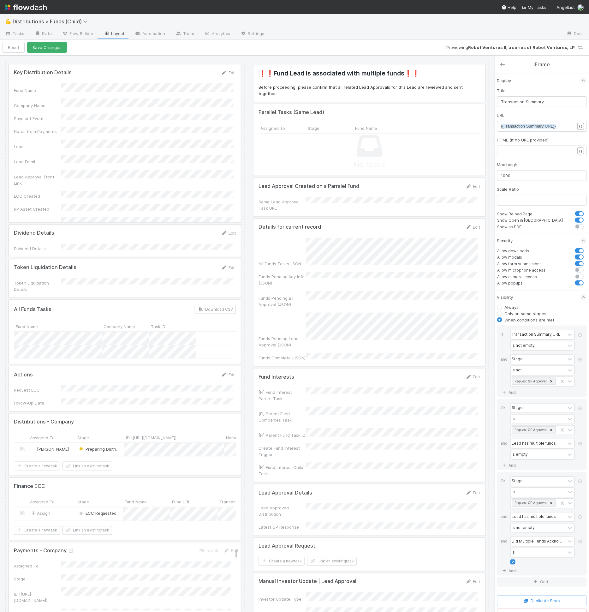
click at [506, 63] on icon at bounding box center [503, 64] width 6 height 5
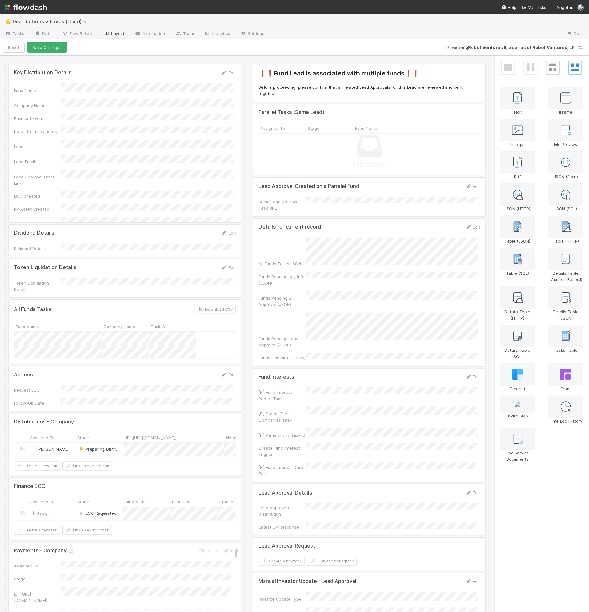
click at [550, 67] on icon at bounding box center [554, 68] width 8 height 8
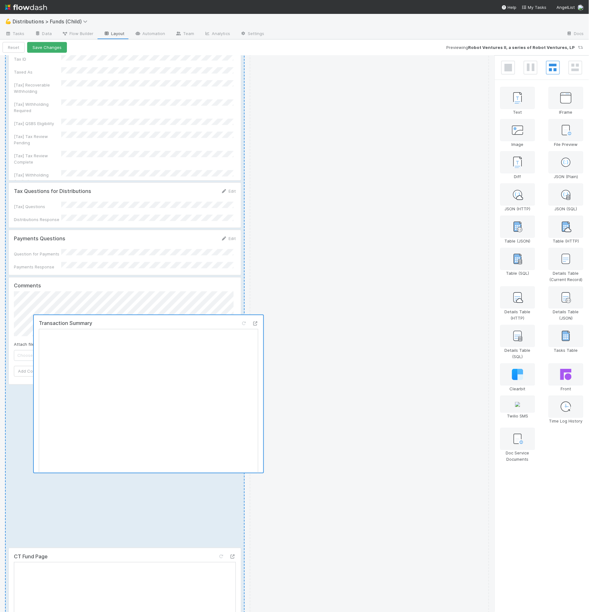
scroll to position [1982, 0]
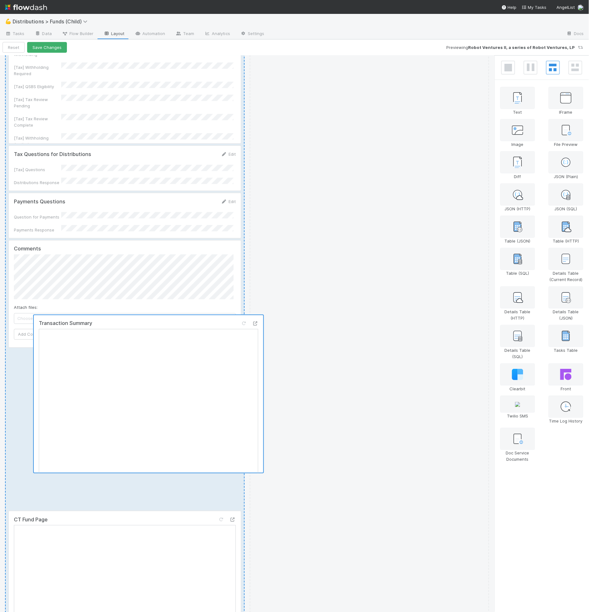
drag, startPoint x: 158, startPoint y: 189, endPoint x: 175, endPoint y: 384, distance: 195.7
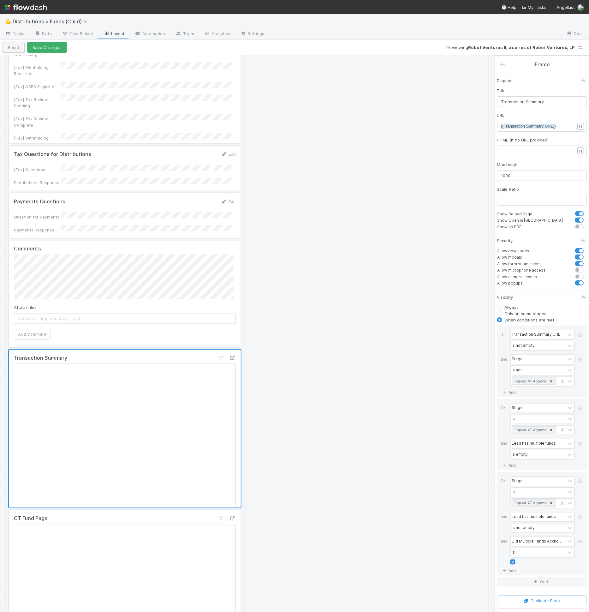
click at [12, 49] on button "Reset" at bounding box center [14, 47] width 22 height 11
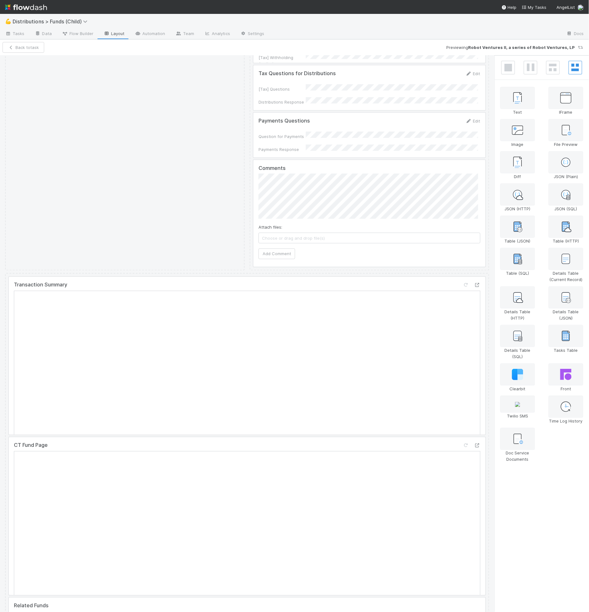
scroll to position [1097, 0]
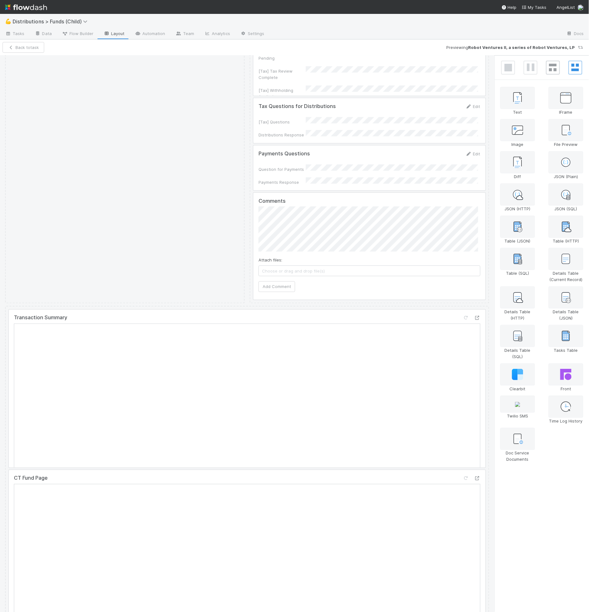
click at [557, 66] on icon at bounding box center [554, 68] width 8 height 8
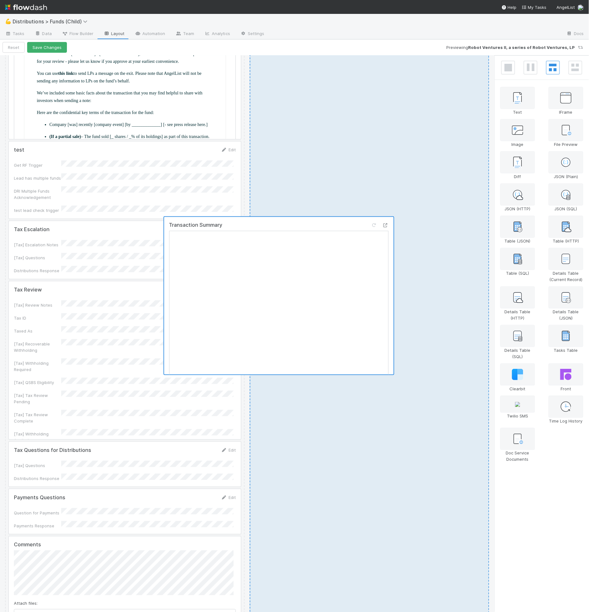
scroll to position [0, 0]
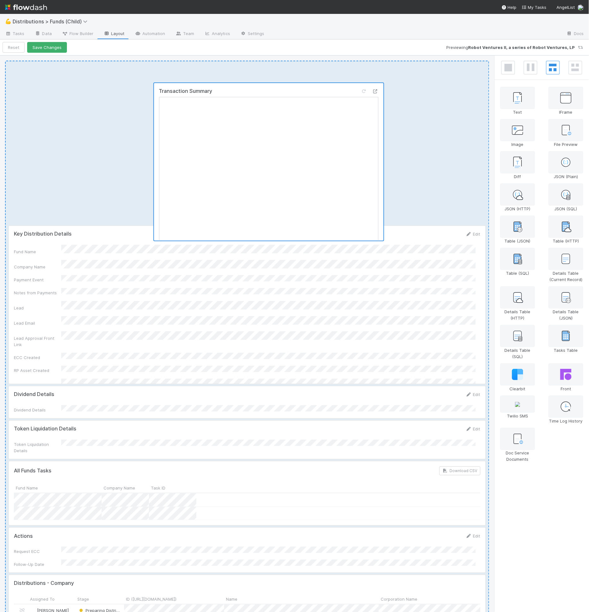
drag, startPoint x: 180, startPoint y: 352, endPoint x: 306, endPoint y: 231, distance: 174.7
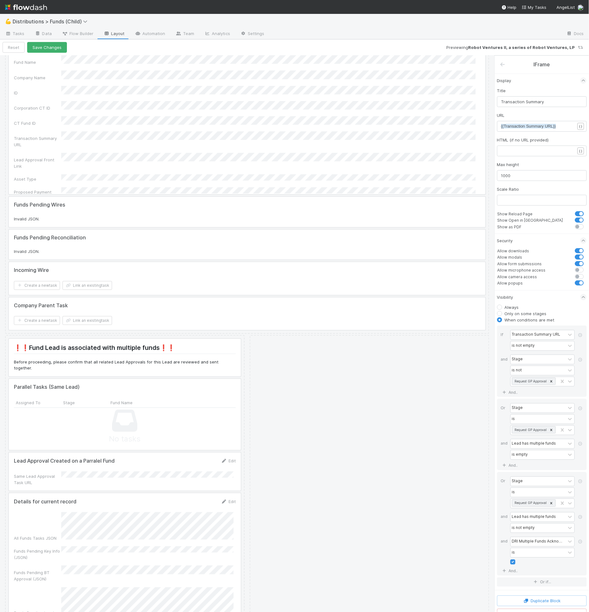
scroll to position [857, 0]
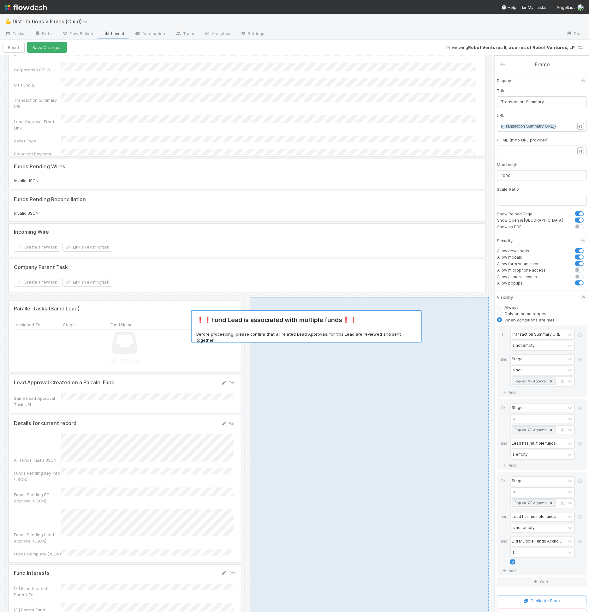
drag, startPoint x: 106, startPoint y: 319, endPoint x: 281, endPoint y: 332, distance: 176.1
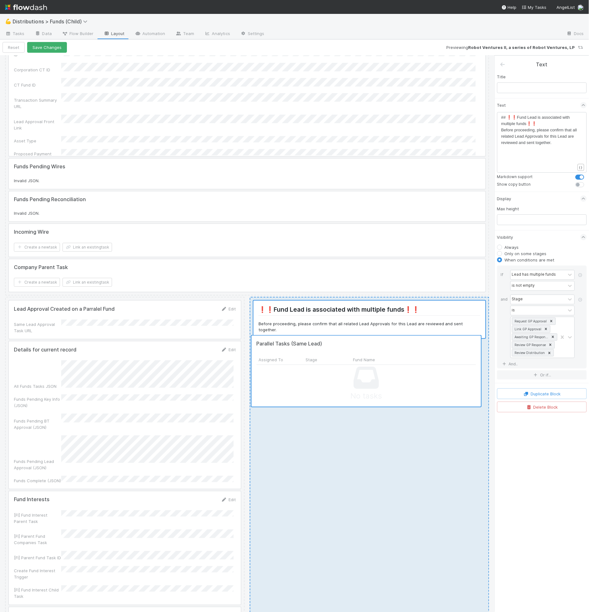
drag, startPoint x: 317, startPoint y: 353, endPoint x: 374, endPoint y: 366, distance: 58.2
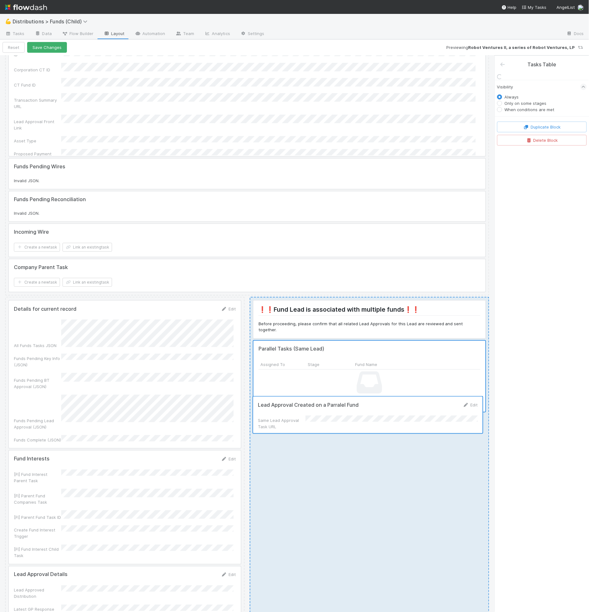
drag, startPoint x: 222, startPoint y: 344, endPoint x: 367, endPoint y: 418, distance: 162.9
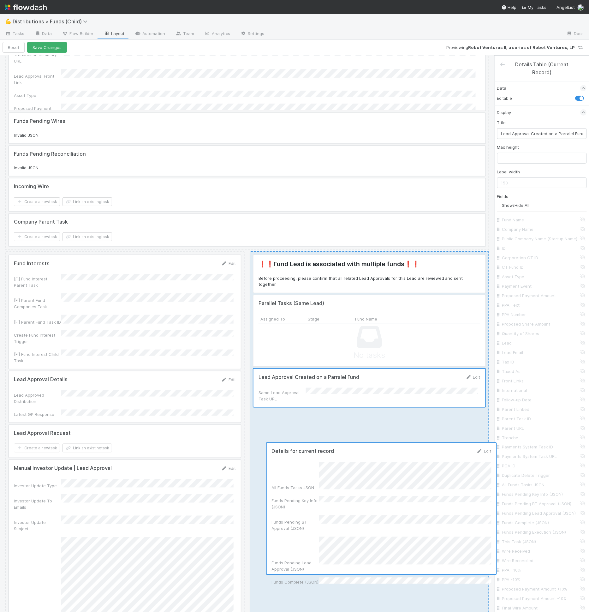
drag, startPoint x: 111, startPoint y: 371, endPoint x: 370, endPoint y: 509, distance: 293.8
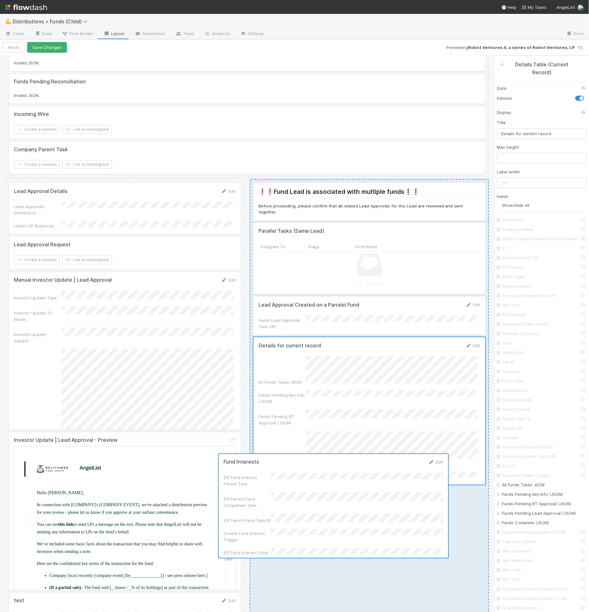
drag, startPoint x: 130, startPoint y: 285, endPoint x: 351, endPoint y: 526, distance: 327.1
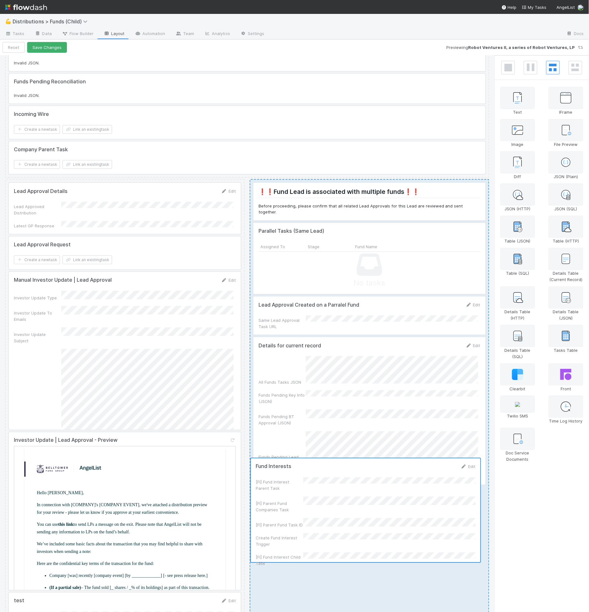
scroll to position [977, 0]
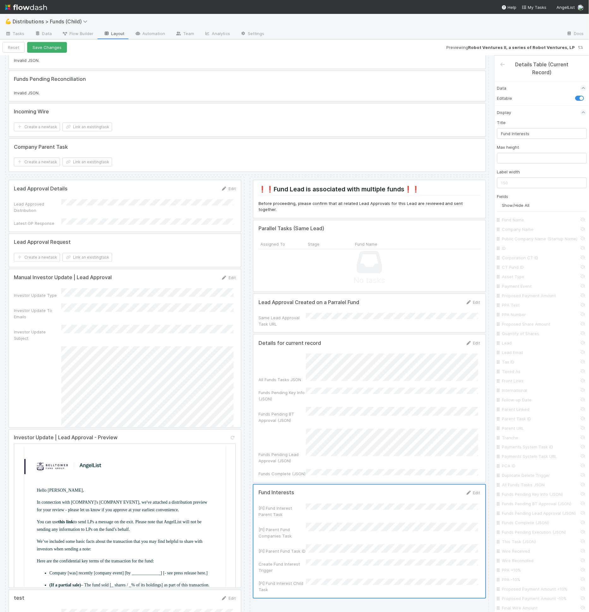
click at [340, 400] on div at bounding box center [370, 408] width 232 height 147
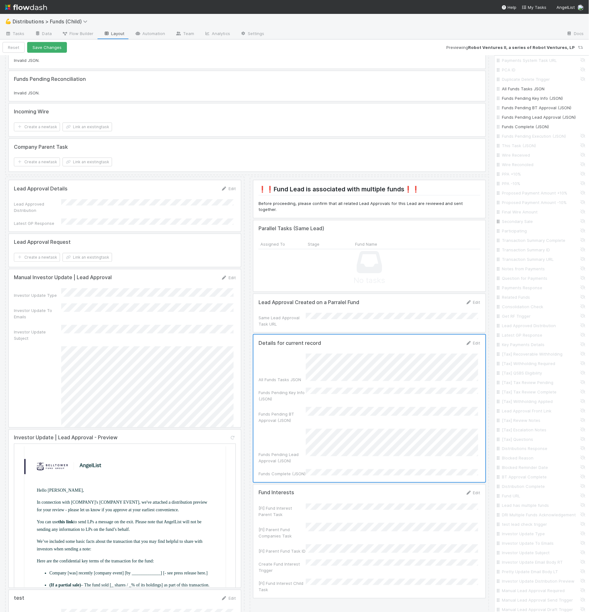
scroll to position [1008, 0]
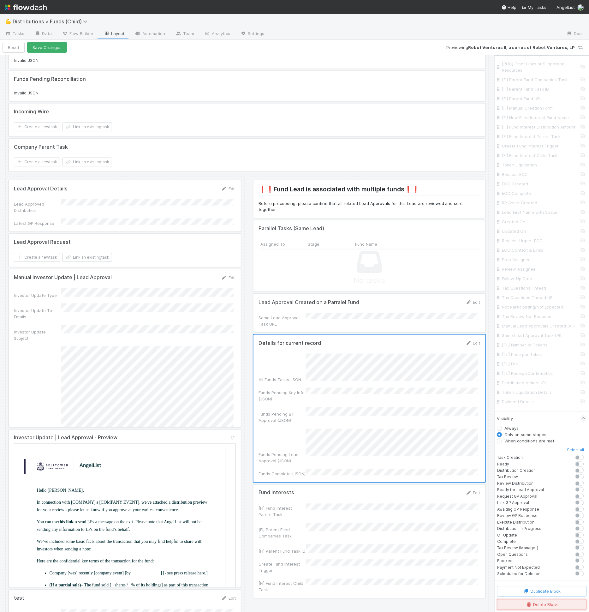
click at [542, 602] on button "Delete Block" at bounding box center [543, 605] width 90 height 11
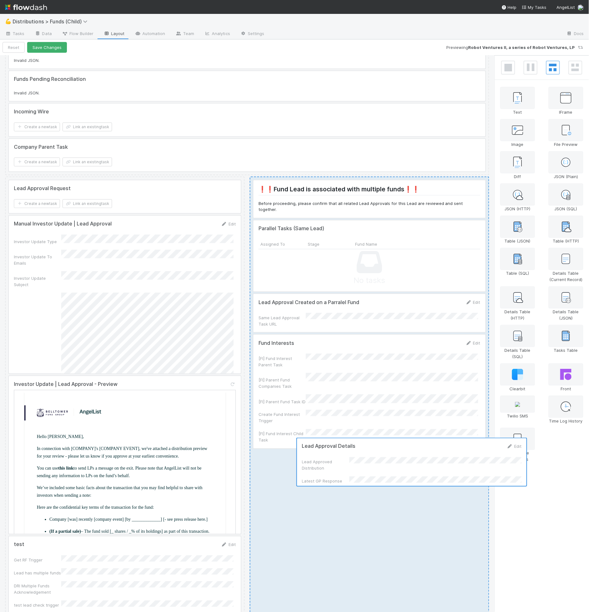
drag, startPoint x: 389, startPoint y: 363, endPoint x: 366, endPoint y: 473, distance: 112.3
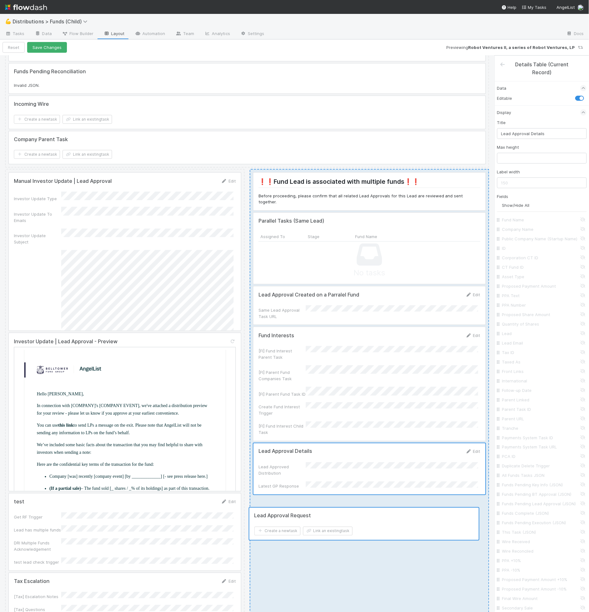
drag, startPoint x: 43, startPoint y: 187, endPoint x: 287, endPoint y: 500, distance: 396.4
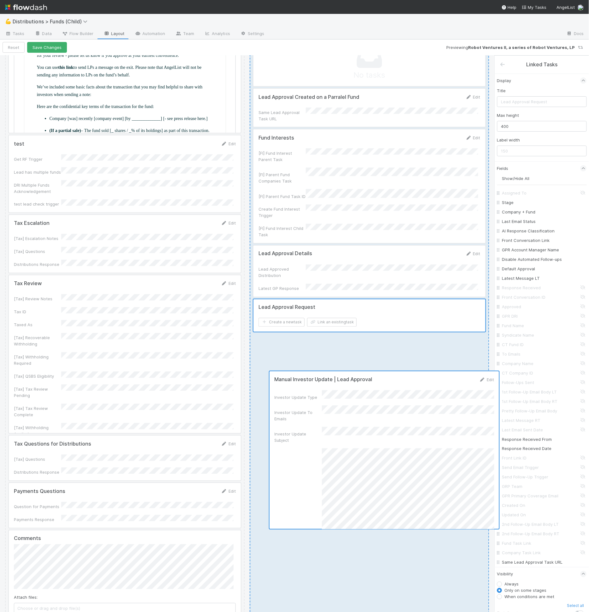
drag, startPoint x: 63, startPoint y: 240, endPoint x: 321, endPoint y: 438, distance: 324.7
click at [333, 446] on div "Manual Investor Update | Lead Approval Edit Investor Update Type Investor Updat…" at bounding box center [247, 563] width 485 height 1184
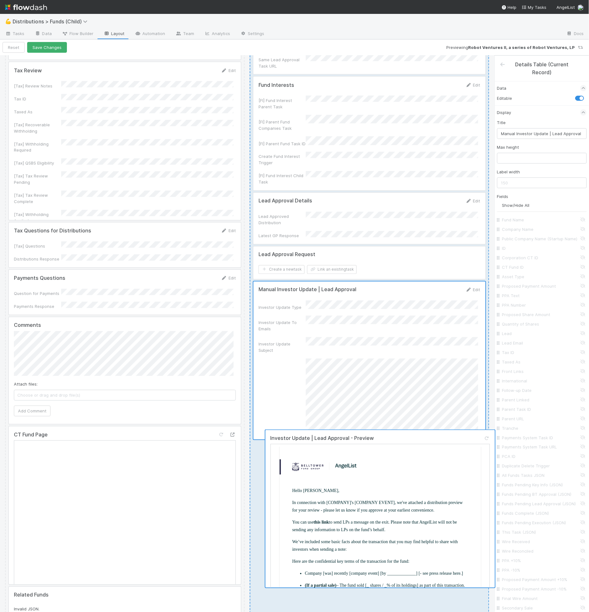
drag, startPoint x: 79, startPoint y: 179, endPoint x: 332, endPoint y: 519, distance: 423.8
click at [352, 547] on div "Investor Update | Lead Approval - Preview test Edit Get RF Trigger Lead has mul…" at bounding box center [247, 430] width 485 height 1024
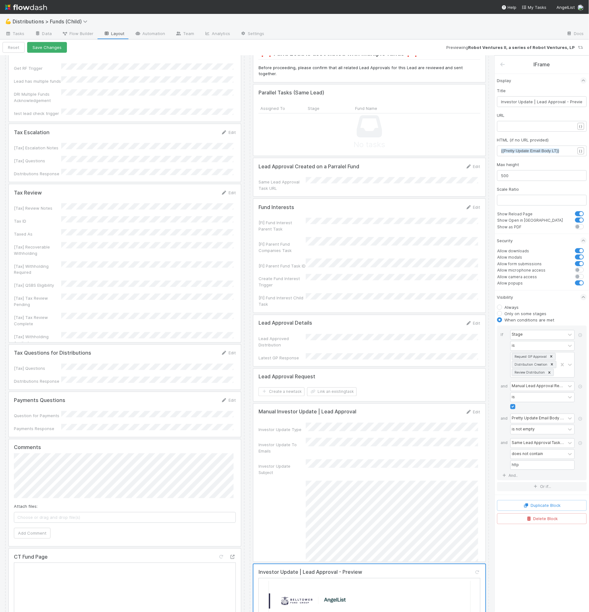
scroll to position [994, 0]
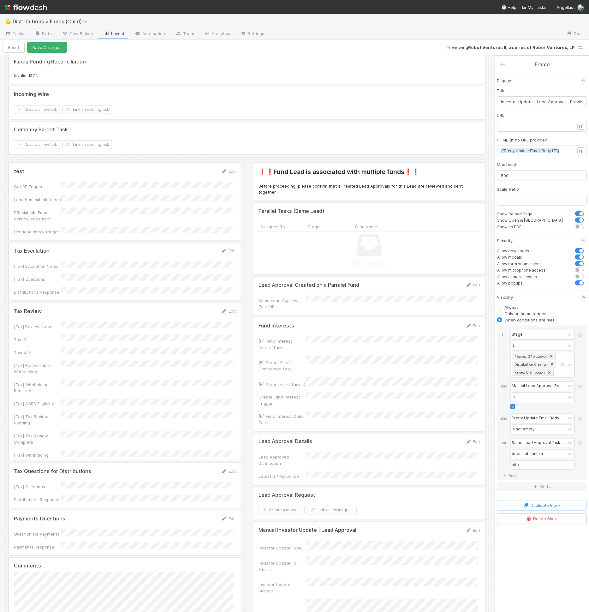
click at [120, 303] on div at bounding box center [125, 382] width 232 height 158
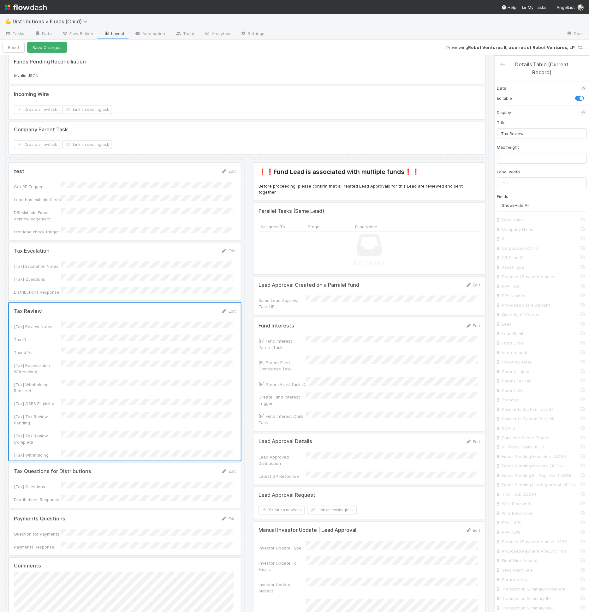
click at [113, 200] on div at bounding box center [125, 201] width 232 height 77
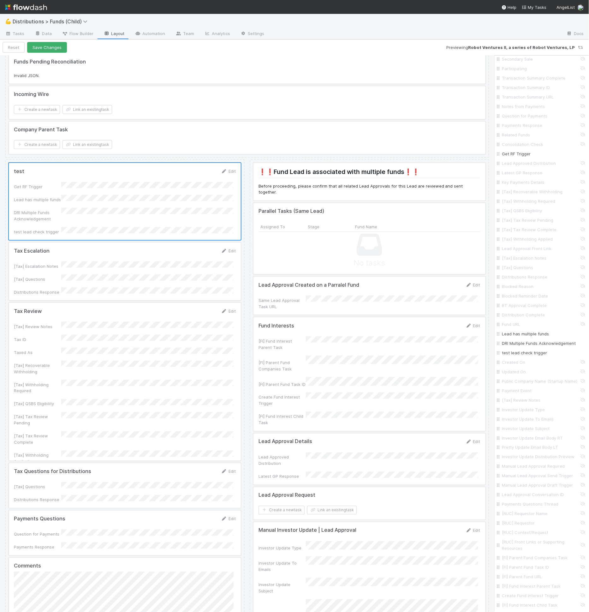
scroll to position [1008, 0]
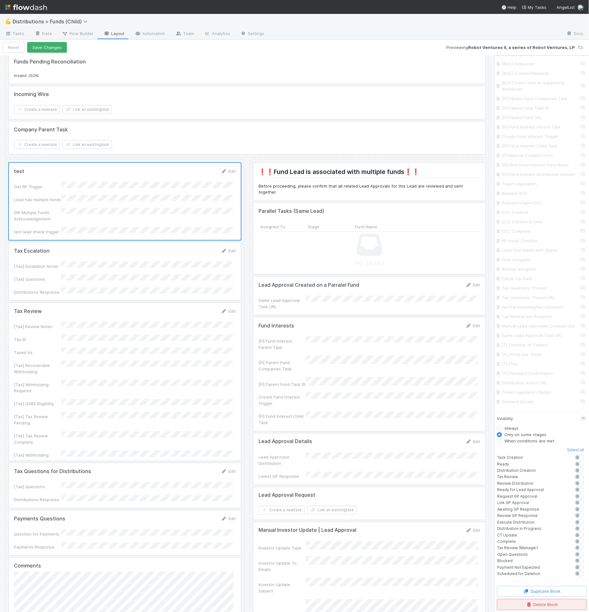
click at [541, 601] on button "Delete Block" at bounding box center [543, 605] width 90 height 11
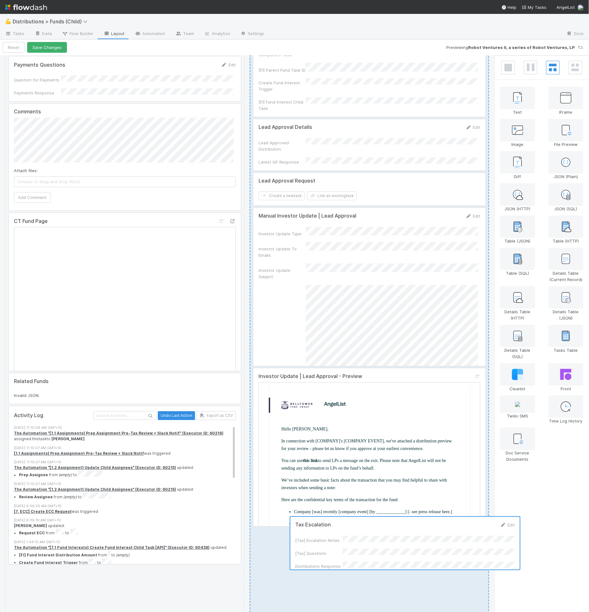
drag, startPoint x: 207, startPoint y: 194, endPoint x: 351, endPoint y: 510, distance: 347.1
click at [351, 508] on div "Tax Escalation Edit [Tax] Escalation Notes [Tax] Questions Distributions Respon…" at bounding box center [247, 234] width 485 height 779
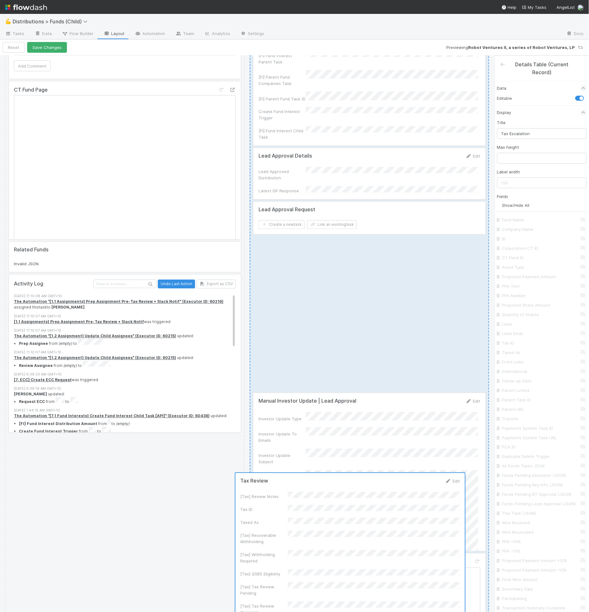
scroll to position [1417, 0]
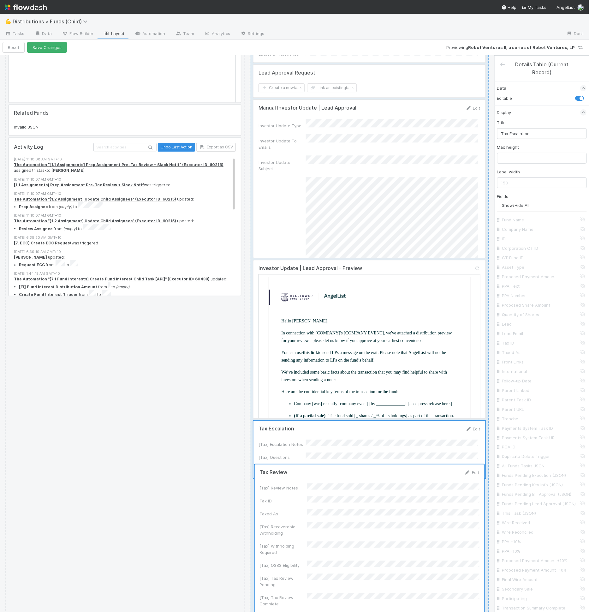
drag, startPoint x: 109, startPoint y: 254, endPoint x: 372, endPoint y: 547, distance: 393.8
click at [372, 547] on div "Tax Review Edit [Tax] Review Notes Tax ID Taxed As [Tax] Recoverable Withholdin…" at bounding box center [247, 187] width 485 height 901
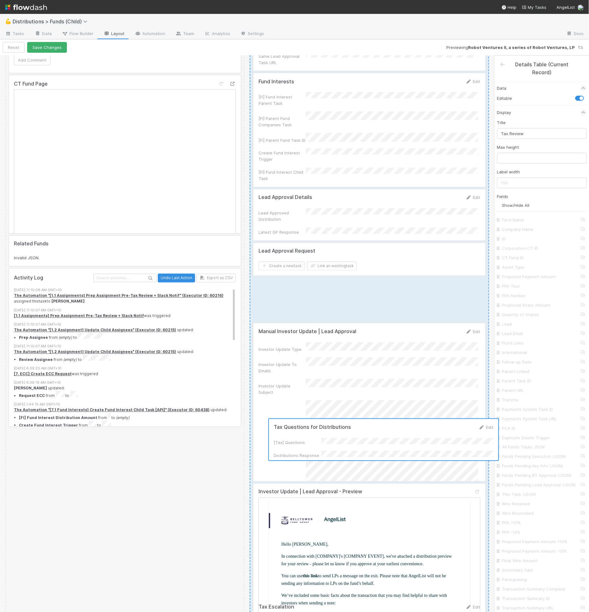
scroll to position [1461, 0]
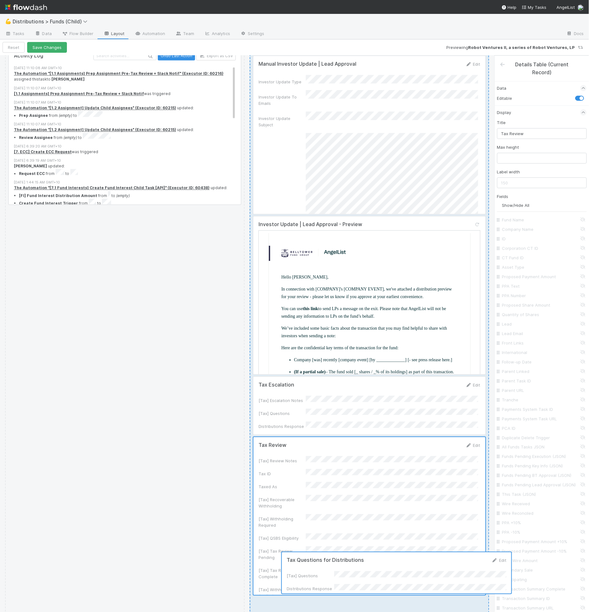
drag, startPoint x: 345, startPoint y: 379, endPoint x: 370, endPoint y: 577, distance: 199.3
click at [369, 577] on div "Tax Questions for Distributions Edit [Tax] Questions Distributions Response Pay…" at bounding box center [247, 168] width 485 height 950
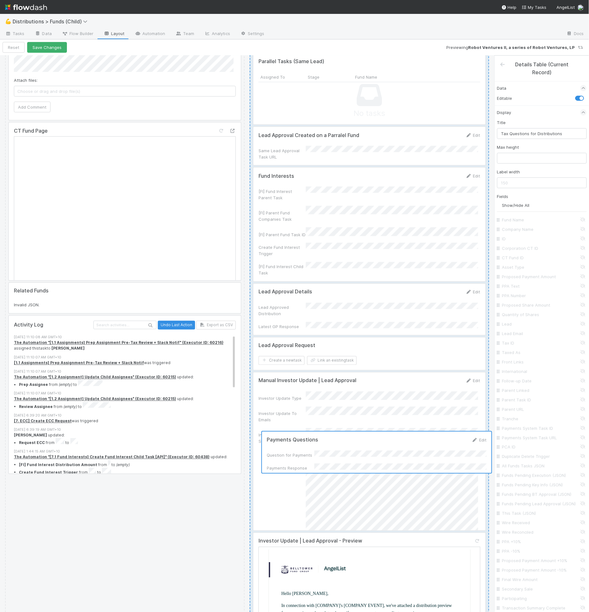
scroll to position [1505, 0]
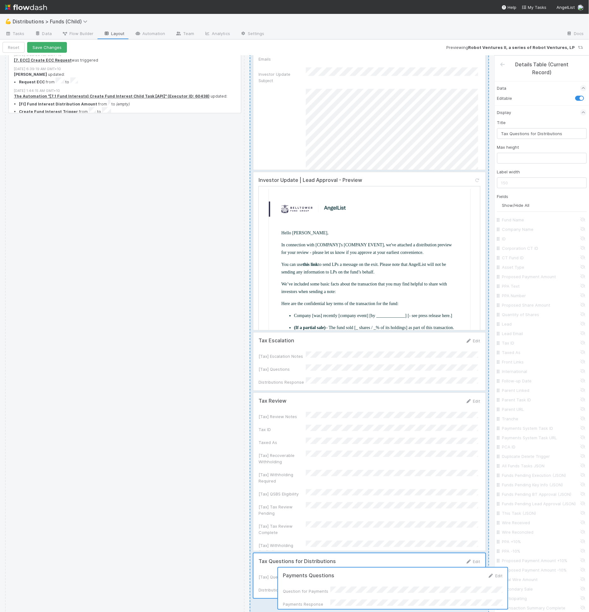
drag, startPoint x: 92, startPoint y: 358, endPoint x: 368, endPoint y: 588, distance: 359.1
click at [370, 589] on div "Payments Questions Edit Question for Payments Payments Response Comments Attach…" at bounding box center [247, 147] width 485 height 998
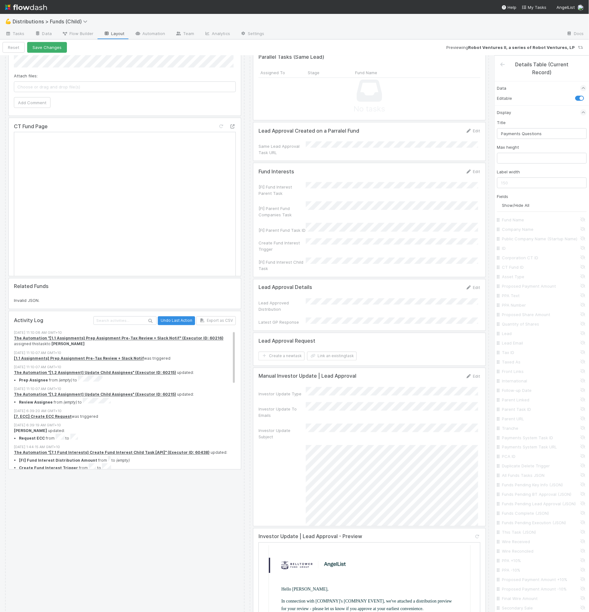
scroll to position [1121, 0]
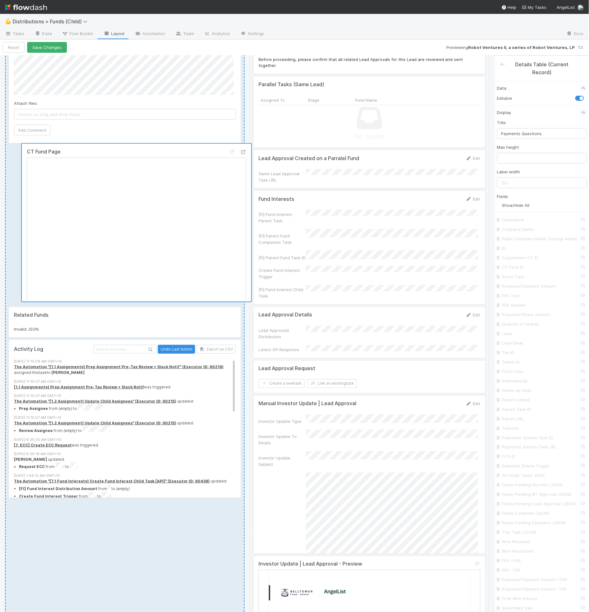
drag, startPoint x: 77, startPoint y: 216, endPoint x: 104, endPoint y: 220, distance: 26.5
click at [104, 220] on div "Comments Attach files: Choose or drag and drop file(s) Add Comment CT Fund Page…" at bounding box center [125, 533] width 240 height 1001
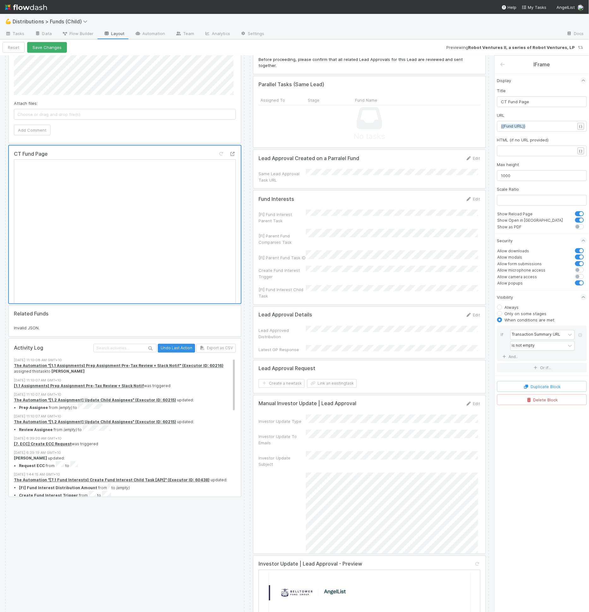
scroll to position [1174, 0]
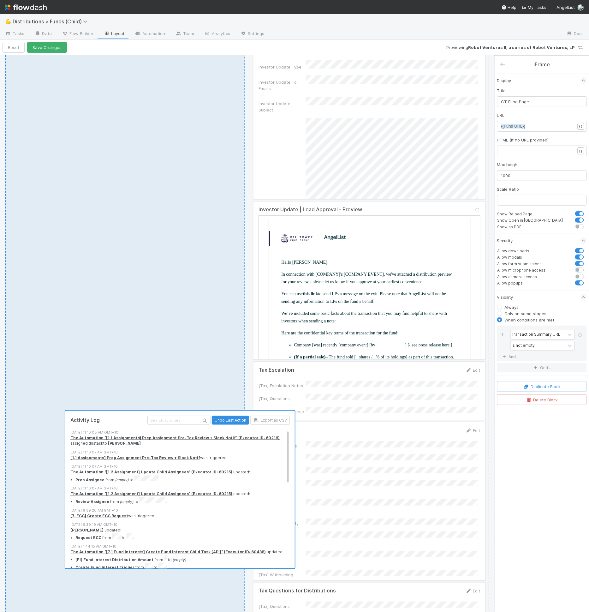
drag, startPoint x: 186, startPoint y: 454, endPoint x: 130, endPoint y: 475, distance: 59.5
click at [131, 476] on div "Comments Attach files: Choose or drag and drop file(s) Add Comment CT Fund Page…" at bounding box center [125, 178] width 240 height 1001
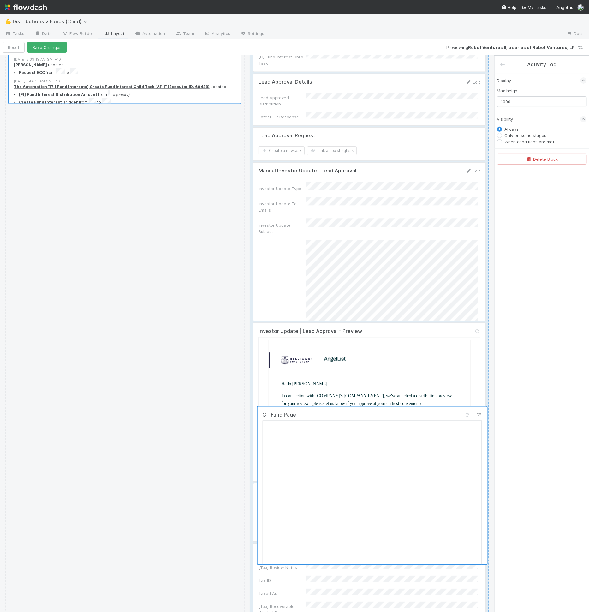
scroll to position [1665, 0]
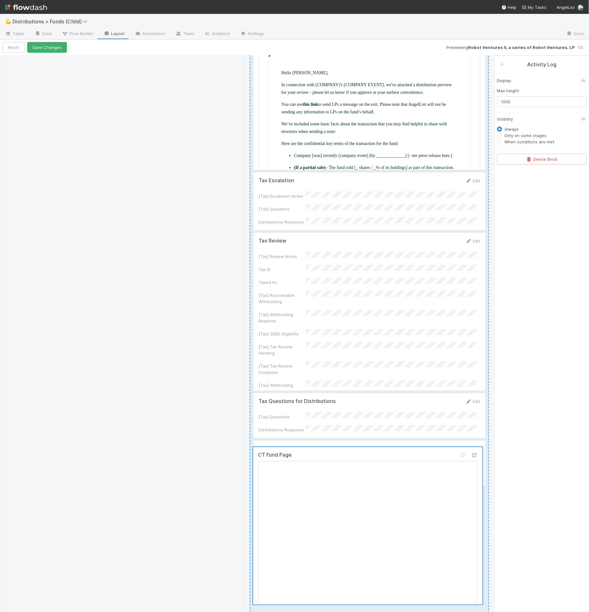
drag, startPoint x: 337, startPoint y: 428, endPoint x: 340, endPoint y: 472, distance: 44.6
click at [344, 473] on div "Comments Attach files: Choose or drag and drop file(s) Add Comment CT Fund Page…" at bounding box center [247, 68] width 485 height 1161
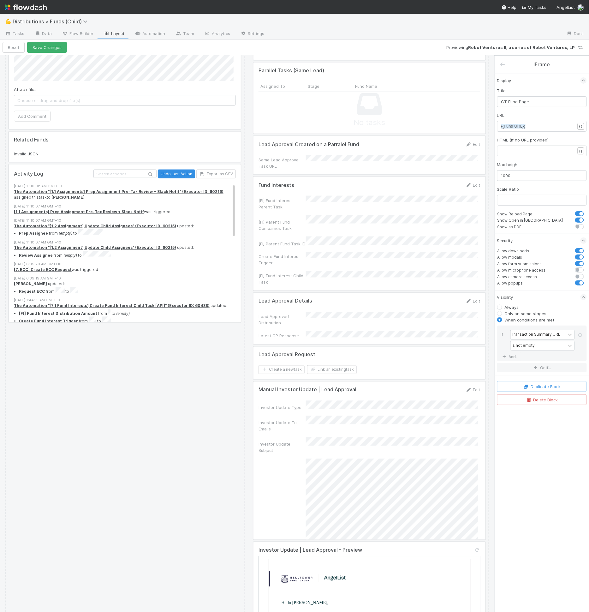
scroll to position [1008, 0]
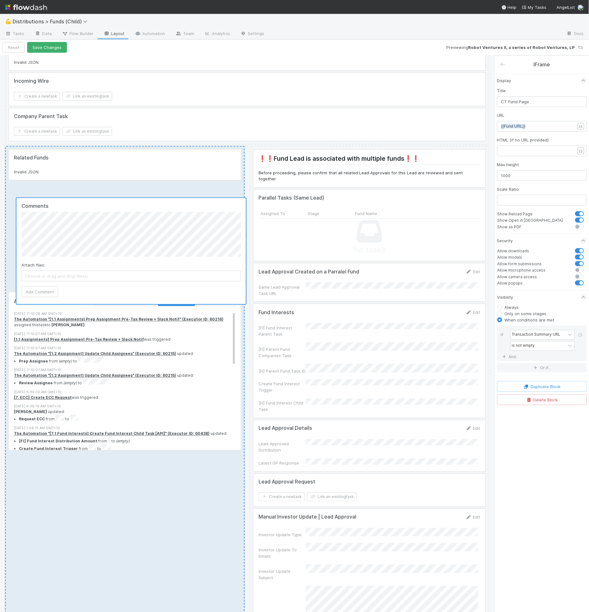
drag, startPoint x: 196, startPoint y: 216, endPoint x: 131, endPoint y: 247, distance: 72.8
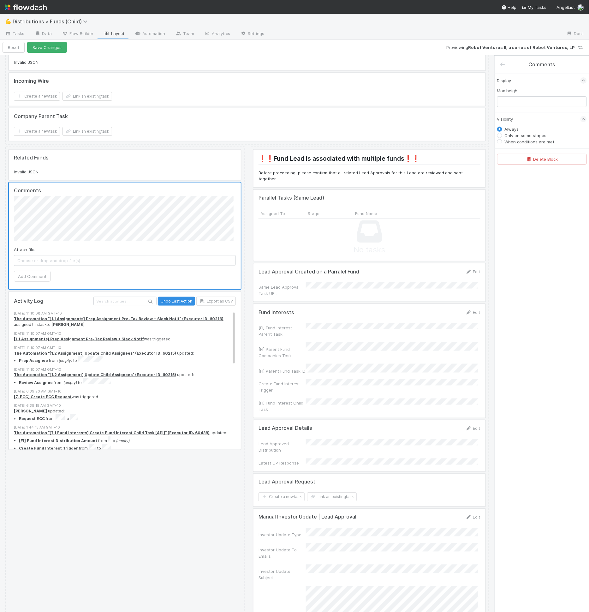
click at [76, 167] on div at bounding box center [125, 165] width 232 height 30
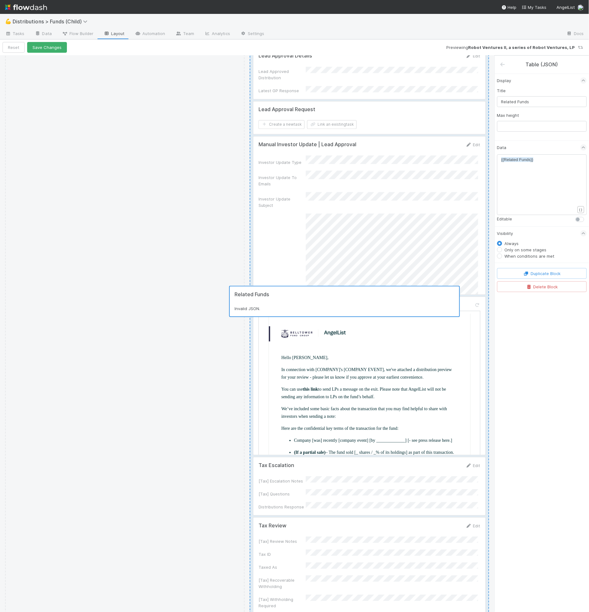
scroll to position [1698, 0]
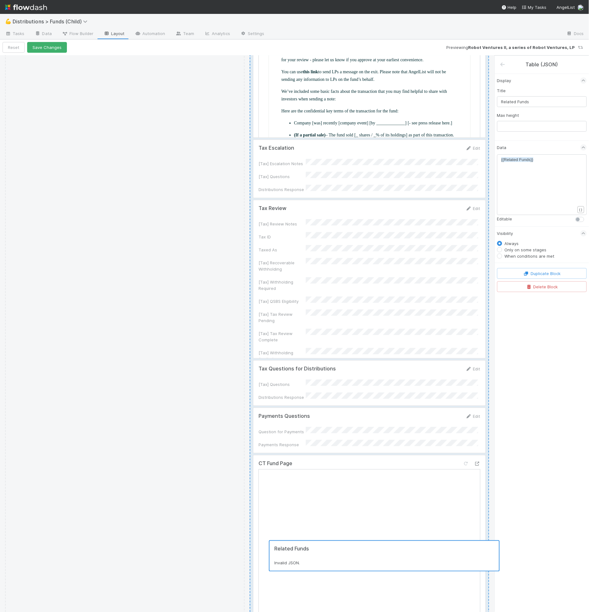
drag, startPoint x: 76, startPoint y: 167, endPoint x: 339, endPoint y: 560, distance: 472.1
click at [342, 561] on div "Related Funds Invalid JSON. Comments Attach files: Choose or drag and drop file…" at bounding box center [247, 53] width 485 height 1194
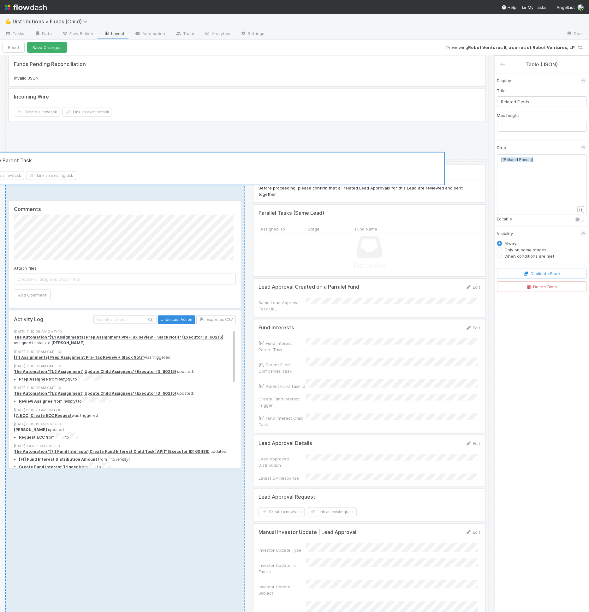
scroll to position [990, 0]
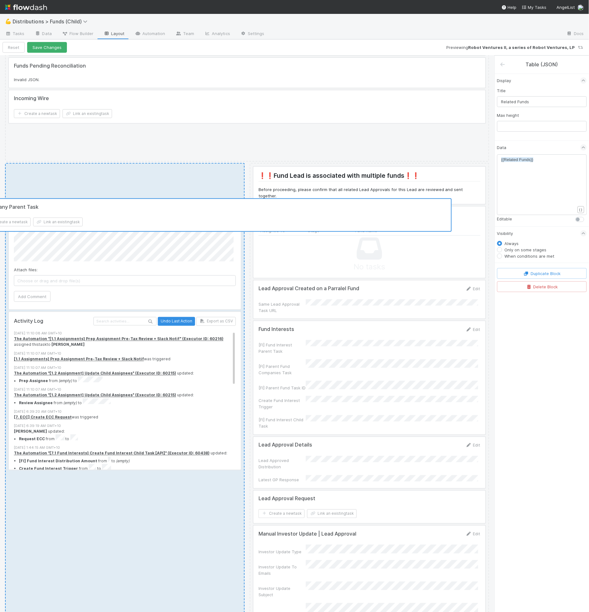
drag, startPoint x: 112, startPoint y: 136, endPoint x: 80, endPoint y: 224, distance: 94.1
click at [80, 224] on div "Transaction Summary Key Distribution Details Edit Fund Name Company Name Paymen…" at bounding box center [247, 213] width 485 height 2287
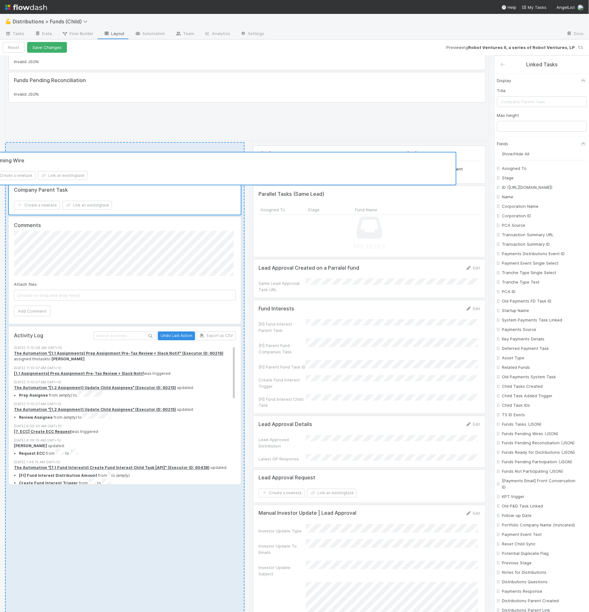
drag, startPoint x: 93, startPoint y: 111, endPoint x: 67, endPoint y: 176, distance: 69.6
click at [67, 176] on div "Transaction Summary Key Distribution Details Edit Fund Name Company Name Paymen…" at bounding box center [247, 210] width 485 height 2251
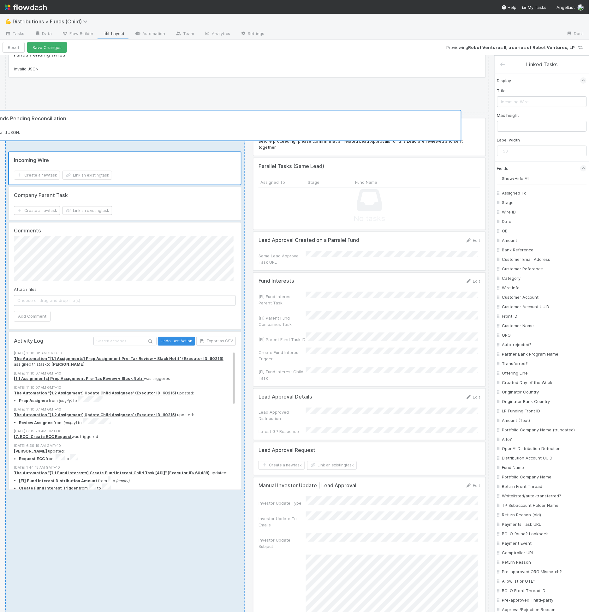
drag, startPoint x: 83, startPoint y: 88, endPoint x: 59, endPoint y: 131, distance: 48.8
click at [59, 131] on div "Transaction Summary Key Distribution Details Edit Fund Name Company Name Paymen…" at bounding box center [247, 200] width 485 height 2217
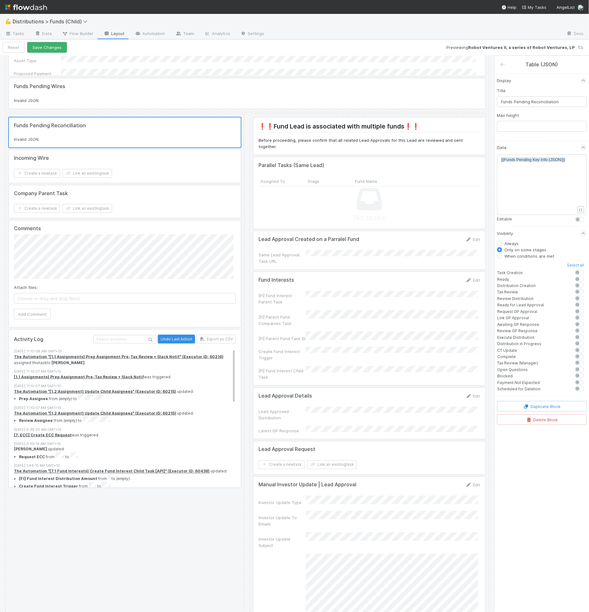
scroll to position [841, 0]
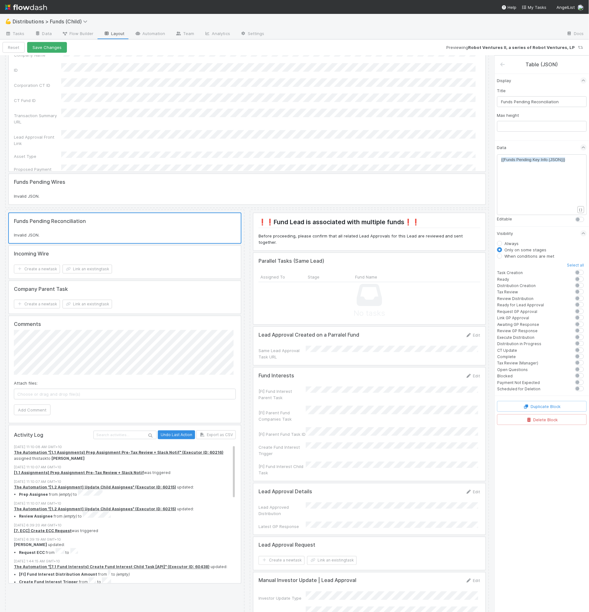
click at [97, 263] on div at bounding box center [125, 262] width 232 height 33
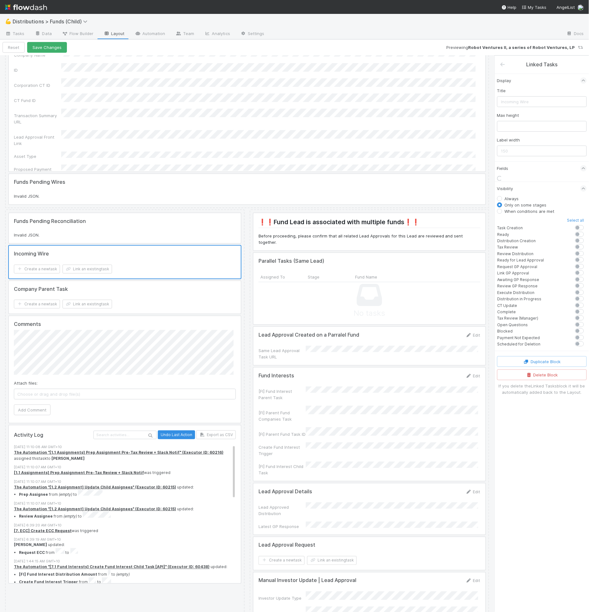
click at [107, 231] on div at bounding box center [125, 228] width 232 height 30
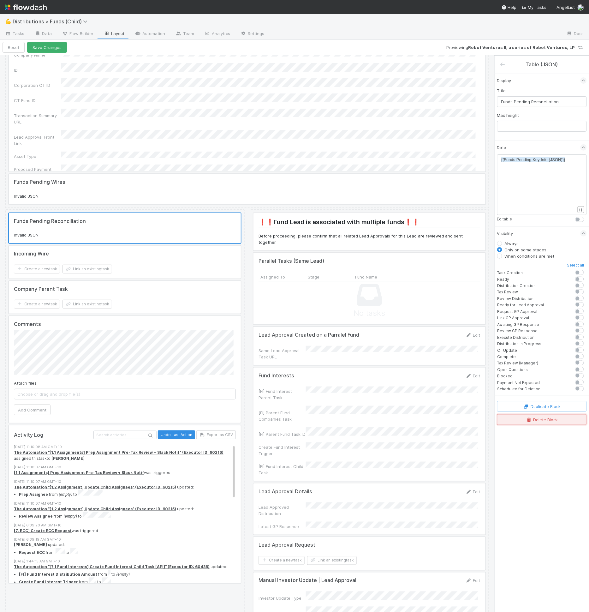
click at [535, 417] on button "Delete Block" at bounding box center [543, 419] width 90 height 11
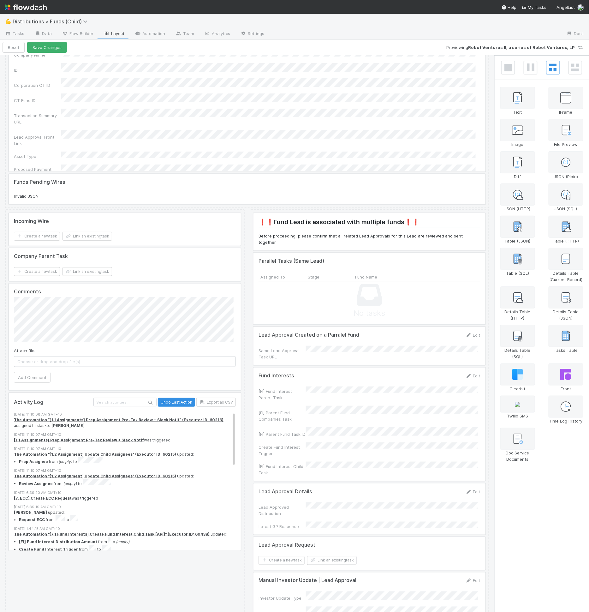
click at [137, 195] on div at bounding box center [247, 189] width 477 height 30
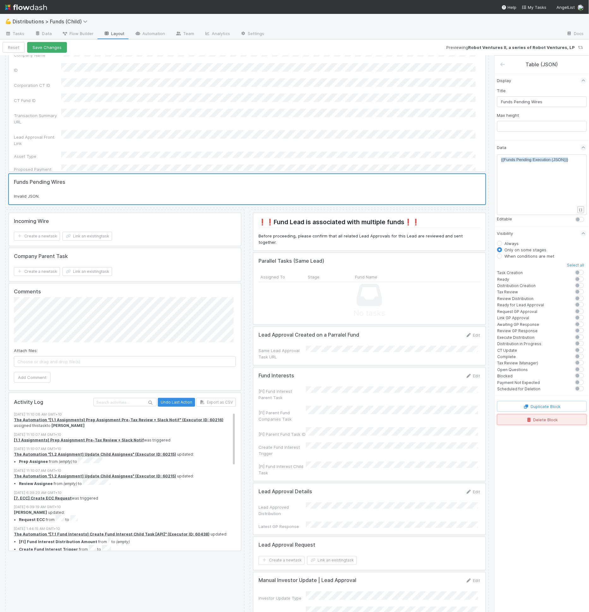
click at [524, 414] on button "Delete Block" at bounding box center [543, 419] width 90 height 11
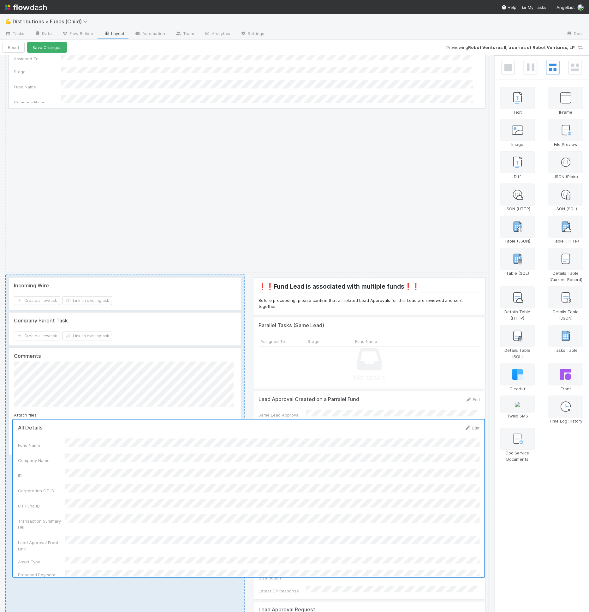
scroll to position [747, 0]
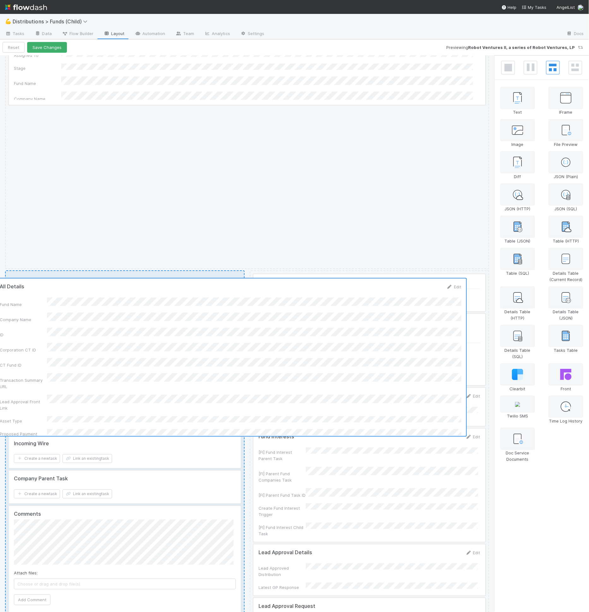
drag, startPoint x: 105, startPoint y: 207, endPoint x: 88, endPoint y: 335, distance: 129.5
click at [88, 335] on div "Transaction Summary Key Distribution Details Edit Fund Name Company Name Paymen…" at bounding box center [247, 388] width 485 height 2151
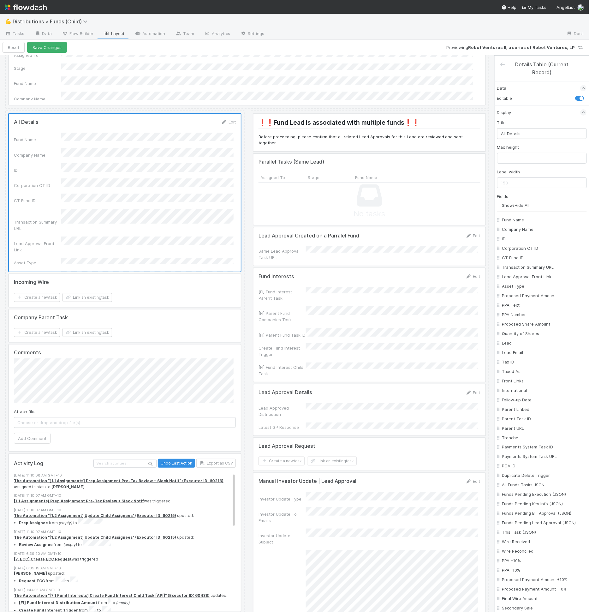
click at [99, 337] on div at bounding box center [125, 326] width 232 height 33
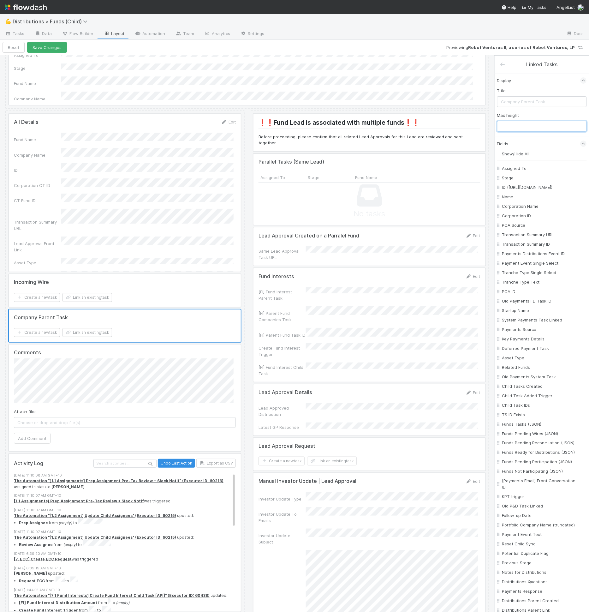
click at [513, 128] on input "text" at bounding box center [543, 126] width 90 height 11
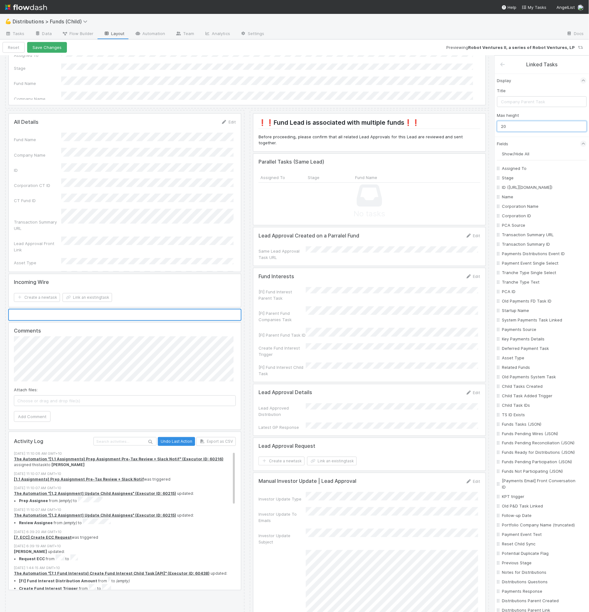
type input "200"
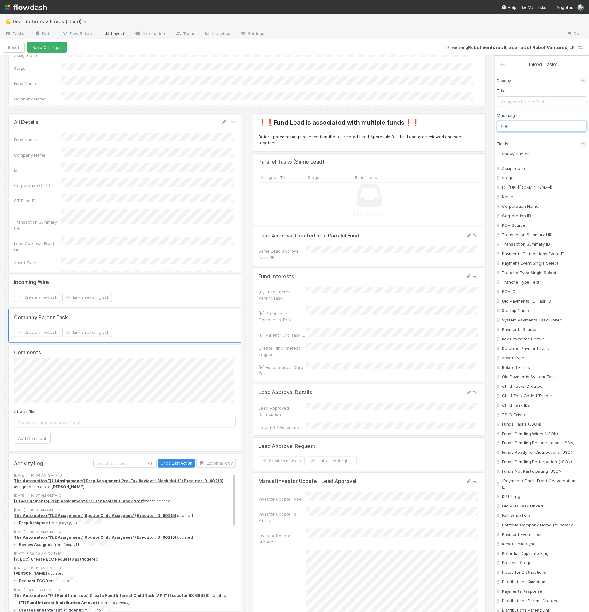
click at [118, 283] on div at bounding box center [125, 290] width 232 height 33
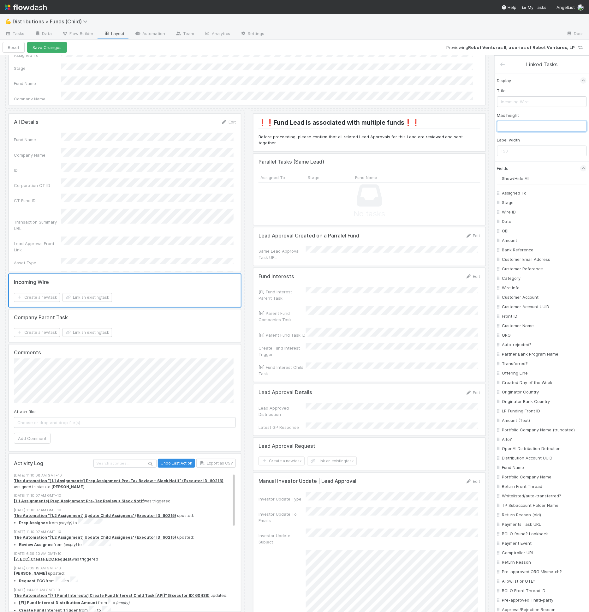
click at [520, 129] on input "text" at bounding box center [543, 126] width 90 height 11
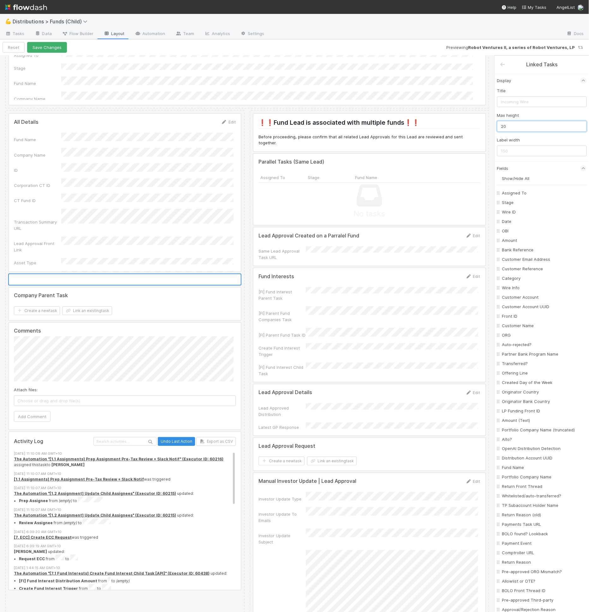
type input "200"
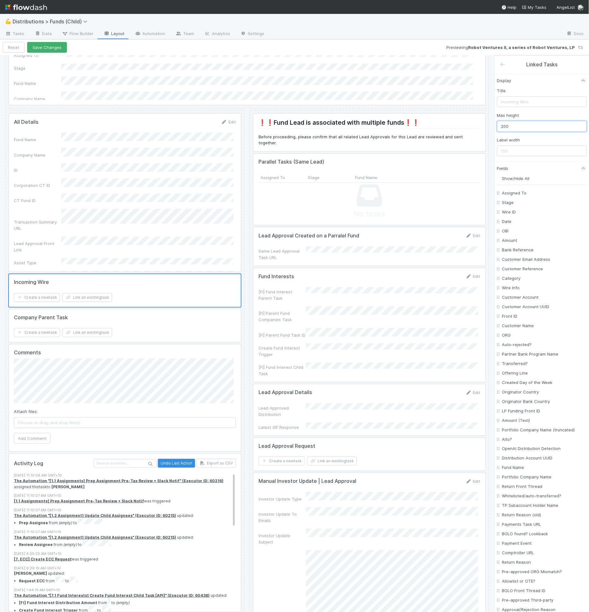
click at [96, 335] on div at bounding box center [125, 326] width 232 height 33
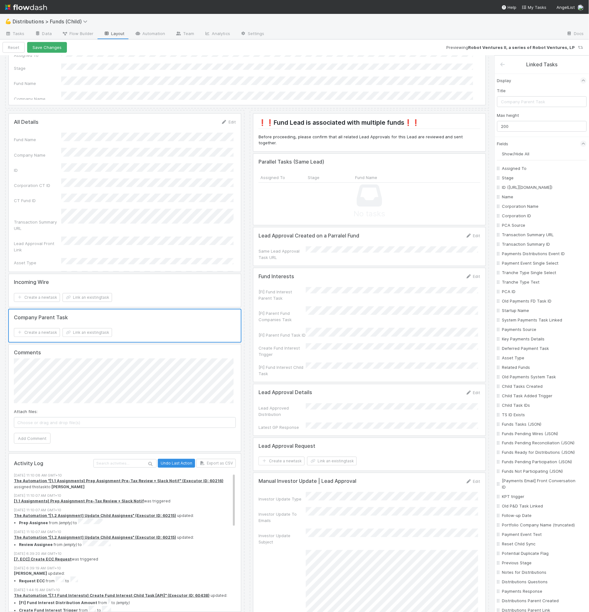
click at [102, 292] on div at bounding box center [125, 290] width 232 height 33
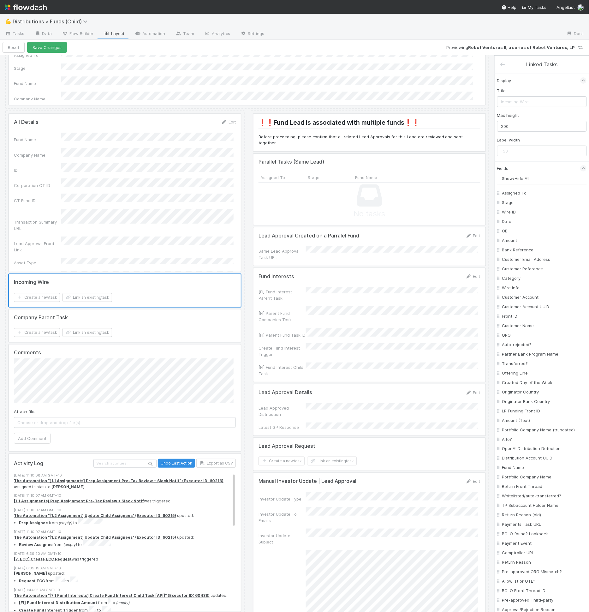
click at [100, 317] on div at bounding box center [125, 326] width 232 height 33
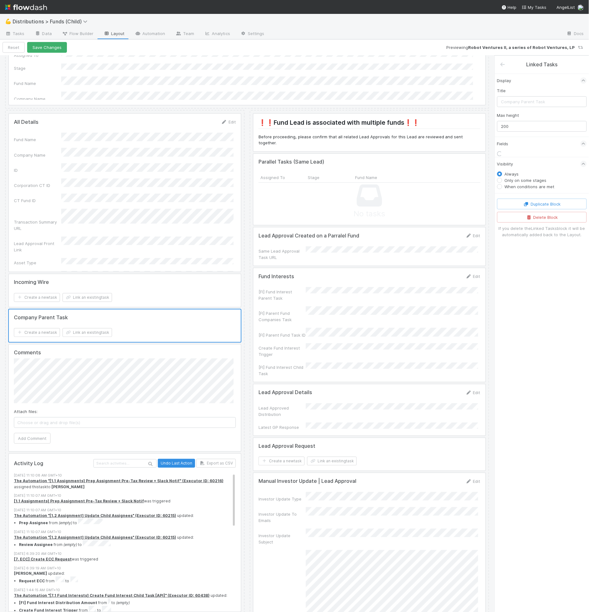
click at [105, 295] on div at bounding box center [125, 290] width 232 height 33
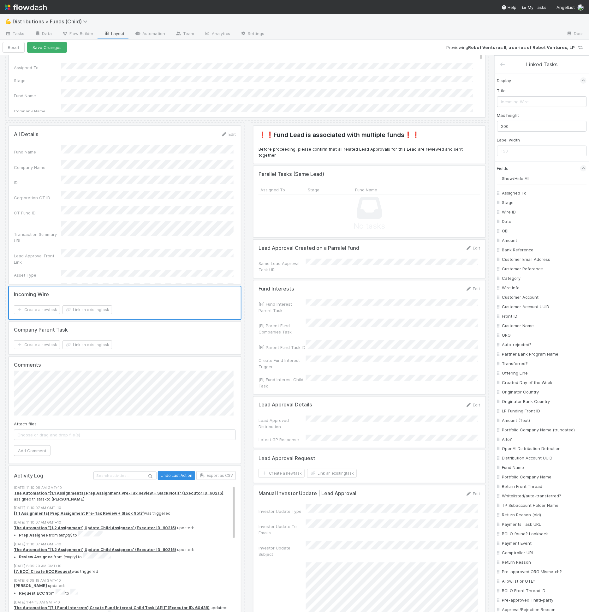
scroll to position [703, 0]
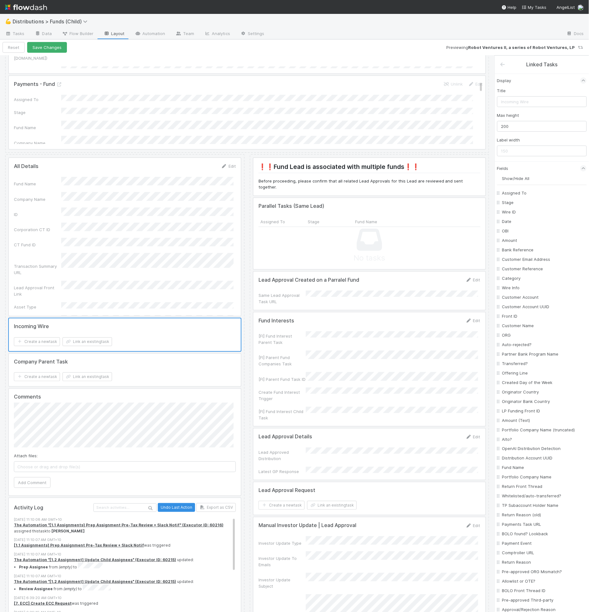
click at [117, 208] on div at bounding box center [125, 237] width 232 height 158
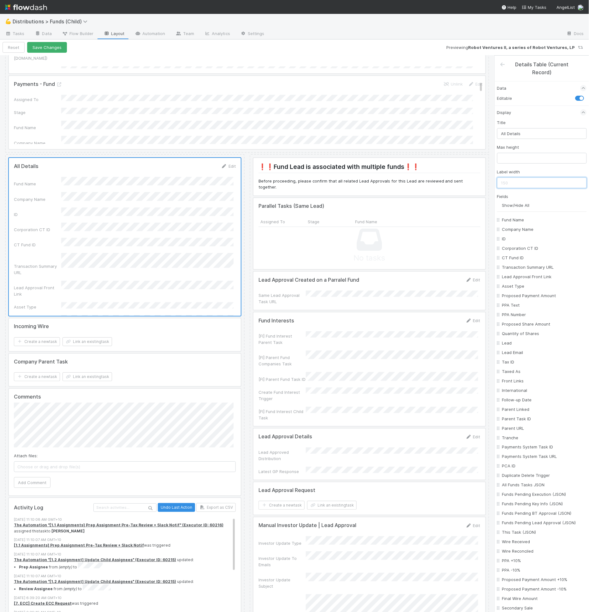
click at [544, 178] on input "text" at bounding box center [543, 183] width 90 height 11
click at [534, 154] on input "text" at bounding box center [543, 158] width 90 height 11
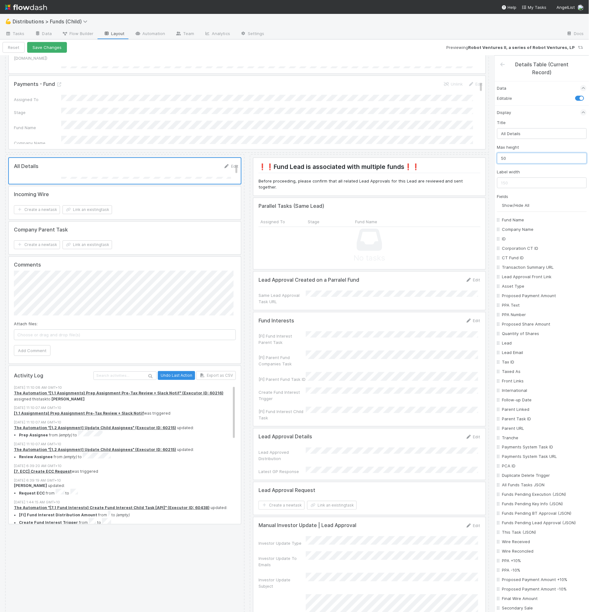
type input "500"
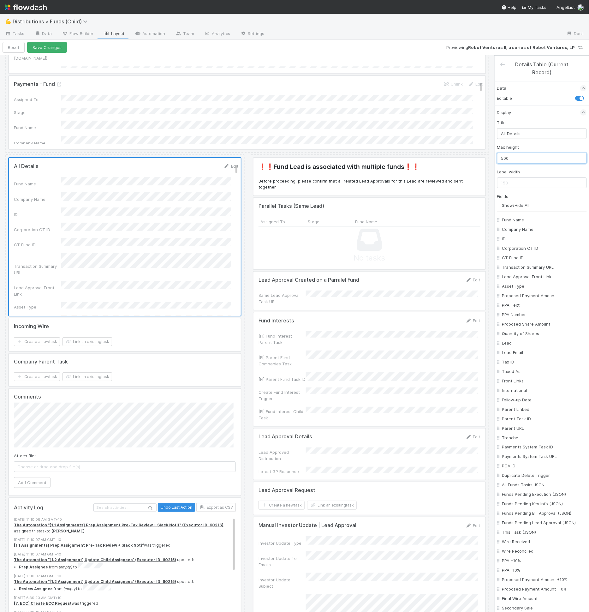
scroll to position [557, 0]
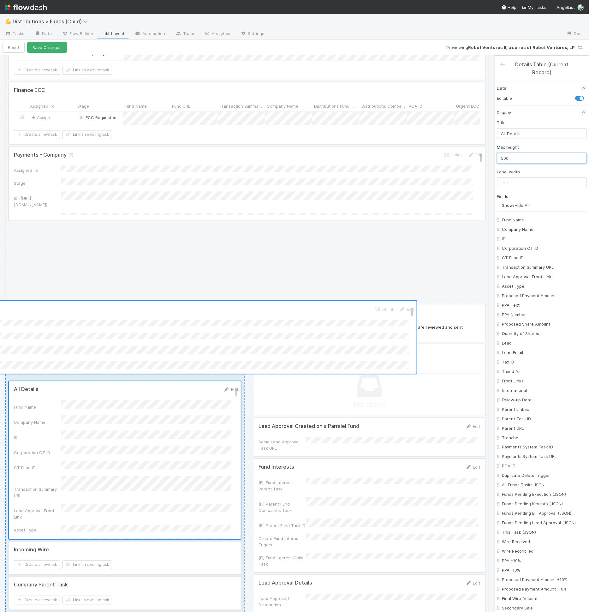
drag, startPoint x: 178, startPoint y: 256, endPoint x: 110, endPoint y: 335, distance: 103.9
click at [110, 335] on div "Transaction Summary Key Distribution Details Edit Fund Name Company Name Paymen…" at bounding box center [247, 499] width 485 height 1991
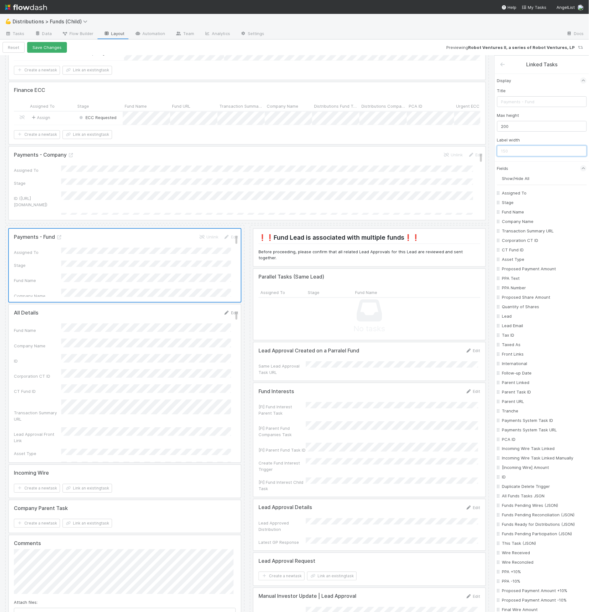
click at [540, 146] on input "text" at bounding box center [543, 151] width 90 height 11
click at [532, 129] on input "200" at bounding box center [543, 126] width 90 height 11
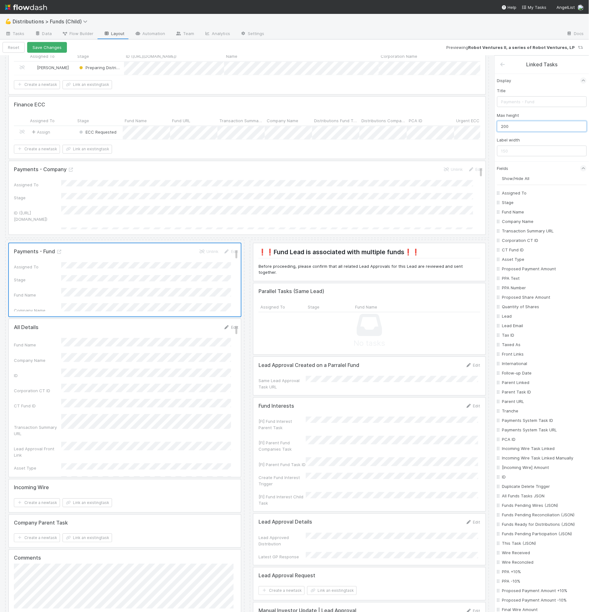
scroll to position [543, 0]
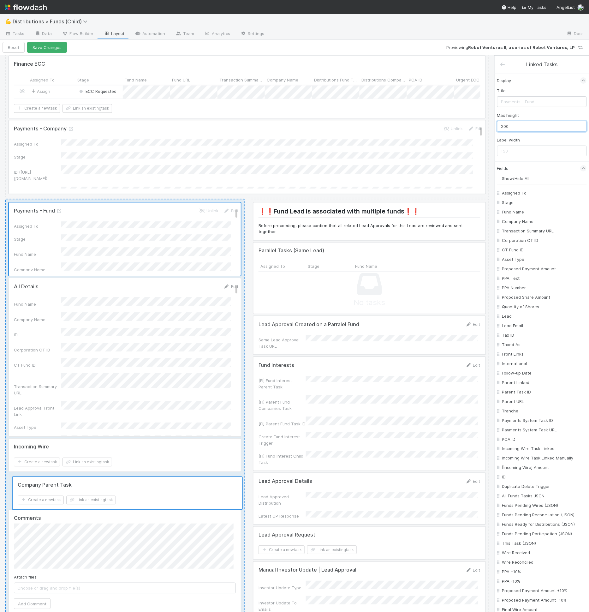
drag, startPoint x: 100, startPoint y: 531, endPoint x: 104, endPoint y: 492, distance: 38.4
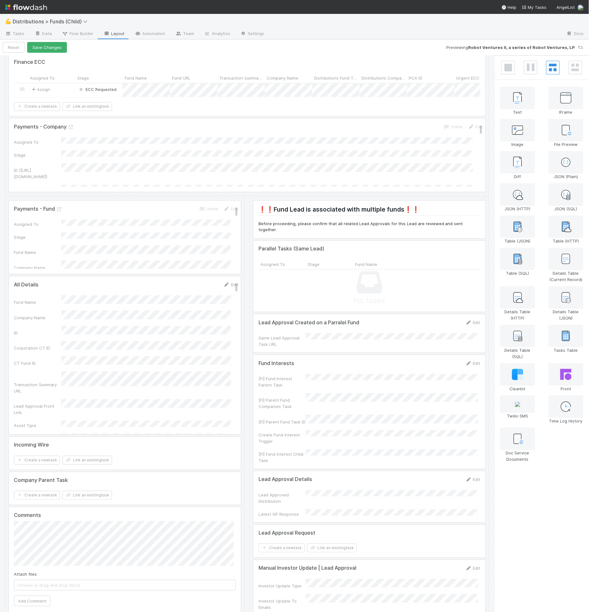
click at [141, 493] on div at bounding box center [125, 488] width 232 height 33
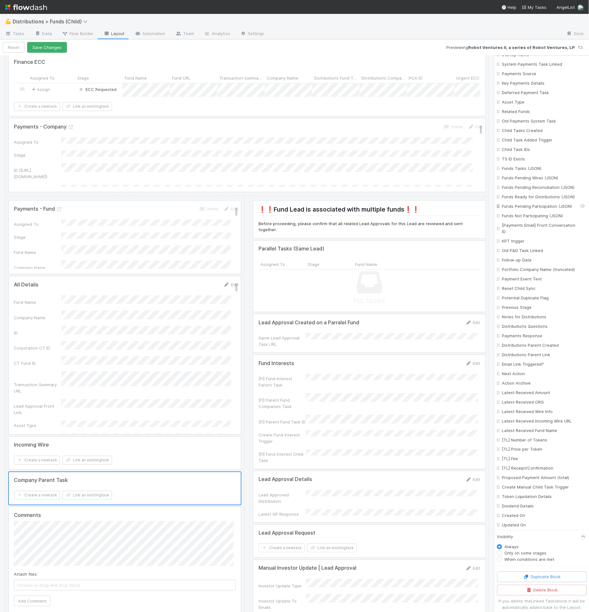
scroll to position [261, 0]
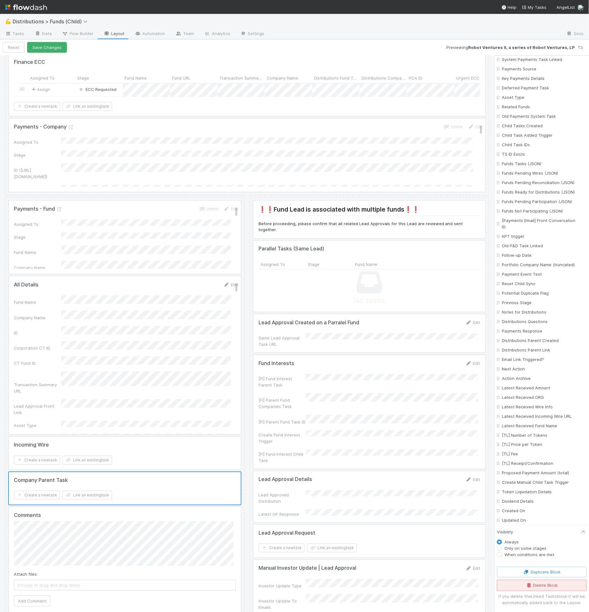
click at [519, 585] on button "Delete Block" at bounding box center [543, 585] width 90 height 11
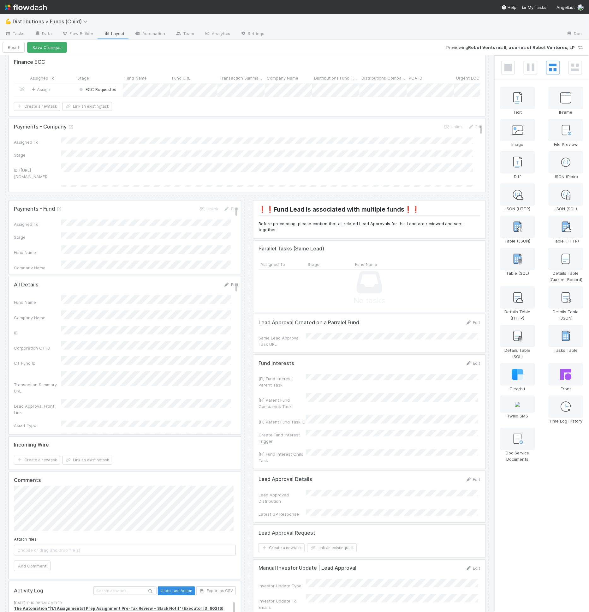
scroll to position [431, 0]
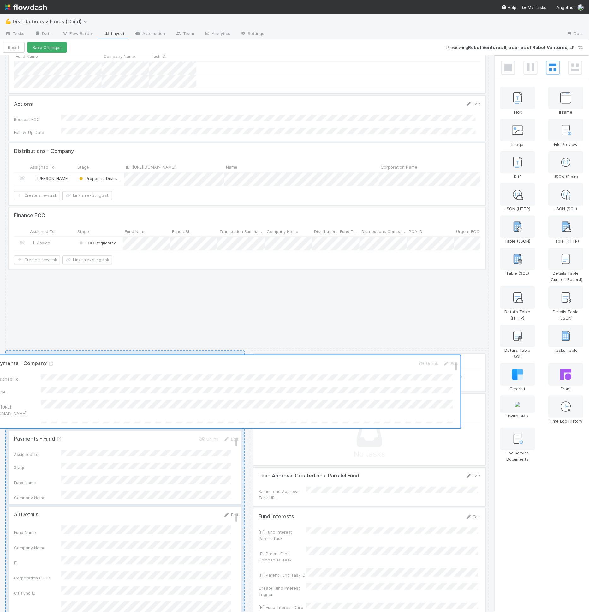
drag, startPoint x: 93, startPoint y: 365, endPoint x: 101, endPoint y: 396, distance: 32.2
click at [101, 396] on div "Transaction Summary Key Distribution Details Edit Fund Name Company Name Paymen…" at bounding box center [247, 587] width 485 height 1915
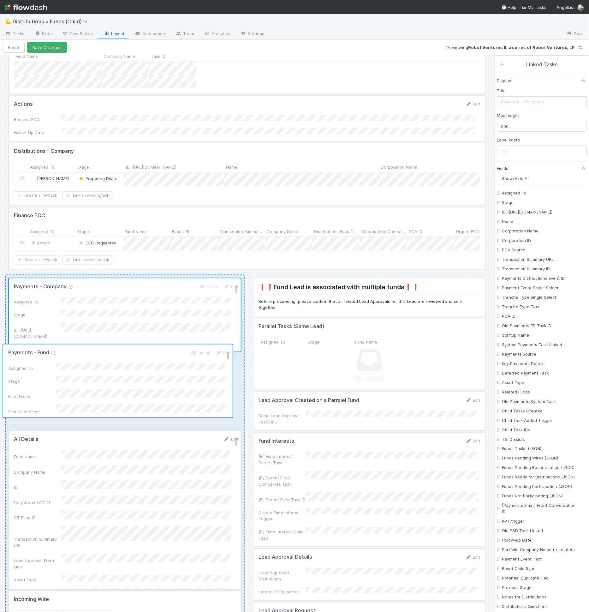
drag, startPoint x: 112, startPoint y: 388, endPoint x: 108, endPoint y: 375, distance: 14.1
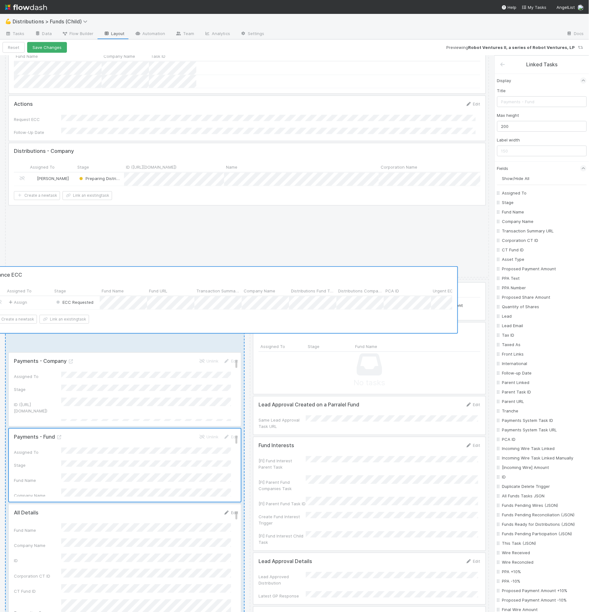
drag, startPoint x: 120, startPoint y: 231, endPoint x: 96, endPoint y: 299, distance: 72.1
click at [96, 299] on div "Transaction Summary Key Distribution Details Edit Fund Name Company Name Paymen…" at bounding box center [247, 552] width 485 height 1844
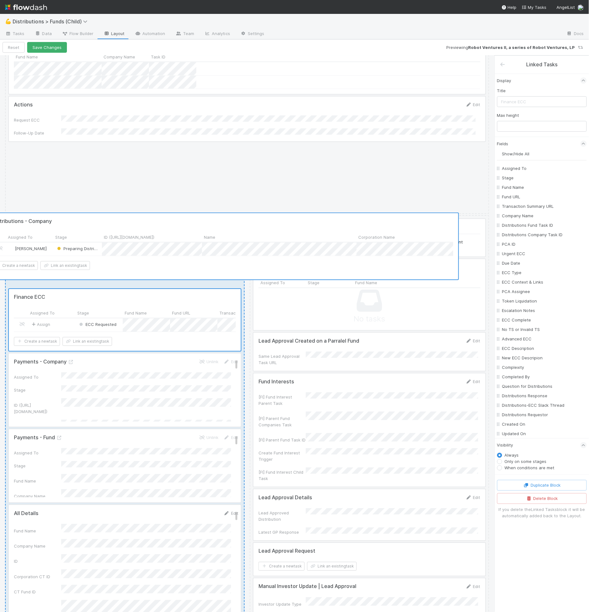
drag, startPoint x: 114, startPoint y: 166, endPoint x: 90, endPoint y: 246, distance: 83.7
click at [90, 246] on div "Transaction Summary Key Distribution Details Edit Fund Name Company Name Paymen…" at bounding box center [247, 519] width 485 height 1779
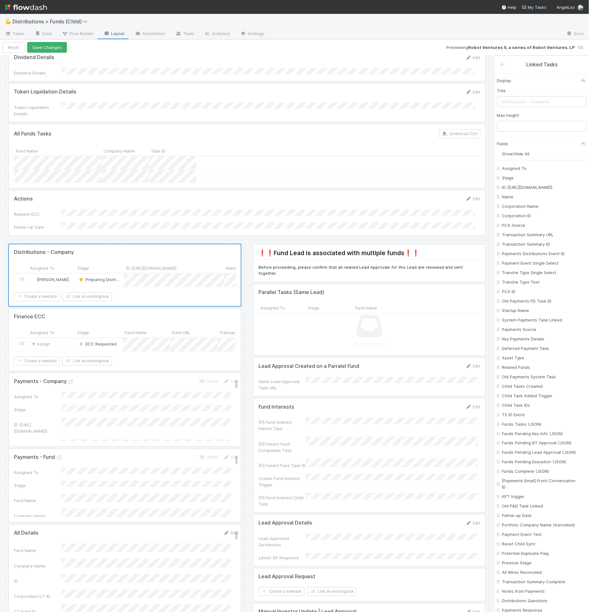
scroll to position [300, 0]
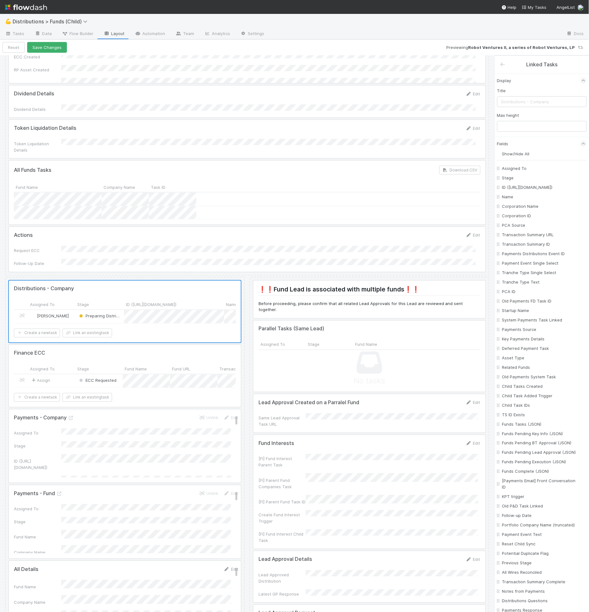
click at [134, 197] on div at bounding box center [247, 193] width 477 height 64
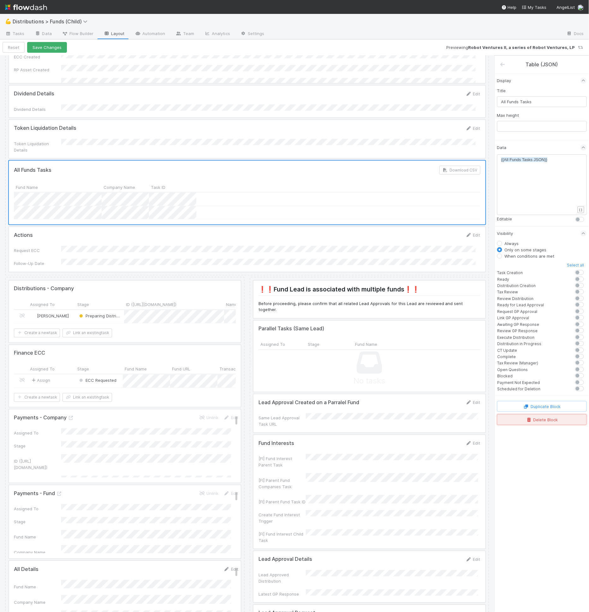
click at [549, 414] on button "Delete Block" at bounding box center [543, 419] width 90 height 11
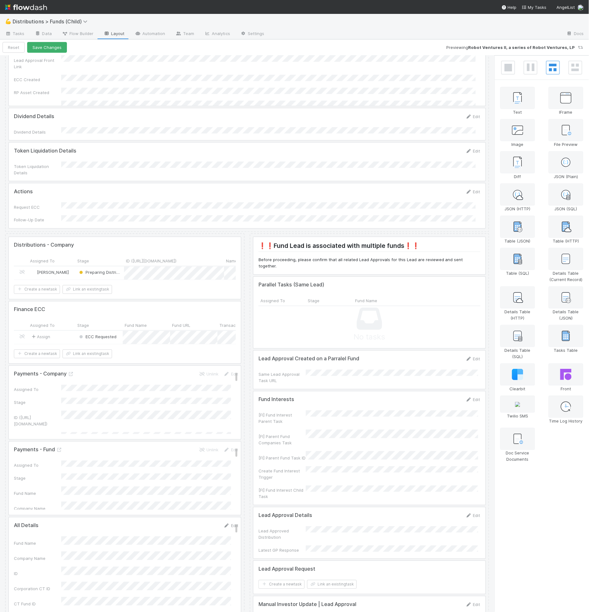
scroll to position [236, 0]
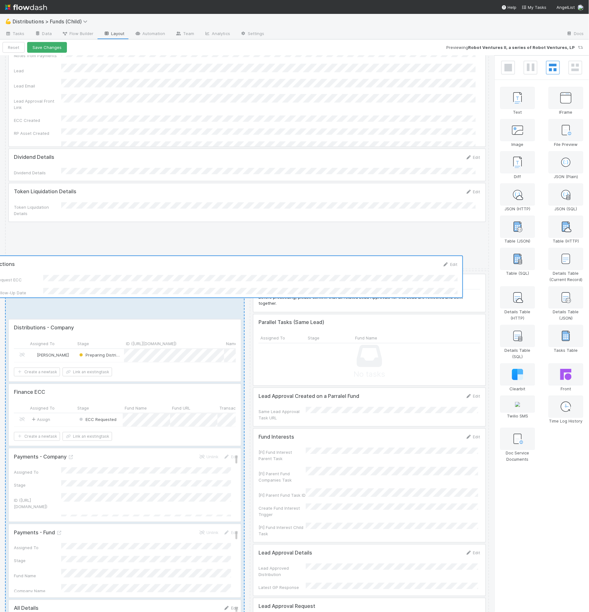
drag, startPoint x: 124, startPoint y: 267, endPoint x: 124, endPoint y: 271, distance: 4.1
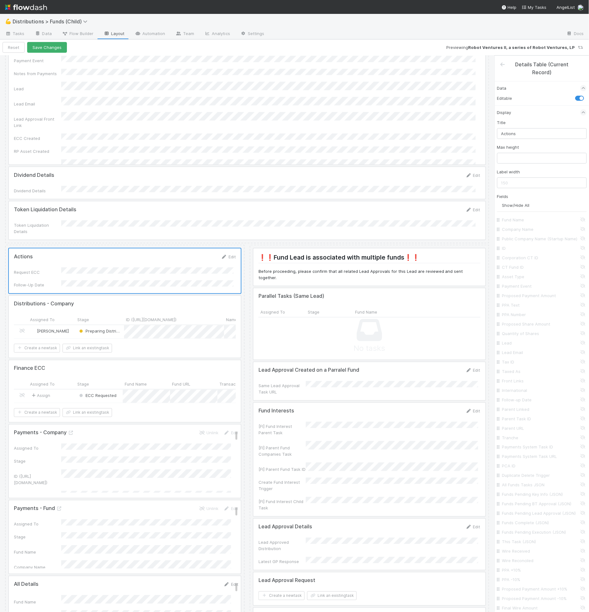
scroll to position [184, 0]
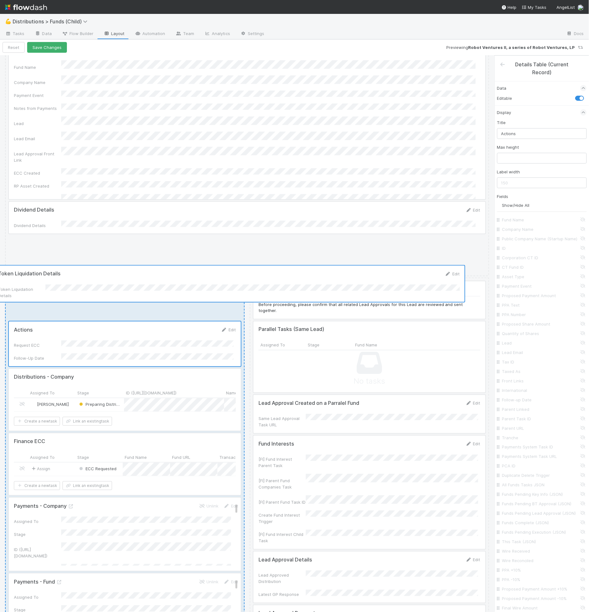
drag, startPoint x: 133, startPoint y: 255, endPoint x: 115, endPoint y: 293, distance: 42.0
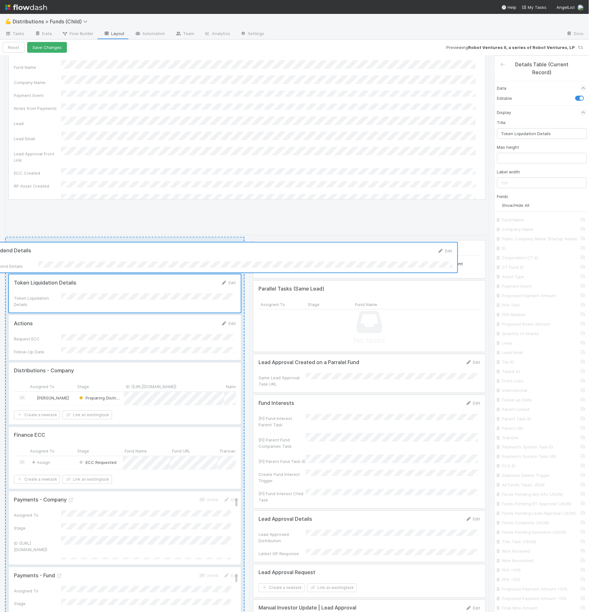
drag, startPoint x: 119, startPoint y: 211, endPoint x: 93, endPoint y: 255, distance: 51.4
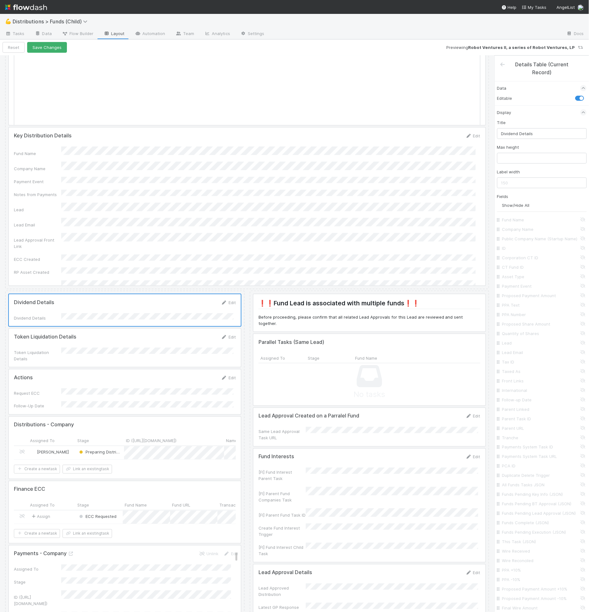
scroll to position [71, 0]
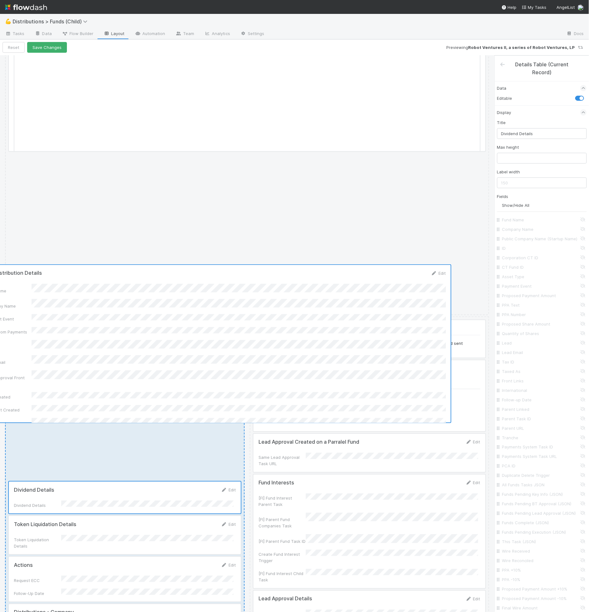
drag, startPoint x: 134, startPoint y: 216, endPoint x: 101, endPoint y: 335, distance: 122.5
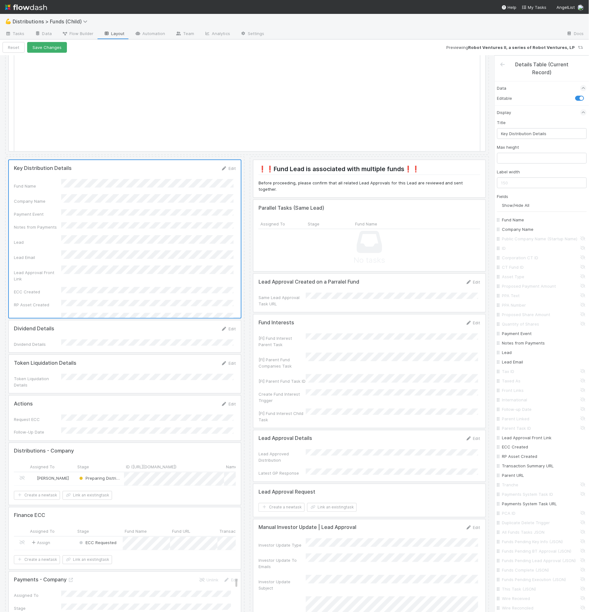
scroll to position [0, 0]
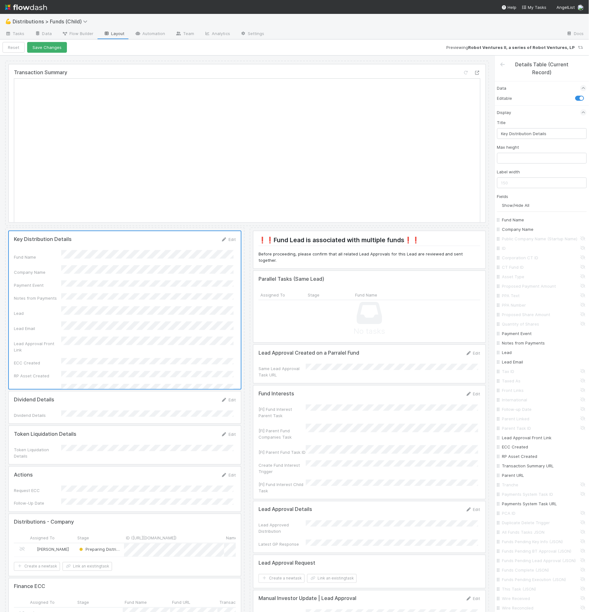
click at [61, 39] on div "Reset Save Changes Previewing Robot Ventures II, a series of Robot Ventures, LP" at bounding box center [294, 47] width 589 height 16
click at [55, 46] on button "Save Changes" at bounding box center [47, 47] width 40 height 11
click at [12, 47] on icon "button" at bounding box center [11, 47] width 6 height 4
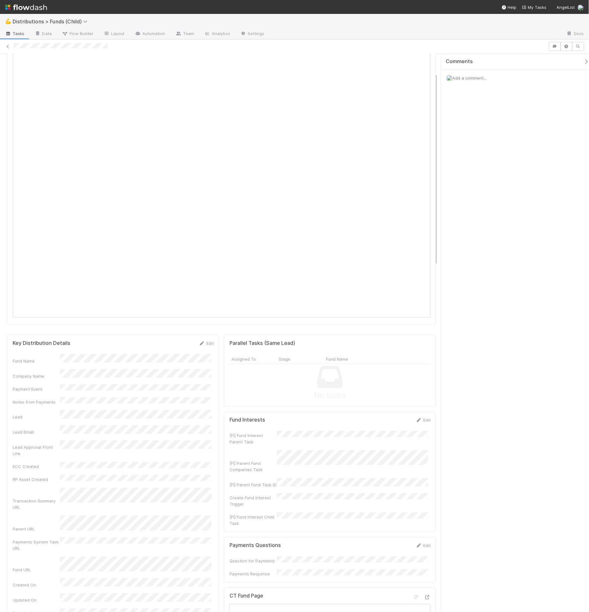
scroll to position [48, 0]
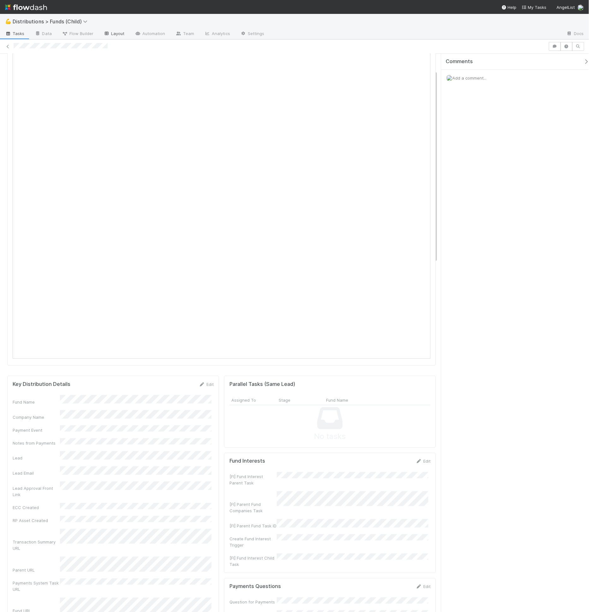
click at [118, 32] on link "Layout" at bounding box center [114, 34] width 31 height 10
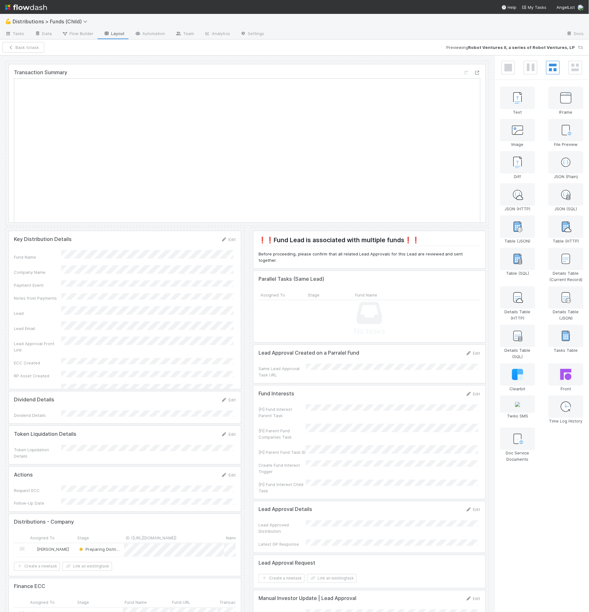
click at [332, 292] on div at bounding box center [370, 306] width 232 height 71
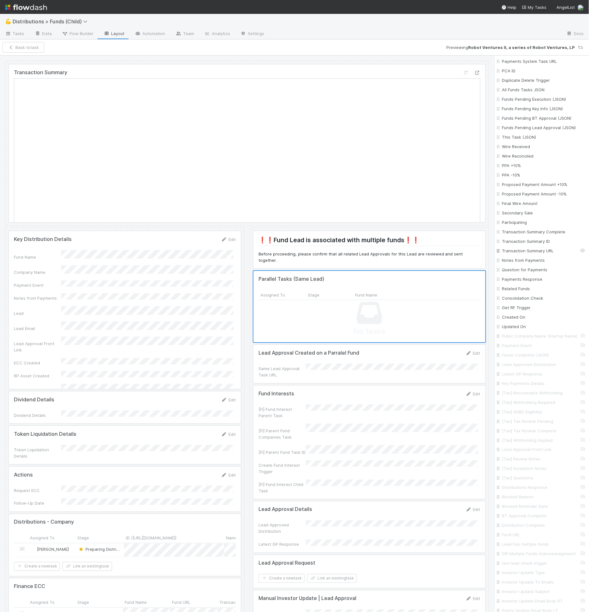
scroll to position [1032, 0]
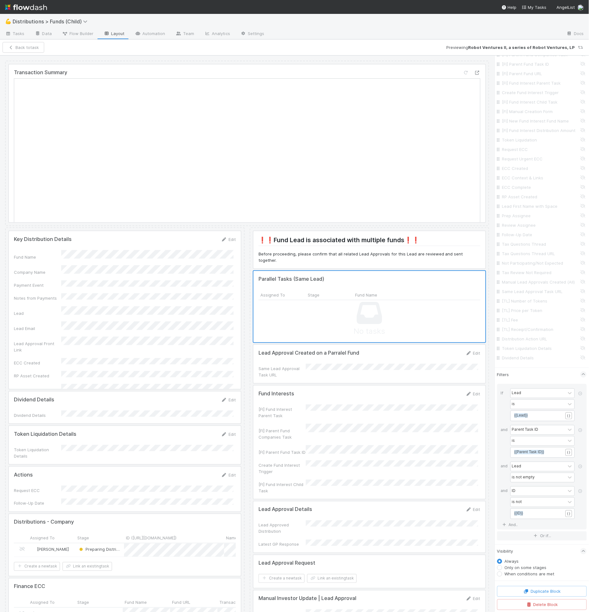
click at [527, 573] on label "When conditions are met" at bounding box center [530, 574] width 50 height 6
click at [503, 573] on input "When conditions are met" at bounding box center [500, 574] width 5 height 6
radio input "true"
radio input "false"
click at [528, 569] on label "When conditions are met" at bounding box center [530, 565] width 50 height 6
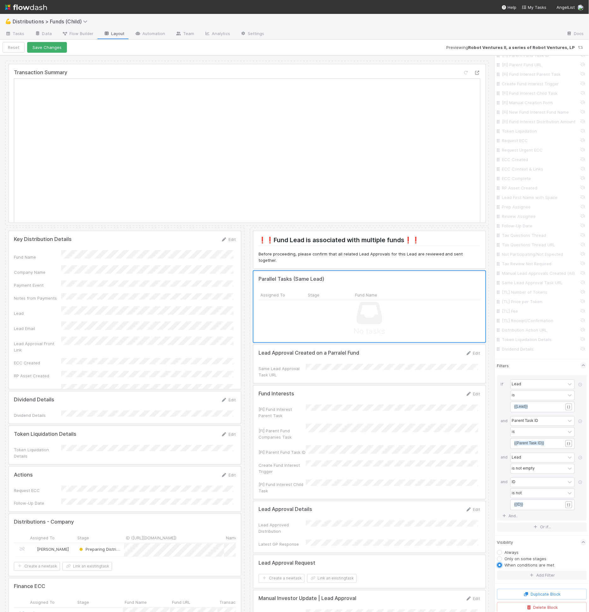
click at [503, 568] on input "When conditions are met" at bounding box center [500, 565] width 5 height 6
click at [529, 578] on icon "button" at bounding box center [532, 576] width 6 height 4
click at [527, 585] on div "Assigned To" at bounding box center [538, 580] width 55 height 9
type input "lead has"
click at [532, 580] on div "Lead has multiple funds" at bounding box center [540, 575] width 59 height 11
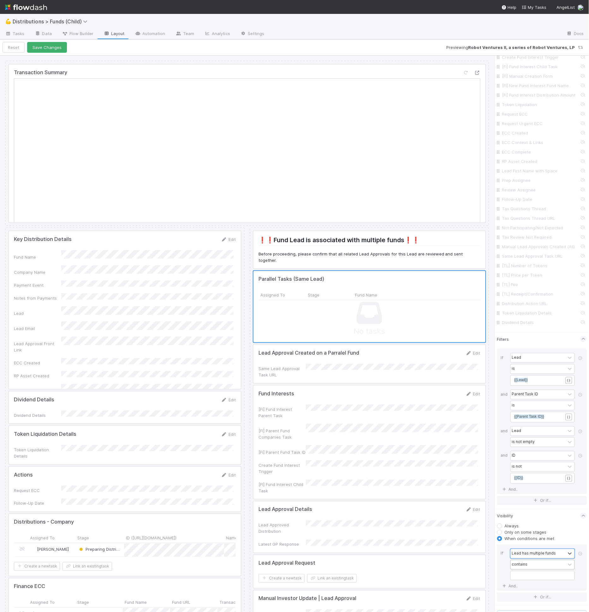
click at [528, 570] on div "contains" at bounding box center [538, 564] width 55 height 9
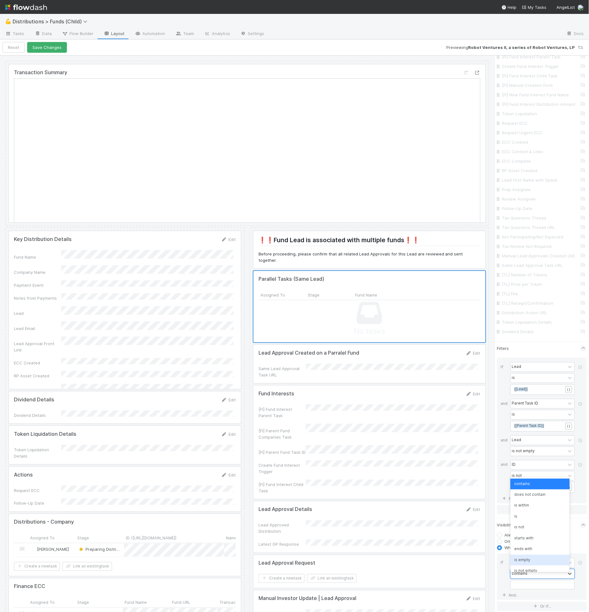
scroll to position [1045, 0]
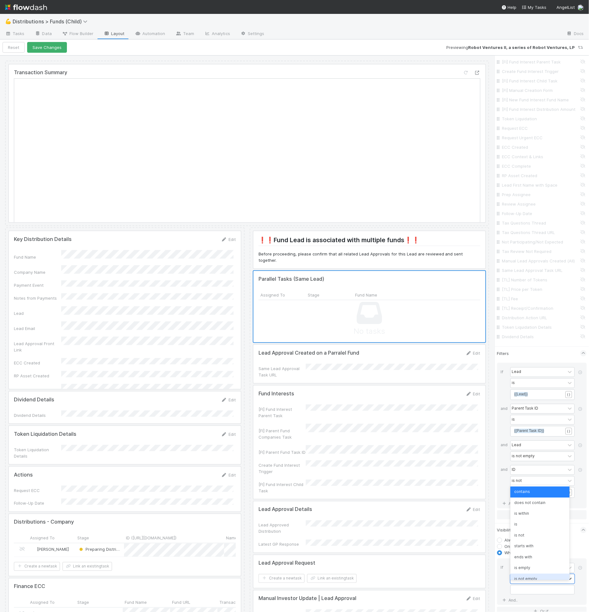
drag, startPoint x: 526, startPoint y: 568, endPoint x: 526, endPoint y: 575, distance: 7.3
click at [526, 575] on div "contains does not contain is within is is not starts with ends with is empty is…" at bounding box center [540, 533] width 59 height 95
click at [526, 575] on div "is not empty" at bounding box center [540, 579] width 59 height 11
drag, startPoint x: 48, startPoint y: 45, endPoint x: 48, endPoint y: 50, distance: 5.7
click at [48, 45] on button "Save Changes" at bounding box center [47, 47] width 40 height 11
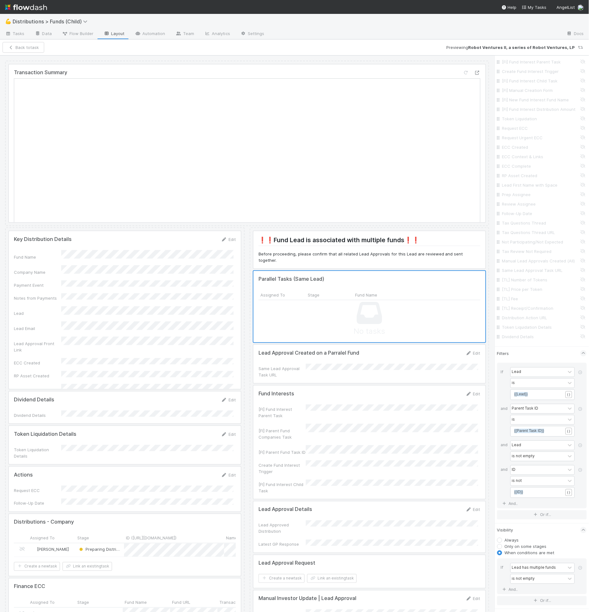
click at [327, 254] on div at bounding box center [370, 249] width 232 height 37
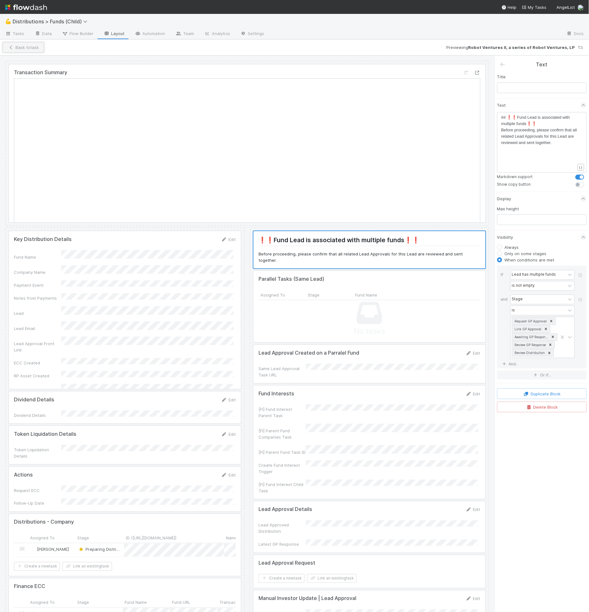
click at [35, 50] on button "Back to task" at bounding box center [24, 47] width 42 height 11
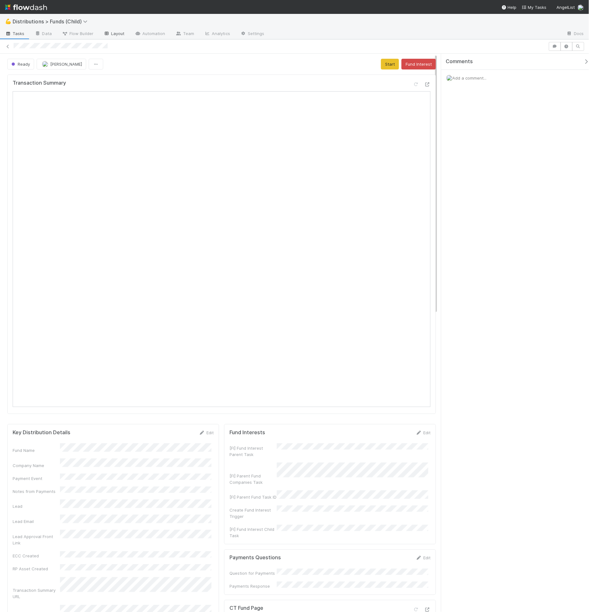
click at [124, 36] on link "Layout" at bounding box center [114, 34] width 31 height 10
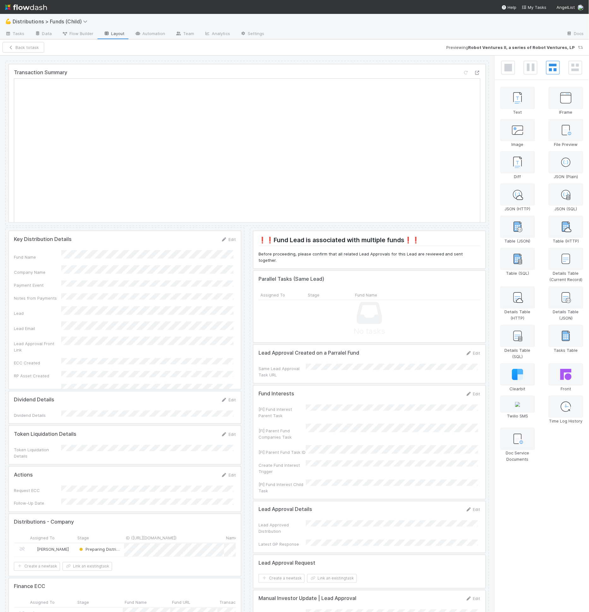
click at [332, 403] on div at bounding box center [370, 442] width 232 height 113
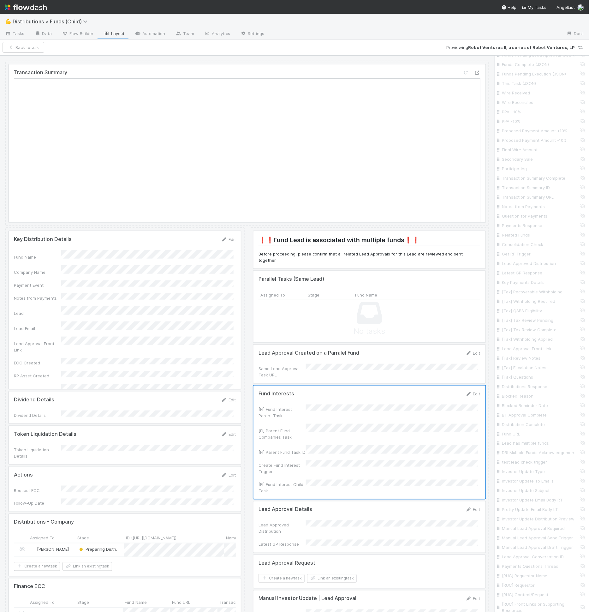
scroll to position [978, 0]
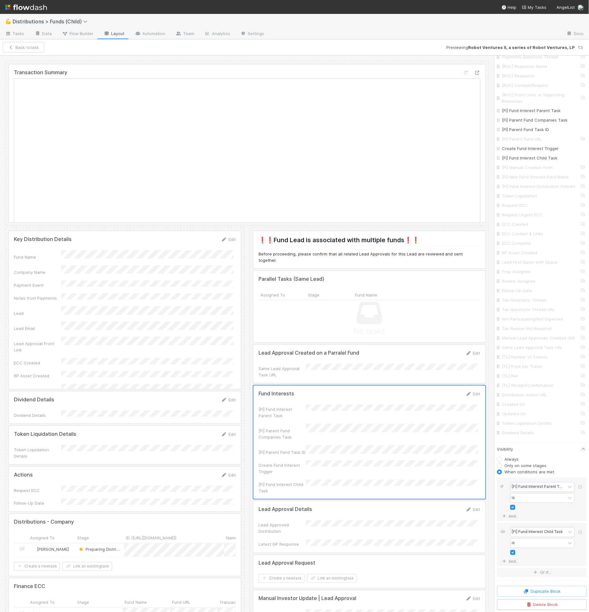
click at [25, 54] on div "Back to task Previewing Robot Ventures II, a series of Robot Ventures, LP" at bounding box center [294, 47] width 589 height 16
click at [25, 48] on button "Back to task" at bounding box center [24, 47] width 42 height 11
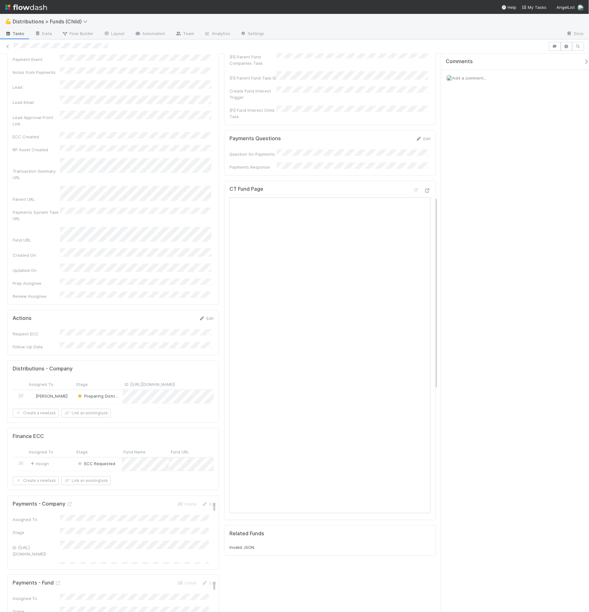
scroll to position [416, 0]
click at [126, 33] on link "Layout" at bounding box center [114, 34] width 31 height 10
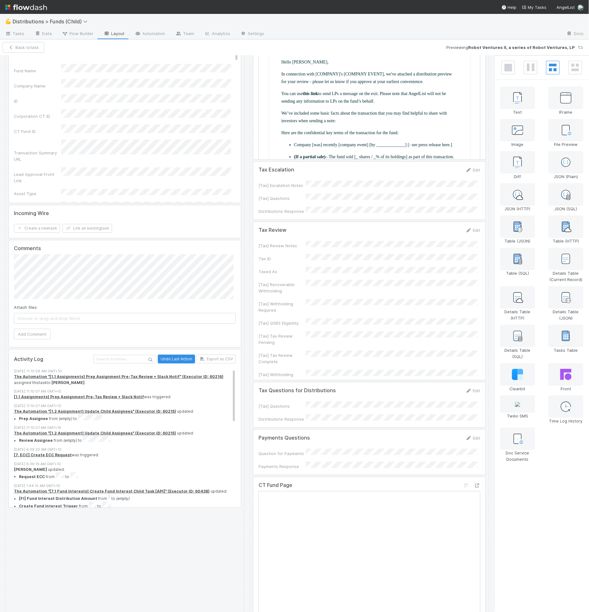
scroll to position [757, 0]
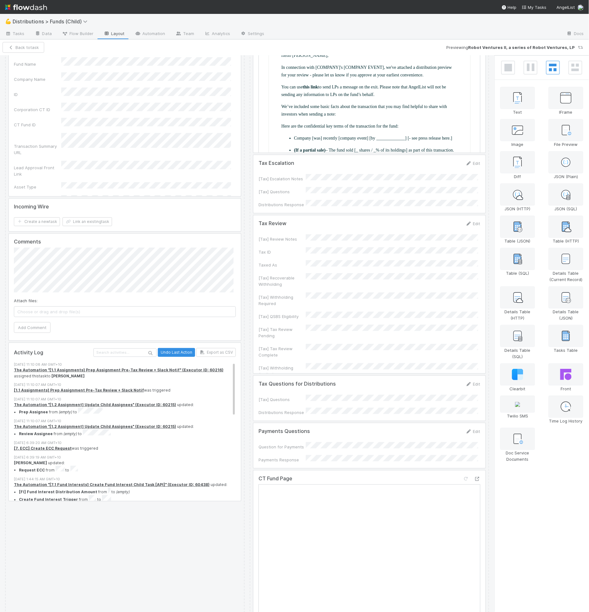
click at [329, 286] on div at bounding box center [370, 294] width 232 height 158
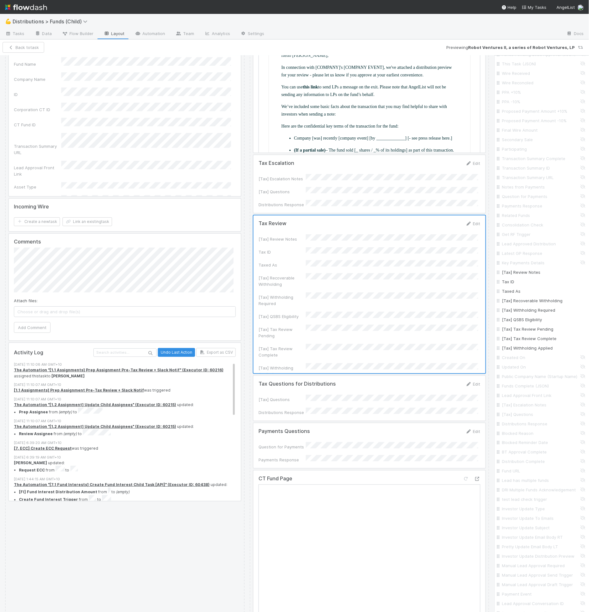
scroll to position [960, 0]
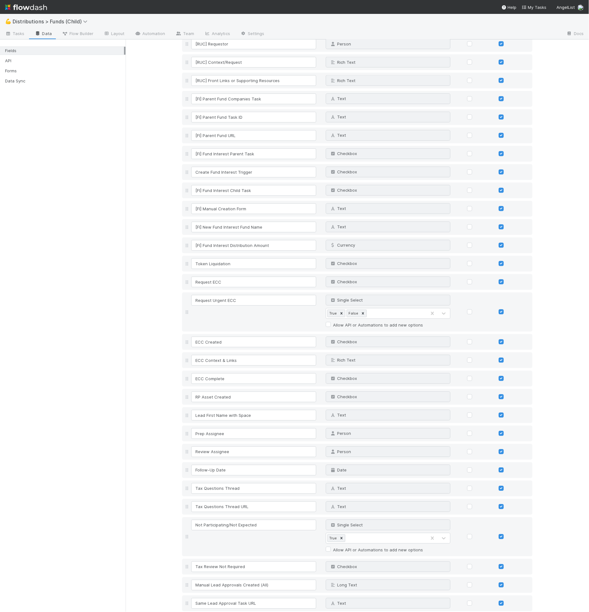
scroll to position [2308, 0]
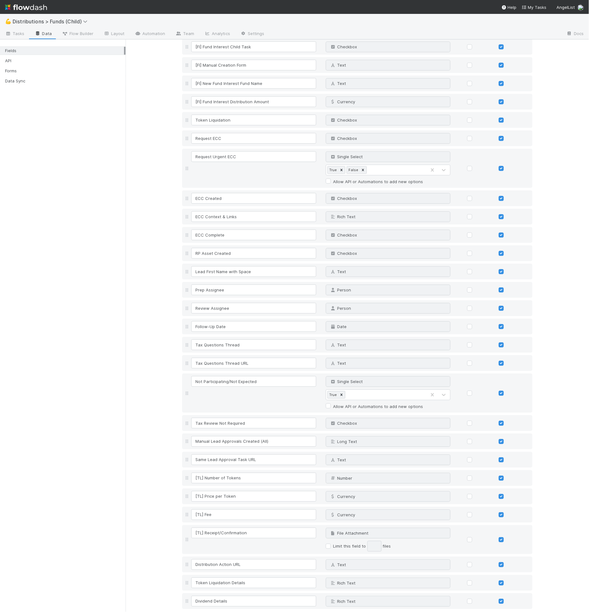
click at [204, 612] on link "Add field" at bounding box center [199, 616] width 25 height 5
type input "[Tax] Review Pending Info"
type input "check"
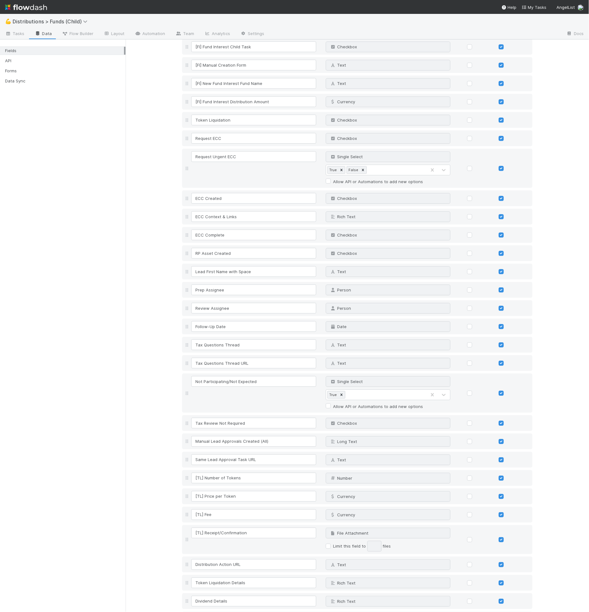
scroll to position [2310, 0]
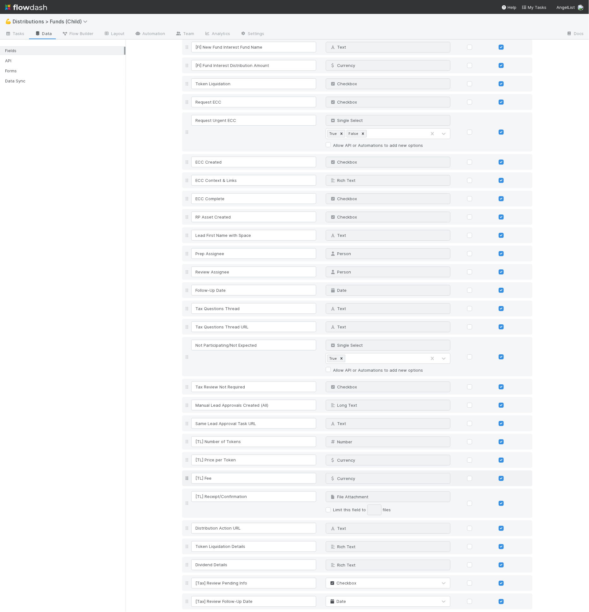
scroll to position [2344, 0]
type input "[Tax] Review Follow-Up Date"
click at [195, 612] on link "Add field" at bounding box center [199, 616] width 25 height 5
click at [197, 612] on input at bounding box center [253, 619] width 125 height 11
type input "[Tax] Withholding Action Required"
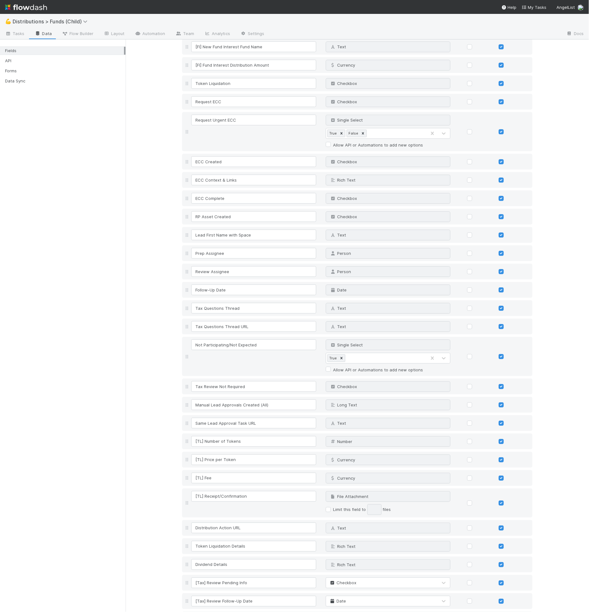
click at [341, 612] on span "Text" at bounding box center [337, 619] width 16 height 5
type input "chec"
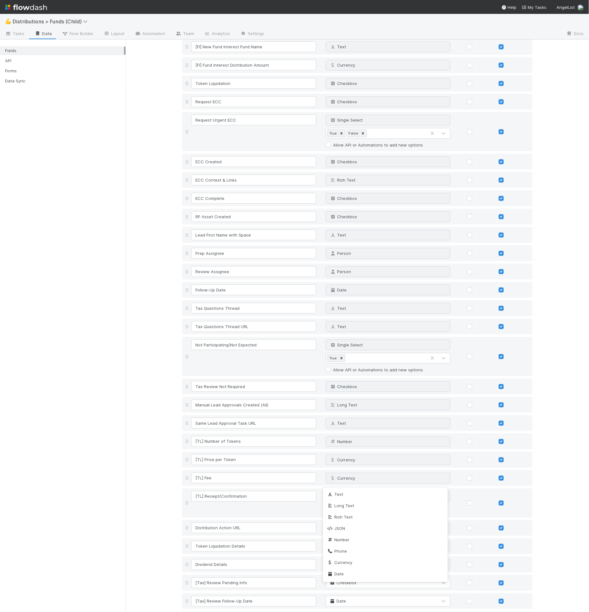
click at [220, 612] on input "[Tax] Withholding Action Required" at bounding box center [253, 619] width 125 height 11
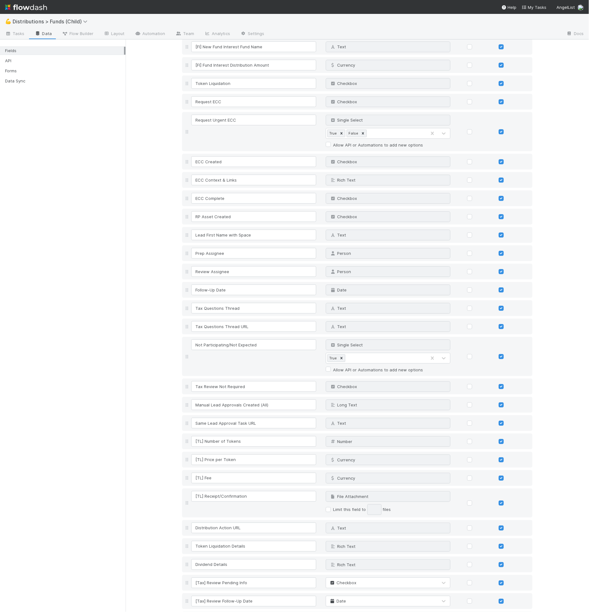
scroll to position [2363, 0]
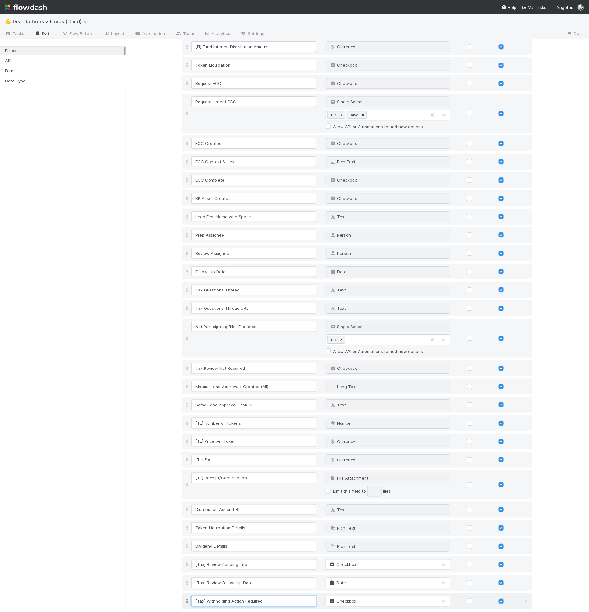
click at [215, 596] on input "[Tax] Withholding Action Required" at bounding box center [253, 601] width 125 height 11
click at [201, 612] on div "Add field" at bounding box center [197, 616] width 30 height 8
click at [202, 612] on link "Add field" at bounding box center [199, 616] width 25 height 5
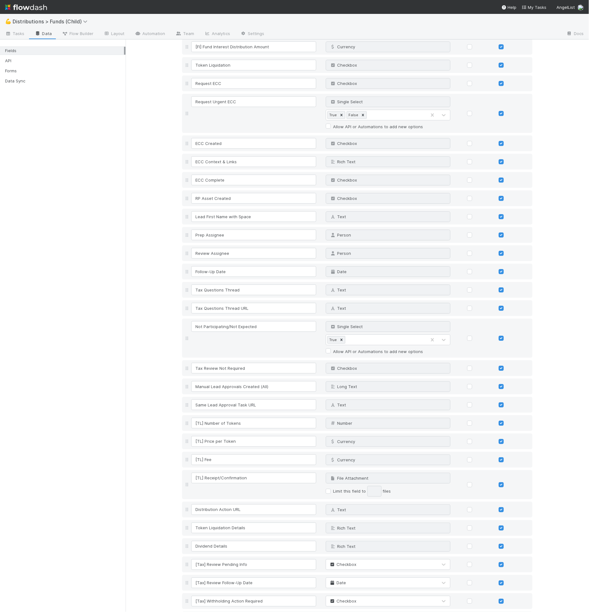
click at [210, 612] on input at bounding box center [253, 619] width 125 height 11
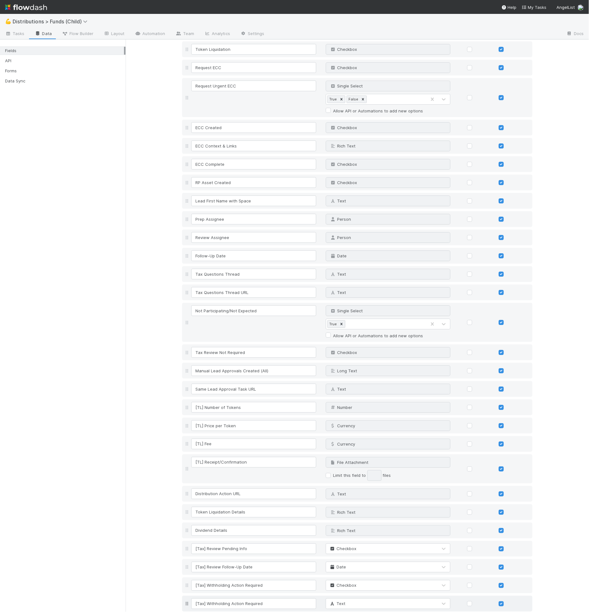
scroll to position [2381, 0]
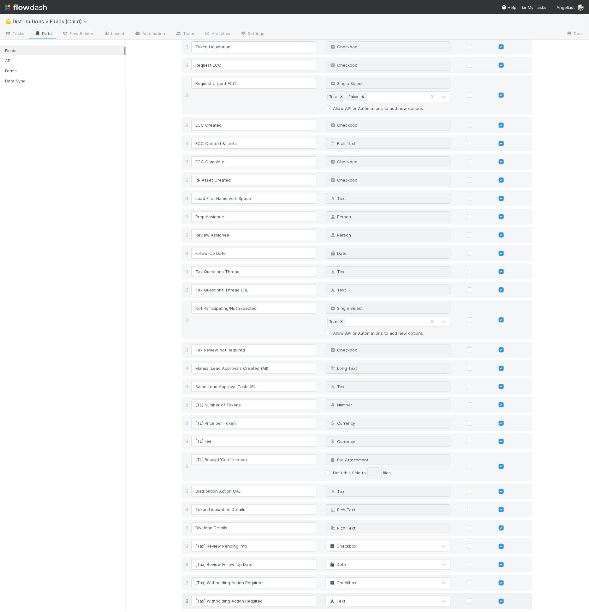
drag, startPoint x: 239, startPoint y: 575, endPoint x: 292, endPoint y: 579, distance: 52.9
click at [292, 594] on div "[Tax] Withholding Action Required Text" at bounding box center [357, 602] width 351 height 16
type input "[Tax] Withholding Applied"
click at [344, 594] on div "[Tax] Withholding Applied Text" at bounding box center [357, 602] width 351 height 16
click at [347, 596] on div "Text" at bounding box center [382, 601] width 112 height 10
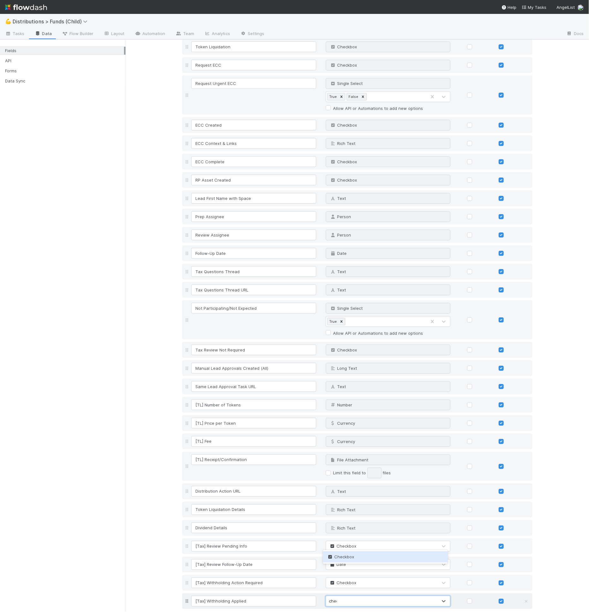
type input "check"
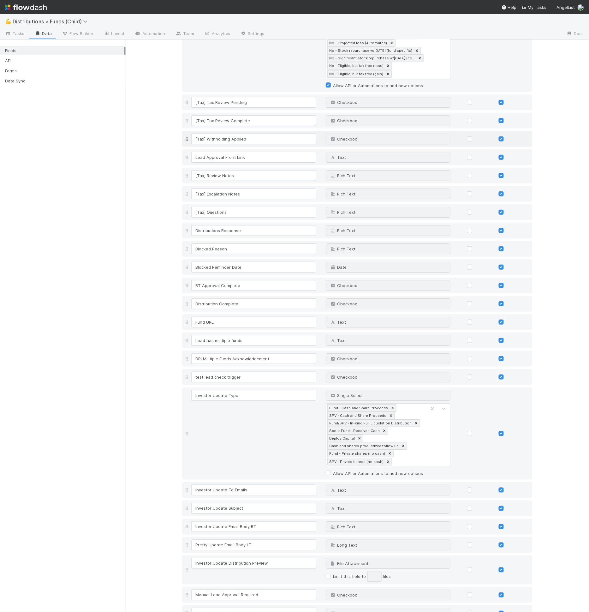
scroll to position [2415, 0]
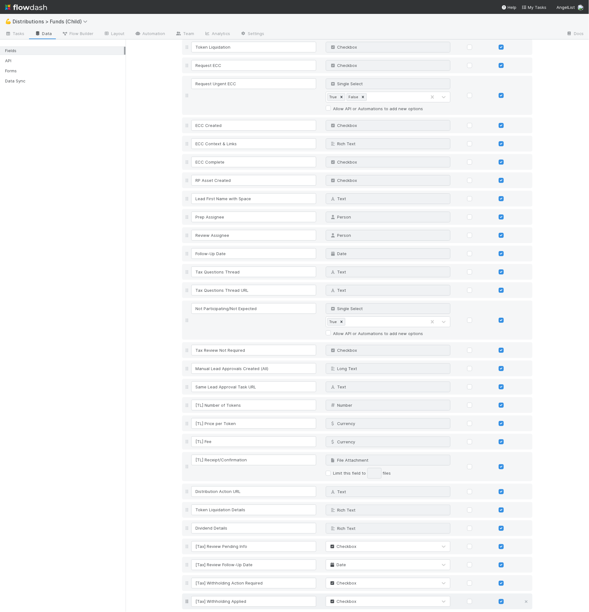
click at [523, 600] on icon at bounding box center [526, 602] width 6 height 4
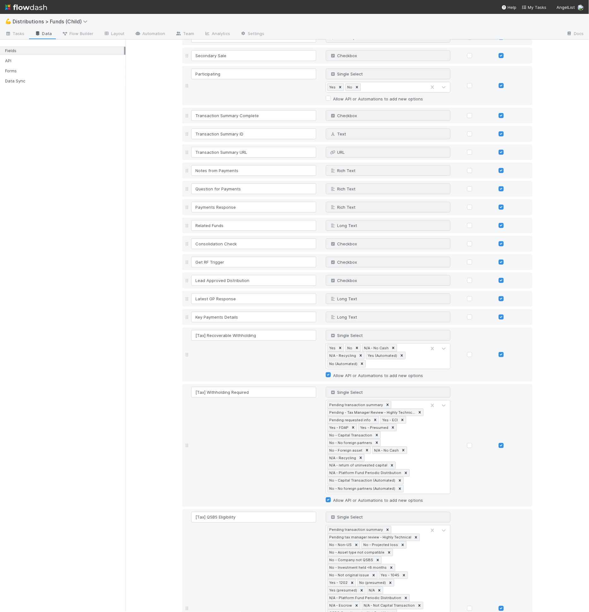
scroll to position [1314, 0]
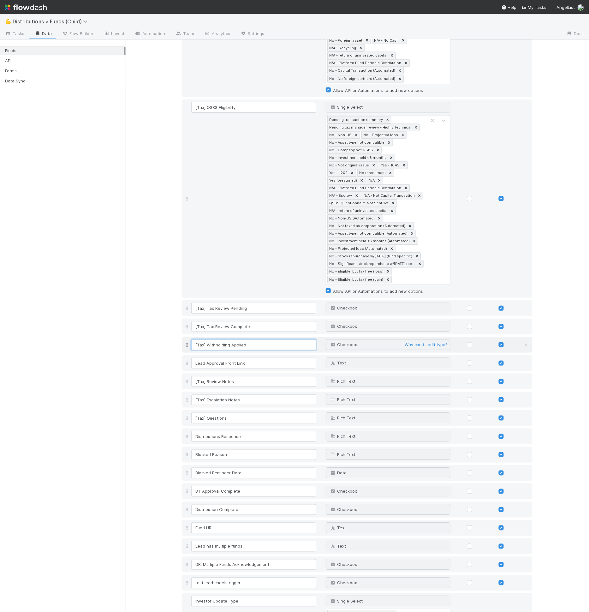
click at [213, 340] on input "[Tax] Withholding Applied" at bounding box center [253, 345] width 125 height 11
click at [163, 334] on div "Fields 🎉 Fields have been successfully updated! Field Name Field Type Required …" at bounding box center [358, 217] width 464 height 2982
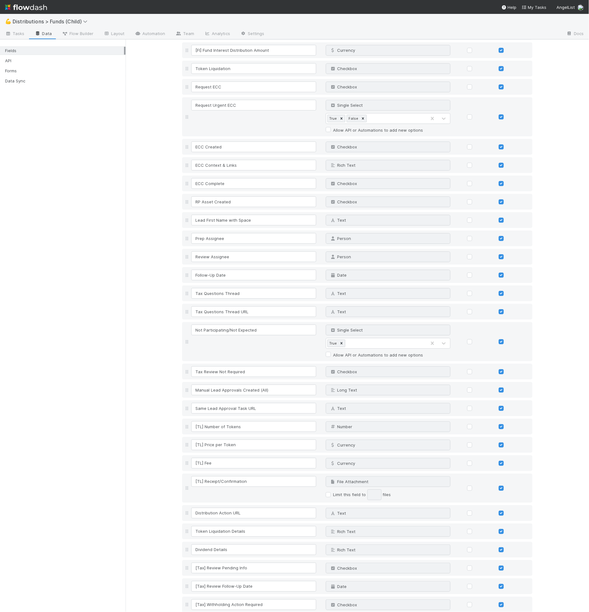
scroll to position [2379, 0]
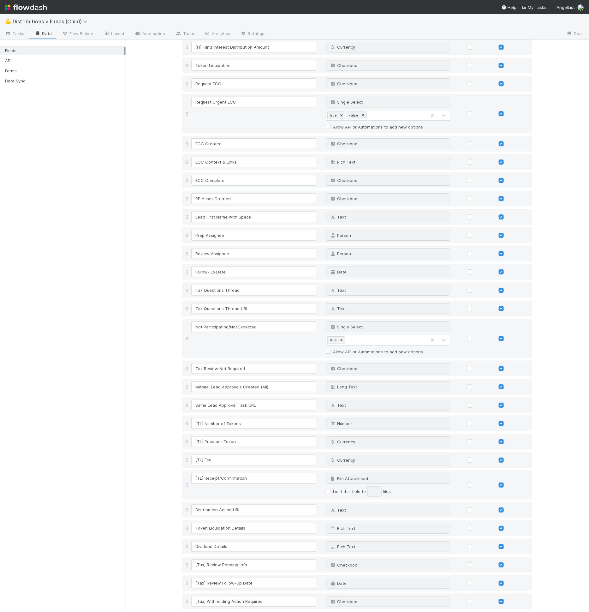
click at [208, 612] on link "Add field" at bounding box center [199, 616] width 25 height 5
click at [211, 612] on input at bounding box center [253, 620] width 125 height 11
type input "Tax Reviewer"
click at [329, 612] on icon at bounding box center [332, 620] width 6 height 4
type input "person"
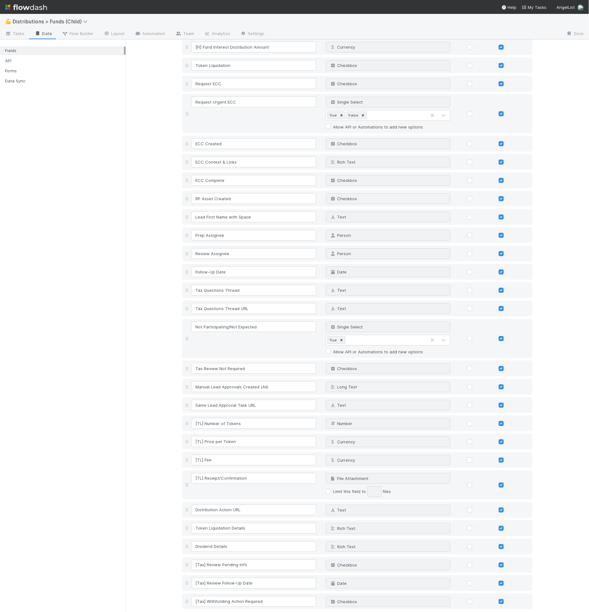
click at [201, 612] on input "Tax Reviewer" at bounding box center [253, 618] width 125 height 11
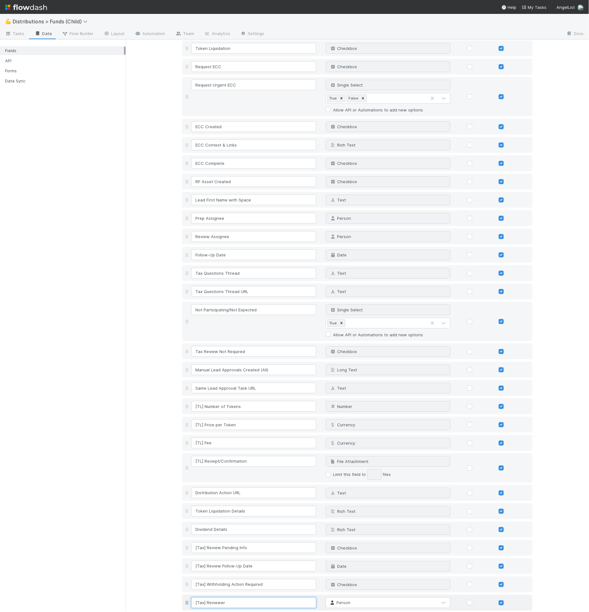
scroll to position [2416, 0]
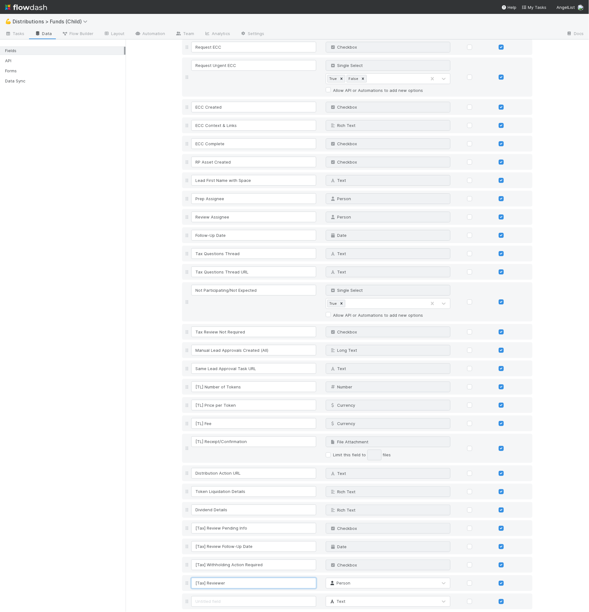
type input "[Tax] Reviewer"
click at [257, 596] on input at bounding box center [253, 601] width 125 height 11
type input "[Tax] Review Completion Date"
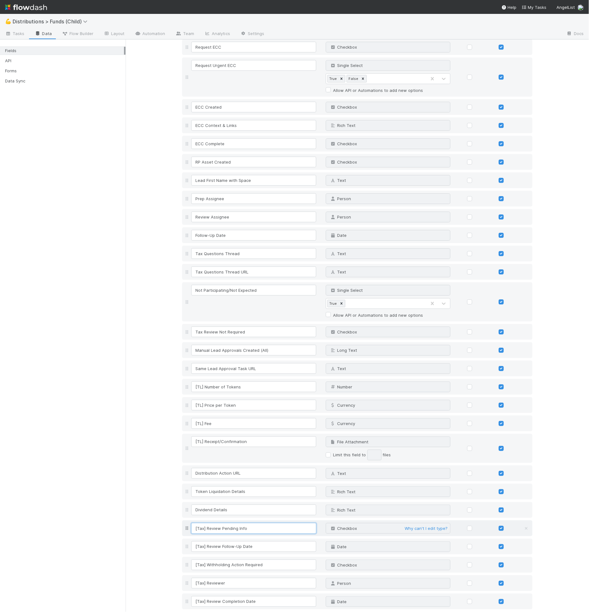
click at [235, 523] on input "[Tax] Review Pending Info" at bounding box center [253, 528] width 125 height 11
type input "[Tax] Review Pending External Info"
click at [241, 523] on input "[Tax] Review Pending External Info" at bounding box center [253, 528] width 125 height 11
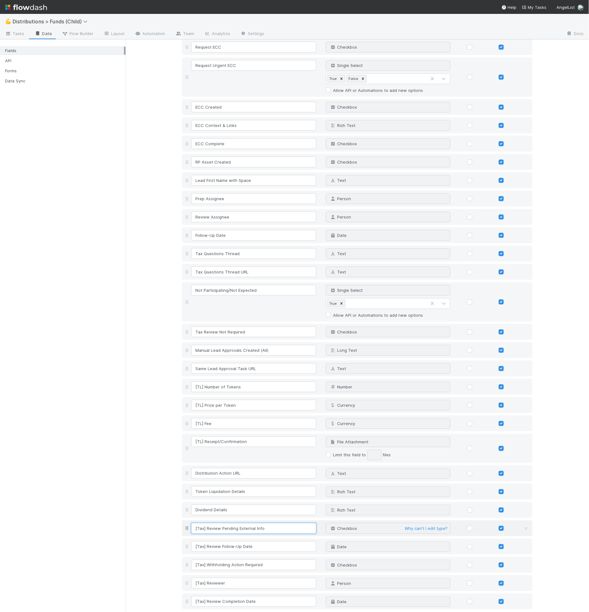
click at [241, 523] on input "[Tax] Review Pending External Info" at bounding box center [253, 528] width 125 height 11
click at [236, 541] on input "[Tax] Review Follow-Up Date" at bounding box center [253, 546] width 125 height 11
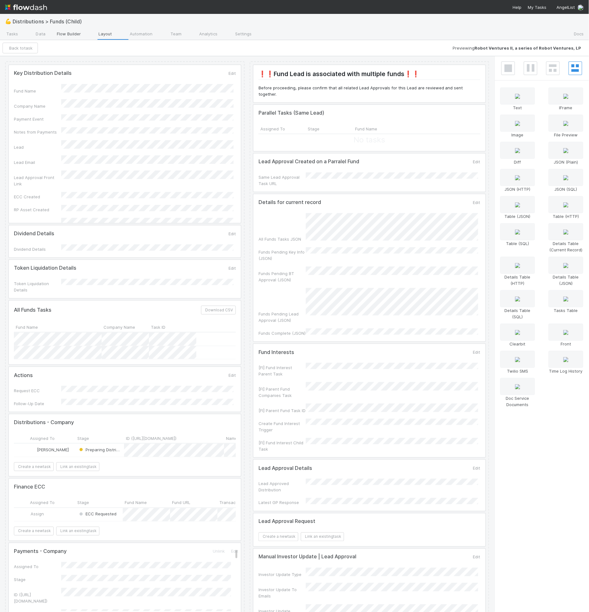
click at [80, 34] on span "Flow Builder" at bounding box center [68, 34] width 25 height 7
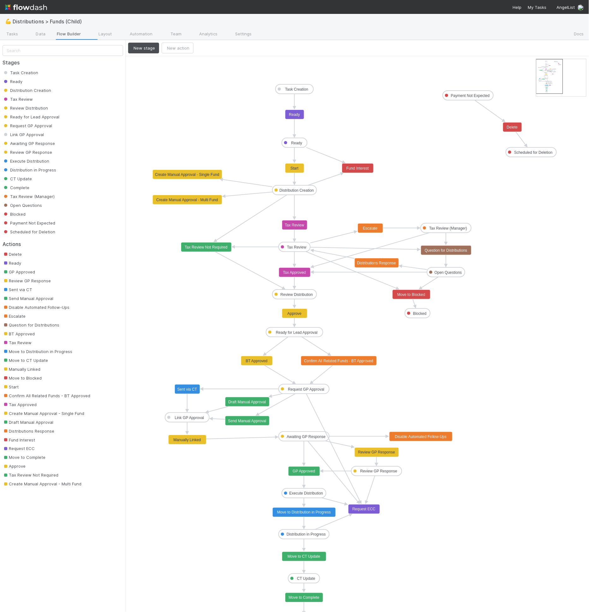
click at [297, 271] on text "Tax Approved" at bounding box center [294, 272] width 23 height 4
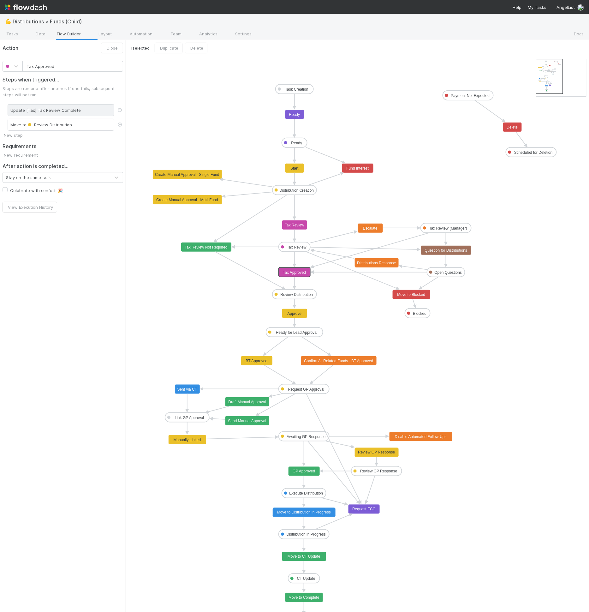
click at [33, 113] on div "Update [Tax] Tax Review Complete" at bounding box center [61, 110] width 107 height 12
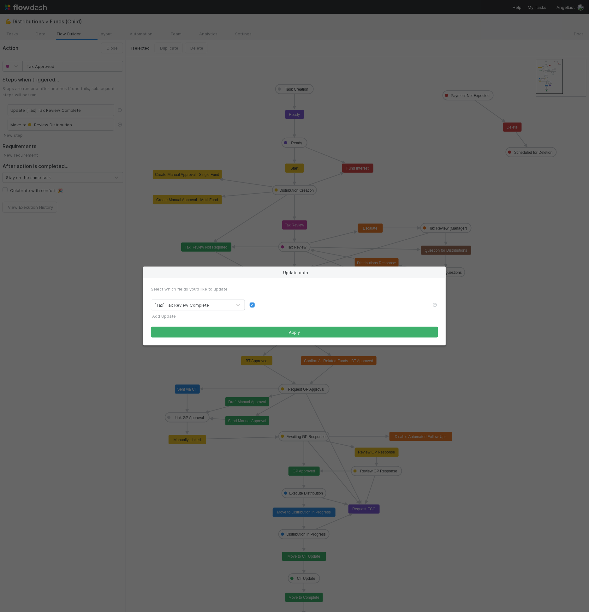
click at [175, 317] on link "Add Update" at bounding box center [163, 316] width 25 height 5
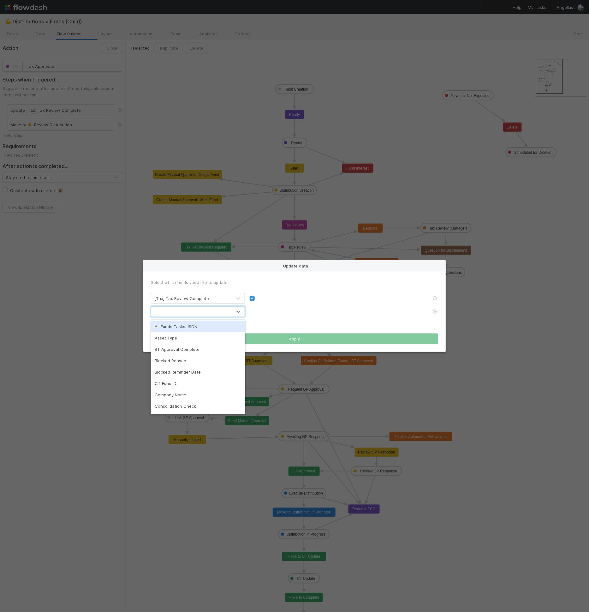
click at [177, 315] on div at bounding box center [191, 312] width 81 height 10
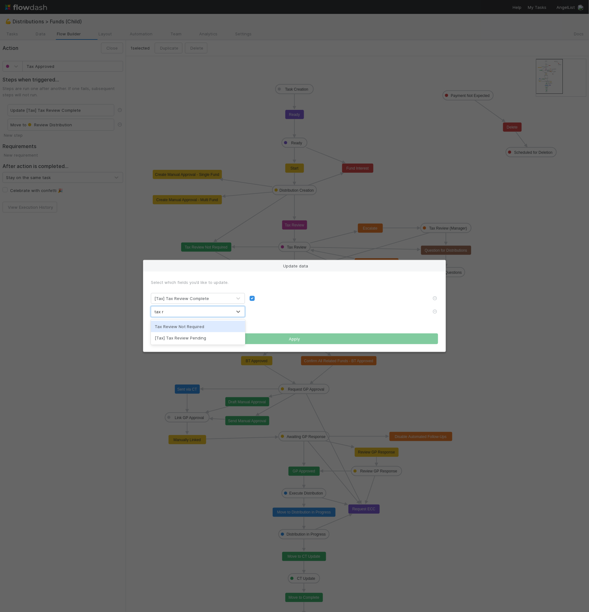
type input "tax re"
click at [173, 314] on div "tax re" at bounding box center [191, 312] width 81 height 10
click at [173, 314] on div at bounding box center [191, 312] width 81 height 10
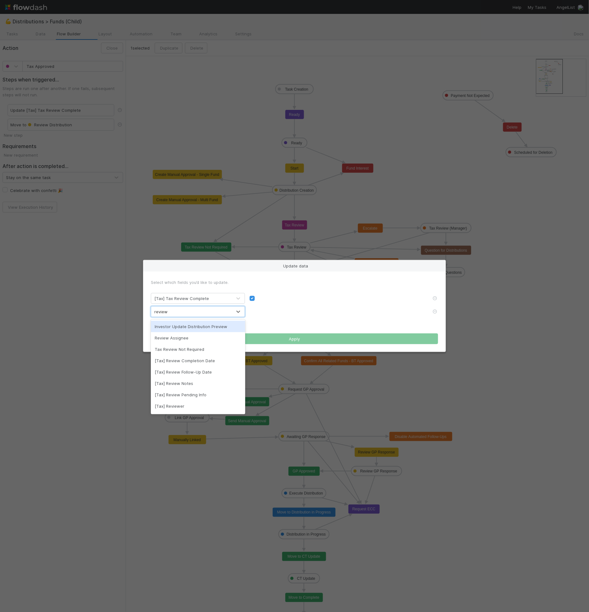
type input "reviewer"
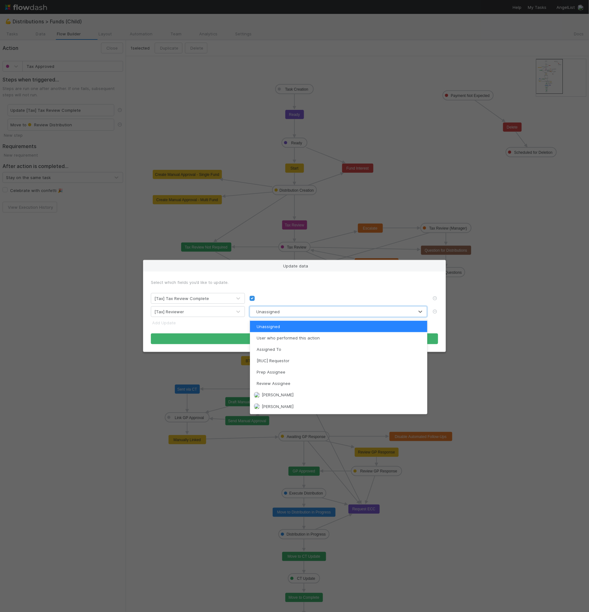
click at [287, 313] on div "Unassigned" at bounding box center [332, 312] width 164 height 10
click at [294, 336] on span "User who performed this action" at bounding box center [287, 337] width 66 height 5
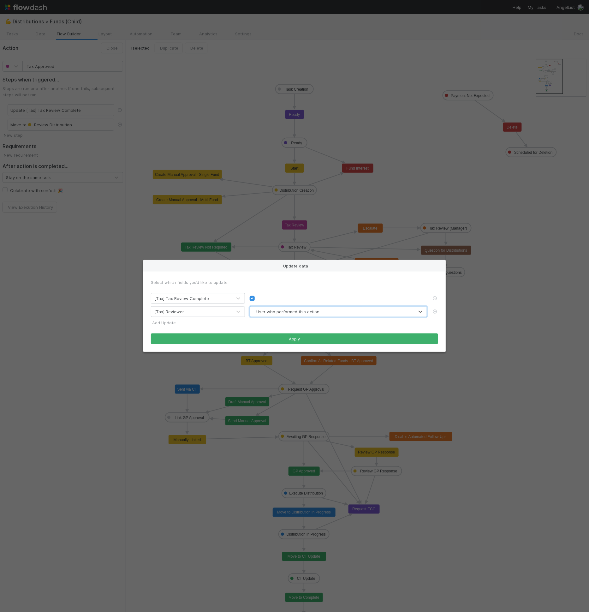
click at [165, 325] on link "Add Update" at bounding box center [163, 322] width 25 height 5
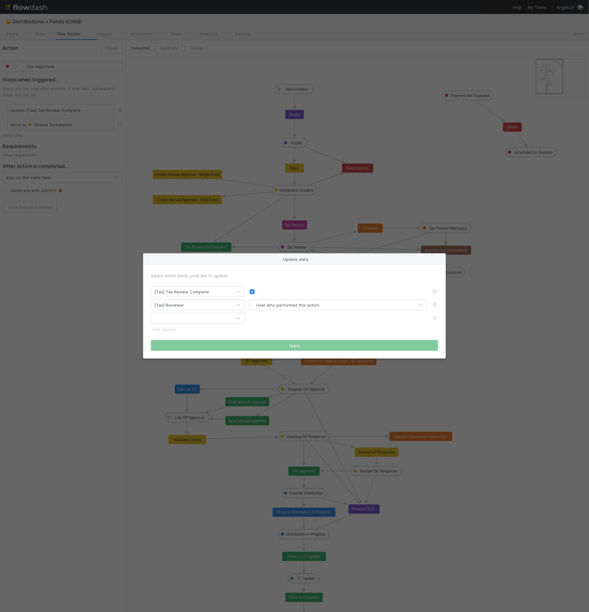
click at [177, 323] on div at bounding box center [198, 318] width 94 height 11
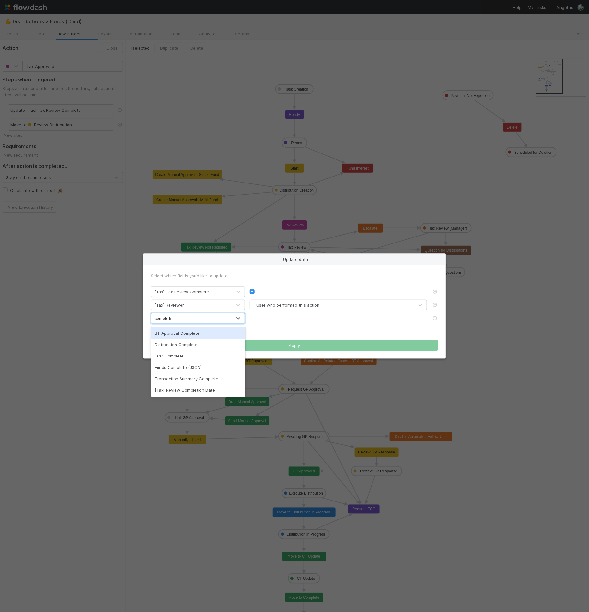
type input "completion"
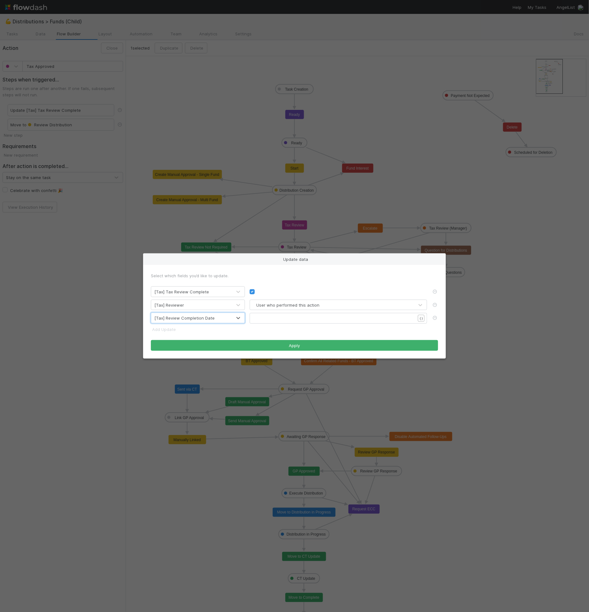
click at [263, 319] on pre "​" at bounding box center [337, 318] width 167 height 6
type textarea "{{Curr"
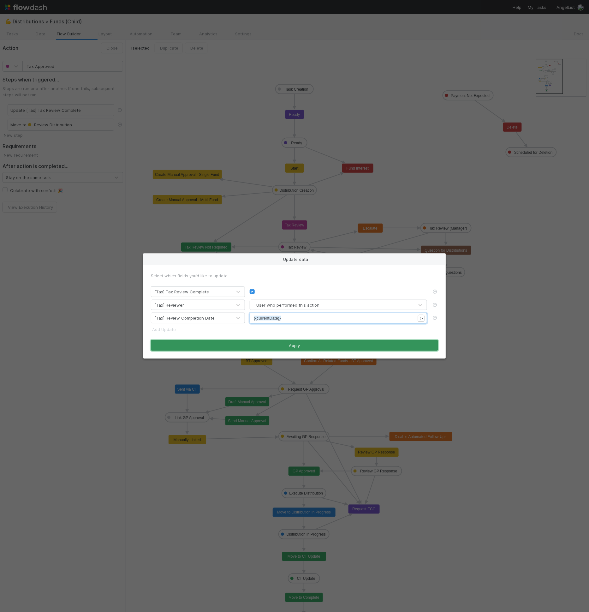
click at [312, 347] on button "Apply" at bounding box center [294, 345] width 287 height 11
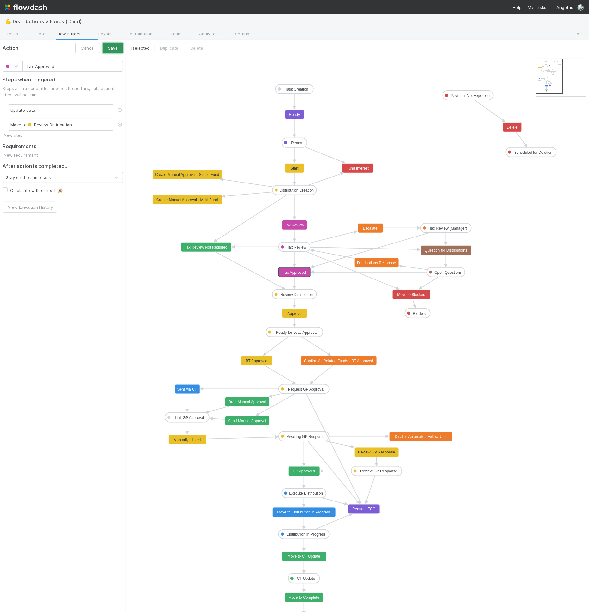
click at [106, 49] on button "Save" at bounding box center [113, 48] width 21 height 11
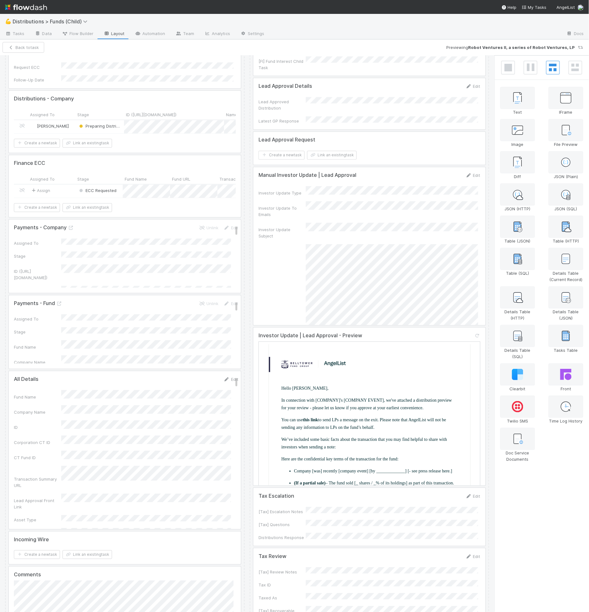
scroll to position [659, 0]
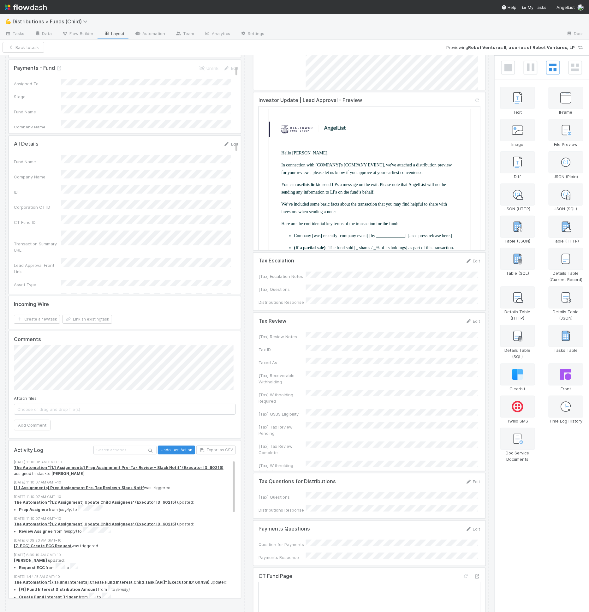
click at [334, 353] on div at bounding box center [370, 392] width 232 height 158
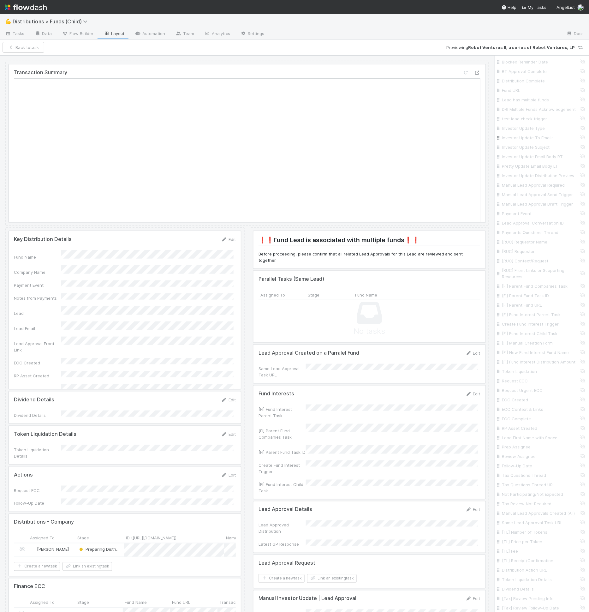
scroll to position [784, 0]
click at [533, 122] on input "Fund URL" at bounding box center [544, 118] width 83 height 6
click at [516, 122] on input "Fund URL" at bounding box center [544, 118] width 83 height 6
checkbox input "true"
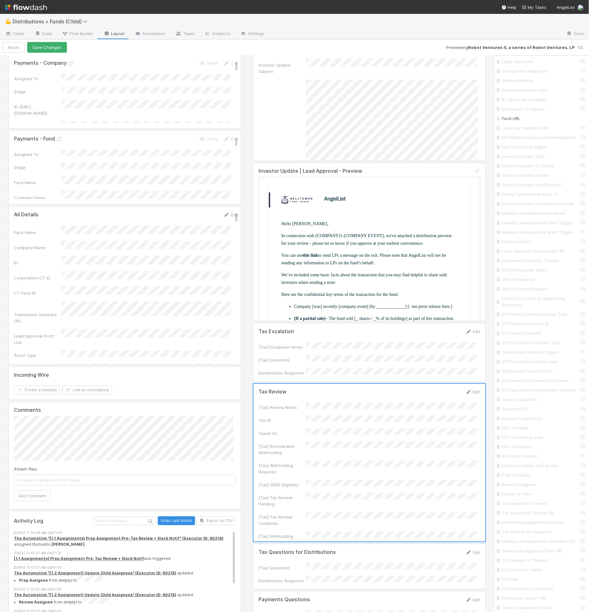
scroll to position [589, 0]
click at [313, 408] on div at bounding box center [370, 462] width 232 height 158
drag, startPoint x: 498, startPoint y: 240, endPoint x: 502, endPoint y: 224, distance: 16.5
click at [499, 212] on div "Fund Name Company Name ID Corporation CT ID CT Fund ID Asset Type Proposed Paym…" at bounding box center [543, 332] width 90 height 1219
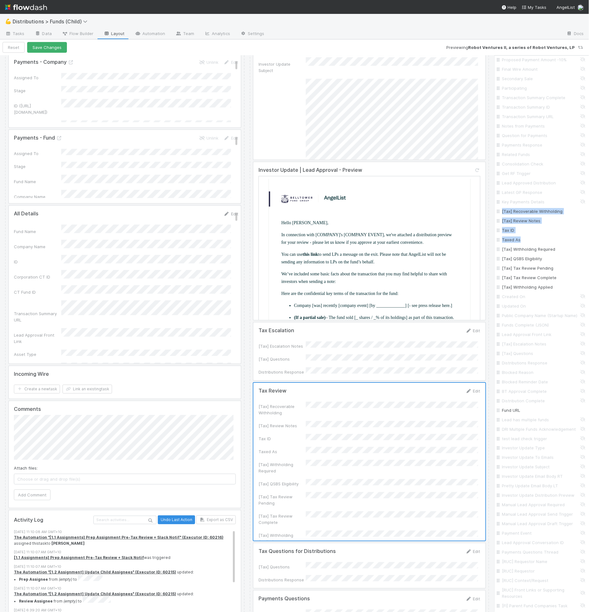
click at [497, 248] on div "Data Editable Display Title Tax Review Max height Label width Fields Show/Hide …" at bounding box center [542, 322] width 95 height 1476
drag, startPoint x: 498, startPoint y: 248, endPoint x: 503, endPoint y: 220, distance: 28.3
click at [503, 220] on div "Fund Name Company Name ID Corporation CT ID CT Fund ID Asset Type Proposed Paym…" at bounding box center [543, 332] width 90 height 1219
drag, startPoint x: 499, startPoint y: 246, endPoint x: 500, endPoint y: 236, distance: 9.8
click at [500, 236] on div "Fund Name Company Name ID Corporation CT ID CT Fund ID Asset Type Proposed Paym…" at bounding box center [543, 332] width 90 height 1219
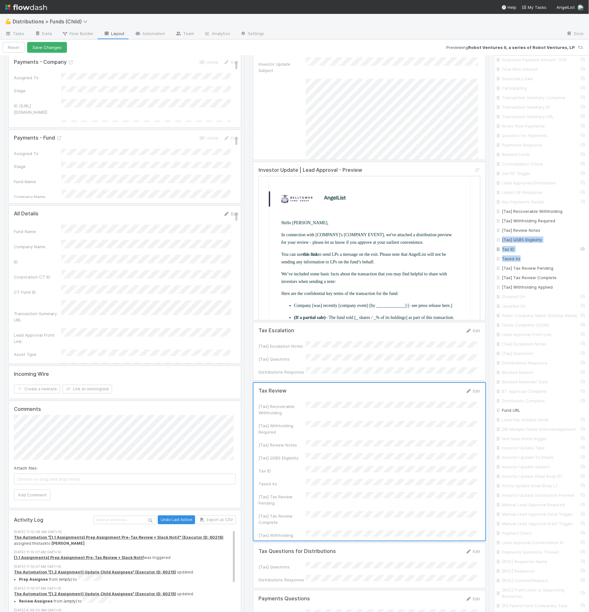
click at [509, 247] on input "Tax ID" at bounding box center [544, 249] width 83 height 6
checkbox input "false"
click at [509, 256] on input "Taxed As" at bounding box center [544, 259] width 83 height 6
checkbox input "false"
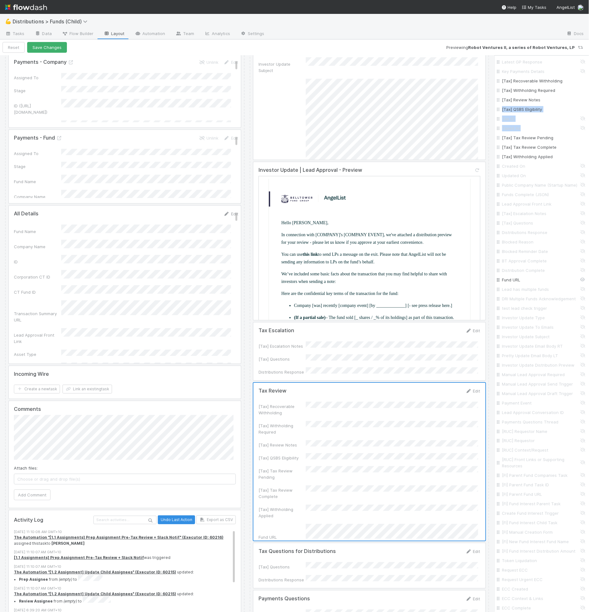
scroll to position [988, 0]
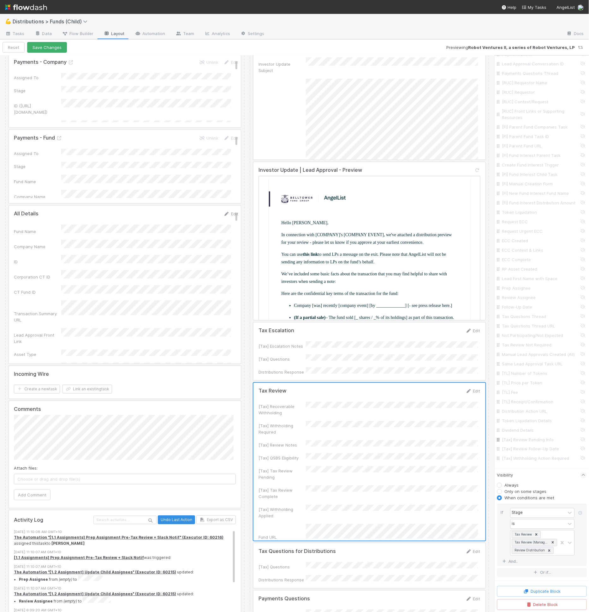
click at [527, 437] on input "[Tax] Review Pending Info" at bounding box center [544, 440] width 83 height 6
checkbox input "true"
click at [526, 446] on input "[Tax] Review Follow-Up Date" at bounding box center [544, 449] width 83 height 6
checkbox input "true"
click at [525, 456] on input "[Tax] Withholding Action Required" at bounding box center [544, 459] width 83 height 6
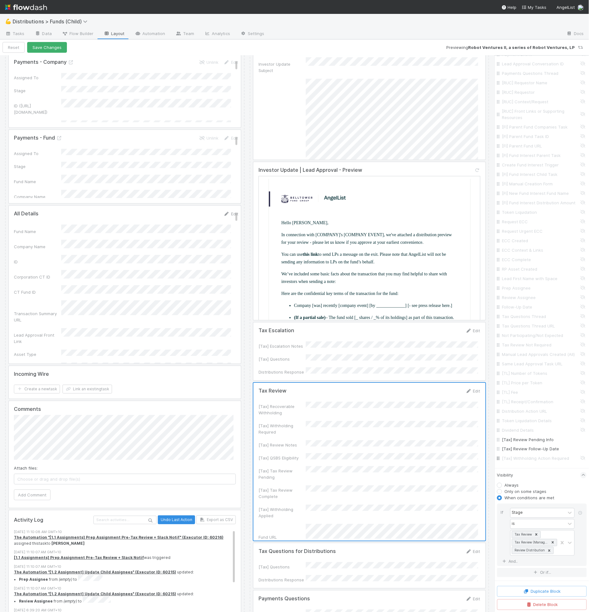
checkbox input "true"
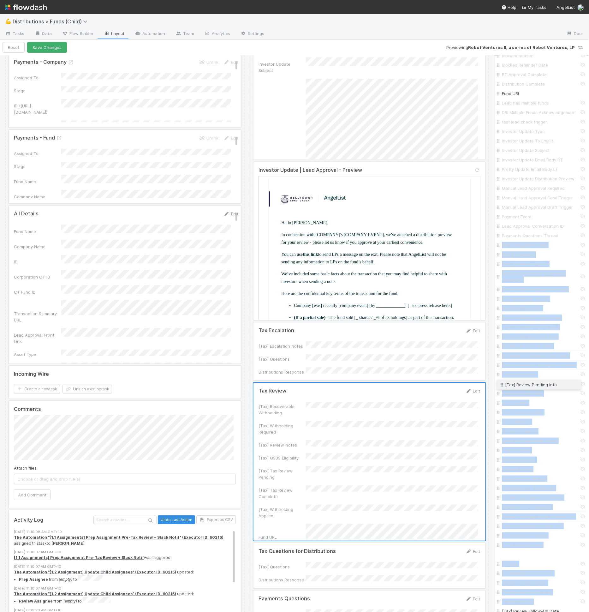
scroll to position [648, 0]
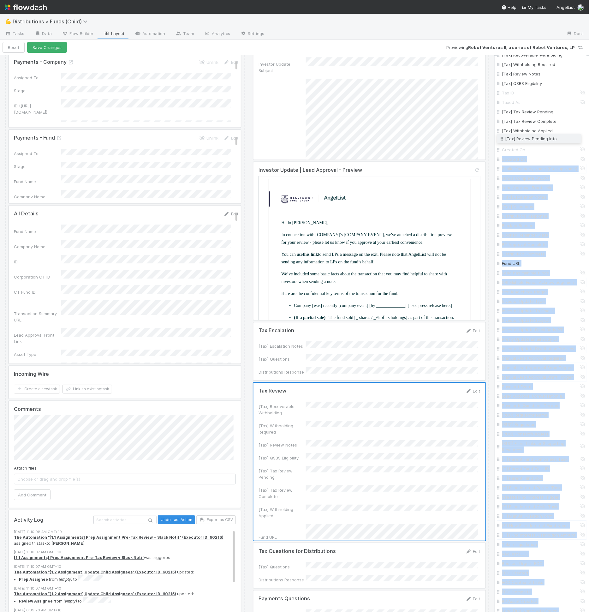
drag, startPoint x: 500, startPoint y: 435, endPoint x: 529, endPoint y: 140, distance: 296.9
click at [529, 140] on div "Fund Name Company Name ID Corporation CT ID CT Fund ID Asset Type Proposed Paym…" at bounding box center [543, 176] width 90 height 1219
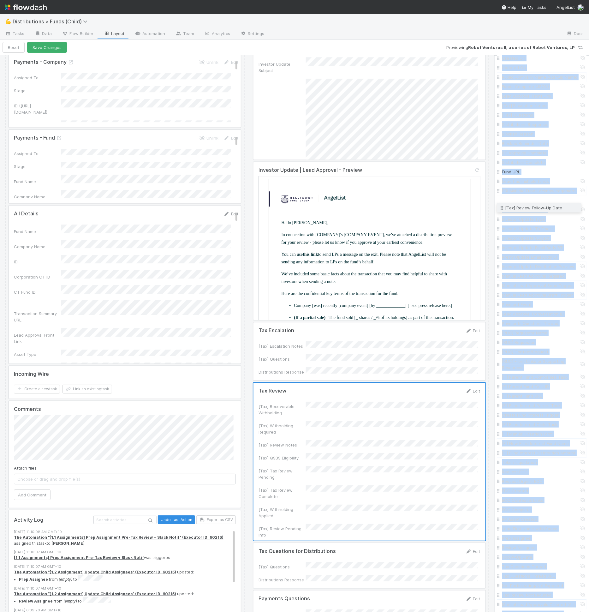
scroll to position [601, 0]
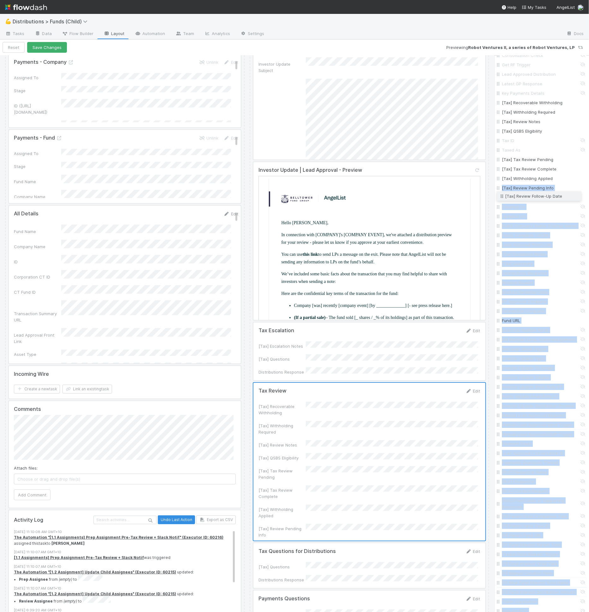
click at [541, 196] on div "Fund Name Company Name ID Corporation CT ID CT Fund ID Asset Type Proposed Paym…" at bounding box center [543, 224] width 90 height 1219
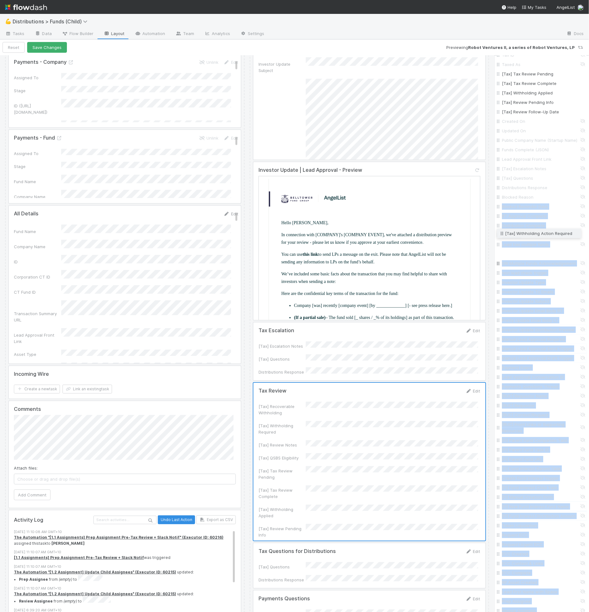
scroll to position [660, 0]
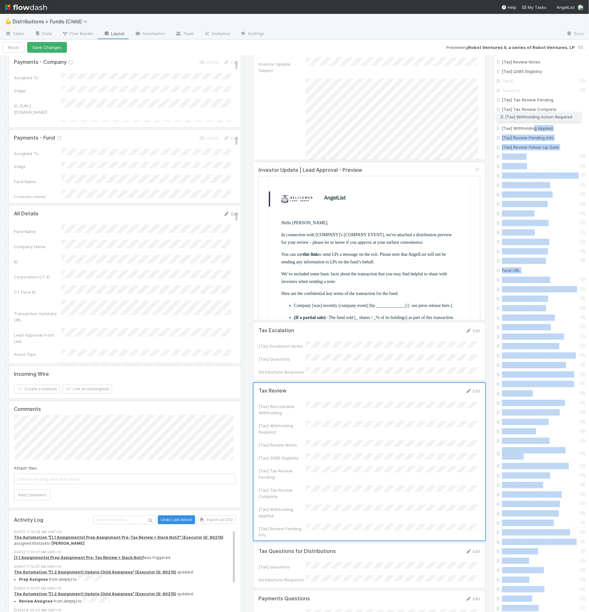
drag, startPoint x: 499, startPoint y: 454, endPoint x: 535, endPoint y: 118, distance: 338.1
click at [535, 118] on div "Fund Name Company Name ID Corporation CT ID CT Fund ID Asset Type Proposed Paym…" at bounding box center [543, 164] width 90 height 1219
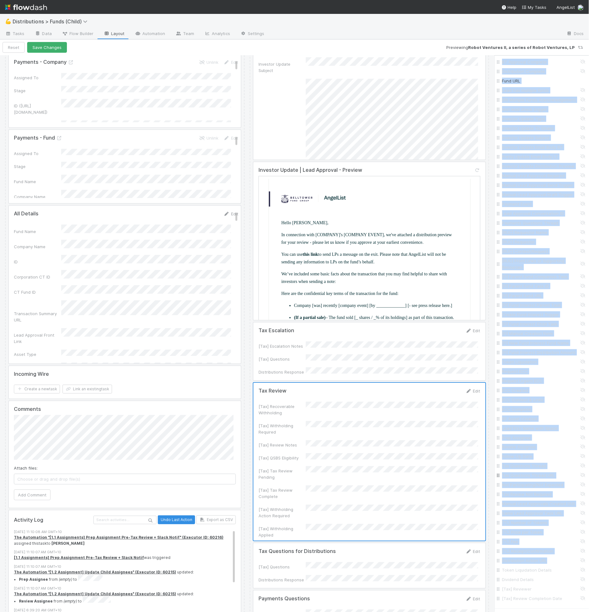
scroll to position [1007, 0]
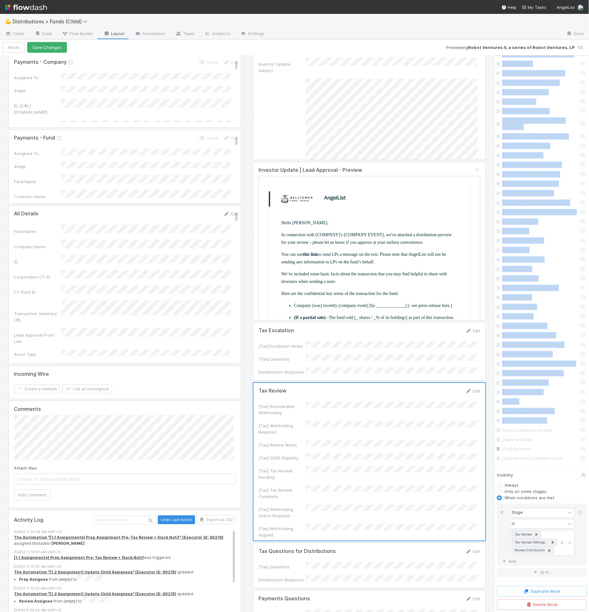
click at [538, 446] on input "[Tax] Reviewer" at bounding box center [544, 449] width 83 height 6
checkbox input "true"
click at [536, 456] on input "[Tax] Review Completion Date" at bounding box center [544, 459] width 83 height 6
checkbox input "true"
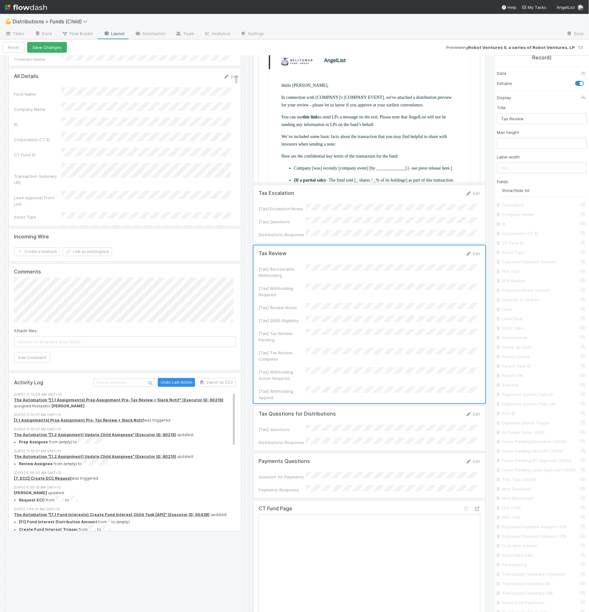
scroll to position [0, 0]
click at [523, 159] on input "text" at bounding box center [543, 158] width 90 height 11
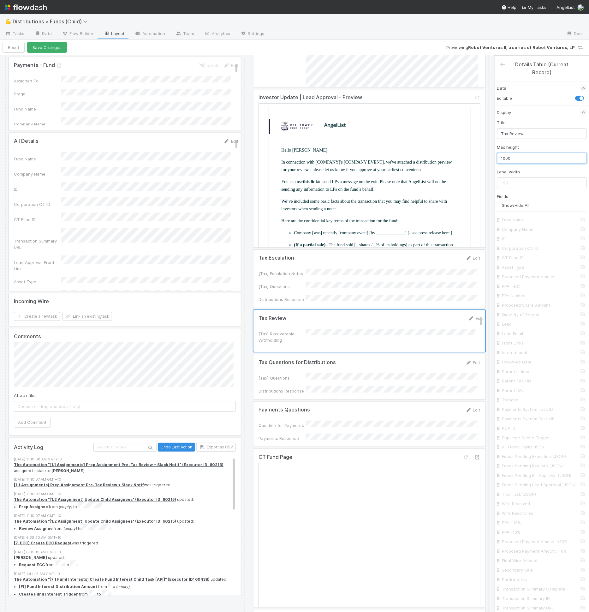
scroll to position [727, 0]
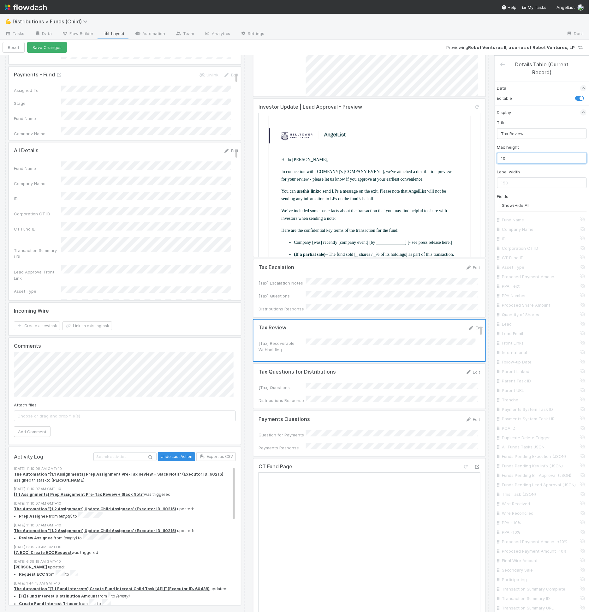
type input "1"
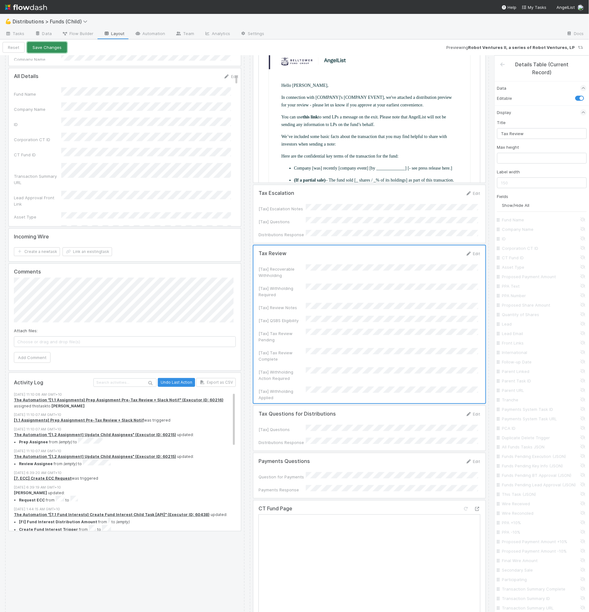
click at [49, 48] on button "Save Changes" at bounding box center [47, 47] width 40 height 11
click at [39, 42] on button "Back to task" at bounding box center [24, 47] width 42 height 11
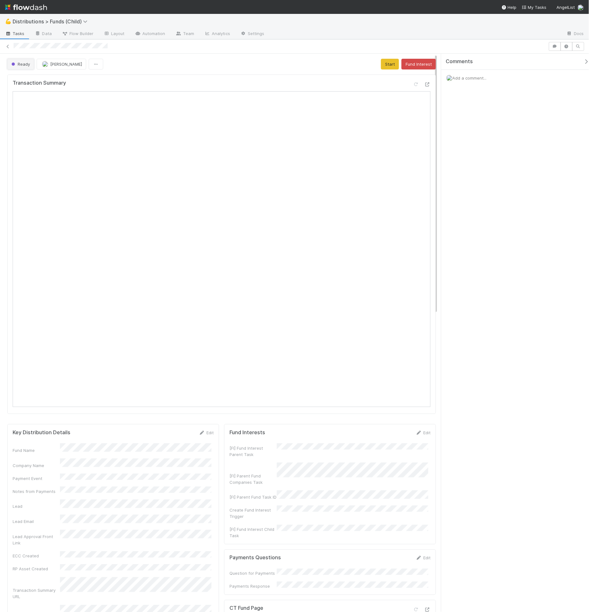
click at [29, 66] on button "Ready" at bounding box center [20, 64] width 27 height 11
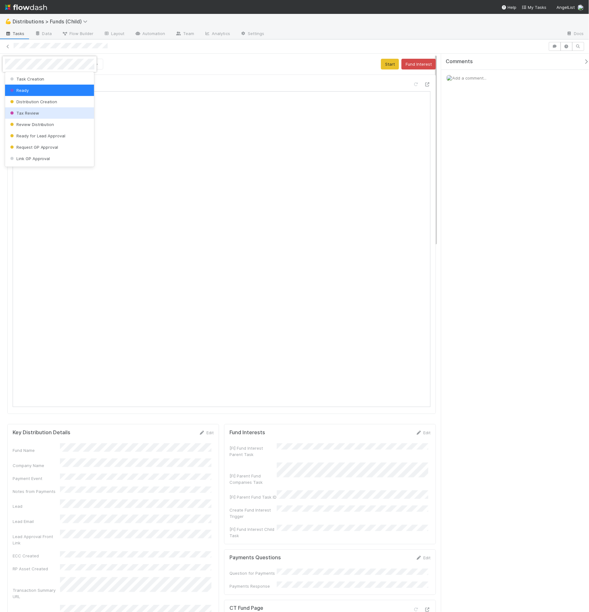
click at [44, 108] on div "Tax Review" at bounding box center [49, 112] width 89 height 11
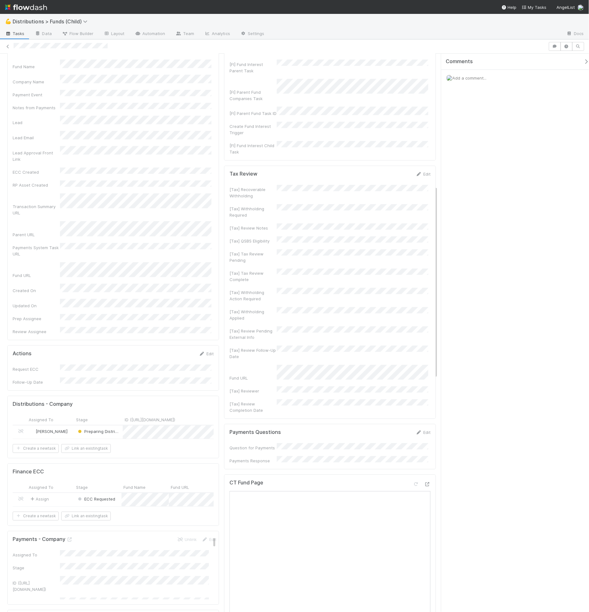
scroll to position [384, 0]
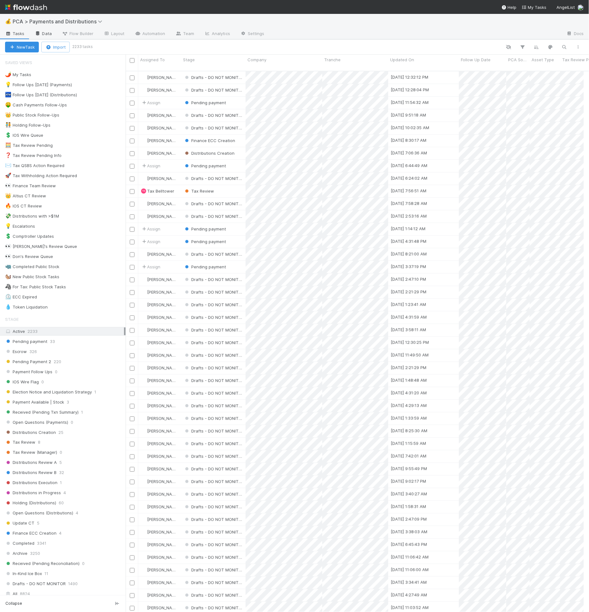
scroll to position [541, 453]
click at [528, 47] on button "button" at bounding box center [522, 47] width 11 height 8
click at [426, 64] on button "Add Filter" at bounding box center [427, 66] width 190 height 9
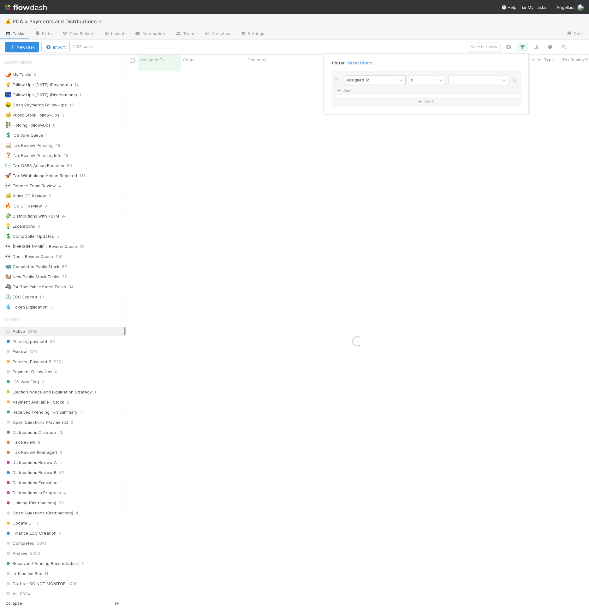
click at [361, 76] on div "Assigned To" at bounding box center [371, 80] width 51 height 9
type input "last t"
drag, startPoint x: 423, startPoint y: 79, endPoint x: 424, endPoint y: 90, distance: 10.8
click at [423, 80] on div "contains" at bounding box center [418, 80] width 16 height 6
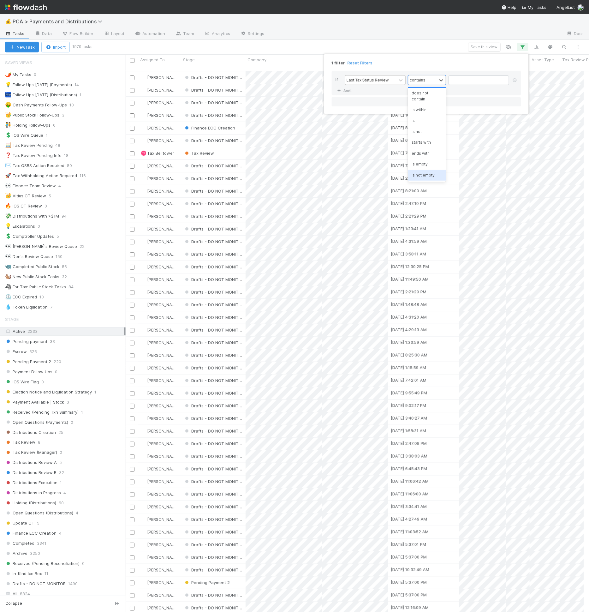
scroll to position [541, 453]
click at [427, 172] on div "is not empty" at bounding box center [427, 175] width 38 height 11
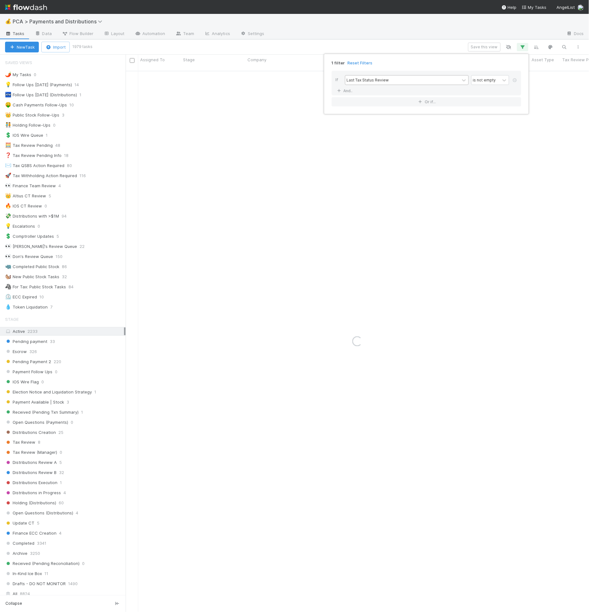
click at [397, 52] on div "1 filter Reset Filters If Last Tax Status Review is not empty And.. Or if..." at bounding box center [294, 306] width 589 height 612
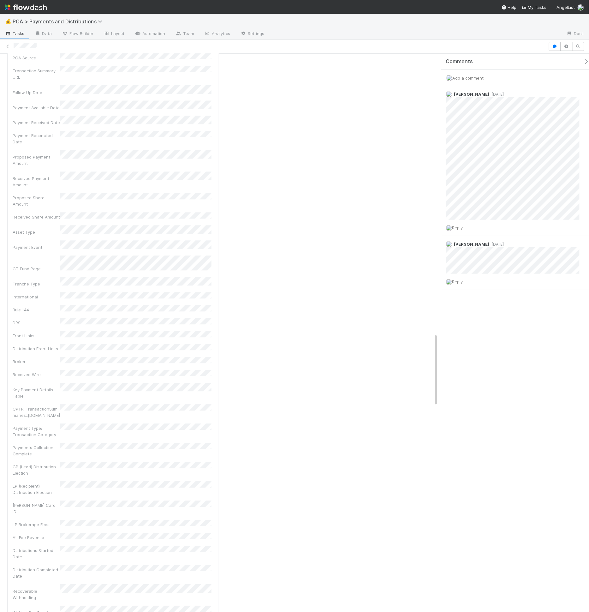
scroll to position [1964, 0]
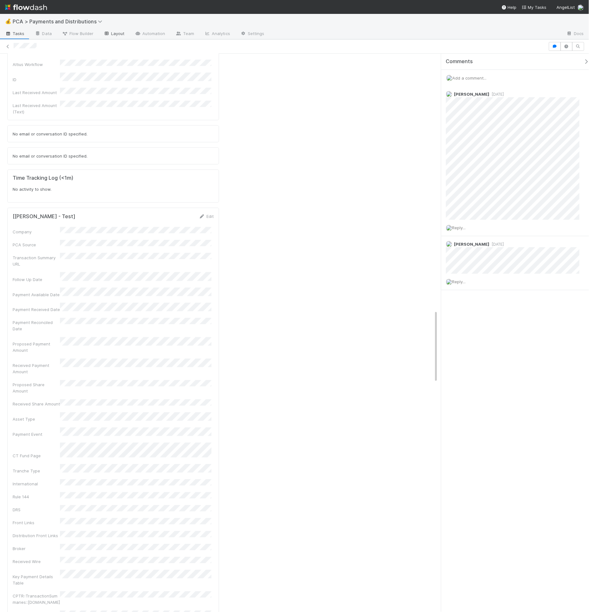
click at [113, 31] on link "Layout" at bounding box center [114, 34] width 31 height 10
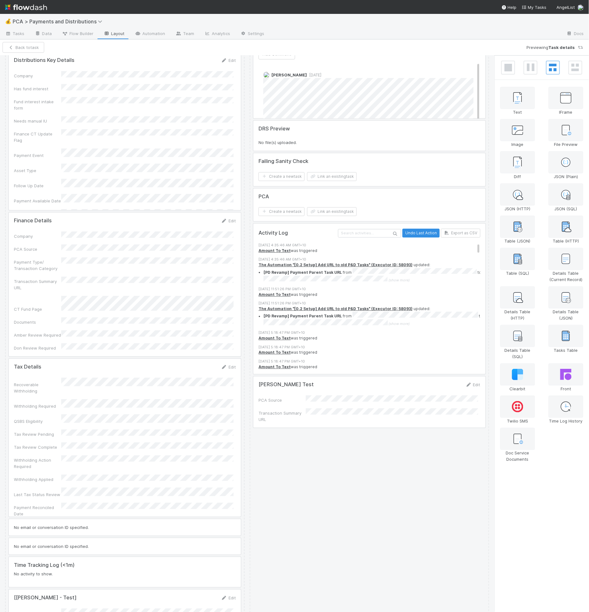
scroll to position [1624, 0]
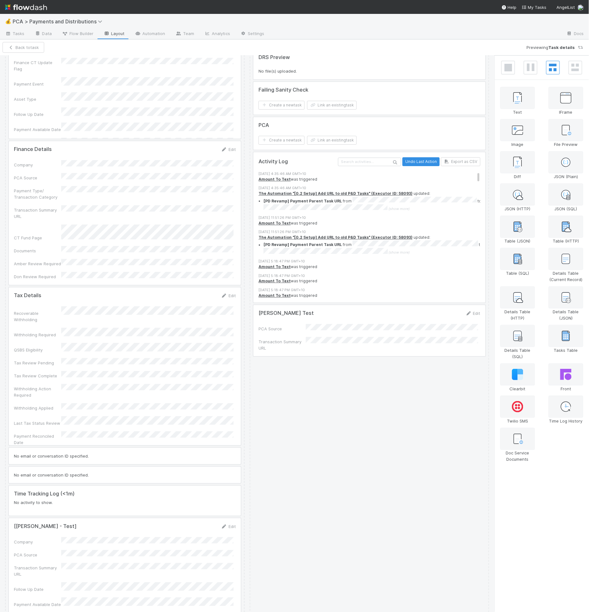
click at [156, 287] on div at bounding box center [125, 366] width 232 height 158
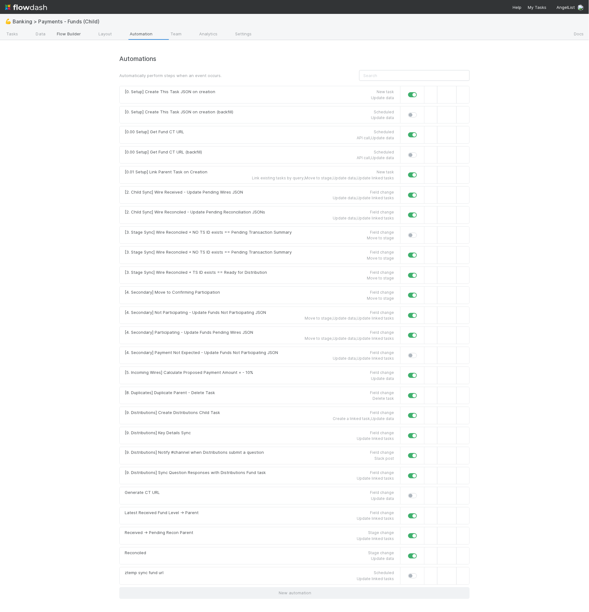
click at [81, 34] on span "Flow Builder" at bounding box center [68, 34] width 25 height 7
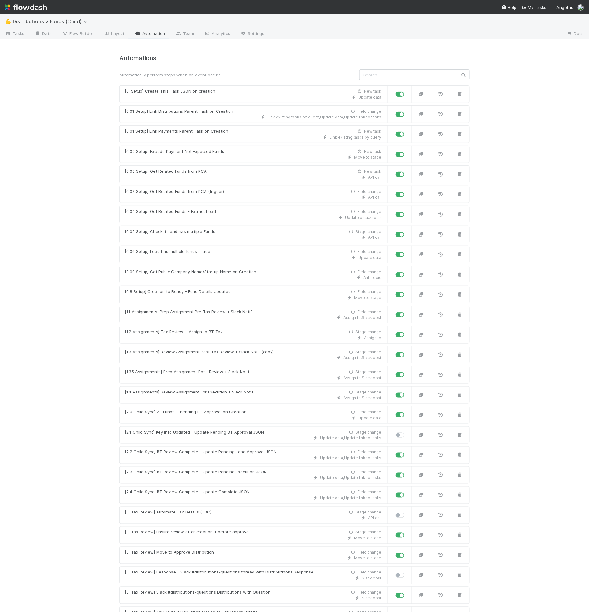
click at [407, 512] on label at bounding box center [407, 512] width 0 height 0
click at [398, 512] on input "checkbox" at bounding box center [398, 515] width 5 height 6
checkbox input "true"
click at [247, 510] on div "[3. Tax Review] Automate Tax Details (TBC) Stage change" at bounding box center [253, 513] width 257 height 6
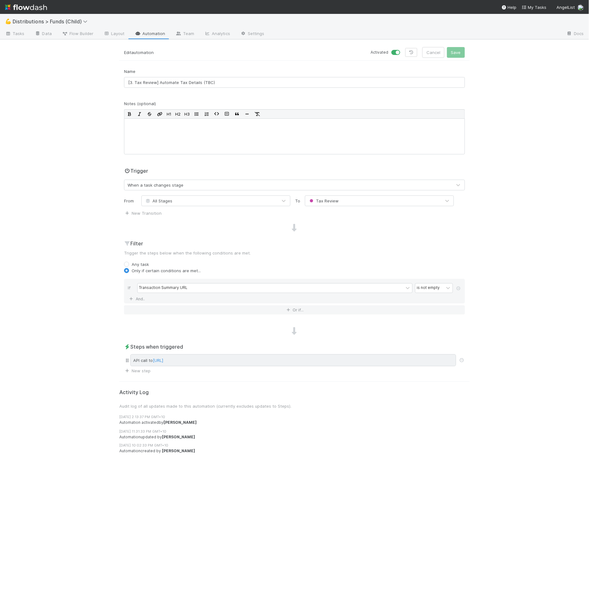
click at [283, 355] on div "API call to [URL]" at bounding box center [293, 360] width 326 height 12
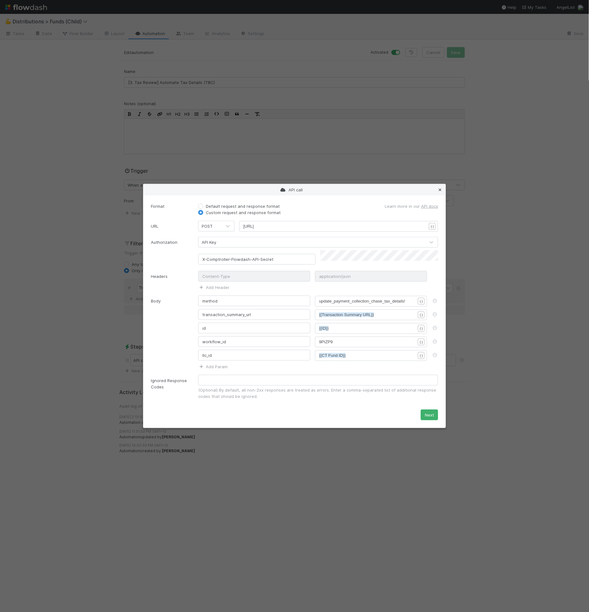
click at [439, 192] on icon at bounding box center [440, 190] width 6 height 4
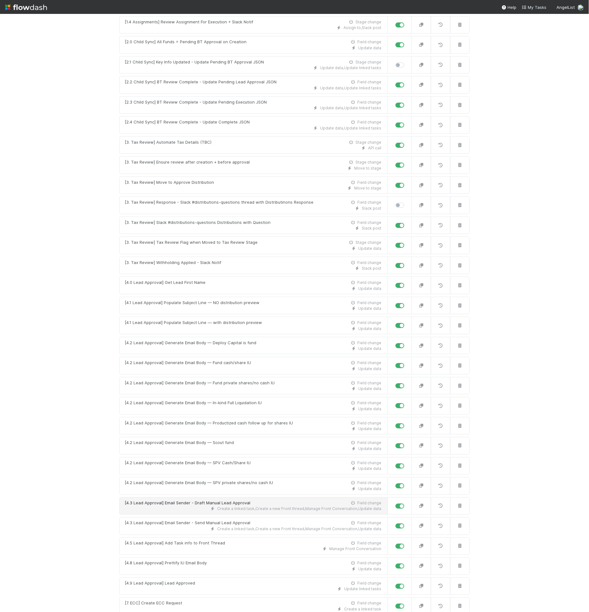
scroll to position [360, 0]
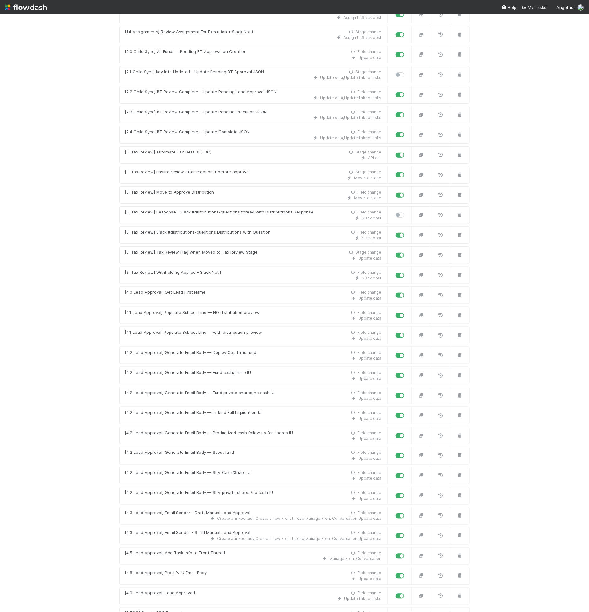
click at [407, 212] on label at bounding box center [407, 212] width 0 height 0
click at [397, 212] on input "checkbox" at bounding box center [398, 215] width 5 height 6
checkbox input "true"
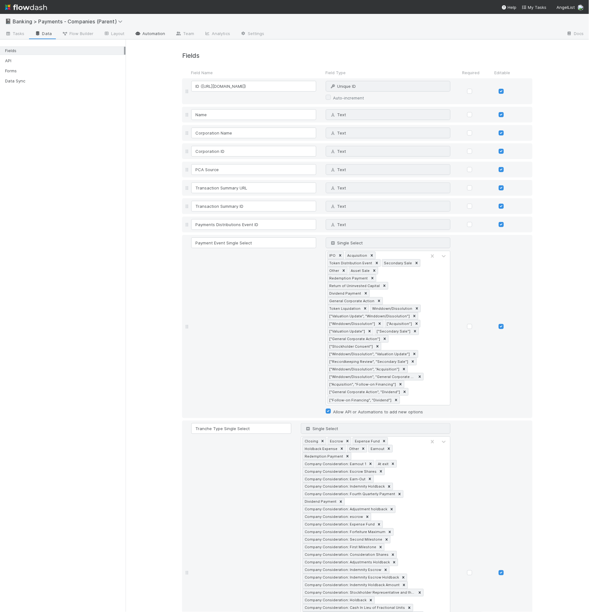
click at [135, 33] on icon at bounding box center [138, 34] width 6 height 4
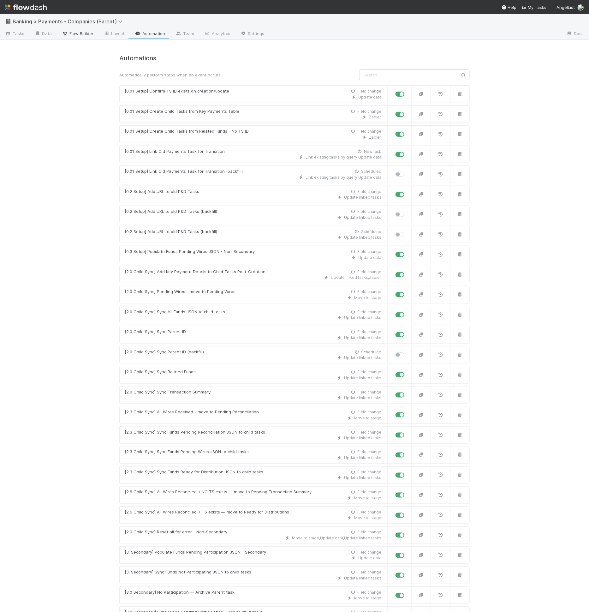
click at [82, 38] on link "Flow Builder" at bounding box center [78, 34] width 42 height 10
